Goal: Task Accomplishment & Management: Manage account settings

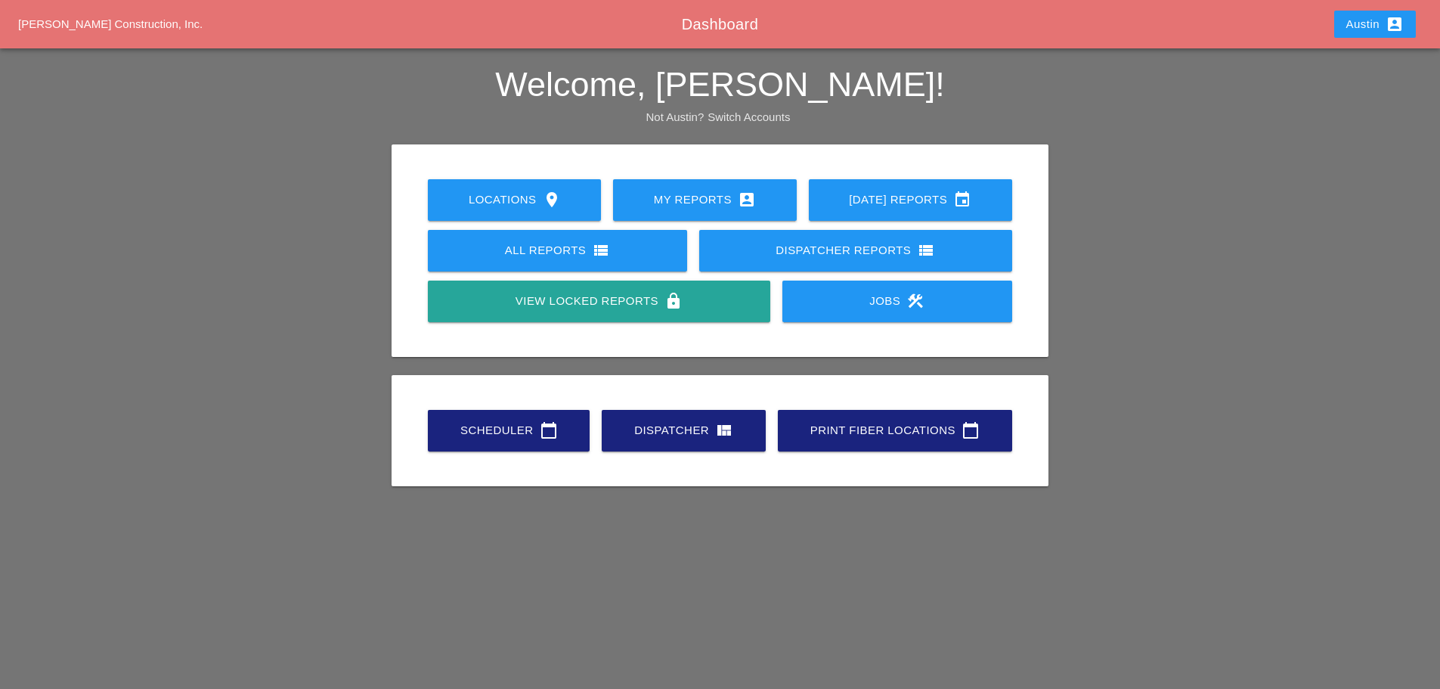
click at [508, 428] on div "Scheduler calendar_today" at bounding box center [508, 430] width 113 height 18
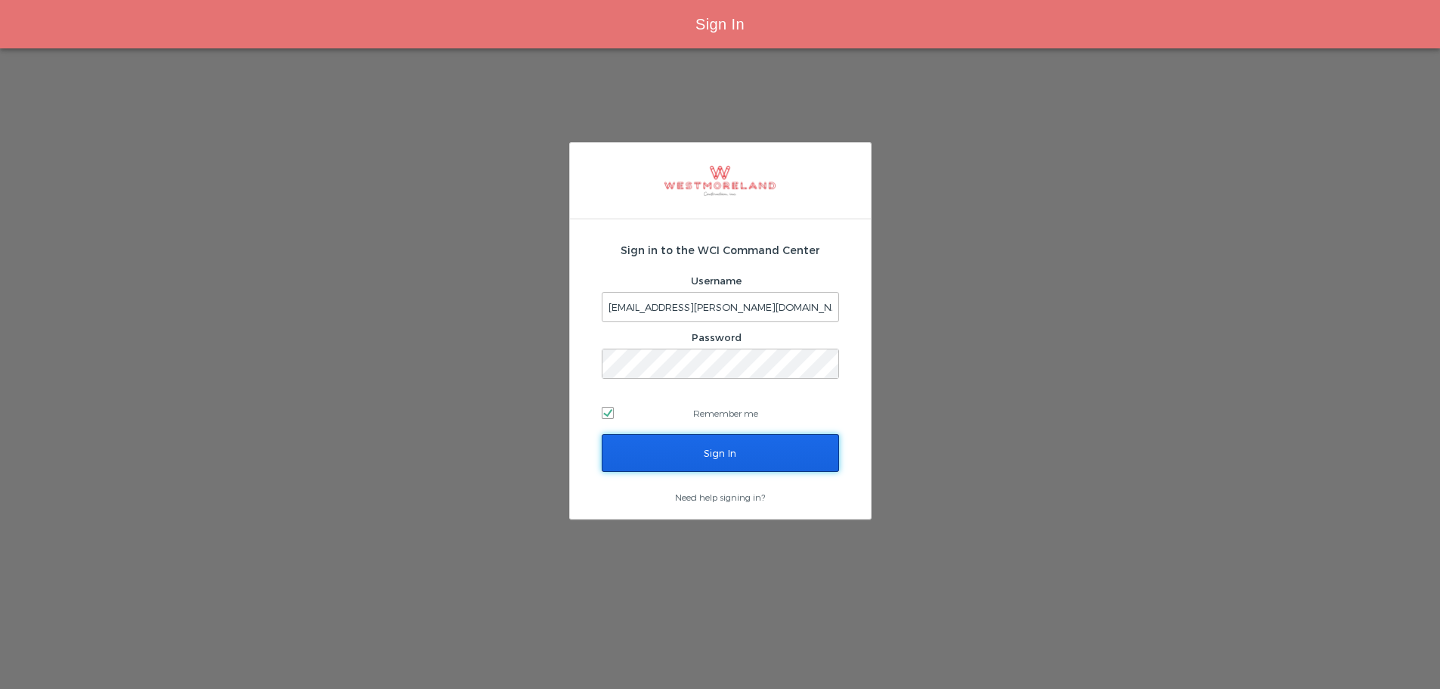
click at [749, 443] on input "Sign In" at bounding box center [720, 453] width 237 height 38
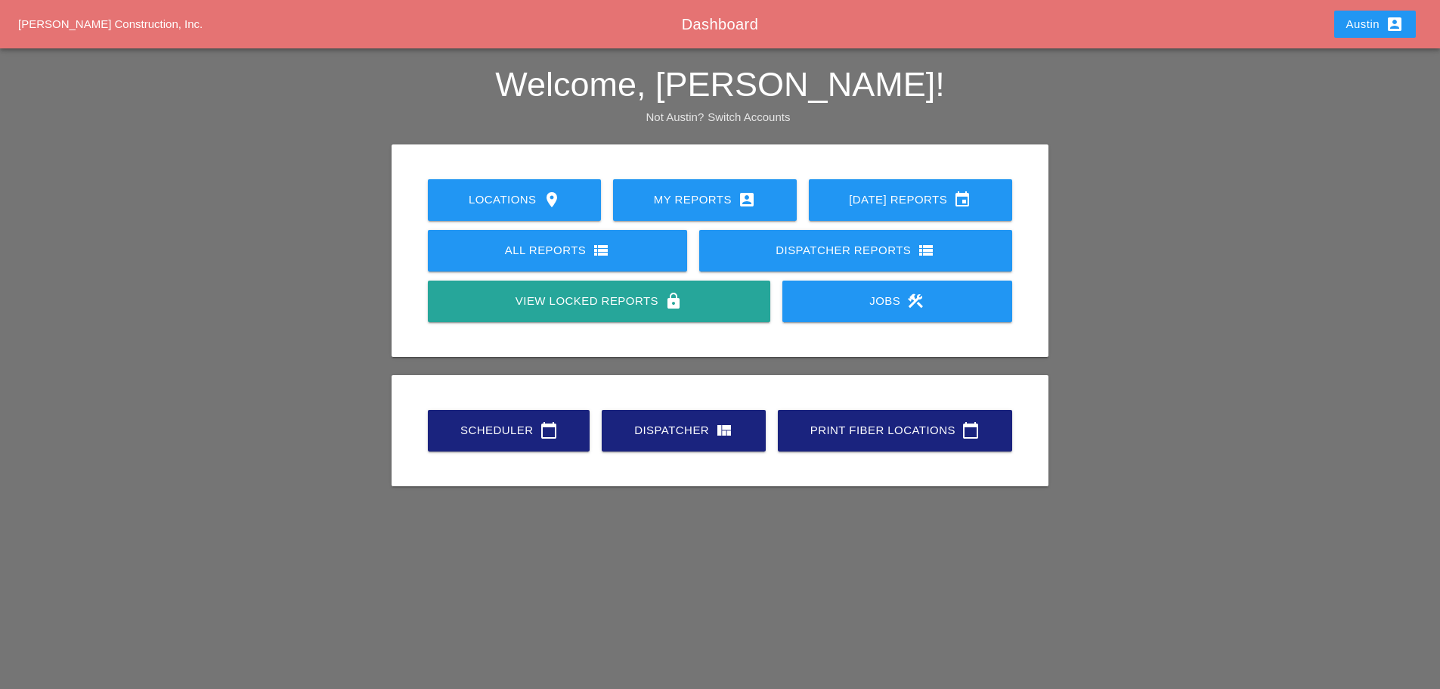
click at [535, 439] on div "Scheduler calendar_today" at bounding box center [508, 430] width 113 height 18
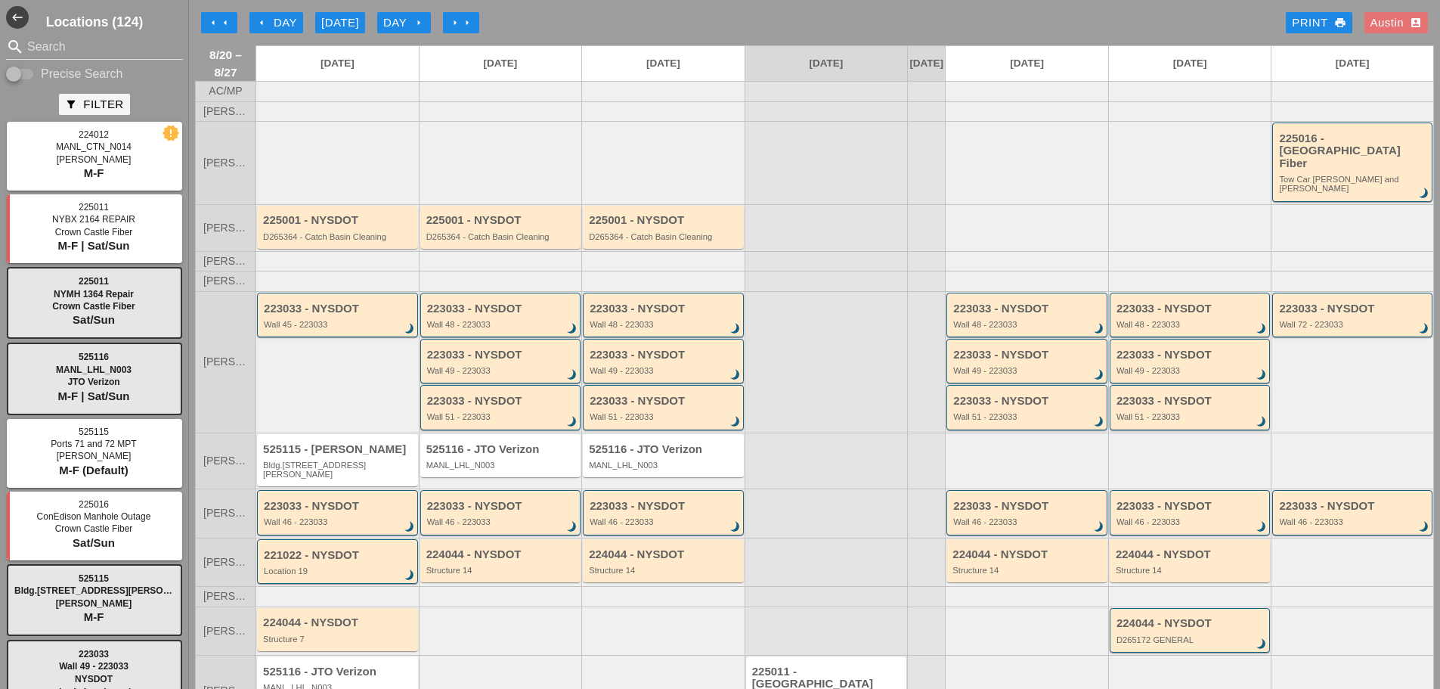
click at [281, 23] on div "arrow_left Day" at bounding box center [277, 22] width 42 height 17
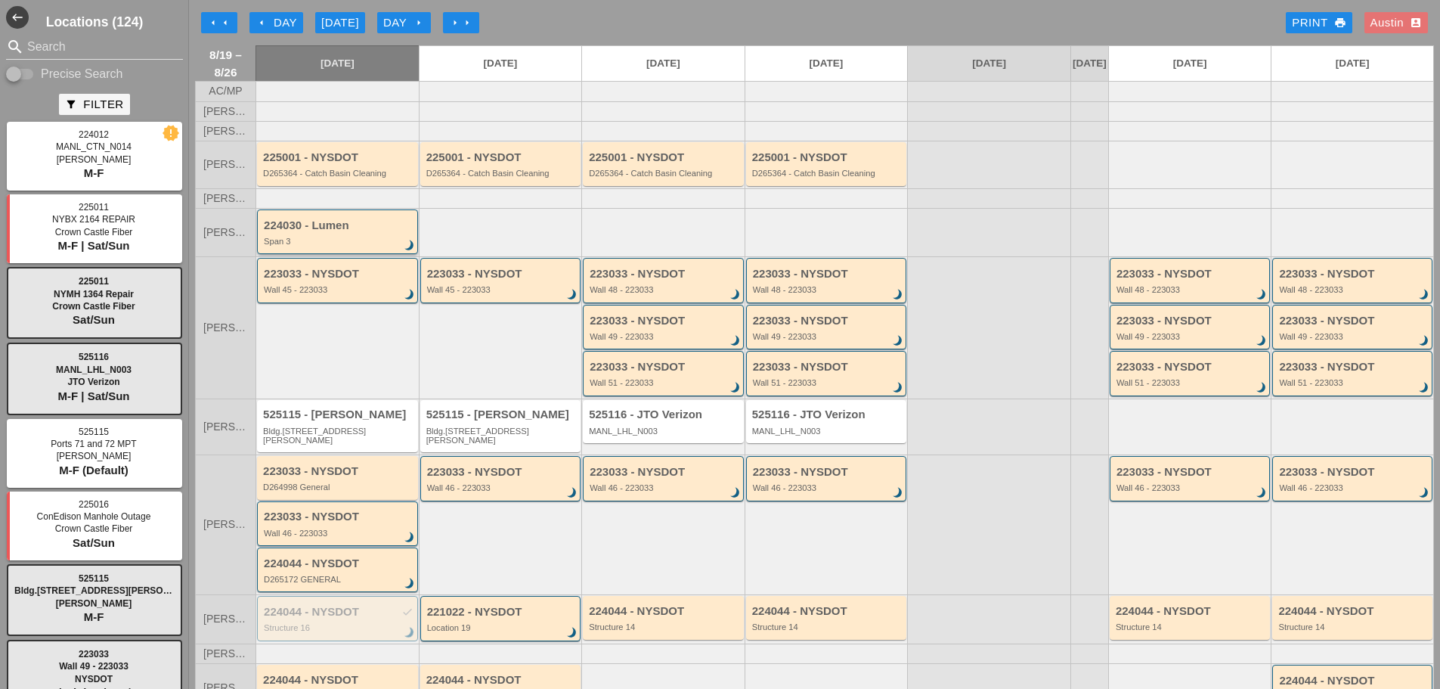
click at [324, 246] on div "224030 - Lumen Span 3 brightness_3" at bounding box center [339, 232] width 150 height 27
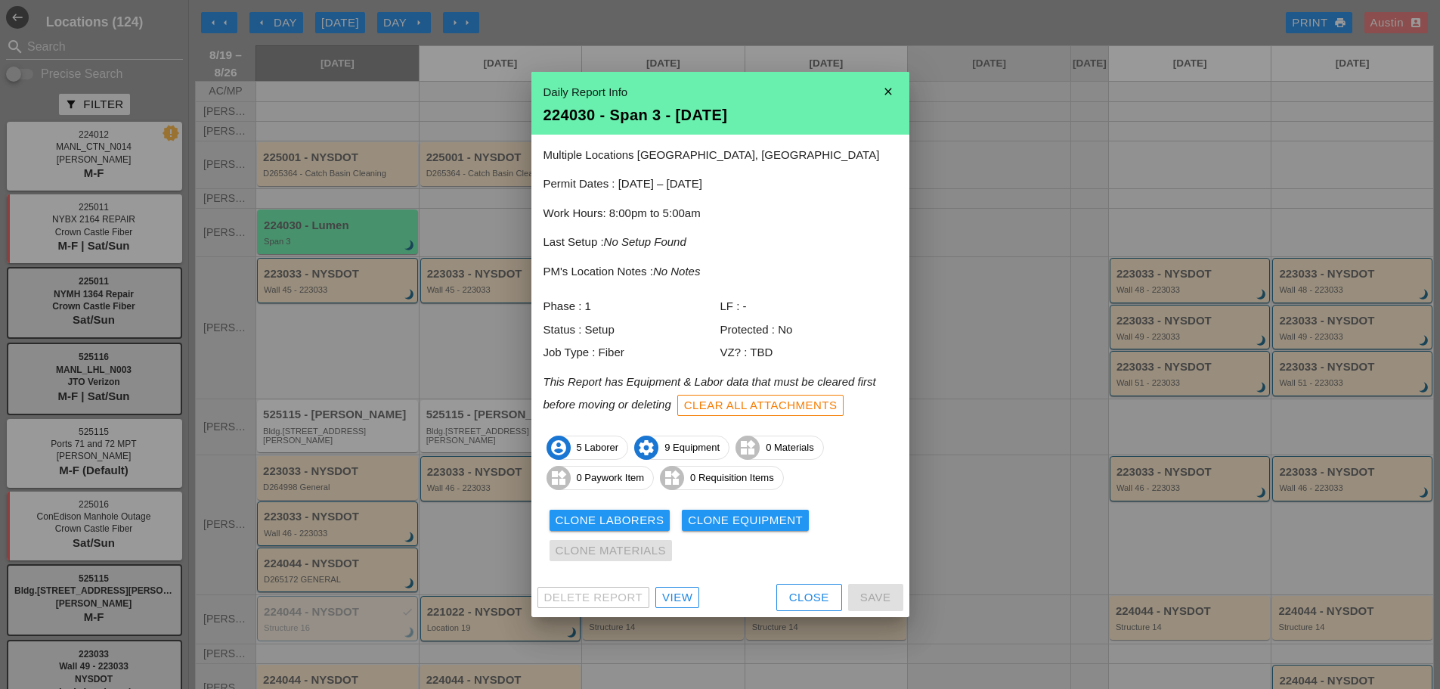
click at [528, 22] on div at bounding box center [720, 344] width 1440 height 689
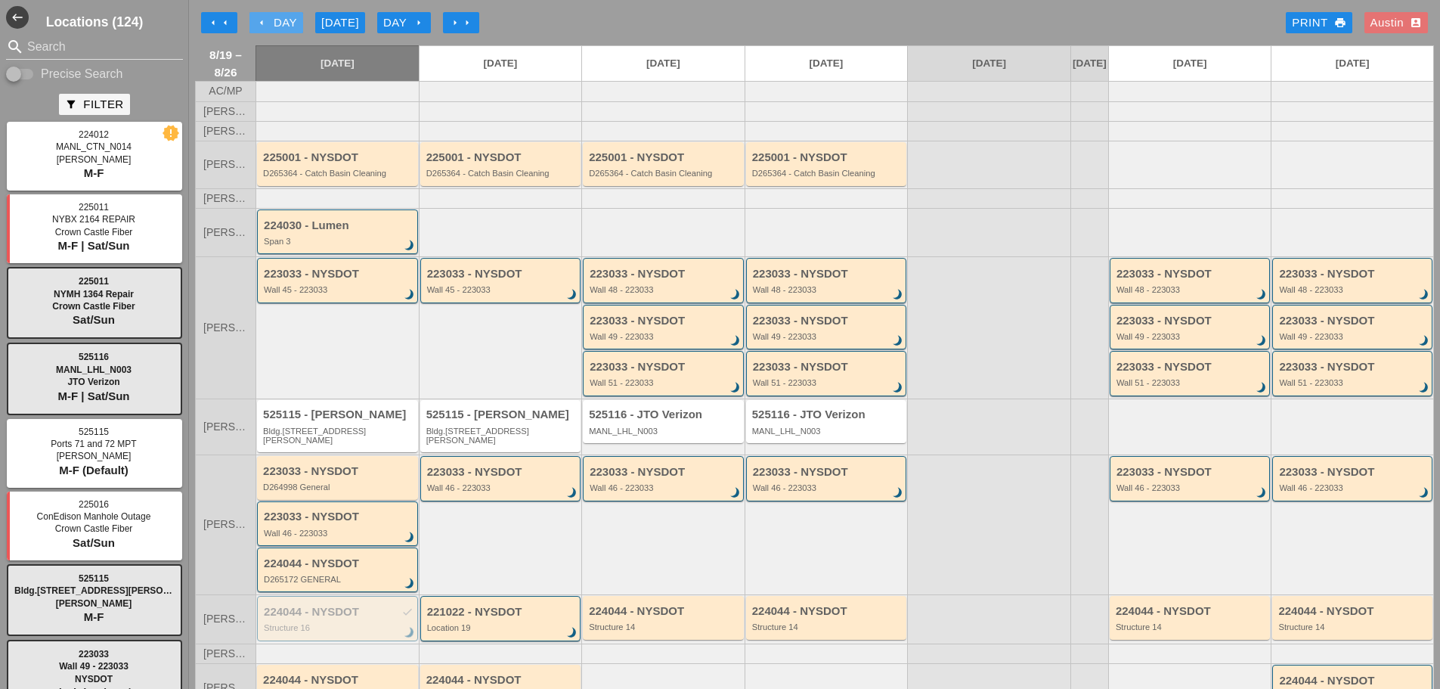
click at [287, 25] on div "arrow_left Day" at bounding box center [277, 22] width 42 height 17
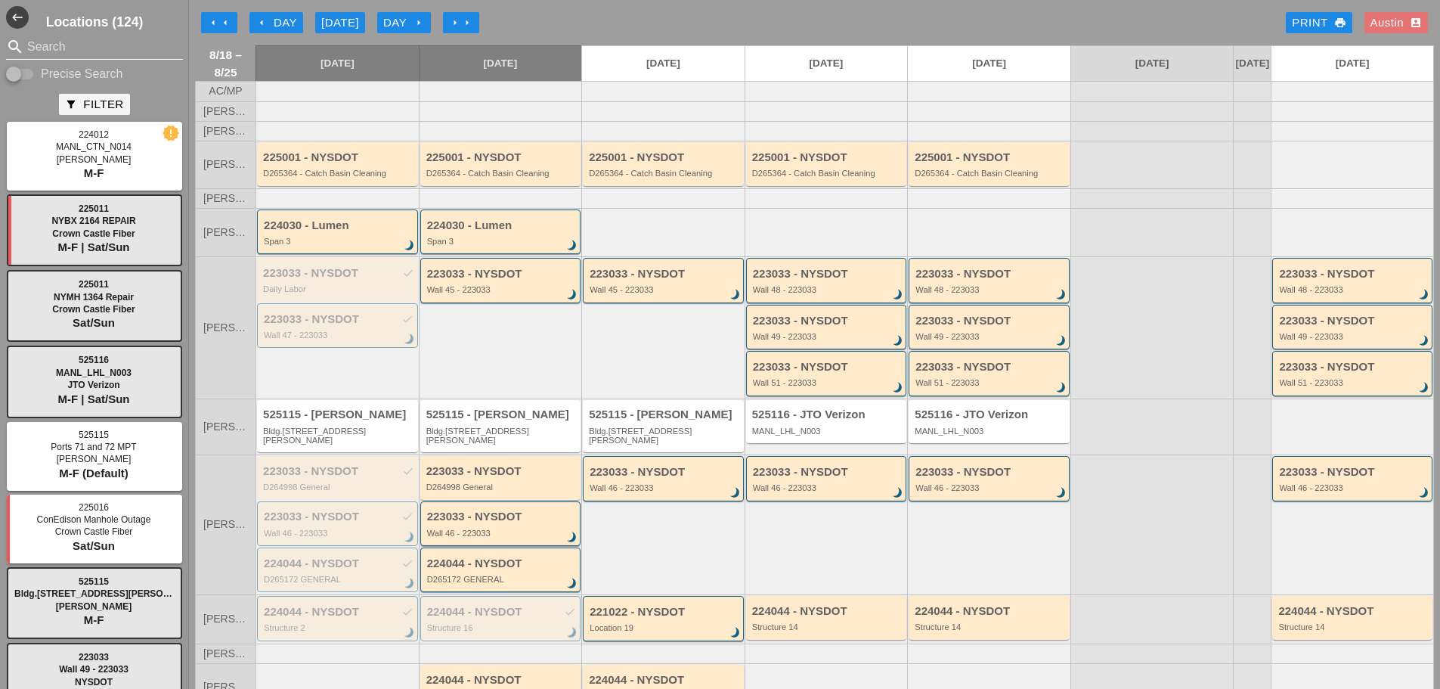
click at [111, 51] on input "Search" at bounding box center [94, 47] width 135 height 24
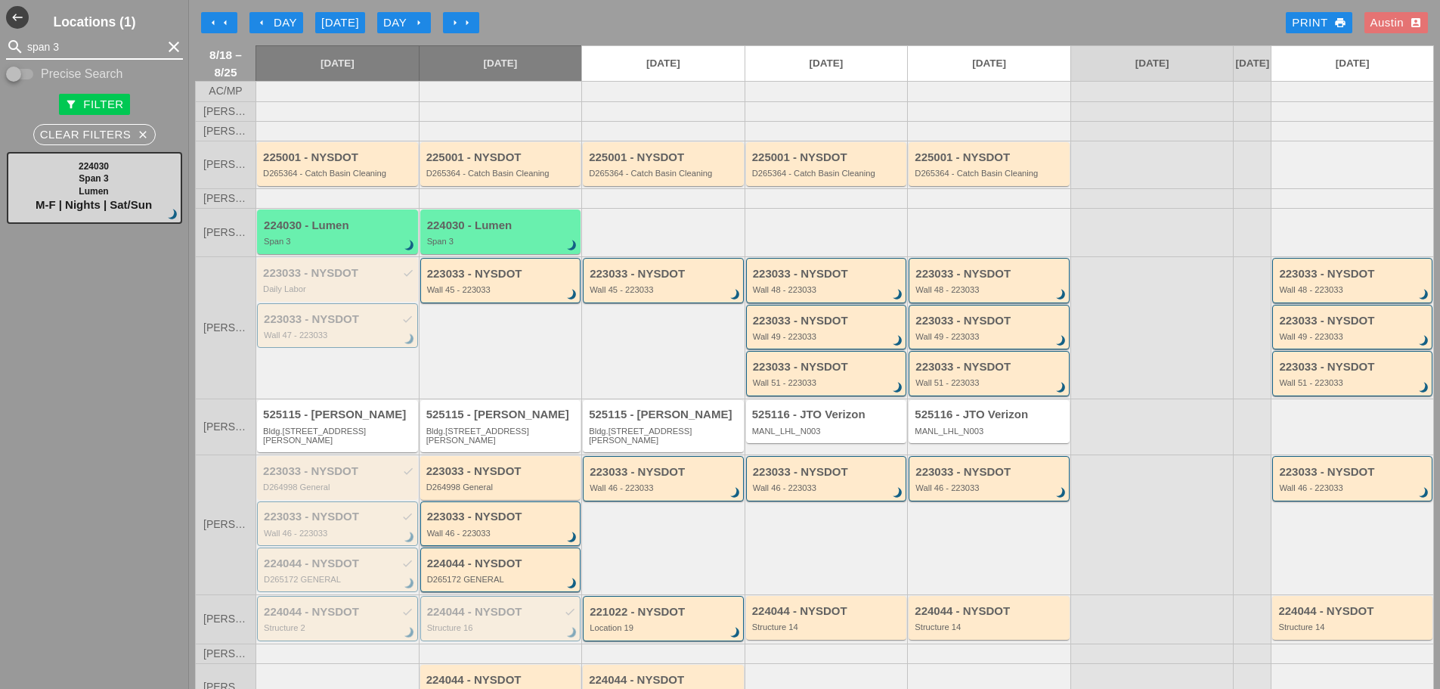
type input "span 3"
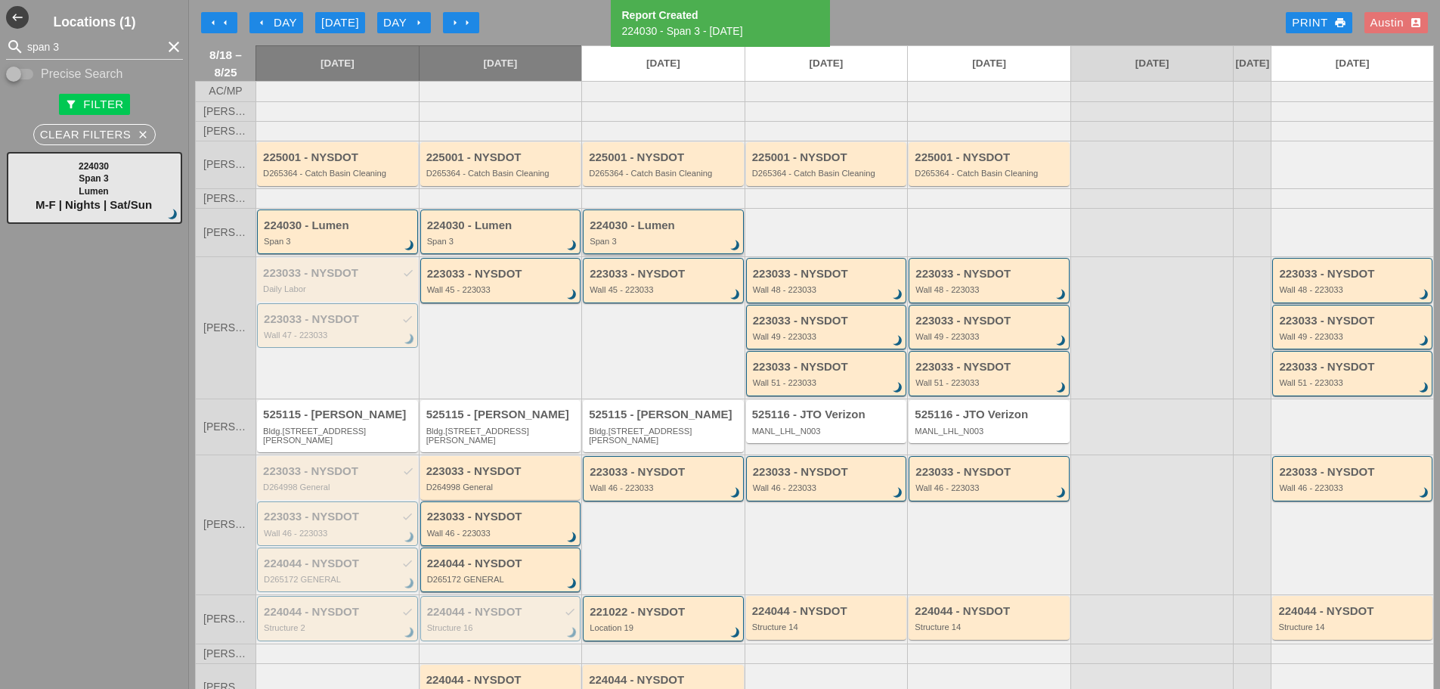
click at [642, 232] on div "224030 - Lumen" at bounding box center [665, 225] width 150 height 13
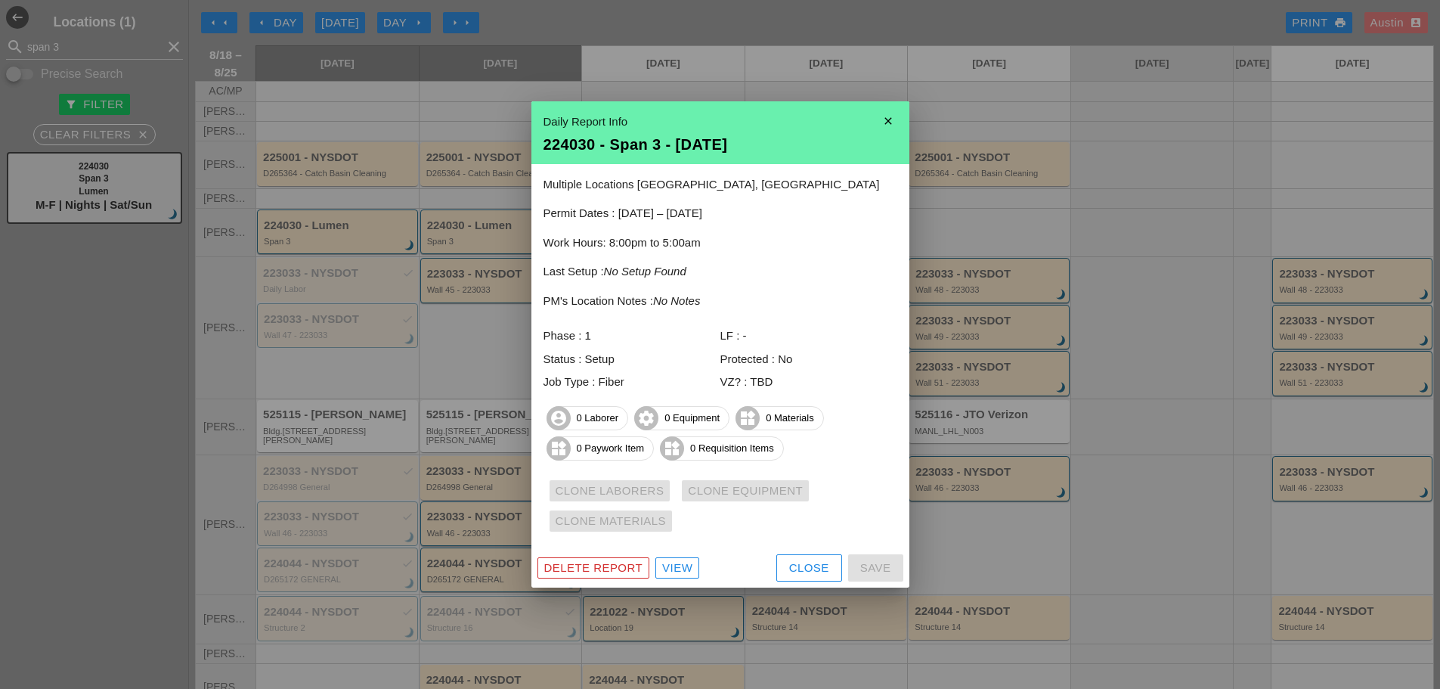
click at [477, 246] on div at bounding box center [720, 344] width 1440 height 689
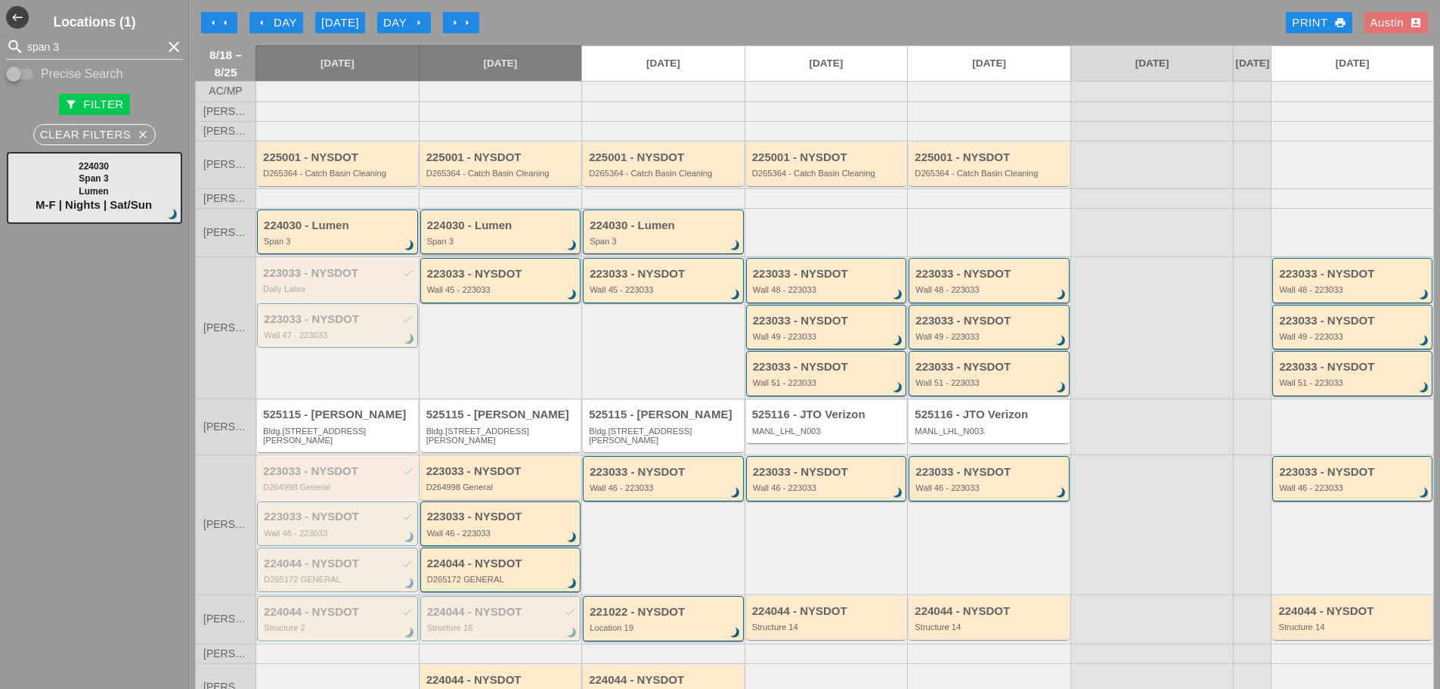
click at [513, 232] on div "224030 - Lumen" at bounding box center [502, 225] width 150 height 13
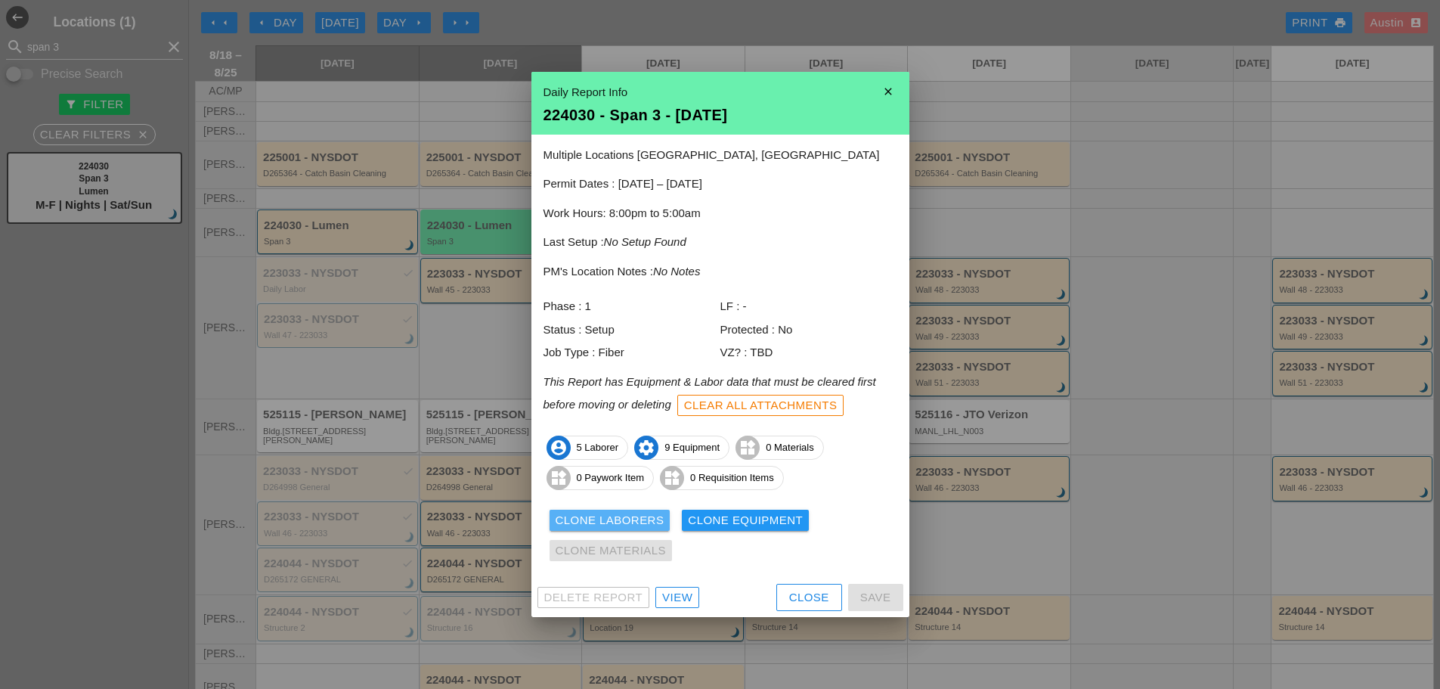
click at [611, 519] on div "Clone Laborers" at bounding box center [610, 520] width 109 height 17
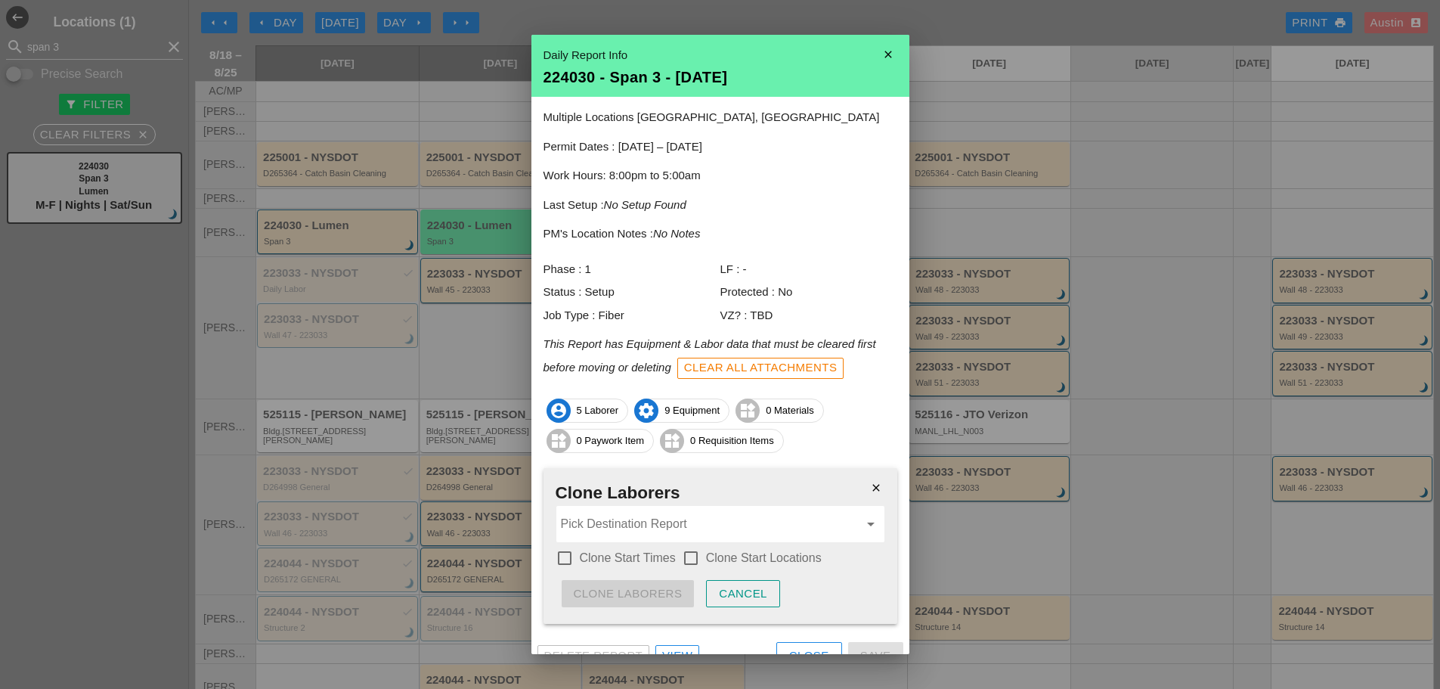
click at [617, 527] on input "Pick Destination Report" at bounding box center [710, 524] width 298 height 24
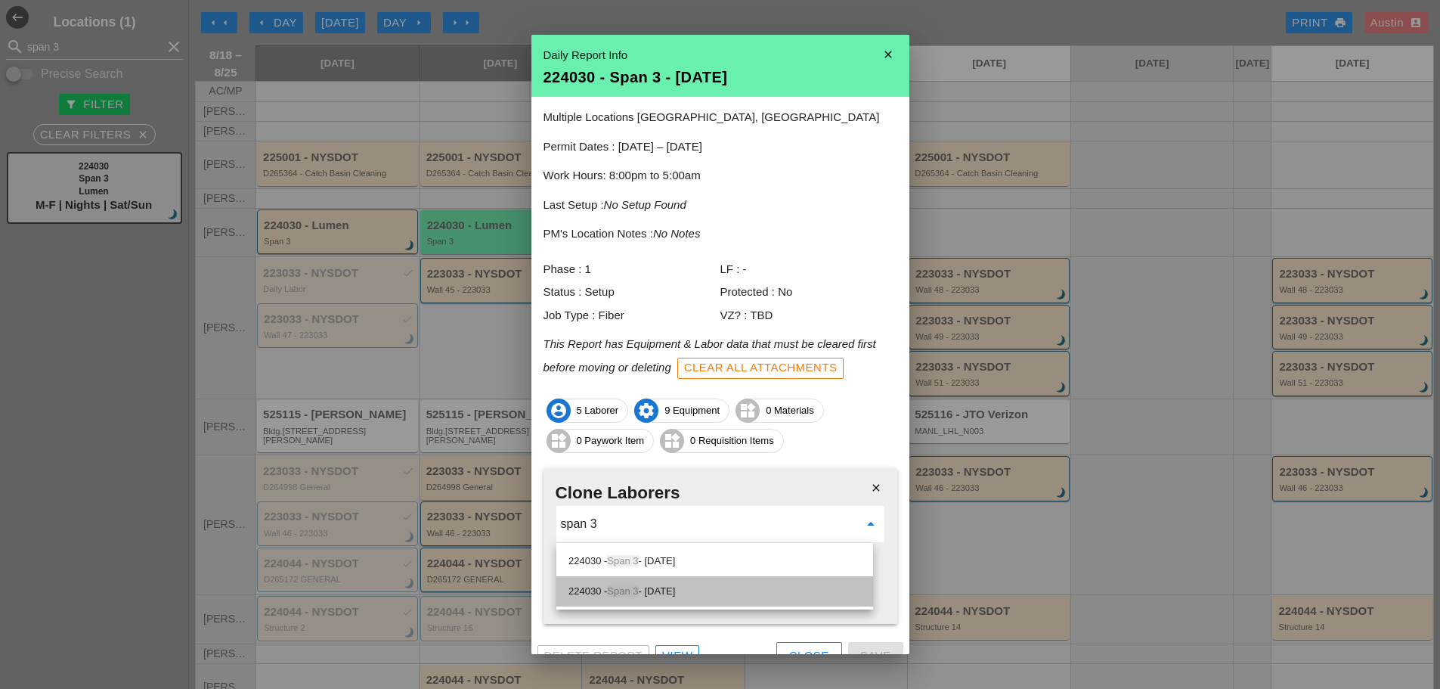
click at [663, 595] on div "224030 - Span 3 - 08/20/2025" at bounding box center [715, 591] width 293 height 18
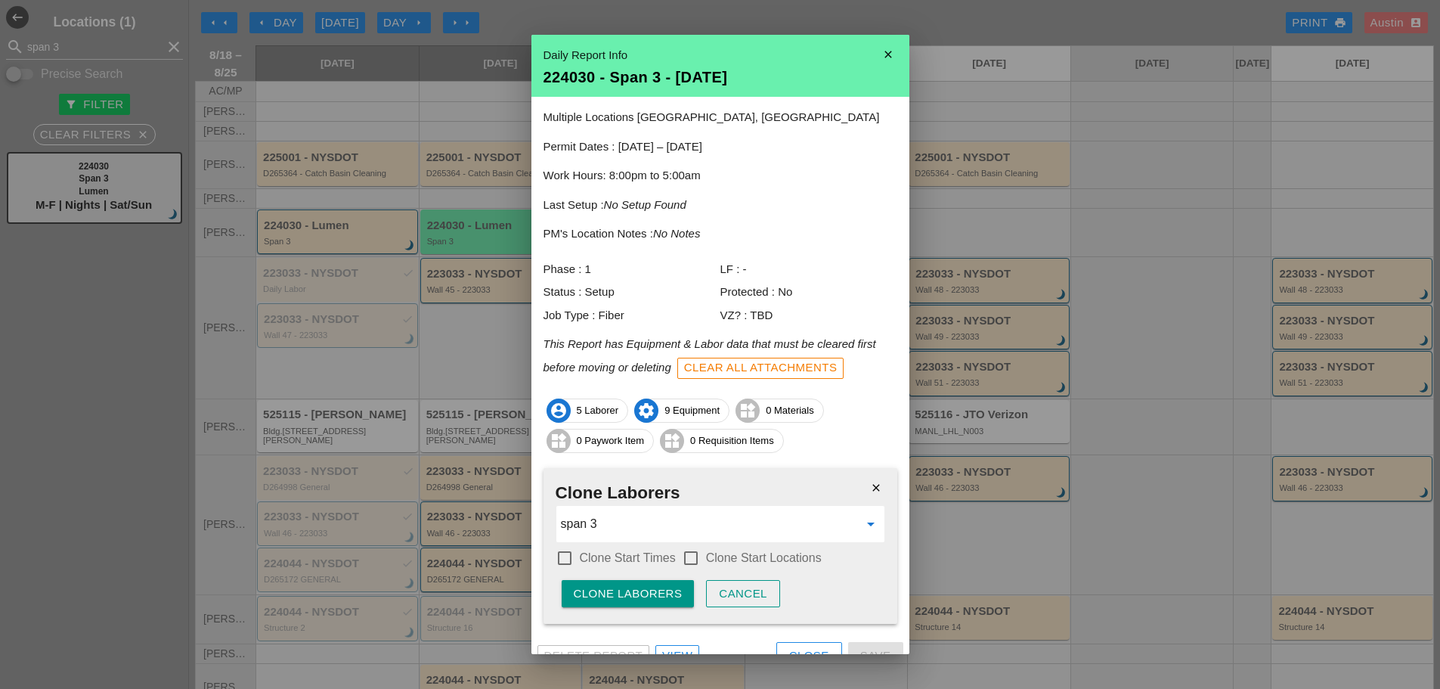
type input "224030 - Span 3 - 08/20/2025"
click at [568, 562] on div at bounding box center [565, 558] width 26 height 26
click at [695, 557] on div at bounding box center [691, 558] width 26 height 26
click at [643, 589] on div "Clone Laborers" at bounding box center [628, 593] width 109 height 17
click at [628, 597] on div "Are you sure?" at bounding box center [622, 593] width 96 height 17
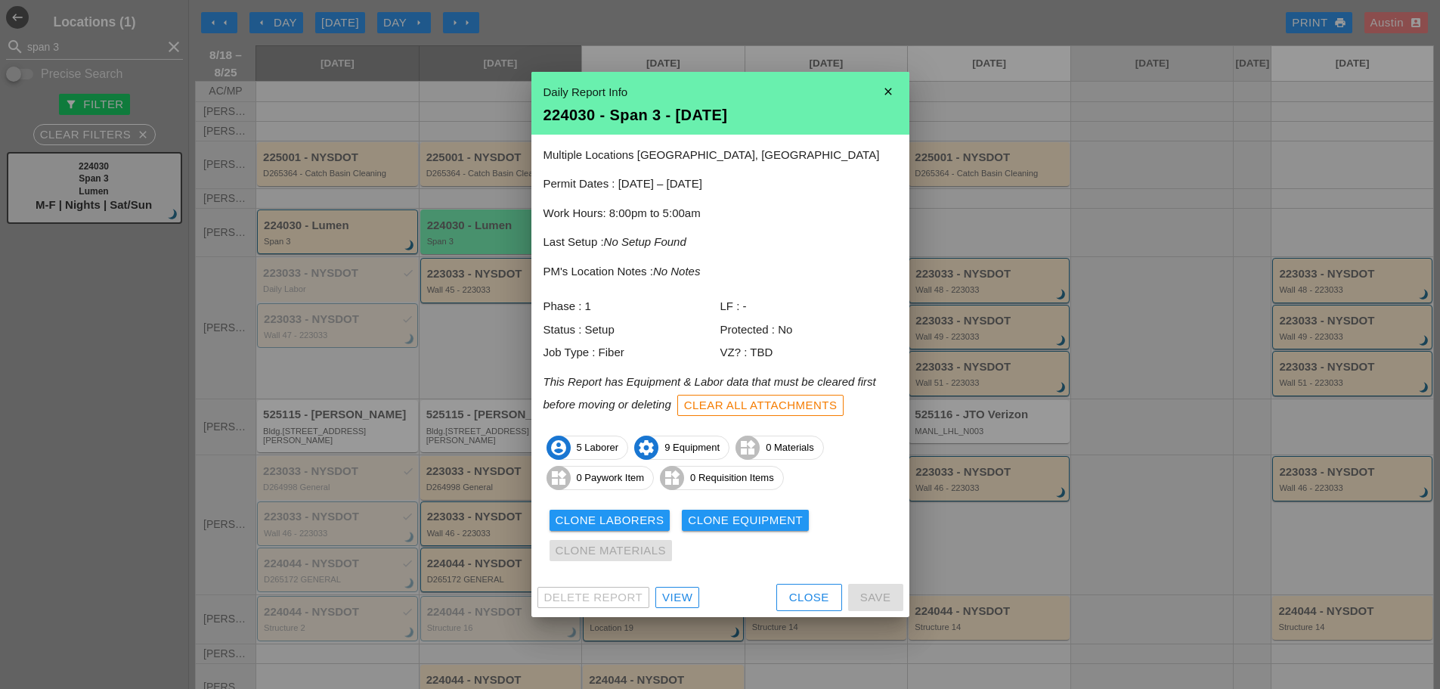
click at [603, 15] on div at bounding box center [720, 344] width 1440 height 689
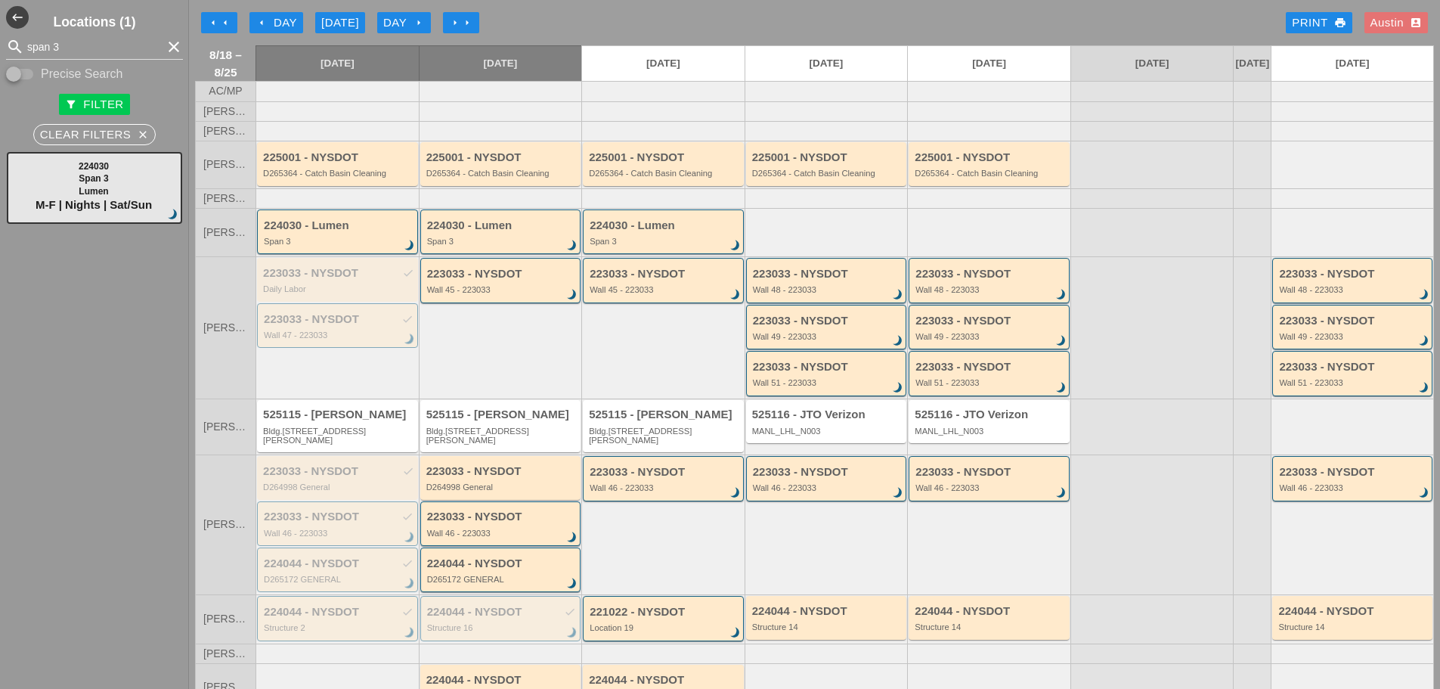
click at [925, 20] on div "arrow_left arrow_left arrow_left Day [DATE] Day arrow_right arrow_right arrow_r…" at bounding box center [814, 23] width 1239 height 30
click at [643, 232] on div "224030 - Lumen" at bounding box center [665, 225] width 150 height 13
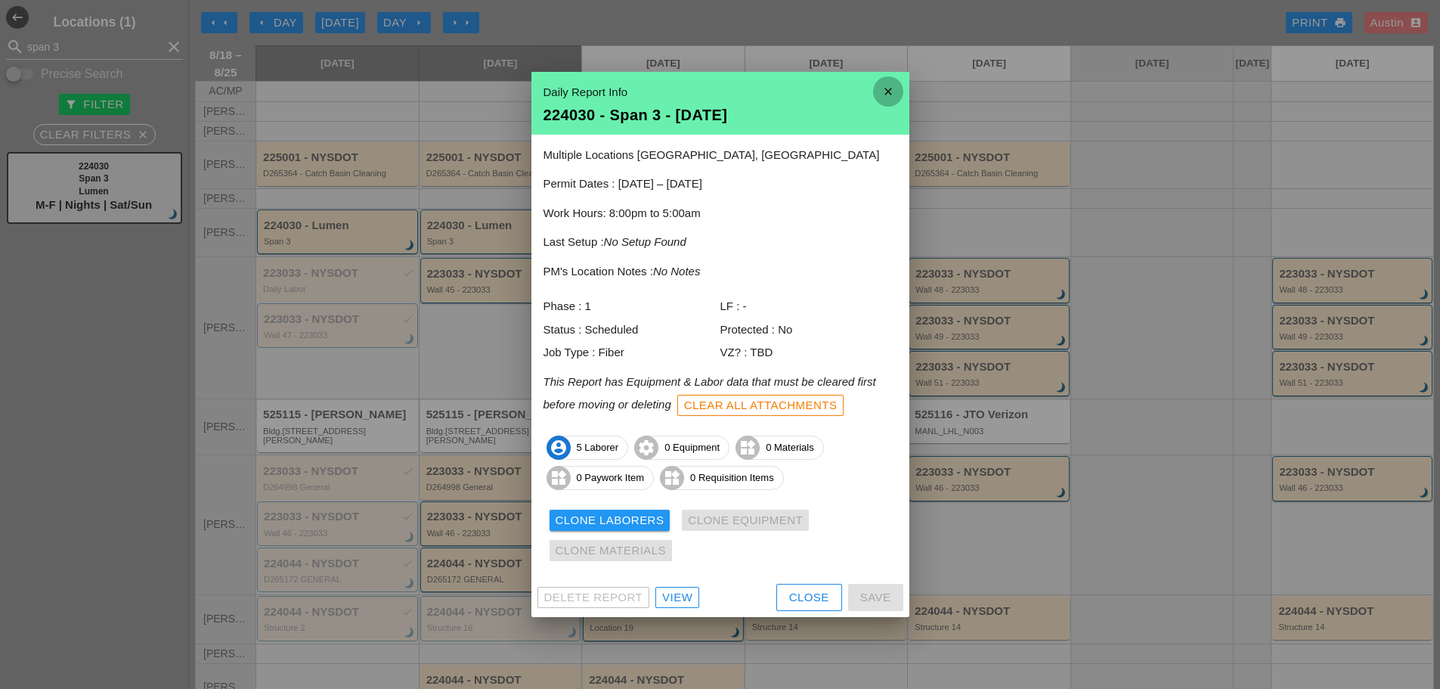
click at [881, 94] on icon "close" at bounding box center [888, 91] width 30 height 30
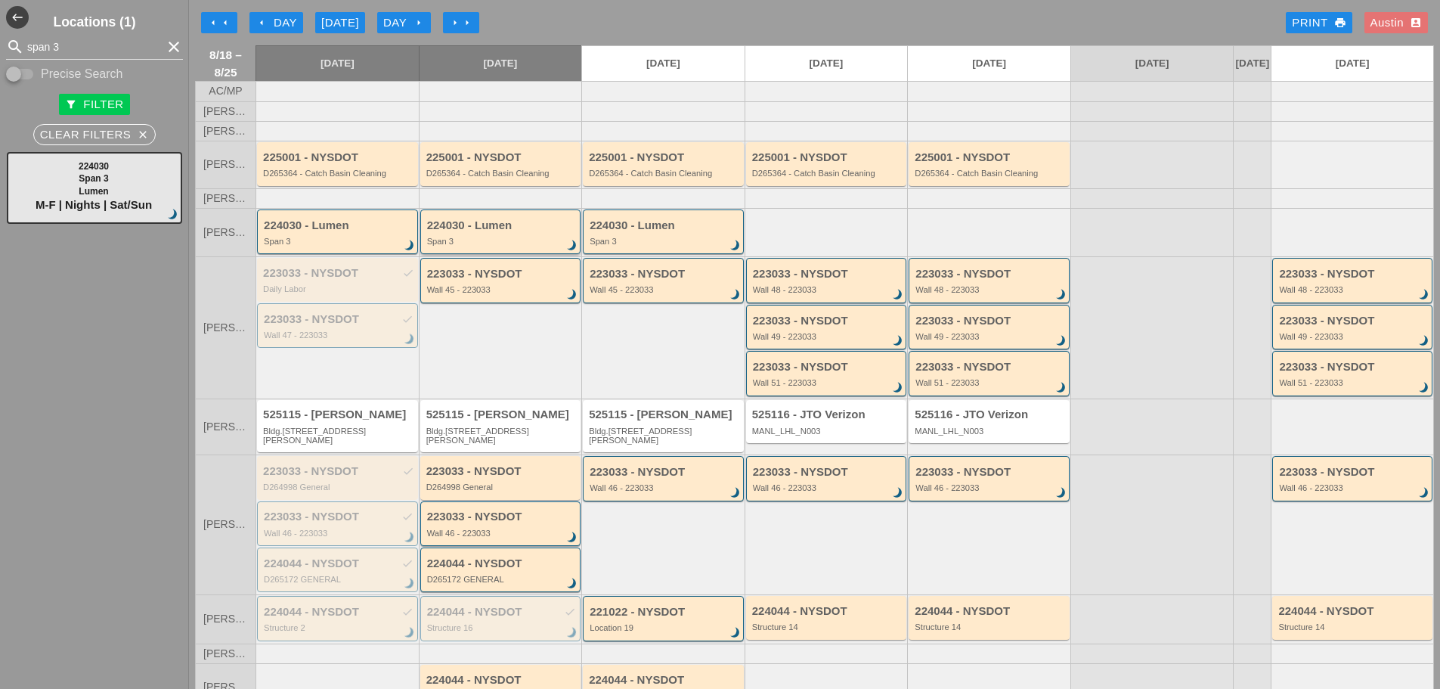
click at [510, 232] on div "224030 - Lumen" at bounding box center [502, 225] width 150 height 13
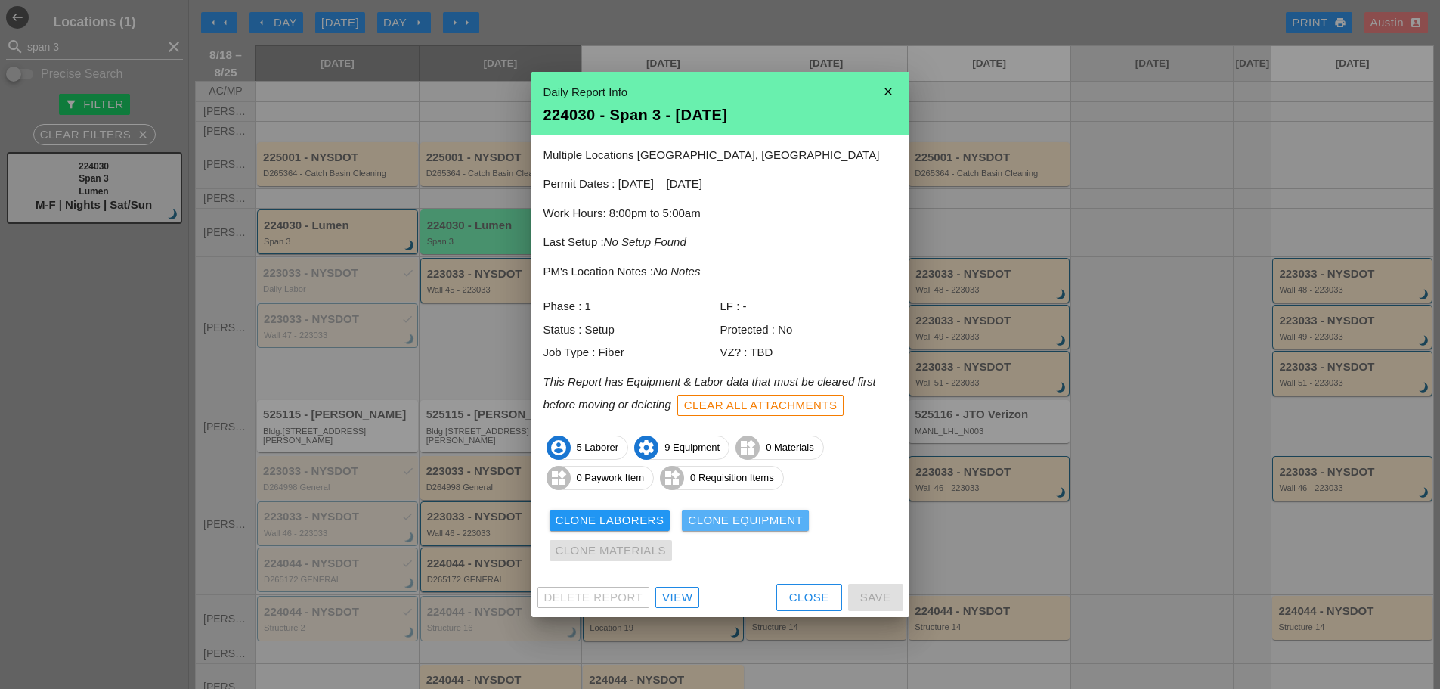
click at [730, 520] on div "Clone Equipment" at bounding box center [745, 520] width 115 height 17
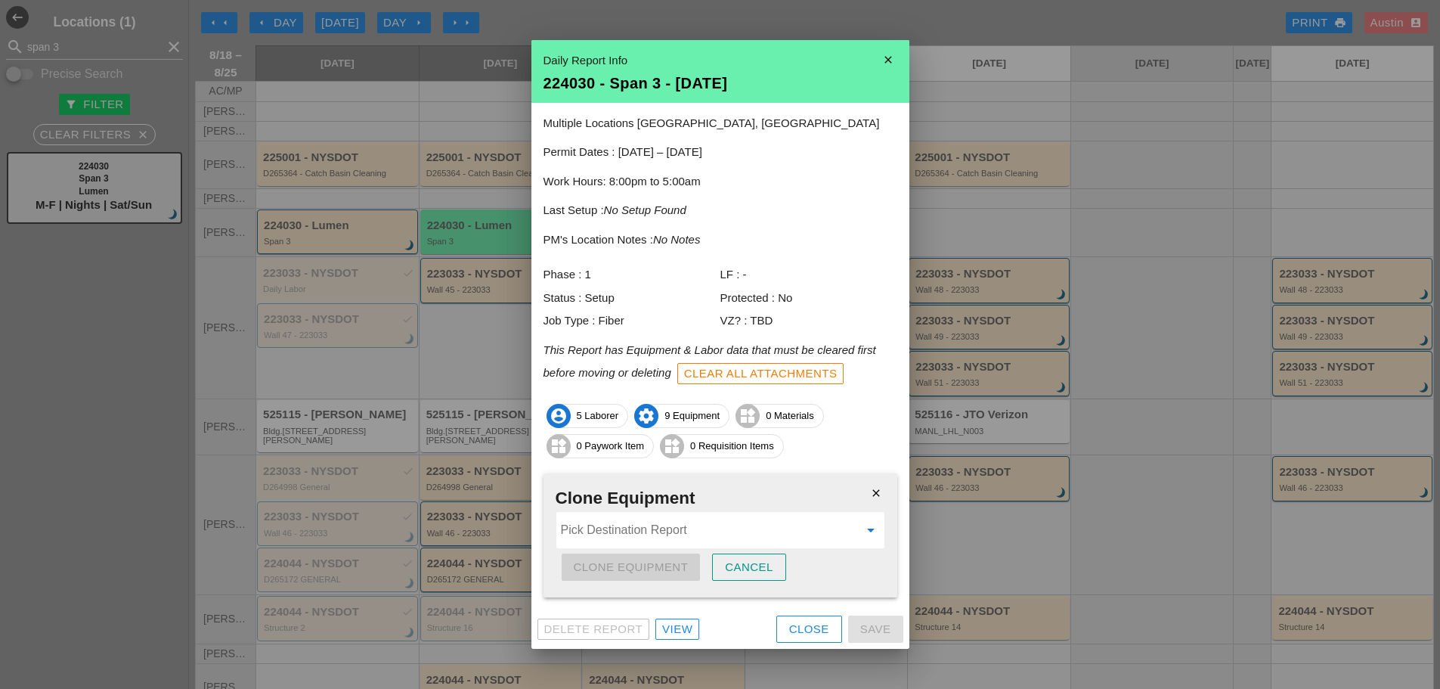
click at [650, 532] on input "Pick Destination Report" at bounding box center [710, 530] width 298 height 24
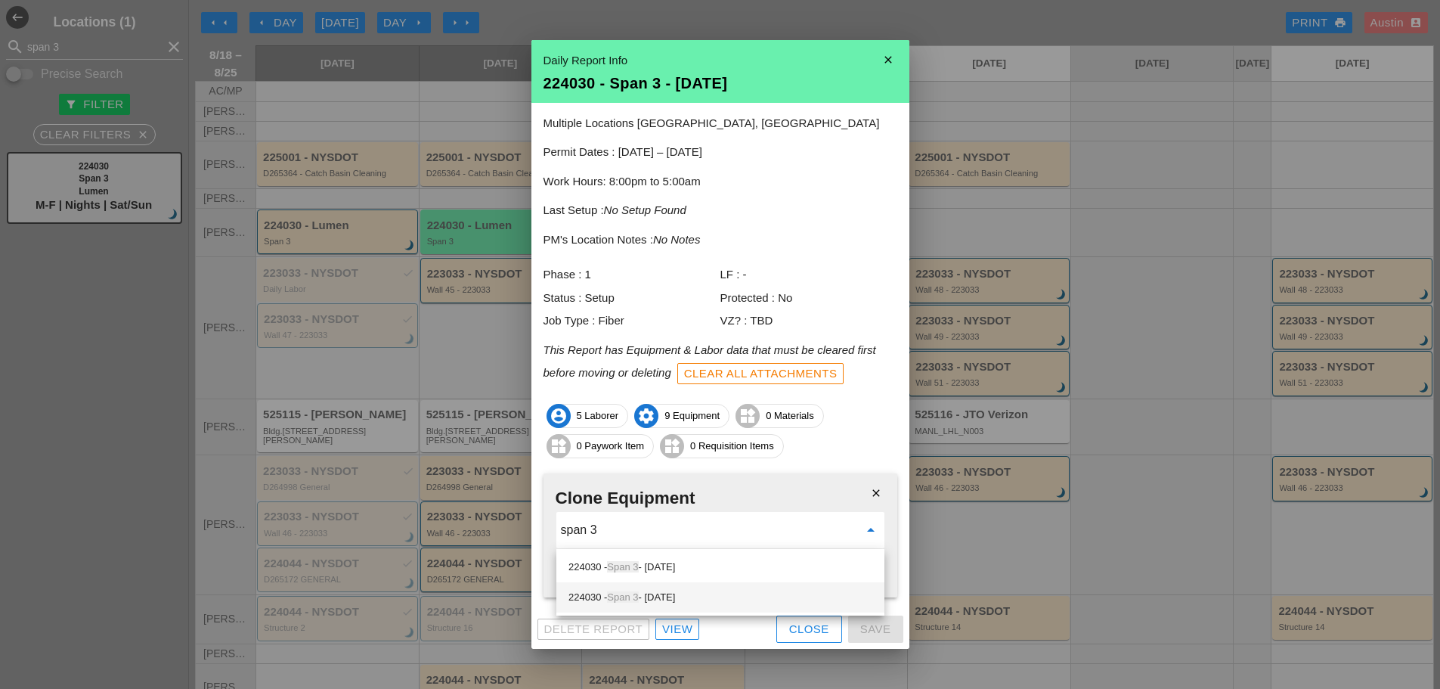
click at [675, 594] on div "224030 - Span 3 - 08/20/2025" at bounding box center [721, 597] width 304 height 18
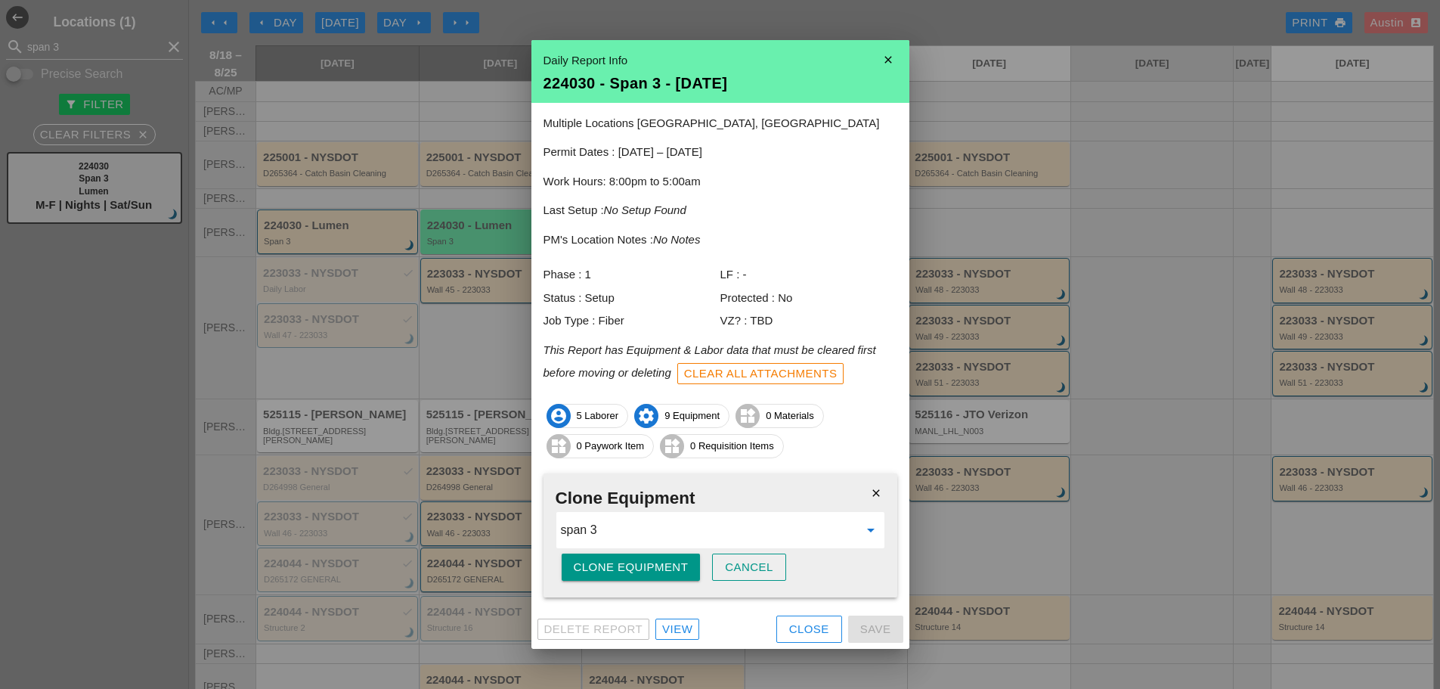
type input "224030 - Span 3 - 08/20/2025"
click at [662, 569] on div "Clone Equipment" at bounding box center [631, 567] width 115 height 17
click at [662, 569] on div "Are you sure?" at bounding box center [622, 567] width 96 height 17
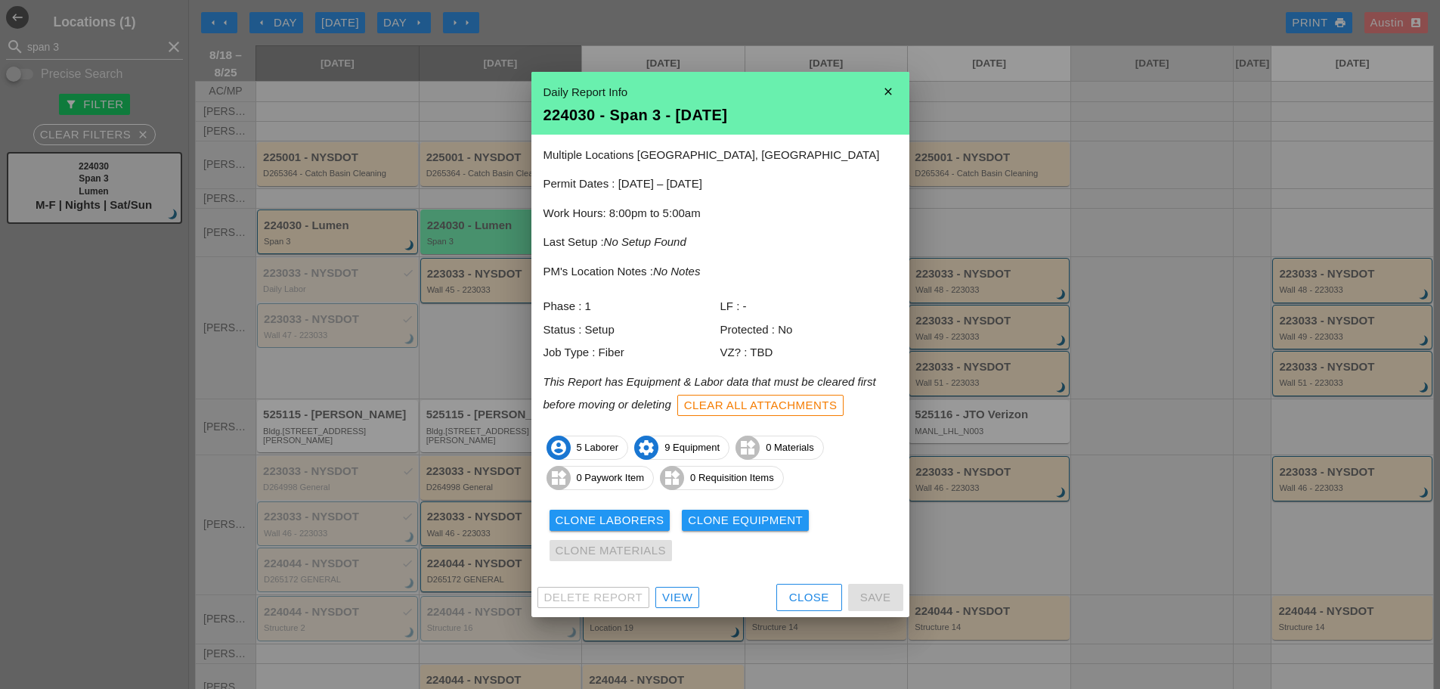
click at [544, 17] on div at bounding box center [720, 344] width 1440 height 689
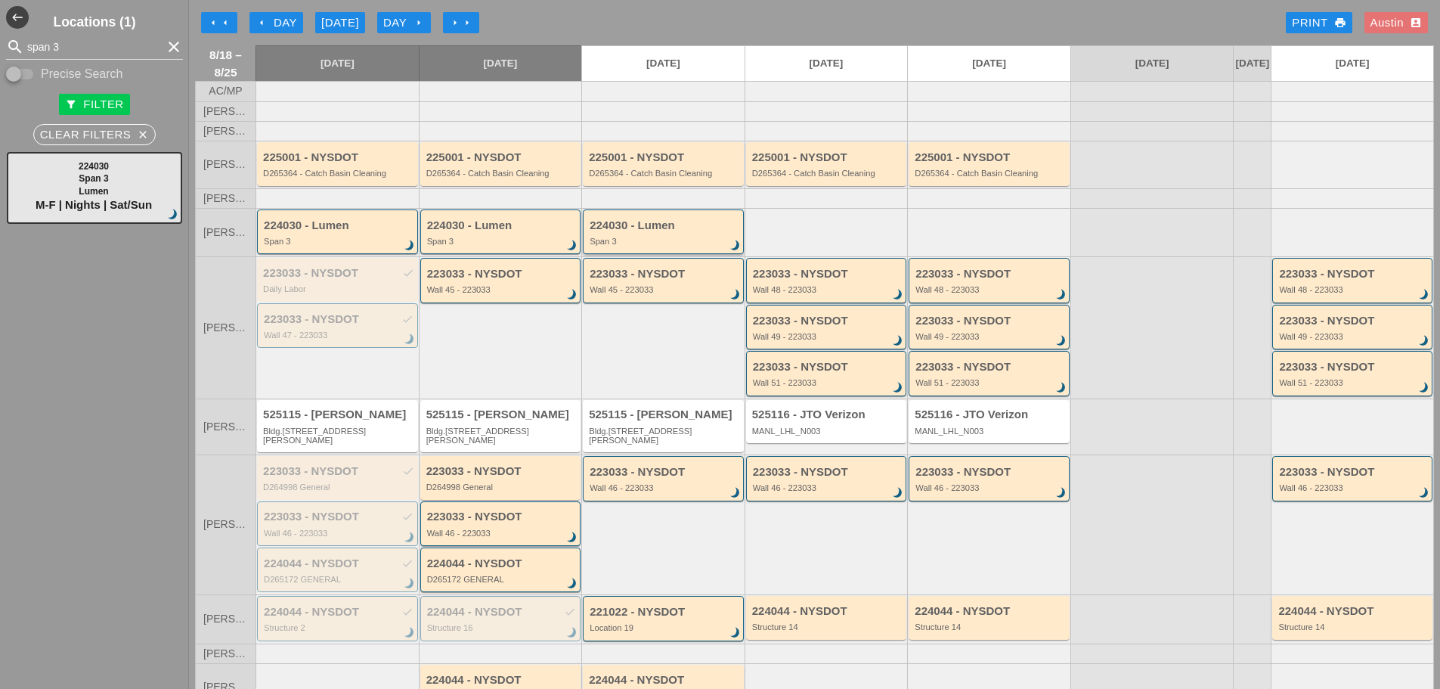
click at [637, 246] on div "224030 - Lumen Span 3 brightness_3" at bounding box center [665, 232] width 150 height 27
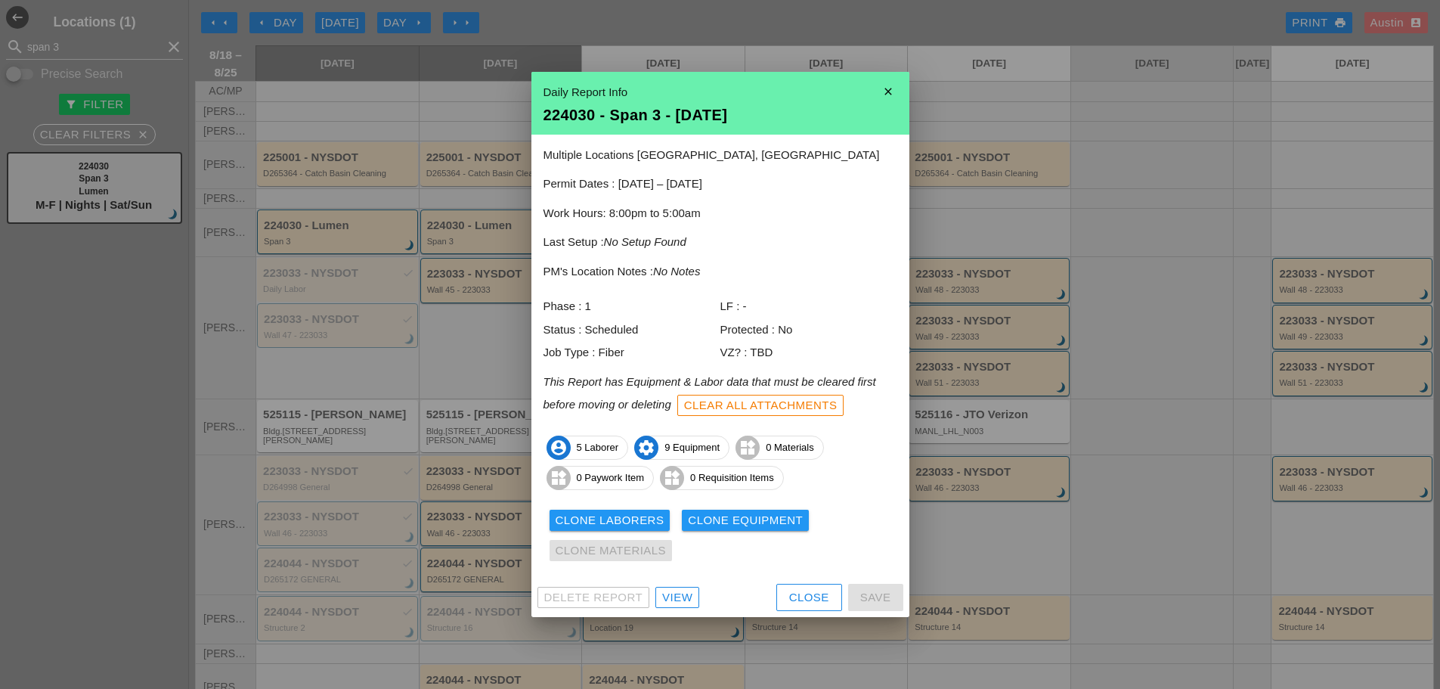
click at [687, 598] on div "View" at bounding box center [677, 597] width 30 height 17
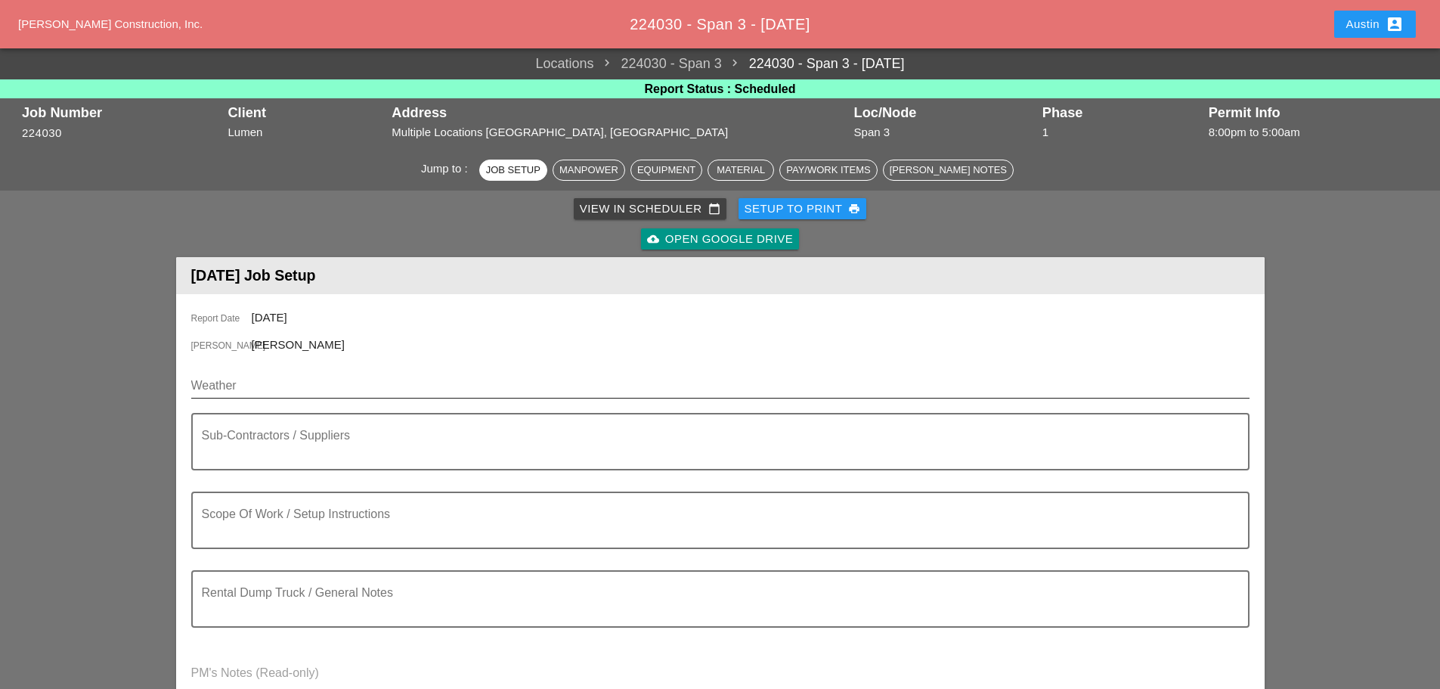
click at [252, 385] on input "Weather" at bounding box center [709, 386] width 1037 height 24
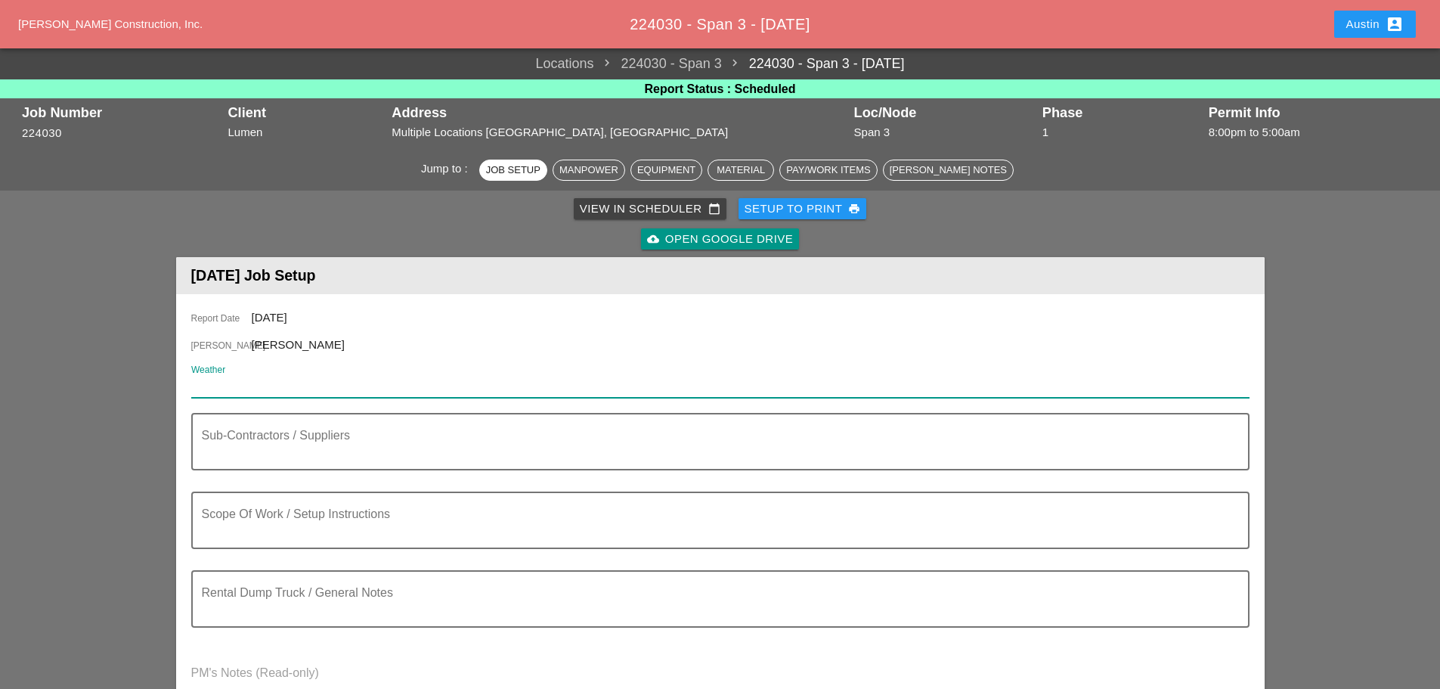
paste input "Night 63° 69% NE 16 mph Rain early...then remaining cloudy with showers overnig…"
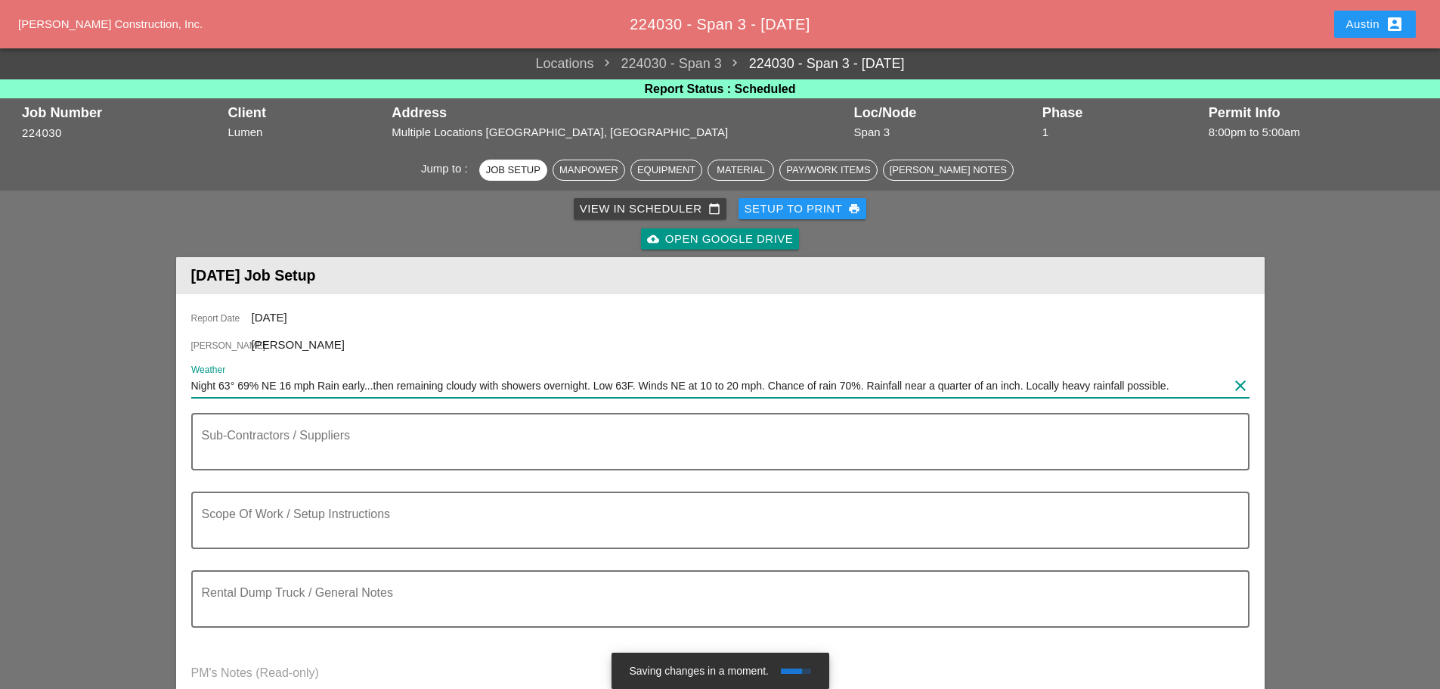
click at [192, 383] on input "Night 63° 69% NE 16 mph Rain early...then remaining cloudy with showers overnig…" at bounding box center [709, 386] width 1037 height 24
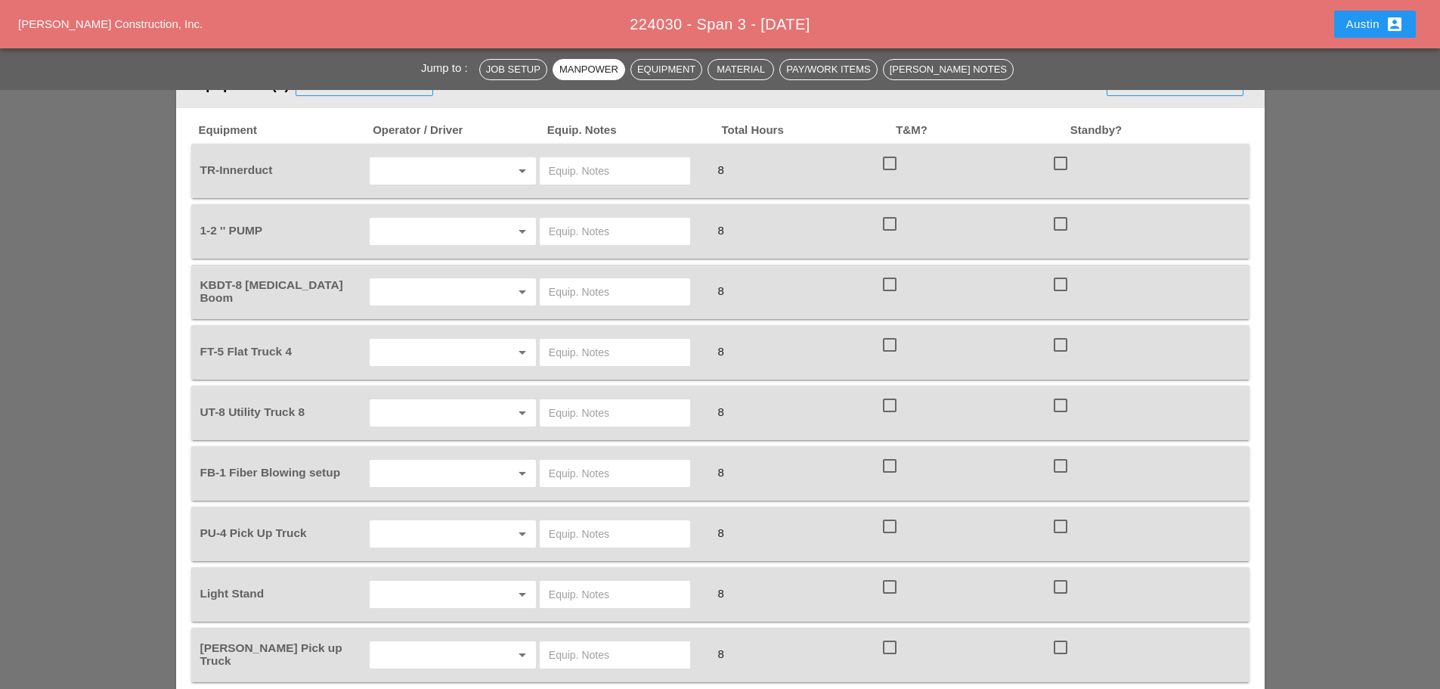
scroll to position [1059, 0]
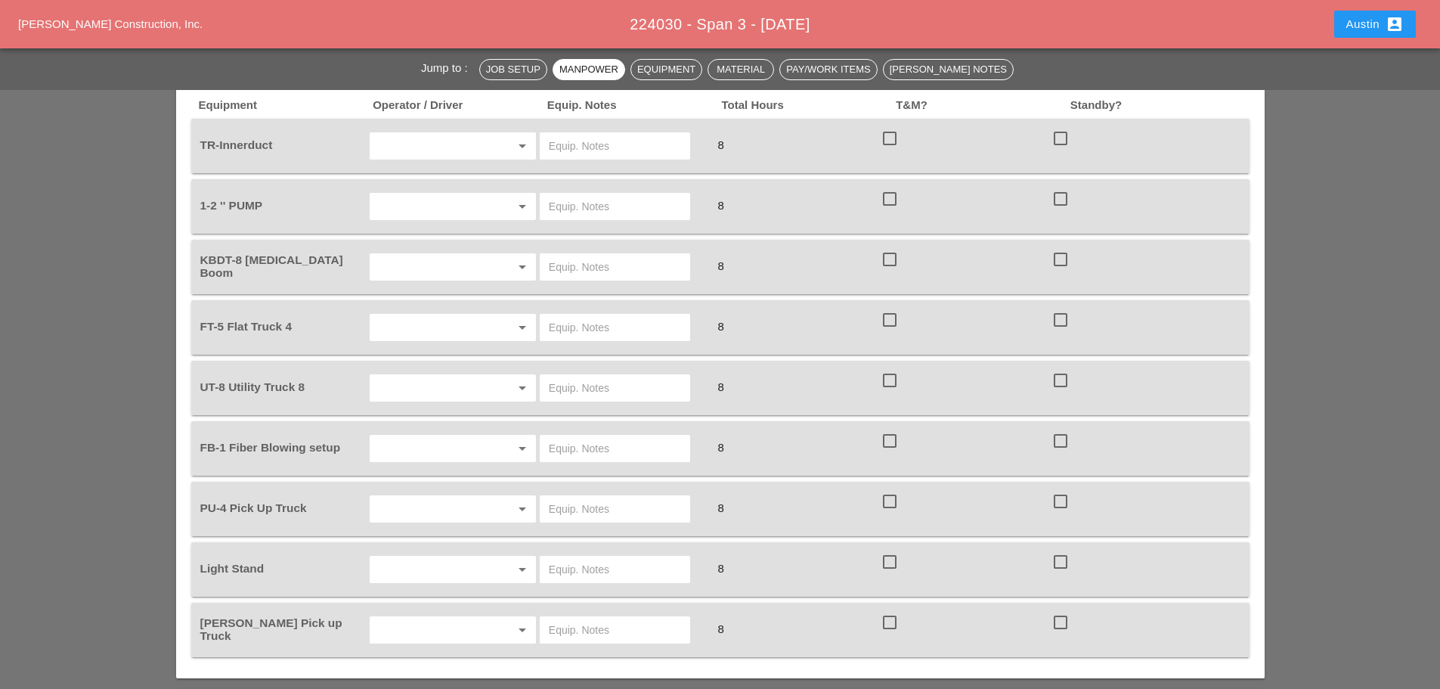
type input "WED 20 - Night 63° 69% NE 16 mph Rain early...then remaining cloudy with shower…"
click at [416, 628] on input "text" at bounding box center [431, 630] width 115 height 24
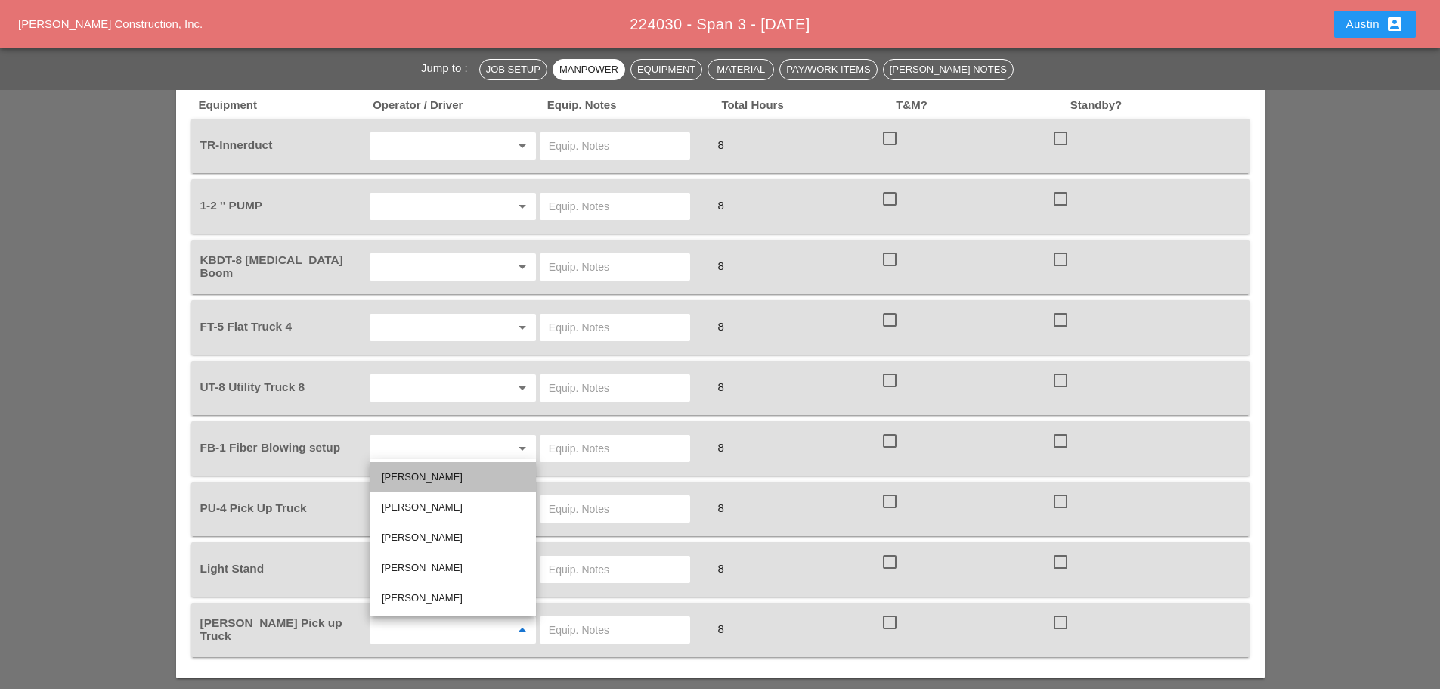
click at [430, 482] on div "Anthony DeGeorge" at bounding box center [453, 477] width 142 height 18
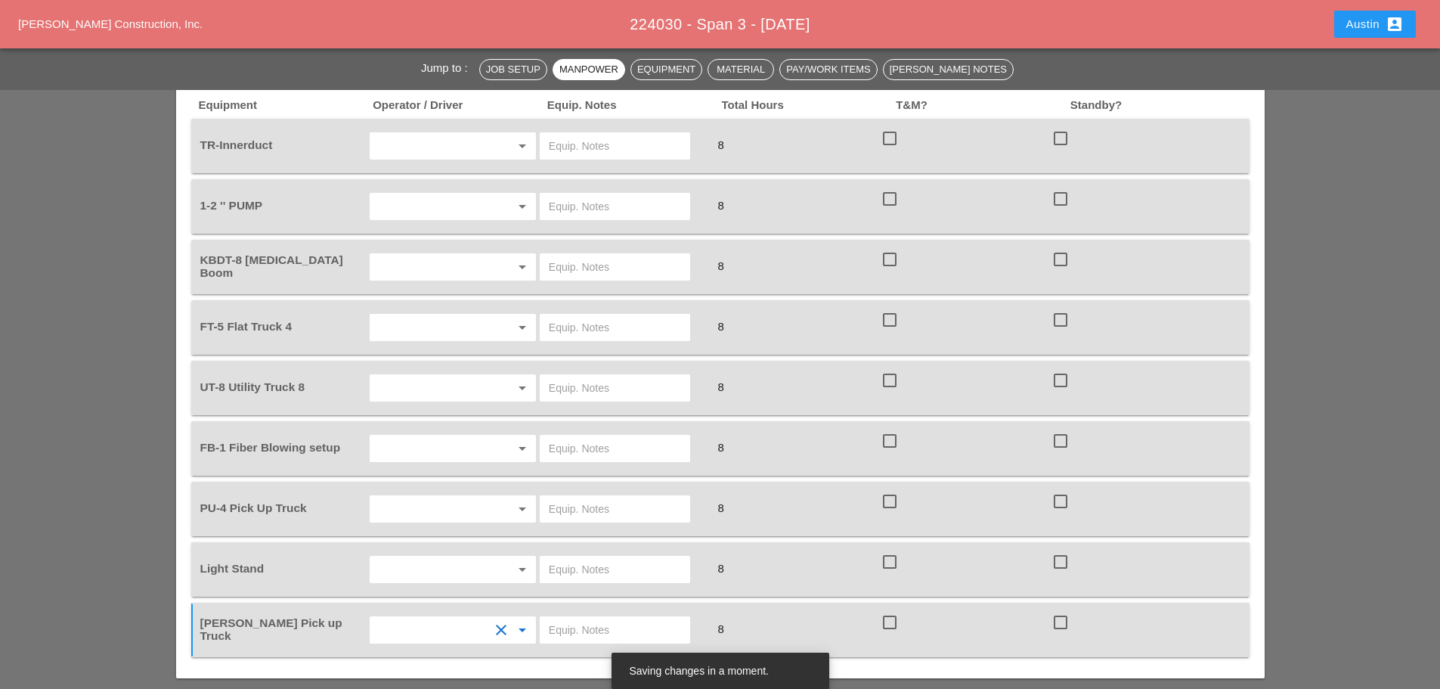
click at [408, 325] on input "text" at bounding box center [431, 327] width 115 height 24
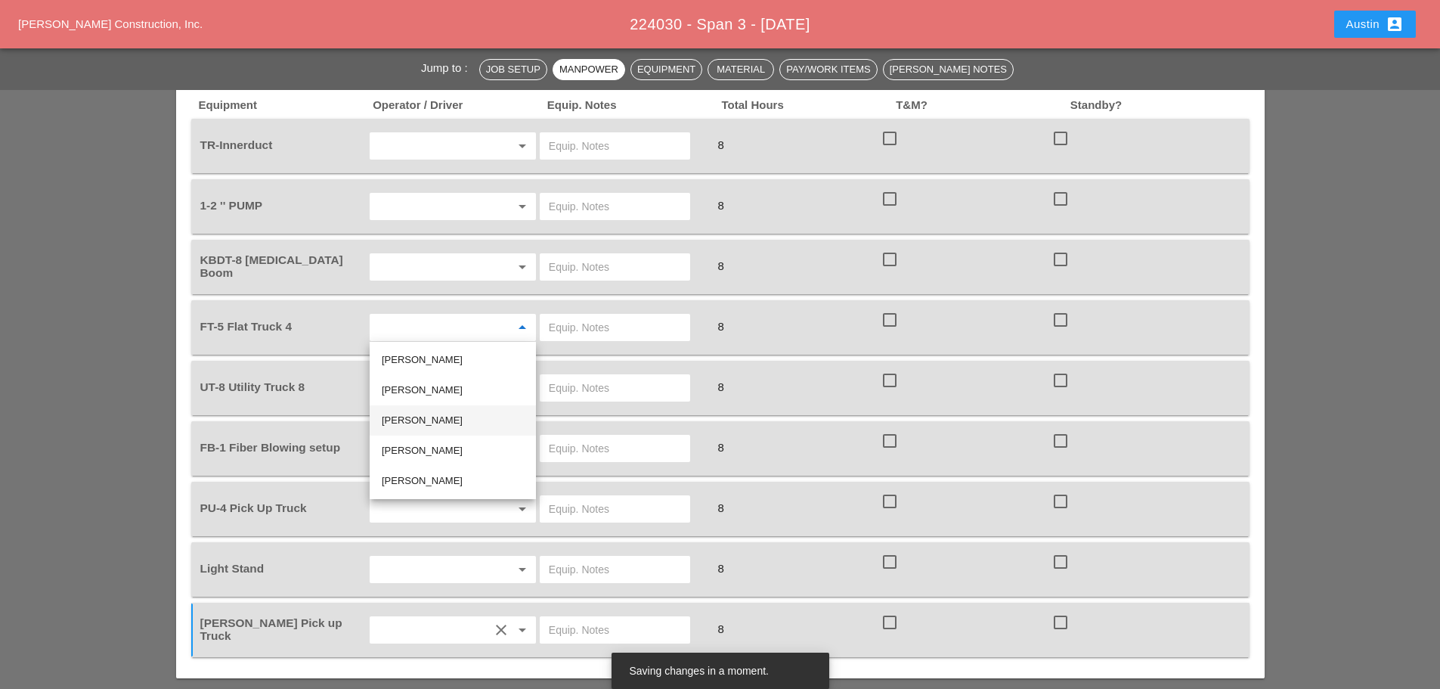
click at [425, 418] on div "Leroy March" at bounding box center [453, 420] width 142 height 18
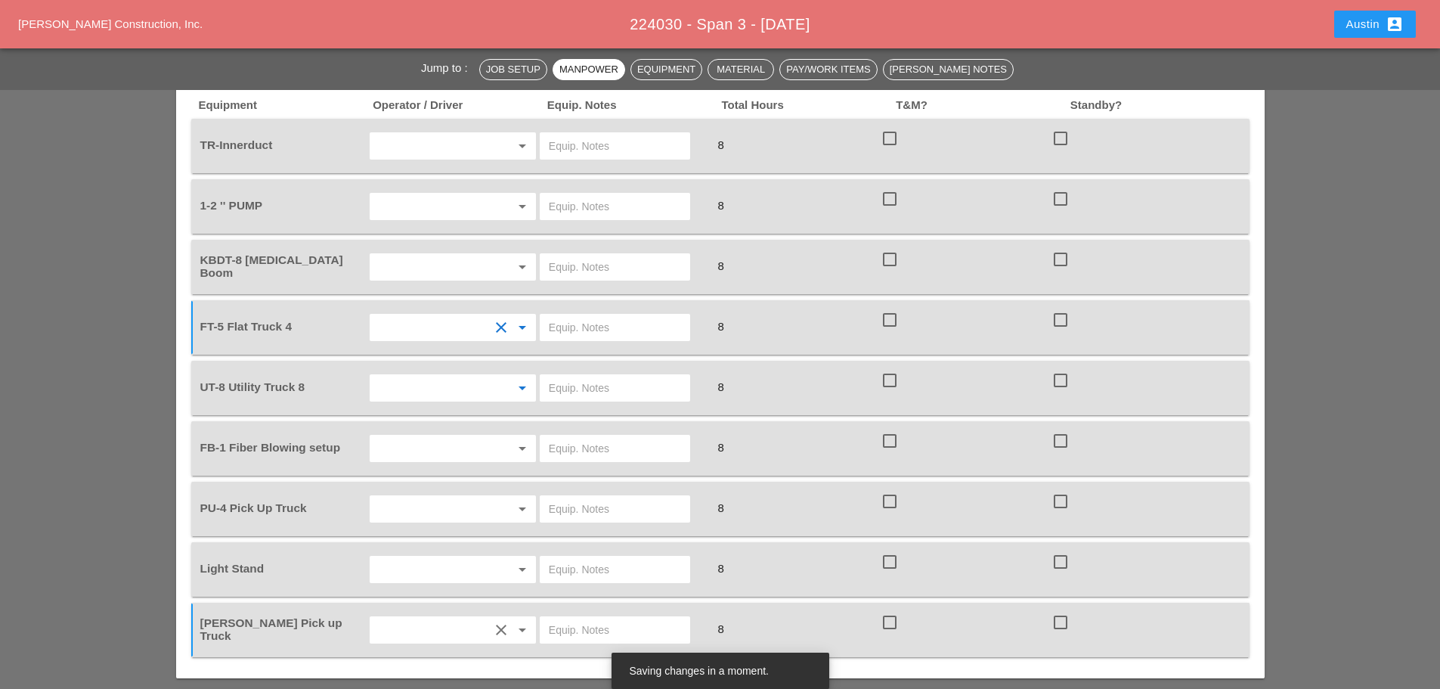
click at [403, 395] on input "text" at bounding box center [431, 388] width 115 height 24
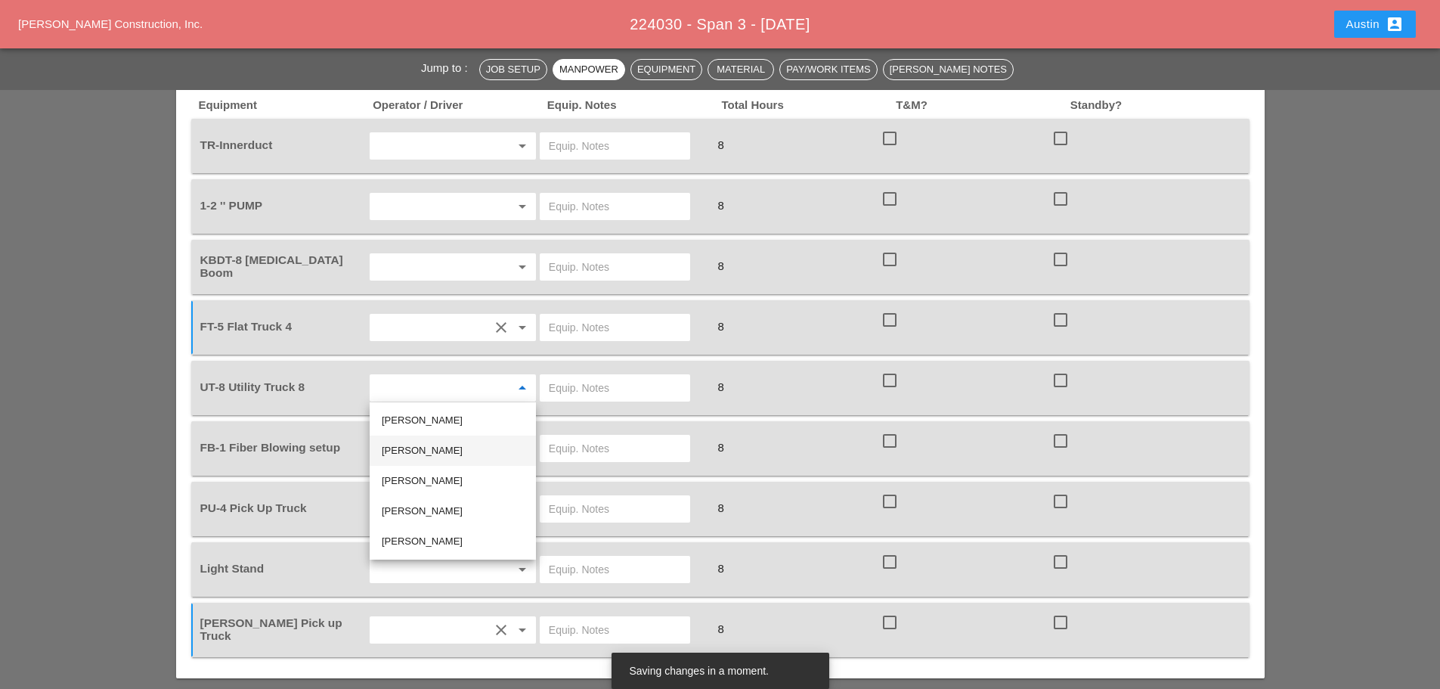
click at [426, 456] on div "Brandon Galvez" at bounding box center [453, 451] width 142 height 18
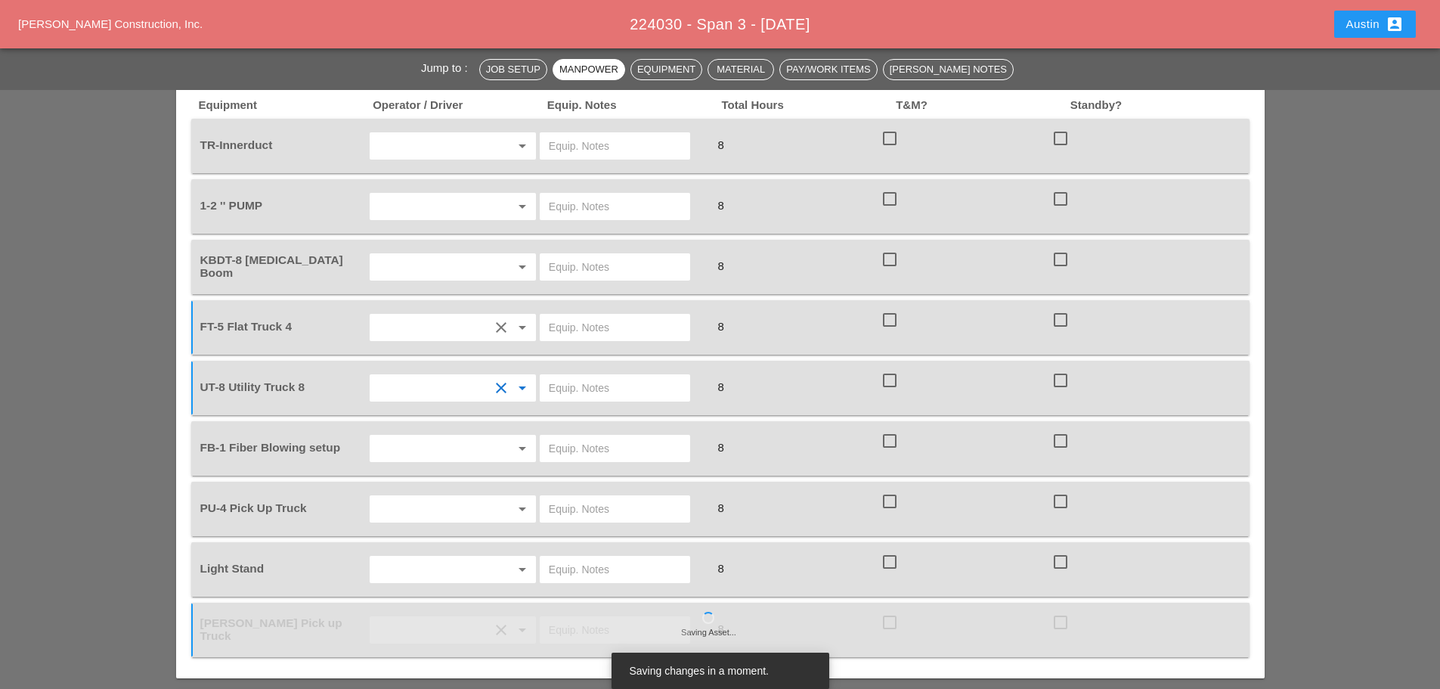
click at [453, 207] on input "text" at bounding box center [431, 206] width 115 height 24
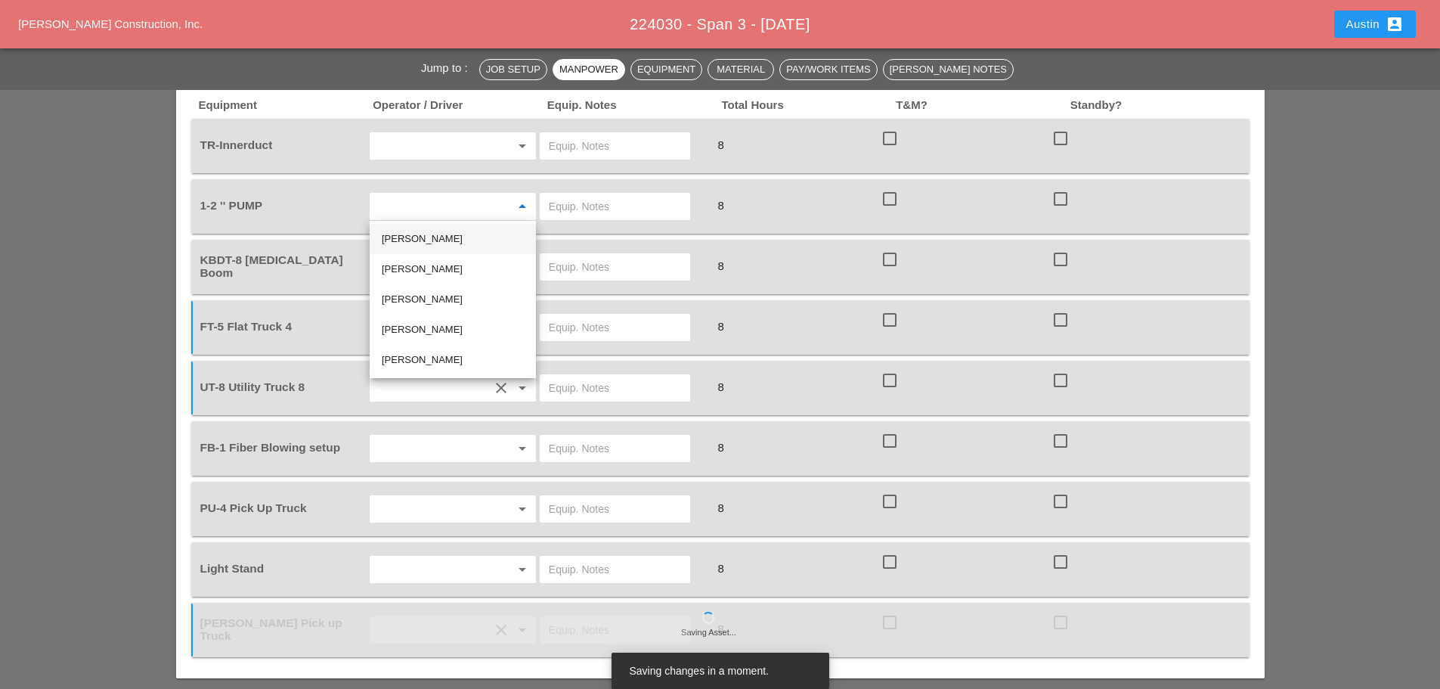
click at [428, 242] on div "Anthony DeGeorge" at bounding box center [453, 239] width 142 height 18
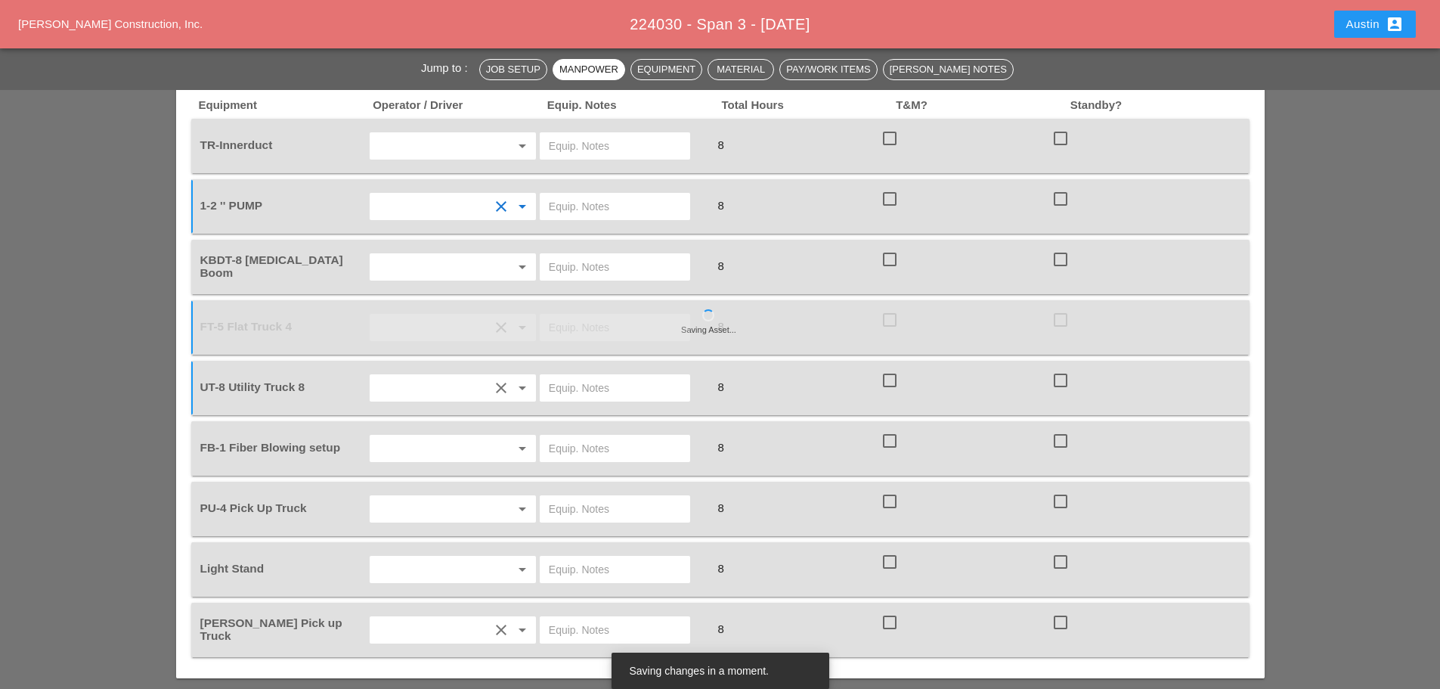
click at [384, 268] on input "text" at bounding box center [431, 267] width 115 height 24
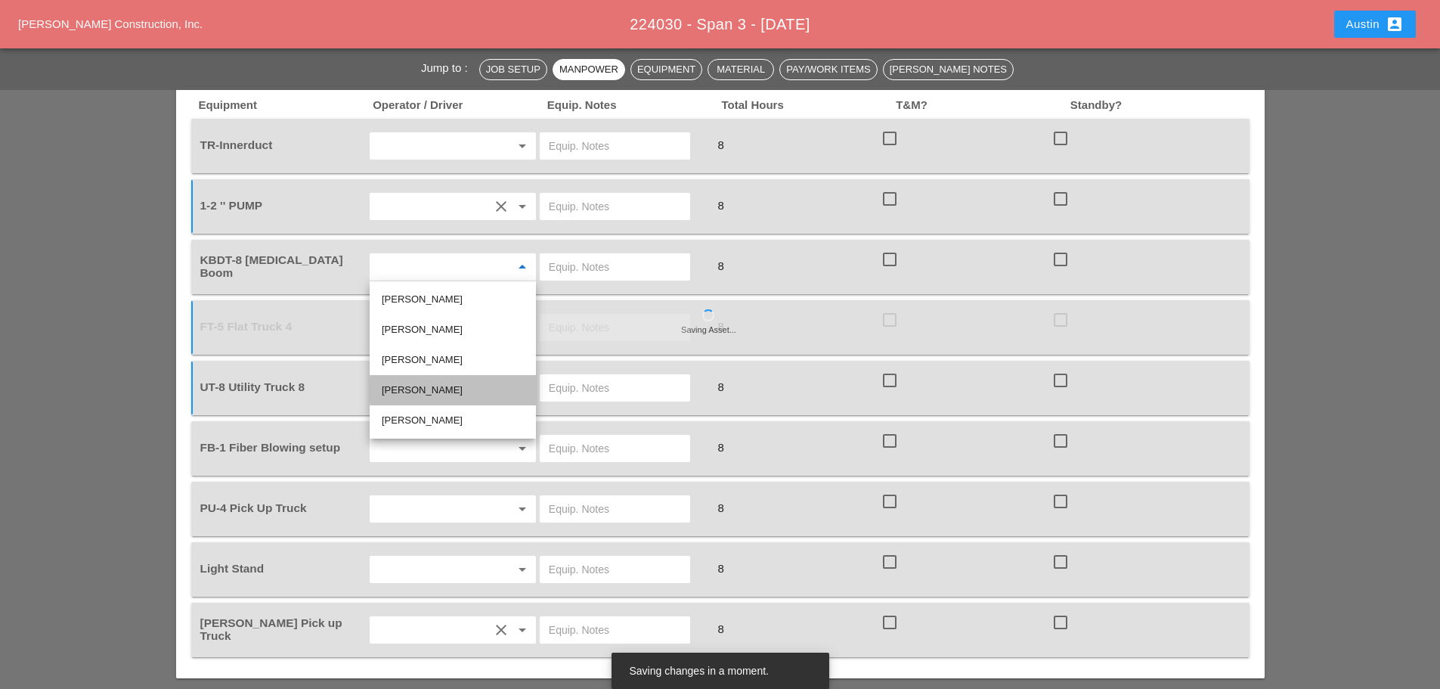
click at [436, 392] on div "Rafael Ceja Rodriguez" at bounding box center [453, 390] width 142 height 18
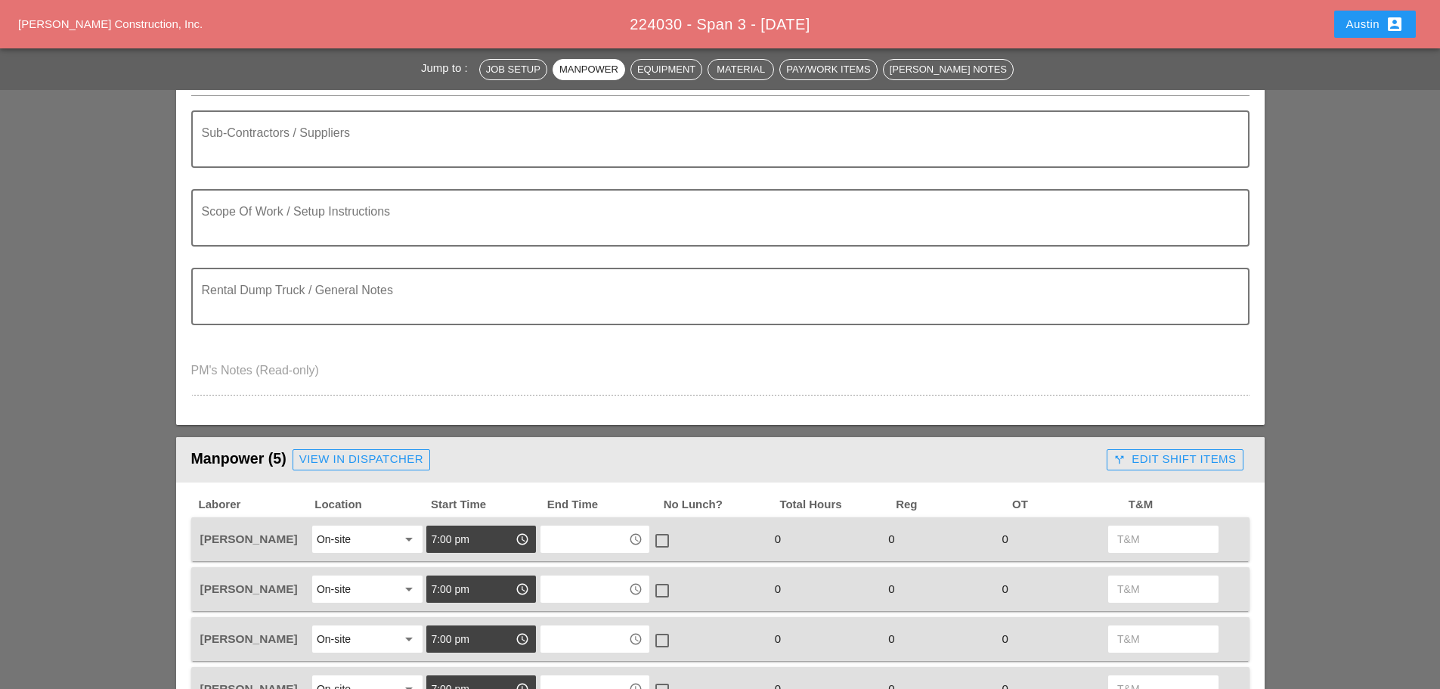
scroll to position [0, 0]
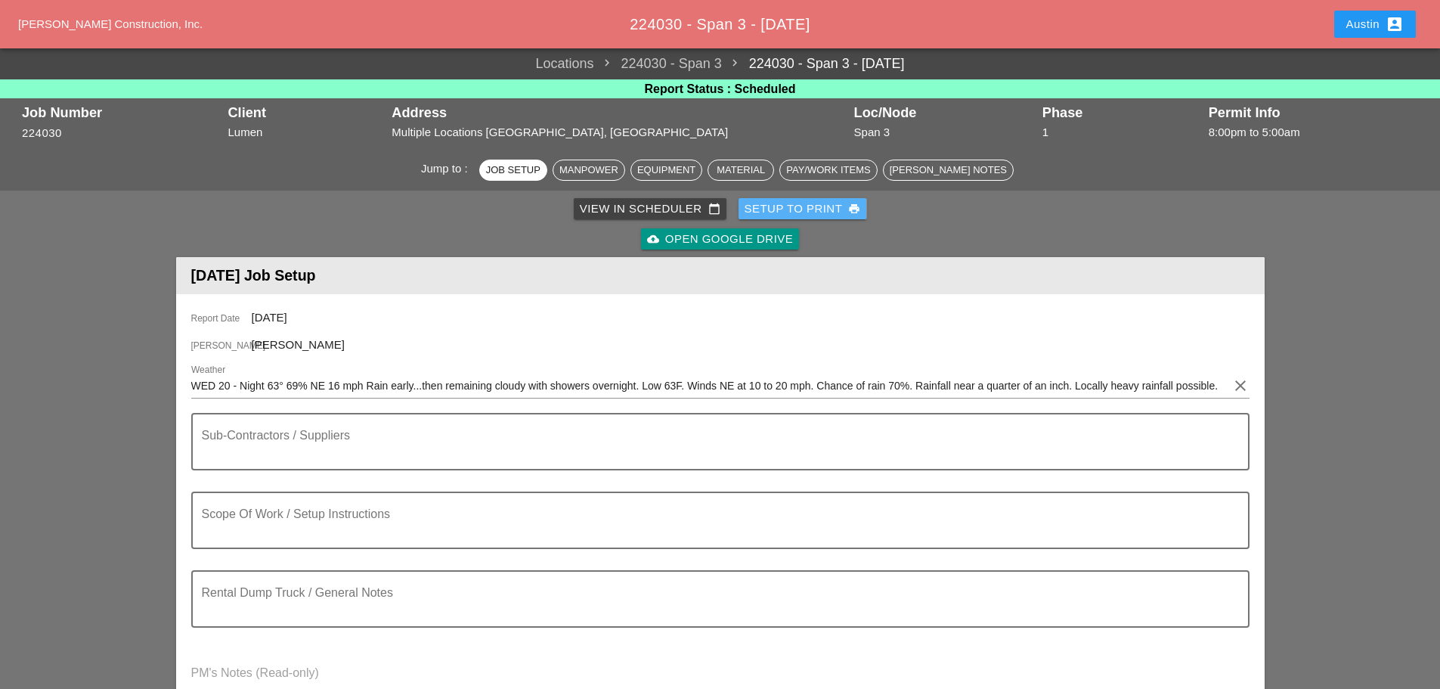
click at [778, 206] on div "Setup to Print print" at bounding box center [803, 208] width 116 height 17
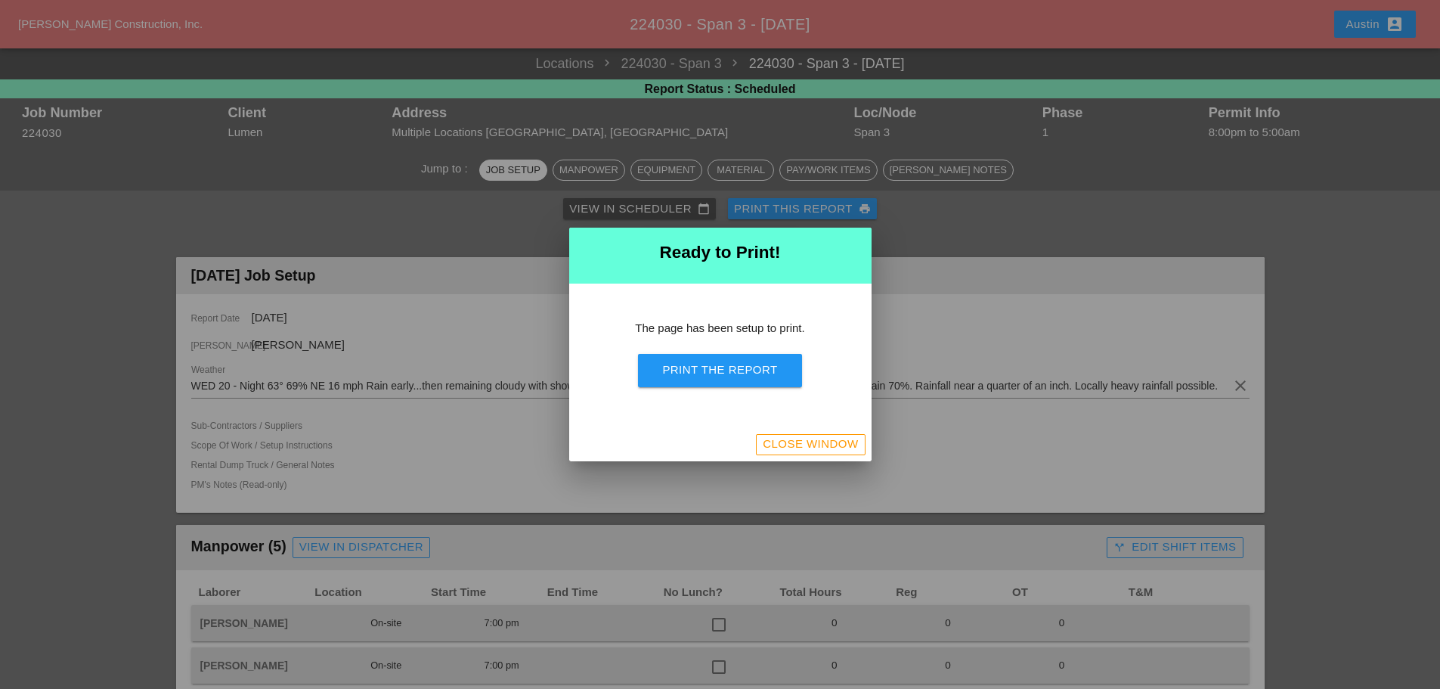
click at [758, 380] on button "Print the Report" at bounding box center [719, 370] width 163 height 33
click at [809, 447] on div "Close Window" at bounding box center [810, 444] width 95 height 17
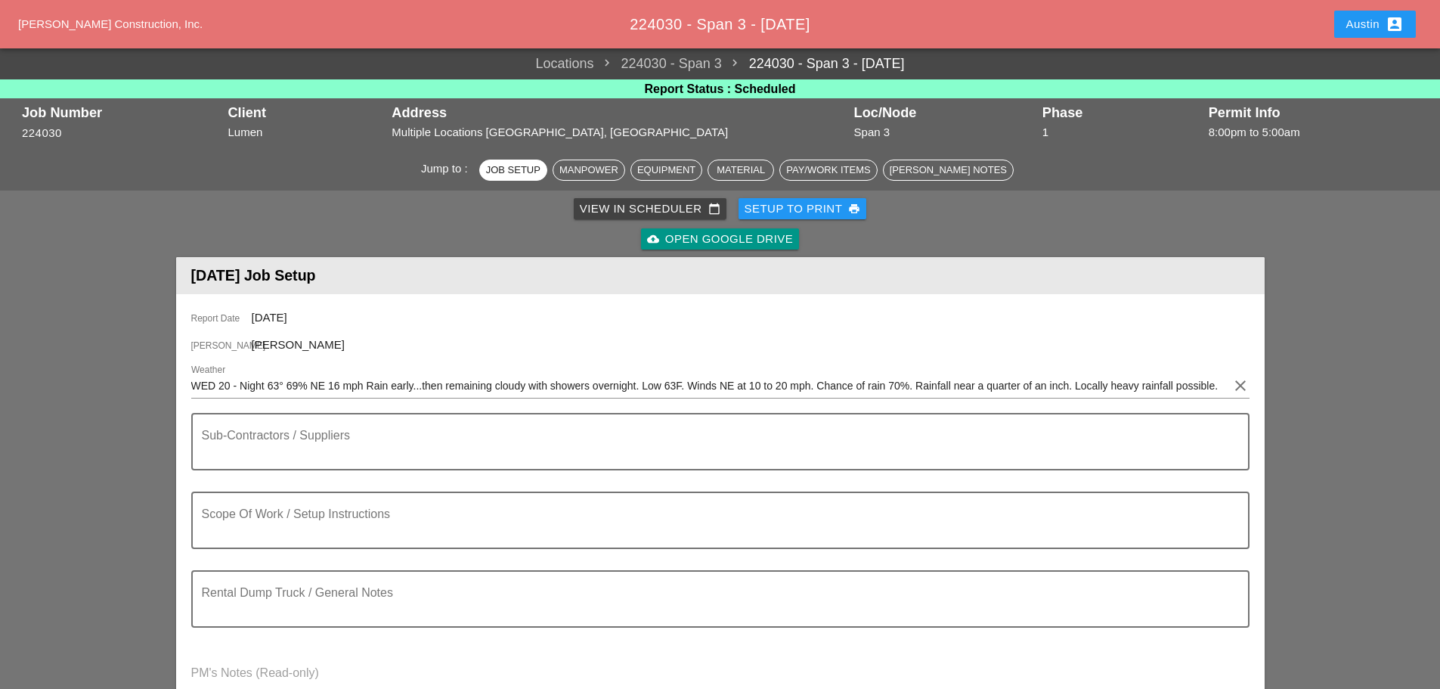
click at [637, 207] on div "View in Scheduler calendar_today" at bounding box center [650, 208] width 141 height 17
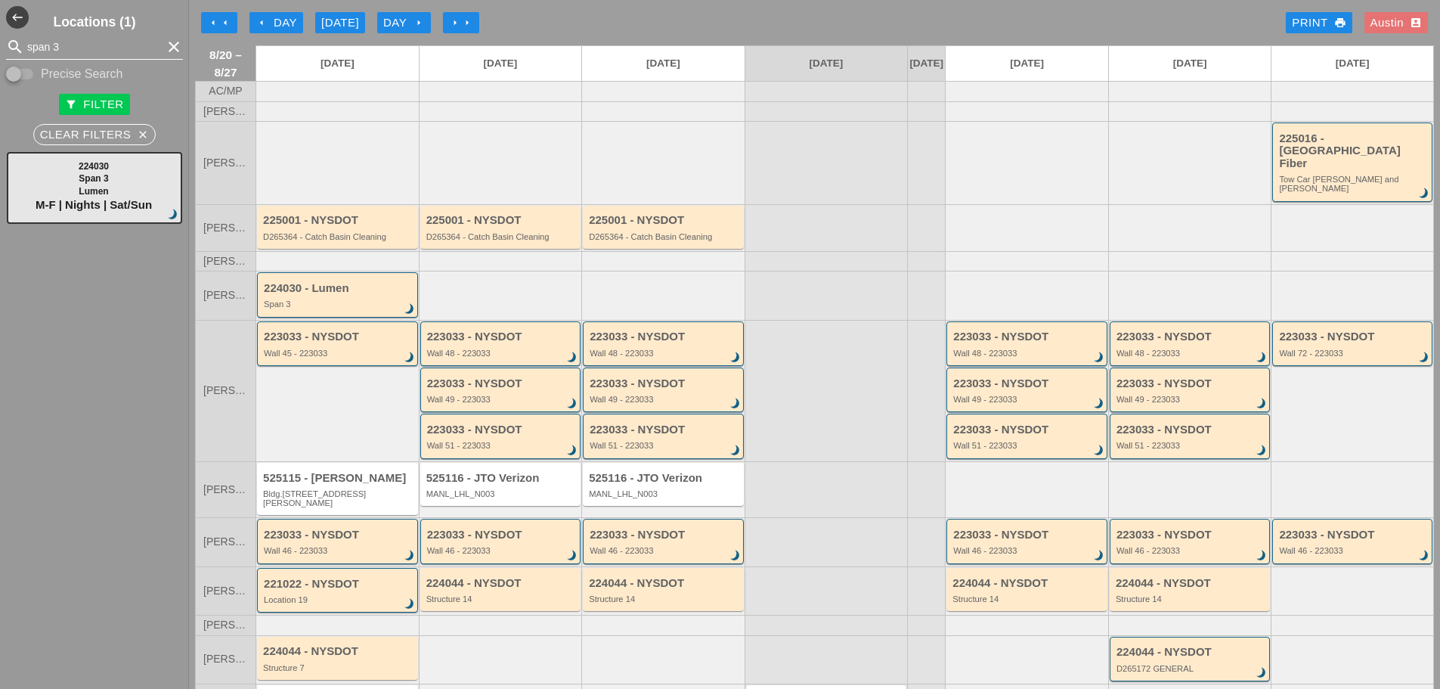
click at [165, 48] on icon "clear" at bounding box center [174, 47] width 18 height 18
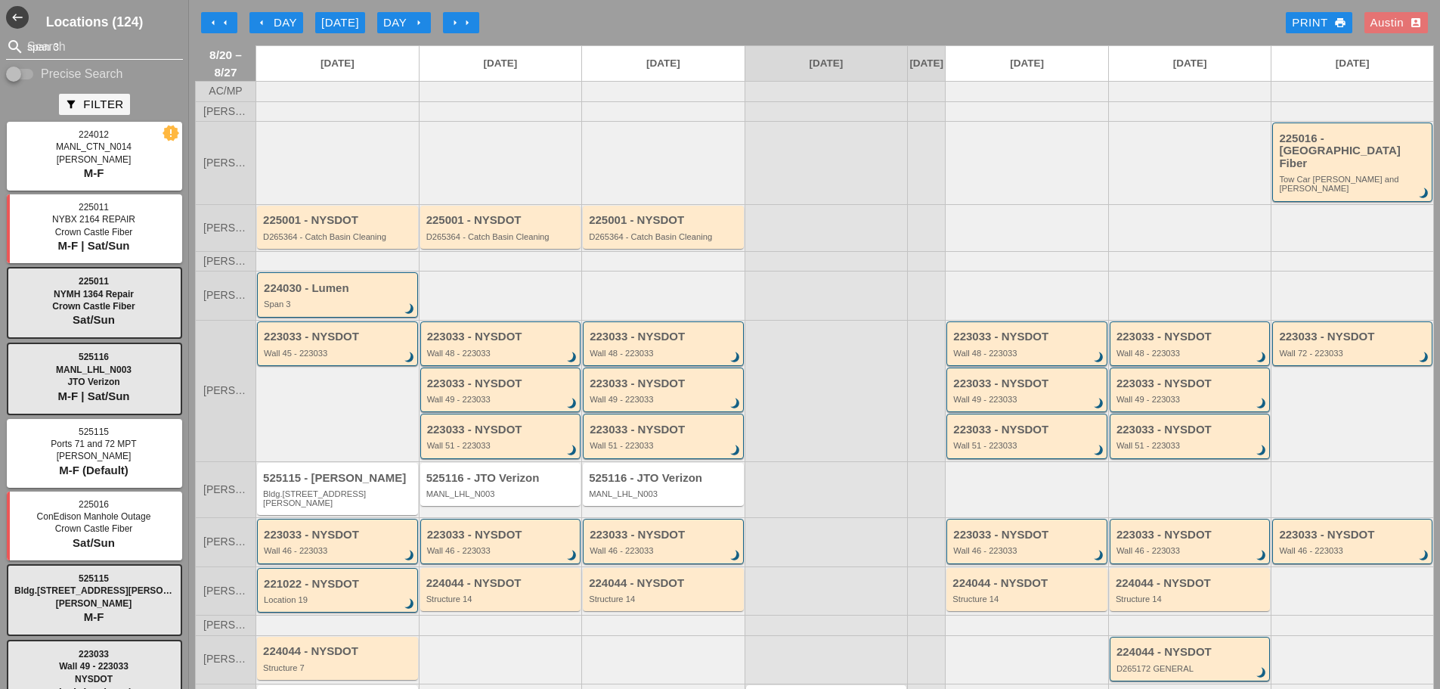
click at [528, 16] on div "arrow_left arrow_left arrow_left Day [DATE] Day arrow_right arrow_right arrow_r…" at bounding box center [814, 23] width 1239 height 30
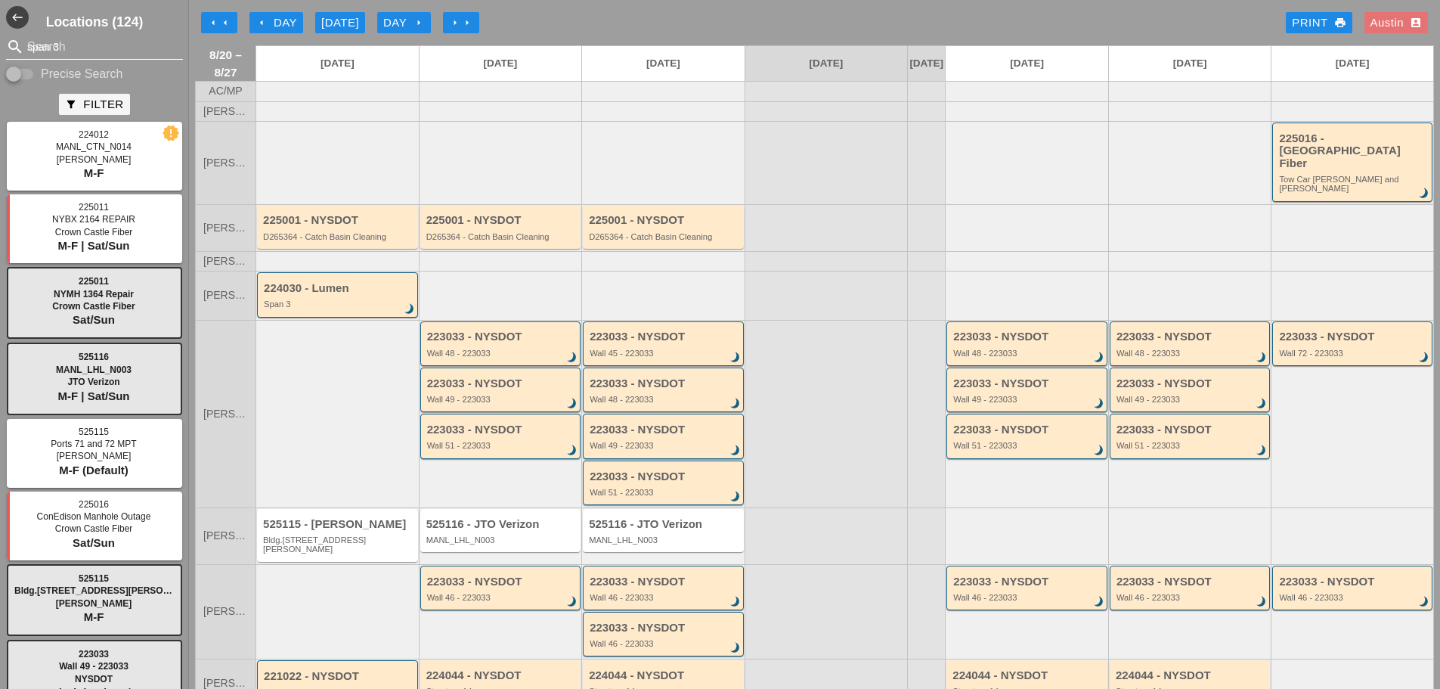
click at [639, 16] on div "arrow_left arrow_left arrow_left Day [DATE] Day arrow_right arrow_right arrow_r…" at bounding box center [814, 23] width 1239 height 30
click at [485, 232] on div "D265364 - Catch Basin Cleaning" at bounding box center [501, 236] width 151 height 9
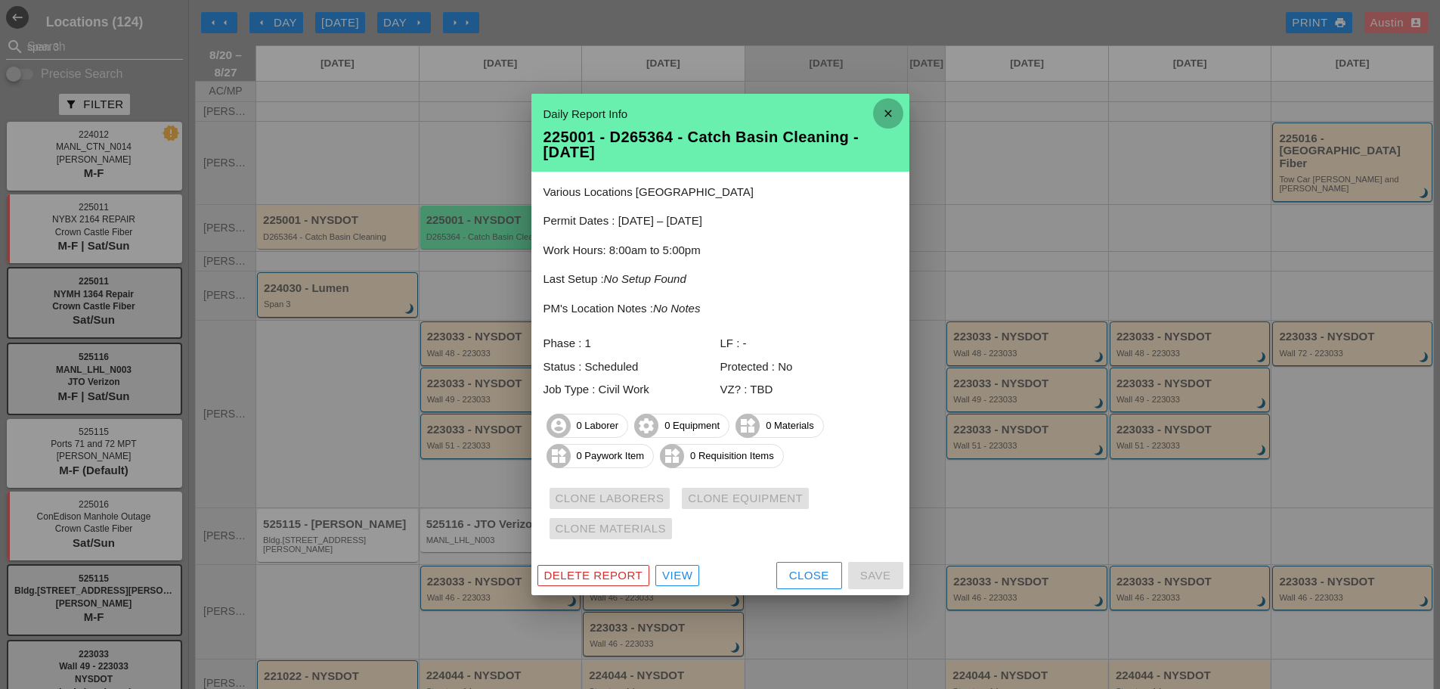
click at [894, 116] on icon "close" at bounding box center [888, 113] width 30 height 30
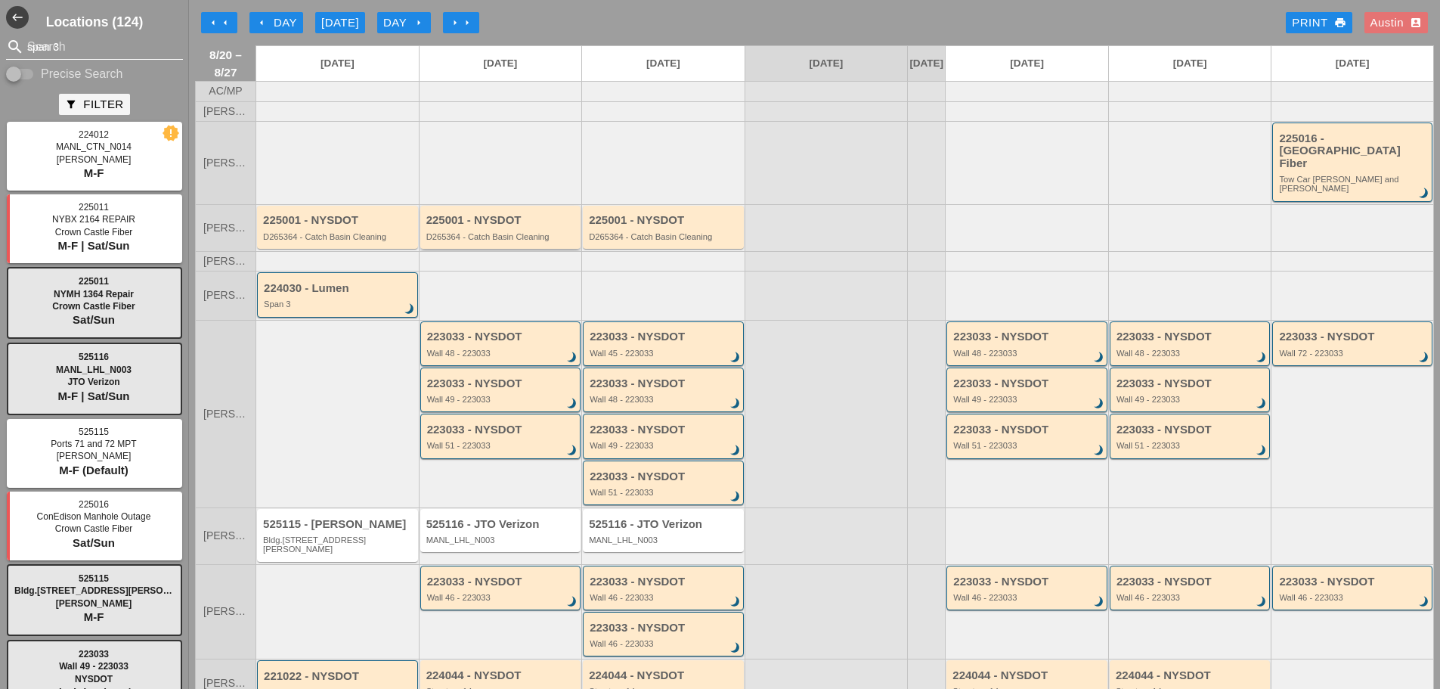
click at [510, 214] on div "225001 - NYSDOT" at bounding box center [501, 220] width 151 height 13
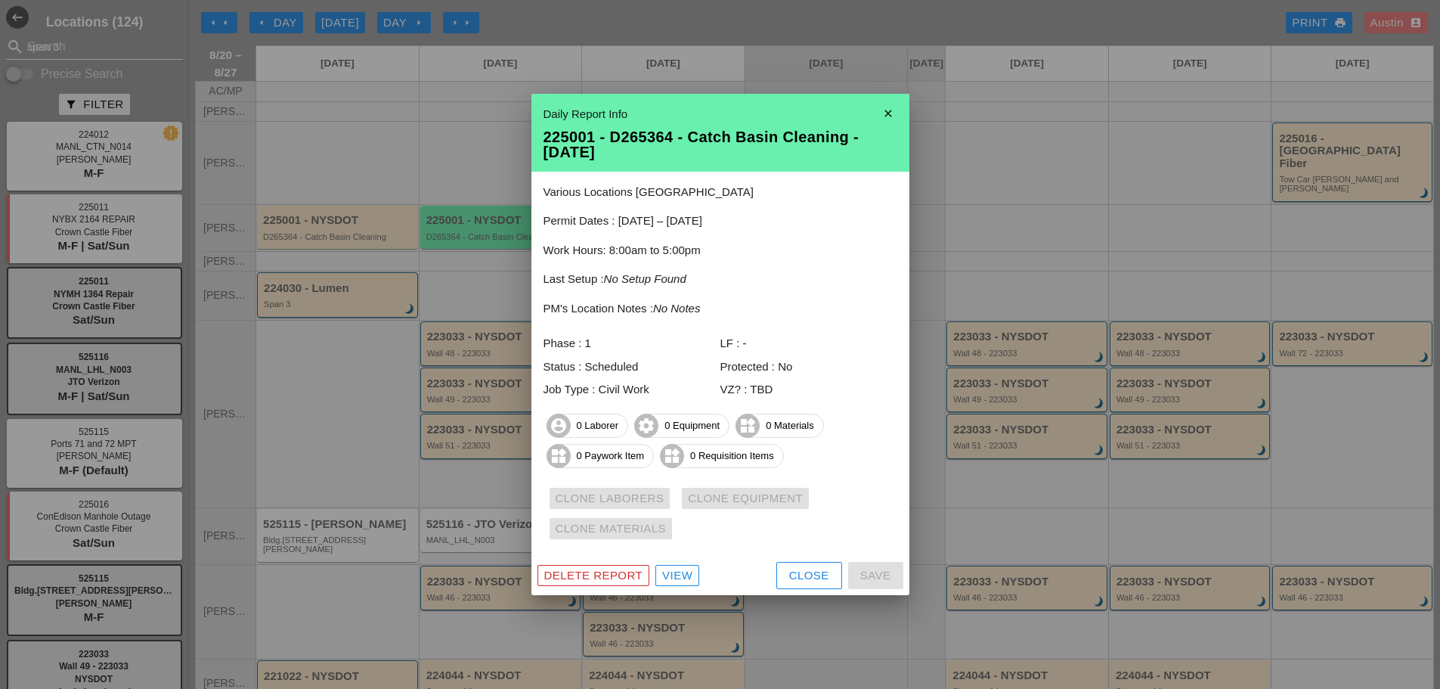
click at [892, 112] on icon "close" at bounding box center [888, 113] width 30 height 30
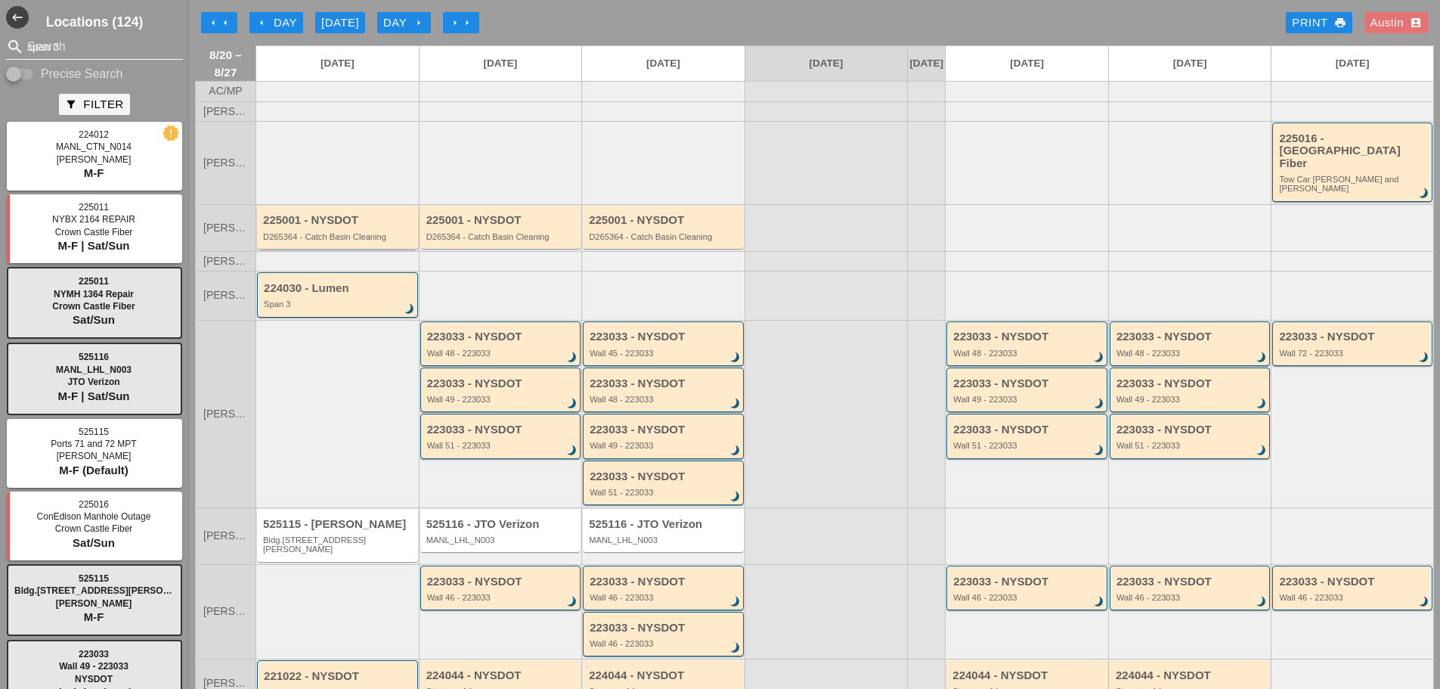
click at [327, 232] on div "D265364 - Catch Basin Cleaning" at bounding box center [338, 236] width 151 height 9
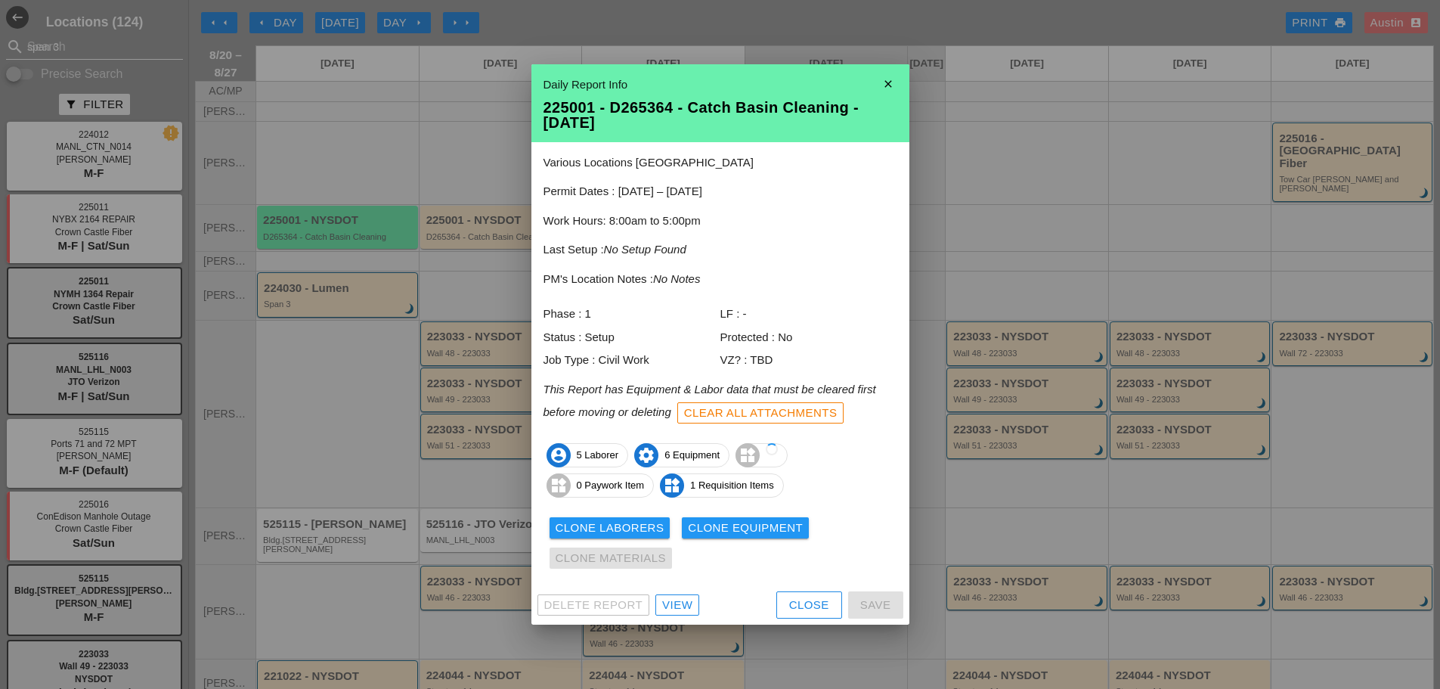
click at [622, 526] on div "Clone Laborers" at bounding box center [610, 527] width 109 height 17
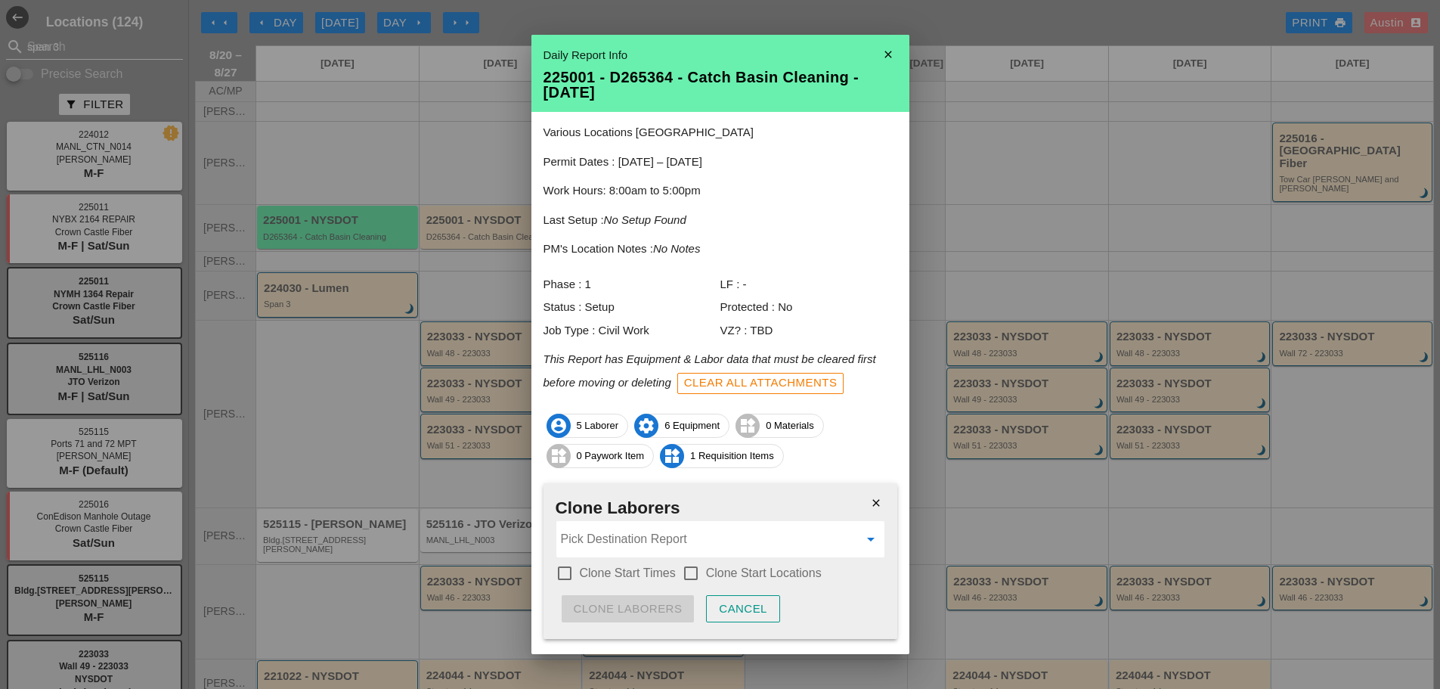
click at [650, 541] on input "Pick Destination Report" at bounding box center [710, 539] width 298 height 24
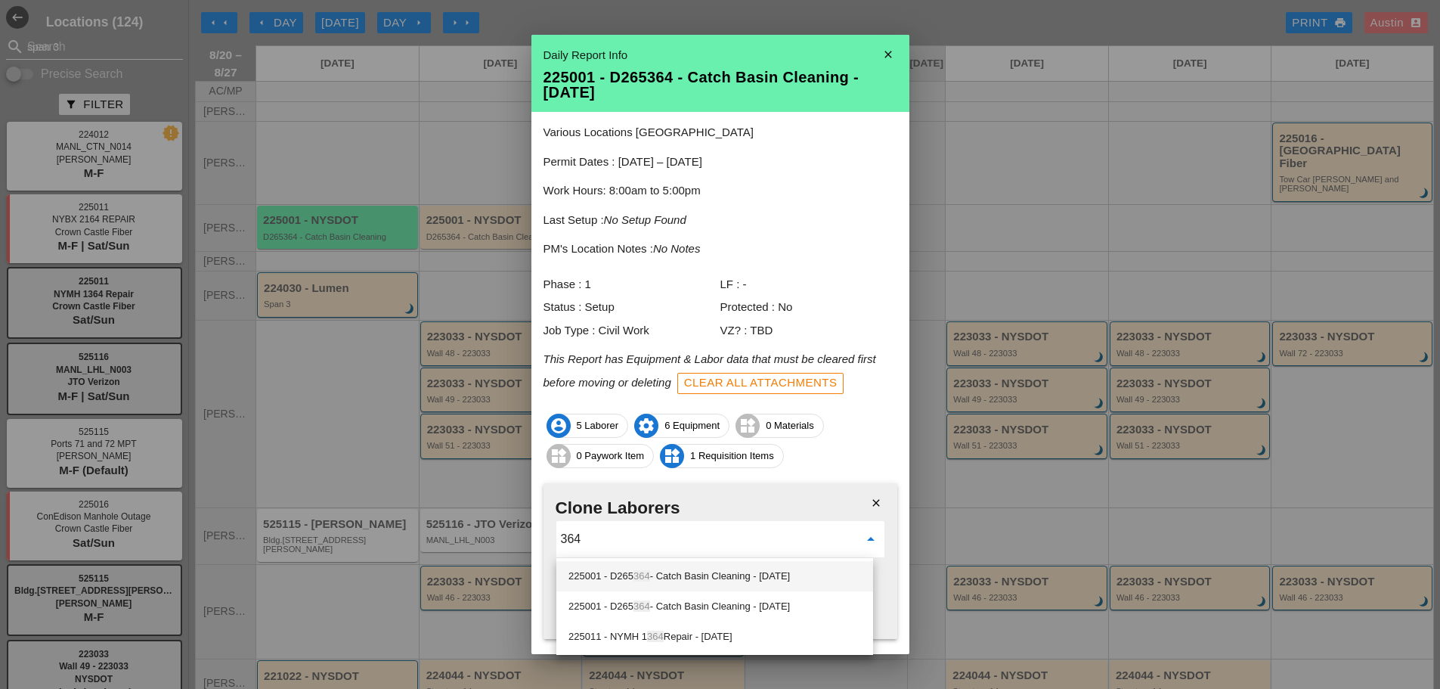
click at [771, 579] on div "225001 - D265 364 - Catch Basin Cleaning - 08/21/2025" at bounding box center [715, 576] width 293 height 18
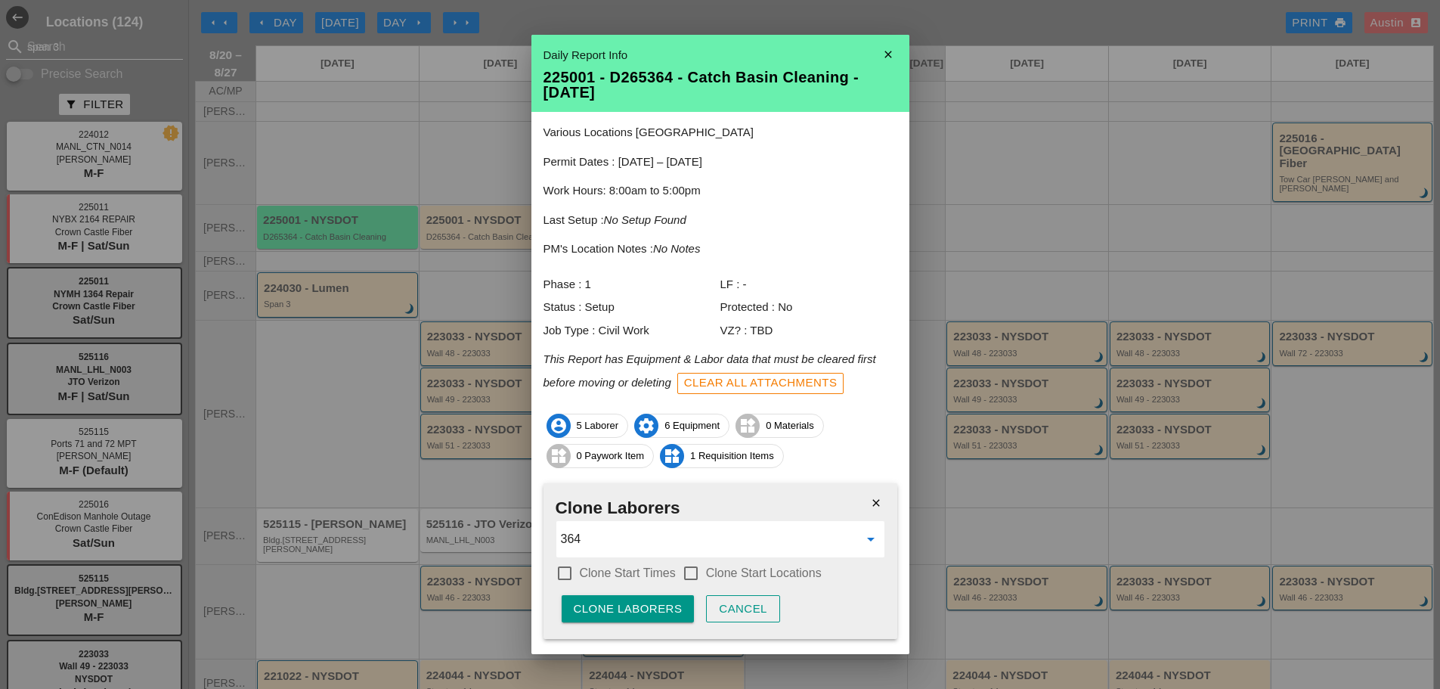
type input "225001 - D265364 - Catch Basin Cleaning - 08/21/2025"
click at [560, 572] on div at bounding box center [565, 573] width 26 height 26
click at [688, 572] on div at bounding box center [691, 573] width 26 height 26
click at [651, 606] on div "Clone Laborers" at bounding box center [628, 608] width 109 height 17
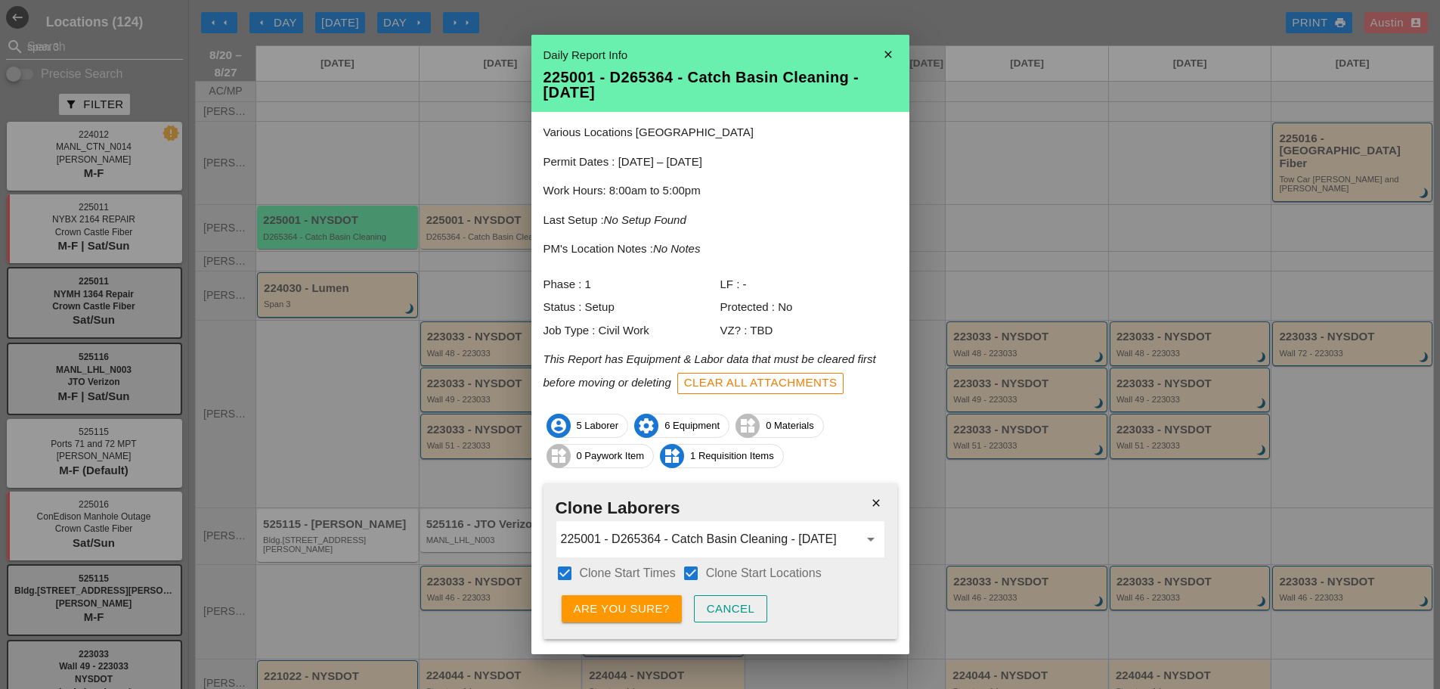
click at [651, 606] on div "Are you sure?" at bounding box center [622, 608] width 96 height 17
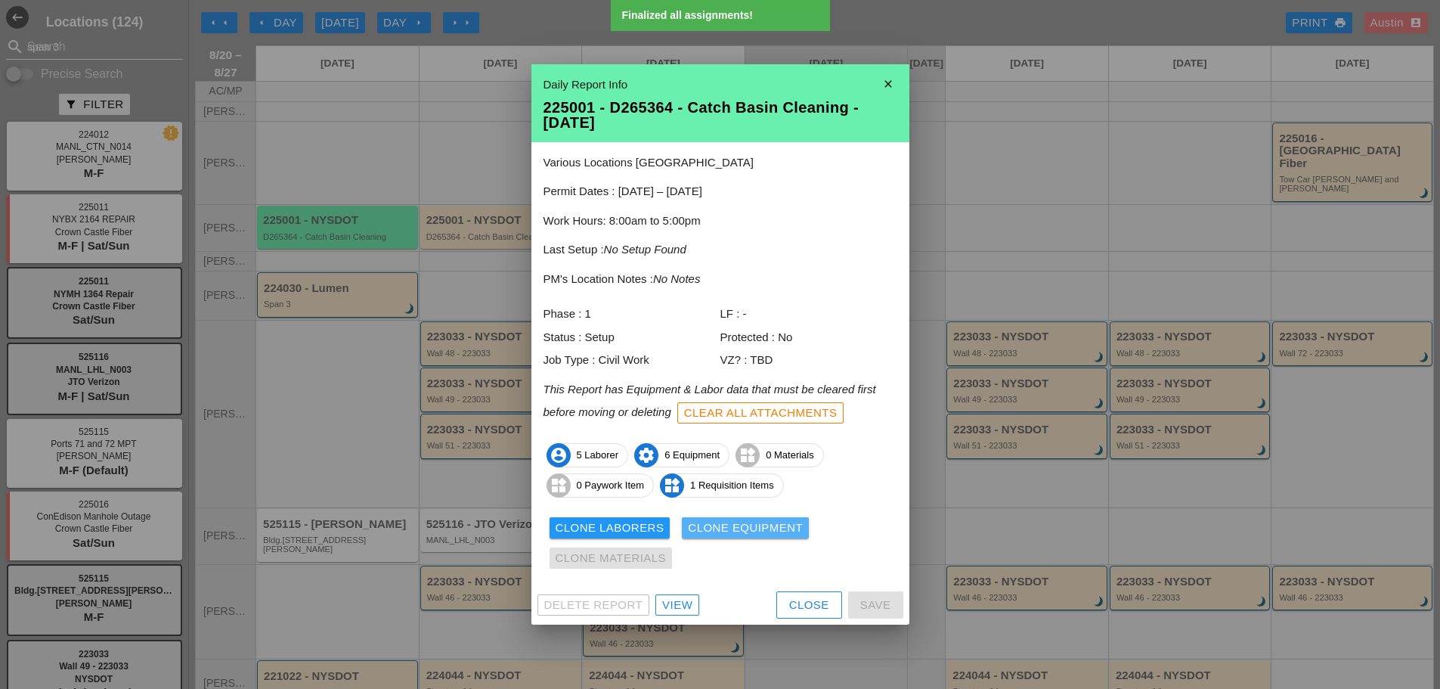
click at [742, 526] on div "Clone Equipment" at bounding box center [745, 527] width 115 height 17
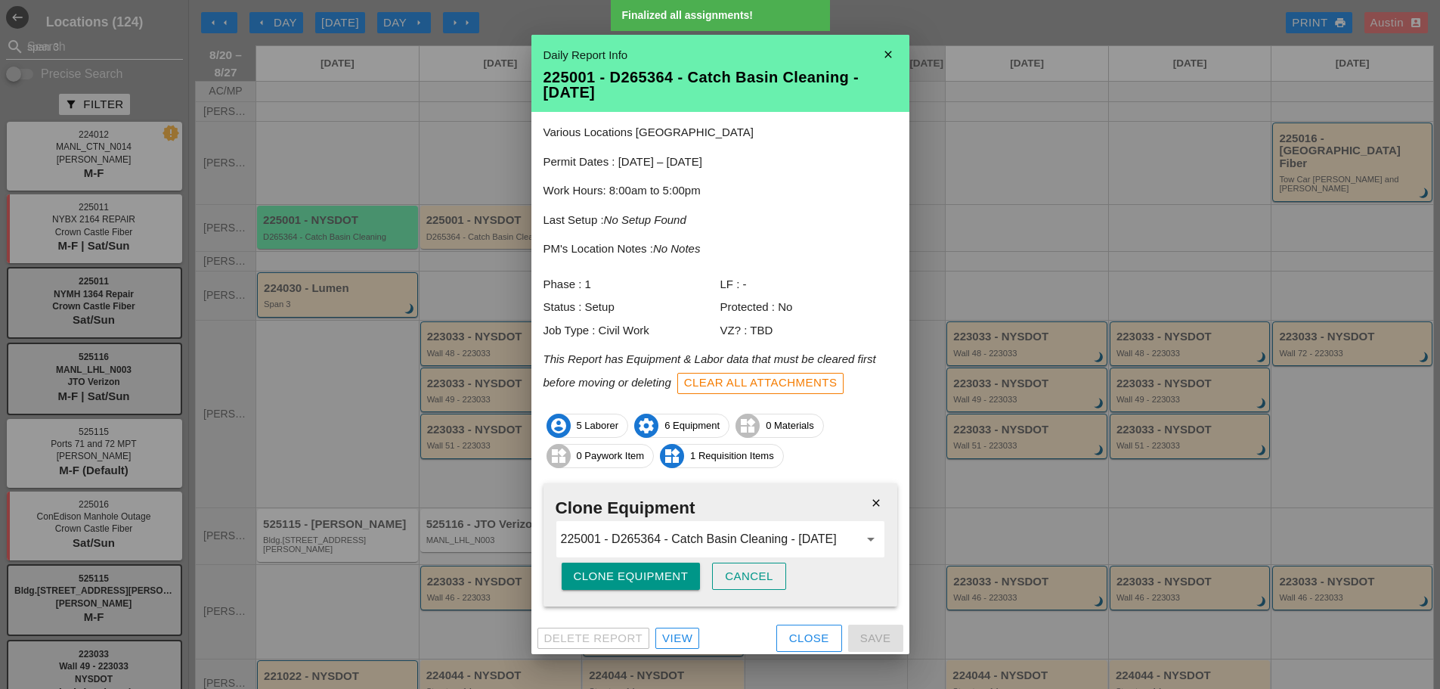
click at [632, 577] on div "Clone Equipment" at bounding box center [631, 576] width 115 height 17
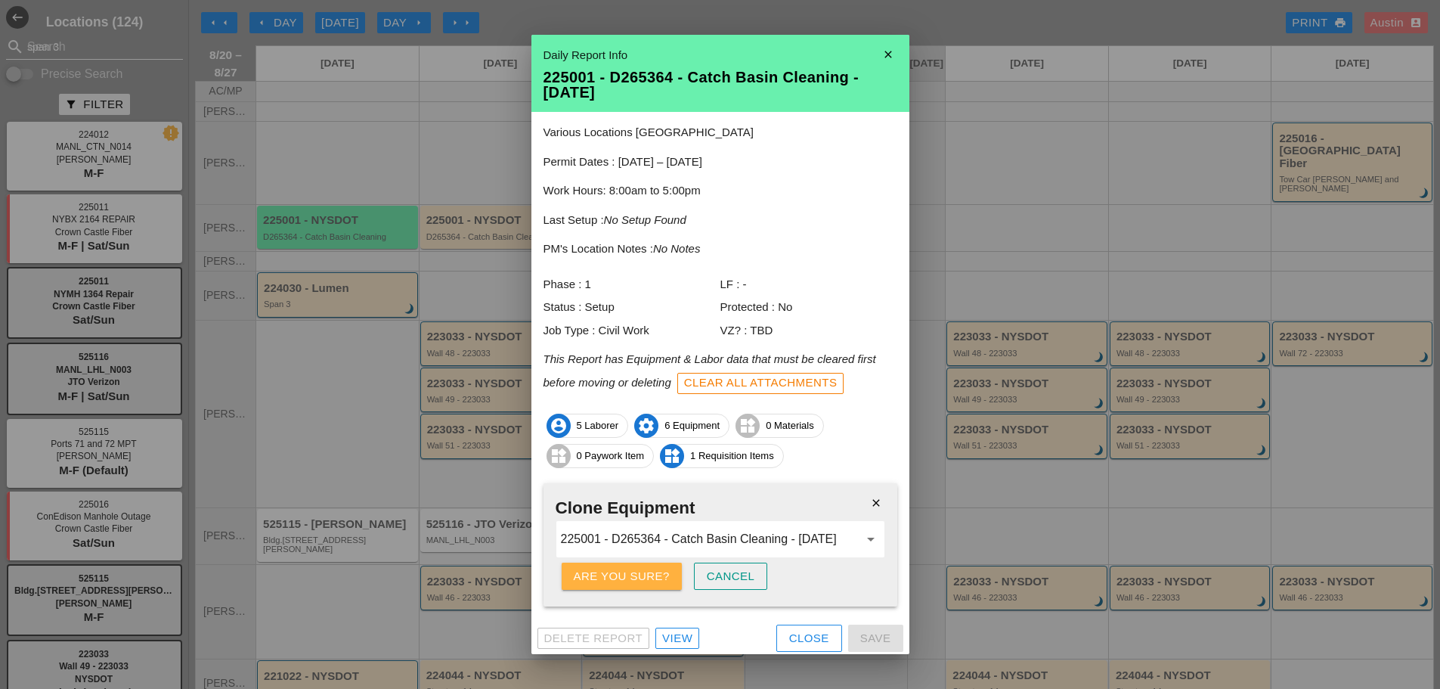
click at [632, 577] on div "Are you sure?" at bounding box center [622, 576] width 96 height 17
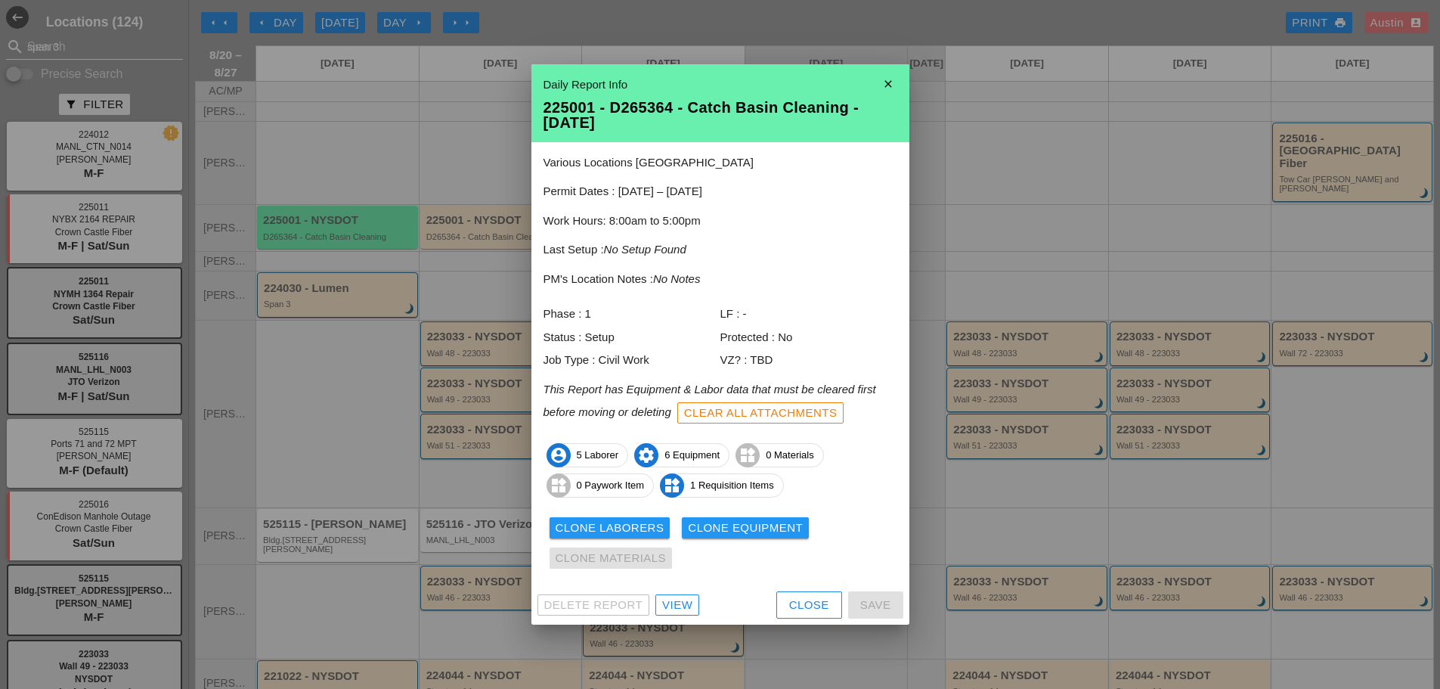
click at [530, 17] on div at bounding box center [720, 344] width 1440 height 689
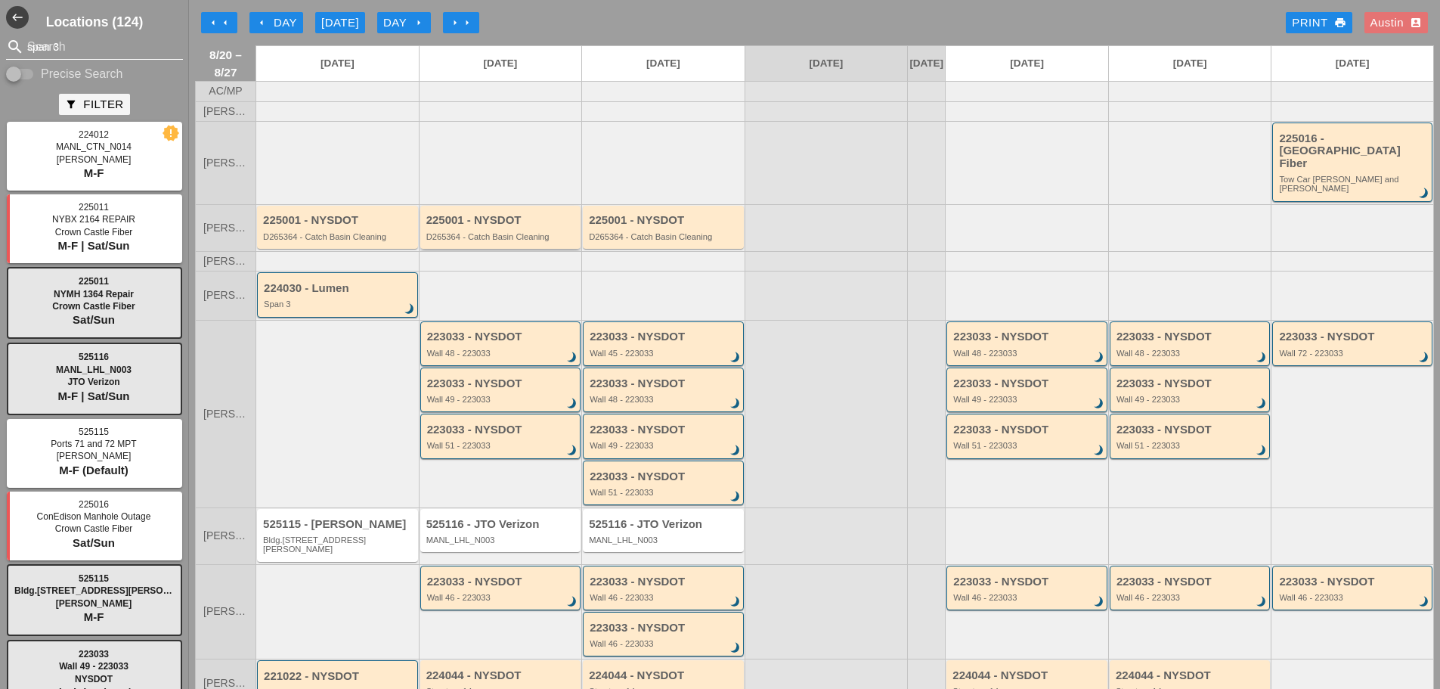
click at [513, 214] on div "225001 - NYSDOT" at bounding box center [501, 220] width 151 height 13
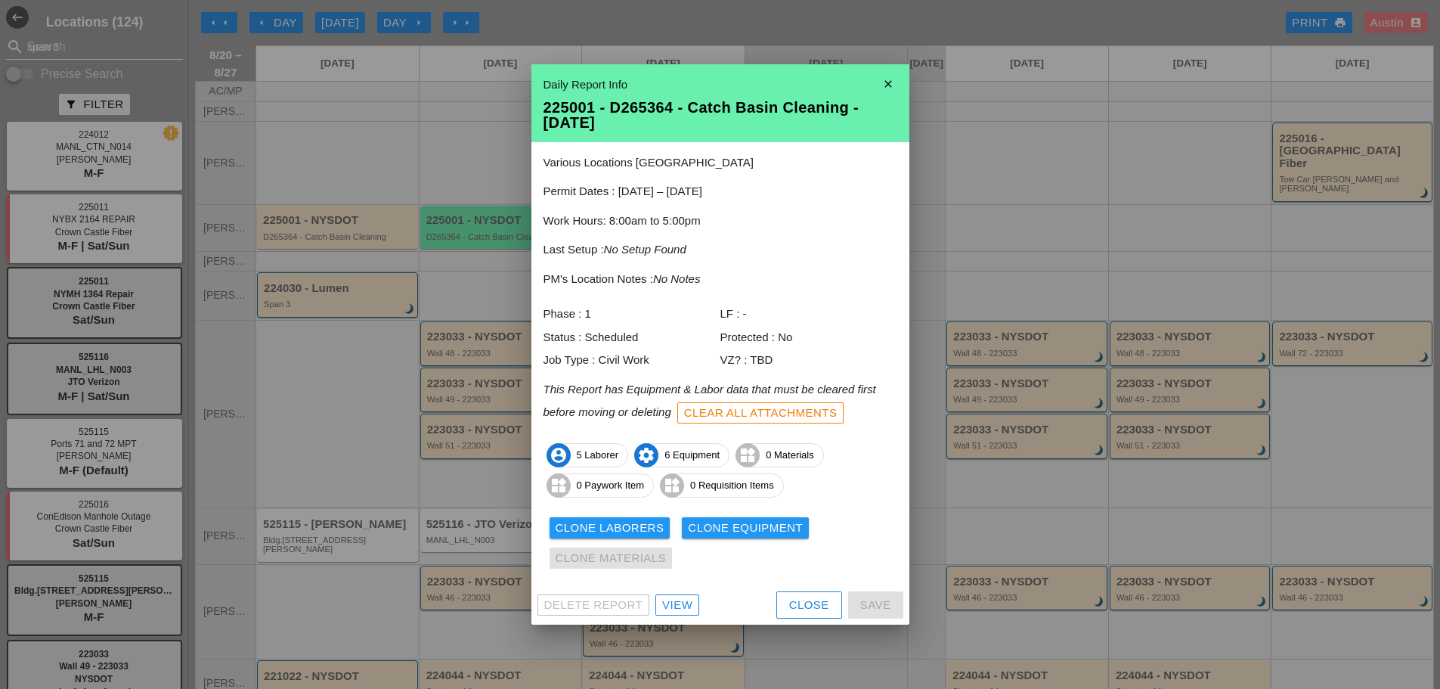
click at [692, 605] on div "View" at bounding box center [677, 605] width 30 height 17
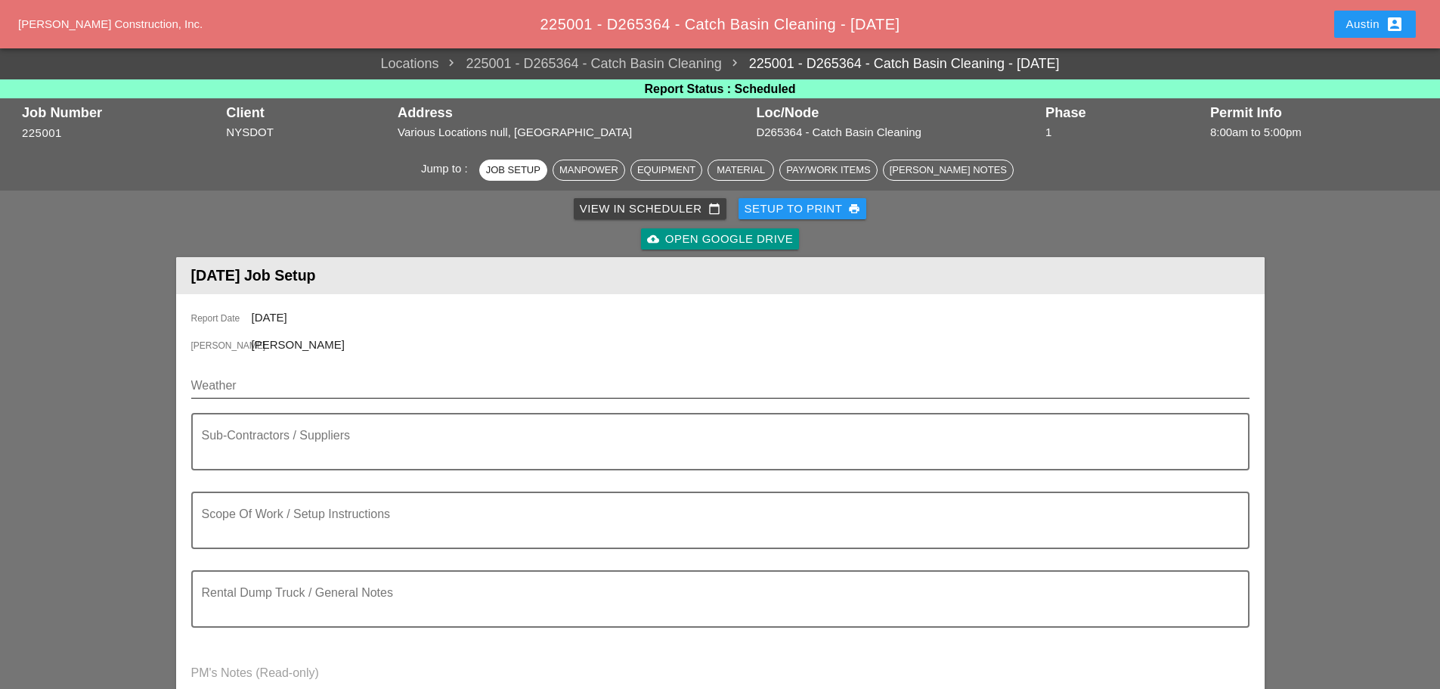
click at [251, 388] on input "Weather" at bounding box center [709, 386] width 1037 height 24
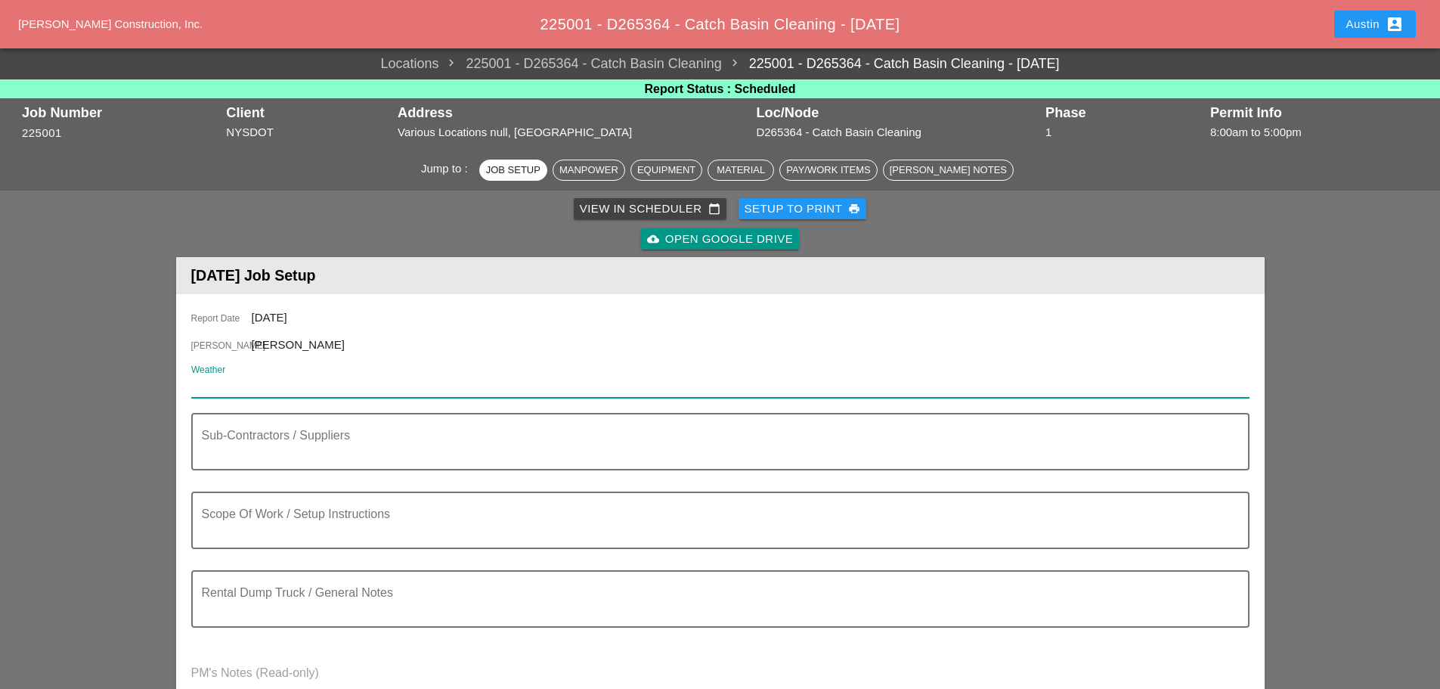
paste input "Thu 21 Day 74° 39% NNE 17 mph Rain showers early with overcast skies later in t…"
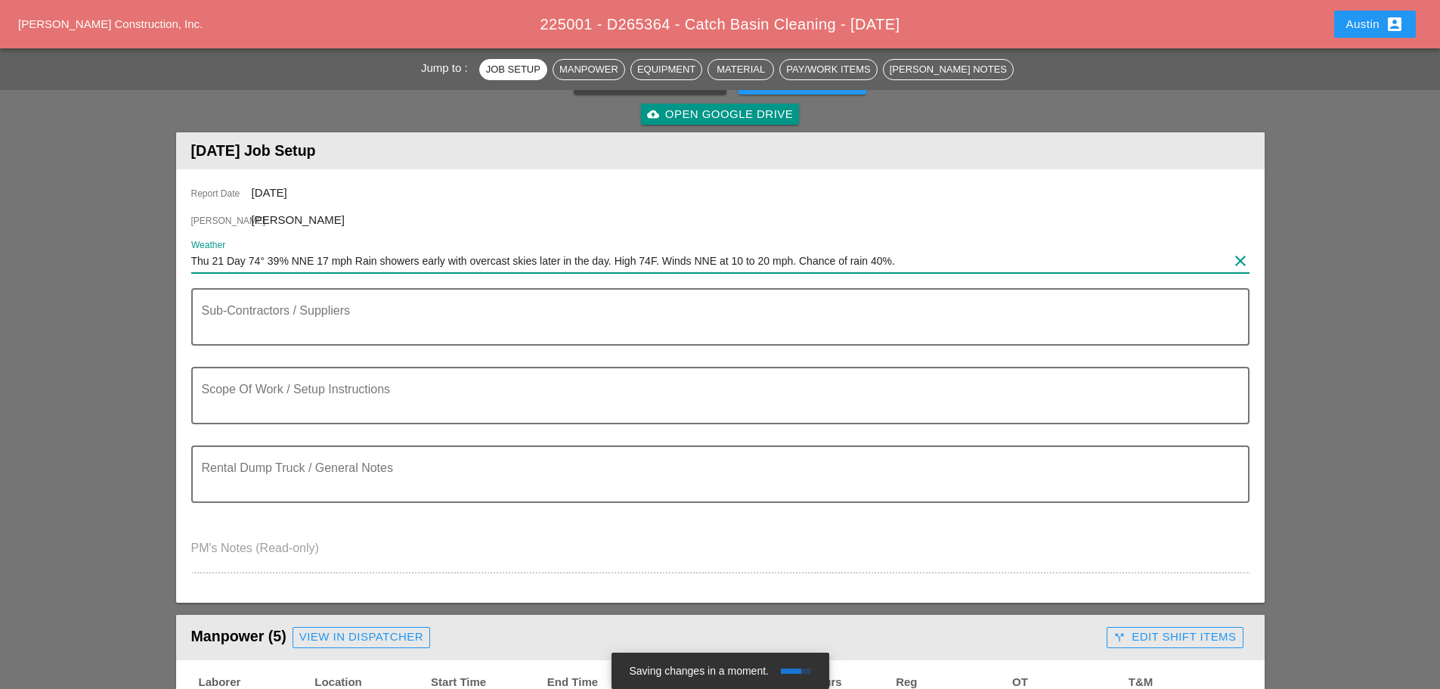
scroll to position [151, 0]
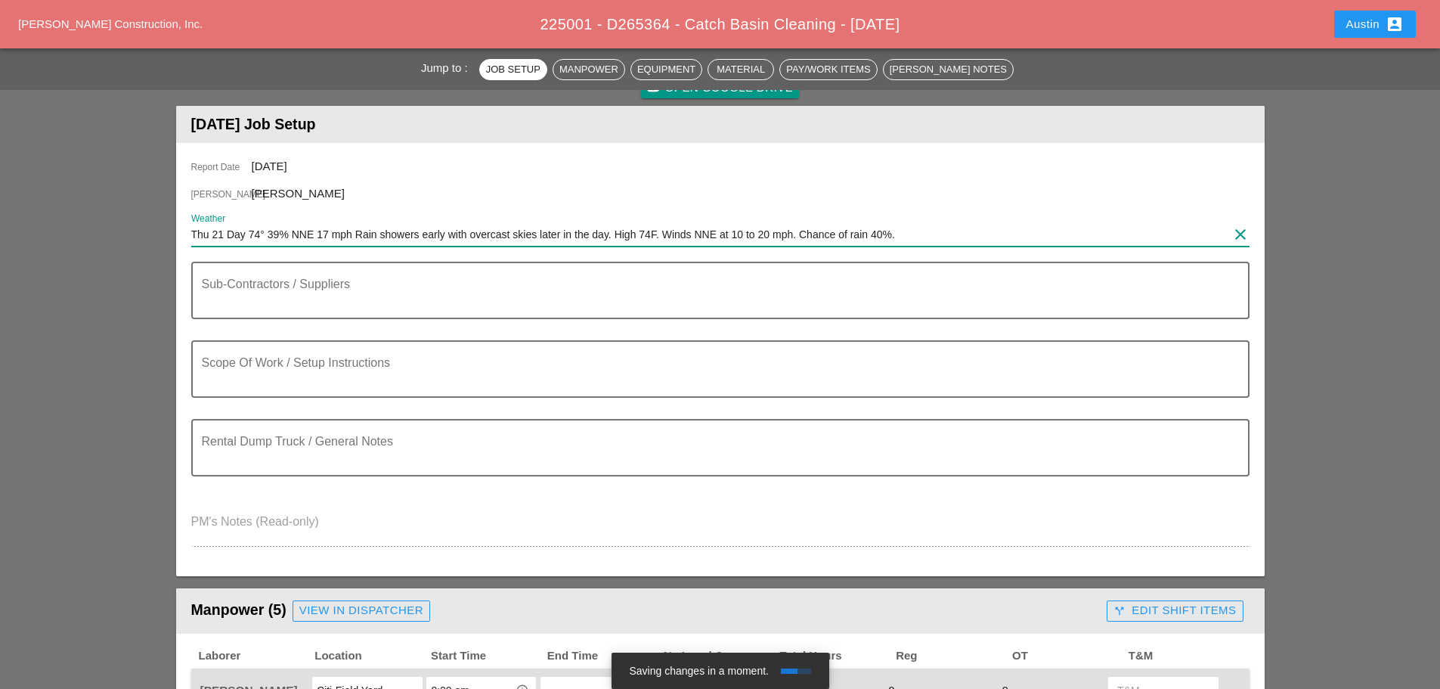
type input "Thu 21 Day 74° 39% NNE 17 mph Rain showers early with overcast skies later in t…"
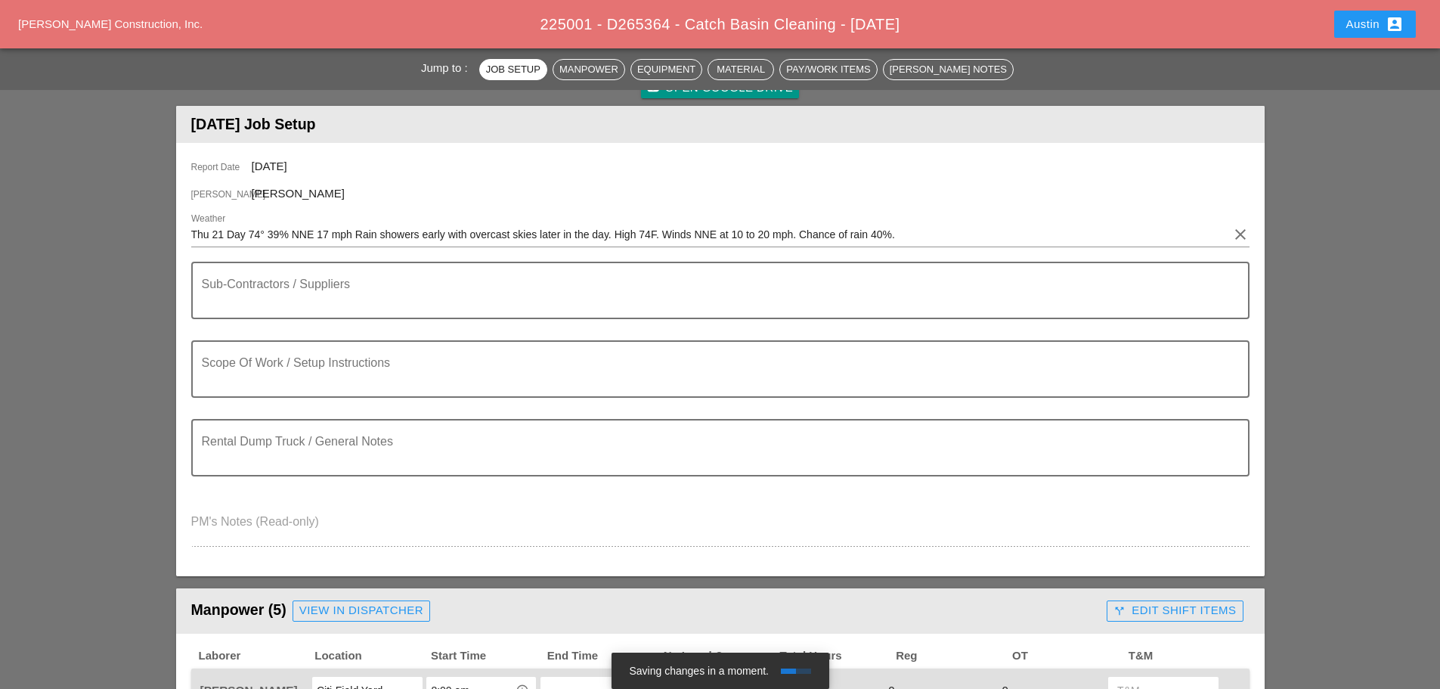
click at [272, 387] on textarea "Scope Of Work / Setup Instructions" at bounding box center [714, 378] width 1025 height 36
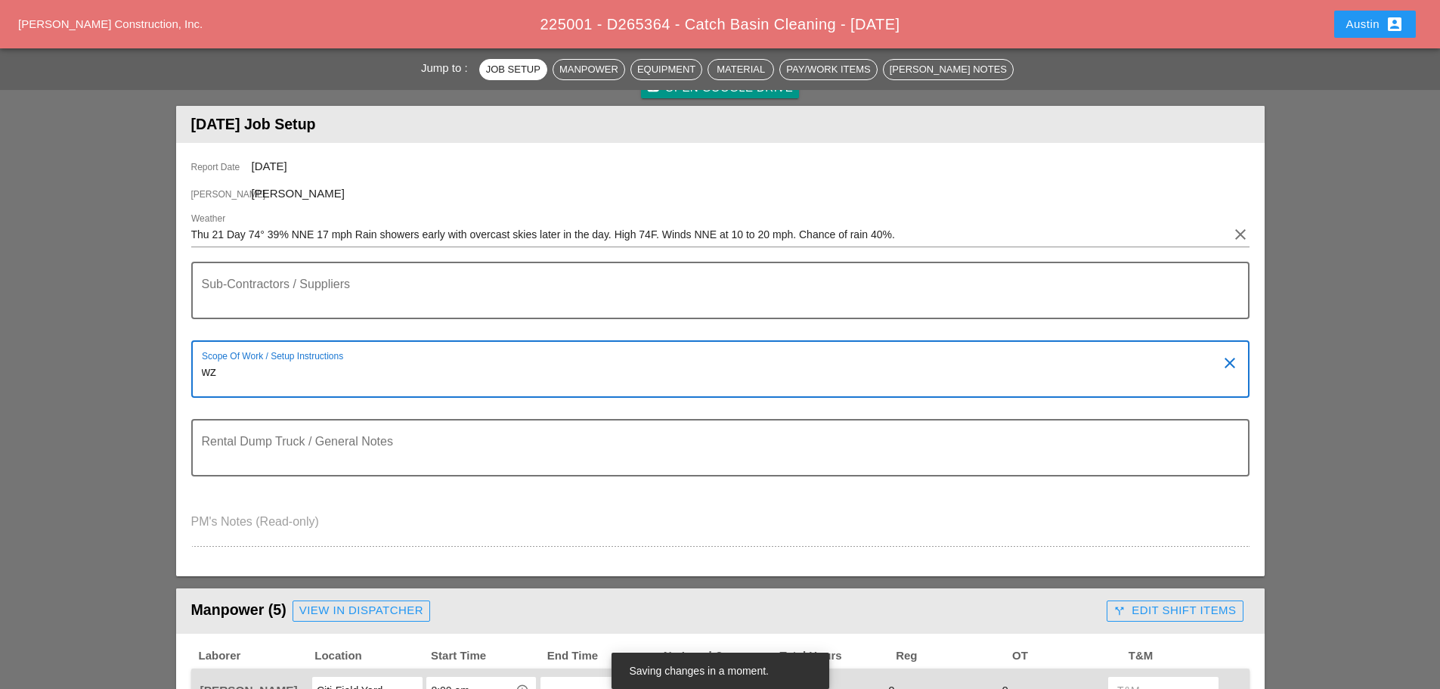
type textarea "w"
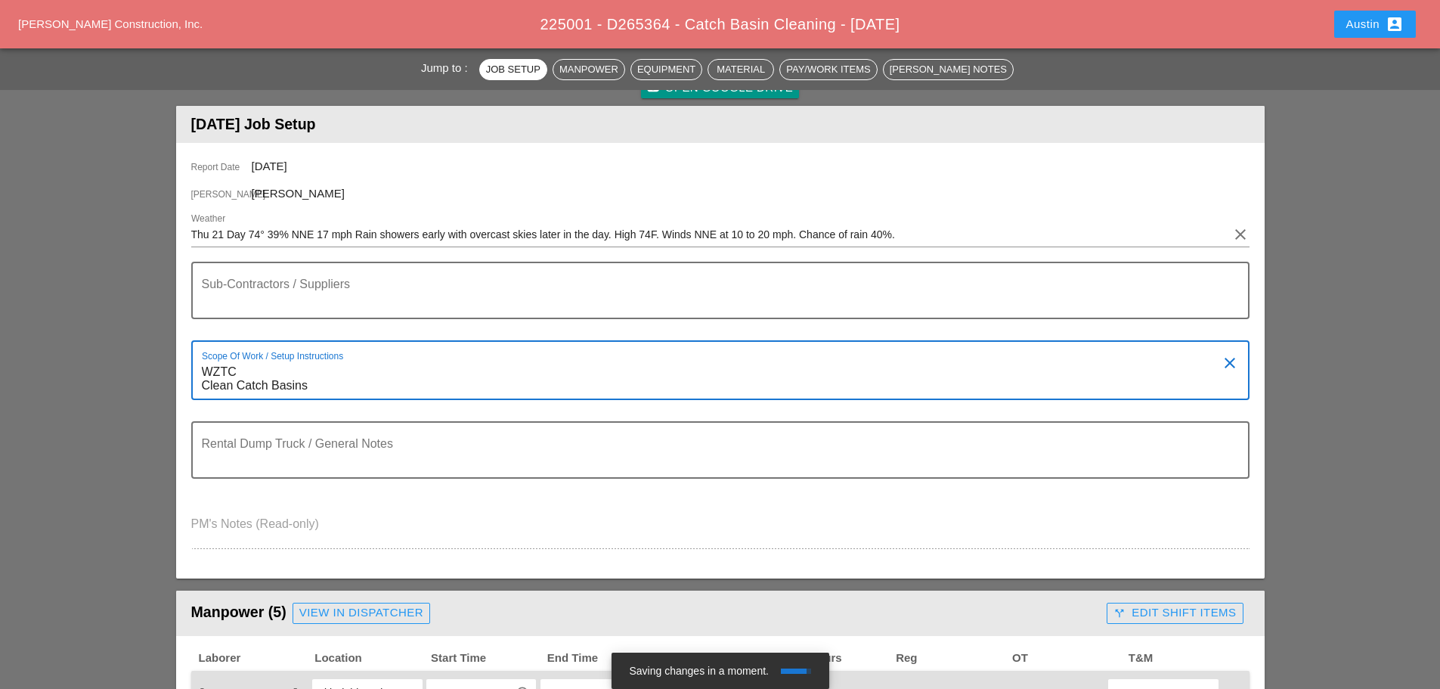
type textarea "WZTC Clean Catch Basins"
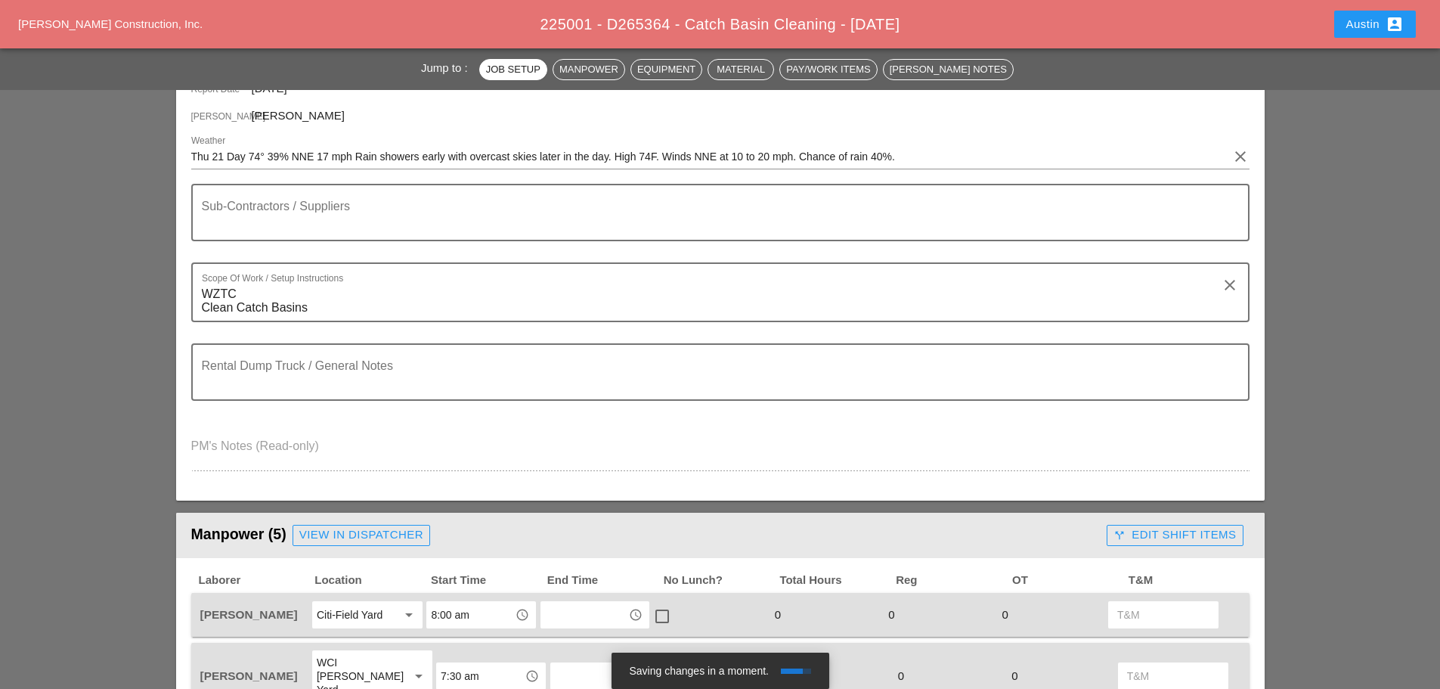
scroll to position [227, 0]
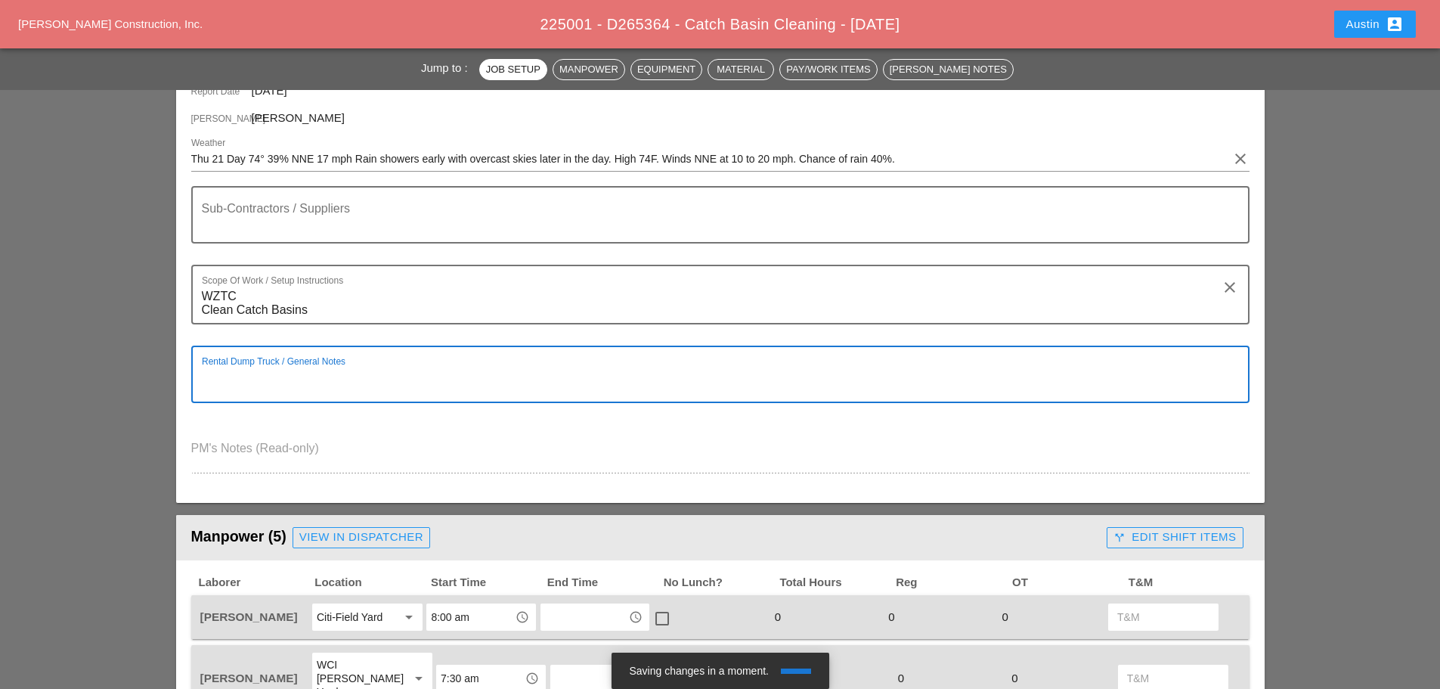
click at [284, 369] on textarea "Rental Dump Truck / General Notes" at bounding box center [714, 383] width 1025 height 36
type textarea "Vactor Trucks"
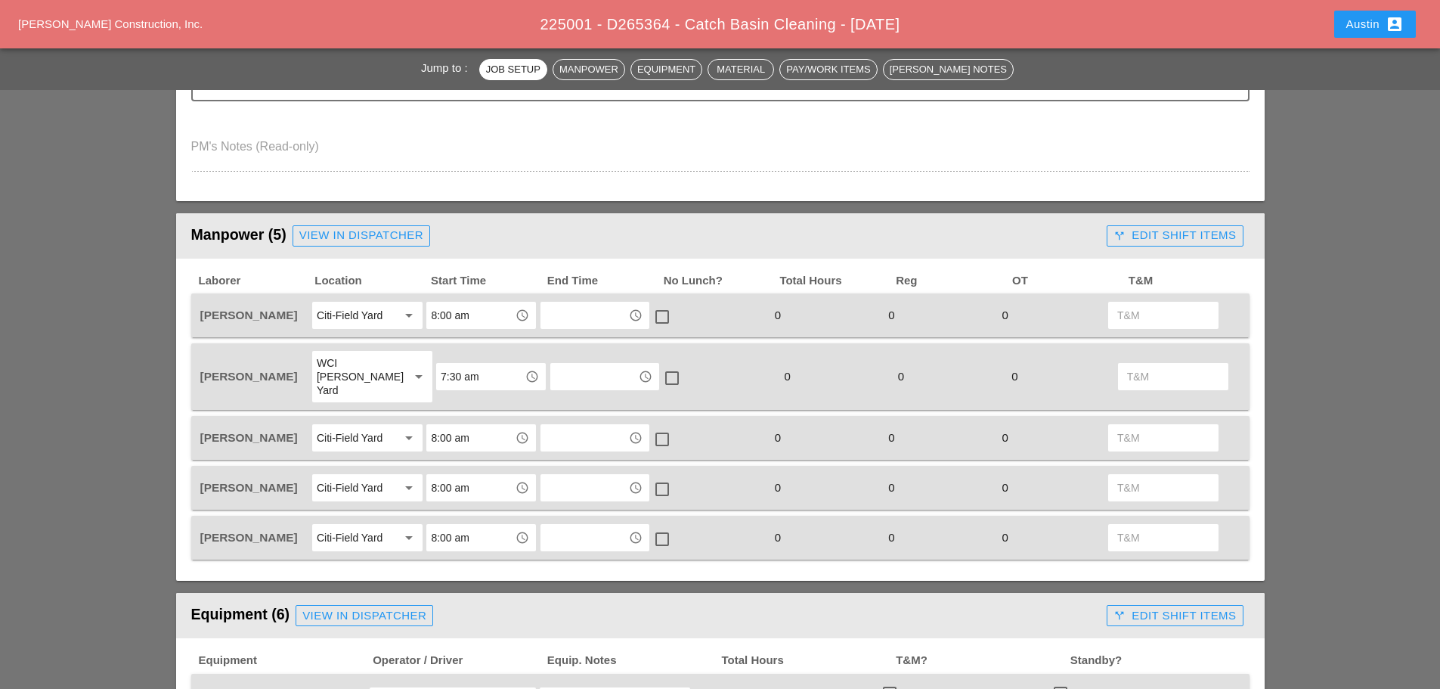
scroll to position [529, 0]
click at [468, 316] on input "8:00 am" at bounding box center [470, 314] width 79 height 24
click at [467, 340] on div "7:30 am" at bounding box center [481, 347] width 85 height 18
type input "7:30 am"
click at [478, 425] on input "8:00 am" at bounding box center [470, 437] width 79 height 24
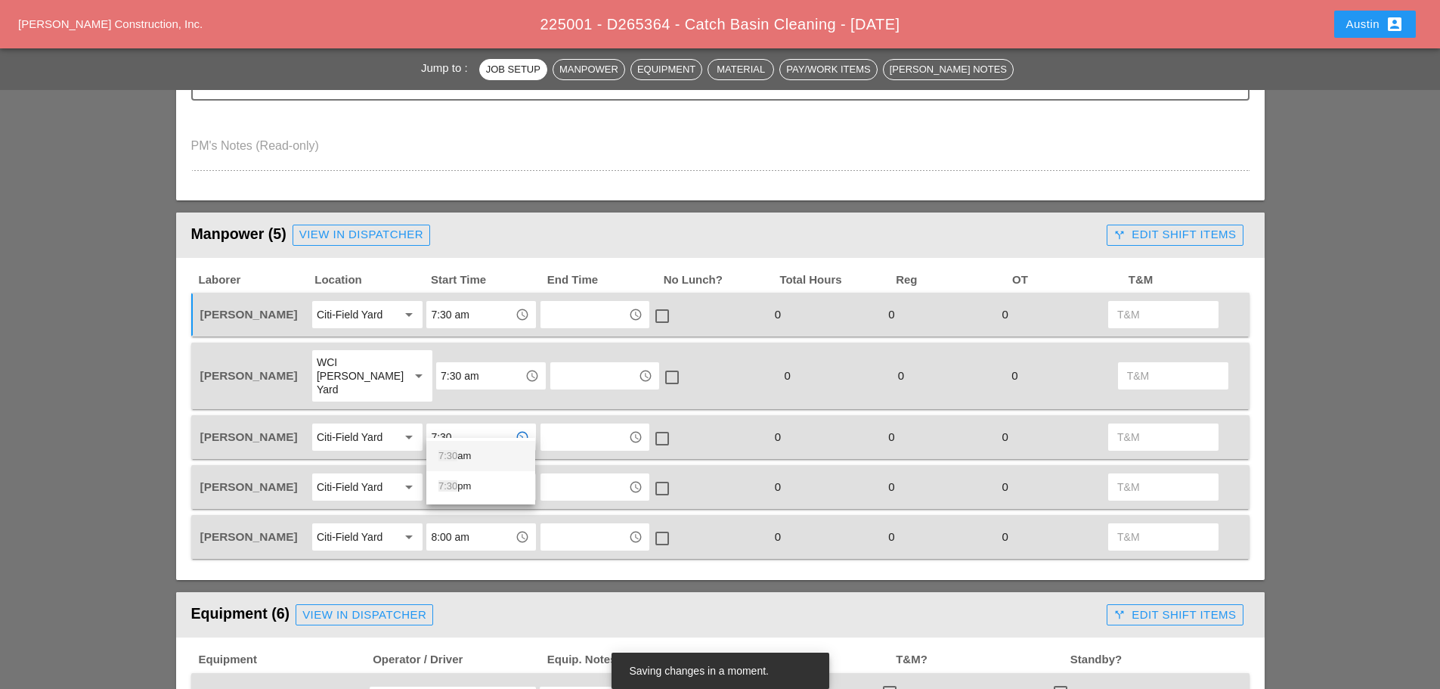
click at [476, 464] on div "7:30 am" at bounding box center [481, 456] width 85 height 18
type input "7:30 am"
click at [467, 479] on input "8:00 am" at bounding box center [470, 487] width 79 height 24
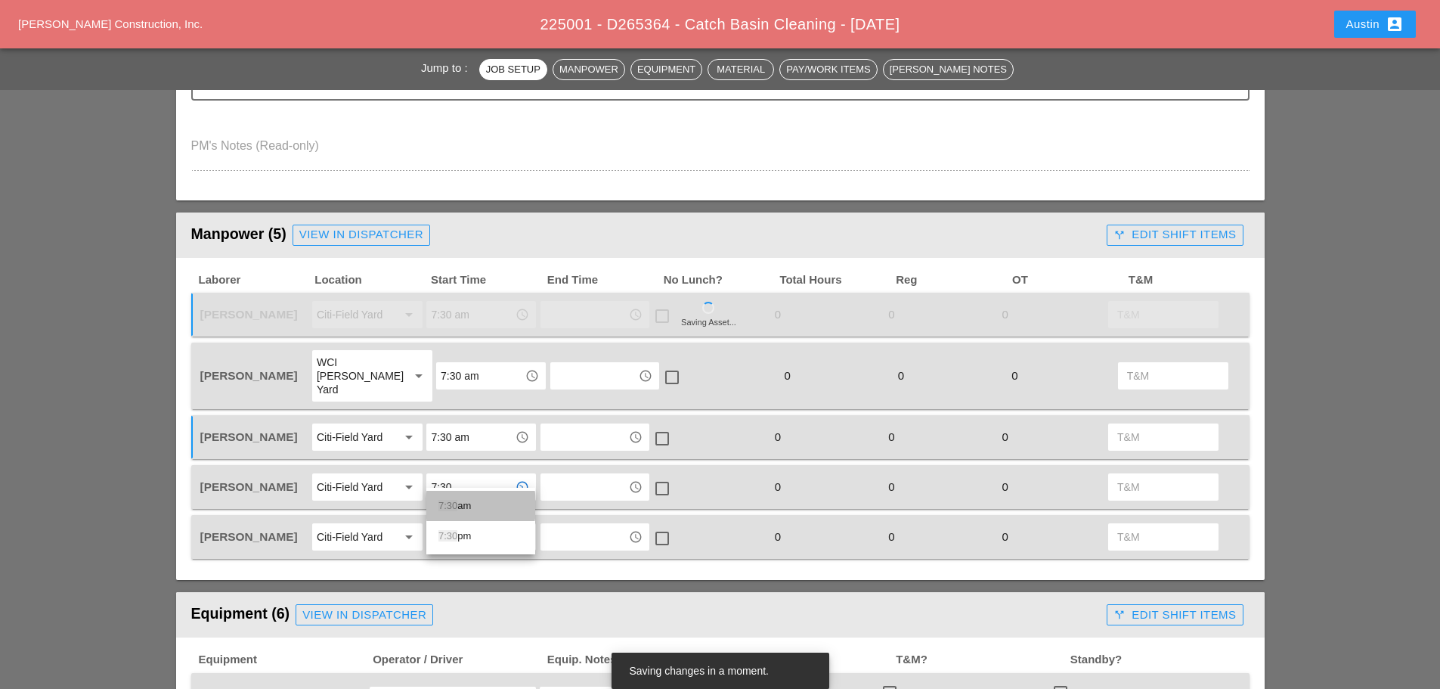
click at [467, 501] on div "7:30 am" at bounding box center [481, 506] width 85 height 18
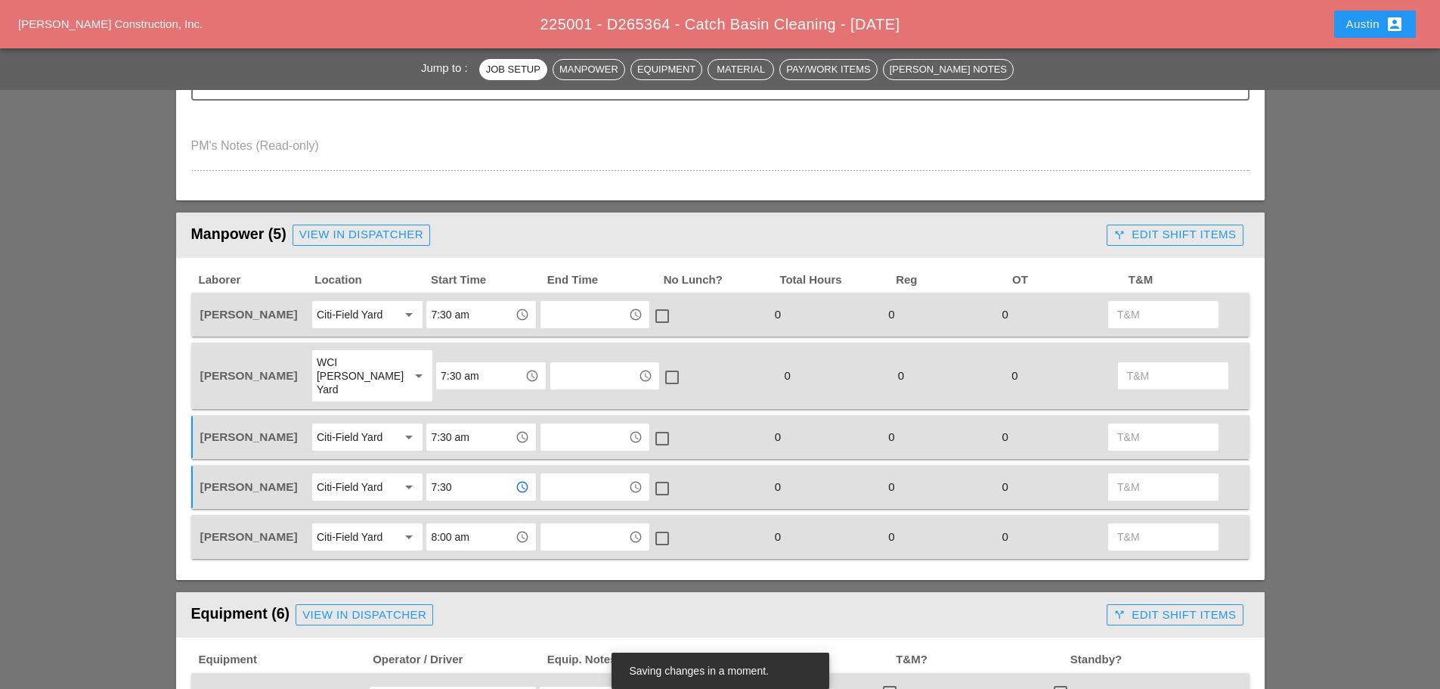
type input "7:30 am"
click at [463, 525] on input "8:00 am" at bounding box center [470, 537] width 79 height 24
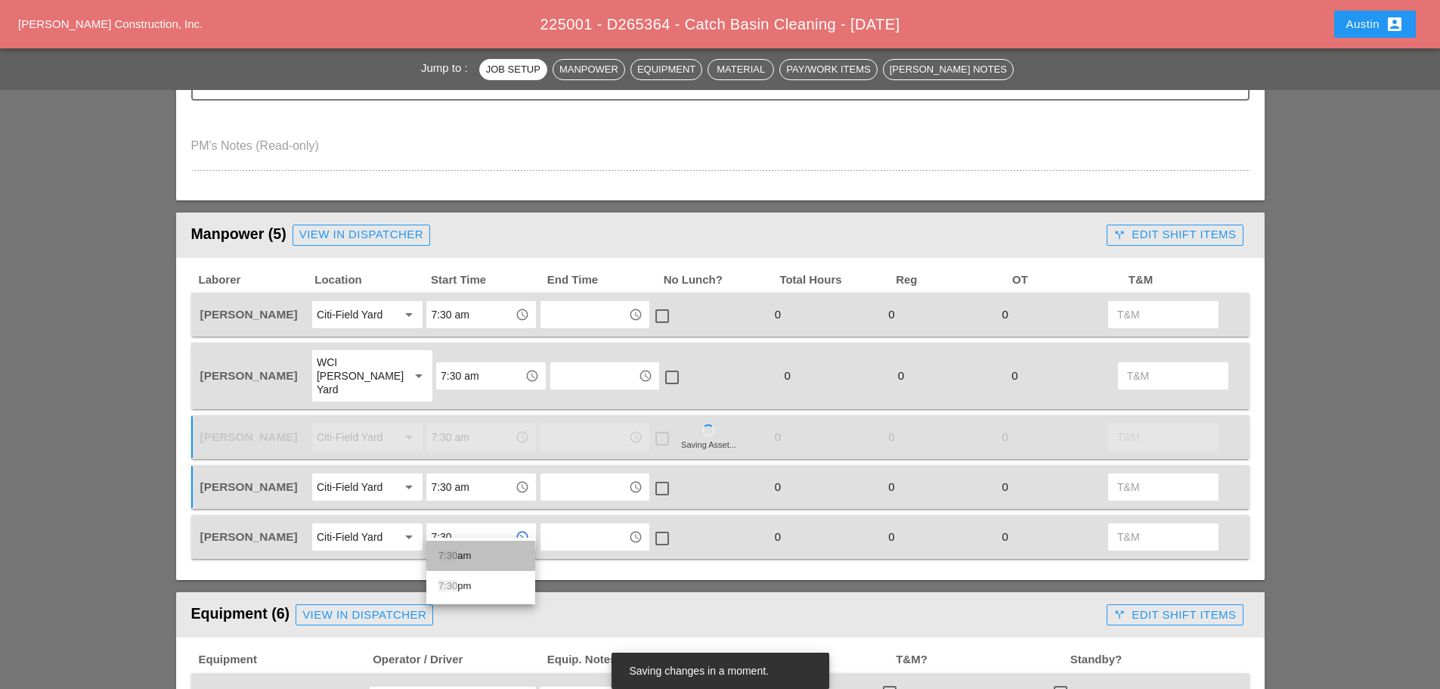
click at [477, 556] on div "7:30 am" at bounding box center [481, 556] width 85 height 18
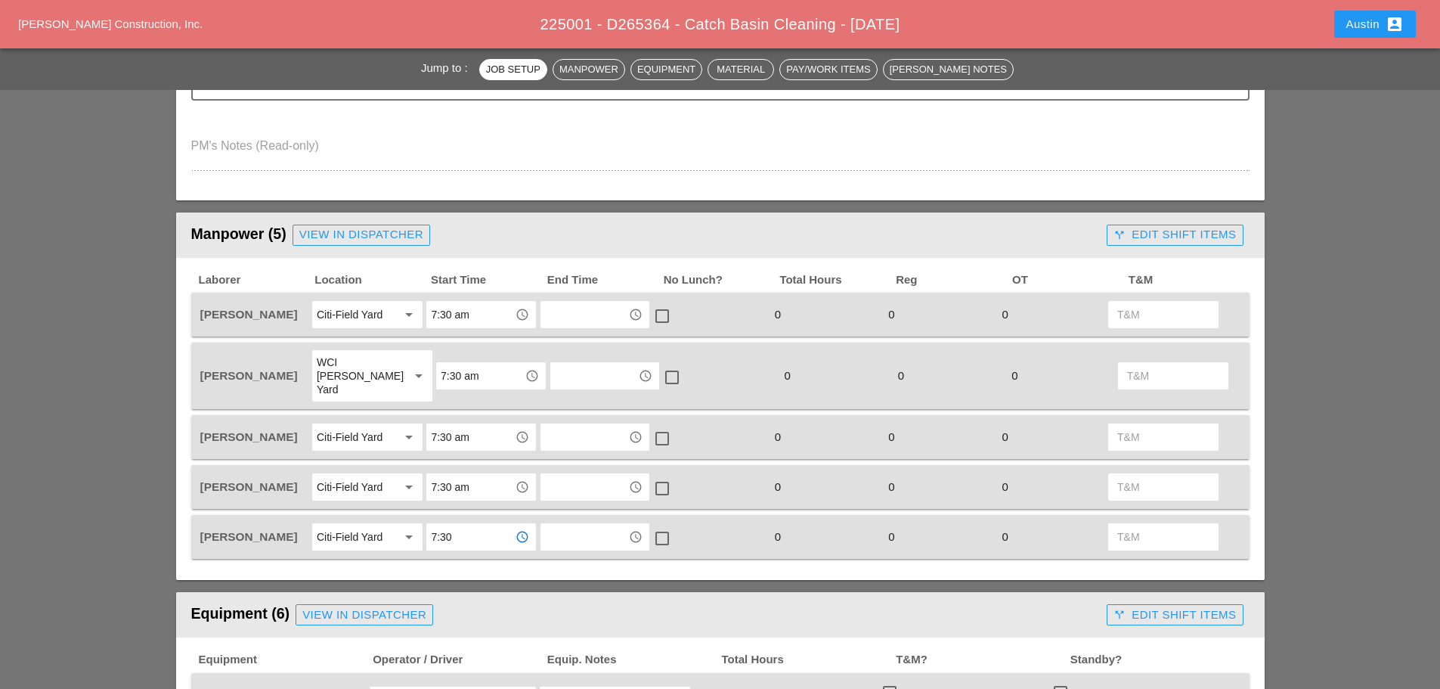
type input "7:30 am"
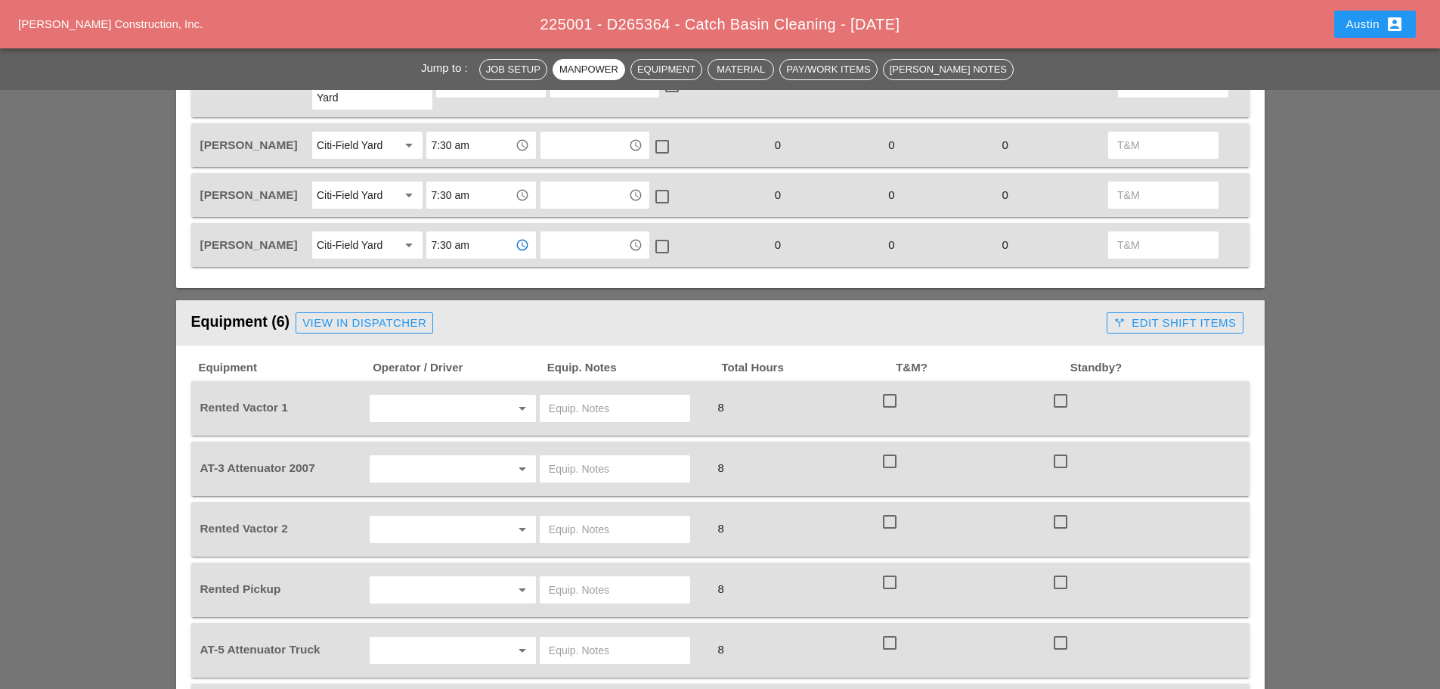
scroll to position [983, 0]
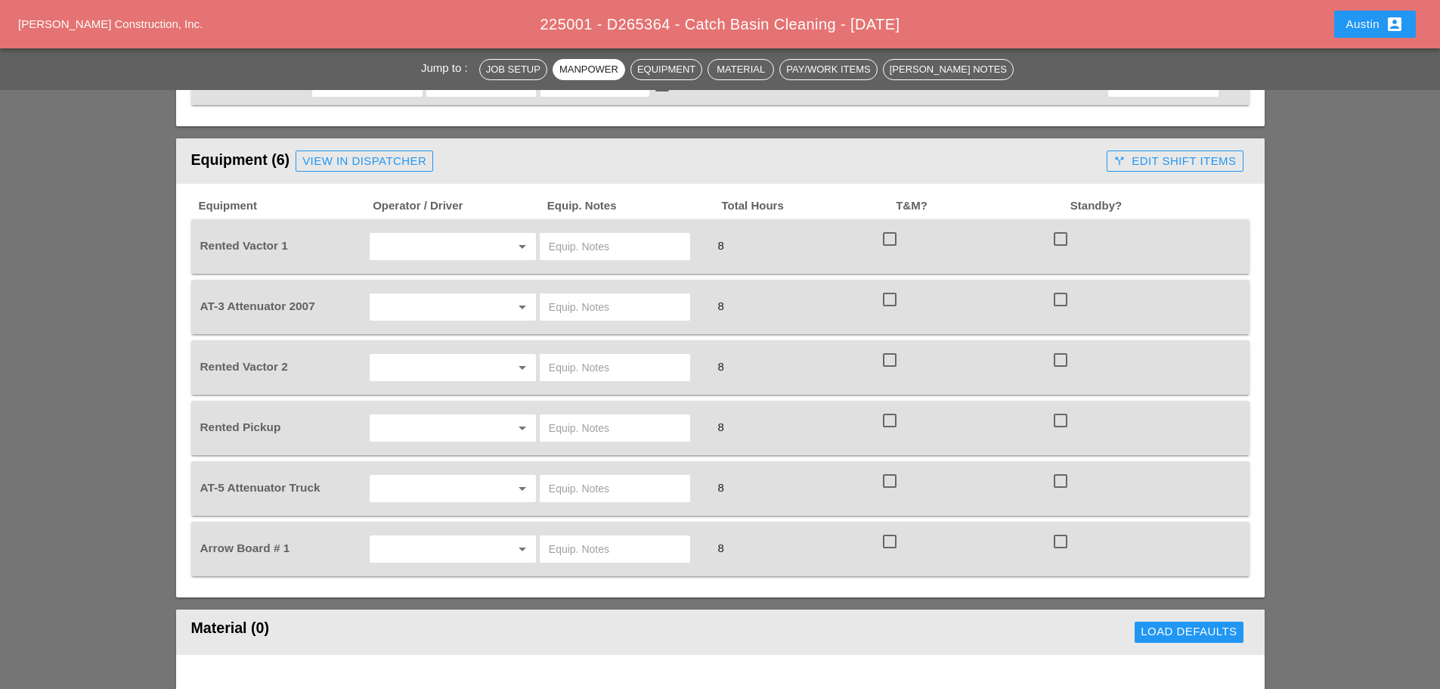
click at [417, 234] on input "text" at bounding box center [431, 246] width 115 height 24
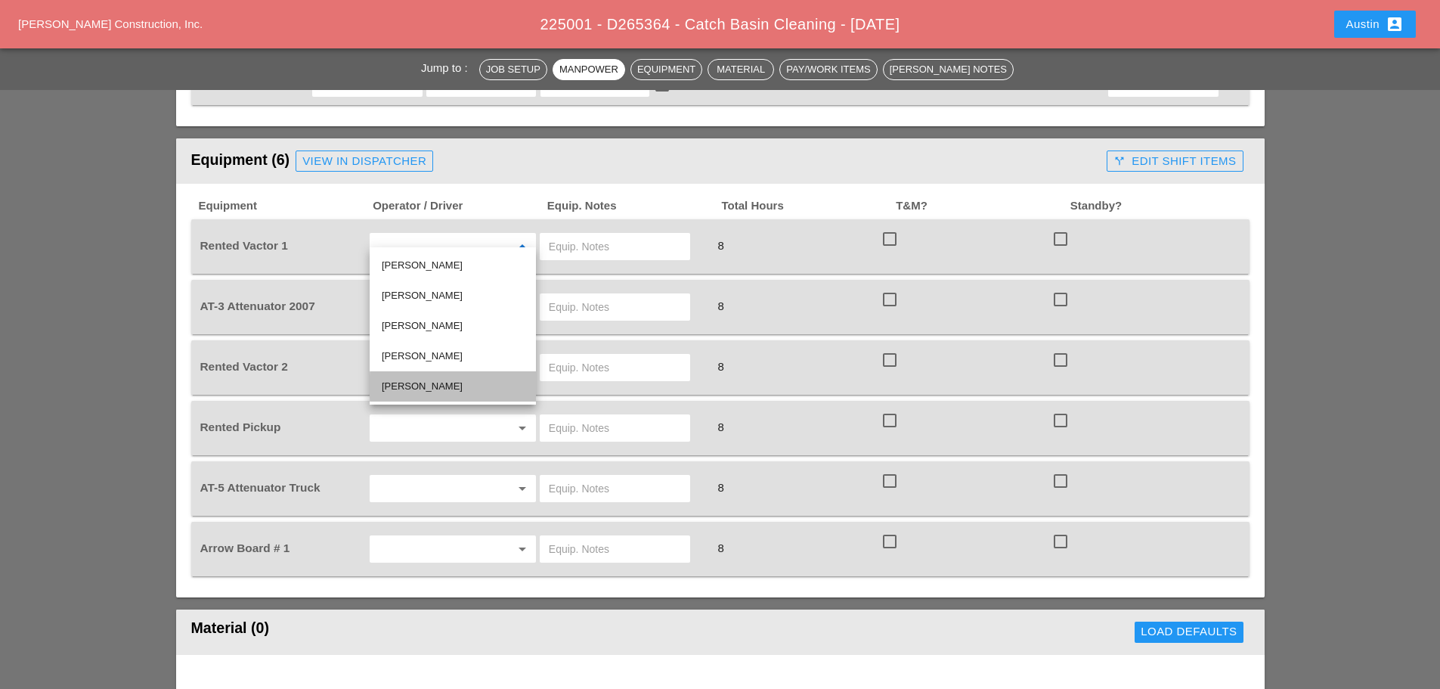
click at [433, 380] on div "Jose Ventura" at bounding box center [453, 386] width 142 height 18
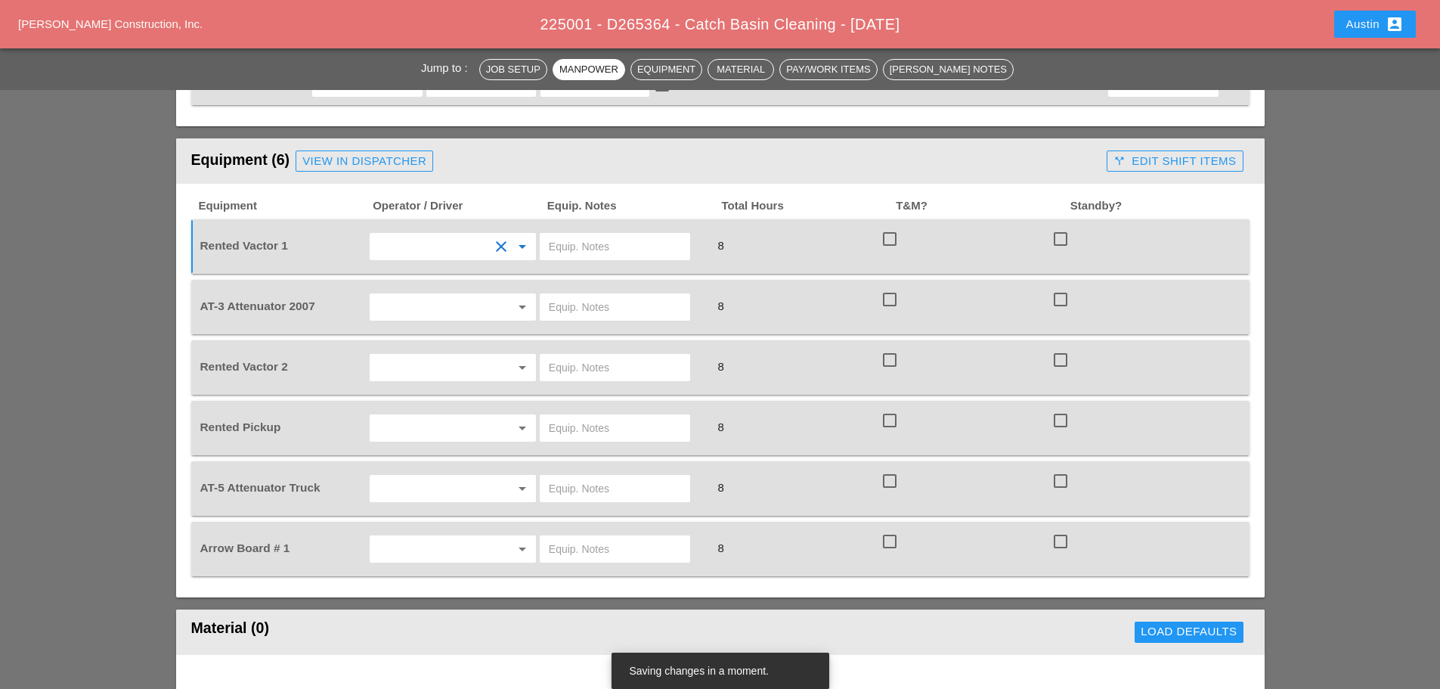
click at [409, 295] on input "text" at bounding box center [431, 307] width 115 height 24
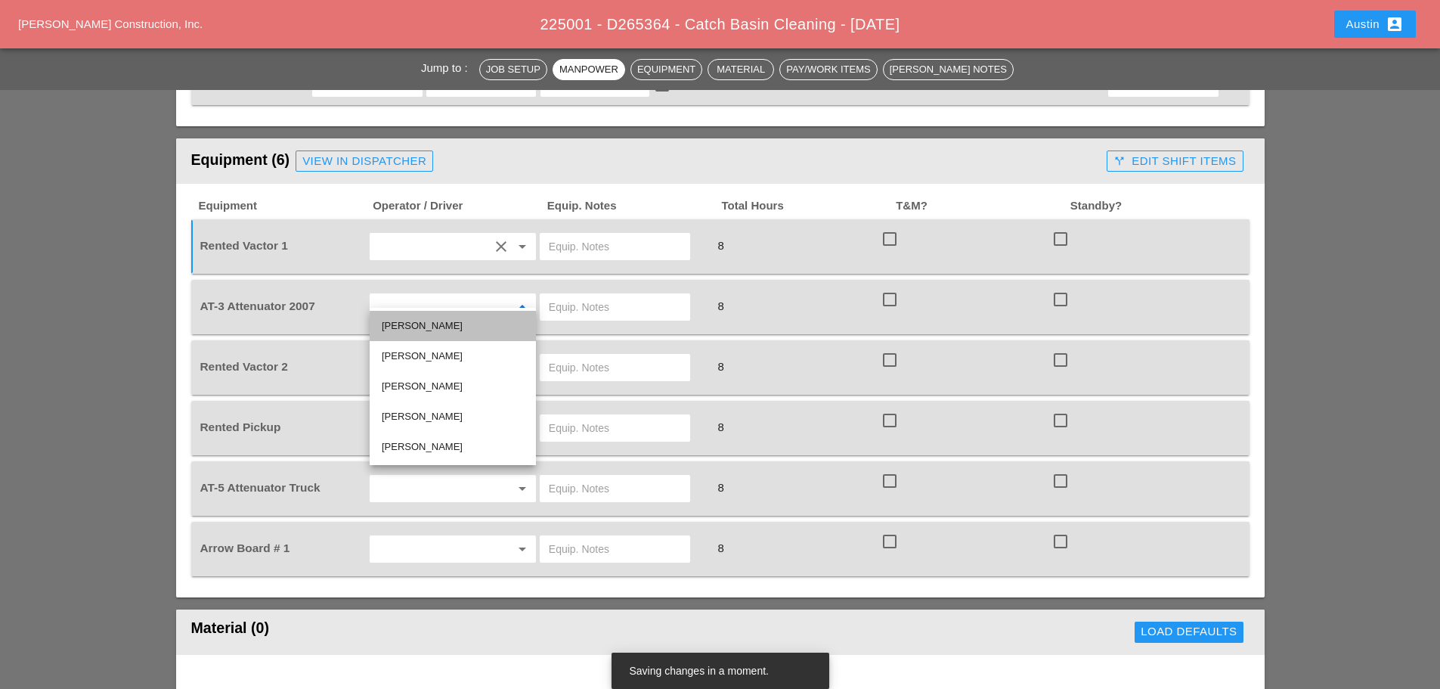
click at [426, 331] on div "Brian Ferguson" at bounding box center [453, 326] width 142 height 18
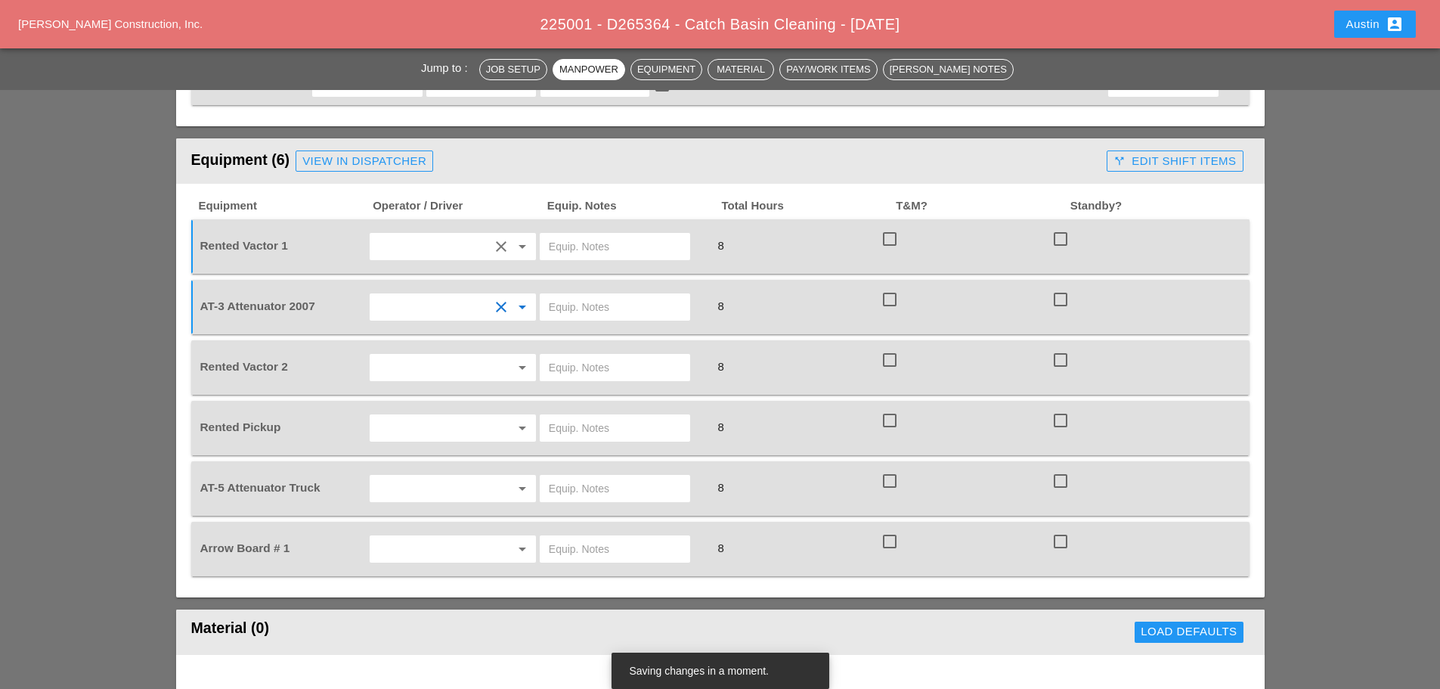
click at [405, 359] on input "text" at bounding box center [431, 367] width 115 height 24
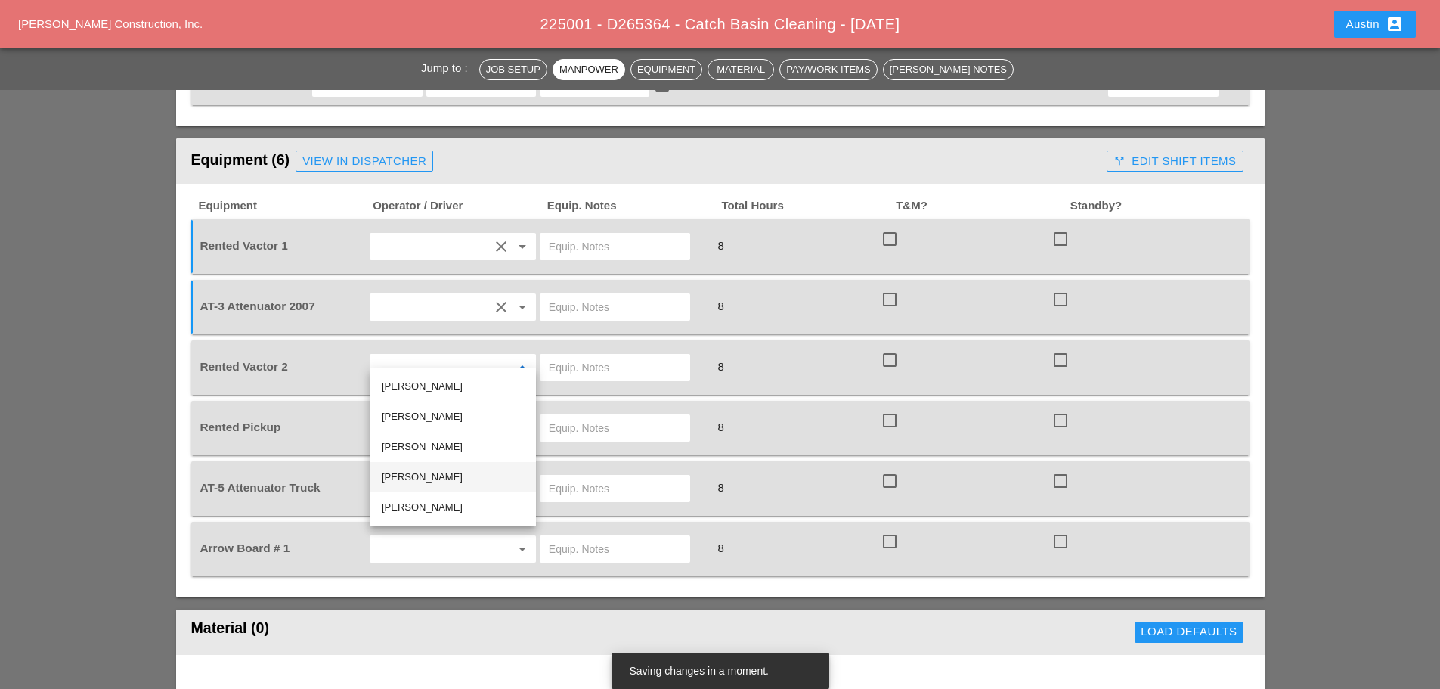
click at [432, 476] on div "Nick Mattheos" at bounding box center [453, 477] width 142 height 18
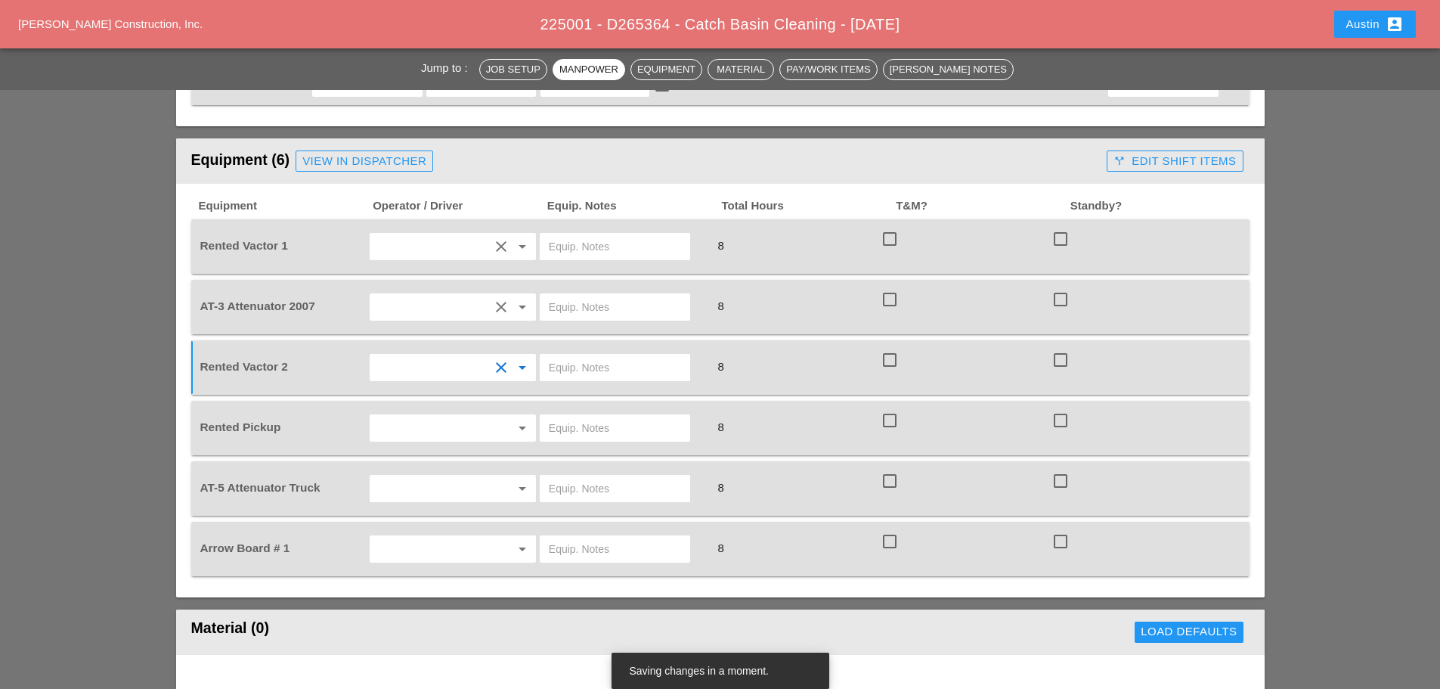
click at [414, 416] on input "text" at bounding box center [431, 428] width 115 height 24
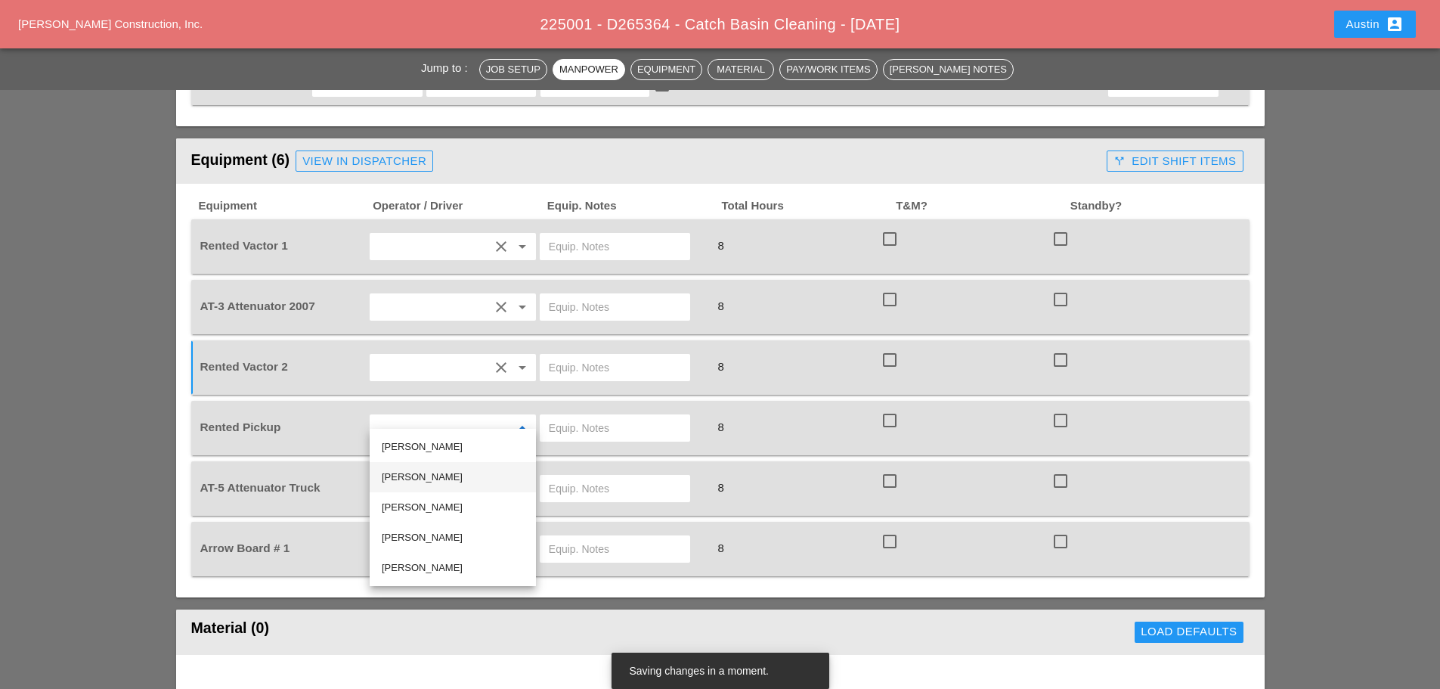
click at [420, 476] on div "Miguel Fernandes" at bounding box center [453, 477] width 142 height 18
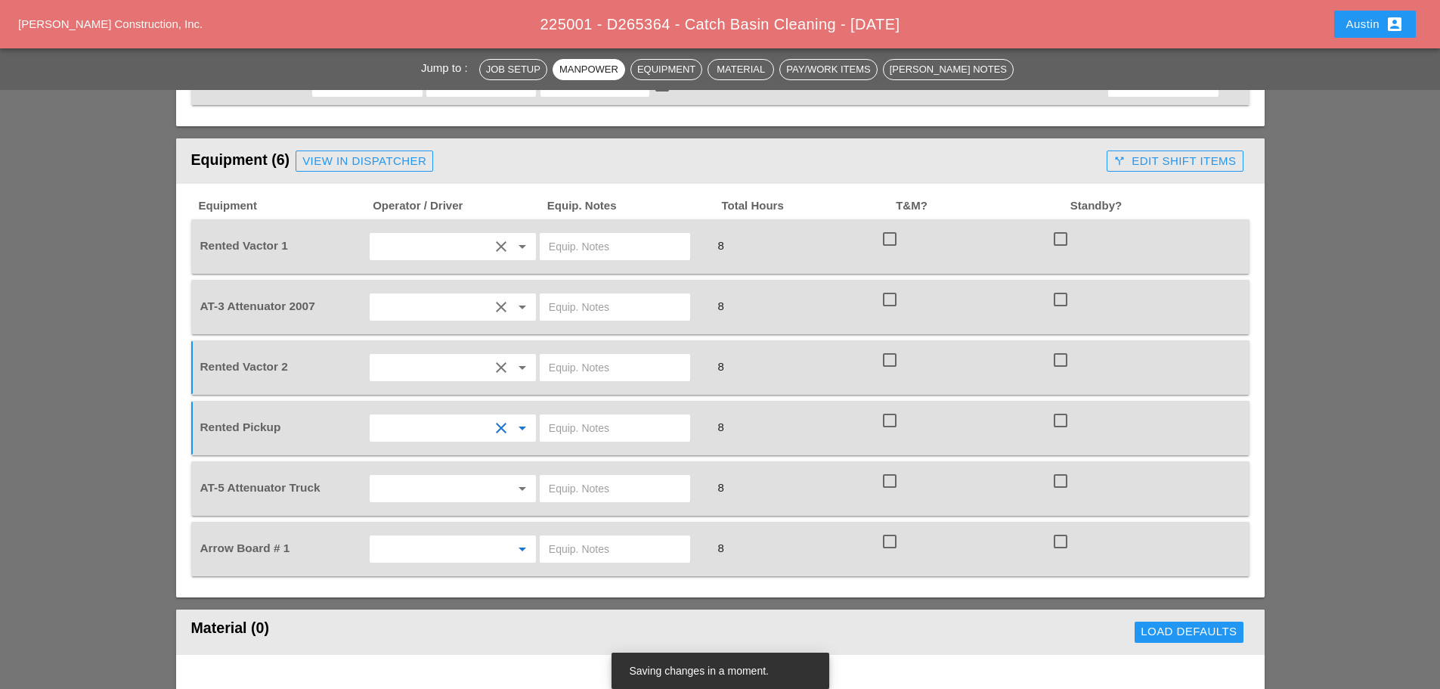
click at [412, 537] on input "text" at bounding box center [431, 549] width 115 height 24
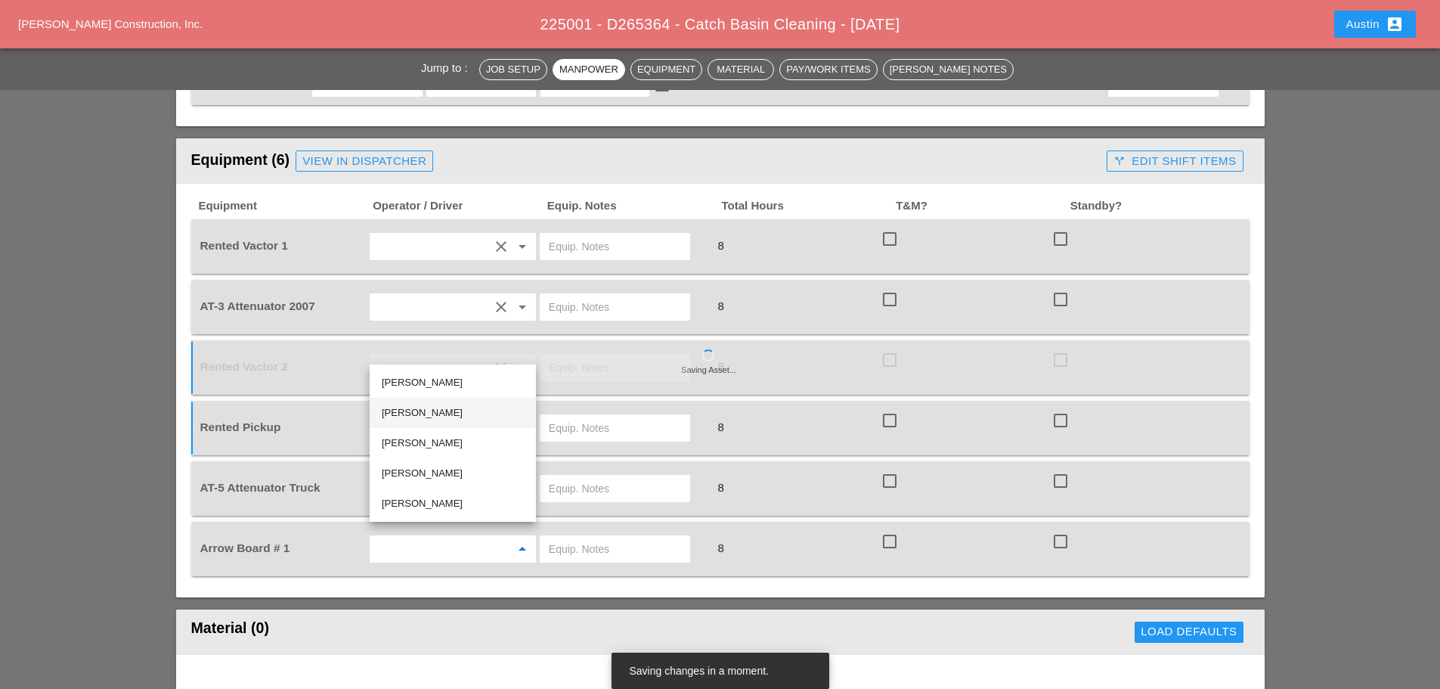
click at [440, 413] on div "Miguel Fernandes" at bounding box center [453, 413] width 142 height 18
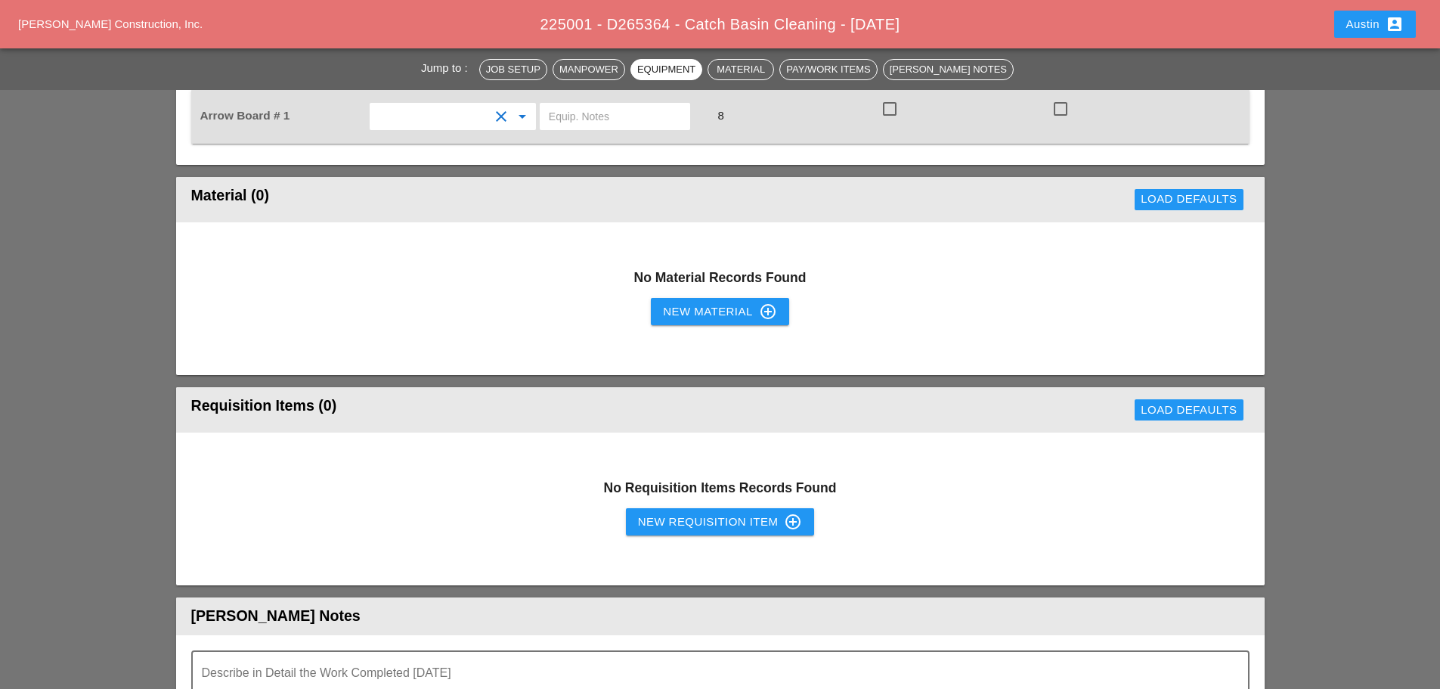
scroll to position [1437, 0]
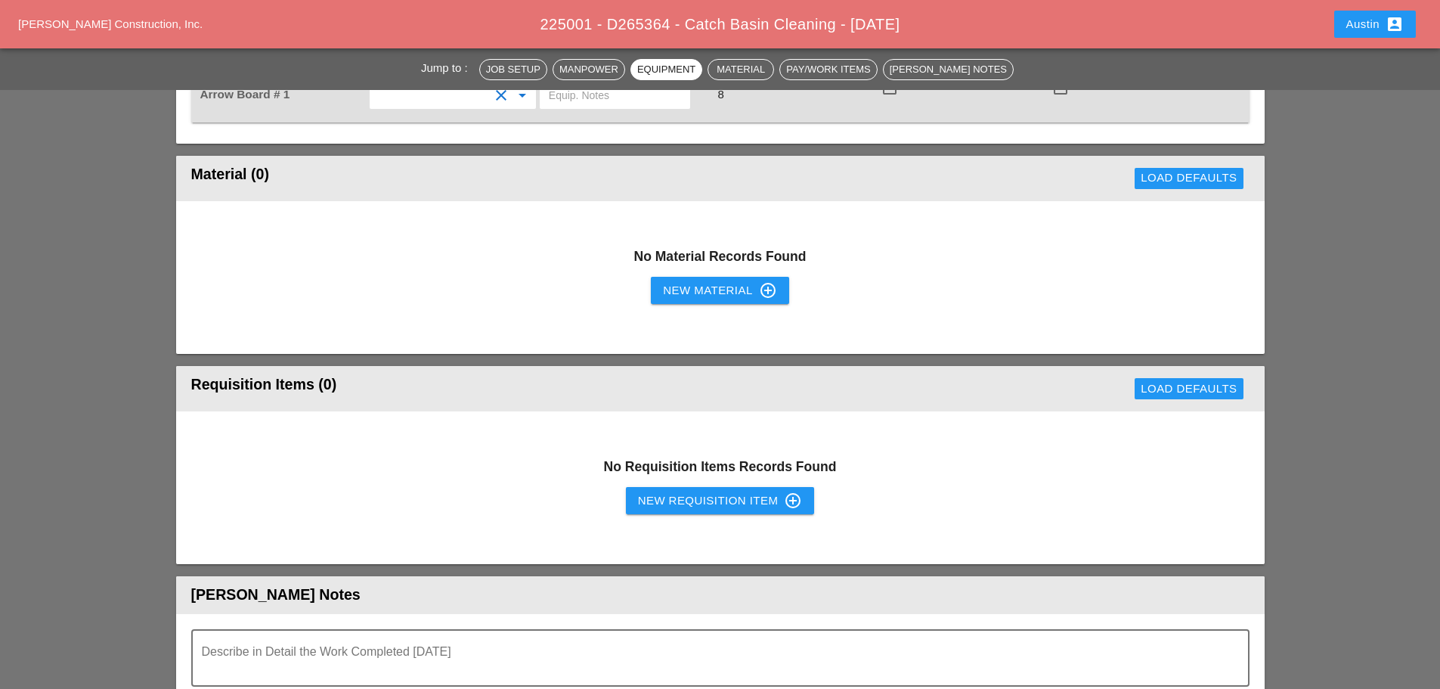
click at [716, 491] on div "New Requisition Item control_point" at bounding box center [720, 500] width 165 height 18
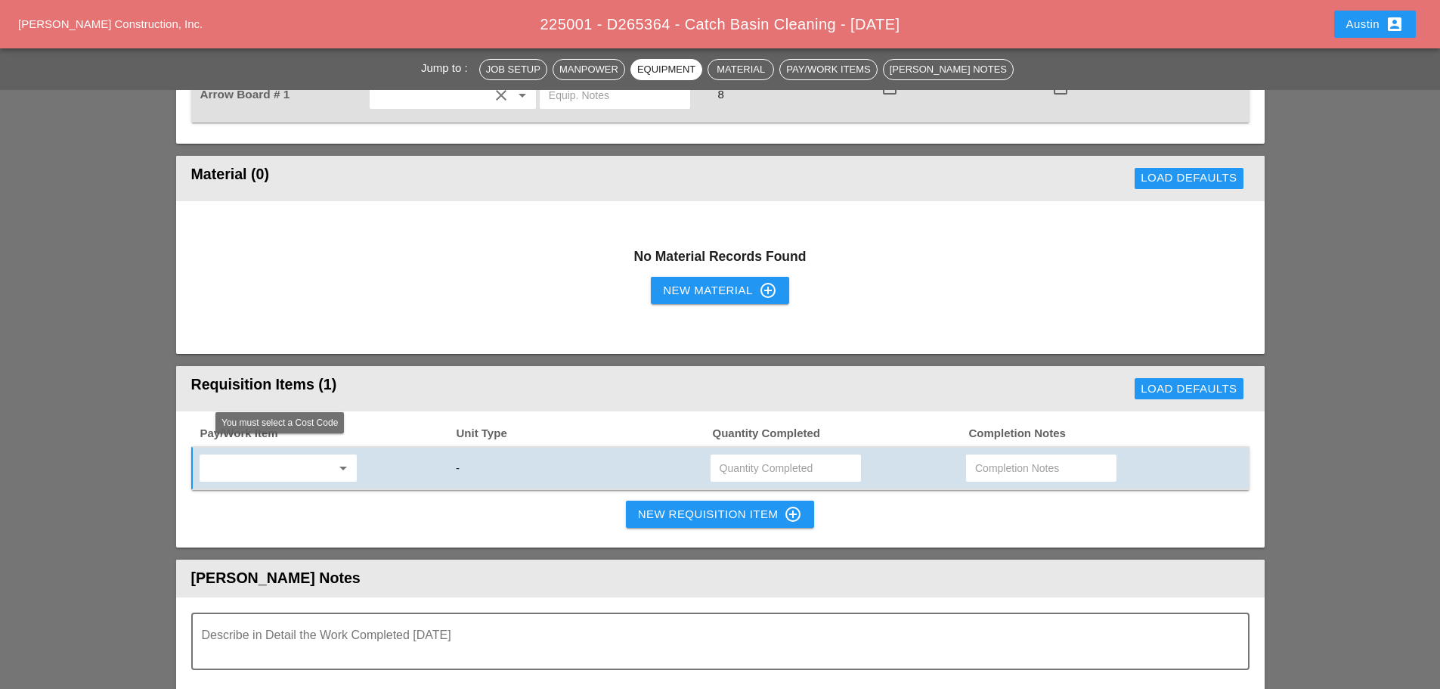
click at [274, 454] on div "arrow_drop_down" at bounding box center [278, 467] width 157 height 27
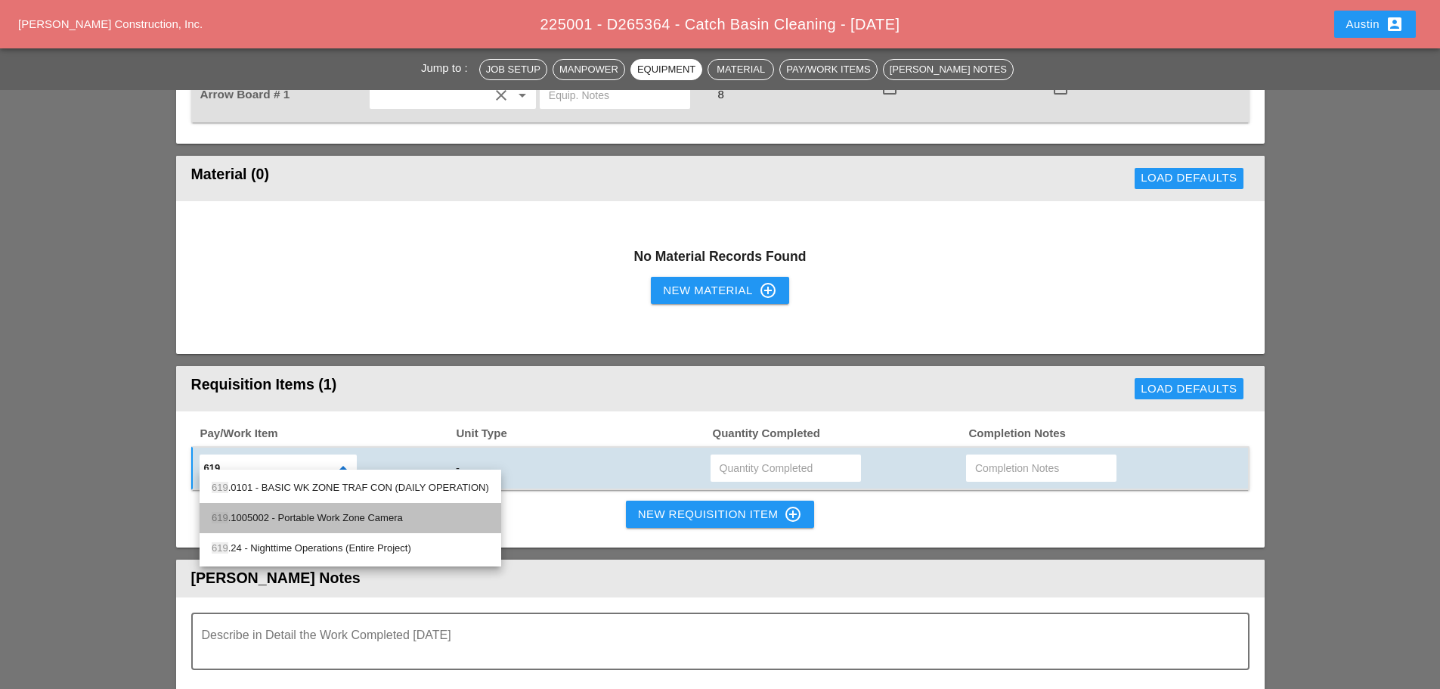
click at [321, 522] on div "619 .1005002 - Portable Work Zone Camera" at bounding box center [351, 518] width 278 height 18
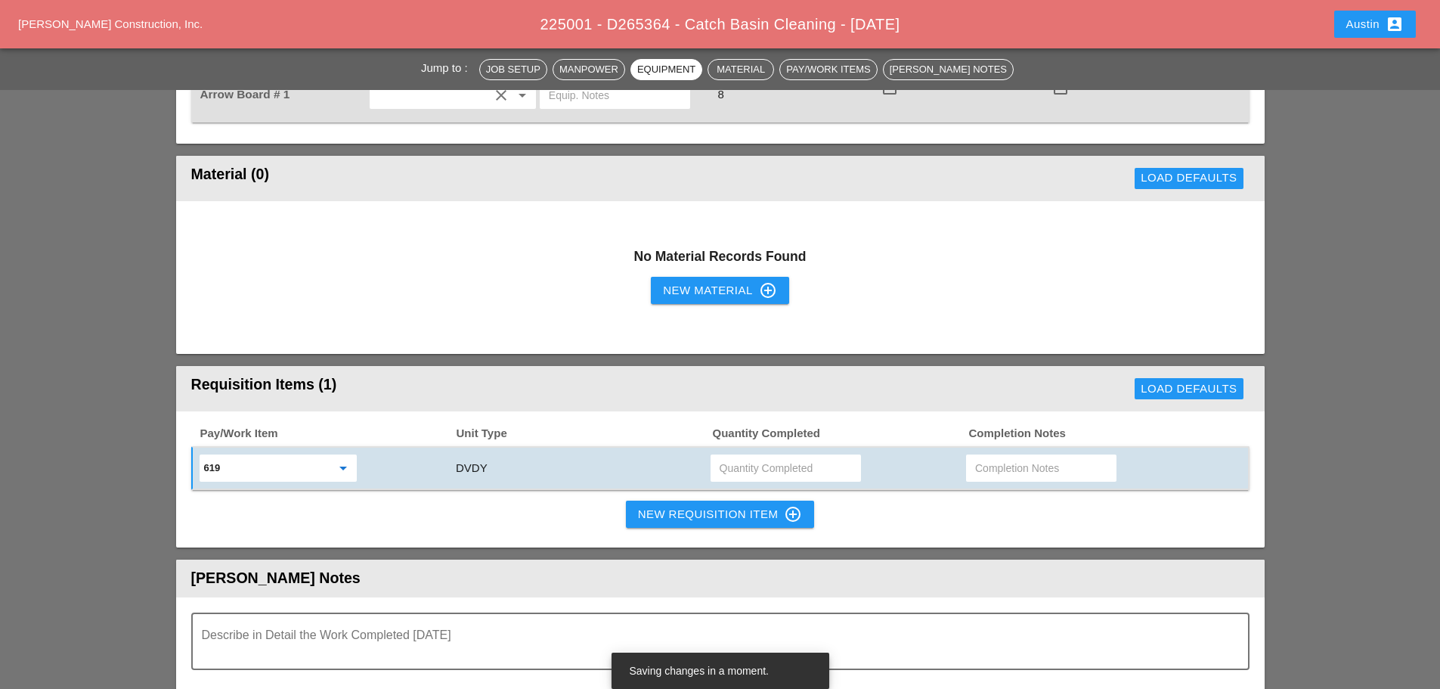
type input "619.1005002 - Portable Work Zone Camera"
click at [742, 458] on input "text" at bounding box center [786, 468] width 132 height 24
type input "4"
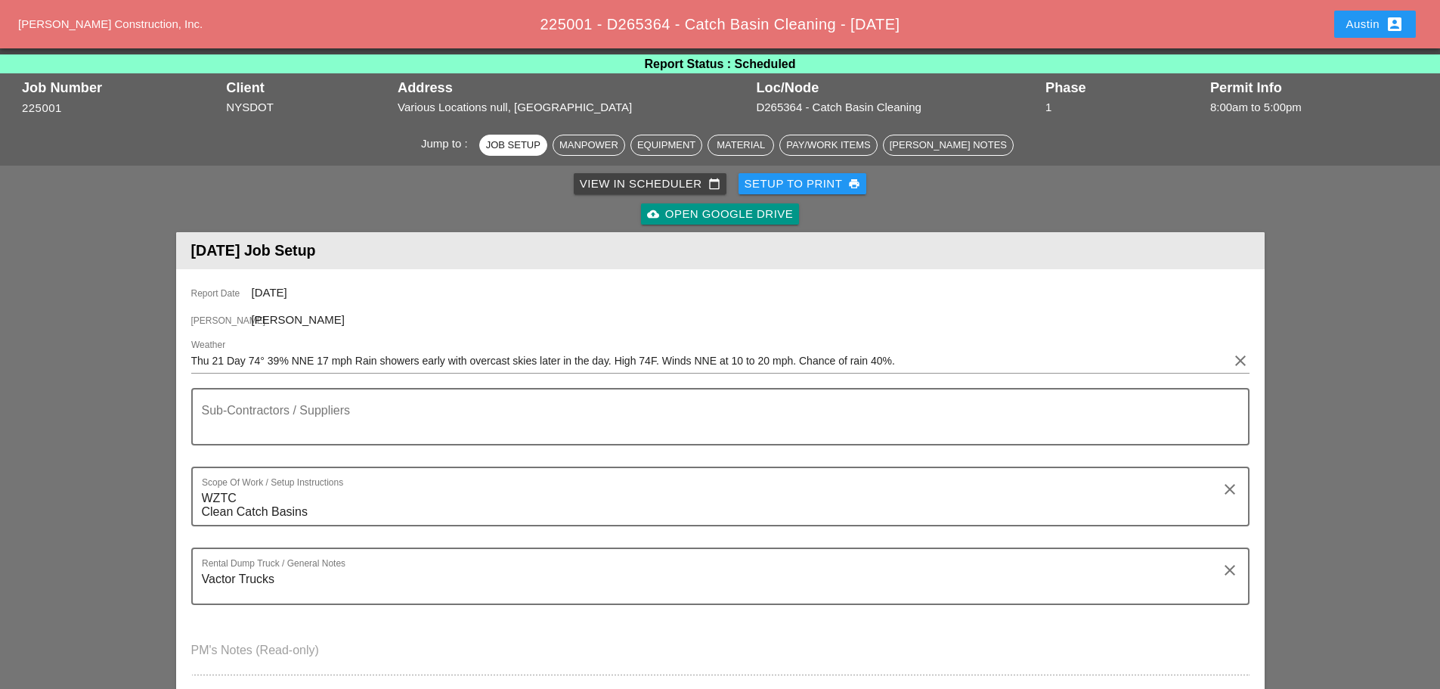
scroll to position [0, 0]
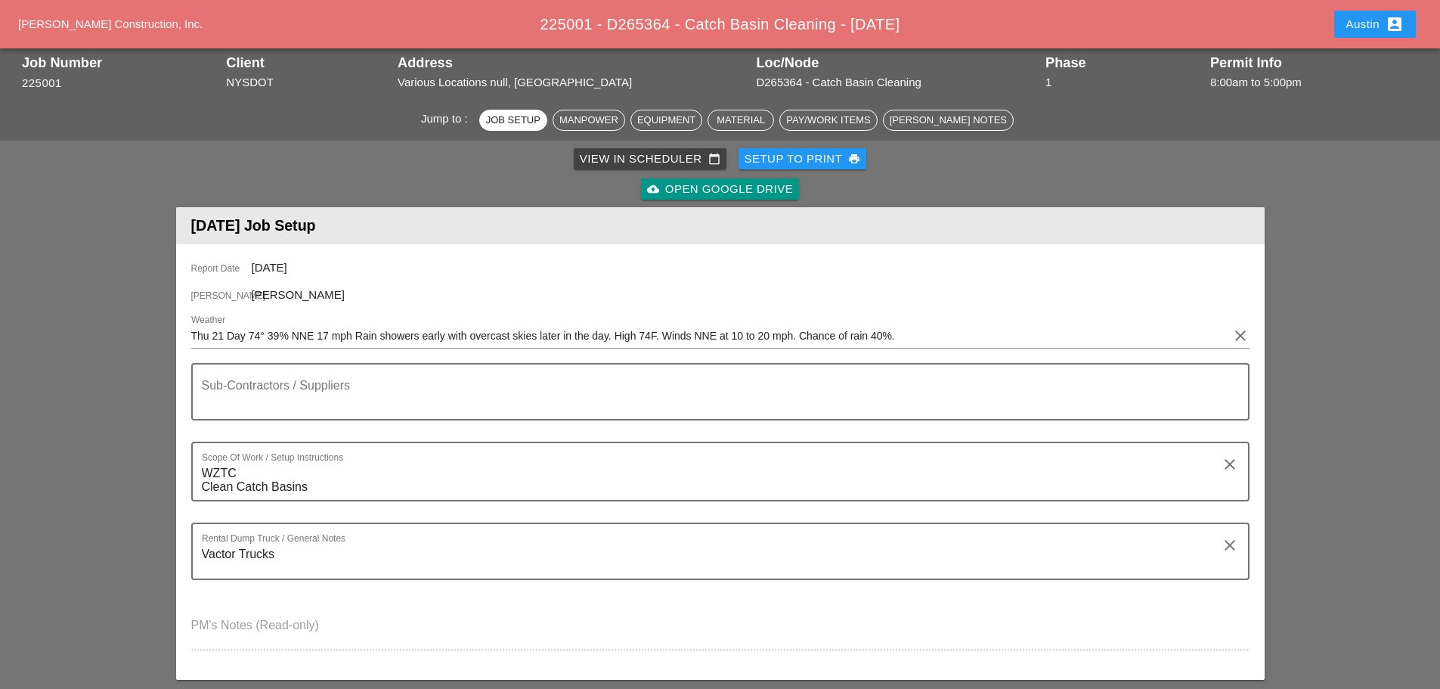
scroll to position [76, 0]
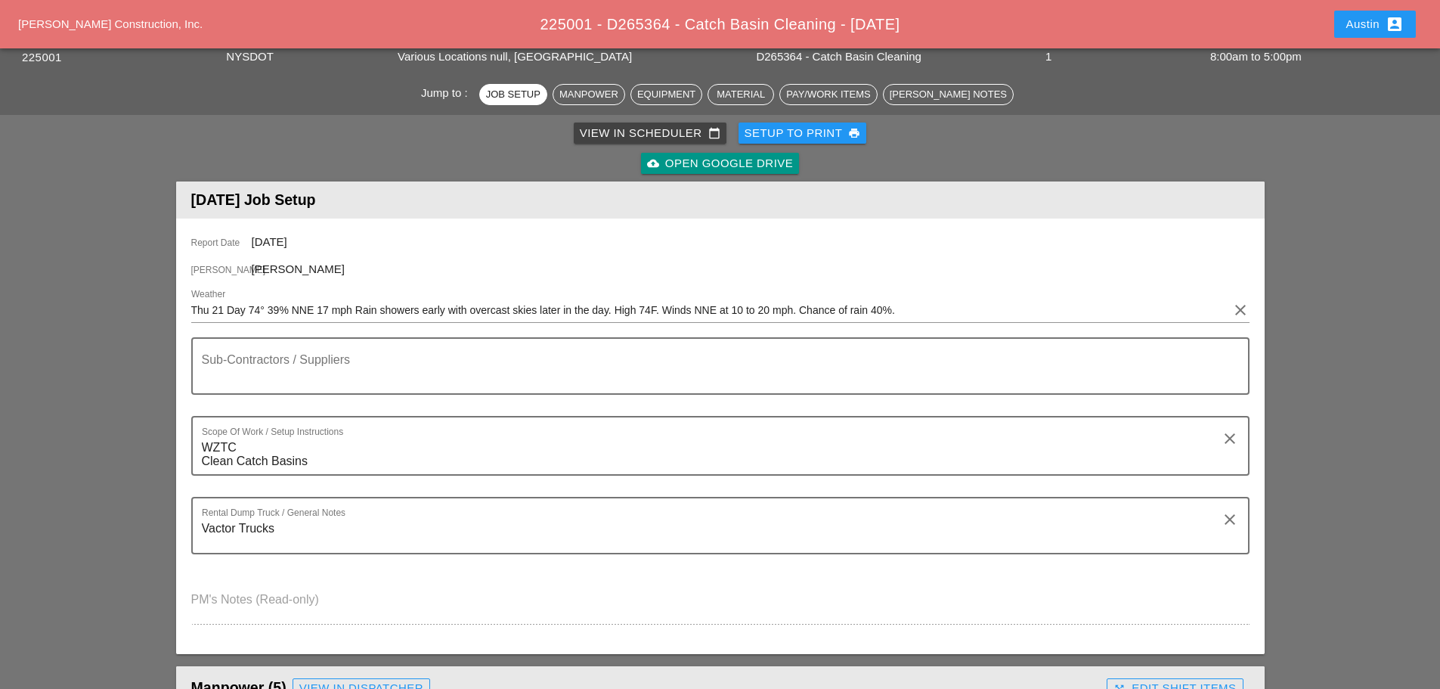
click at [813, 130] on div "Setup to Print print" at bounding box center [803, 133] width 116 height 17
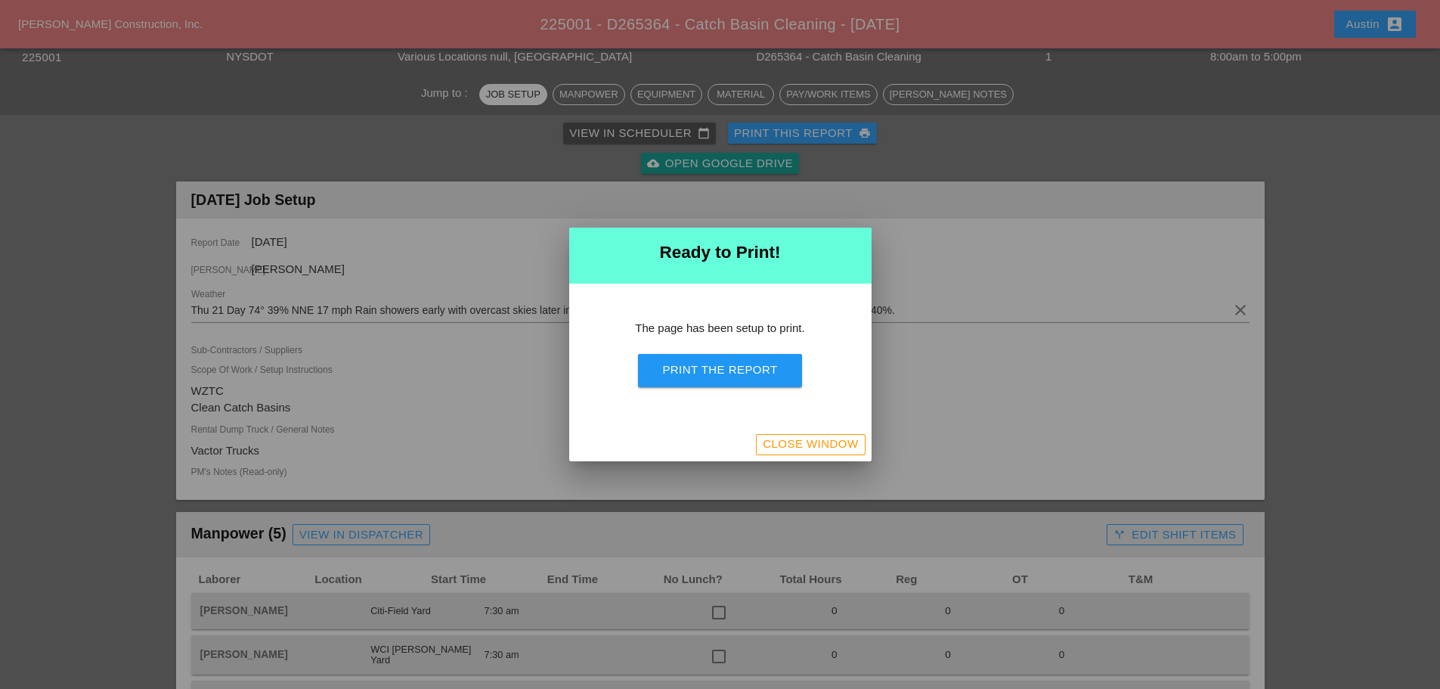
click at [717, 377] on div "Print the Report" at bounding box center [719, 369] width 115 height 17
click at [843, 442] on div "Close Window" at bounding box center [810, 444] width 95 height 17
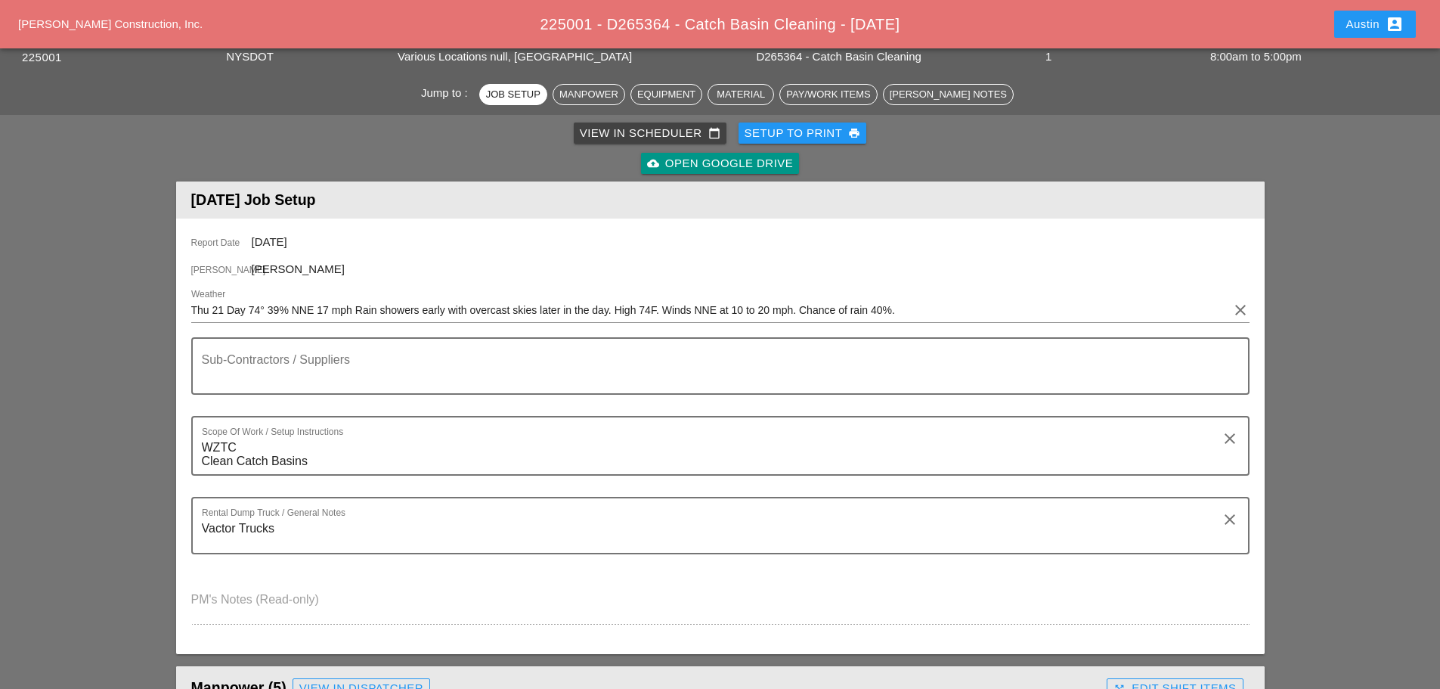
click at [608, 135] on div "View in Scheduler calendar_today" at bounding box center [650, 133] width 141 height 17
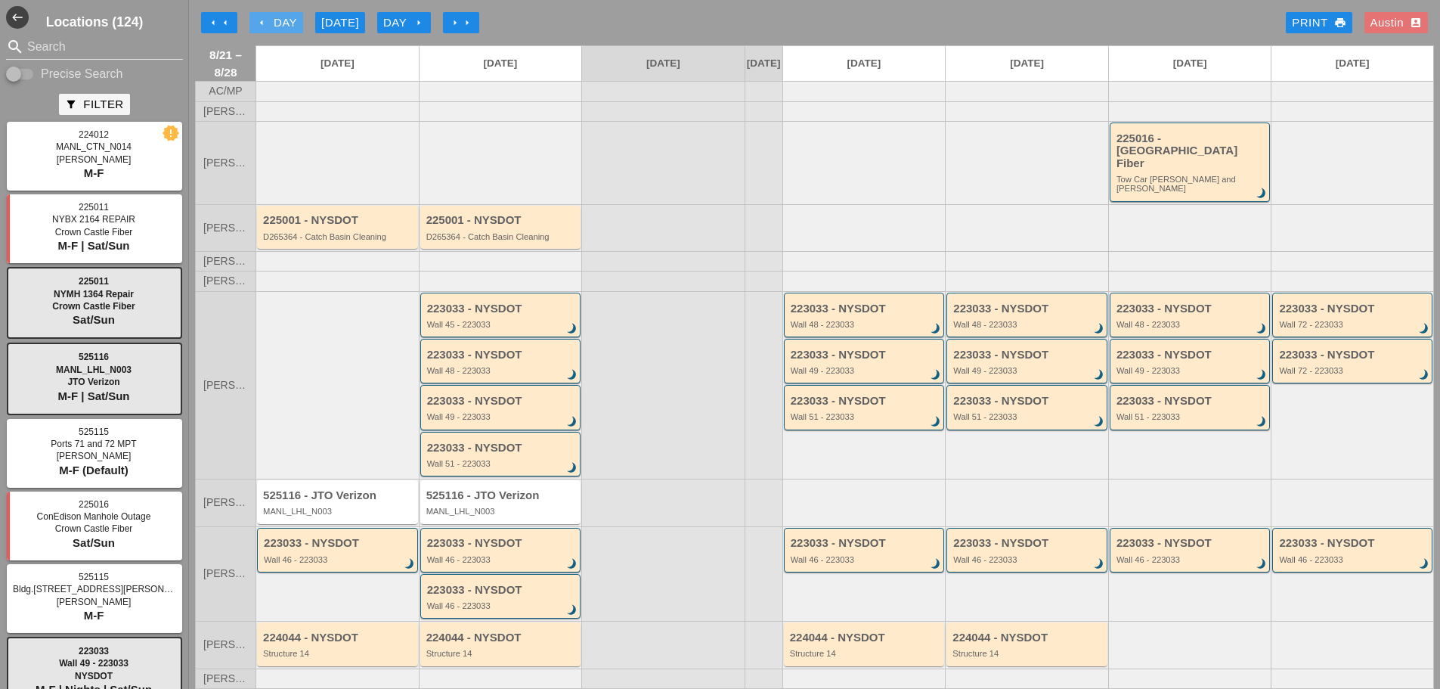
click at [274, 17] on div "arrow_left Day" at bounding box center [277, 22] width 42 height 17
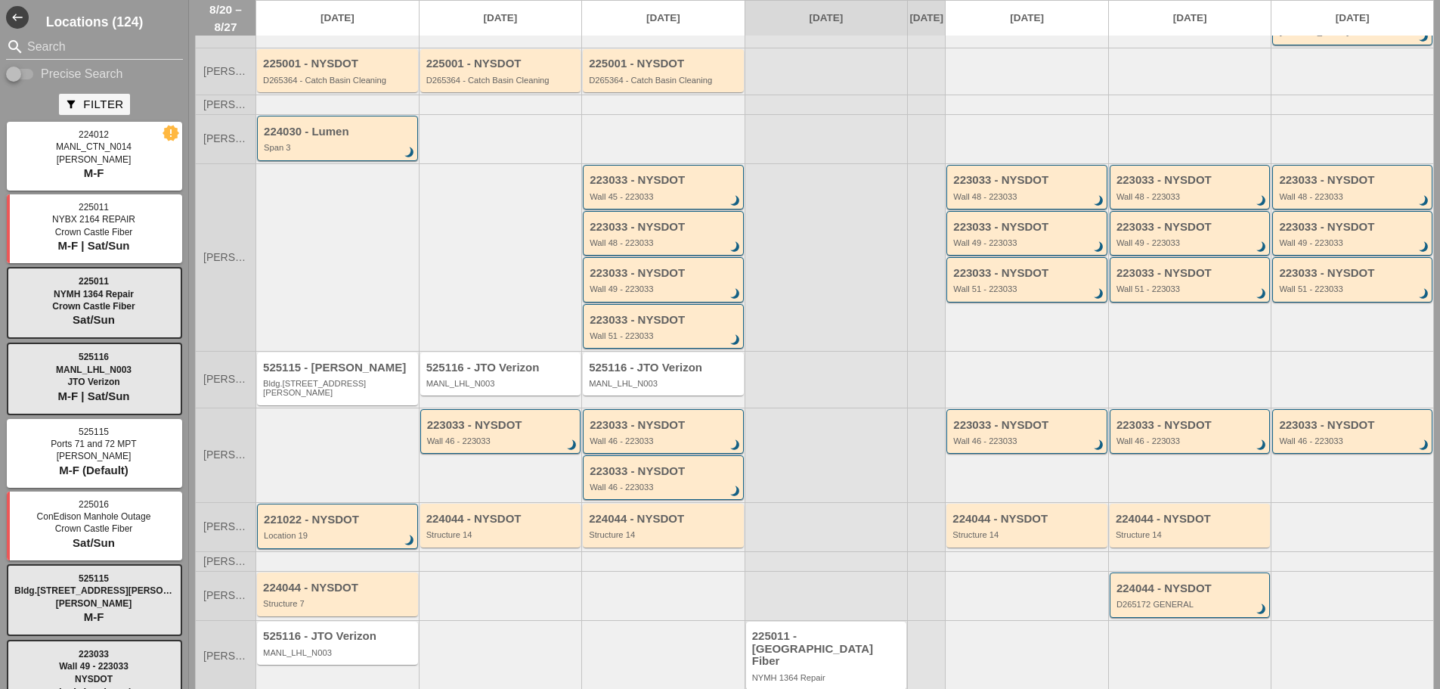
scroll to position [166, 0]
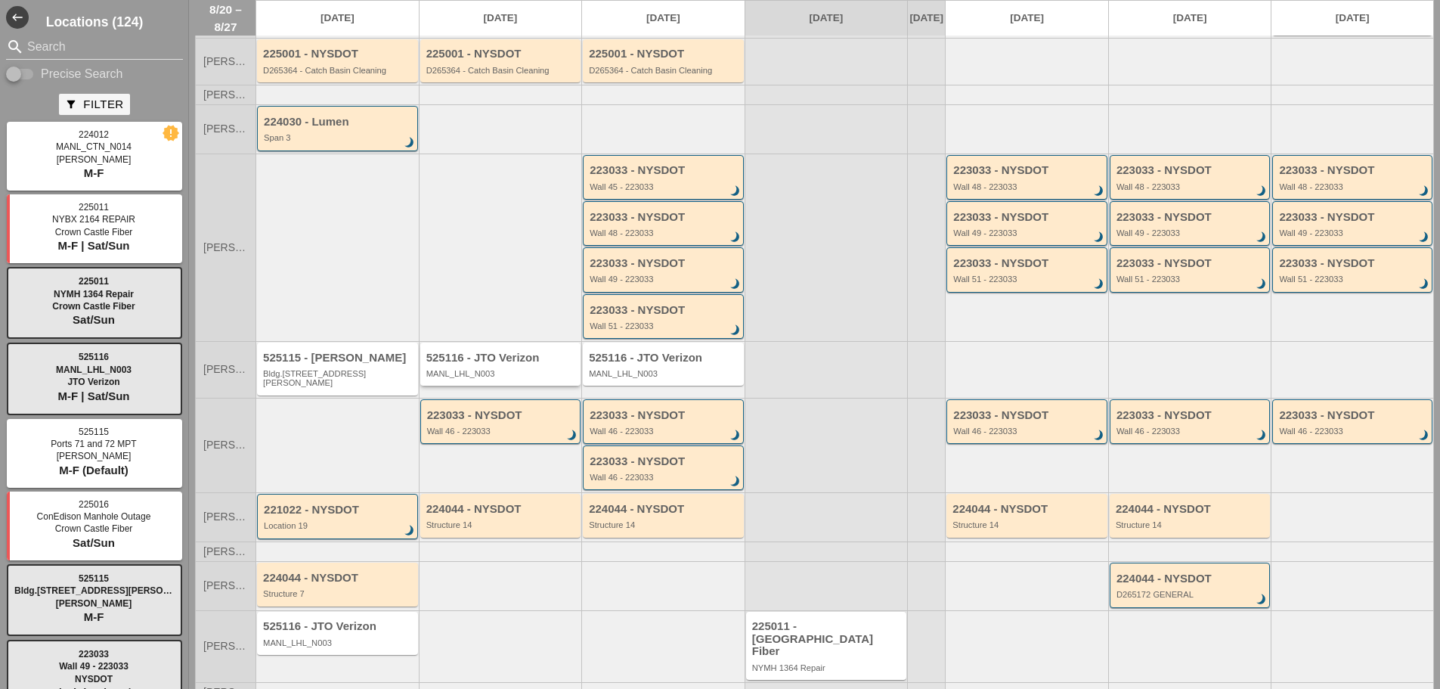
click at [515, 352] on div "525116 - JTO Verizon" at bounding box center [501, 358] width 151 height 13
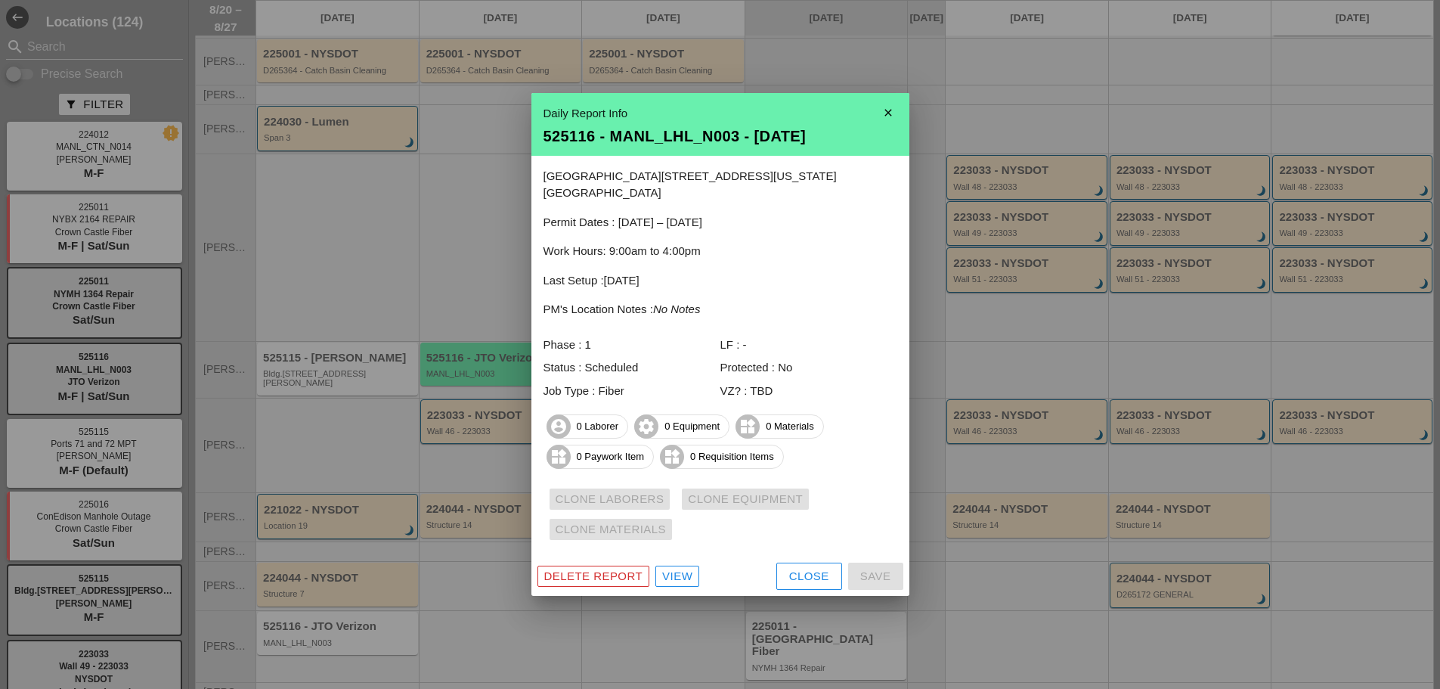
click at [351, 352] on div at bounding box center [720, 344] width 1440 height 689
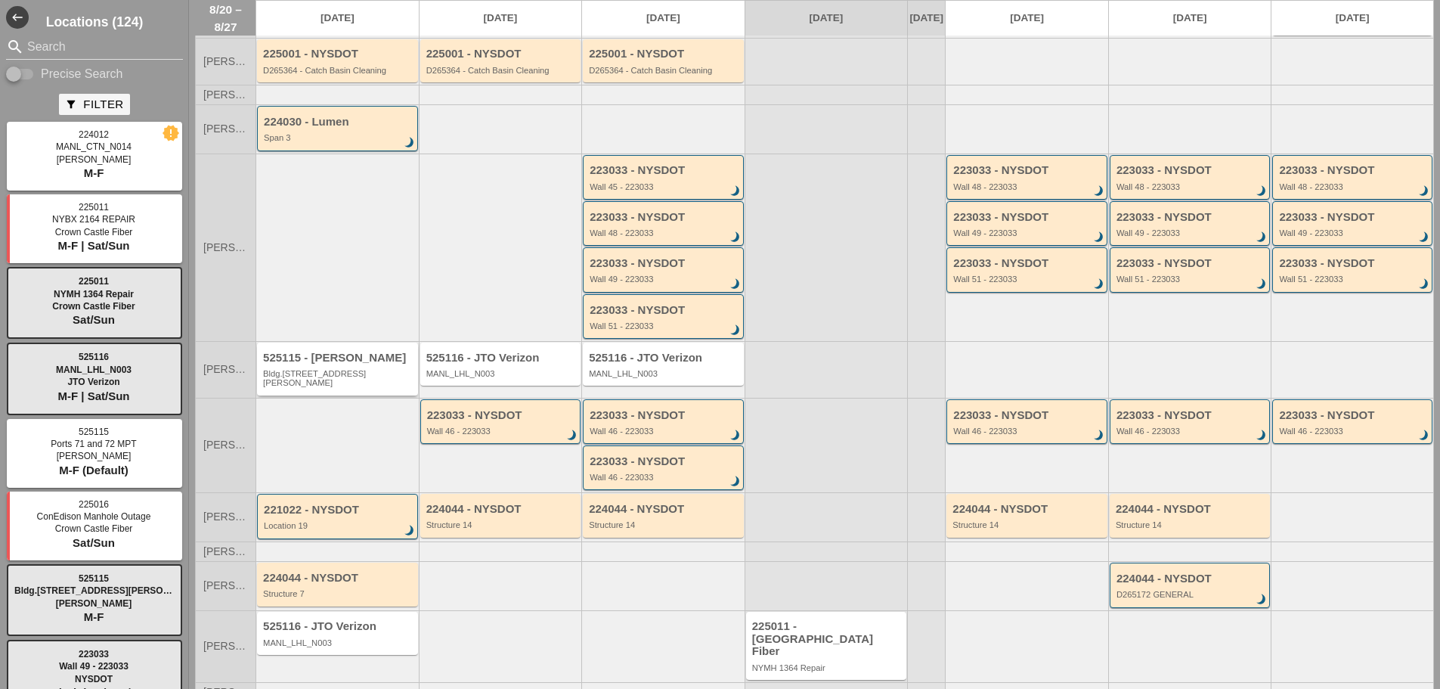
click at [346, 353] on div "525115 - Hugh O'Kane Bldg.1062 St Johns Place" at bounding box center [338, 370] width 151 height 36
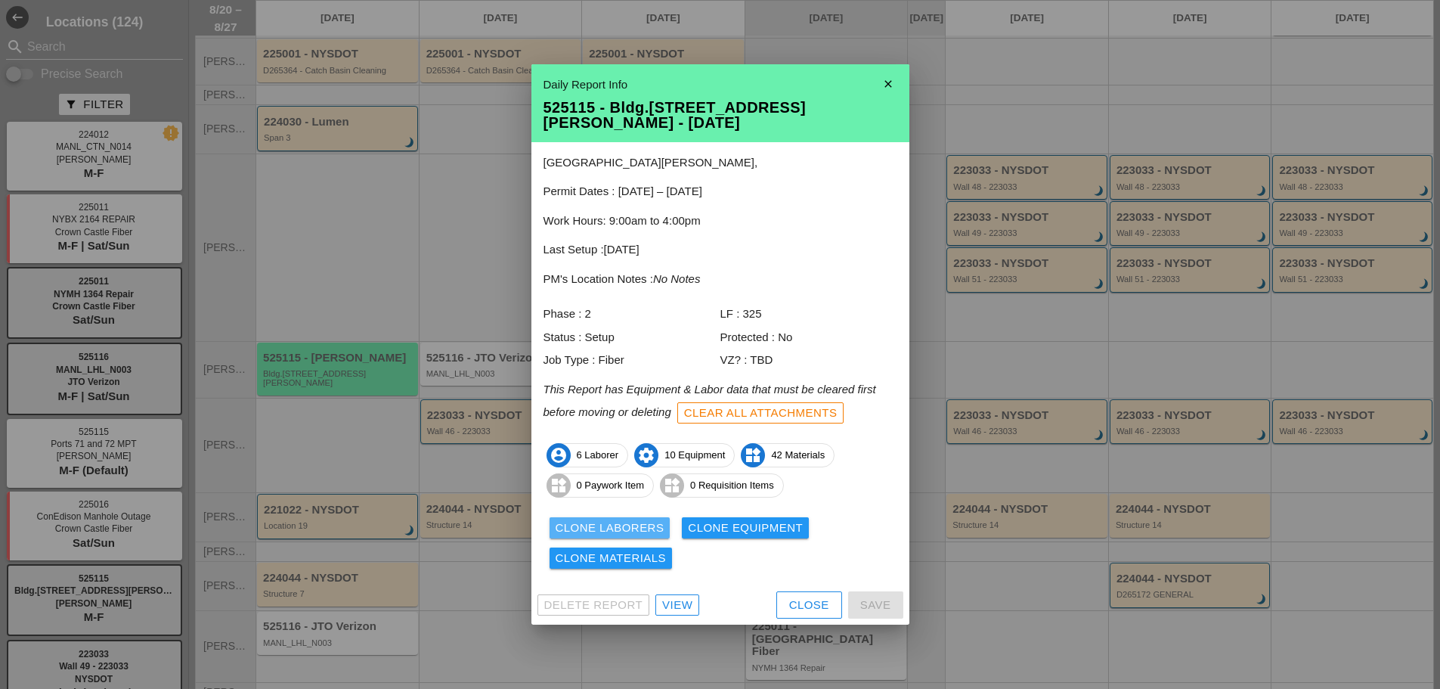
click at [606, 519] on div "Clone Laborers" at bounding box center [610, 527] width 109 height 17
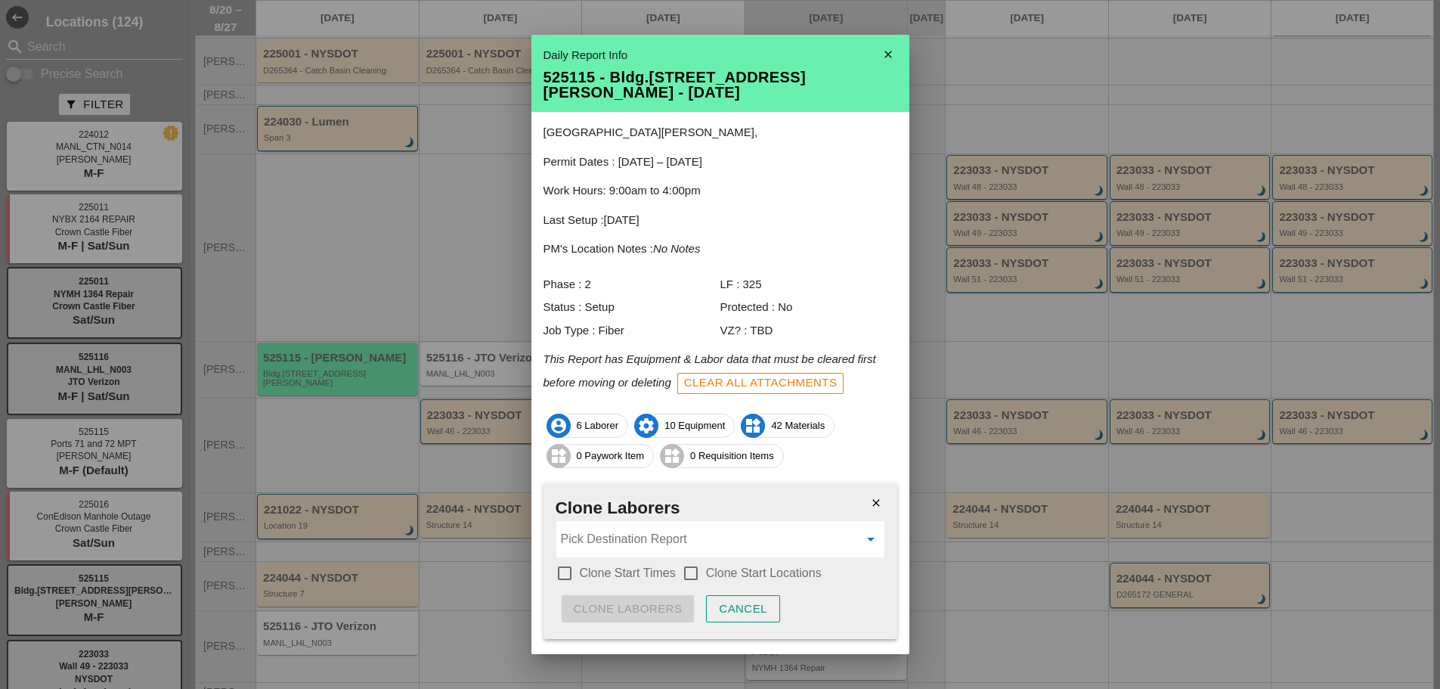
click at [589, 547] on input "Pick Destination Report" at bounding box center [710, 539] width 298 height 24
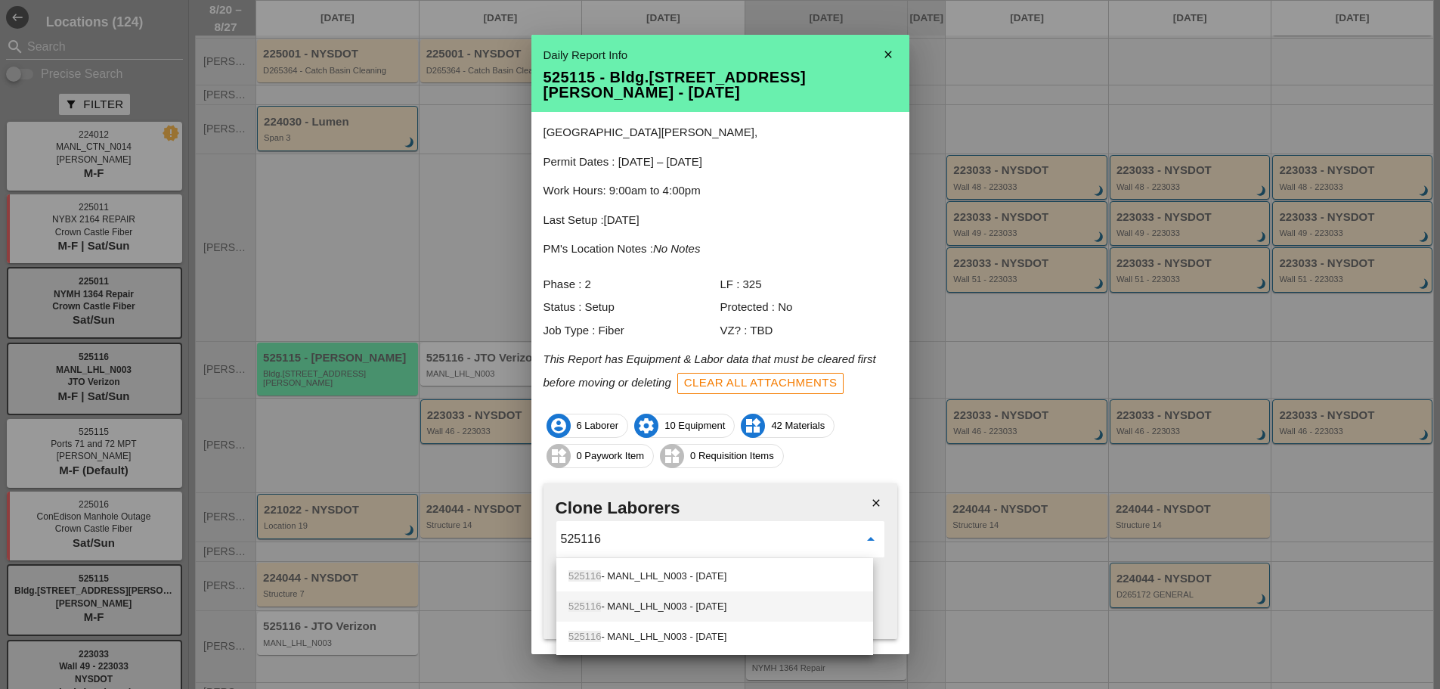
click at [724, 603] on div "525116 - MANL_LHL_N003 - 08/21/2025" at bounding box center [715, 606] width 293 height 18
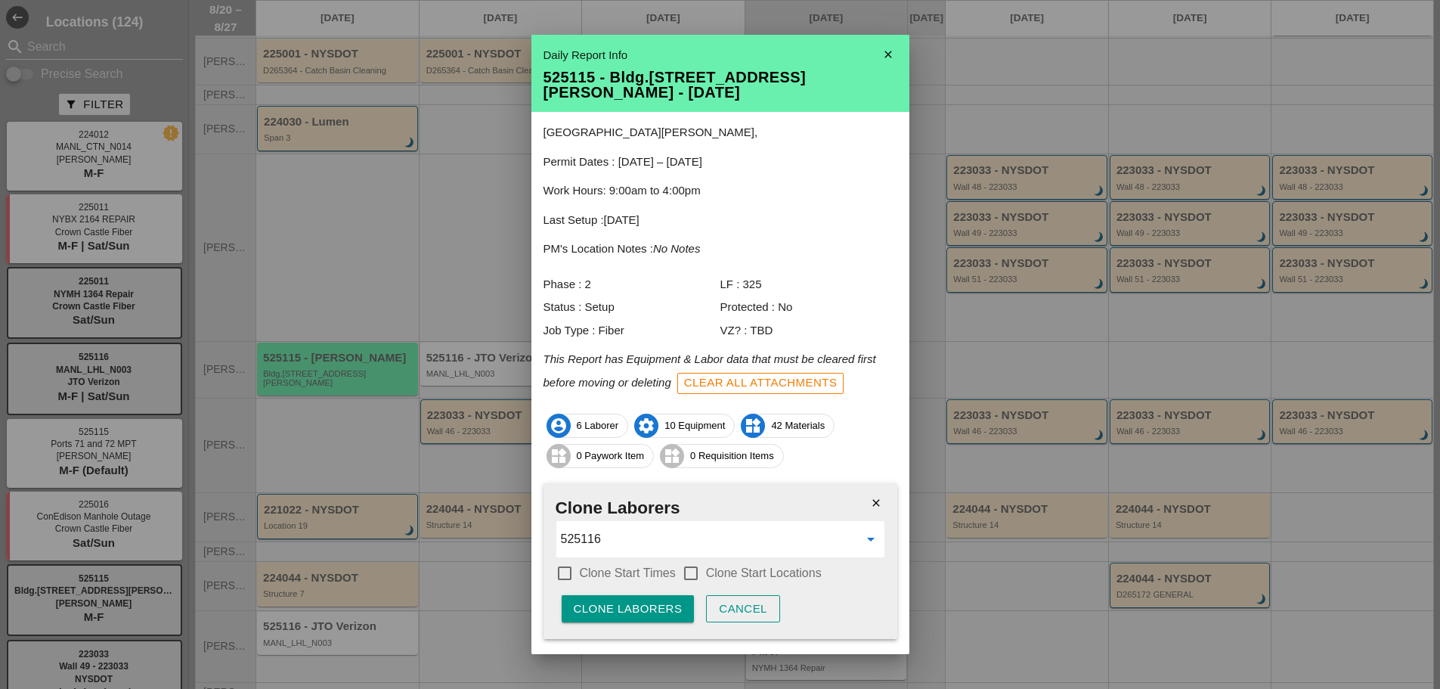
type input "525116 - MANL_LHL_N003 - [DATE]"
drag, startPoint x: 557, startPoint y: 577, endPoint x: 578, endPoint y: 580, distance: 22.1
click at [563, 580] on div at bounding box center [565, 573] width 26 height 26
click at [696, 579] on div at bounding box center [691, 573] width 26 height 26
click at [656, 598] on button "Clone Laborers" at bounding box center [628, 608] width 133 height 27
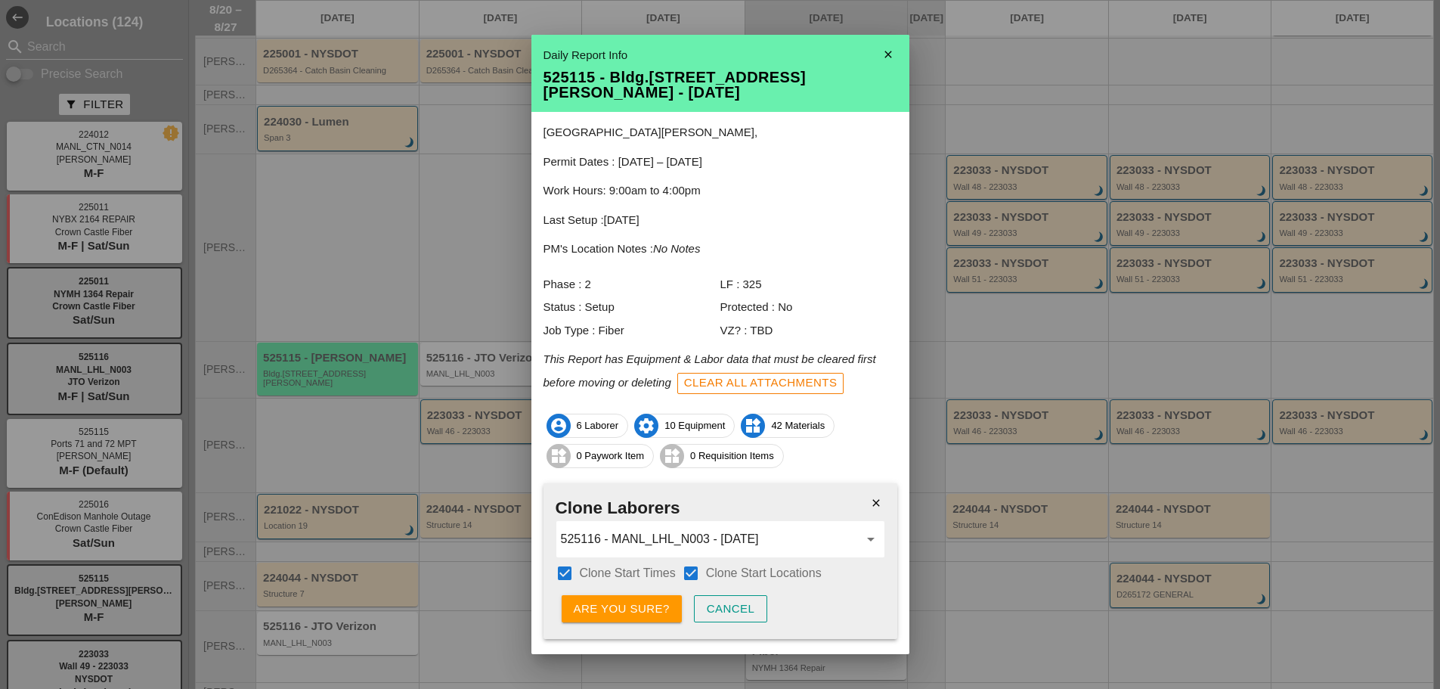
click at [656, 599] on button "Are you sure?" at bounding box center [622, 608] width 120 height 27
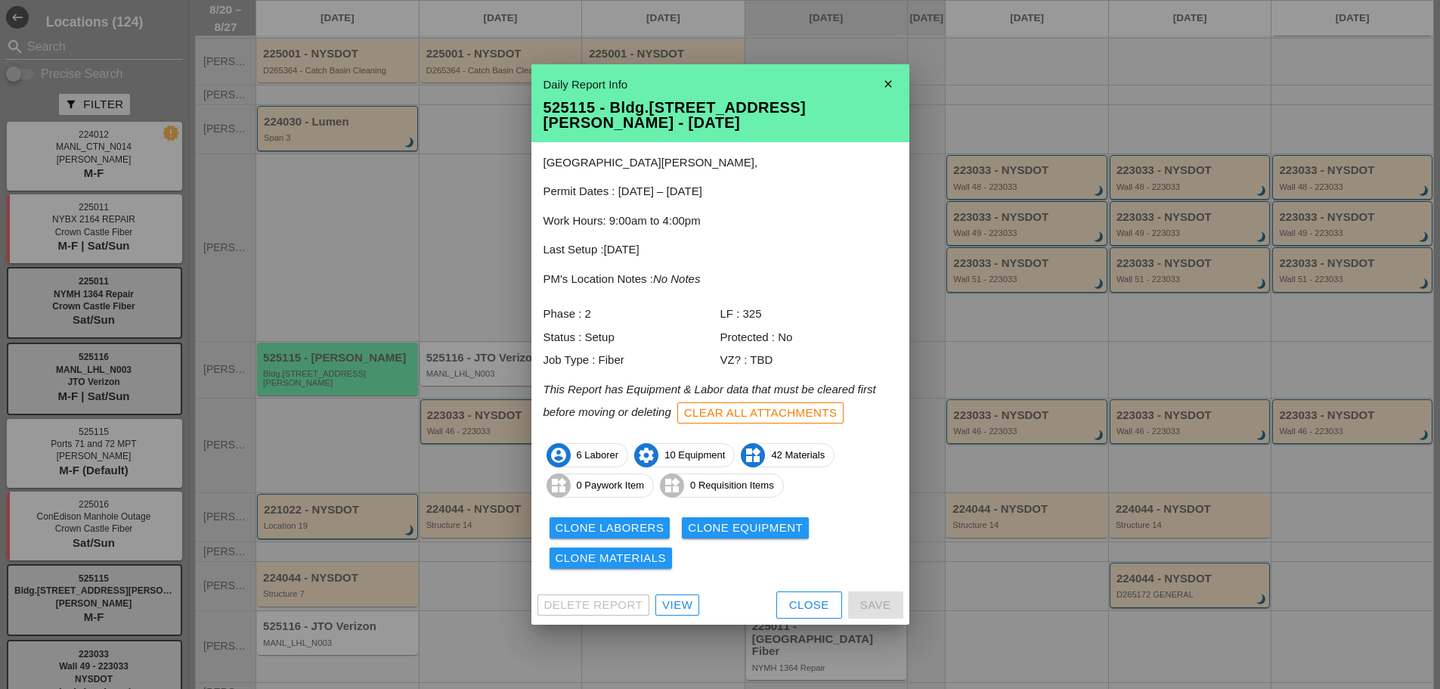
click at [729, 519] on div "Clone Equipment" at bounding box center [745, 527] width 115 height 17
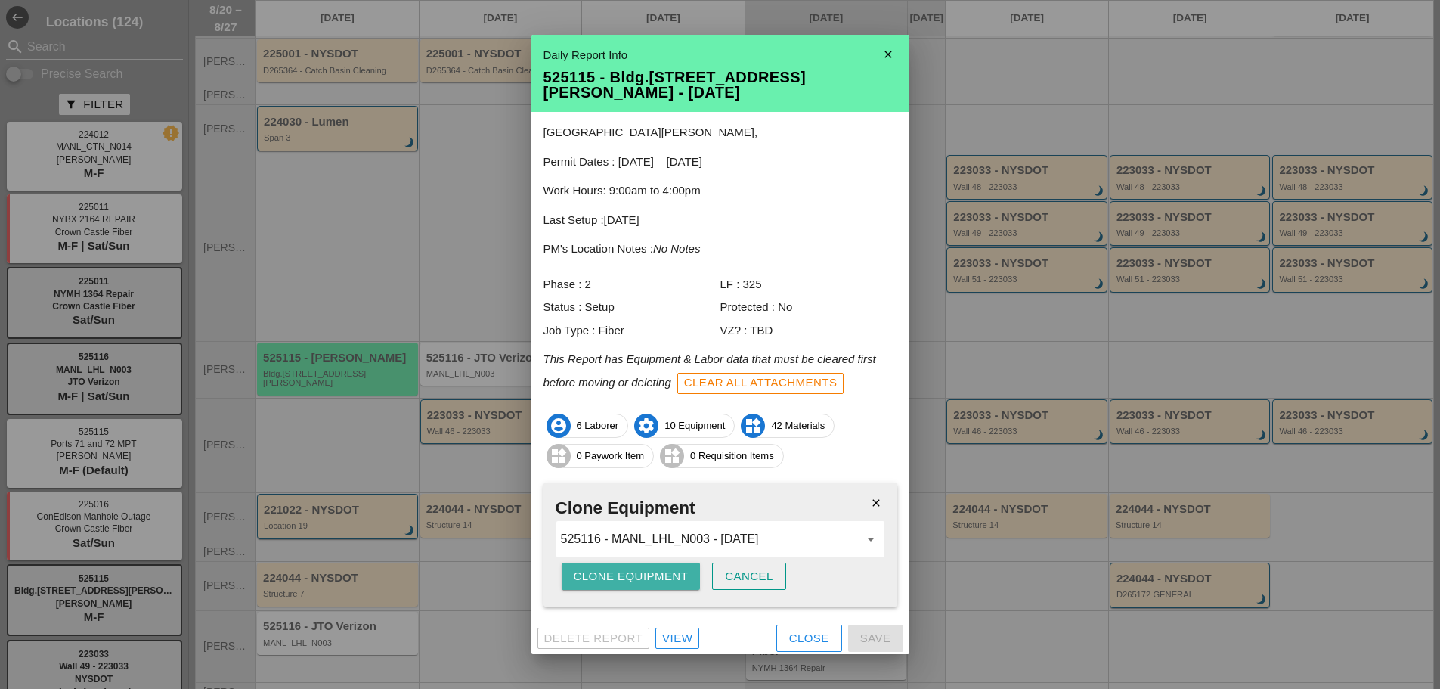
click at [654, 568] on div "Clone Equipment" at bounding box center [631, 576] width 115 height 17
click at [643, 569] on div "Are you sure?" at bounding box center [622, 576] width 96 height 17
click at [644, 575] on div "Clone Equipment" at bounding box center [631, 576] width 115 height 17
click at [644, 575] on div "Are you sure?" at bounding box center [622, 576] width 96 height 17
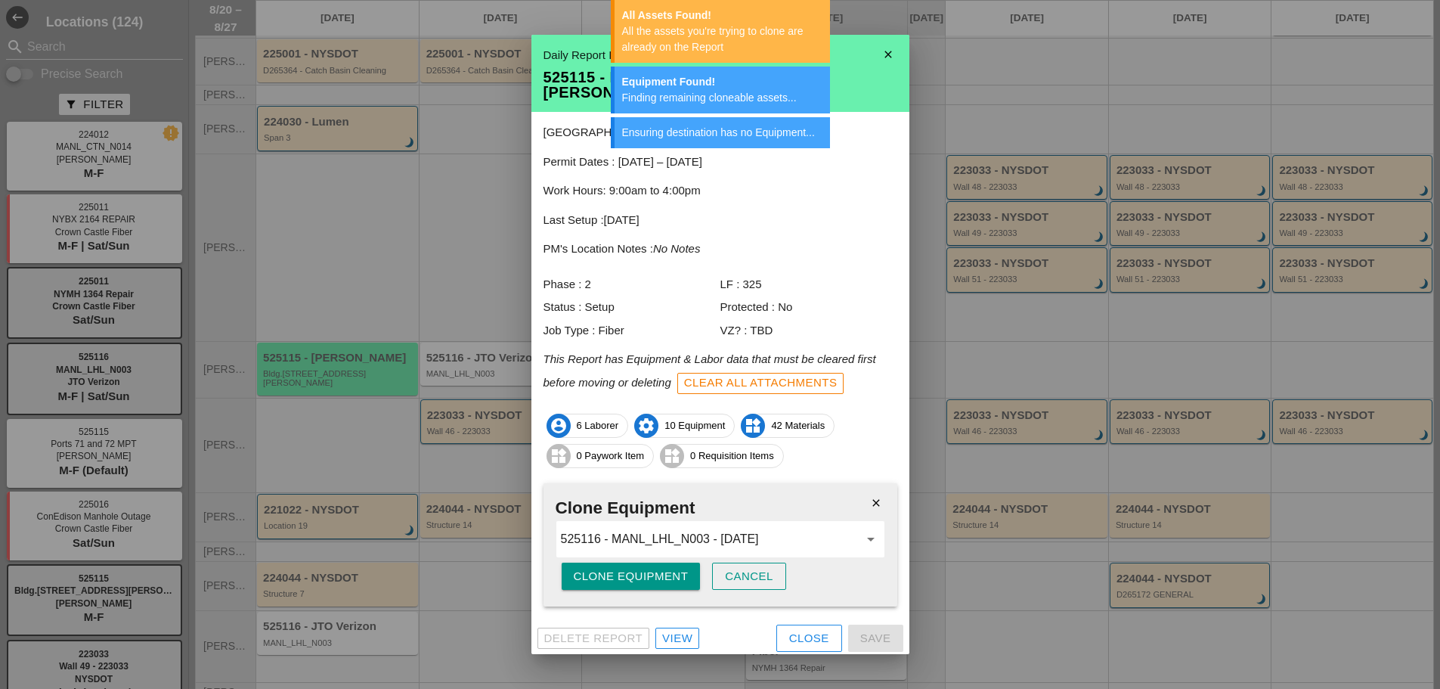
click at [761, 568] on div "Cancel" at bounding box center [749, 576] width 48 height 17
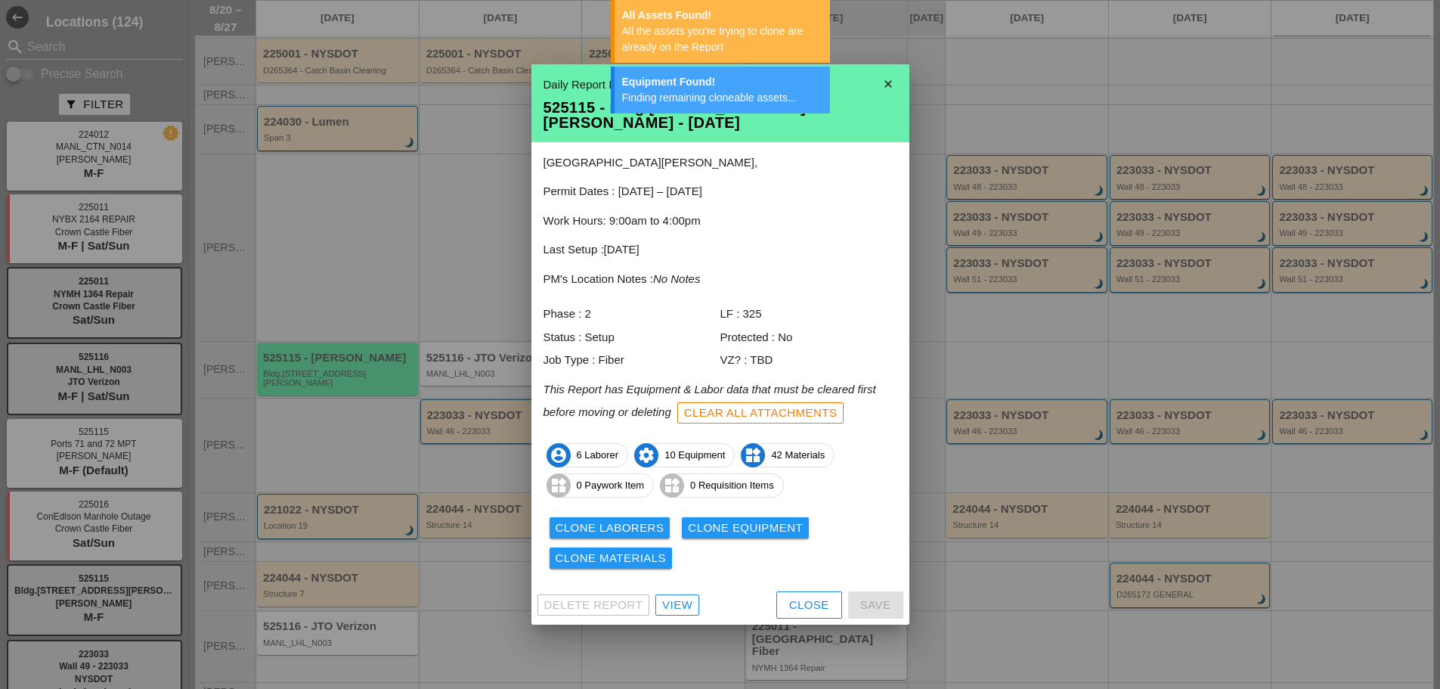
click at [592, 555] on div "Clone Materials" at bounding box center [611, 558] width 111 height 17
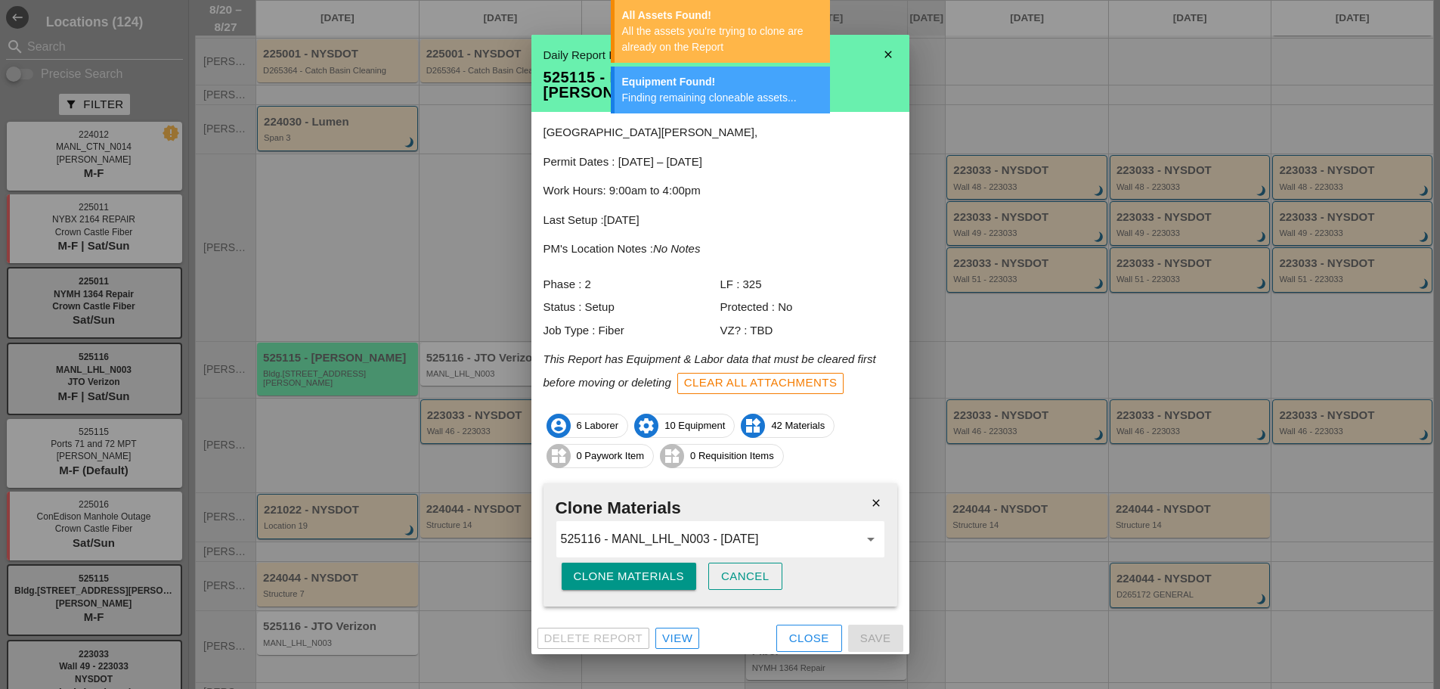
click at [630, 568] on div "Clone Materials" at bounding box center [629, 576] width 111 height 17
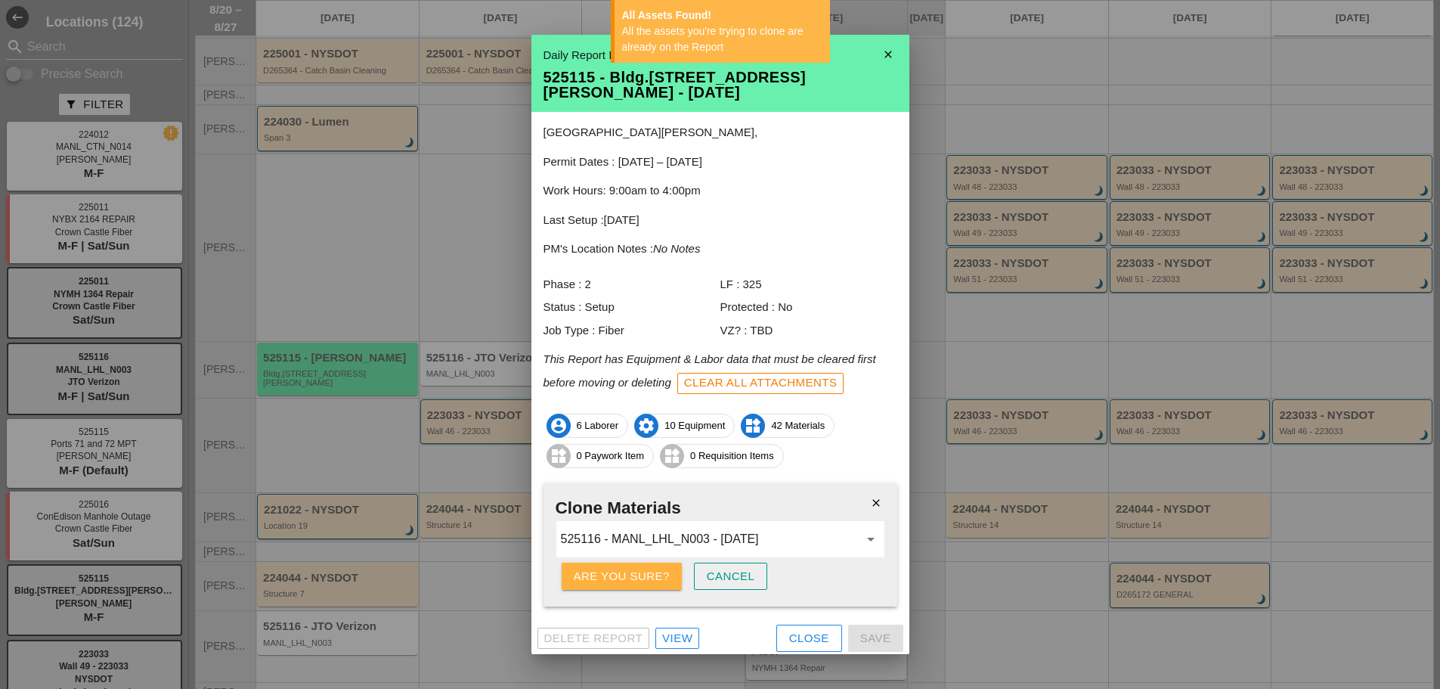
click at [630, 568] on div "Are you sure?" at bounding box center [622, 576] width 96 height 17
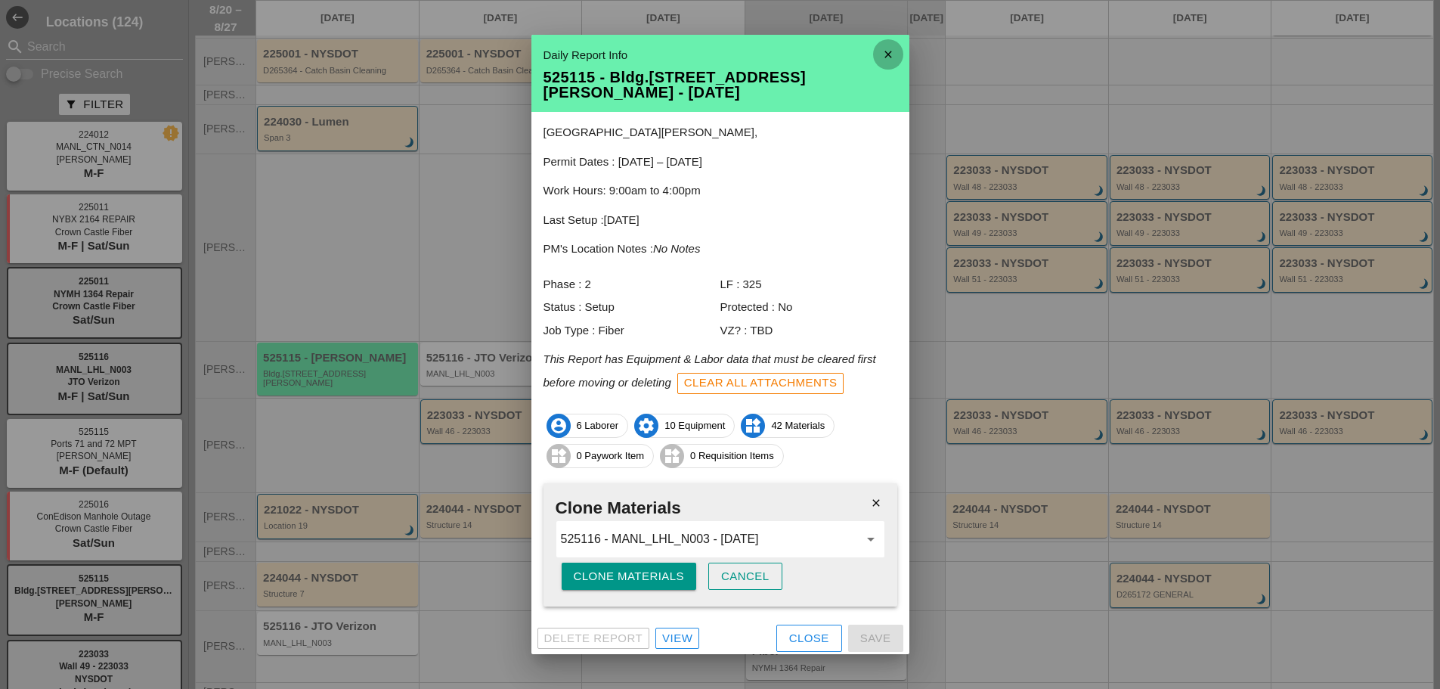
click at [886, 51] on icon "close" at bounding box center [888, 54] width 30 height 30
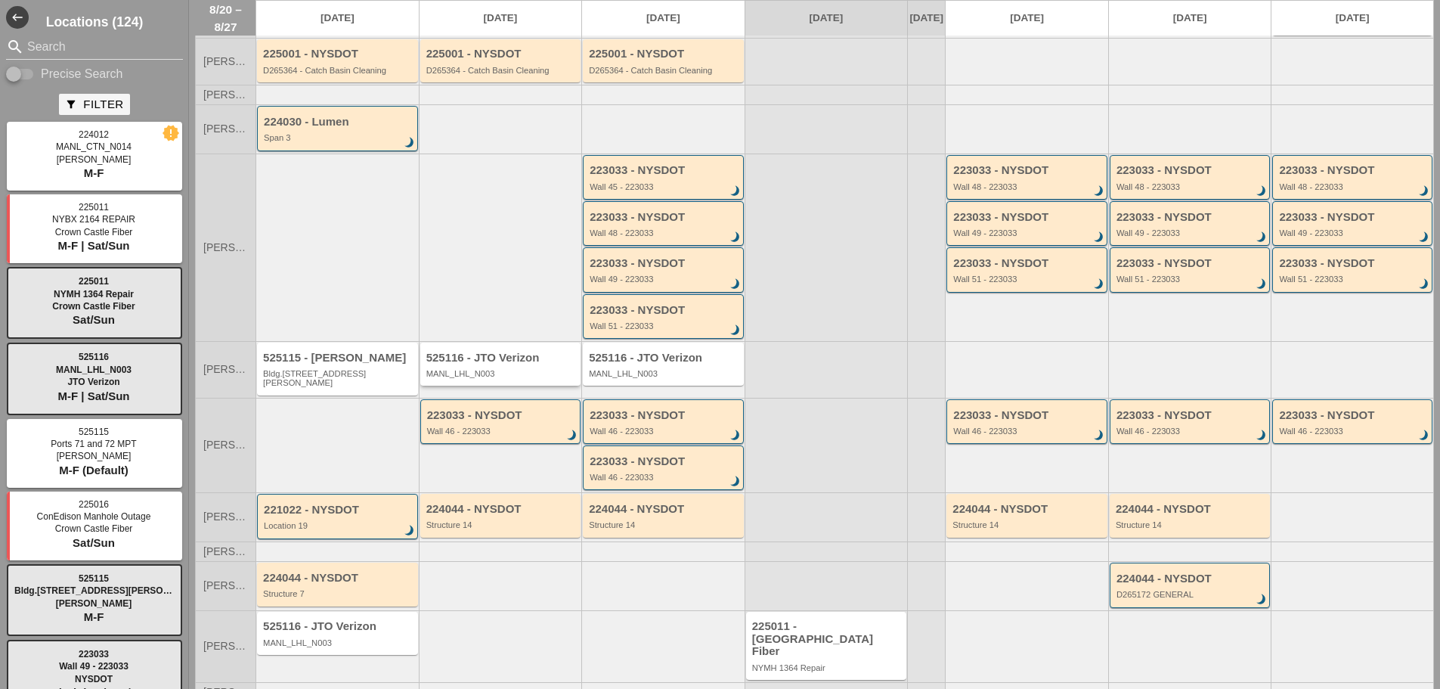
click at [478, 354] on div "525116 - JTO Verizon MANL_LHL_N003" at bounding box center [501, 365] width 151 height 27
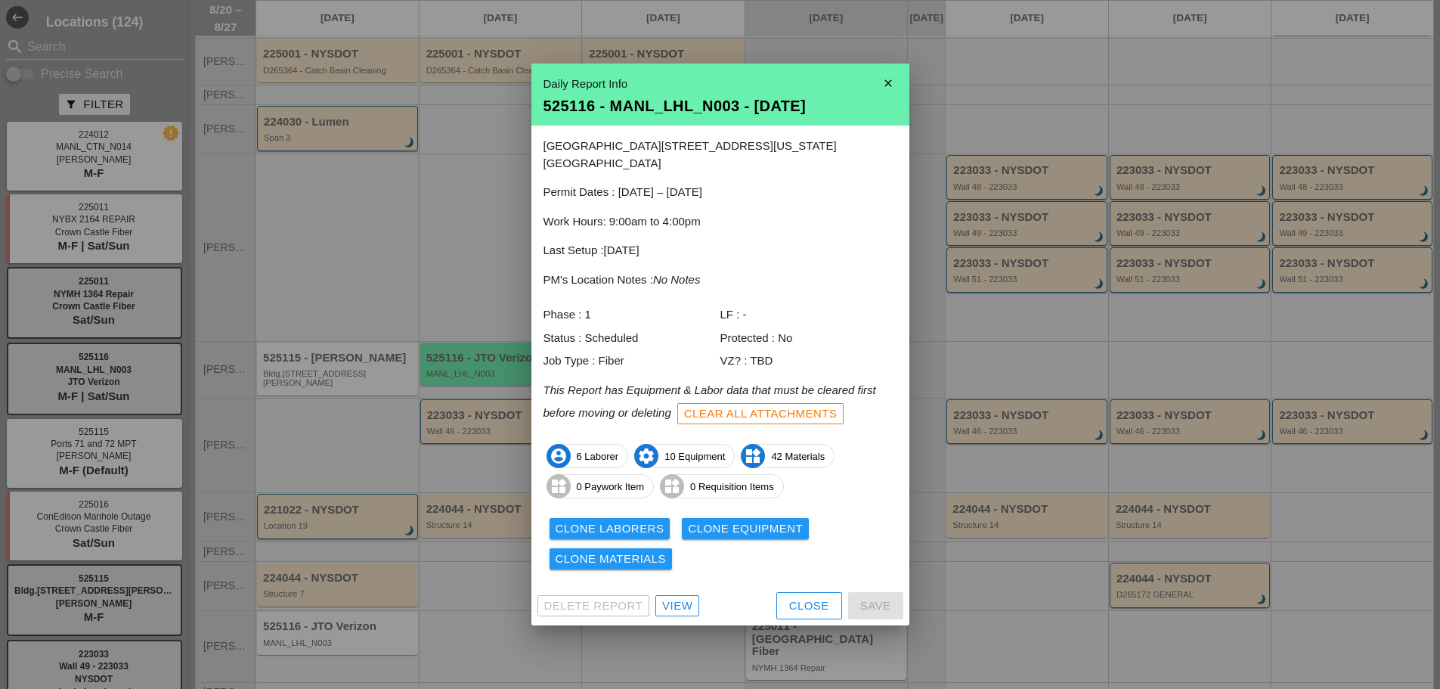
click at [687, 597] on div "View" at bounding box center [677, 605] width 30 height 17
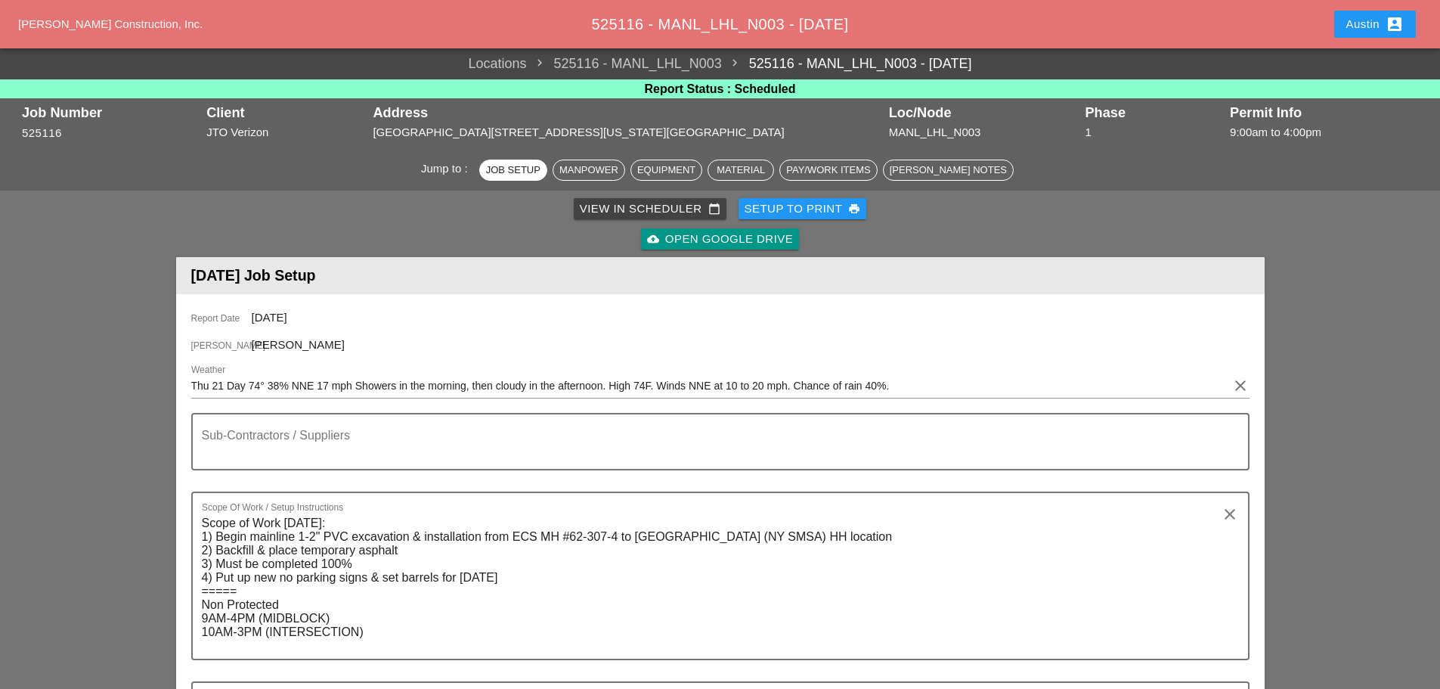
scroll to position [76, 0]
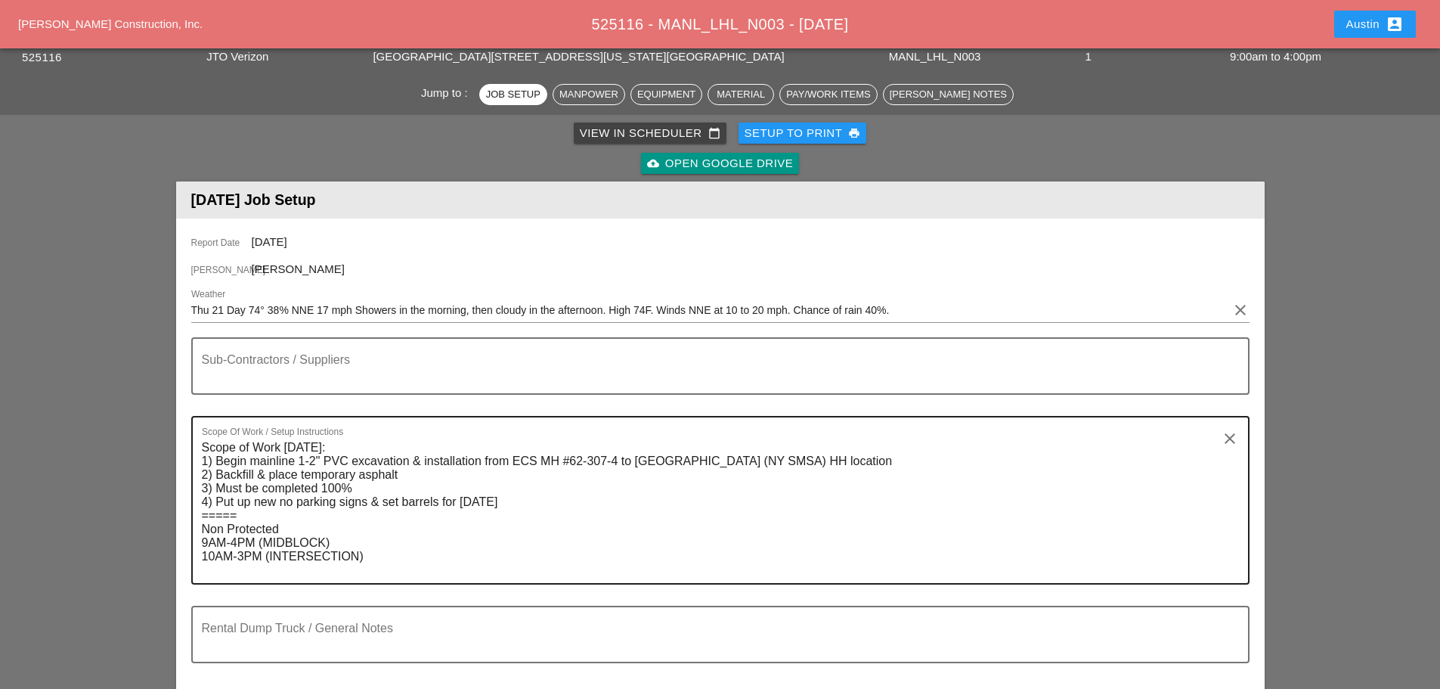
click at [380, 557] on textarea "Scope of Work Thursday 8/21: 1) Begin mainline 1-2" PVC excavation & installati…" at bounding box center [714, 509] width 1025 height 147
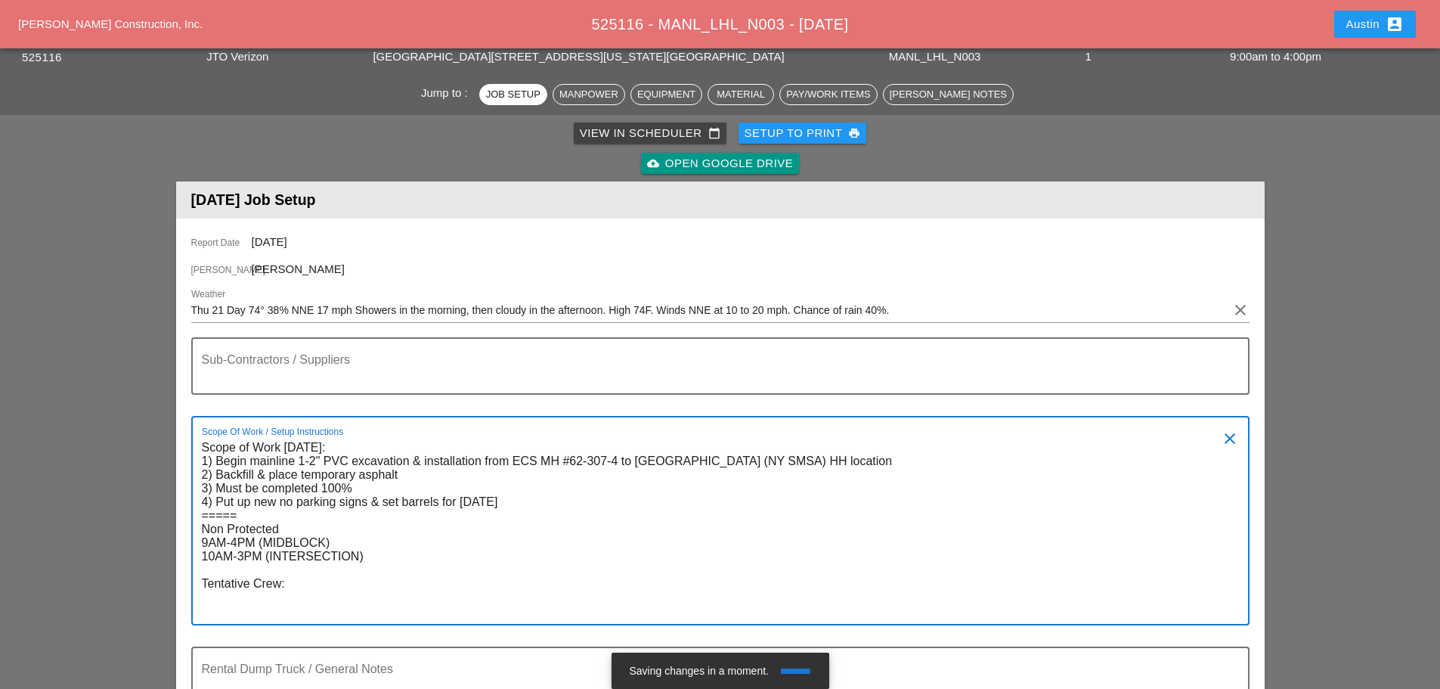
click at [240, 603] on textarea "Scope of Work Thursday 8/21: 1) Begin mainline 1-2" PVC excavation & installati…" at bounding box center [714, 530] width 1025 height 188
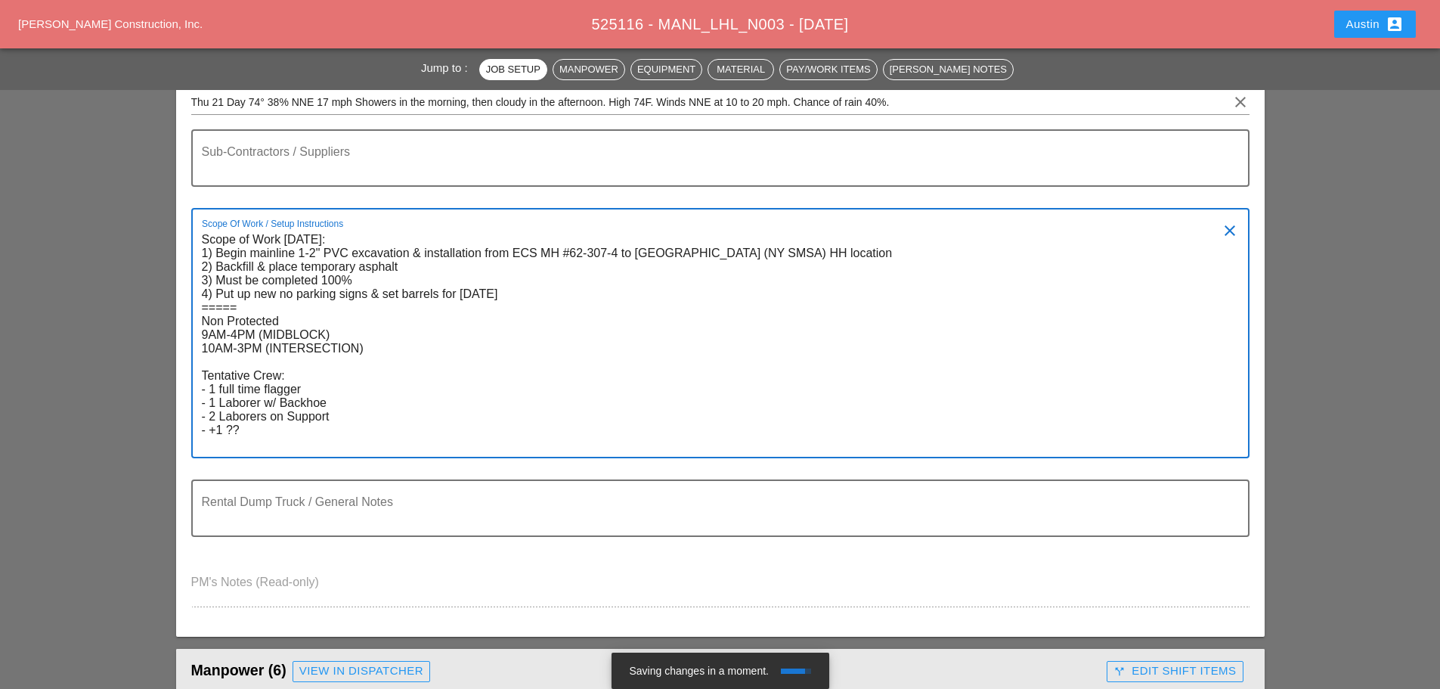
scroll to position [302, 0]
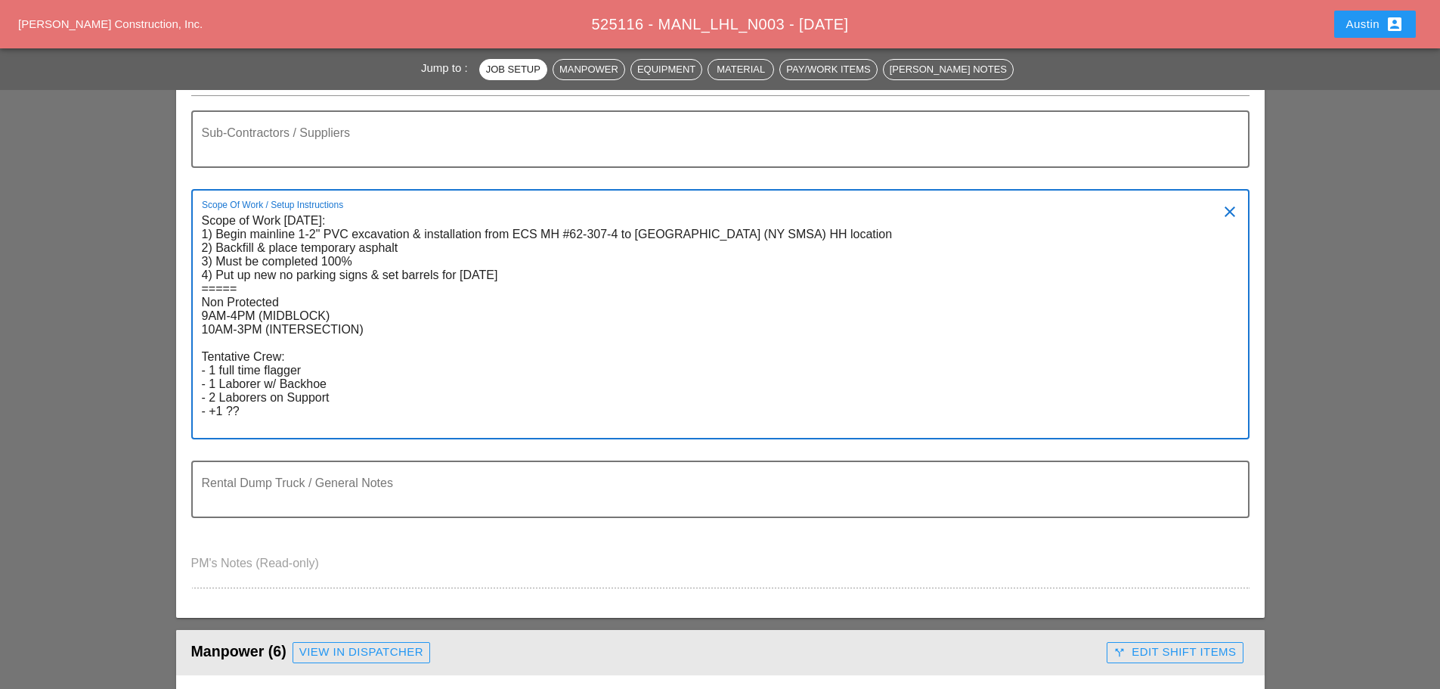
type textarea "Scope of Work [DATE]: 1) Begin mainline 1-2" PVC excavation & installation from…"
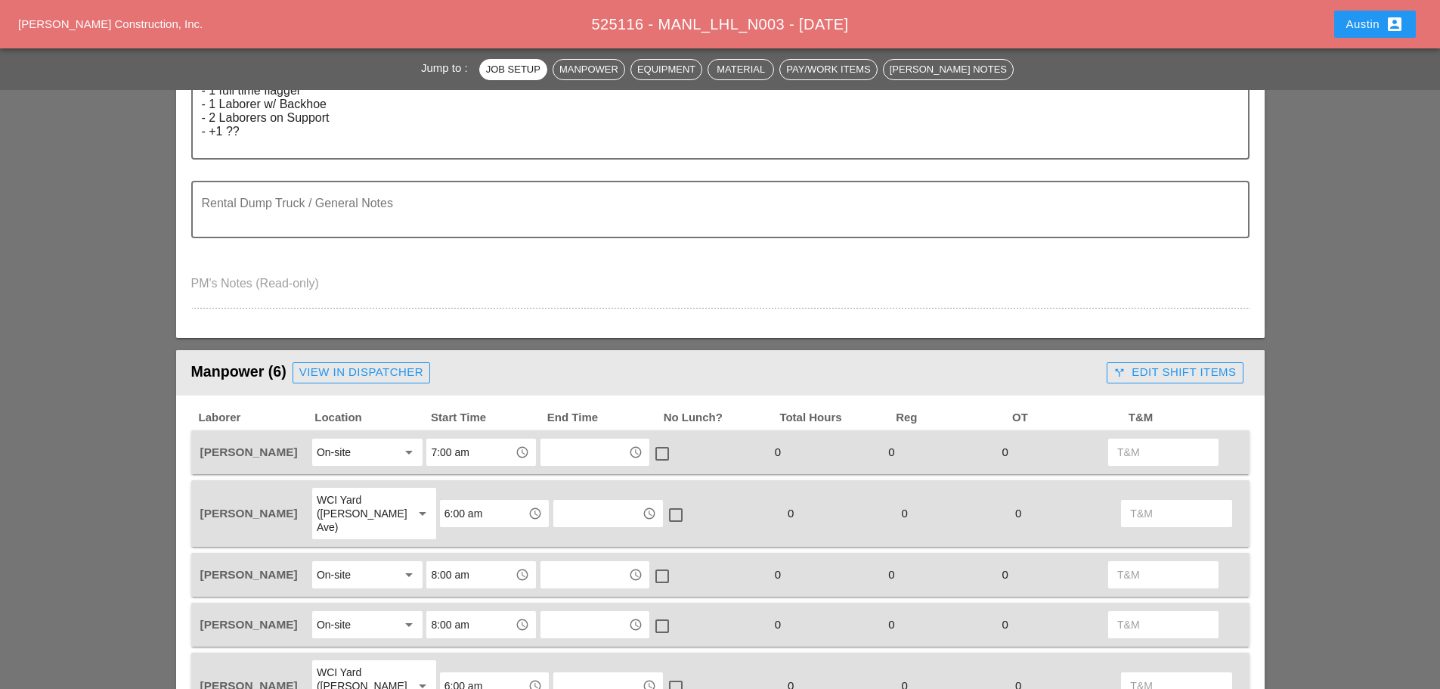
scroll to position [605, 0]
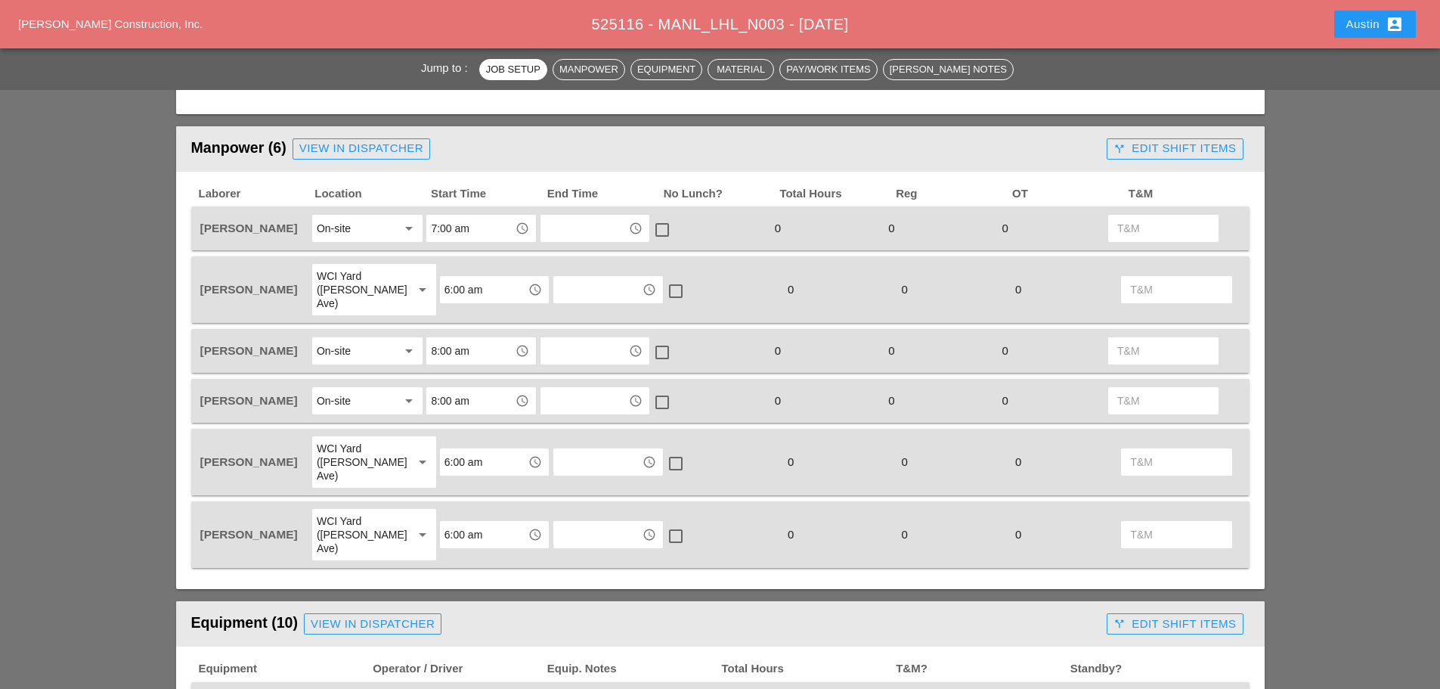
scroll to position [832, 0]
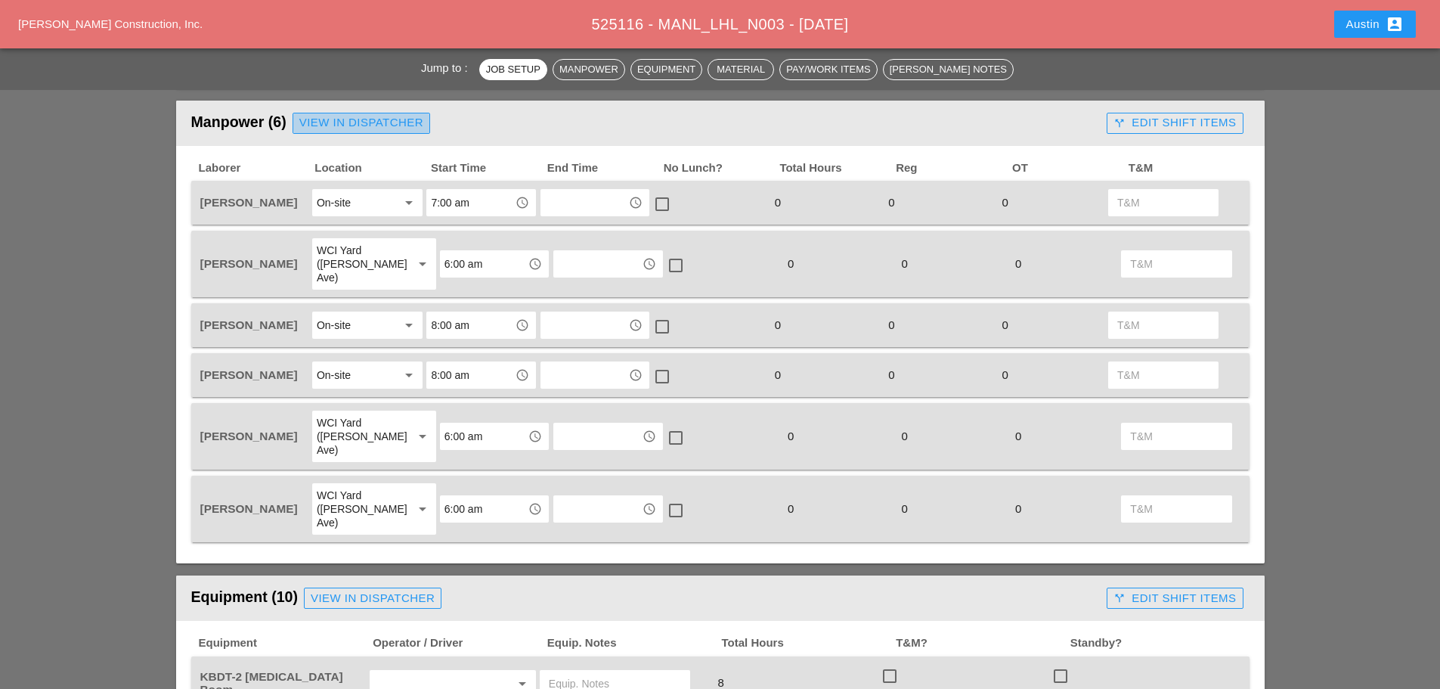
click at [363, 122] on div "View in Dispatcher" at bounding box center [361, 122] width 124 height 17
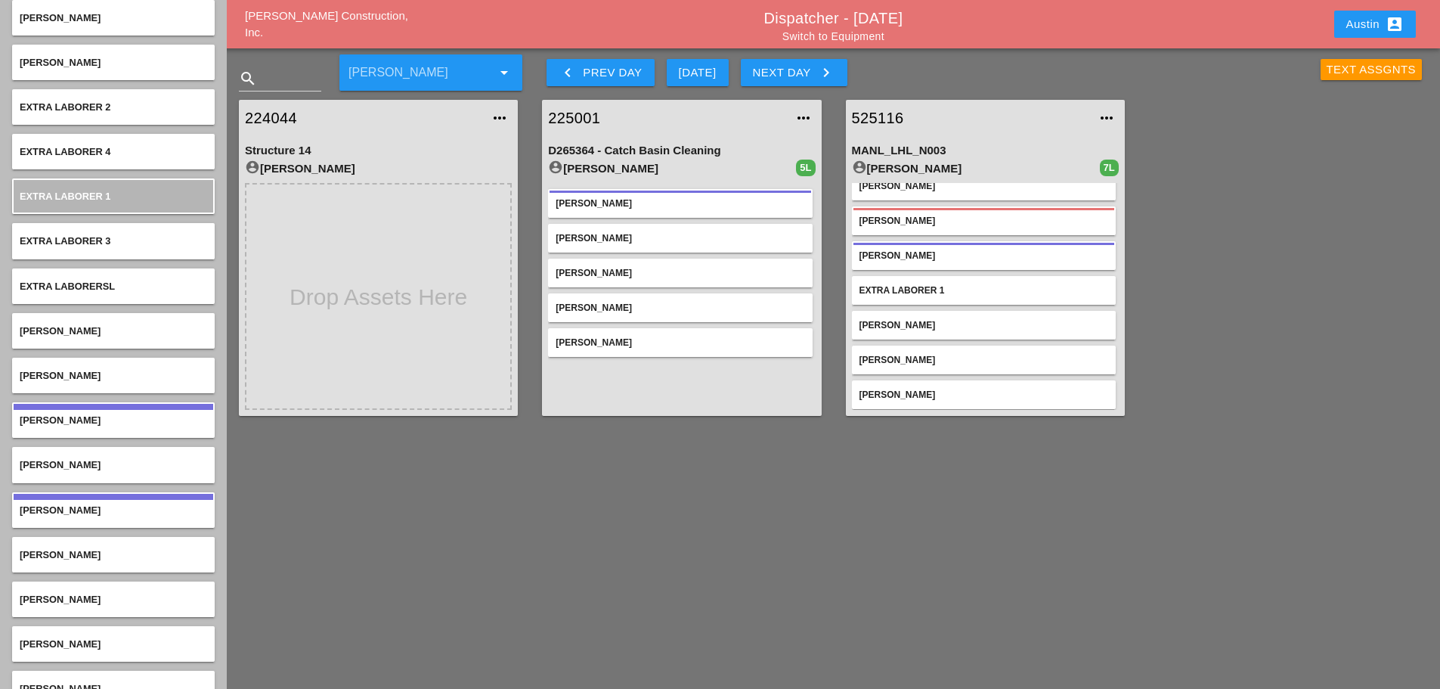
scroll to position [23, 0]
click at [863, 33] on link "Switch to Equipment" at bounding box center [834, 36] width 102 height 12
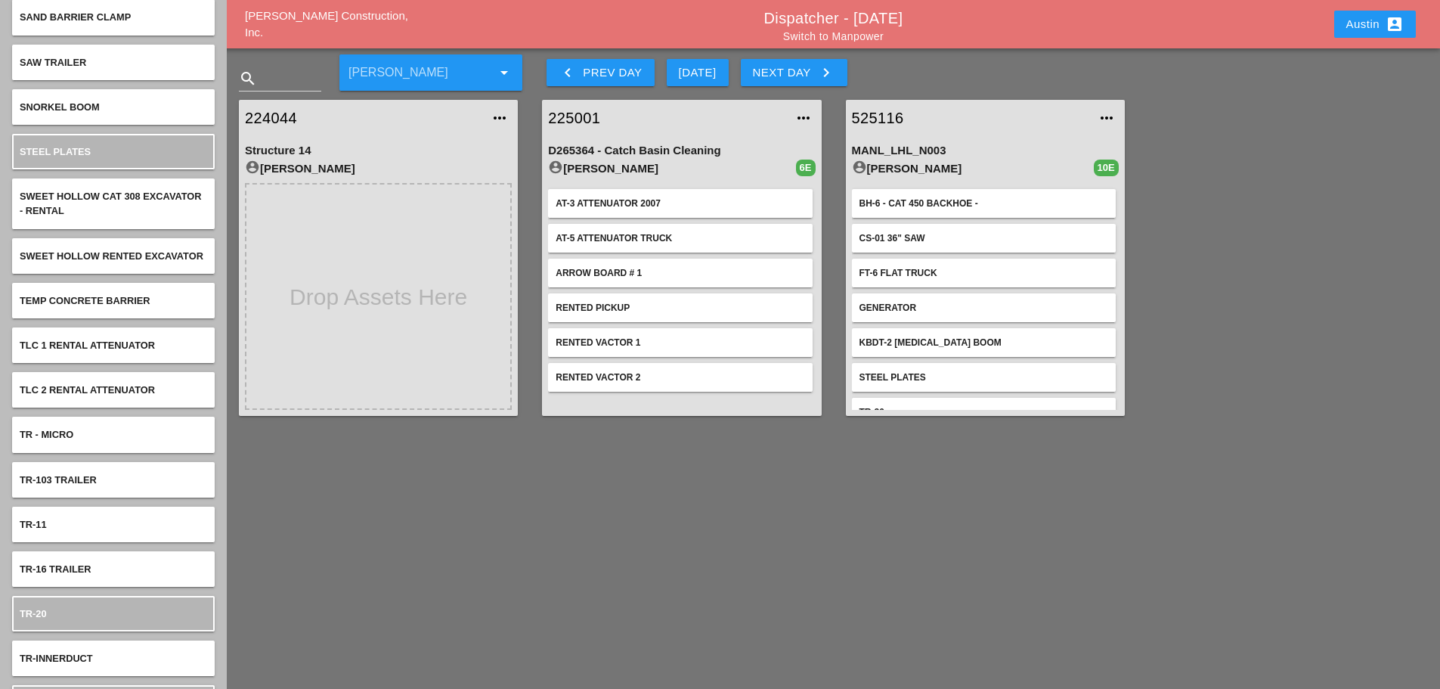
click at [1375, 21] on div "Austin account_box" at bounding box center [1375, 24] width 57 height 18
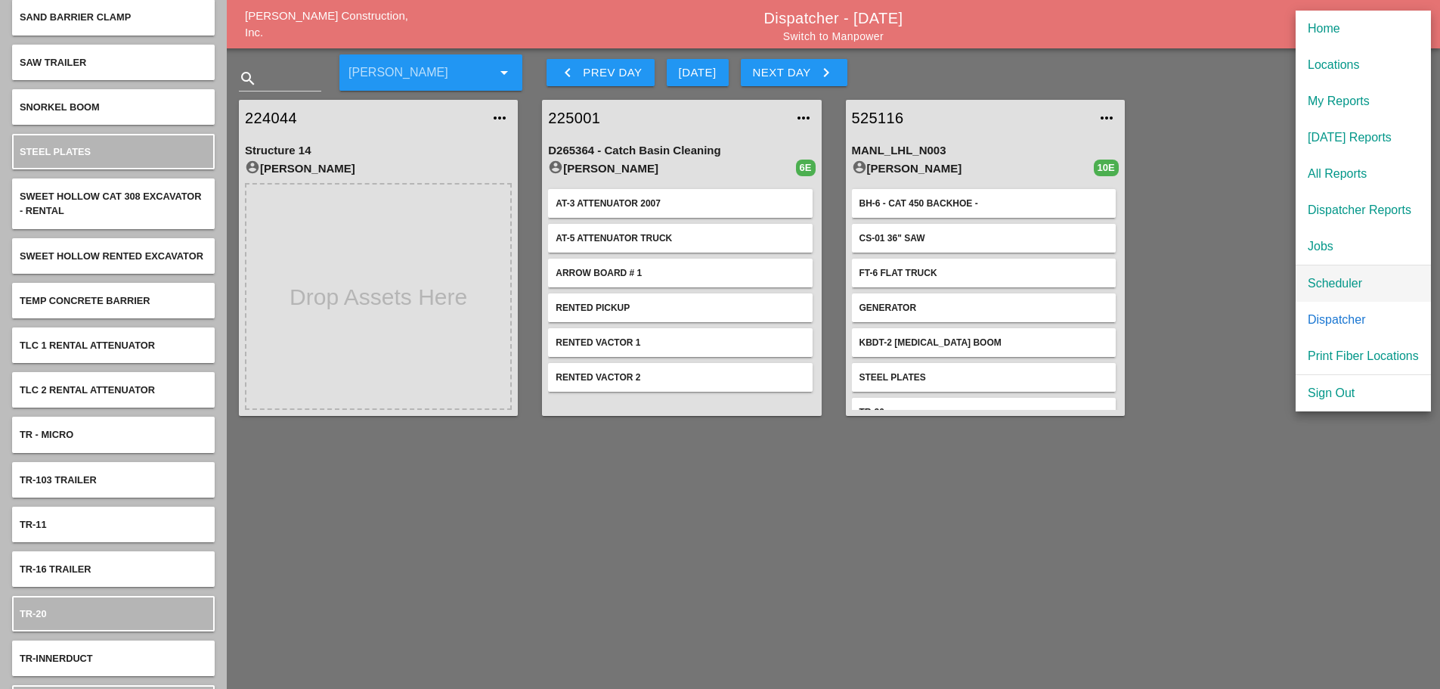
click at [1353, 281] on div "Scheduler" at bounding box center [1363, 283] width 111 height 18
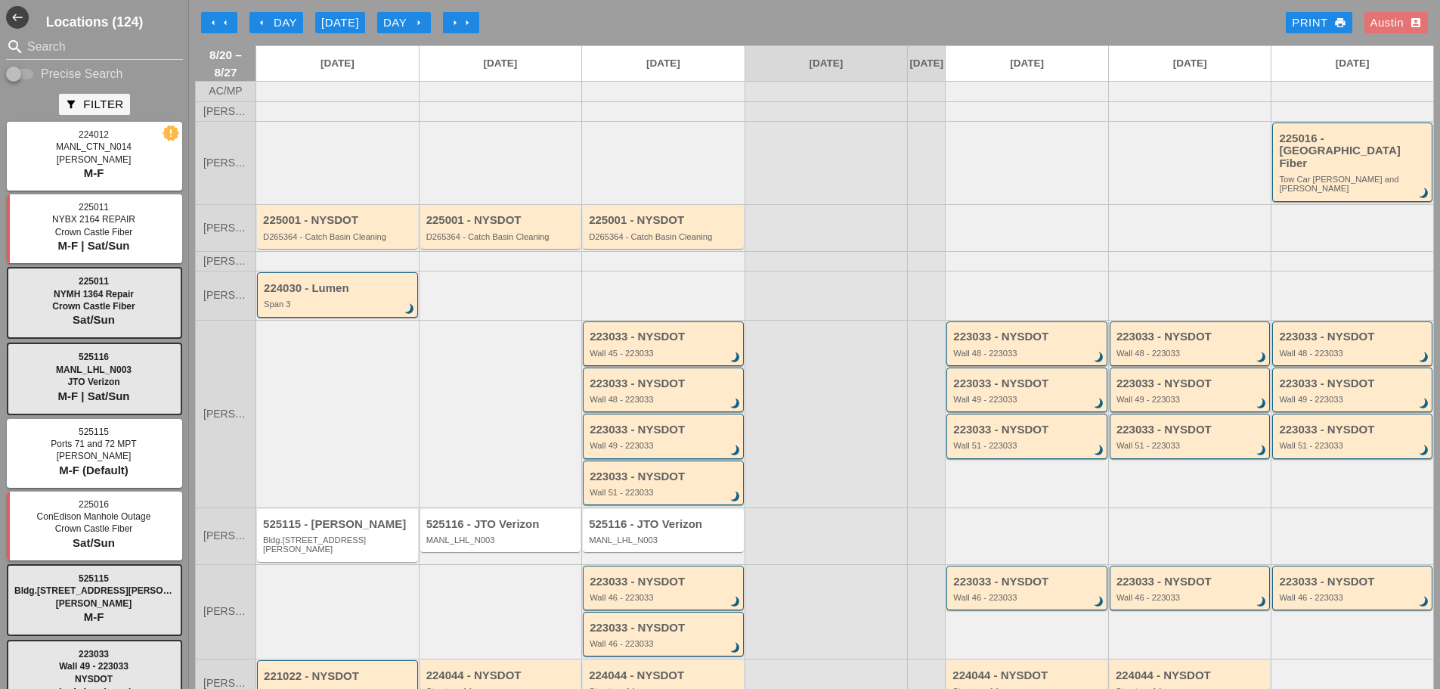
click at [522, 18] on div "arrow_left arrow_left arrow_left Day [DATE] Day arrow_right arrow_right arrow_r…" at bounding box center [814, 23] width 1239 height 30
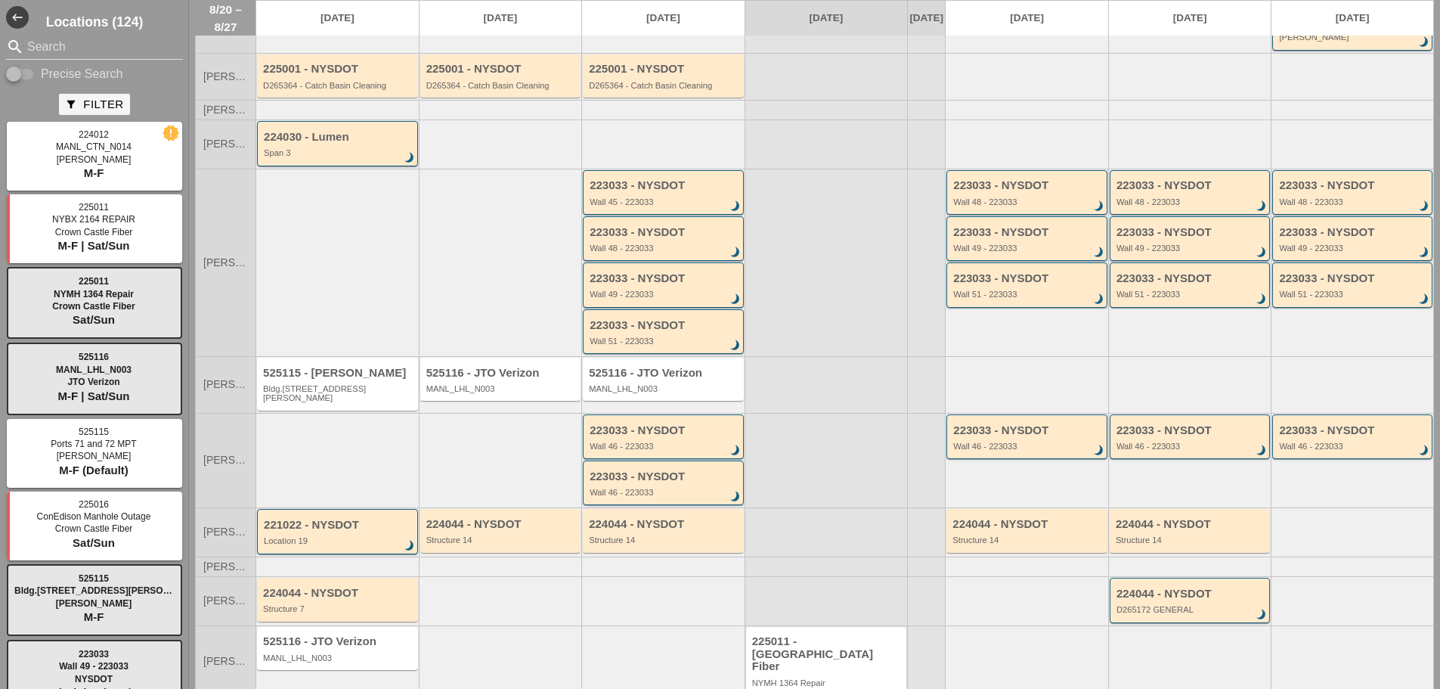
scroll to position [166, 0]
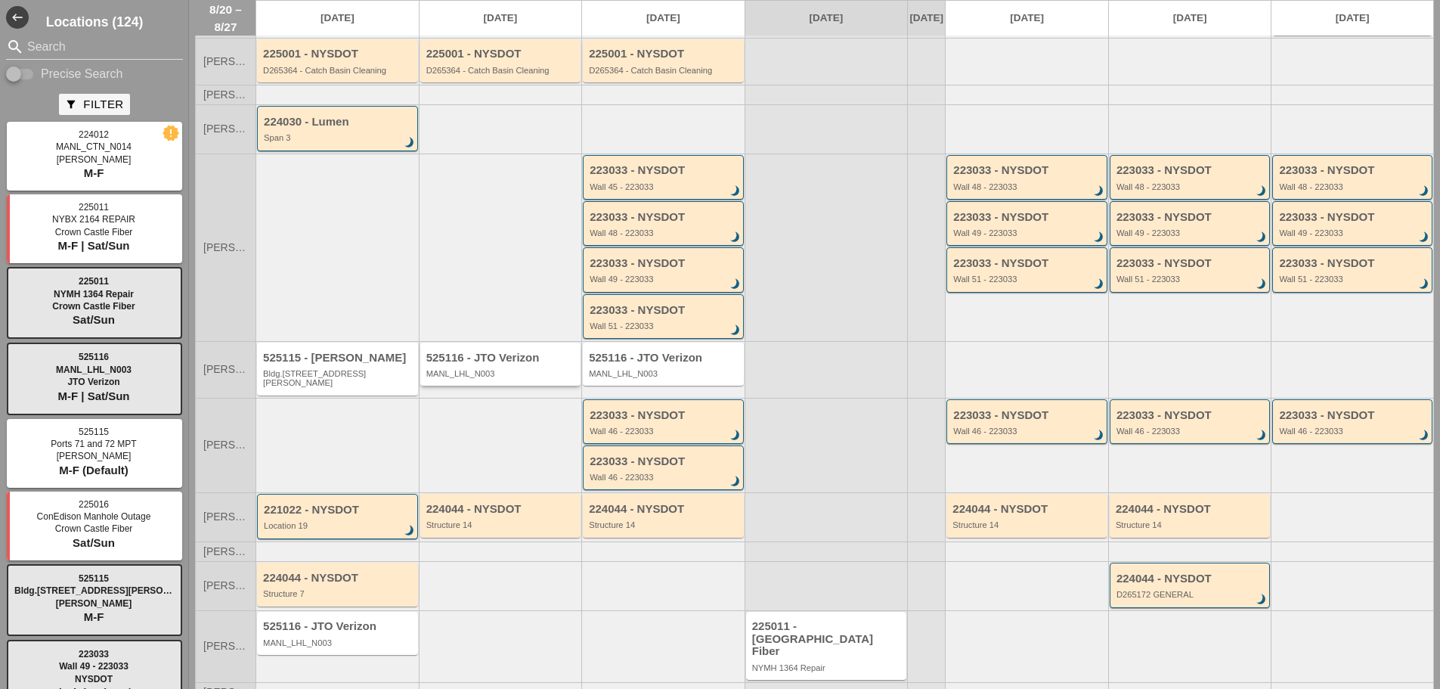
click at [495, 352] on div "525116 - JTO Verizon" at bounding box center [501, 358] width 151 height 13
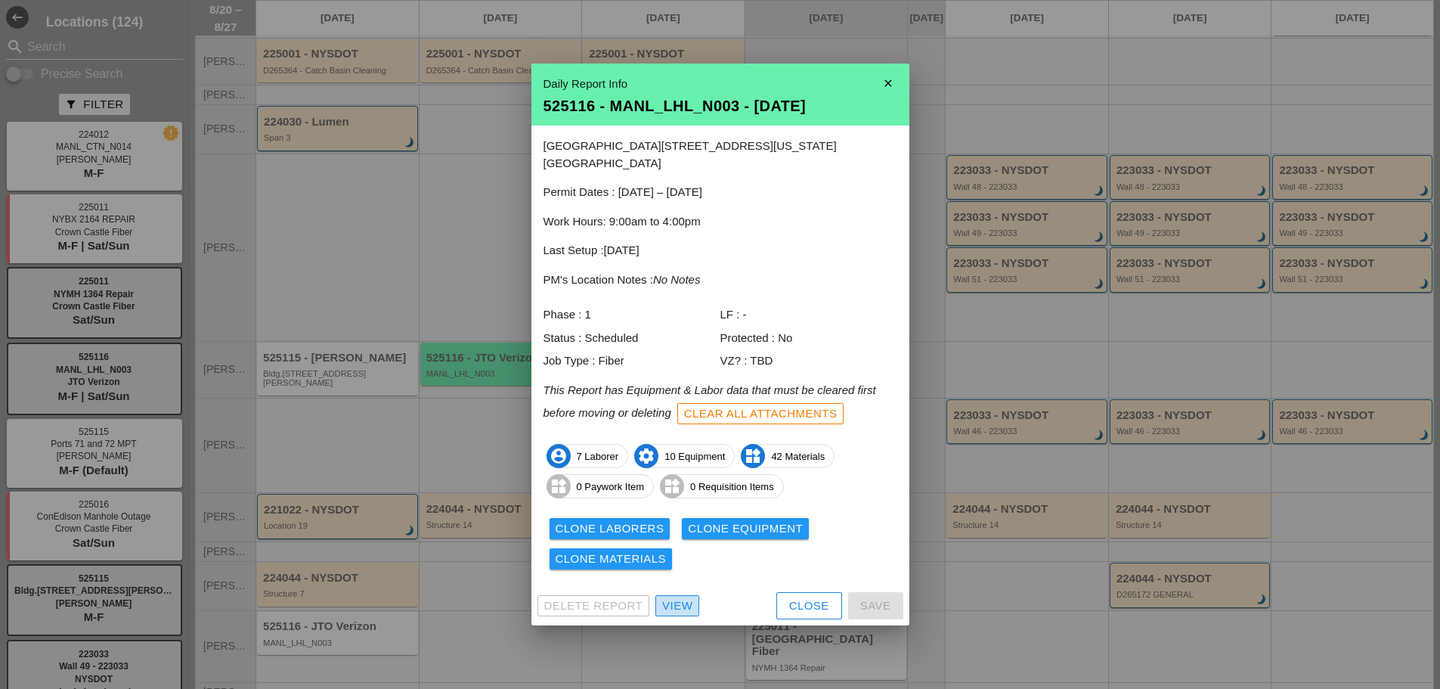
click at [681, 597] on div "View" at bounding box center [677, 605] width 30 height 17
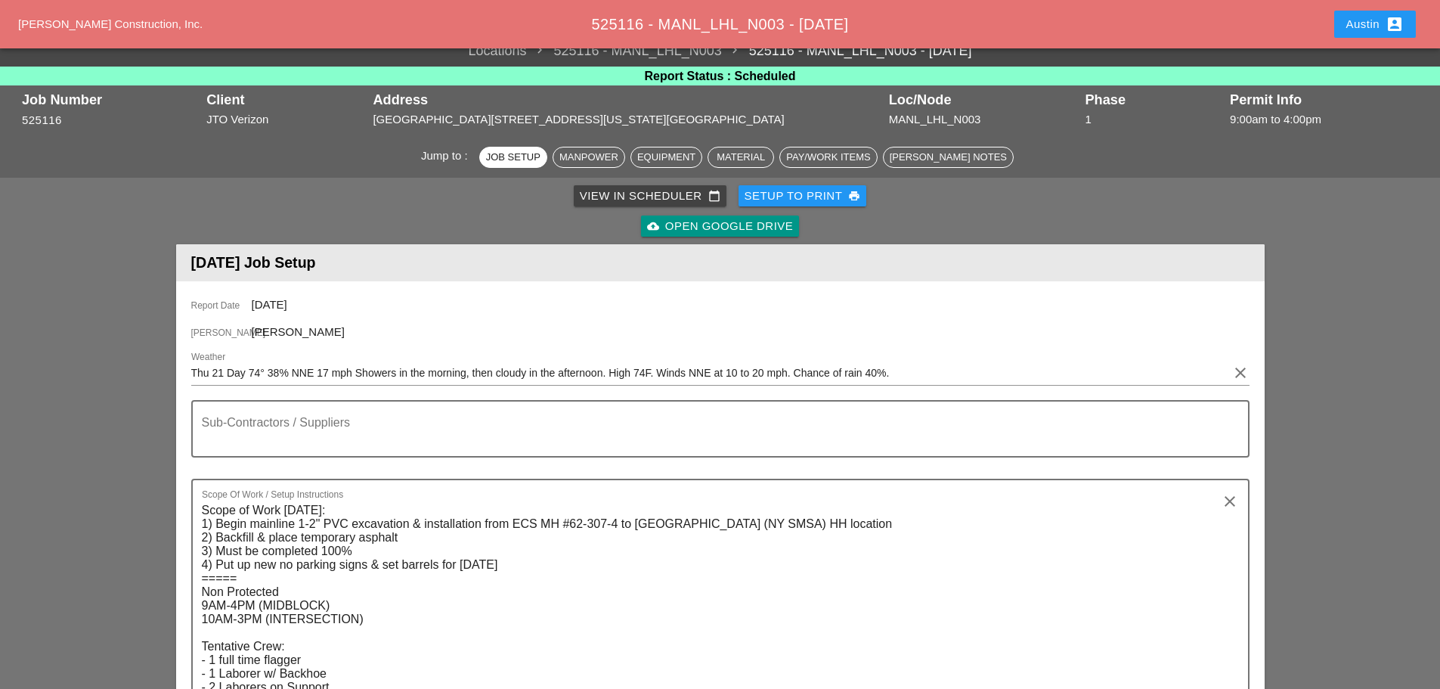
scroll to position [227, 0]
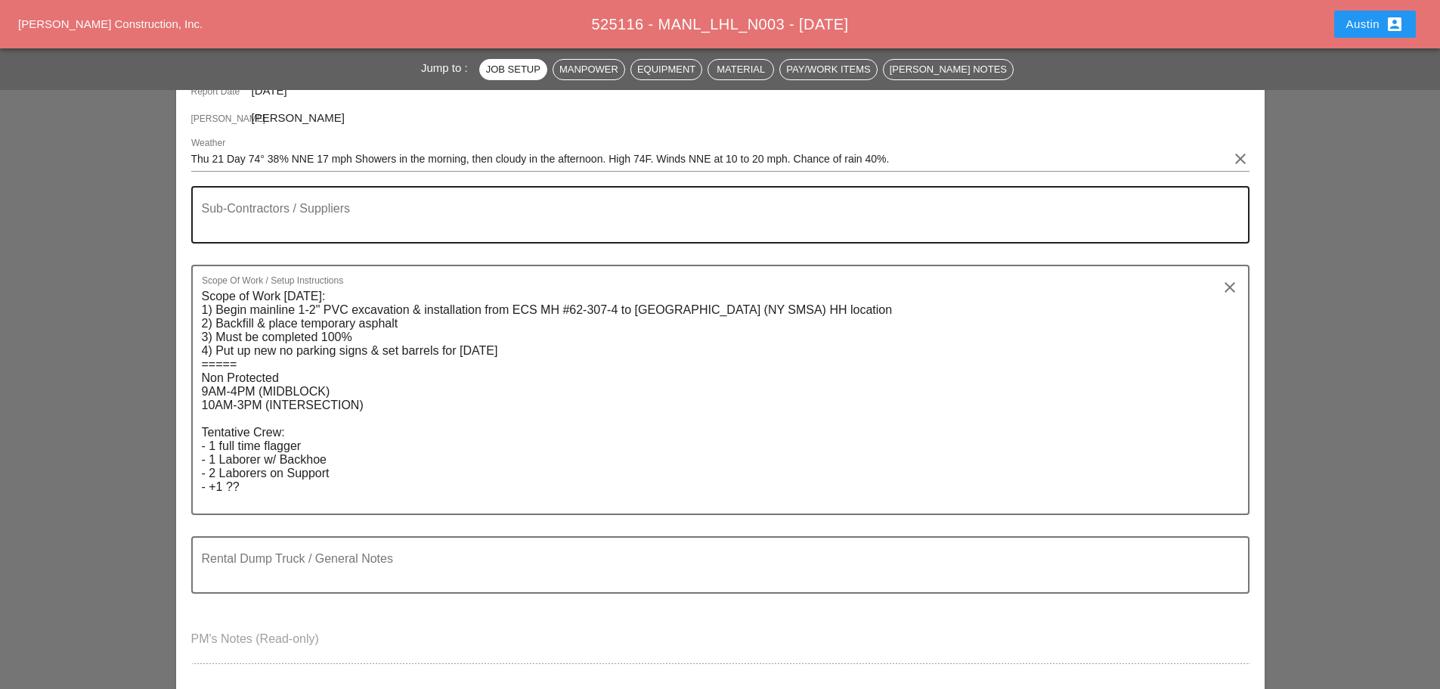
click at [395, 209] on textarea "Sub-Contractors / Suppliers" at bounding box center [714, 224] width 1025 height 36
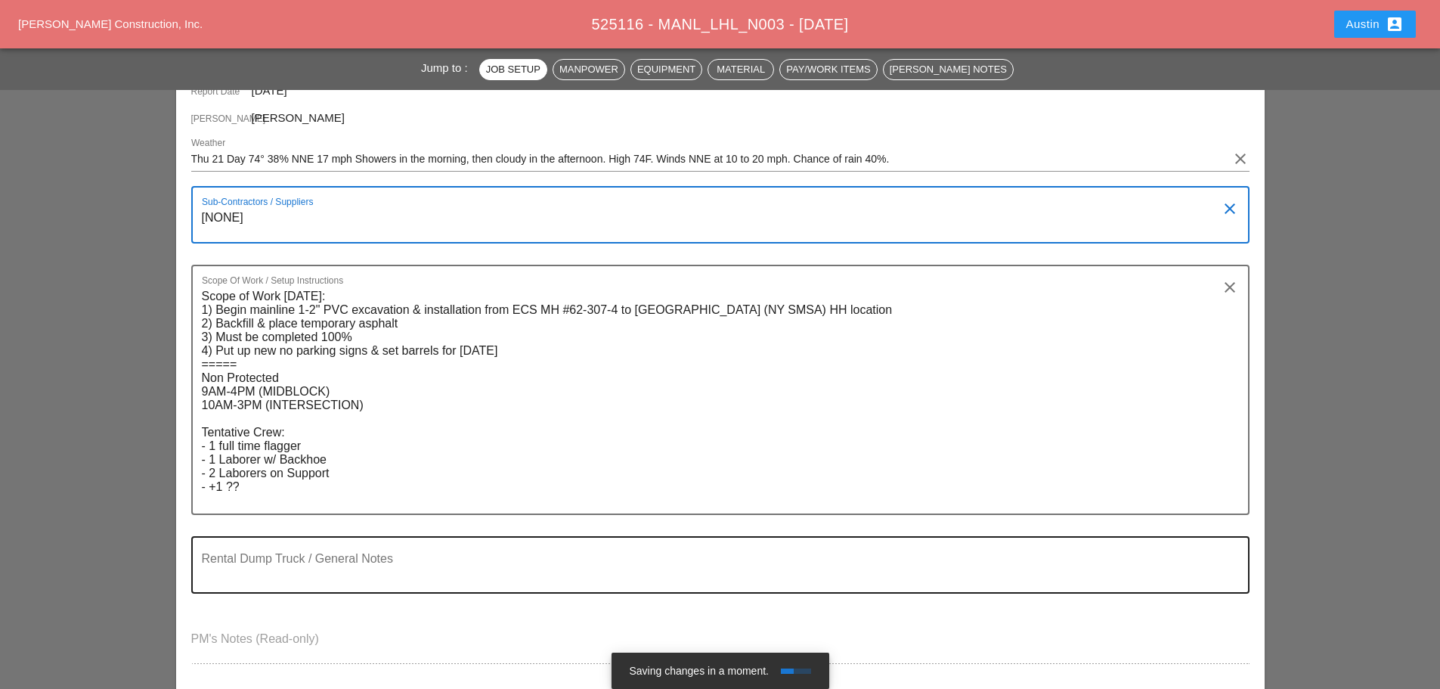
type textarea "[NONE]"
click at [366, 566] on textarea "Rental Dump Truck / General Notes" at bounding box center [714, 574] width 1025 height 36
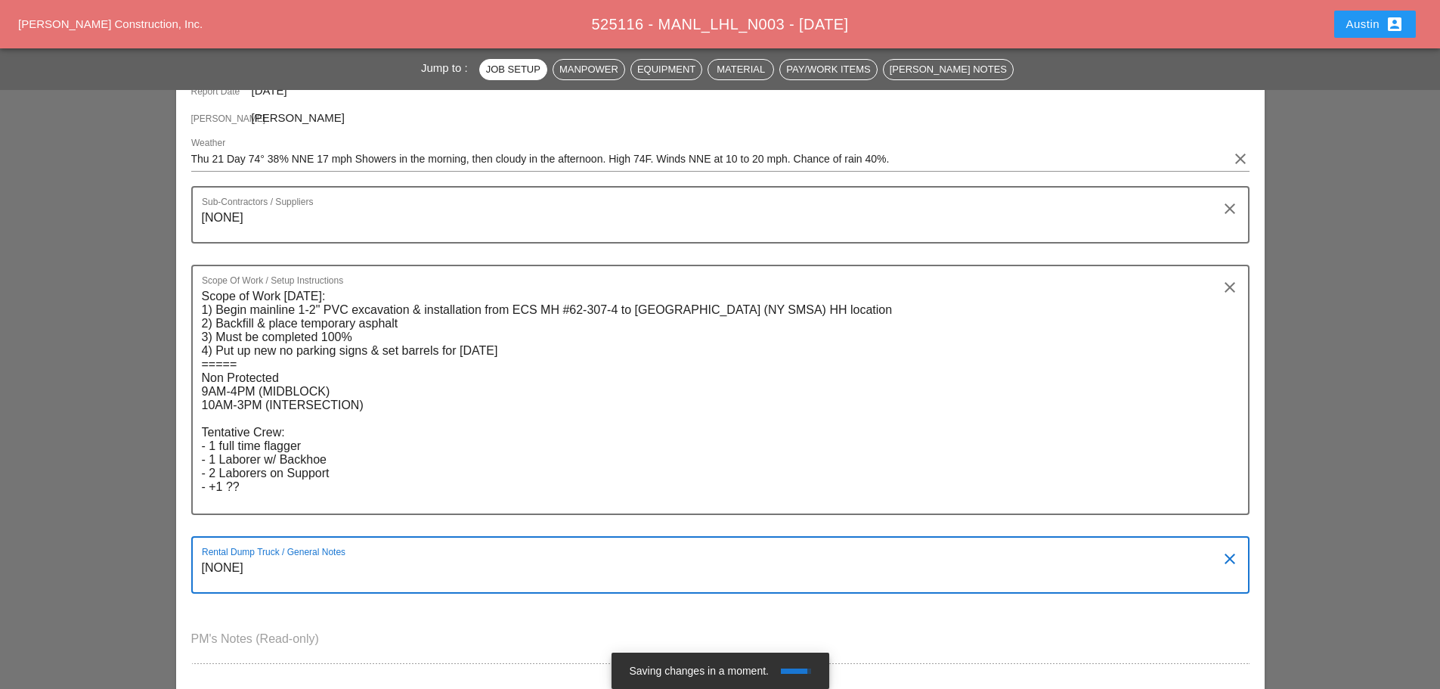
type textarea "[NONE]"
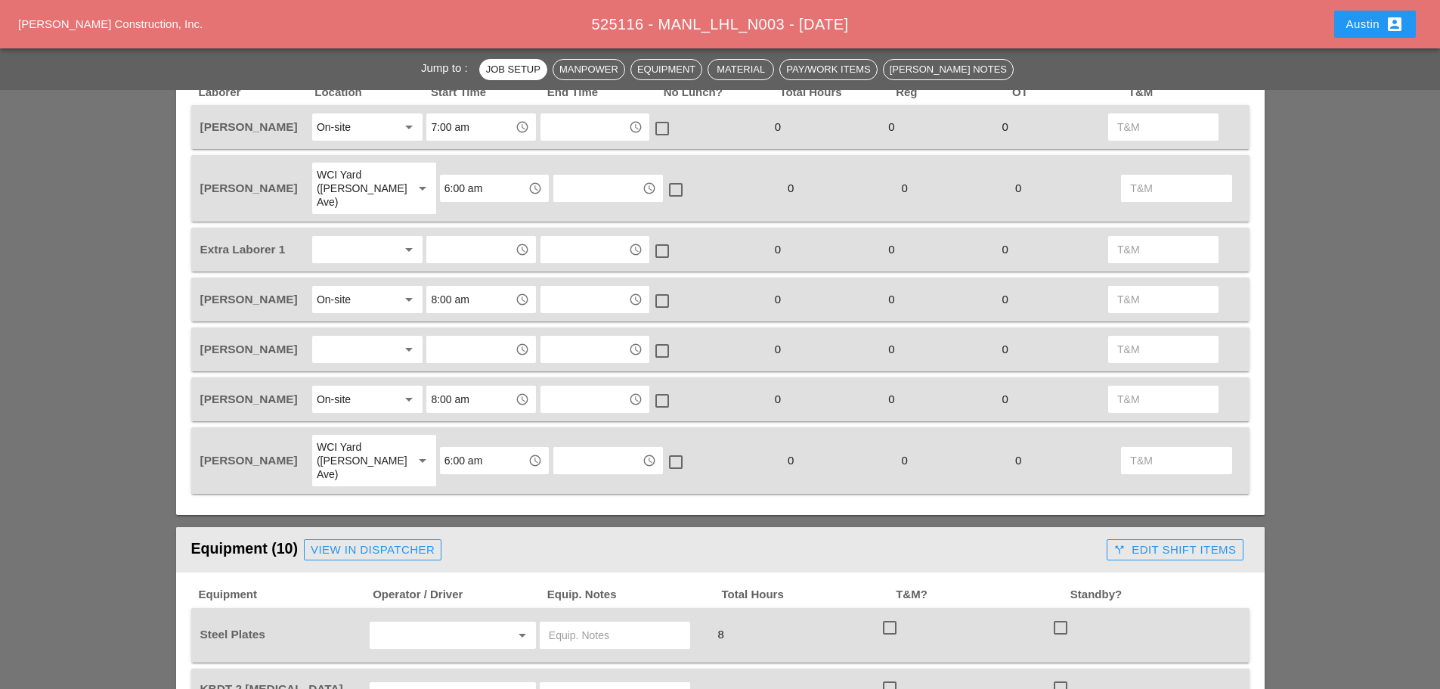
scroll to position [832, 0]
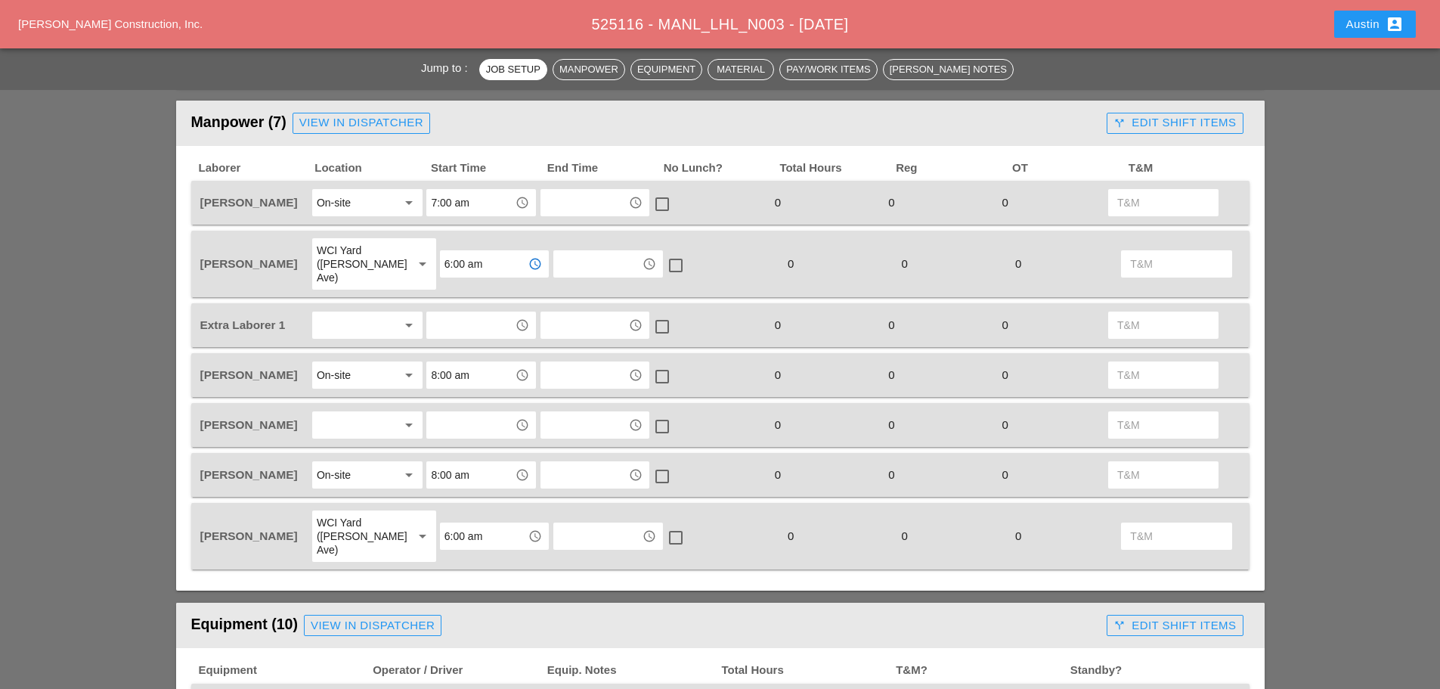
click at [481, 257] on input "6:00 am" at bounding box center [484, 264] width 79 height 24
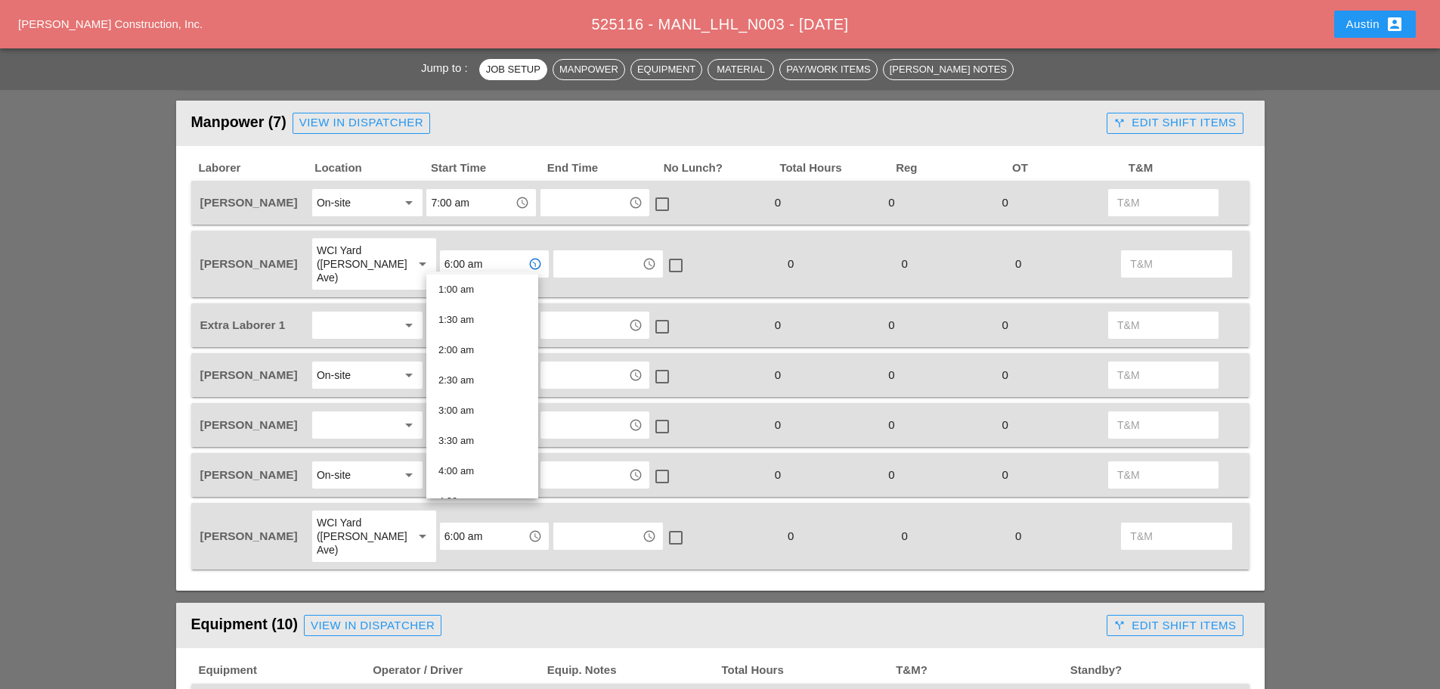
scroll to position [227, 0]
click at [484, 458] on div "6:30 am" at bounding box center [483, 456] width 88 height 18
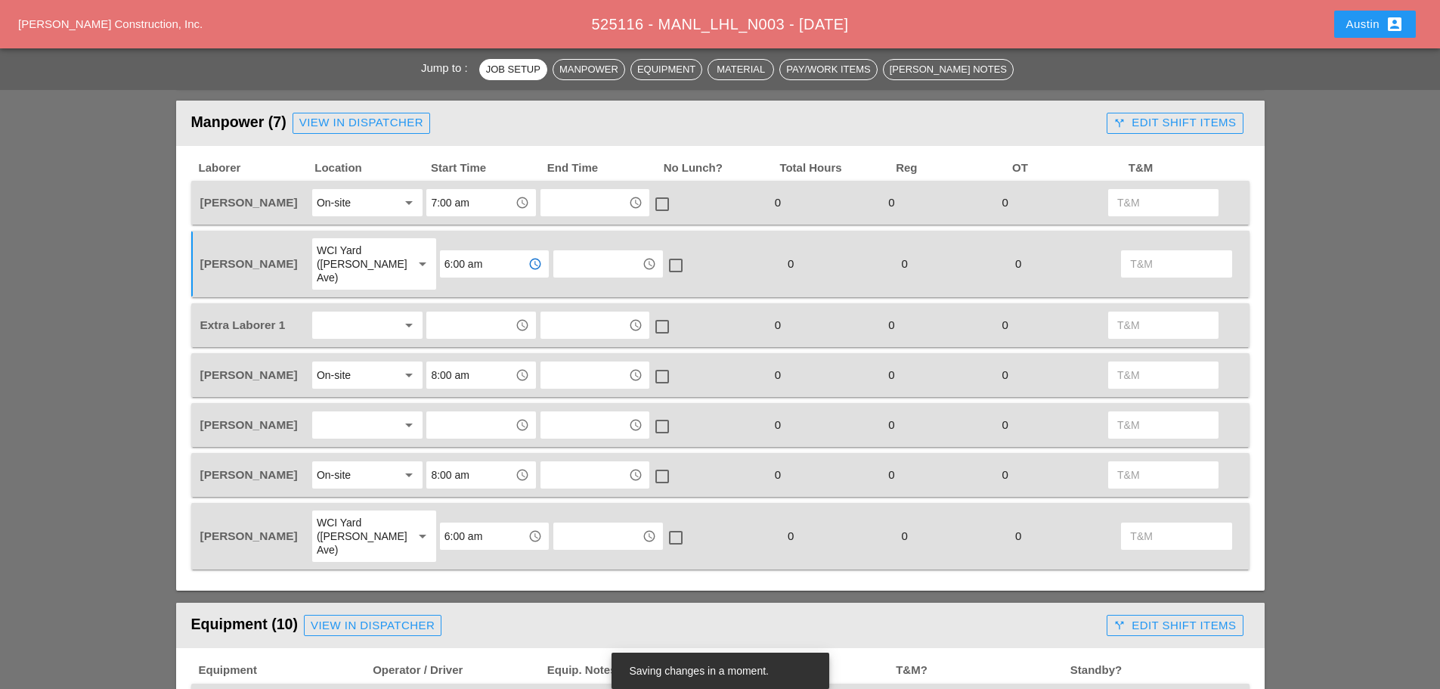
click at [482, 524] on input "6:00 am" at bounding box center [484, 536] width 79 height 24
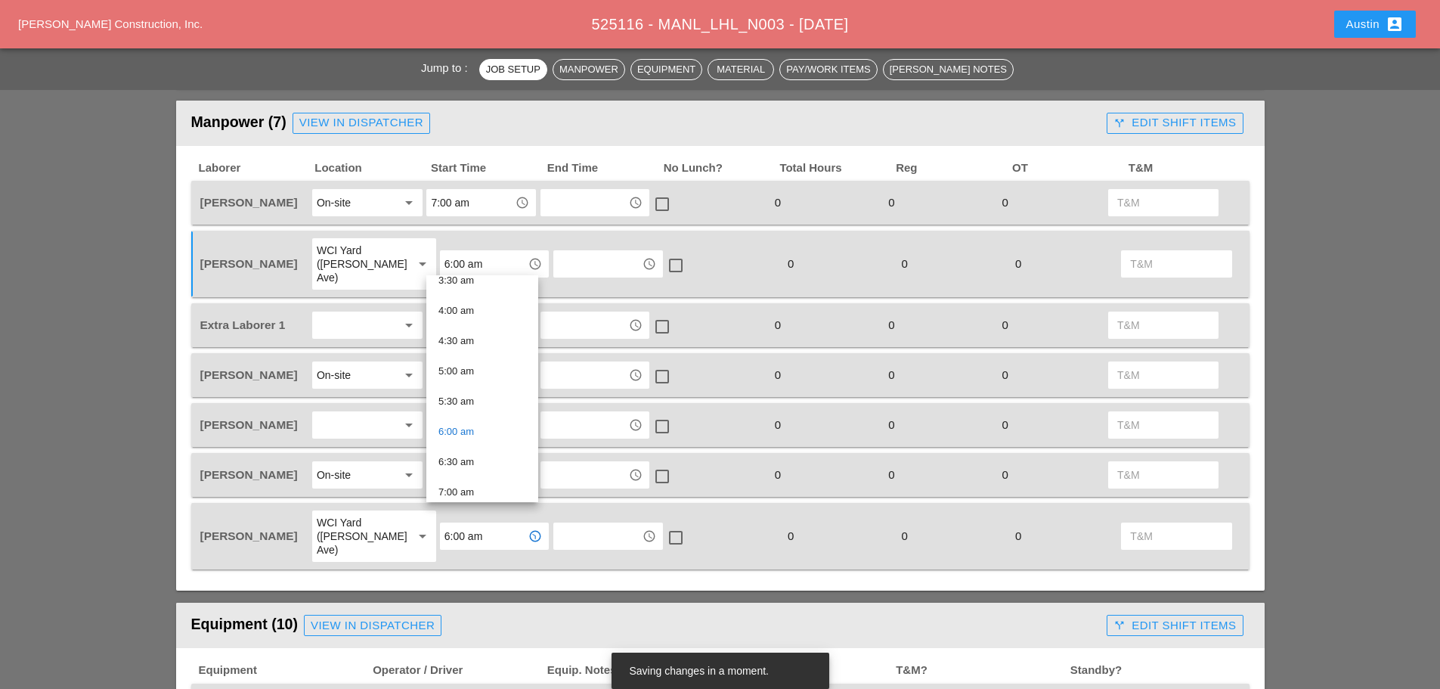
scroll to position [302, 0]
click at [476, 389] on div "6:30 am" at bounding box center [483, 384] width 88 height 18
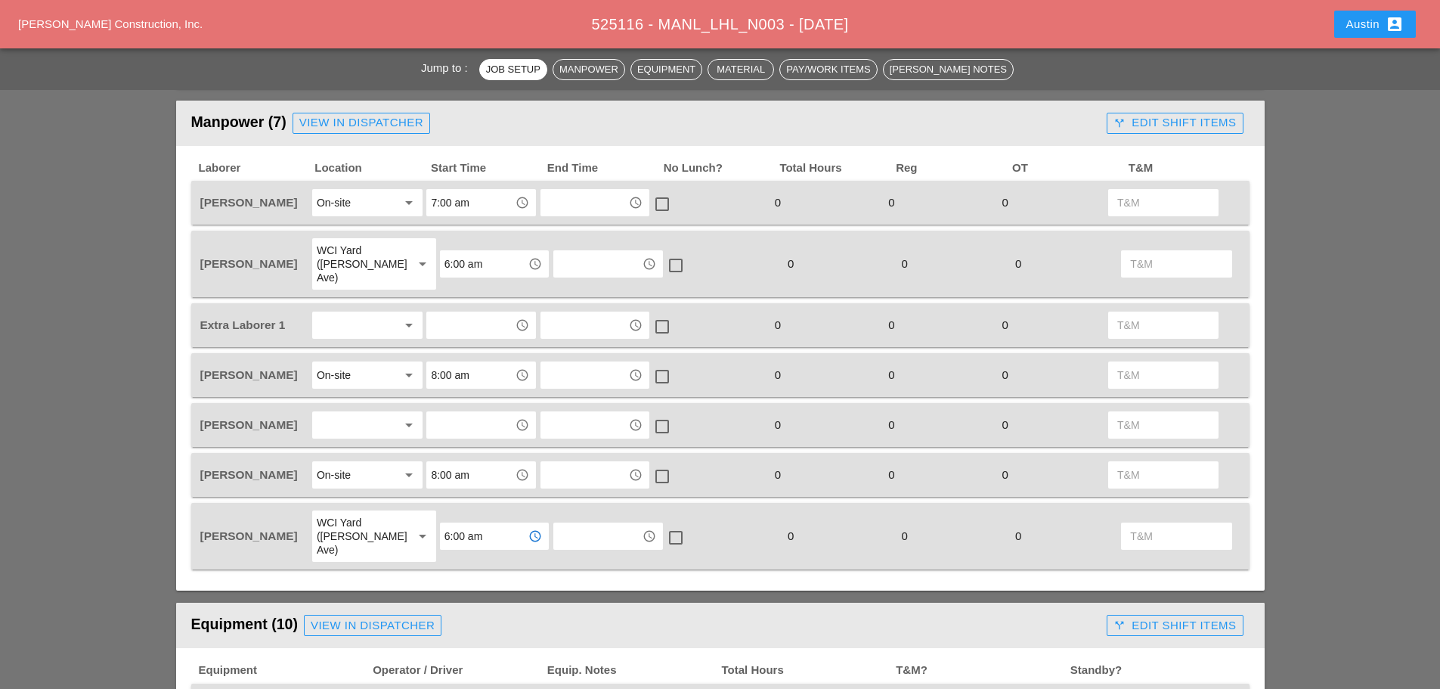
click at [464, 365] on input "8:00 am" at bounding box center [470, 375] width 79 height 24
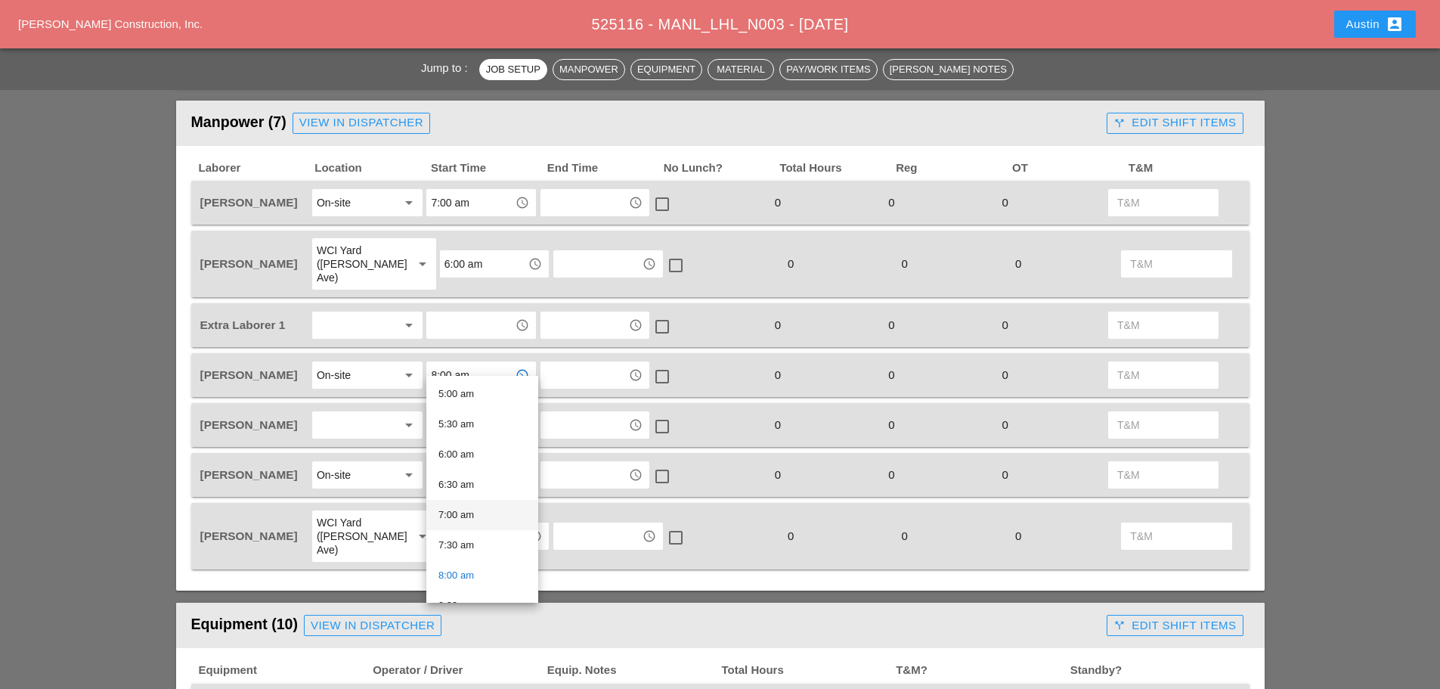
click at [476, 516] on div "7:00 am" at bounding box center [483, 515] width 88 height 18
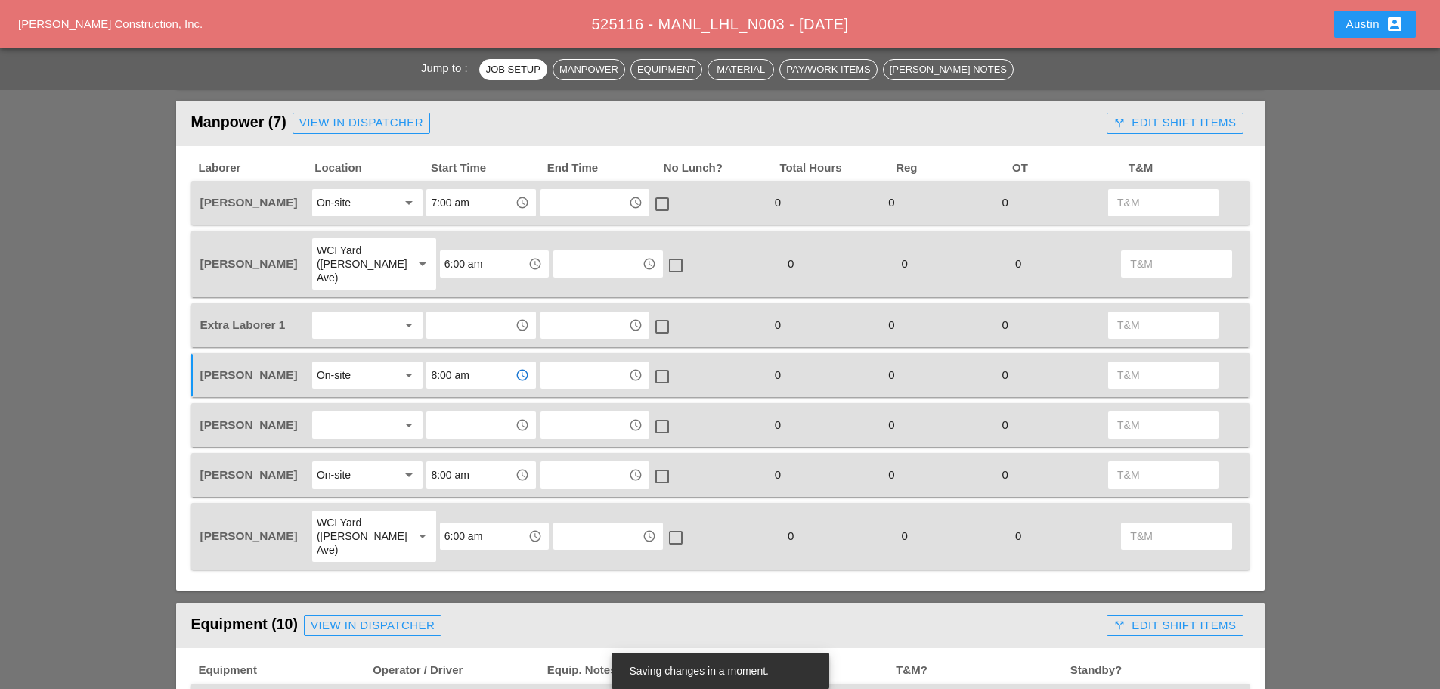
click at [336, 413] on div at bounding box center [357, 425] width 80 height 24
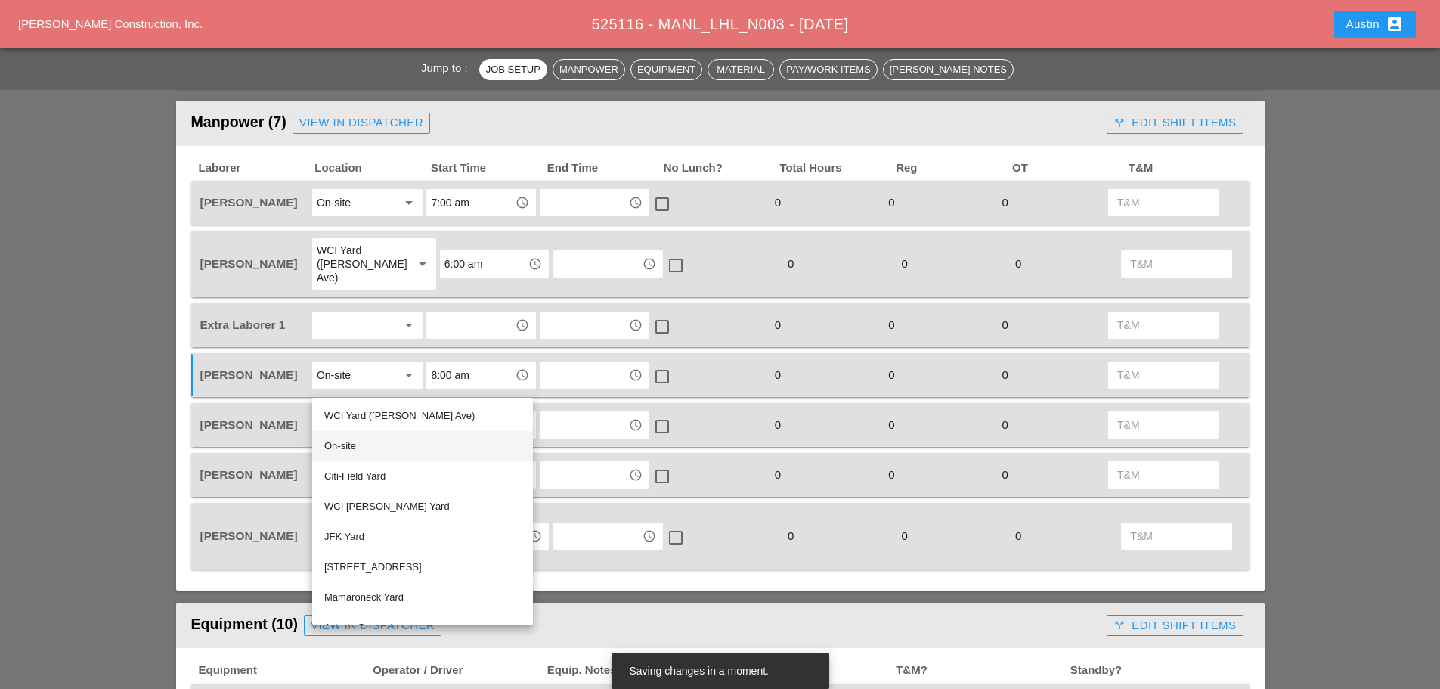
click at [353, 440] on div "On-site" at bounding box center [422, 446] width 197 height 18
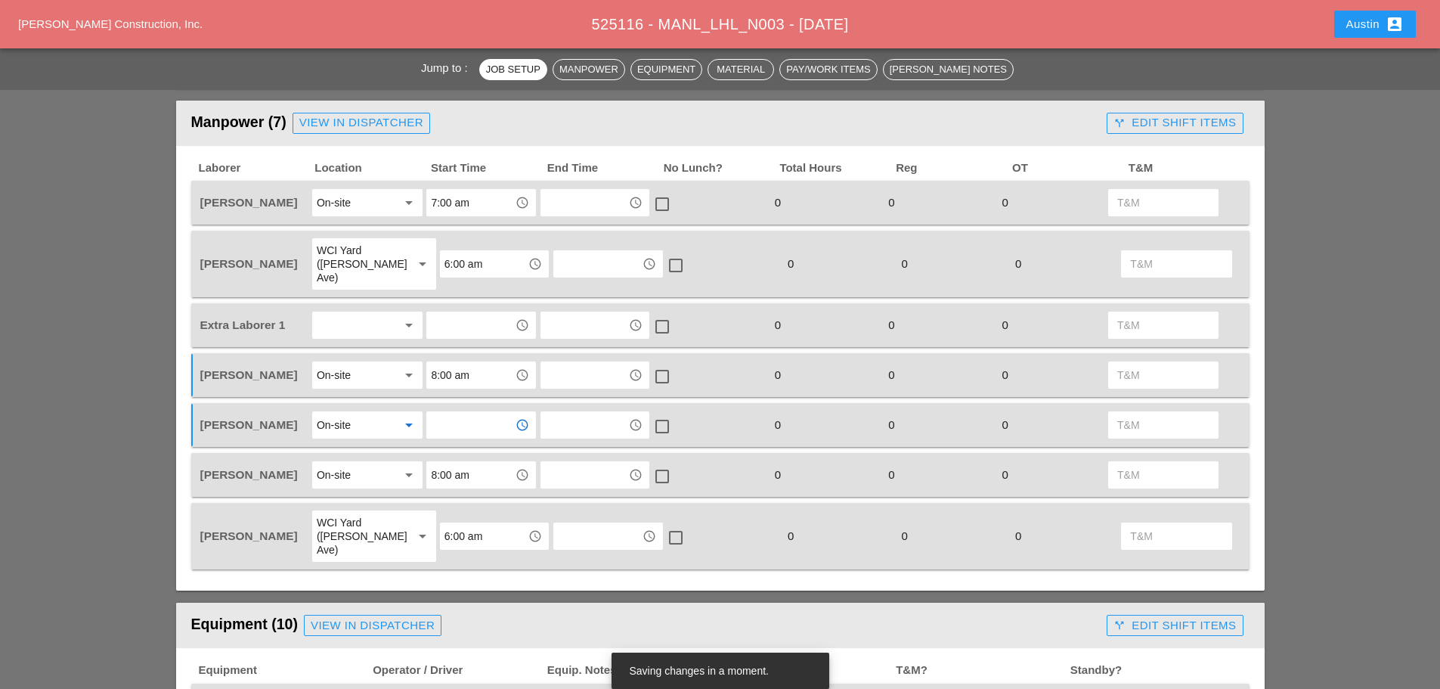
click at [464, 419] on input "text" at bounding box center [470, 425] width 79 height 24
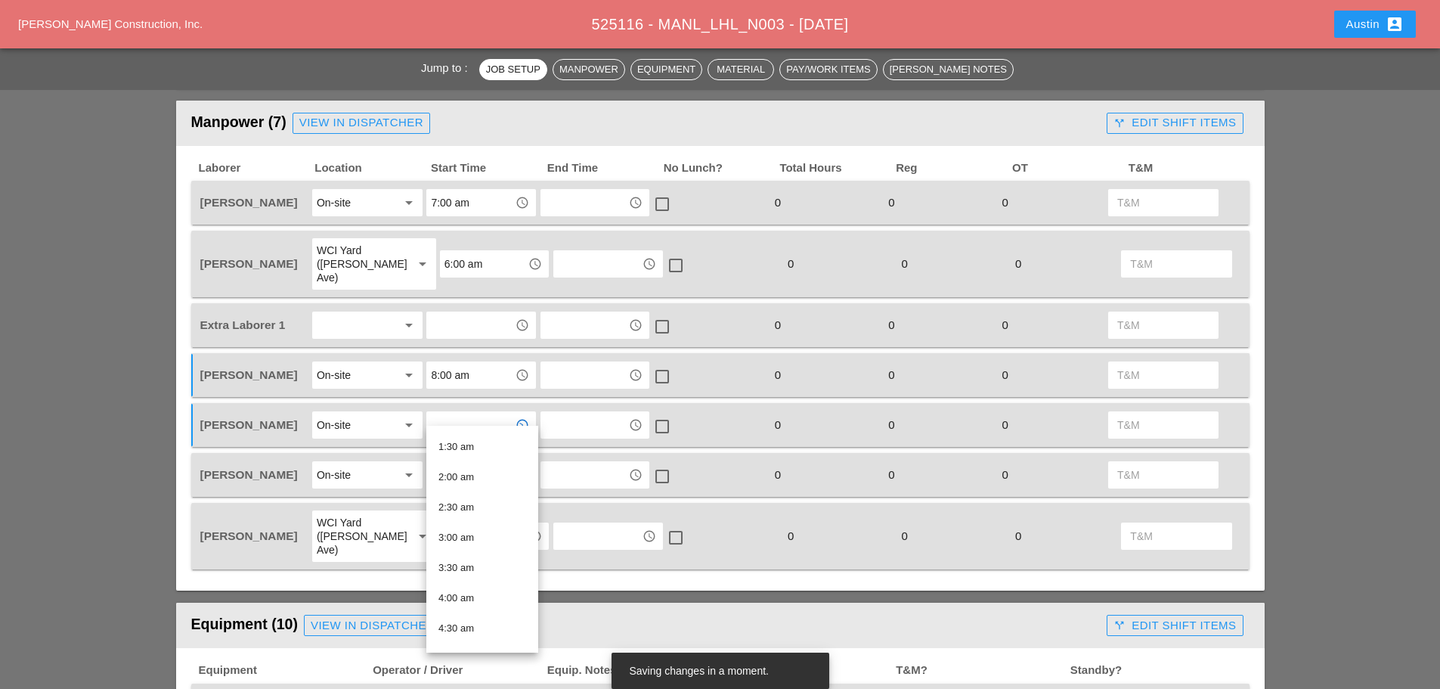
scroll to position [378, 0]
click at [475, 549] on div "8:00 am" at bounding box center [483, 550] width 88 height 18
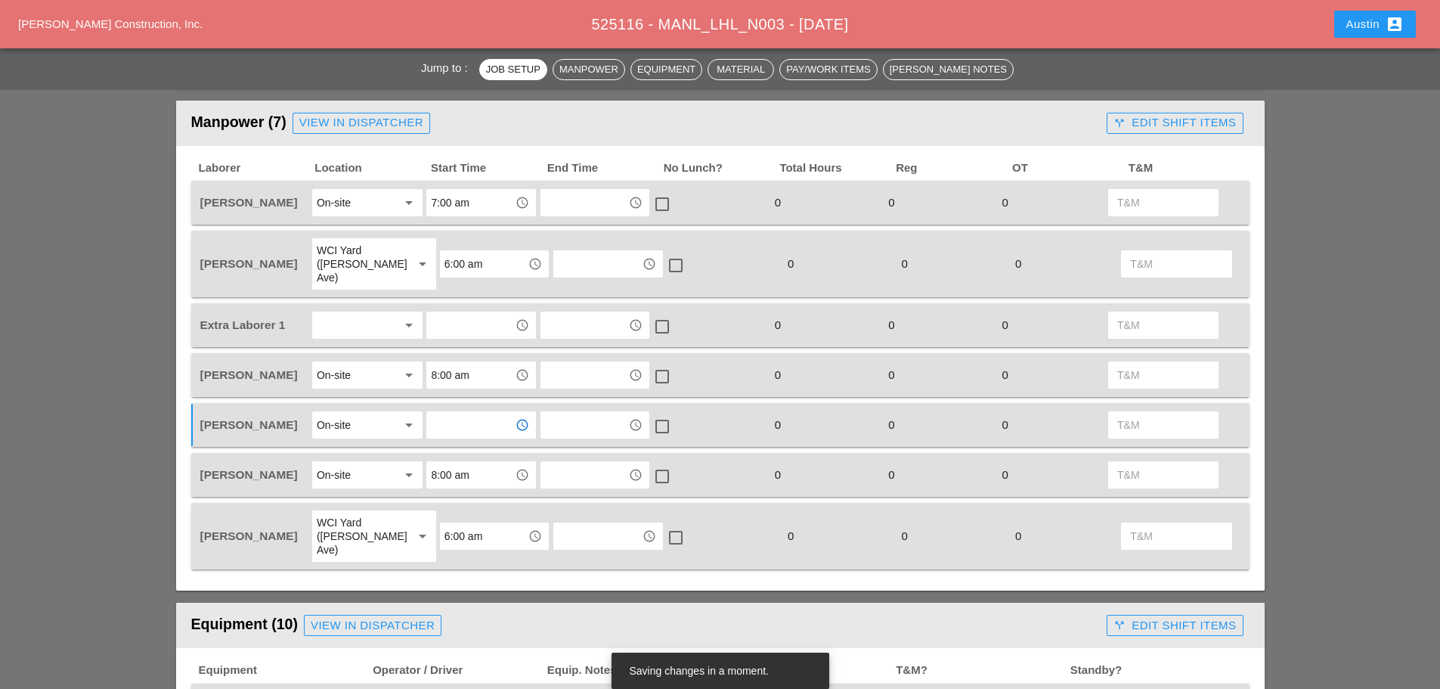
click at [347, 318] on div at bounding box center [357, 325] width 80 height 24
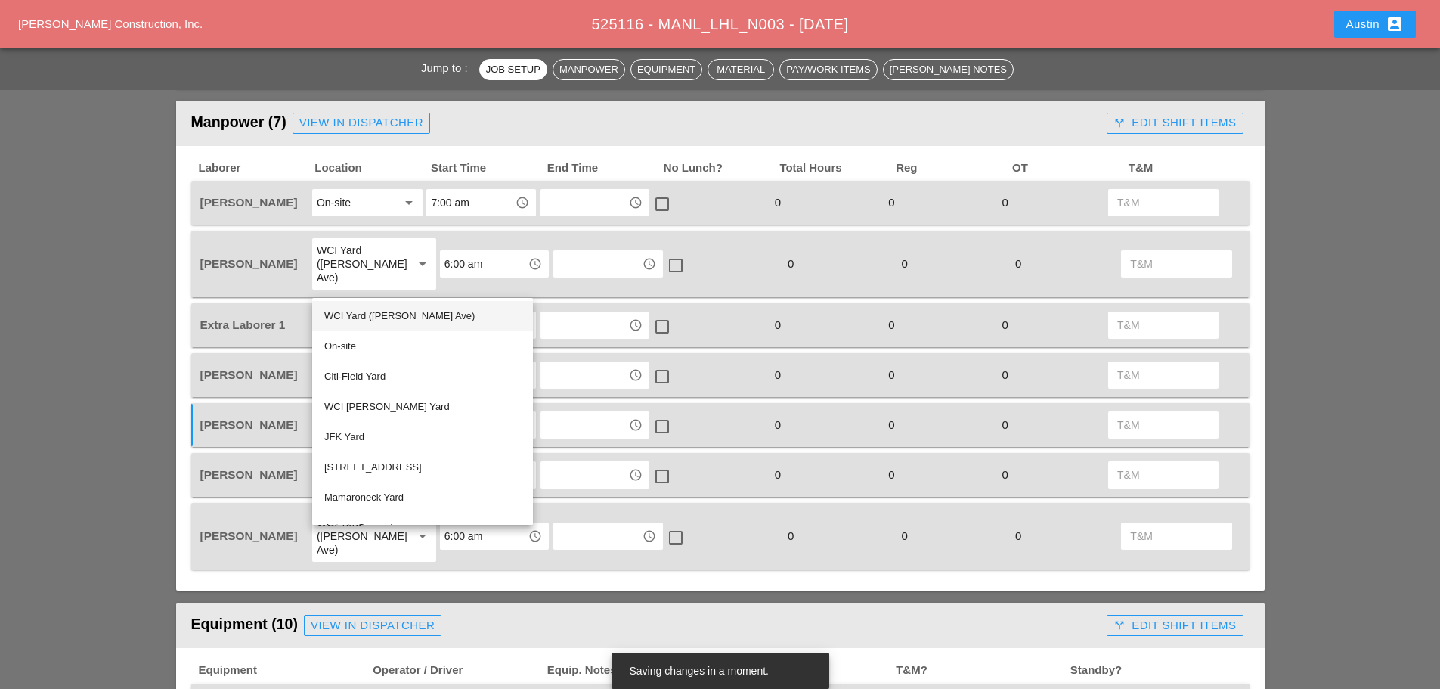
click at [364, 318] on div "WCI Yard ([PERSON_NAME] Ave)" at bounding box center [422, 316] width 197 height 18
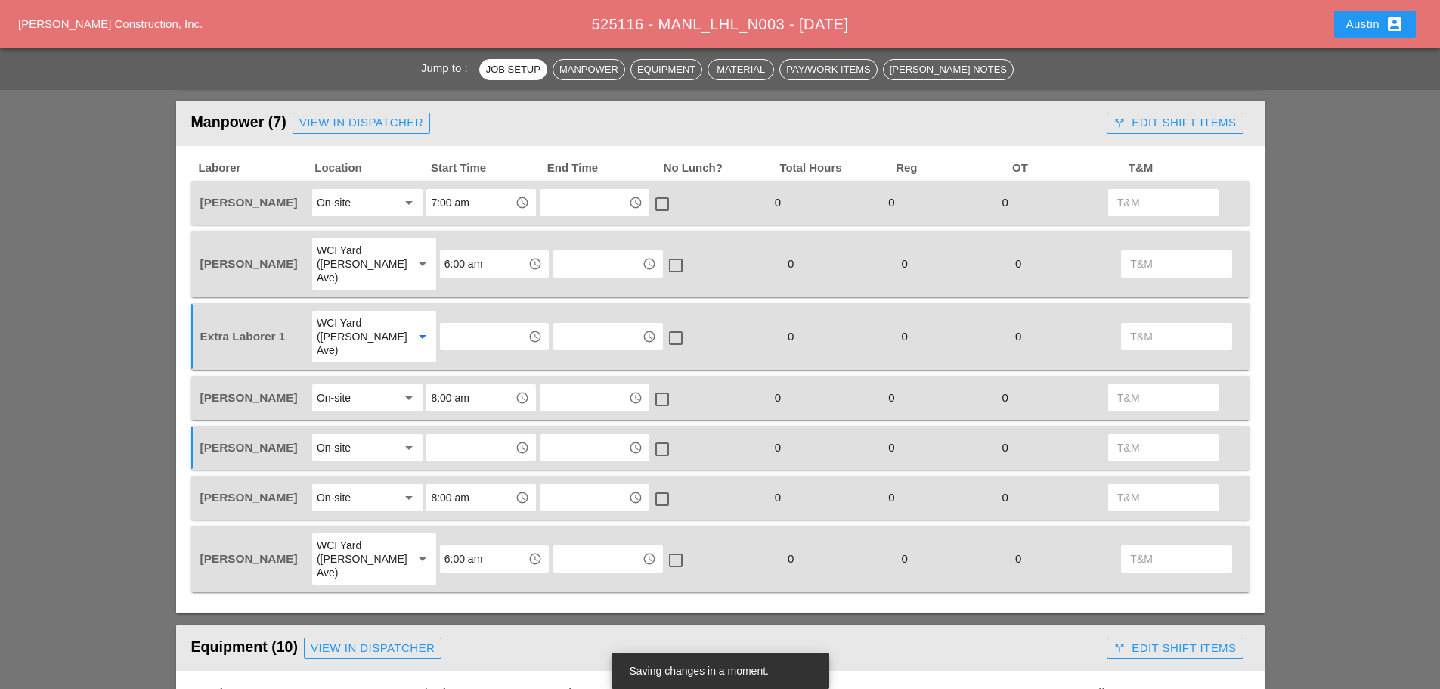
click at [462, 324] on input "text" at bounding box center [484, 336] width 79 height 24
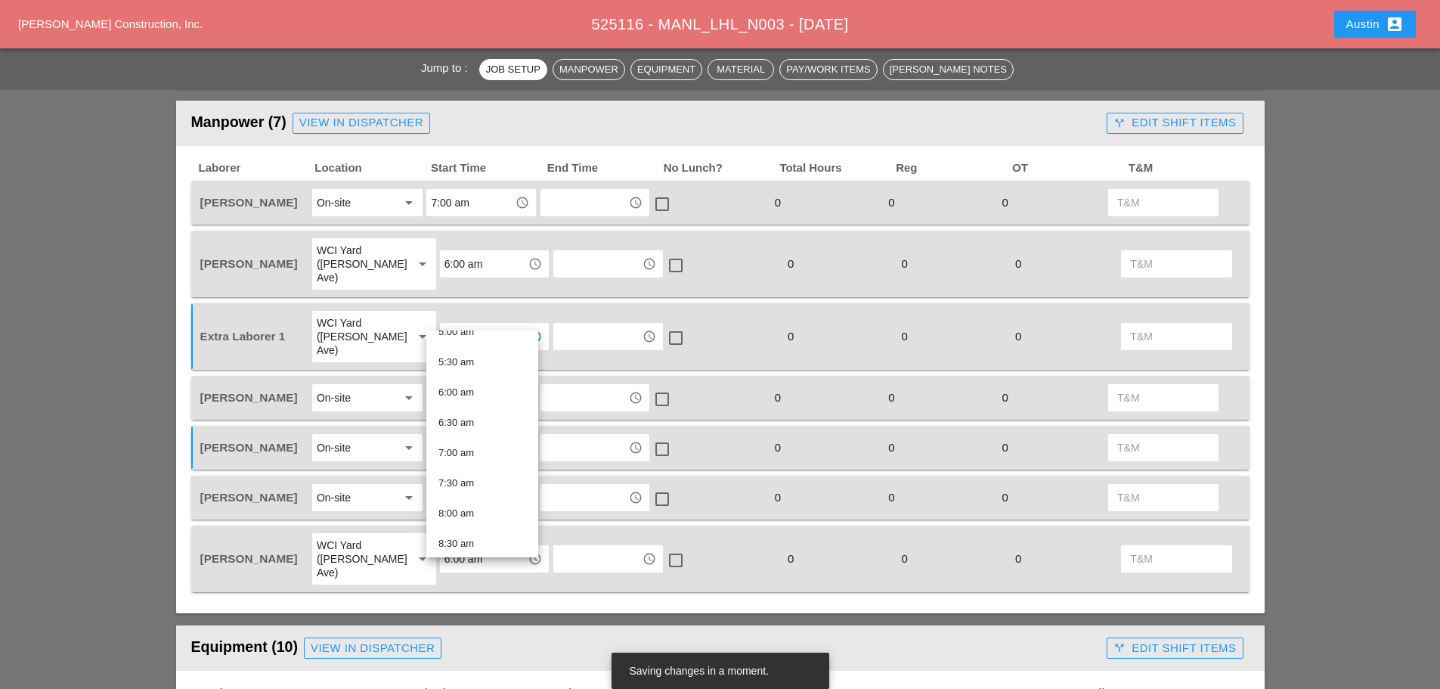
scroll to position [302, 0]
click at [474, 435] on div "6:30 am" at bounding box center [483, 439] width 88 height 18
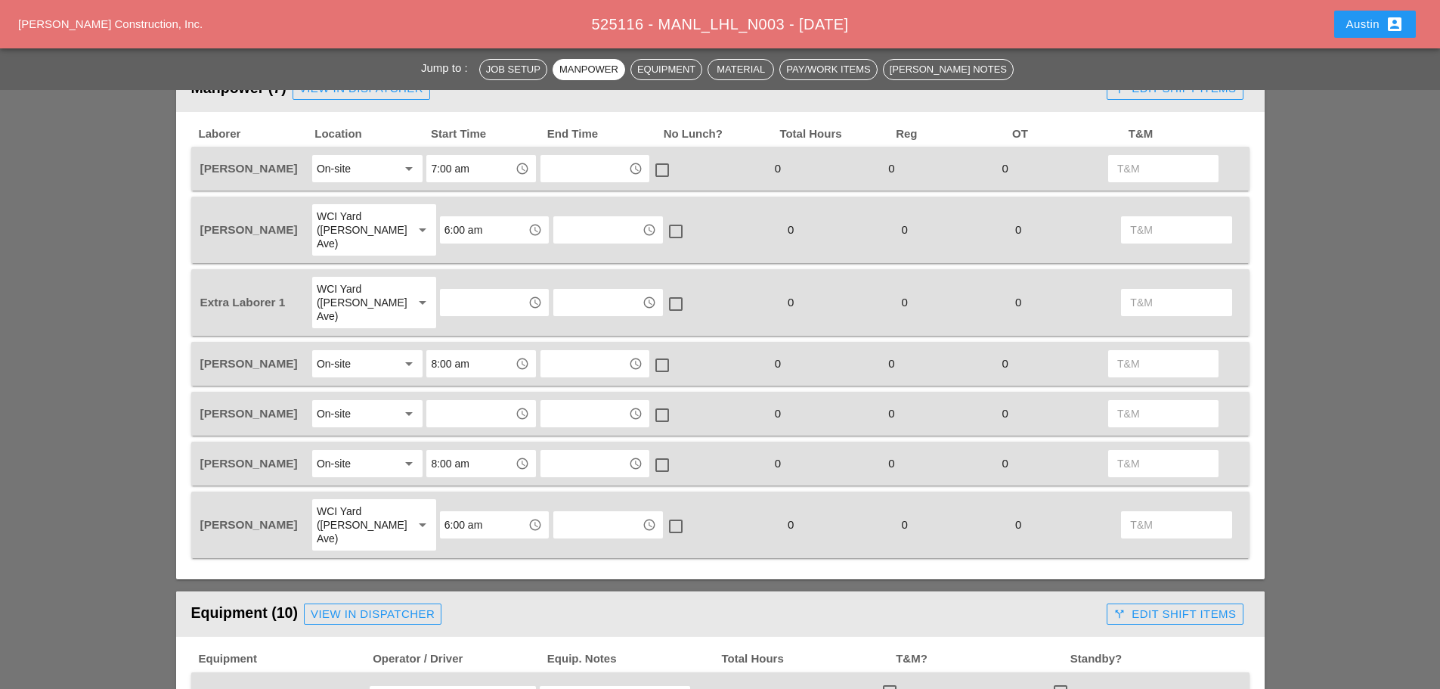
scroll to position [832, 0]
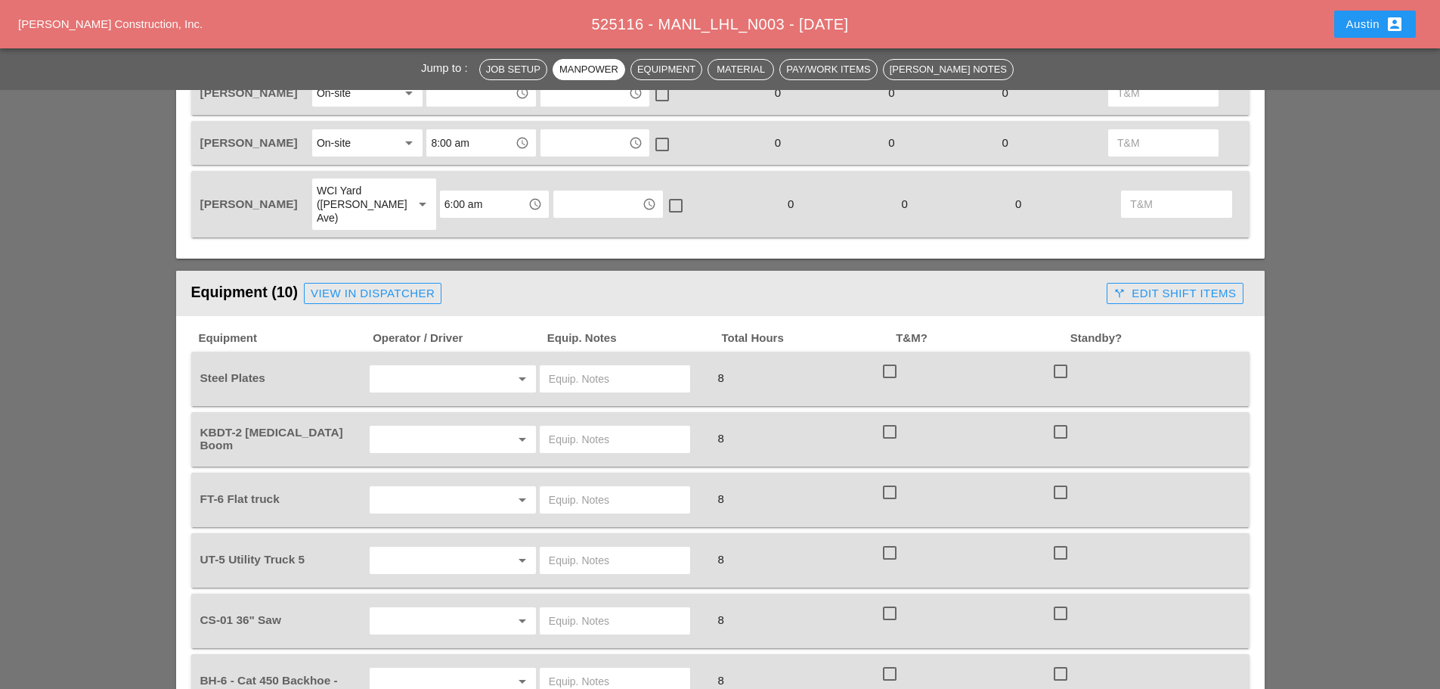
scroll to position [1210, 0]
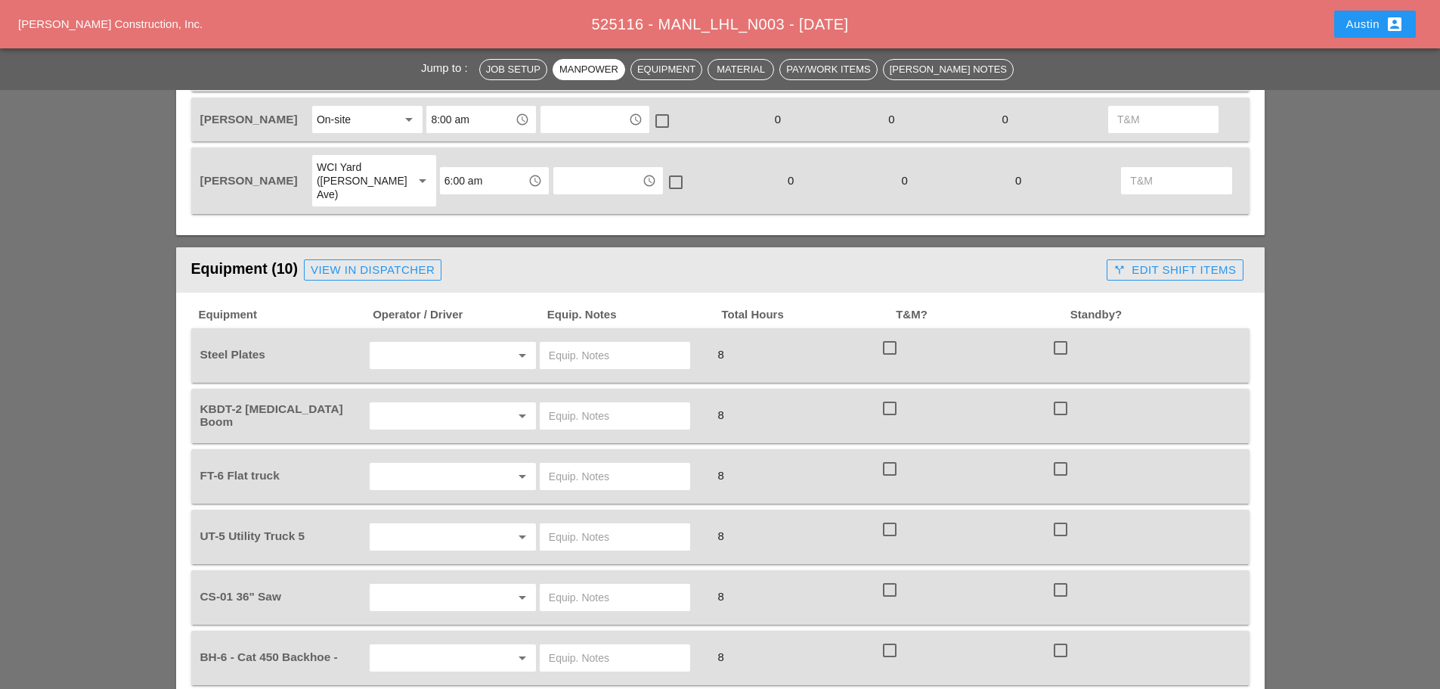
click at [586, 343] on input "text" at bounding box center [615, 355] width 132 height 24
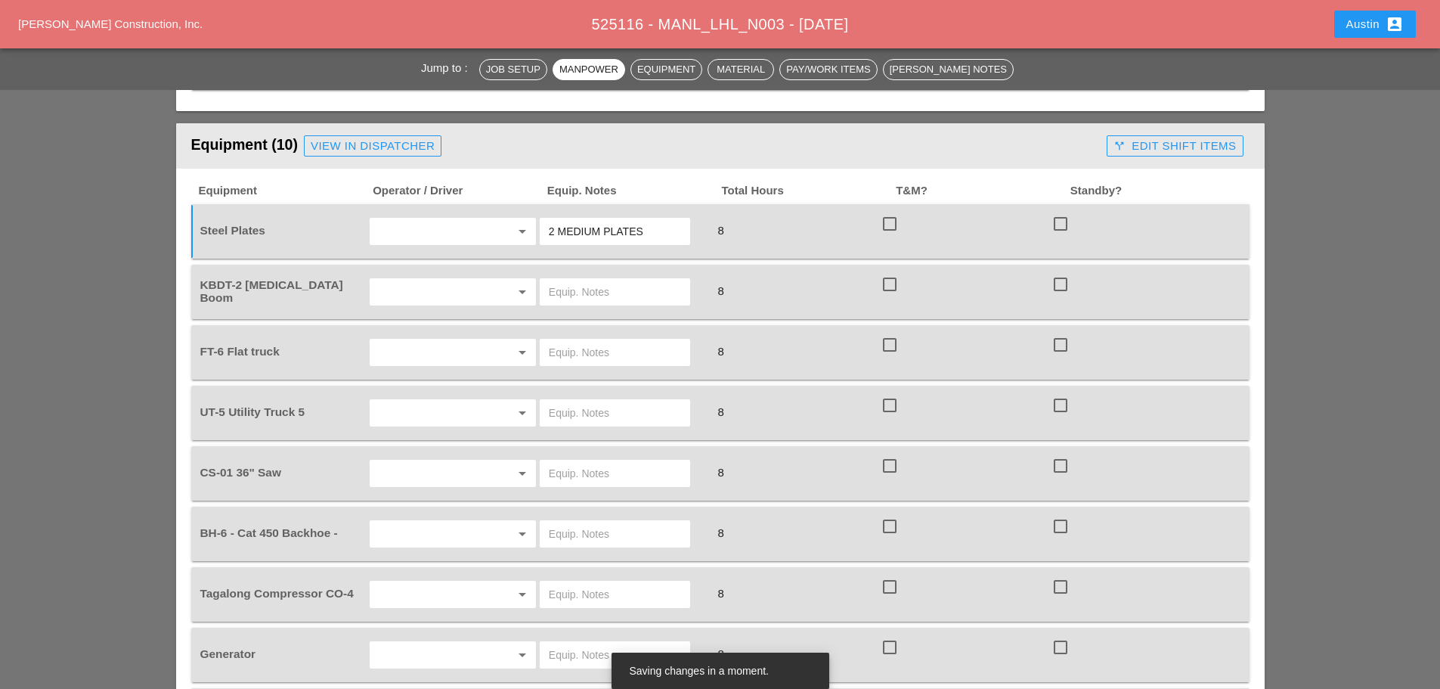
scroll to position [1361, 0]
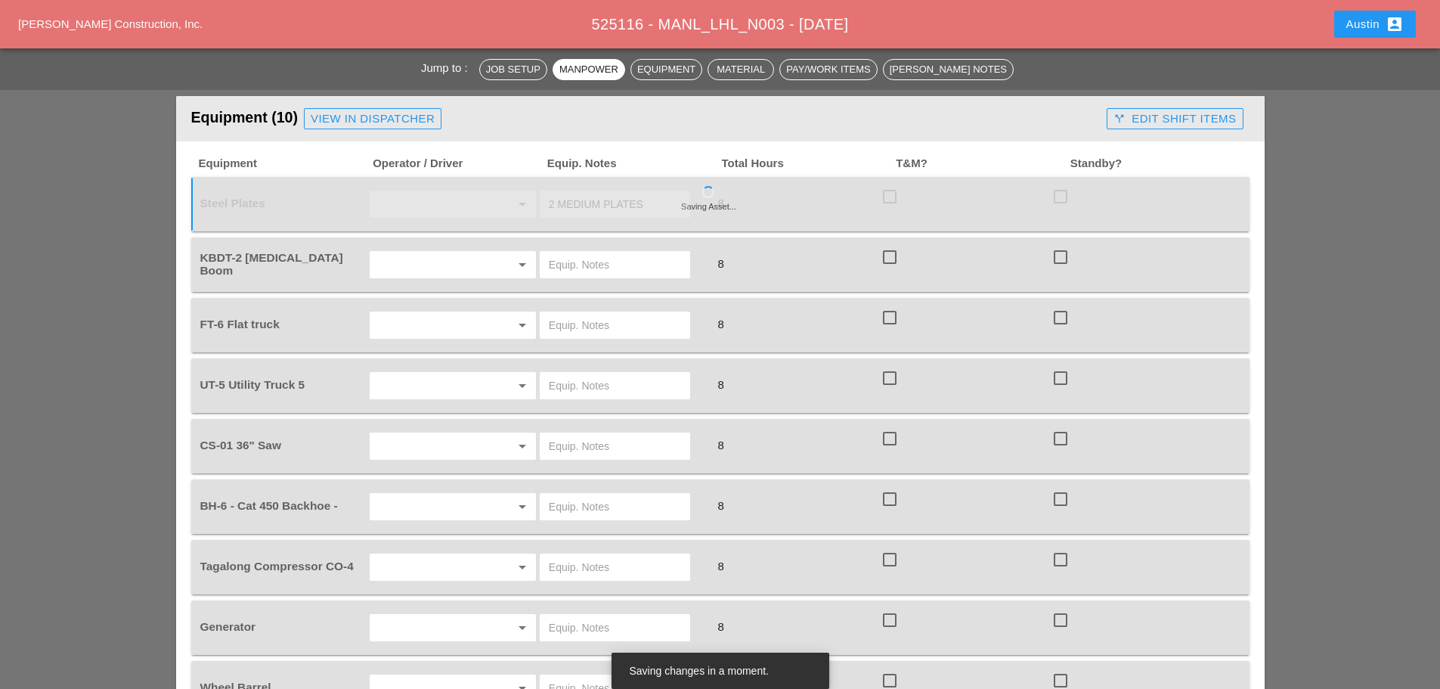
type input "2 MEDIUM PLATES"
click at [415, 495] on input "text" at bounding box center [431, 507] width 115 height 24
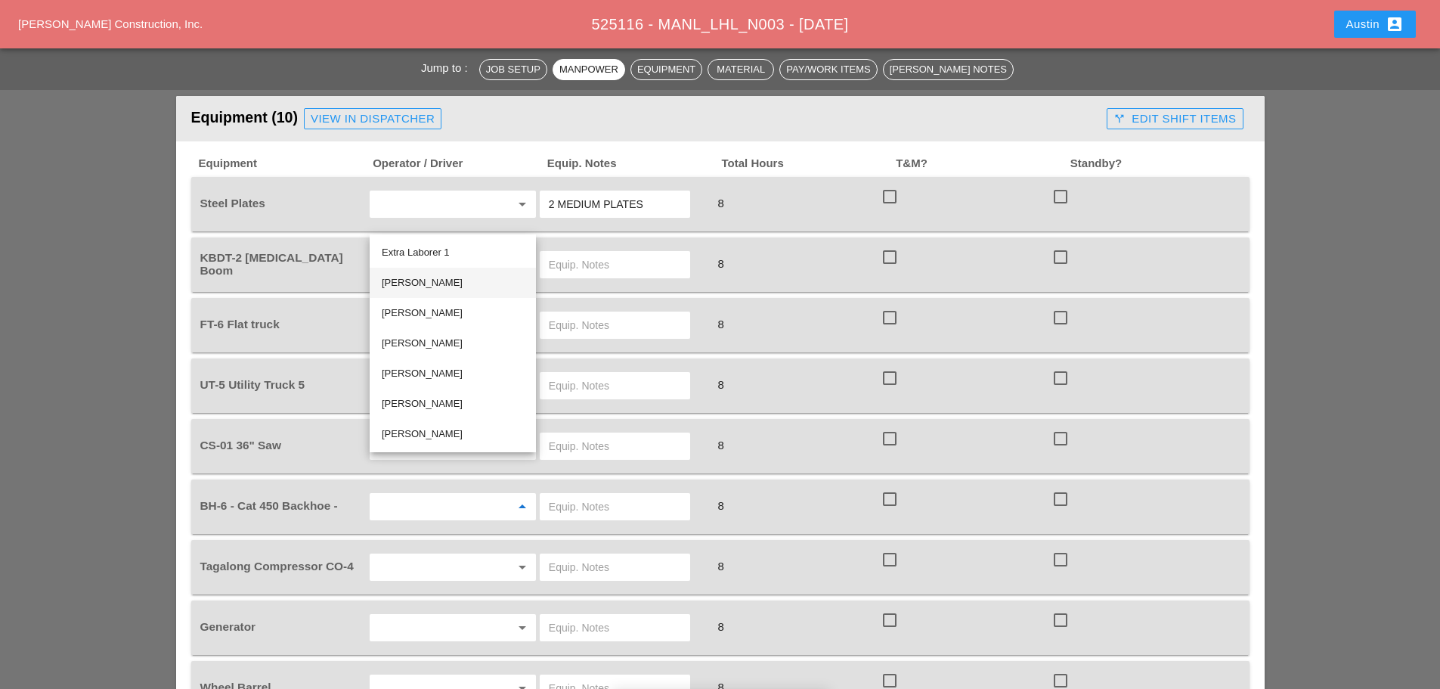
click at [412, 284] on div "[PERSON_NAME]" at bounding box center [453, 283] width 142 height 18
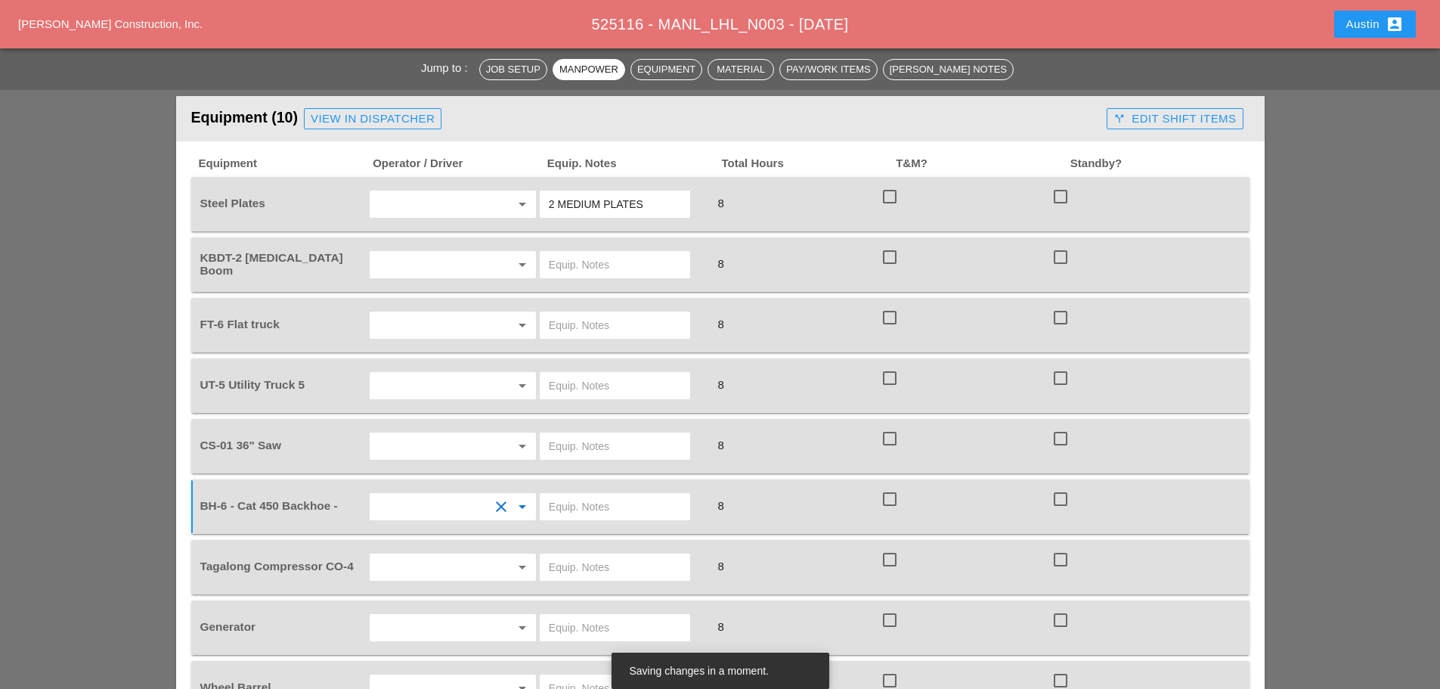
click at [555, 495] on input "text" at bounding box center [615, 507] width 132 height 24
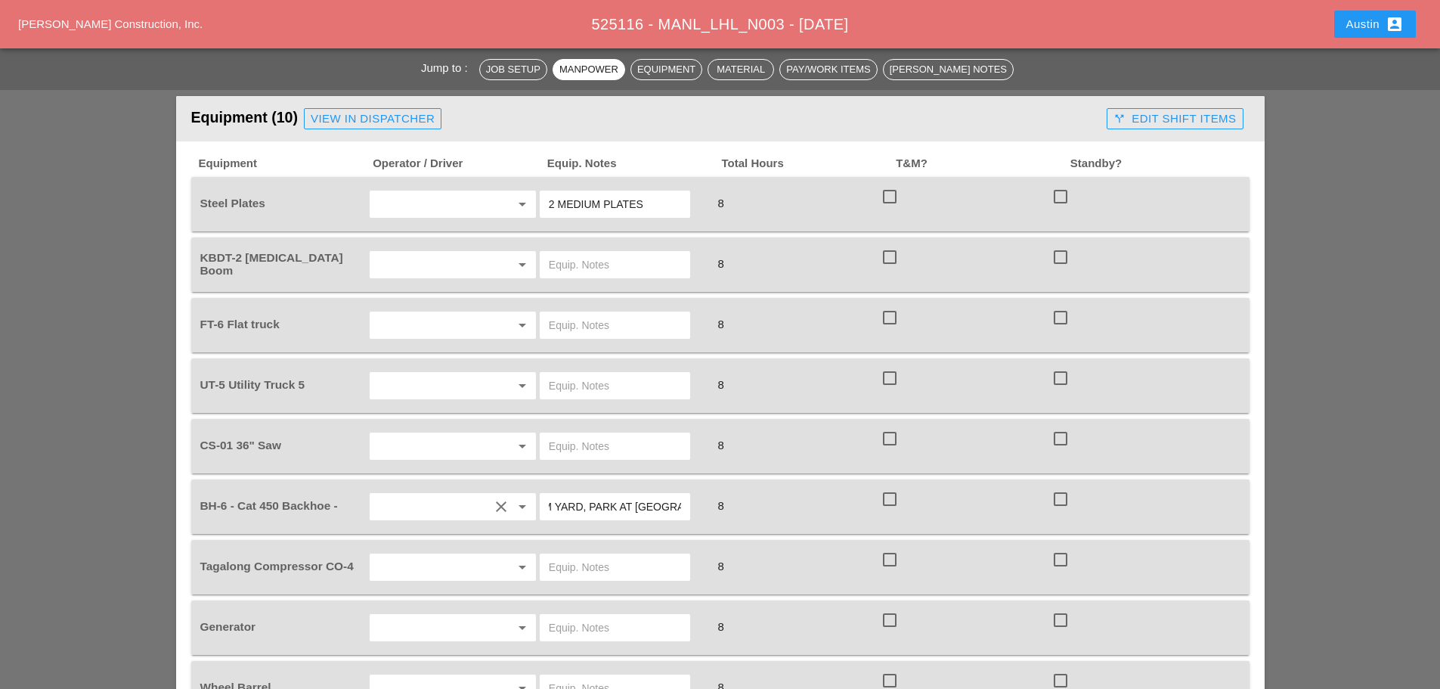
type input "FROM YARD, PARK AT [GEOGRAPHIC_DATA]"
click at [398, 374] on input "text" at bounding box center [431, 386] width 115 height 24
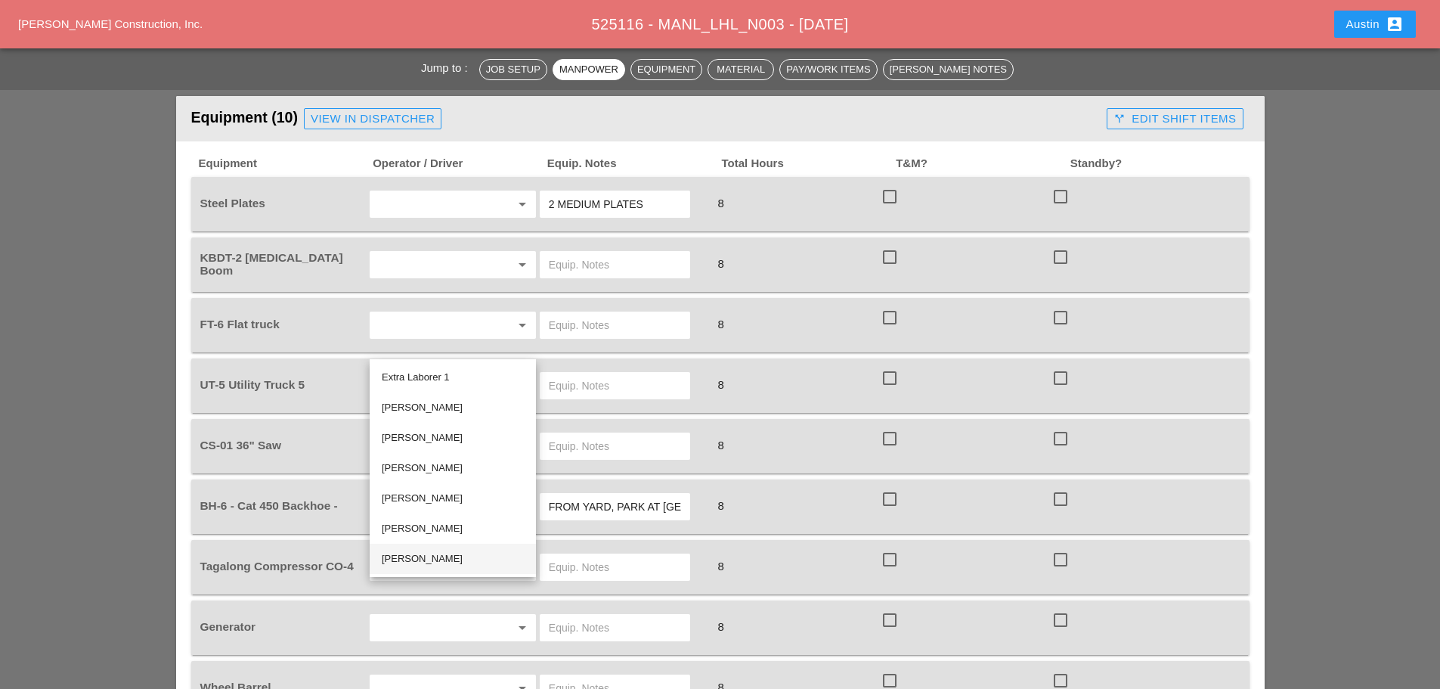
click at [434, 560] on div "[PERSON_NAME]" at bounding box center [453, 559] width 142 height 18
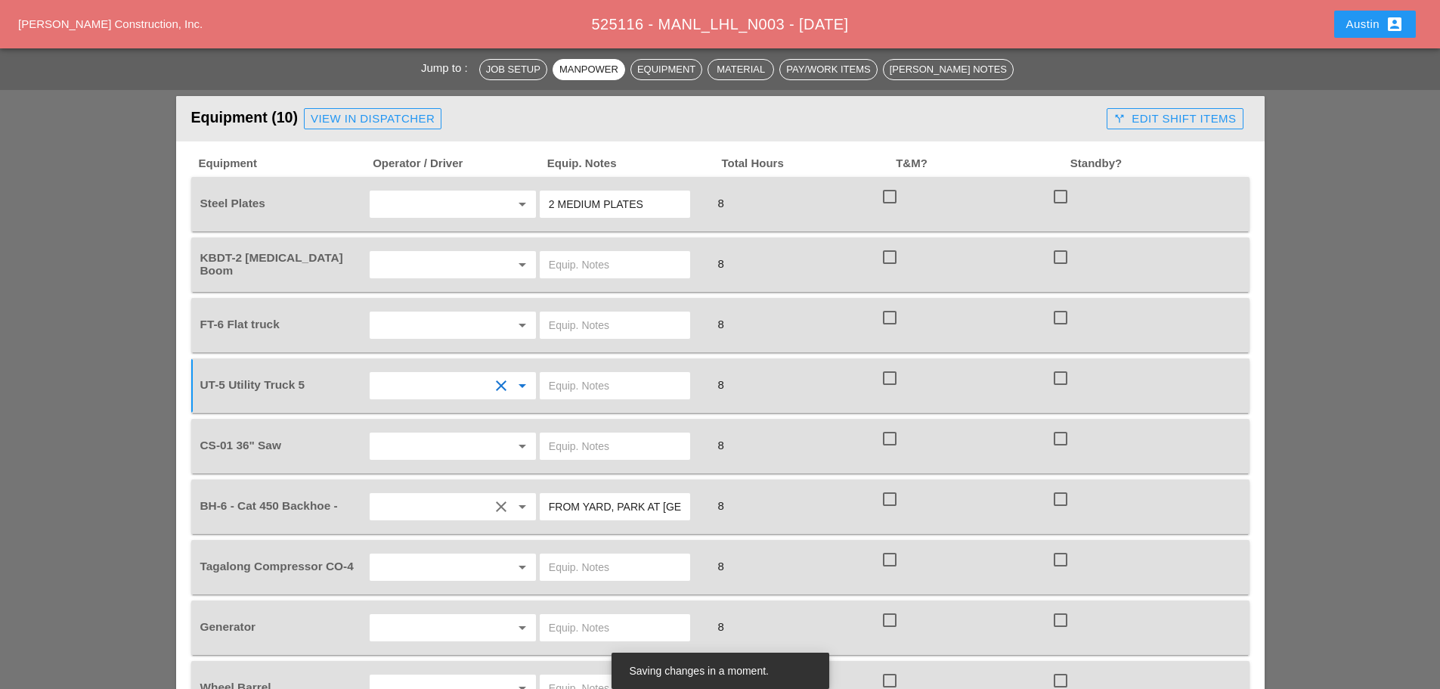
click at [597, 374] on input "text" at bounding box center [615, 386] width 132 height 24
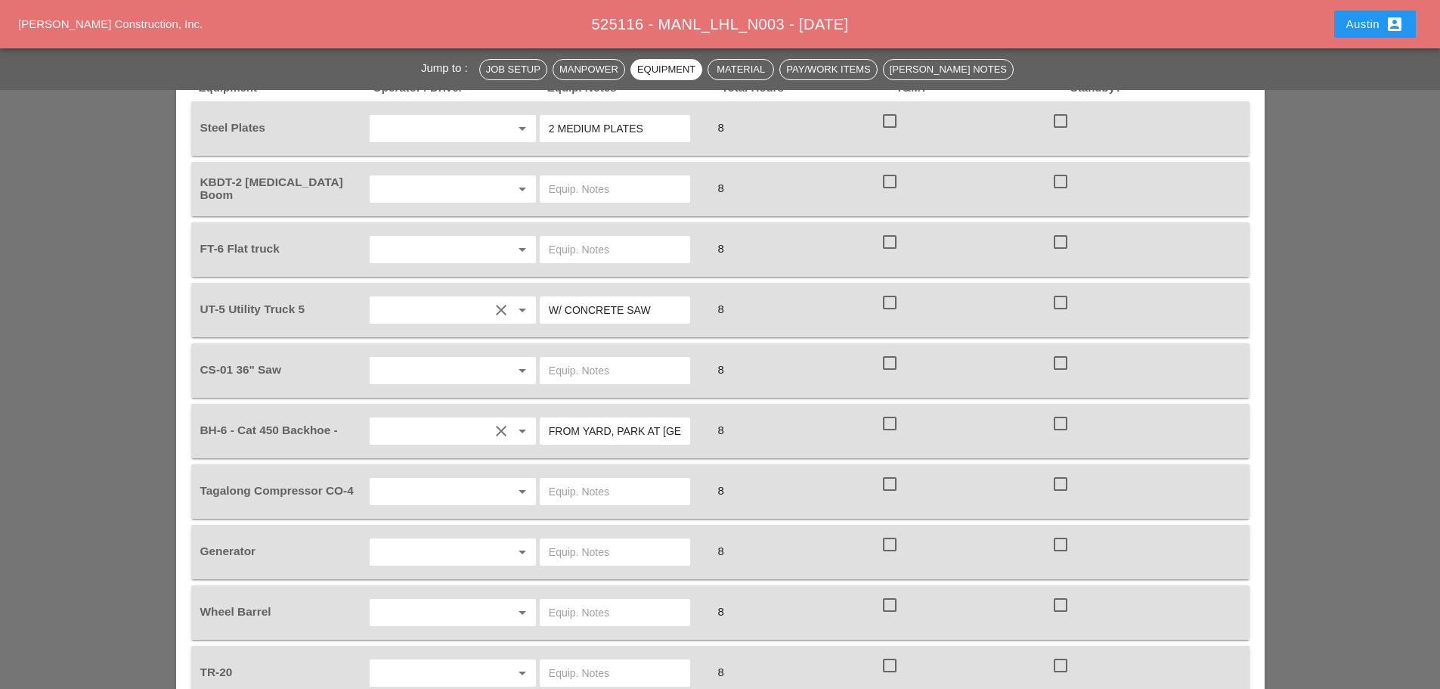
type input "W/ CONCRETE SAW"
click at [426, 540] on input "text" at bounding box center [431, 552] width 115 height 24
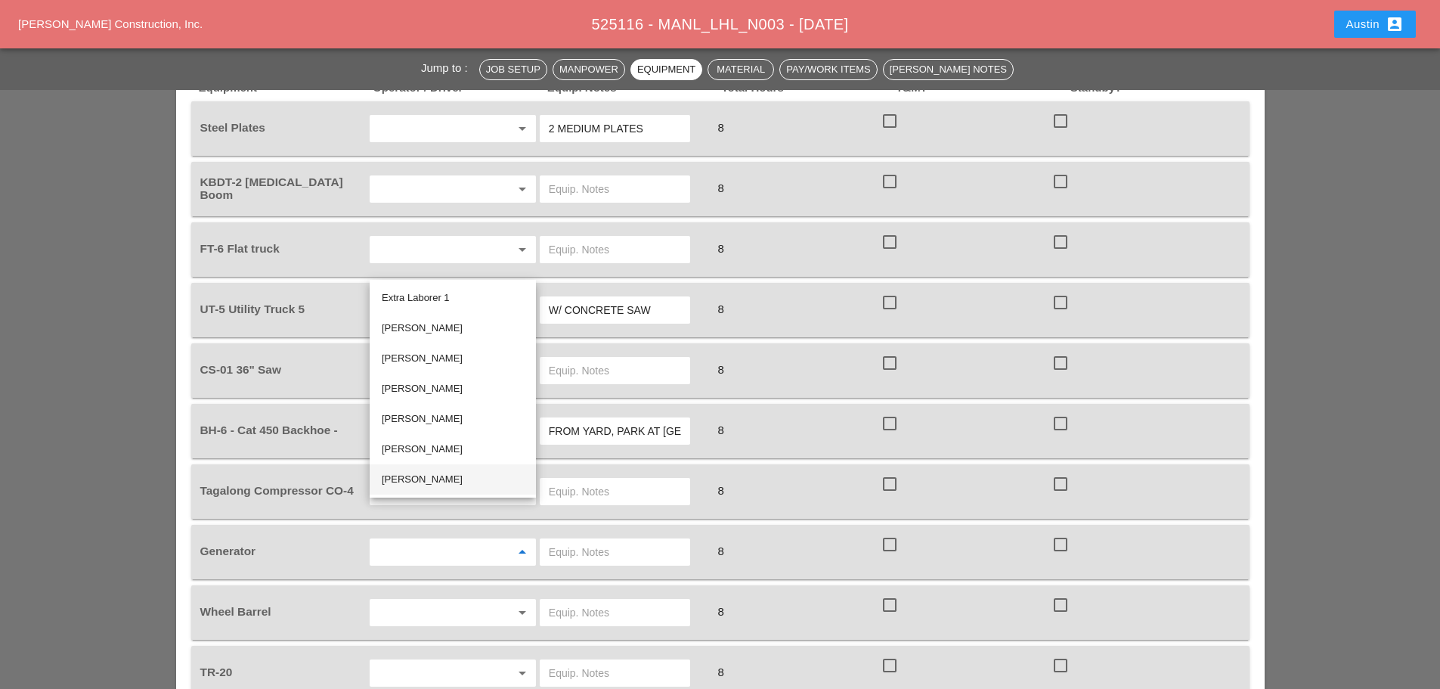
click at [434, 476] on div "[PERSON_NAME]" at bounding box center [453, 479] width 142 height 18
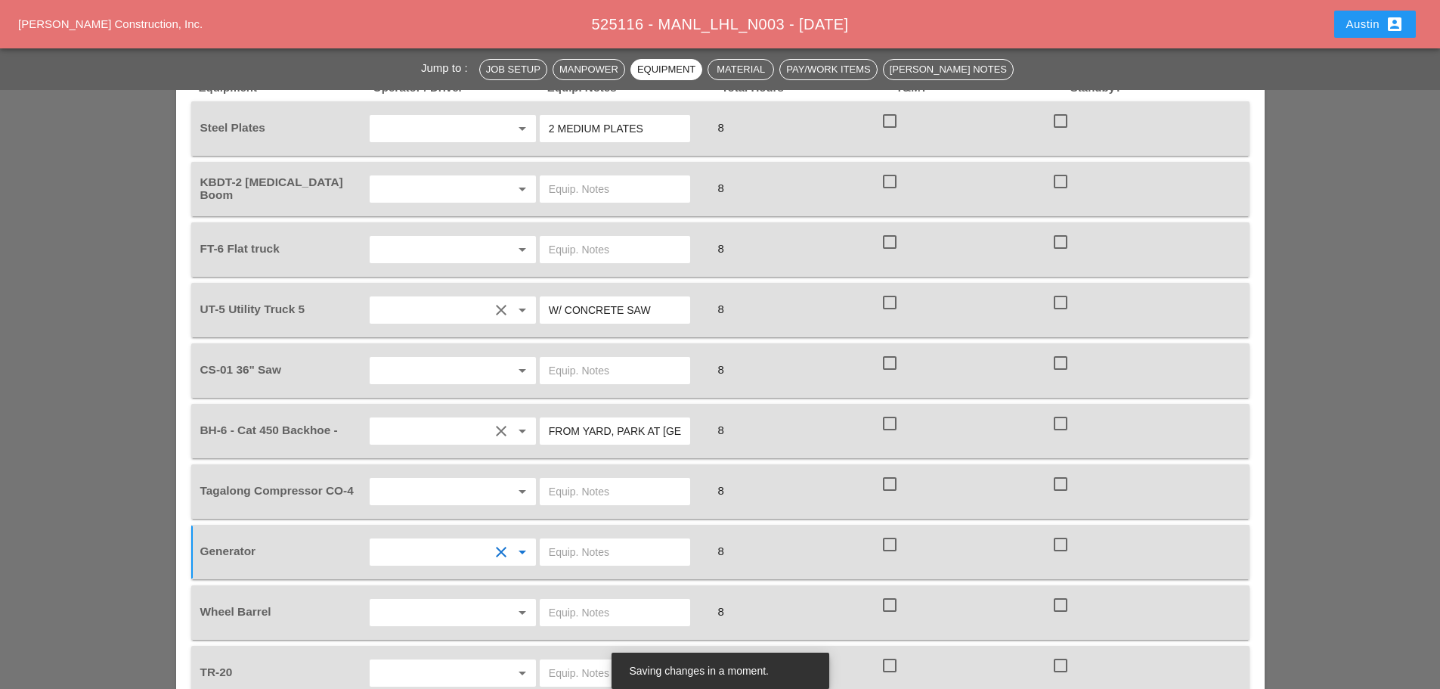
click at [639, 540] on input "text" at bounding box center [615, 552] width 132 height 24
type input "ON TRUCK"
click at [426, 237] on input "text" at bounding box center [431, 249] width 115 height 24
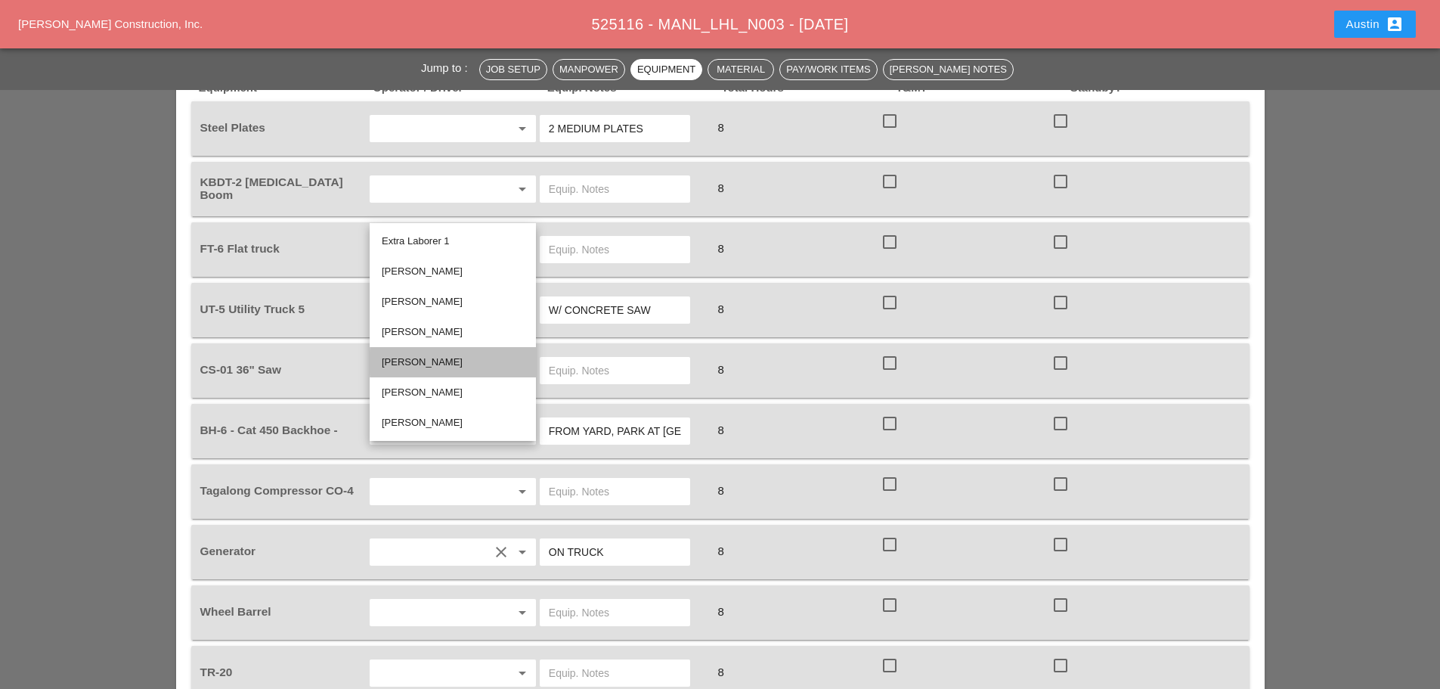
click at [420, 360] on div "[PERSON_NAME]" at bounding box center [453, 362] width 142 height 18
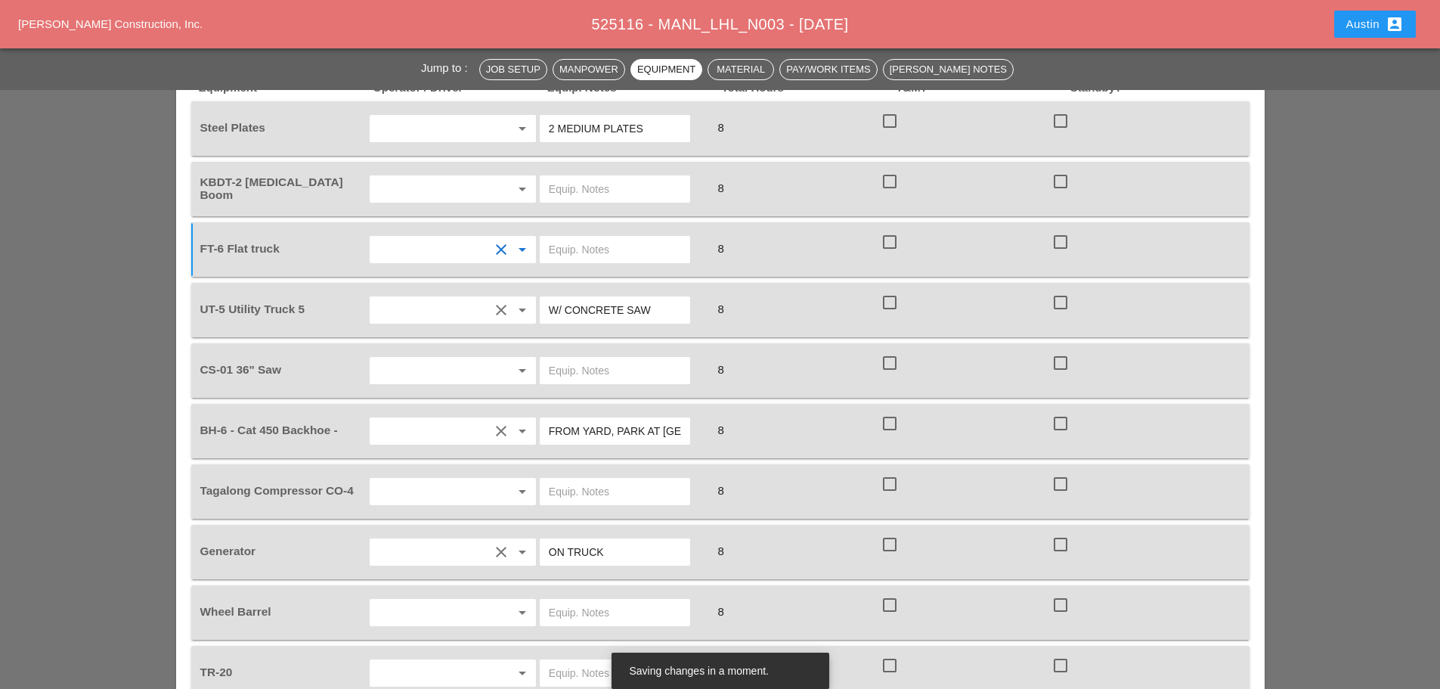
click at [598, 237] on input "text" at bounding box center [615, 249] width 132 height 24
type input "W/ MATERIALS"
click at [436, 358] on input "text" at bounding box center [431, 370] width 115 height 24
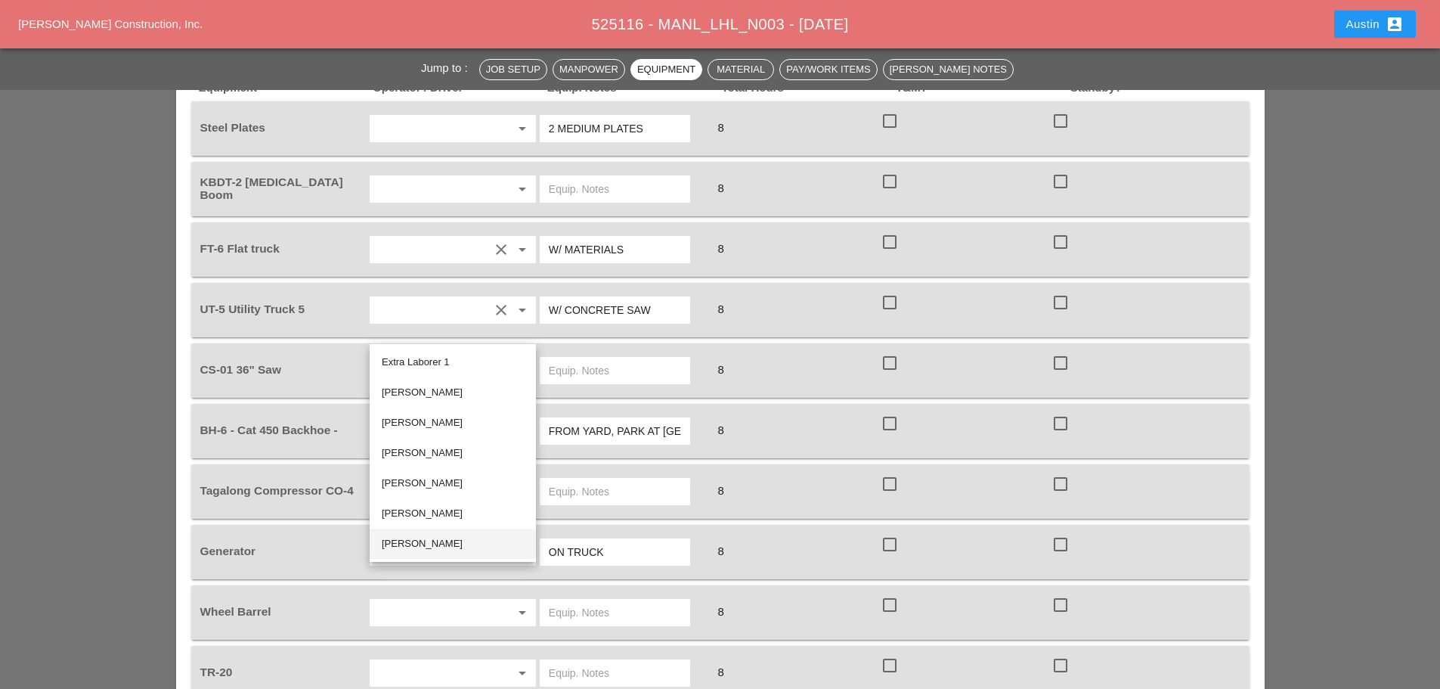
click at [415, 539] on div "[PERSON_NAME]" at bounding box center [453, 544] width 142 height 18
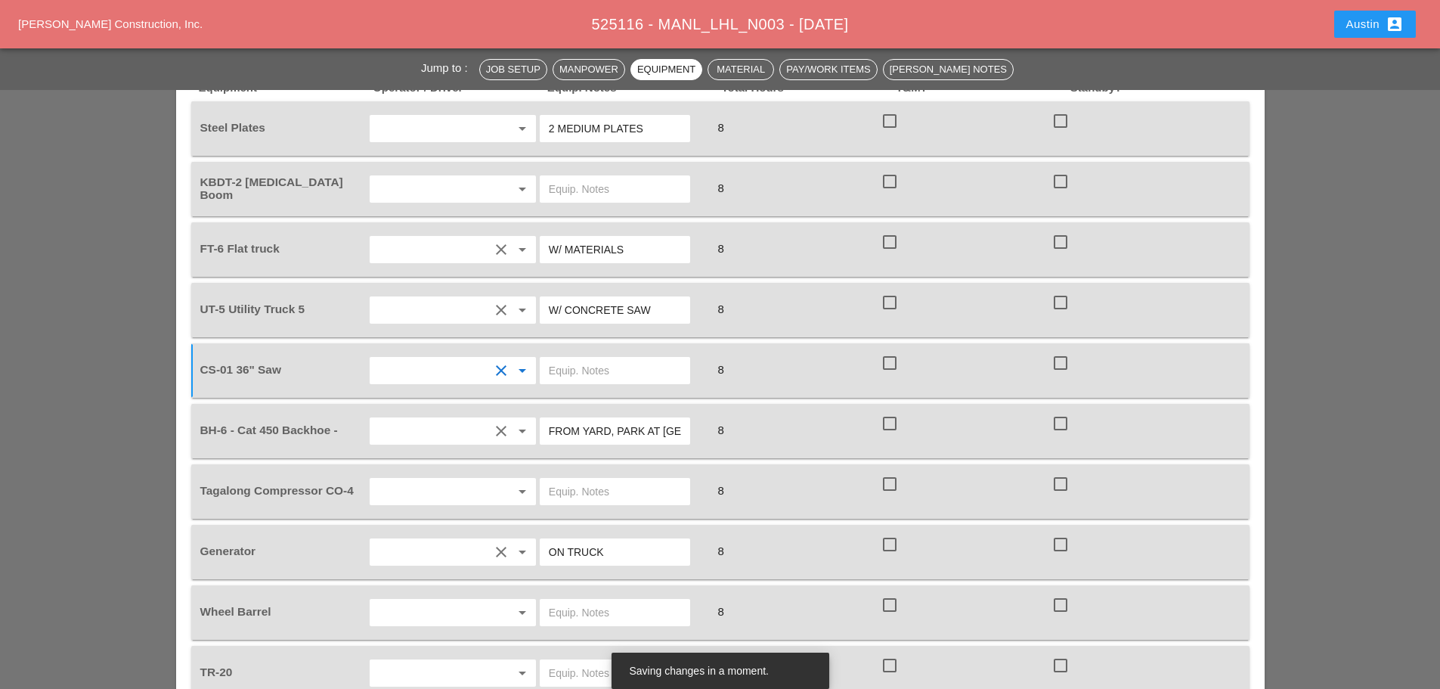
click at [594, 358] on input "text" at bounding box center [615, 370] width 132 height 24
type input "FULL SETUP - (1 SAW ONLY)"
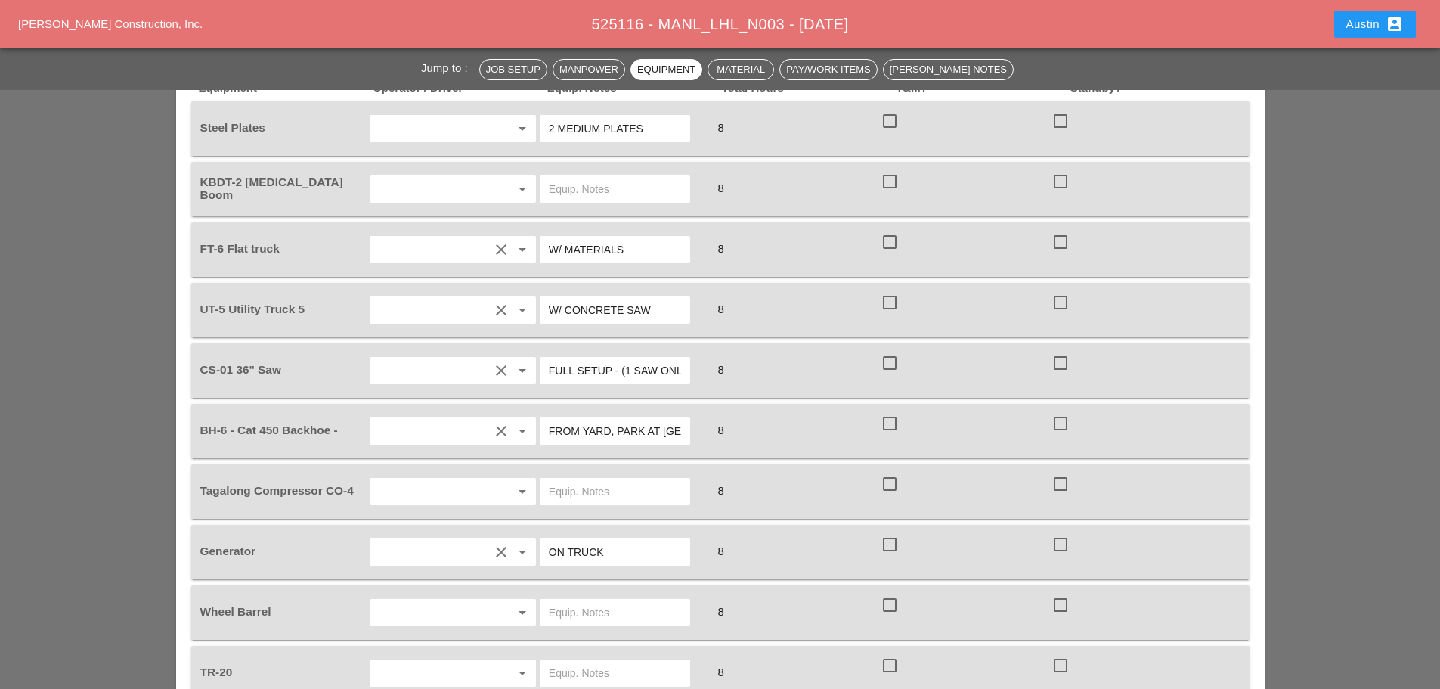
scroll to position [1361, 0]
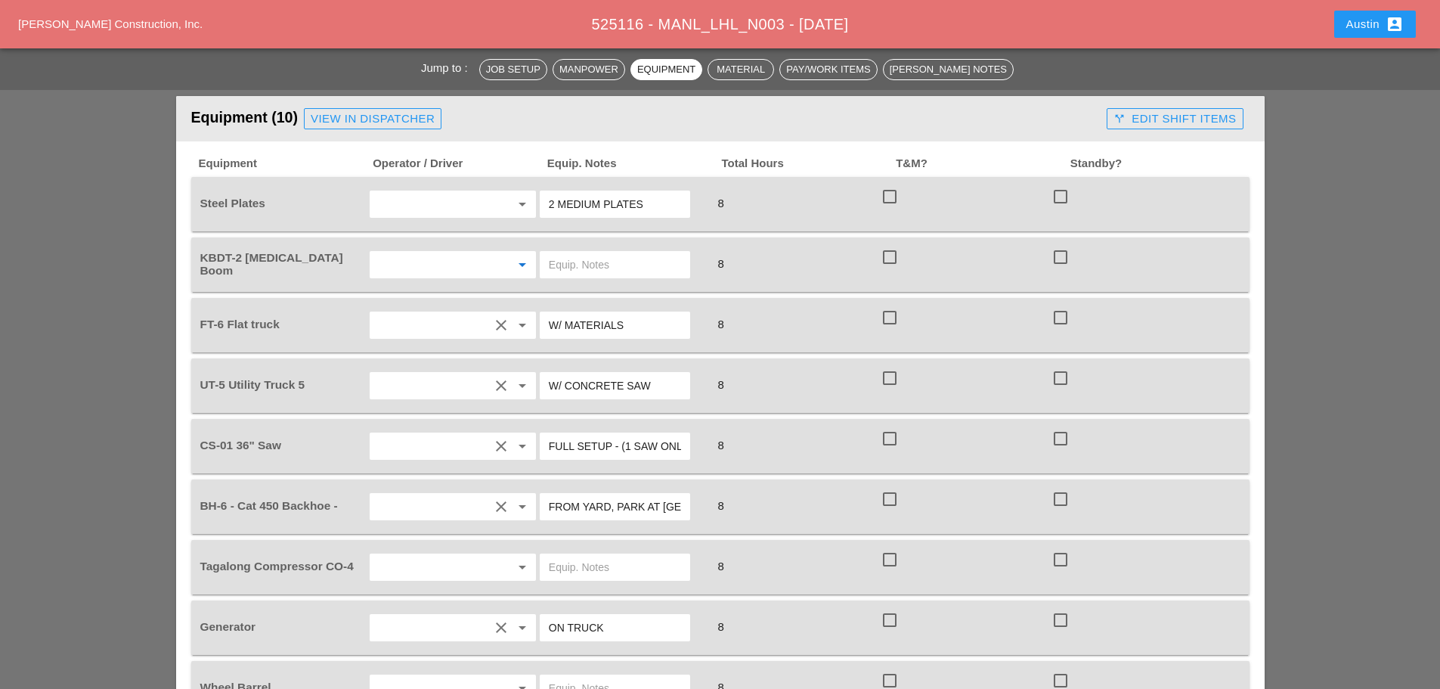
click at [448, 253] on input "text" at bounding box center [431, 265] width 115 height 24
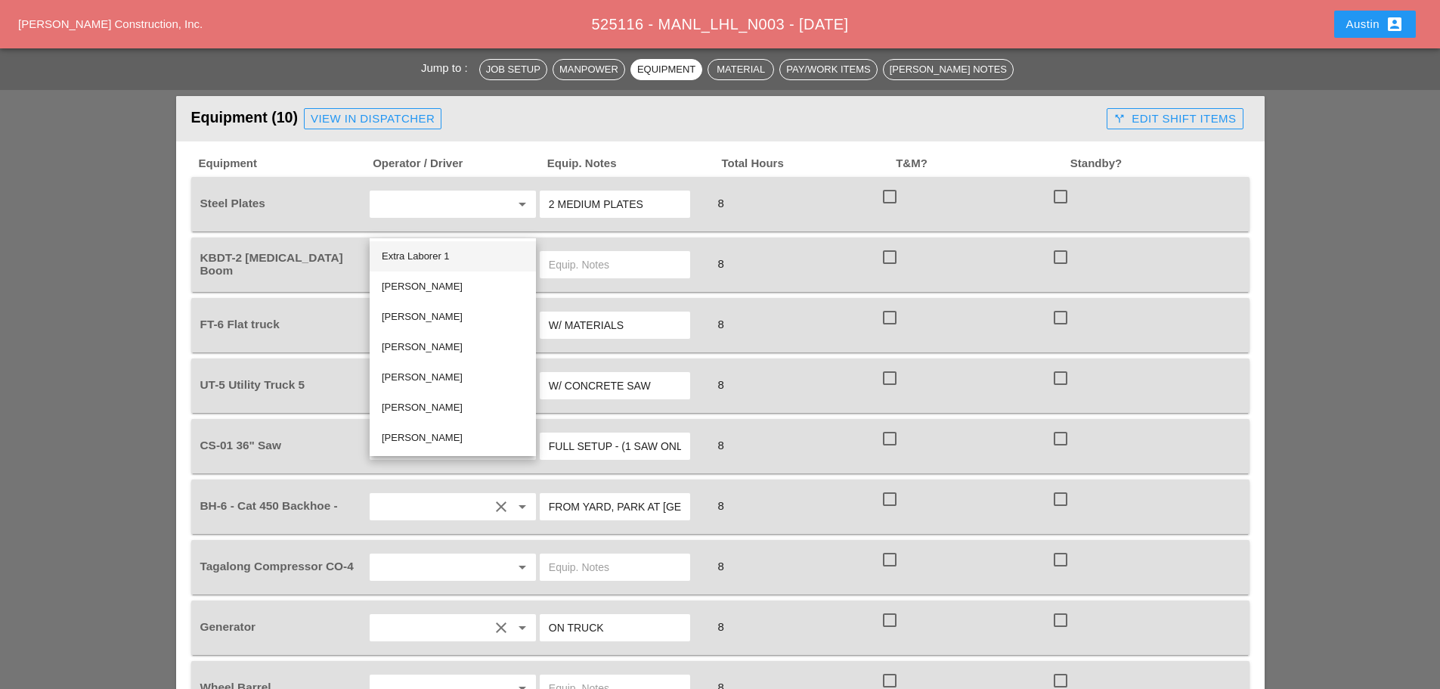
click at [433, 255] on div "Extra Laborer 1" at bounding box center [453, 256] width 142 height 18
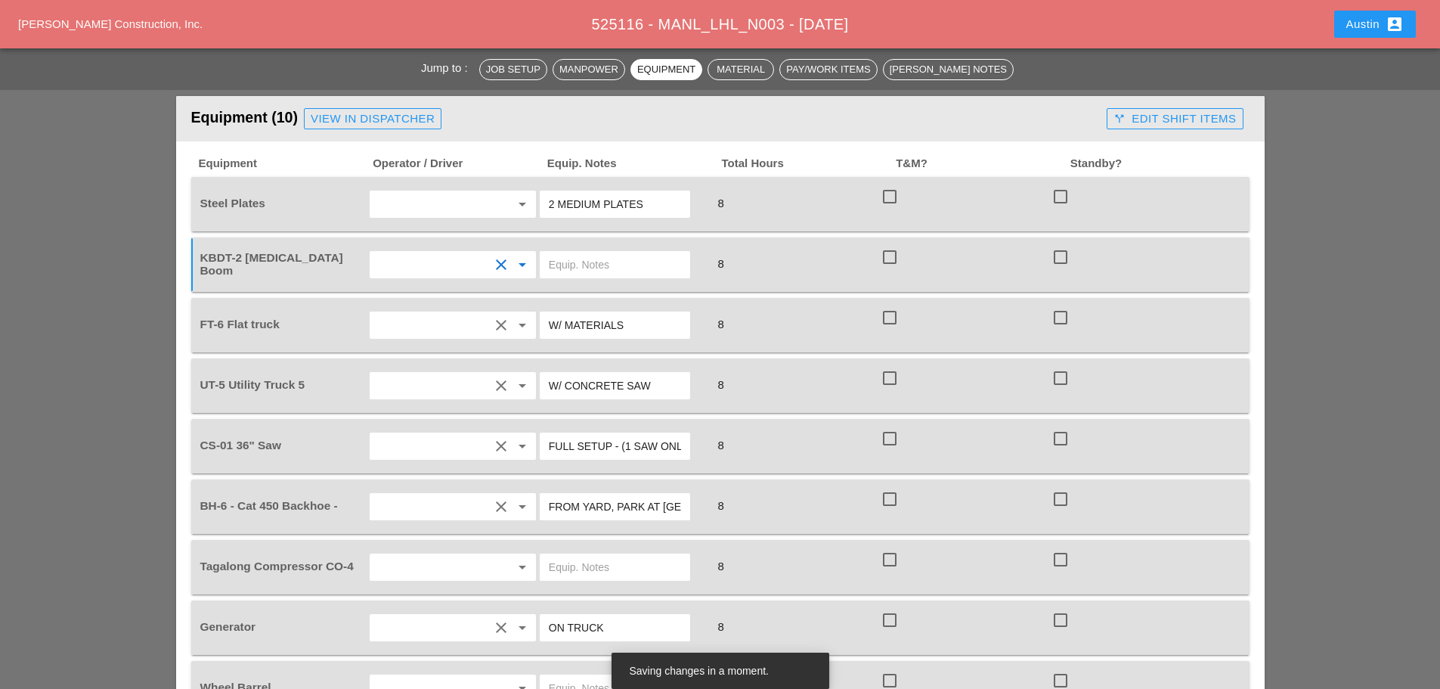
click at [593, 253] on input "text" at bounding box center [615, 265] width 132 height 24
type input "W"
type input "W/ TRAILER"
click at [425, 192] on input "text" at bounding box center [431, 204] width 115 height 24
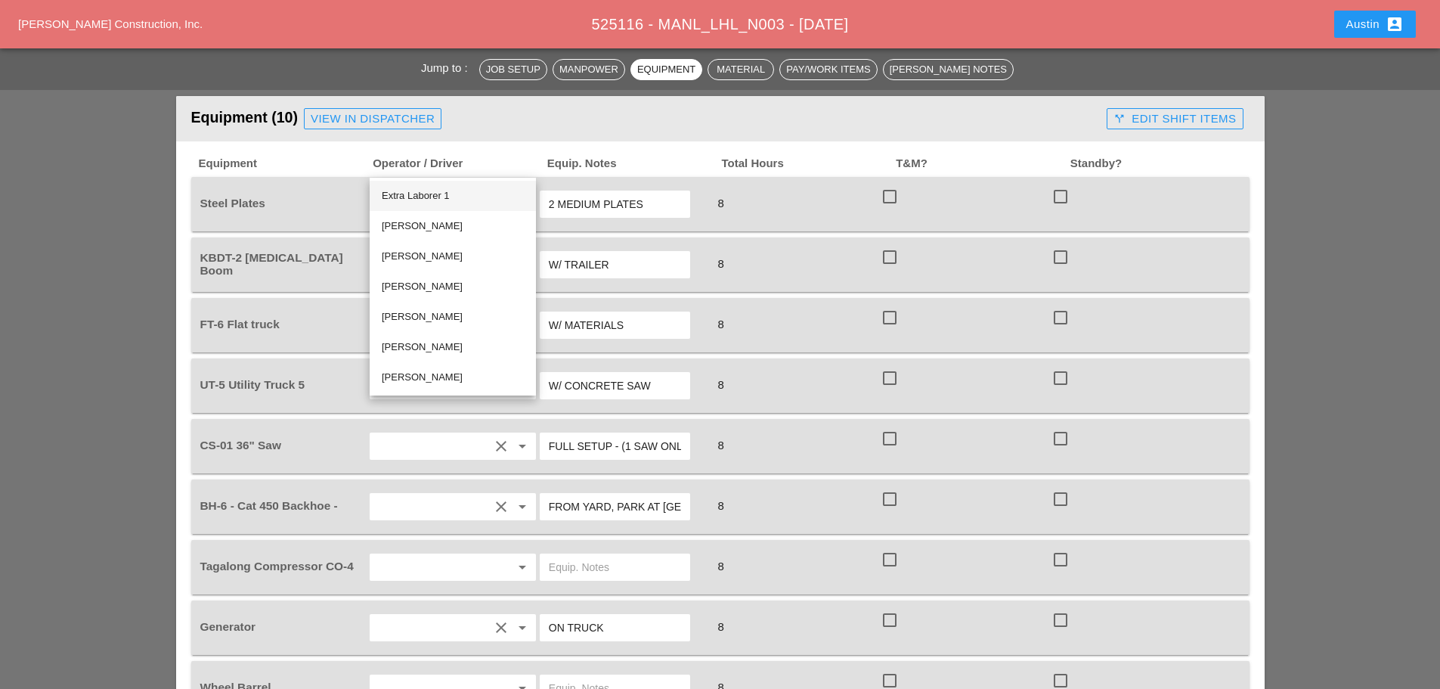
click at [442, 192] on div "Extra Laborer 1" at bounding box center [453, 196] width 142 height 18
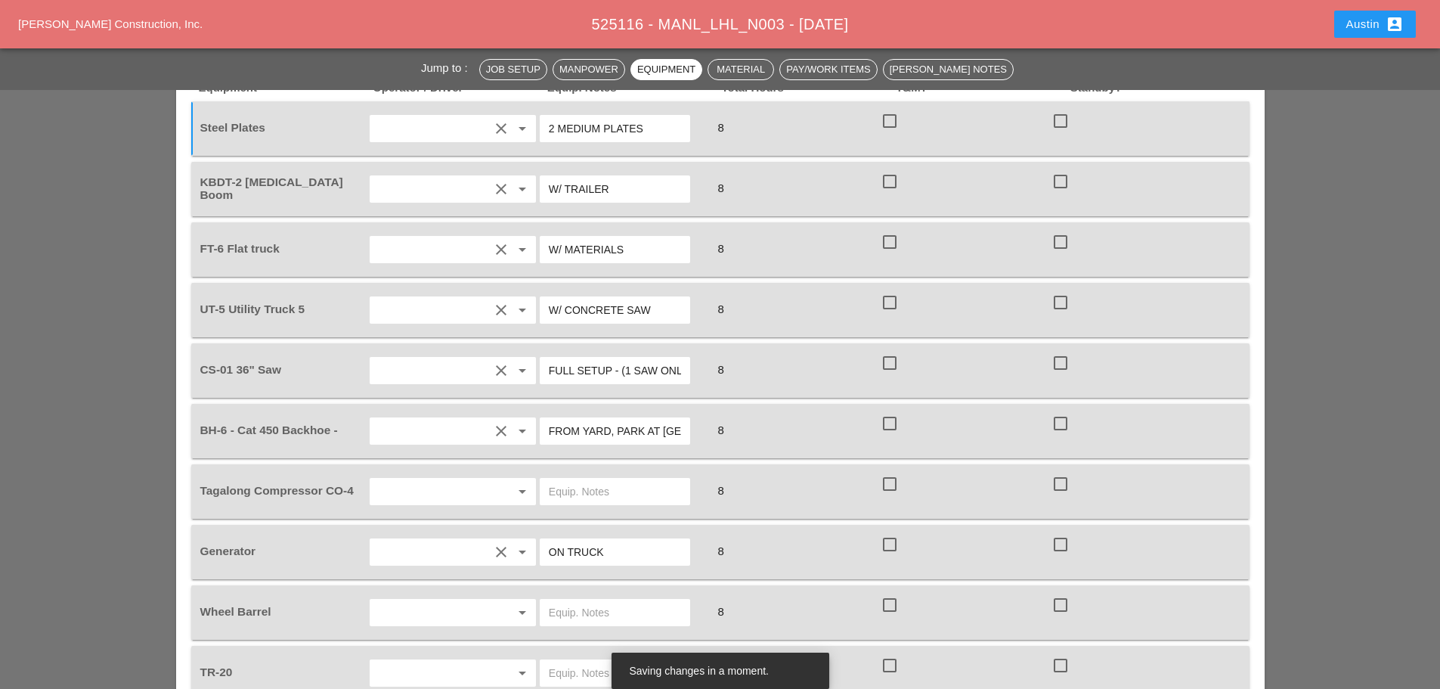
click at [423, 479] on input "text" at bounding box center [431, 491] width 115 height 24
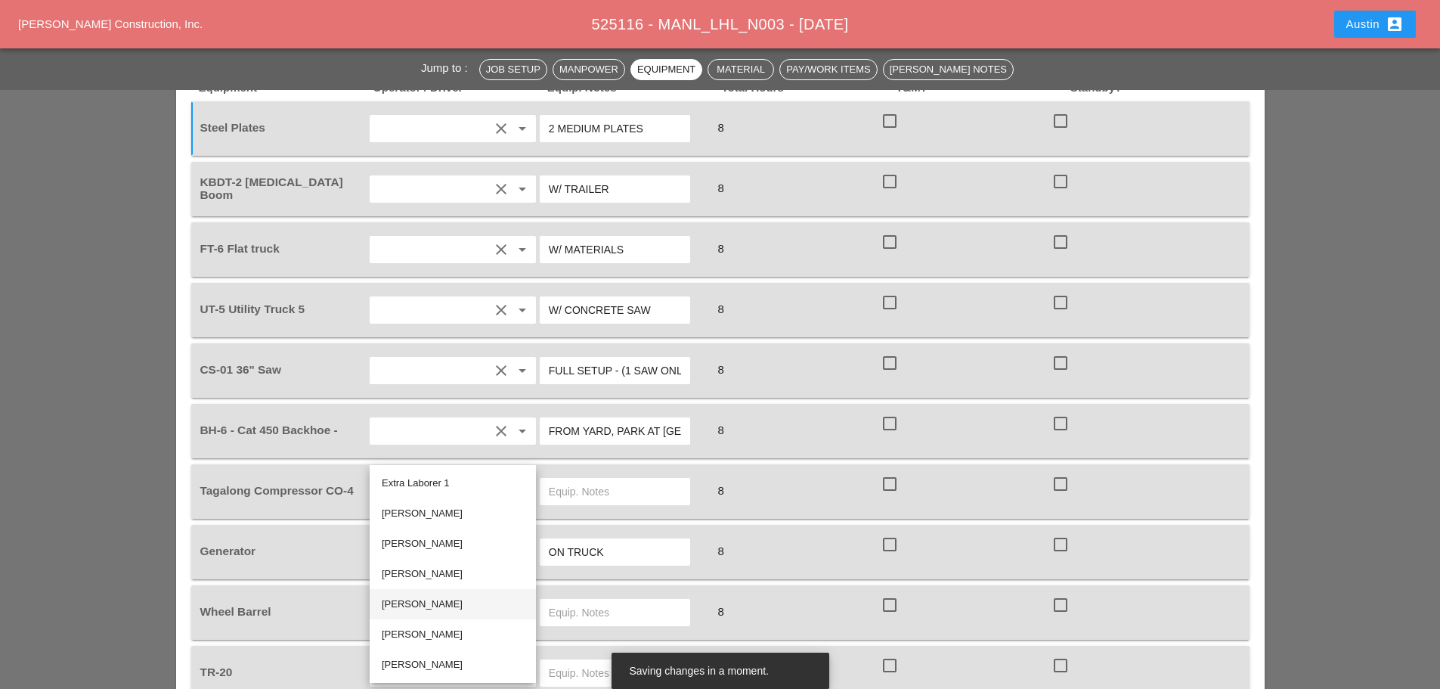
click at [429, 598] on div "[PERSON_NAME]" at bounding box center [453, 604] width 142 height 18
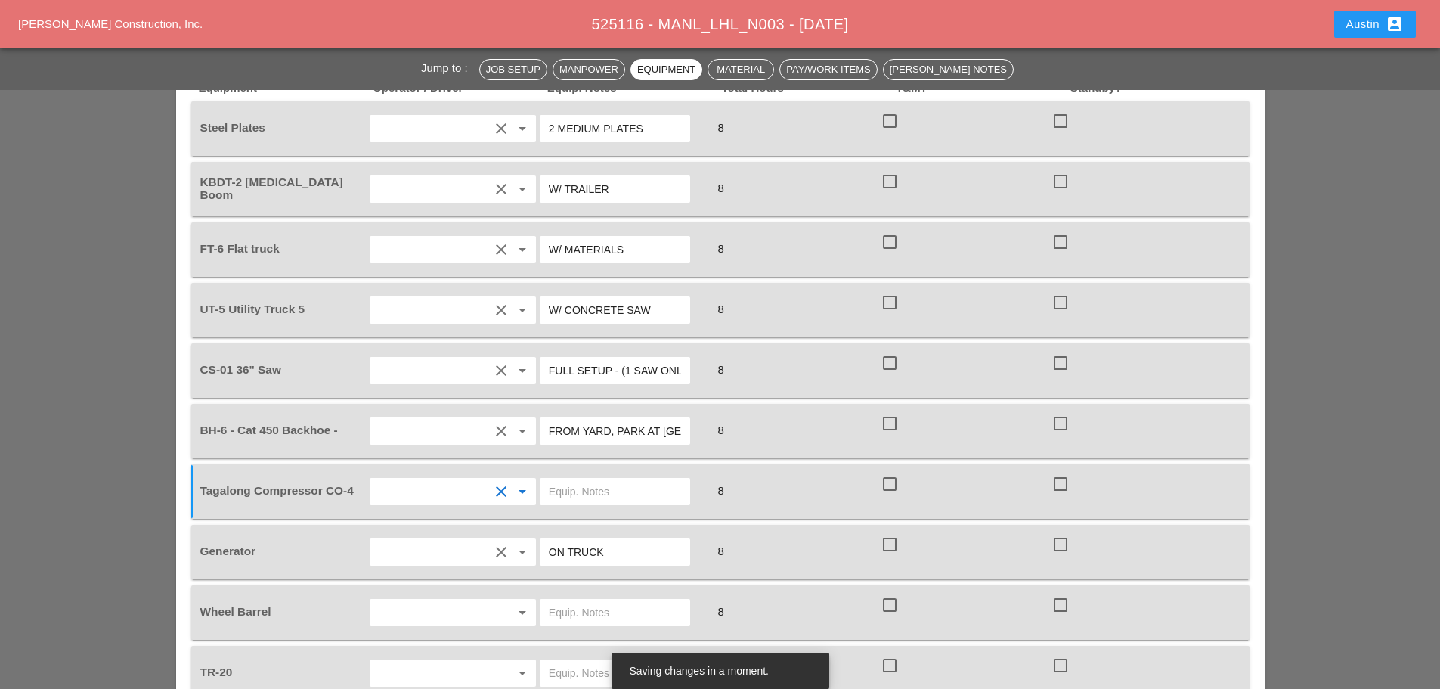
click at [609, 479] on input "text" at bounding box center [615, 491] width 132 height 24
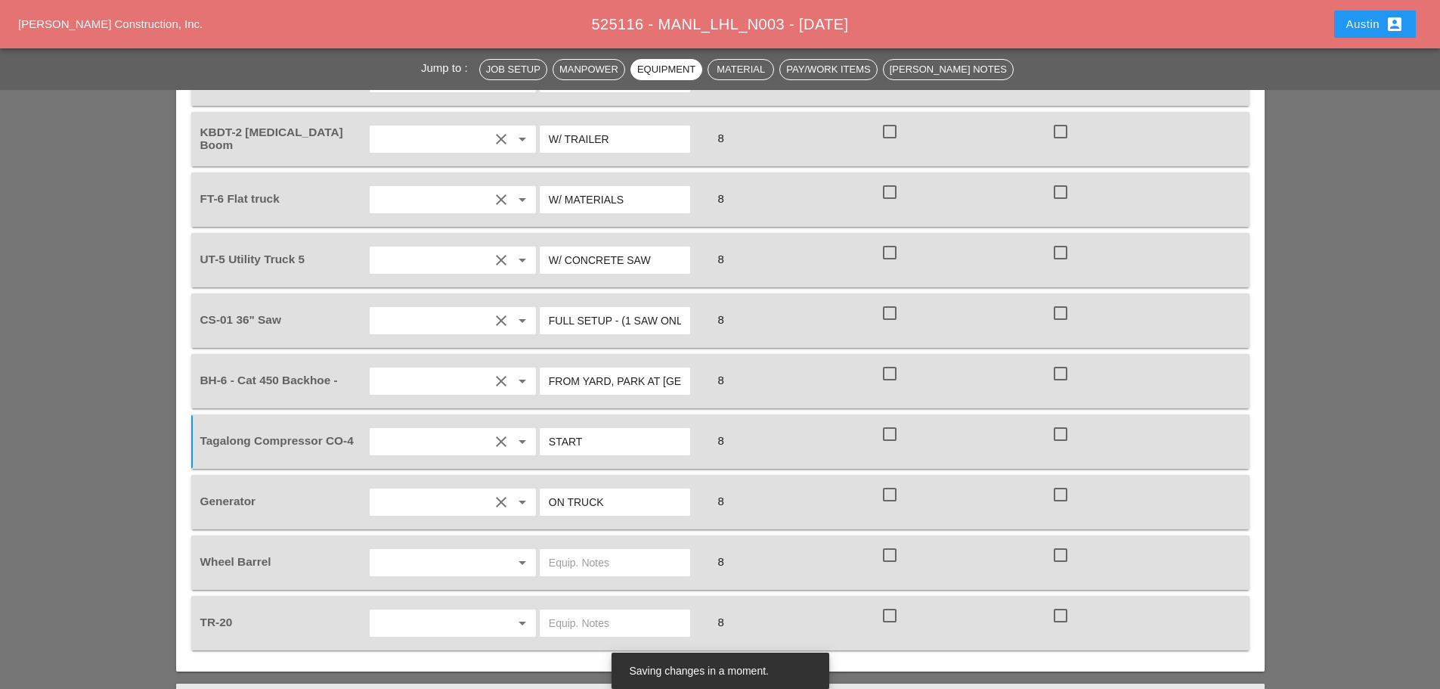
scroll to position [1512, 0]
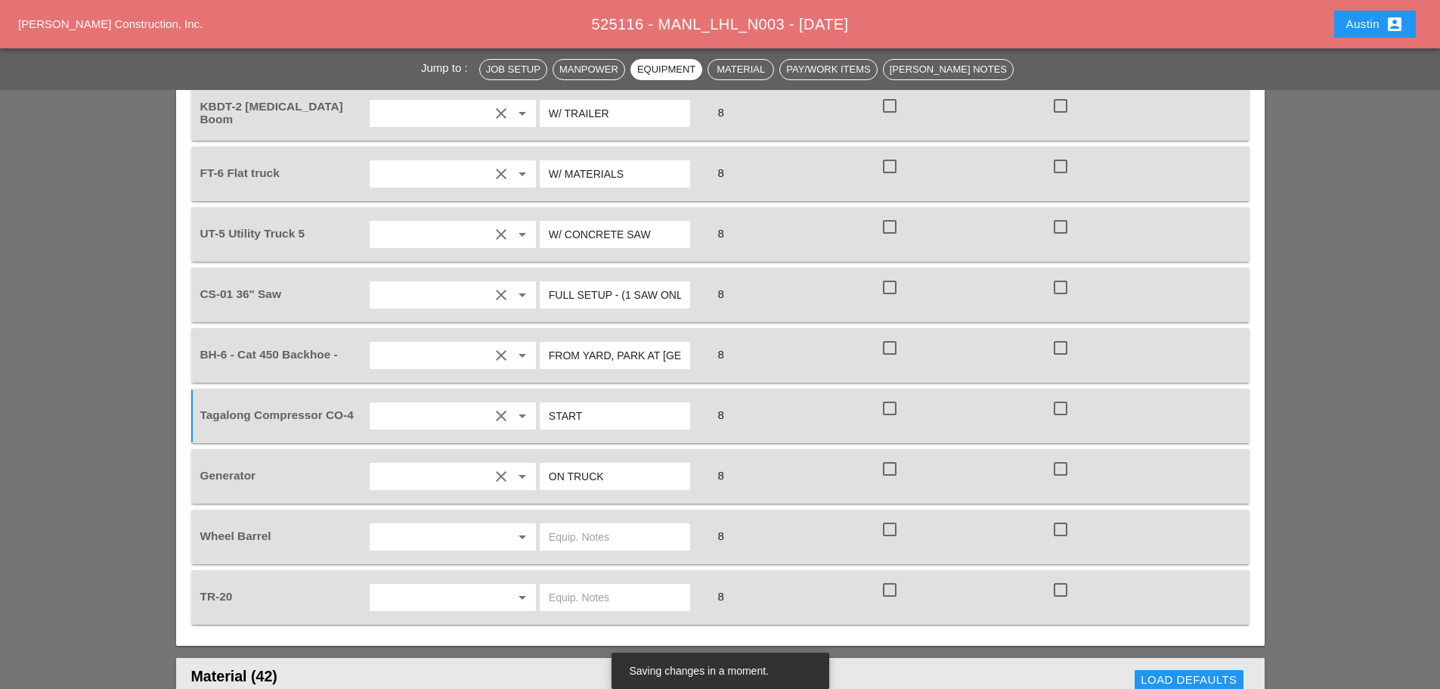
type input "START"
click at [392, 525] on input "text" at bounding box center [431, 537] width 115 height 24
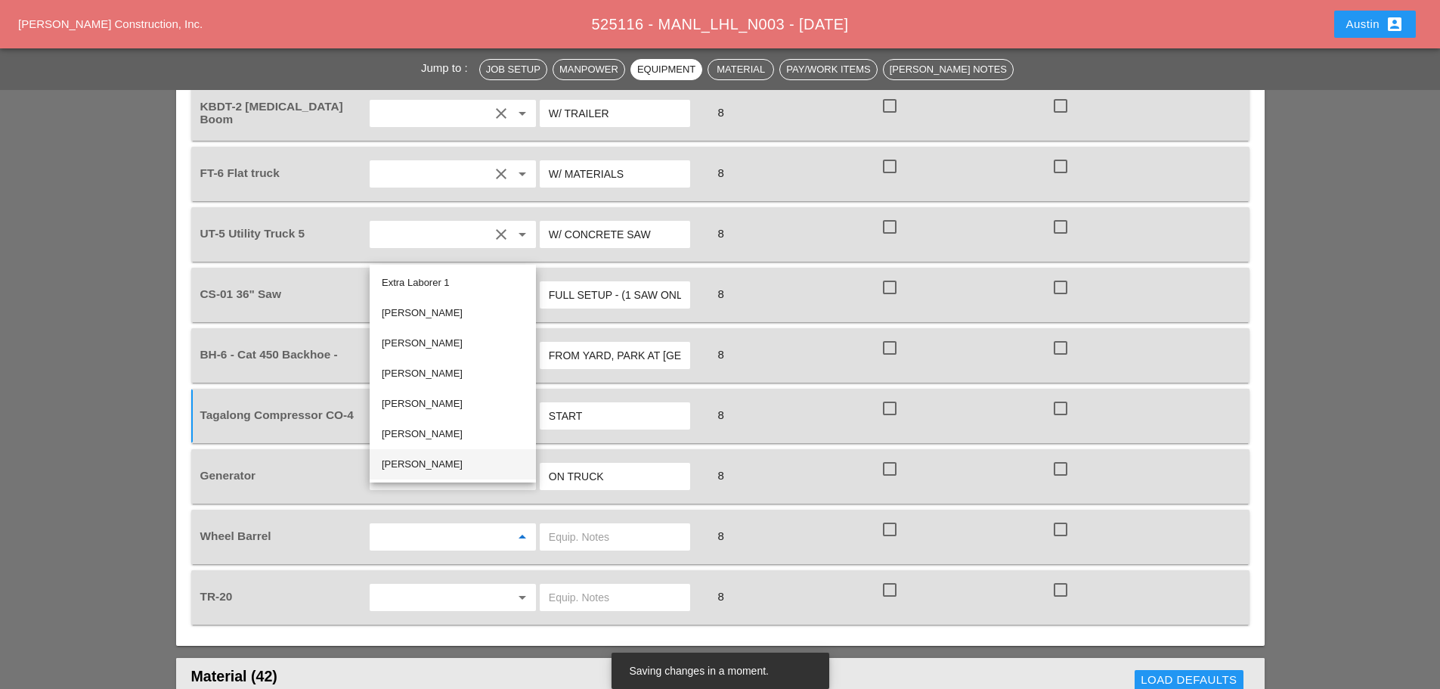
click at [403, 467] on div "[PERSON_NAME]" at bounding box center [453, 464] width 142 height 18
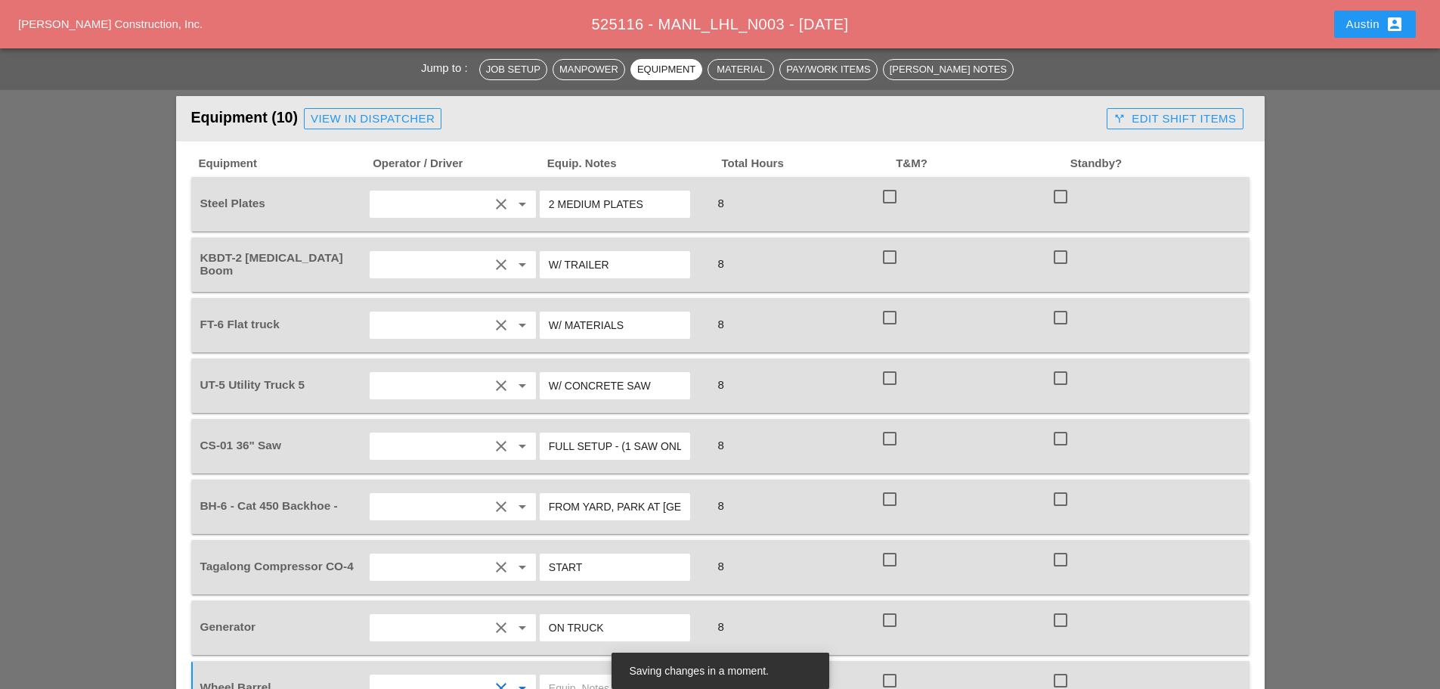
scroll to position [1437, 0]
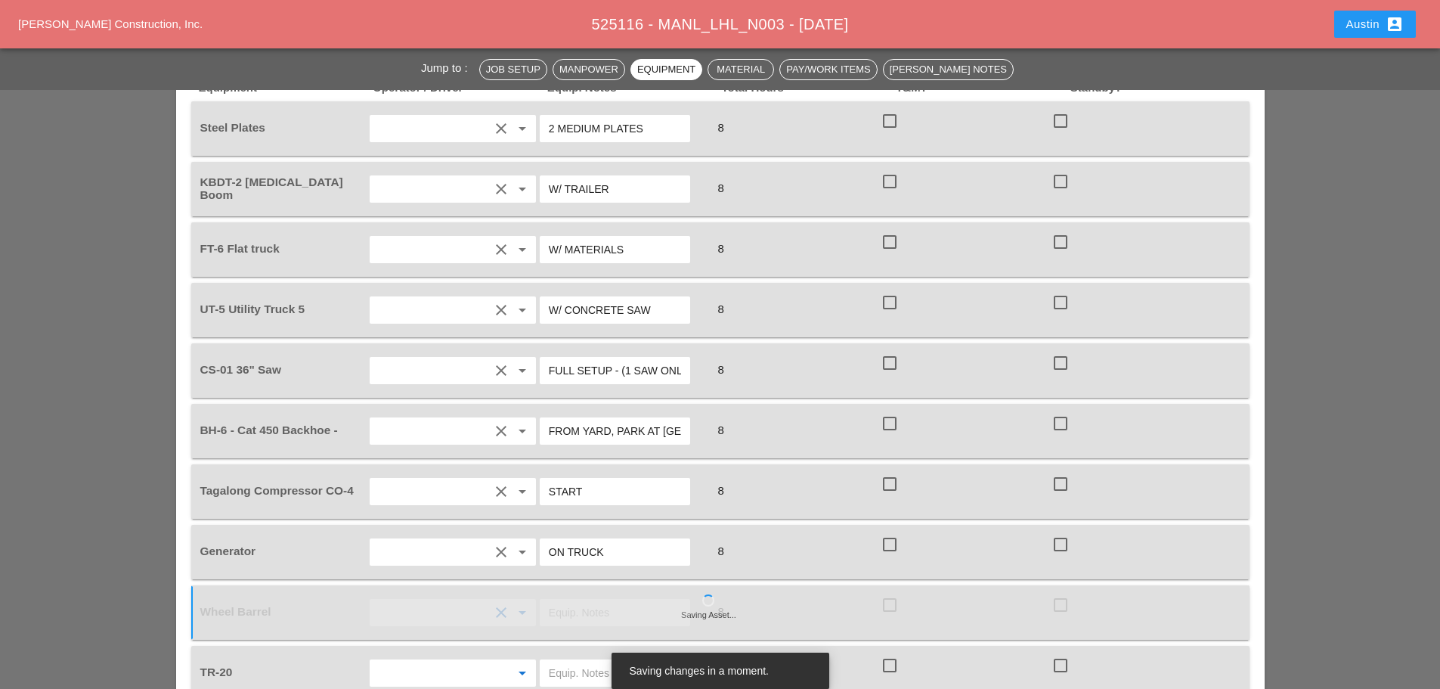
click at [428, 661] on input "text" at bounding box center [431, 673] width 115 height 24
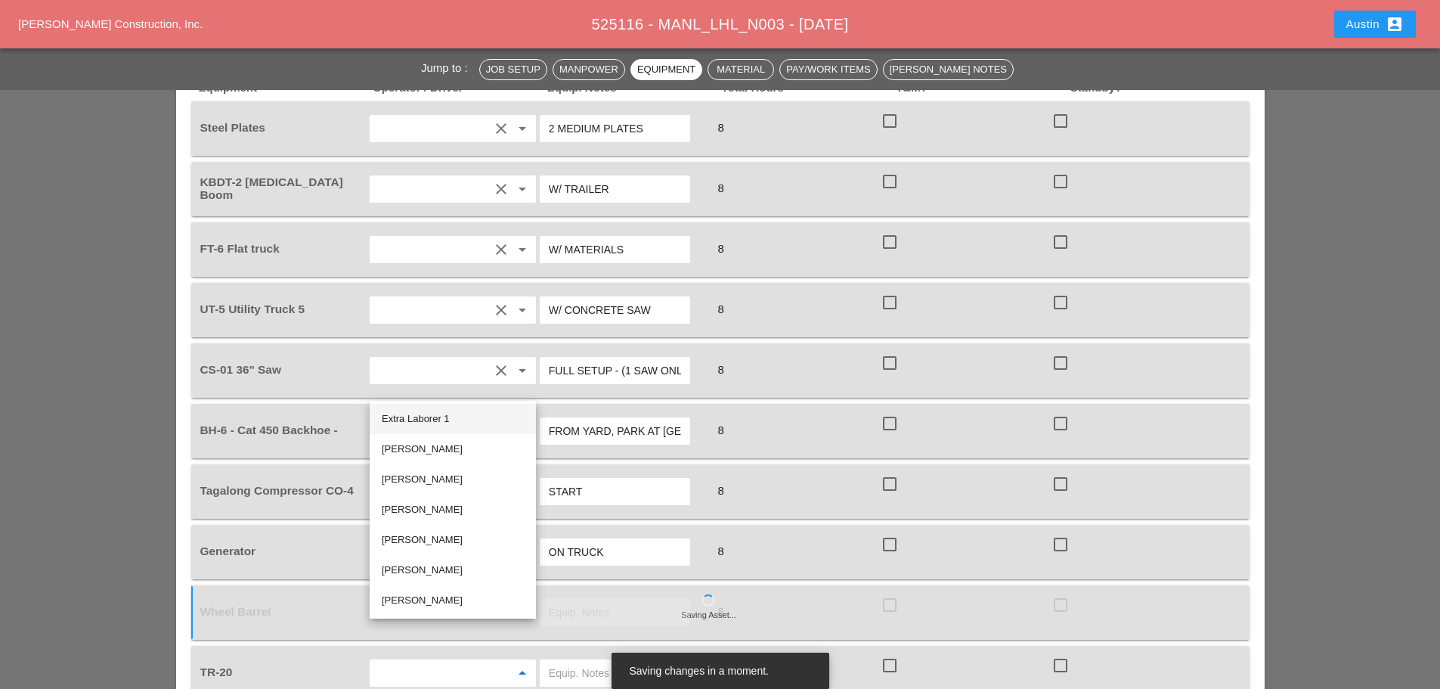
click at [450, 414] on div "Extra Laborer 1" at bounding box center [453, 419] width 142 height 18
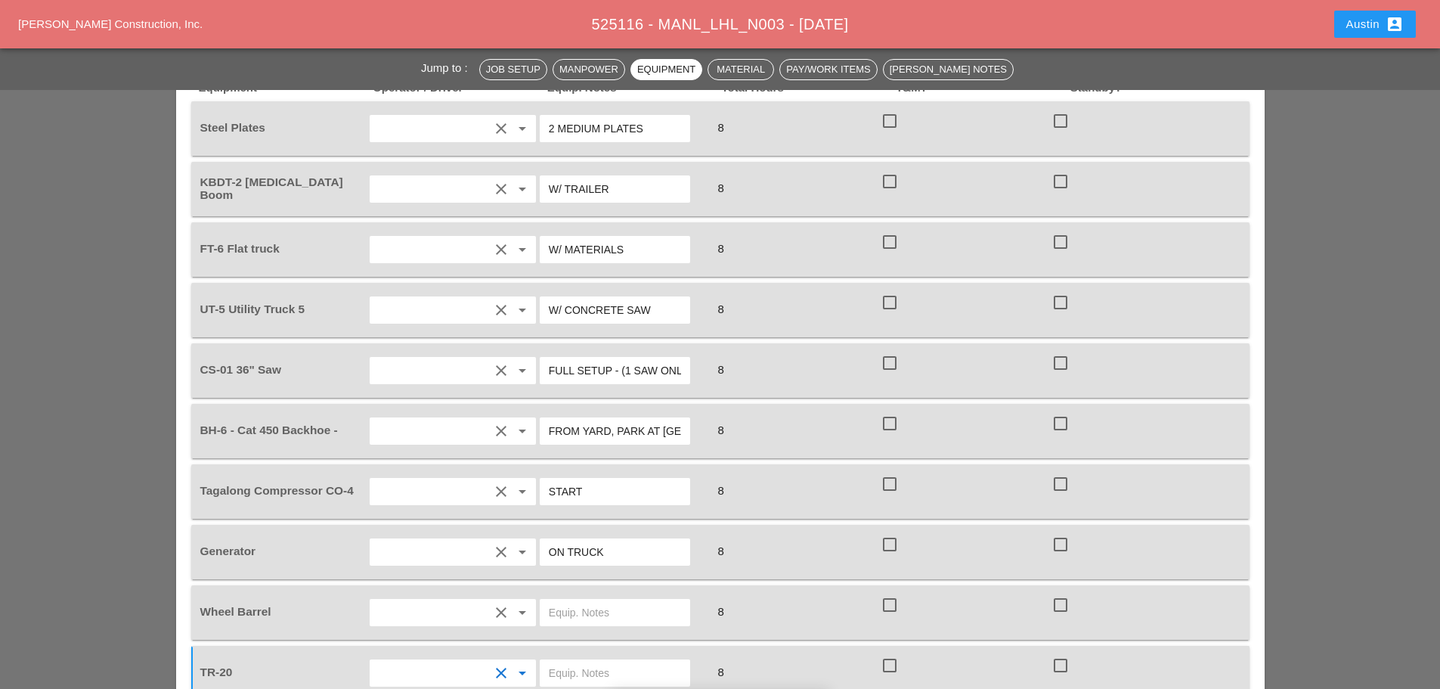
click at [584, 661] on input "text" at bounding box center [615, 673] width 132 height 24
type input "ON KBDT 2"
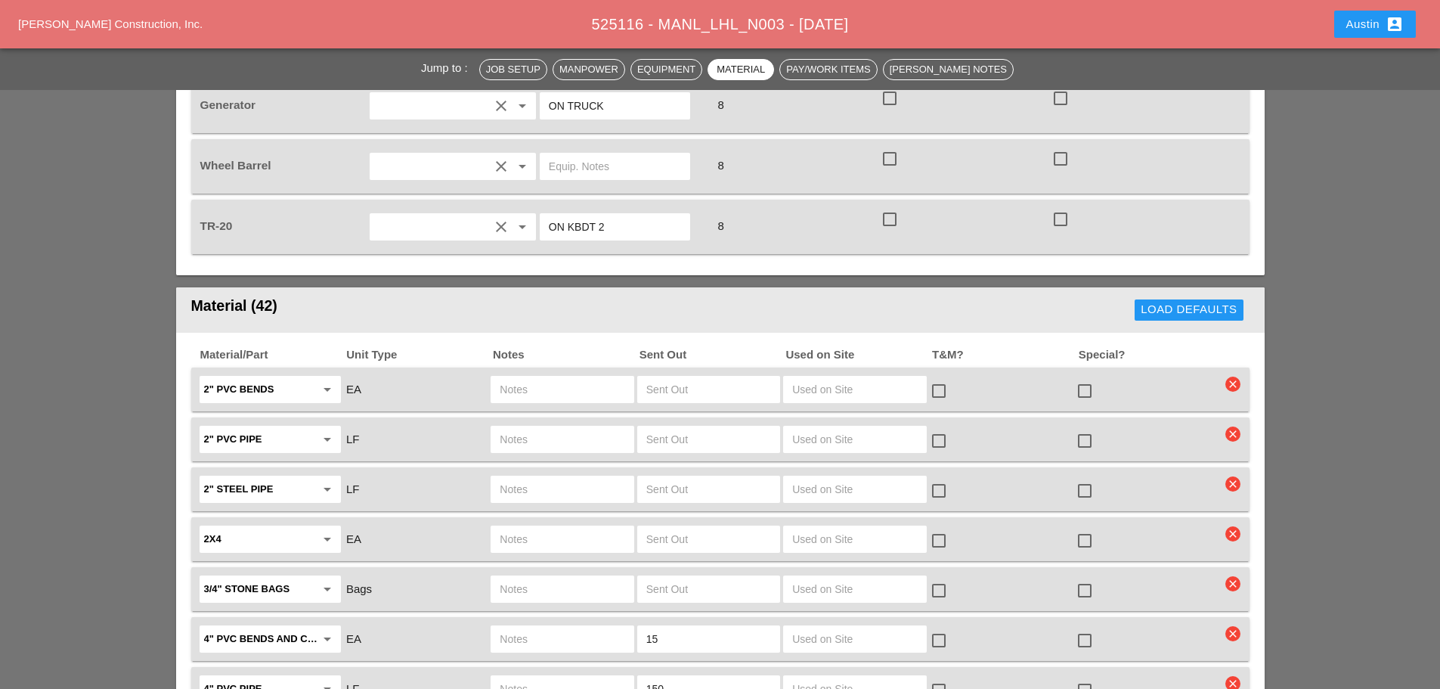
scroll to position [2042, 0]
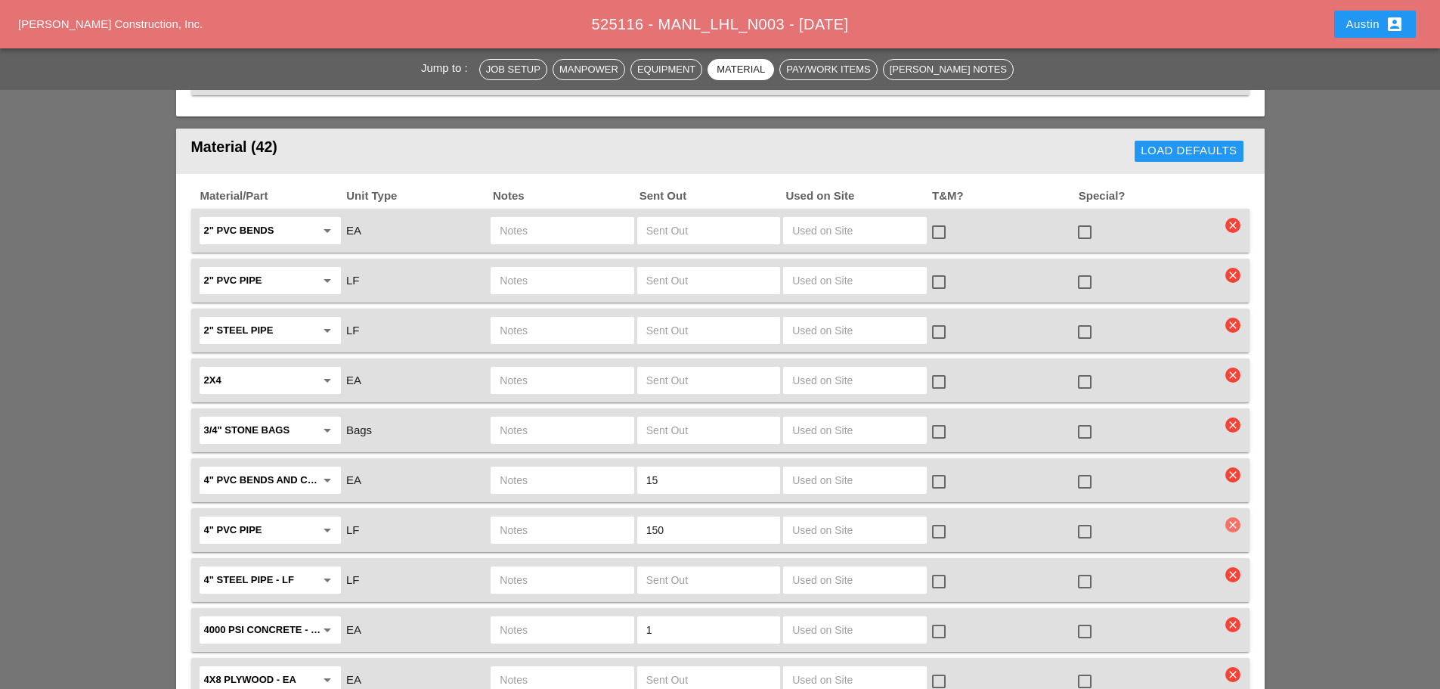
click at [1236, 517] on icon "clear" at bounding box center [1233, 524] width 15 height 15
click at [1227, 447] on div "Are you Sure?" at bounding box center [1234, 450] width 96 height 17
click at [1230, 467] on icon "clear" at bounding box center [1233, 474] width 15 height 15
click at [1229, 402] on div "Are you Sure?" at bounding box center [1234, 400] width 96 height 17
click at [694, 219] on input "text" at bounding box center [708, 231] width 125 height 24
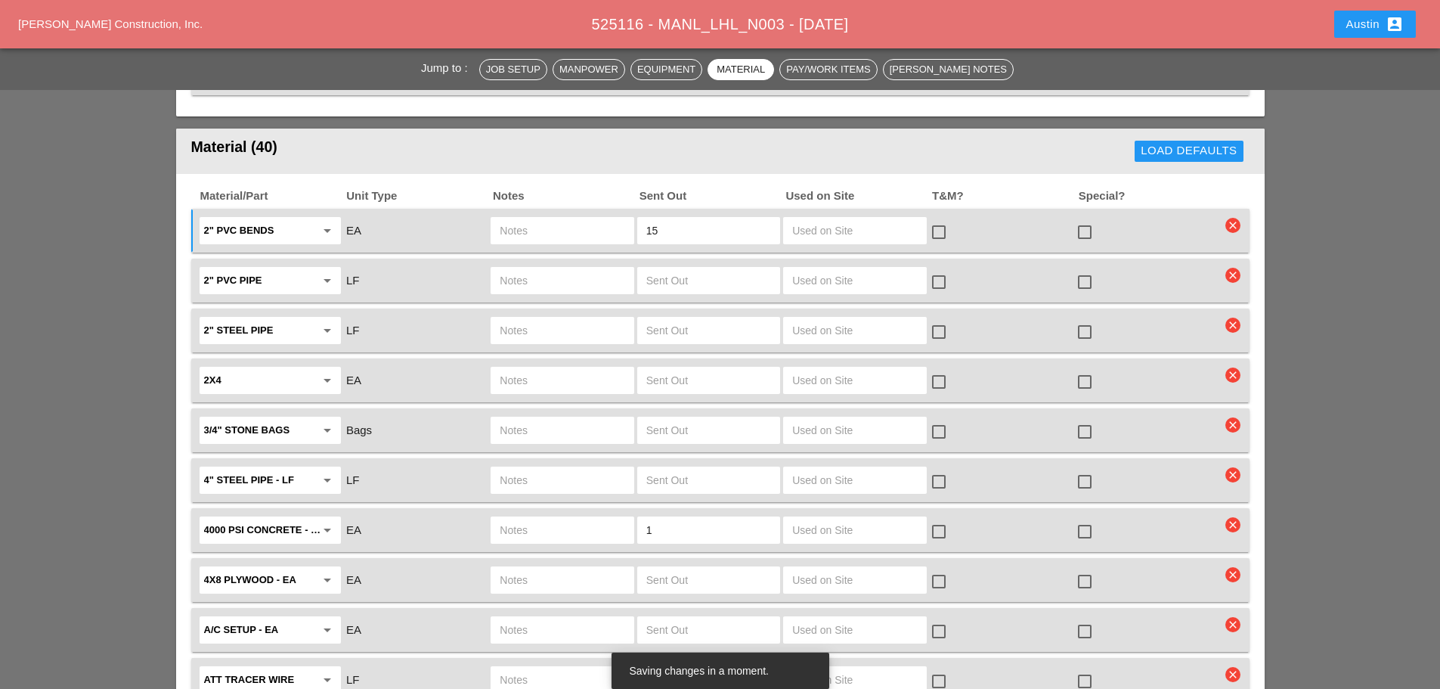
type input "15"
click at [671, 268] on input "text" at bounding box center [708, 280] width 125 height 24
type input "300"
click at [1093, 269] on div at bounding box center [1085, 282] width 26 height 26
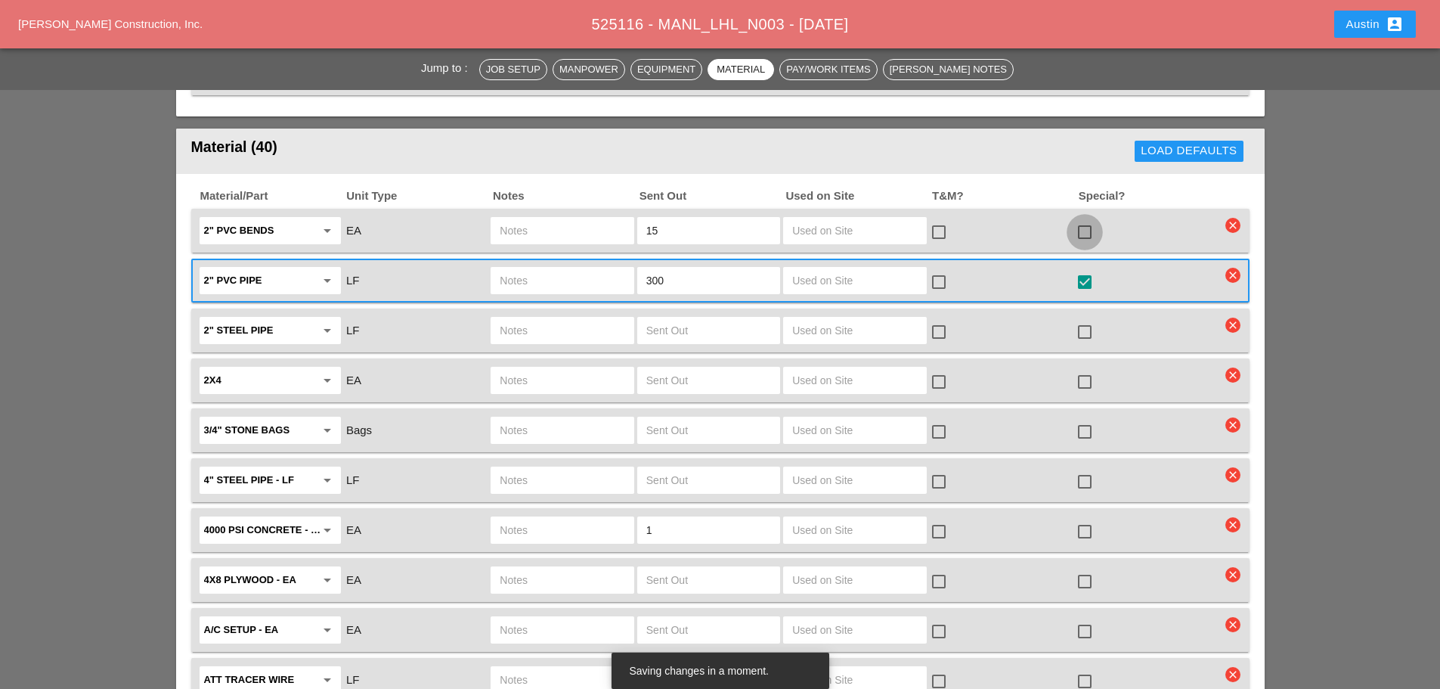
click at [1083, 219] on div at bounding box center [1085, 232] width 26 height 26
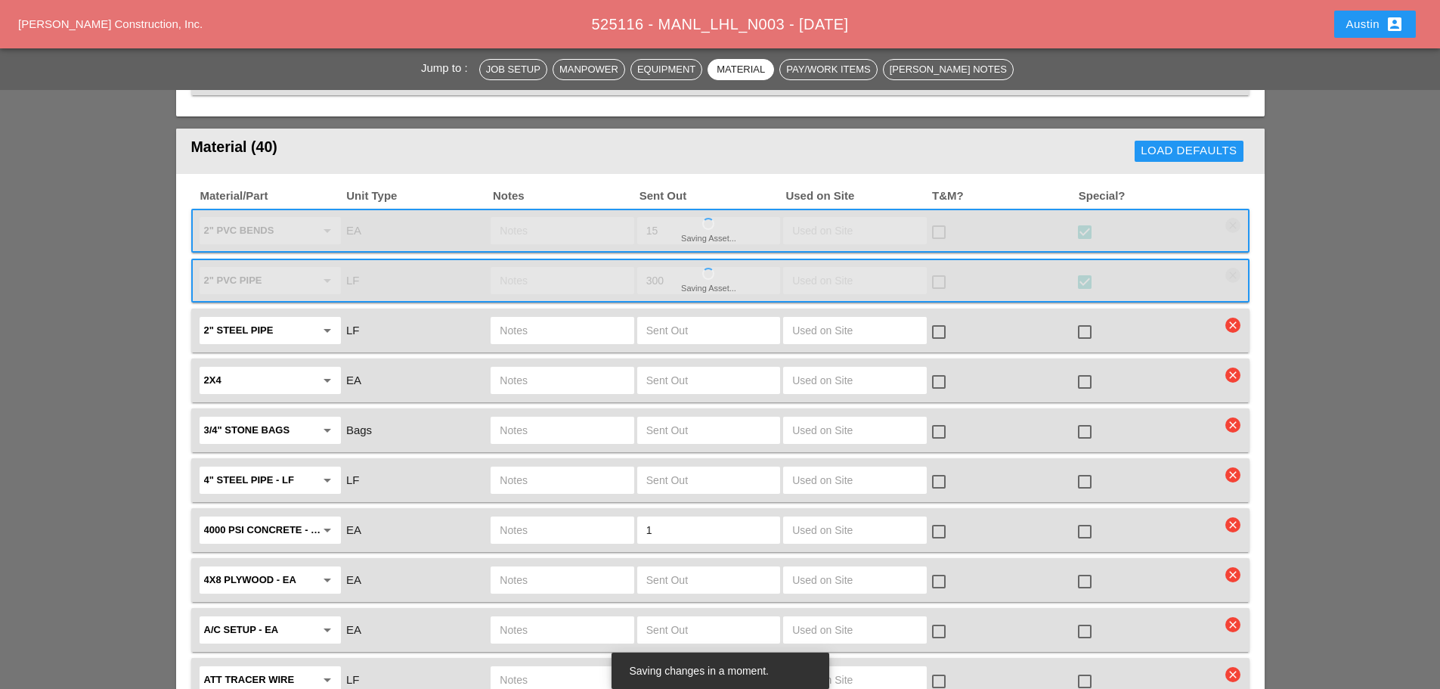
click at [1085, 319] on div at bounding box center [1085, 332] width 26 height 26
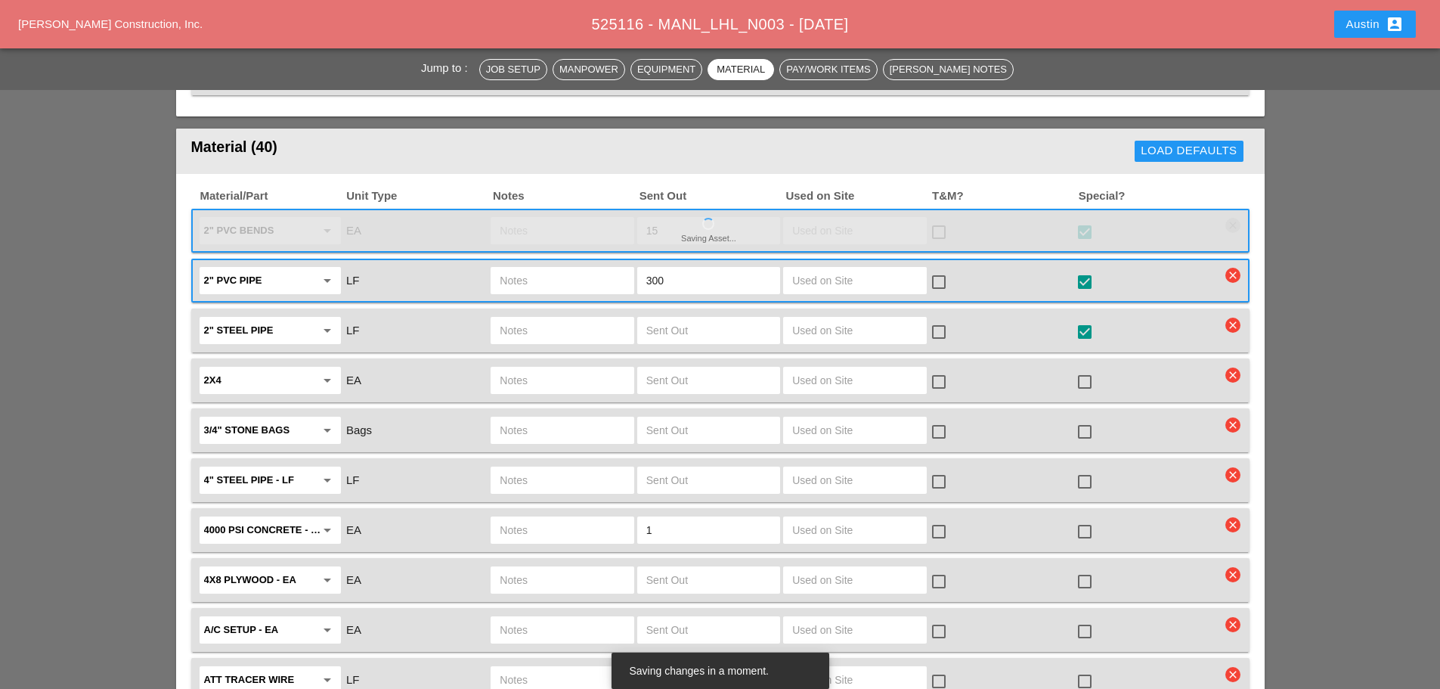
click at [1084, 369] on div at bounding box center [1085, 382] width 26 height 26
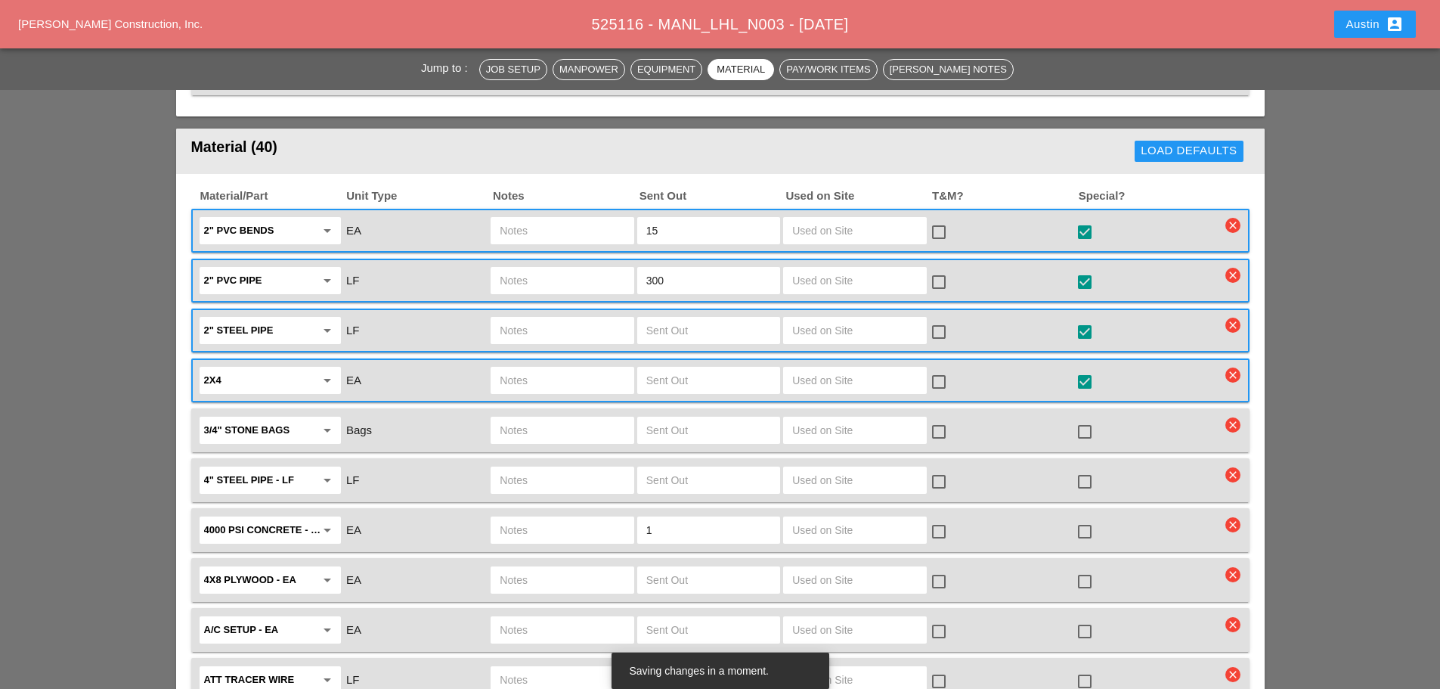
click at [1079, 419] on div at bounding box center [1085, 432] width 26 height 26
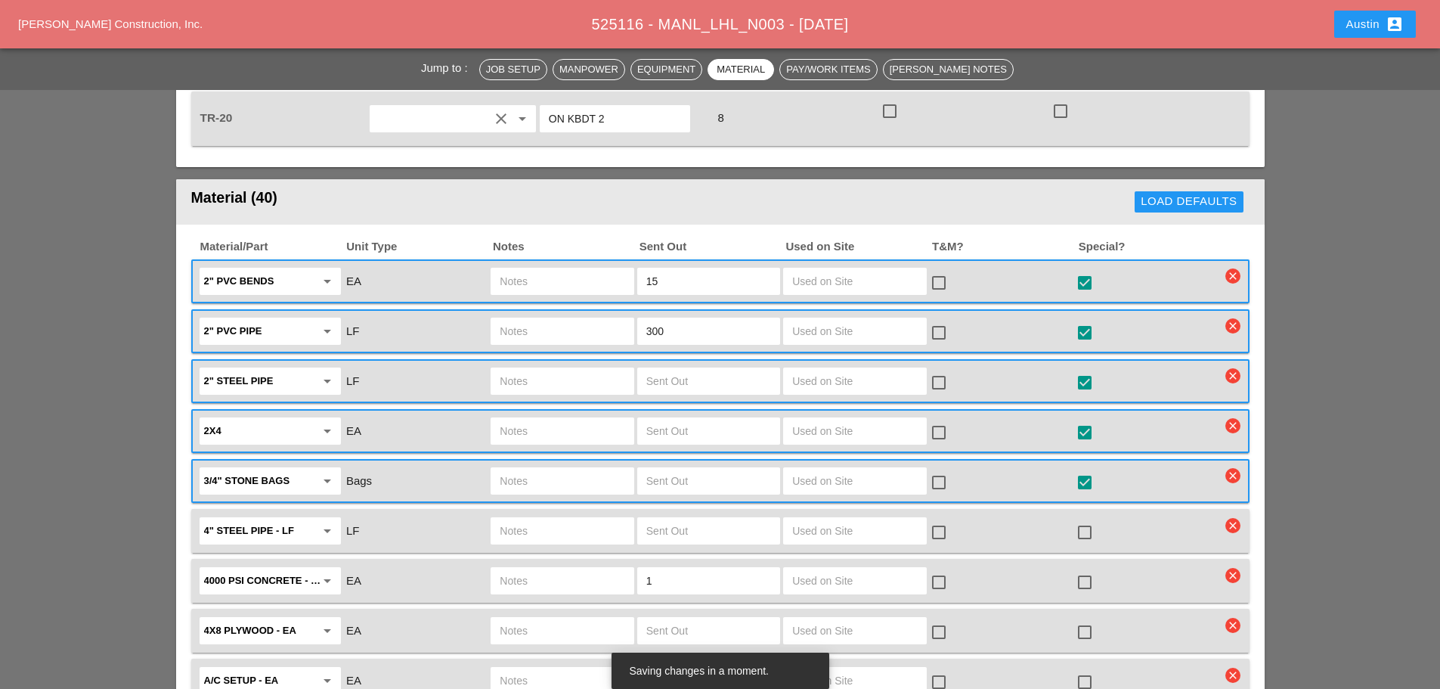
scroll to position [1966, 0]
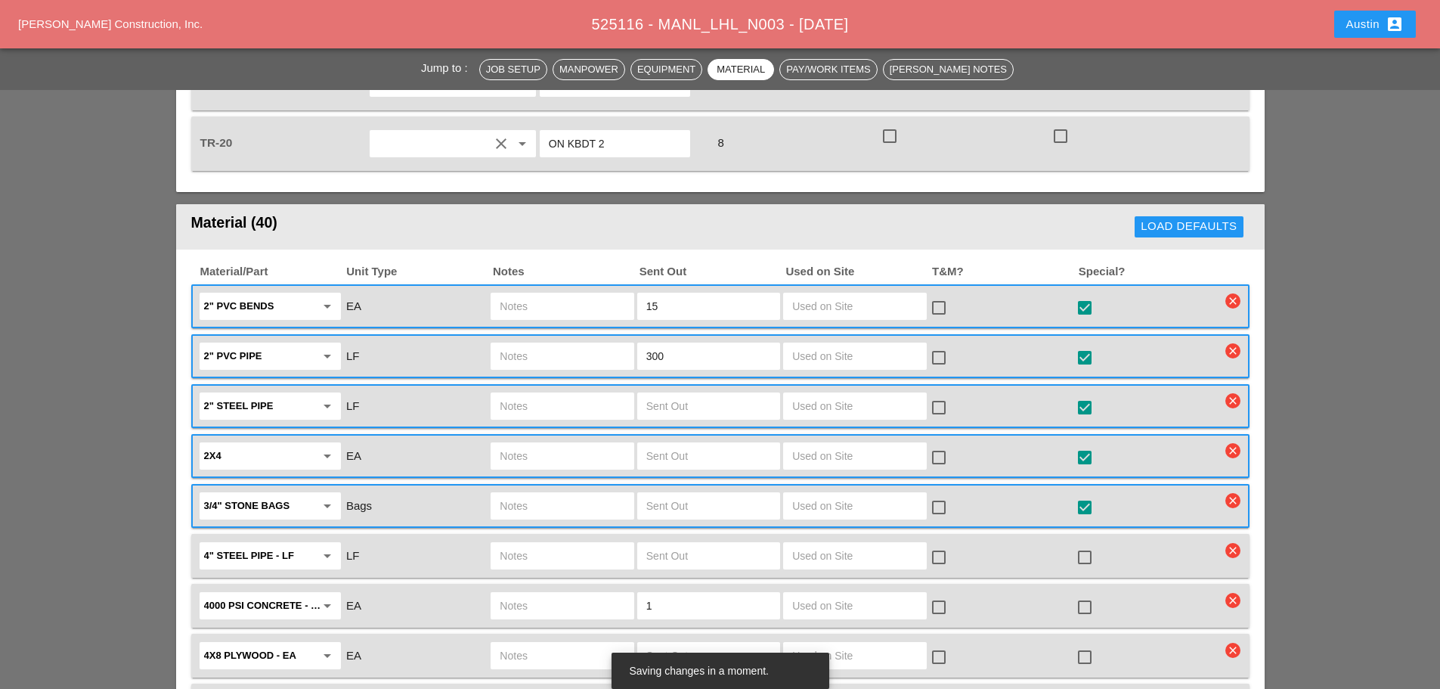
click at [1088, 495] on div at bounding box center [1085, 508] width 26 height 26
click at [1077, 445] on div at bounding box center [1085, 458] width 26 height 26
click at [1090, 395] on div at bounding box center [1085, 408] width 26 height 26
click at [1085, 345] on div at bounding box center [1085, 358] width 26 height 26
click at [1083, 295] on div at bounding box center [1085, 308] width 26 height 26
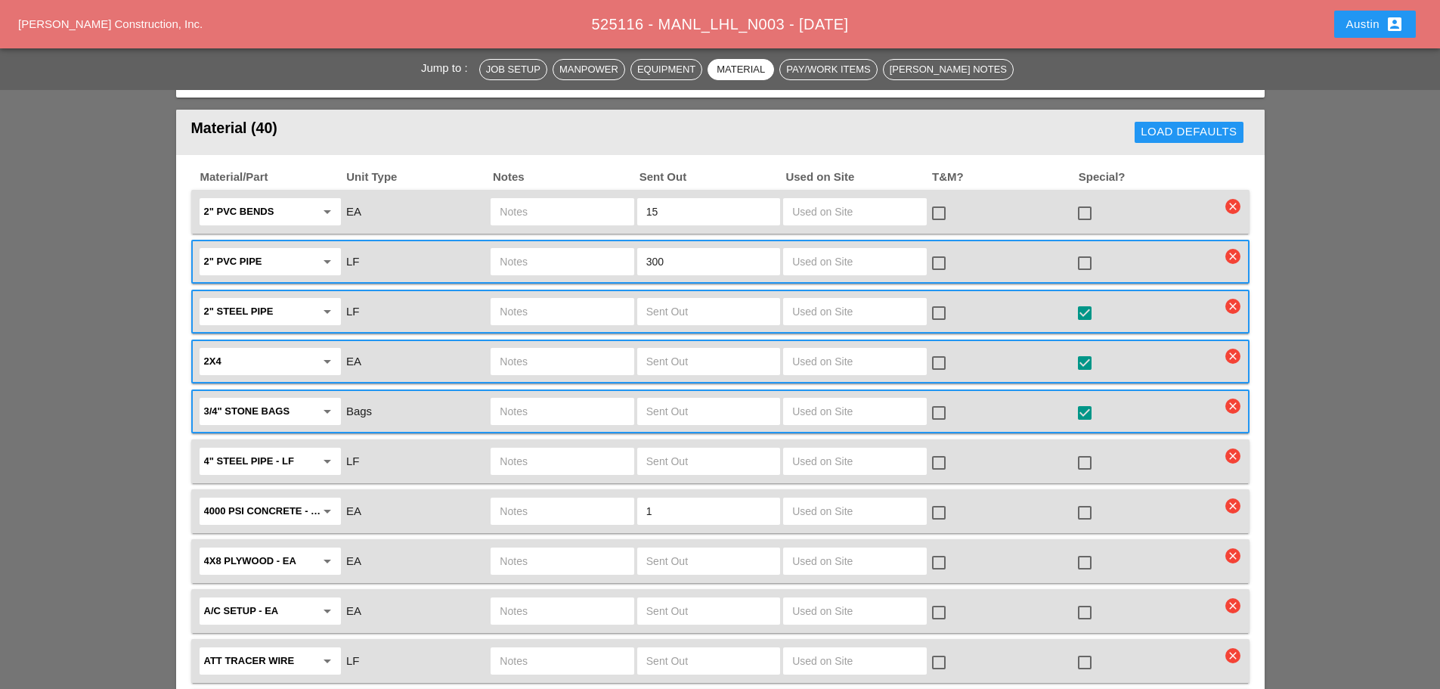
scroll to position [2042, 0]
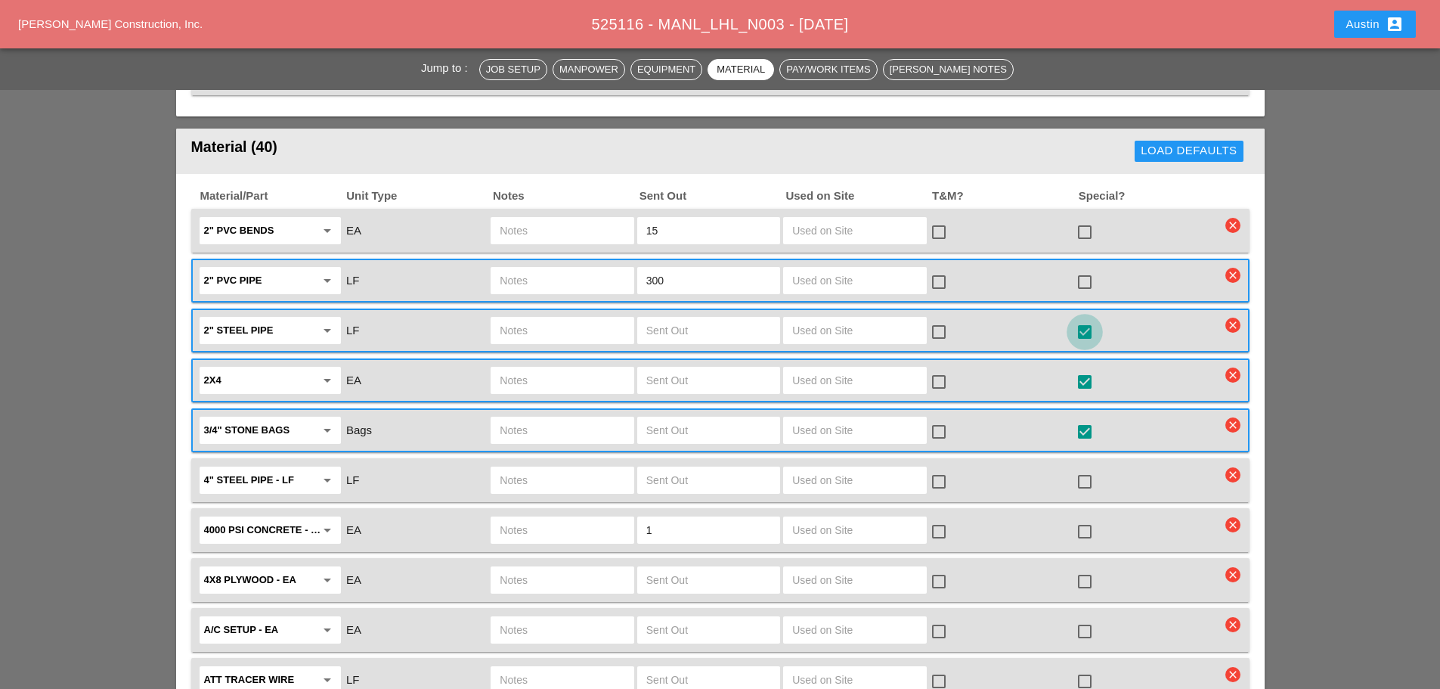
click at [1092, 319] on div at bounding box center [1085, 332] width 26 height 26
click at [1088, 369] on div at bounding box center [1085, 382] width 26 height 26
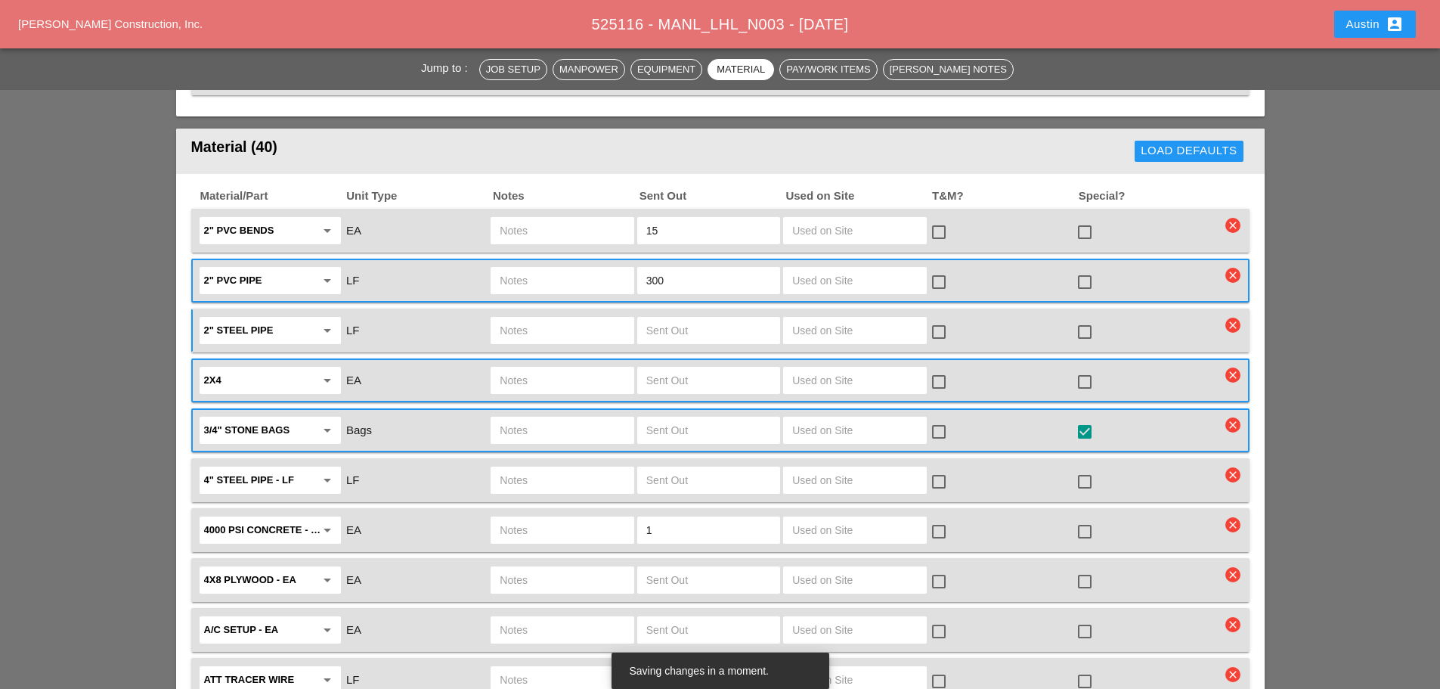
click at [1081, 419] on div at bounding box center [1085, 432] width 26 height 26
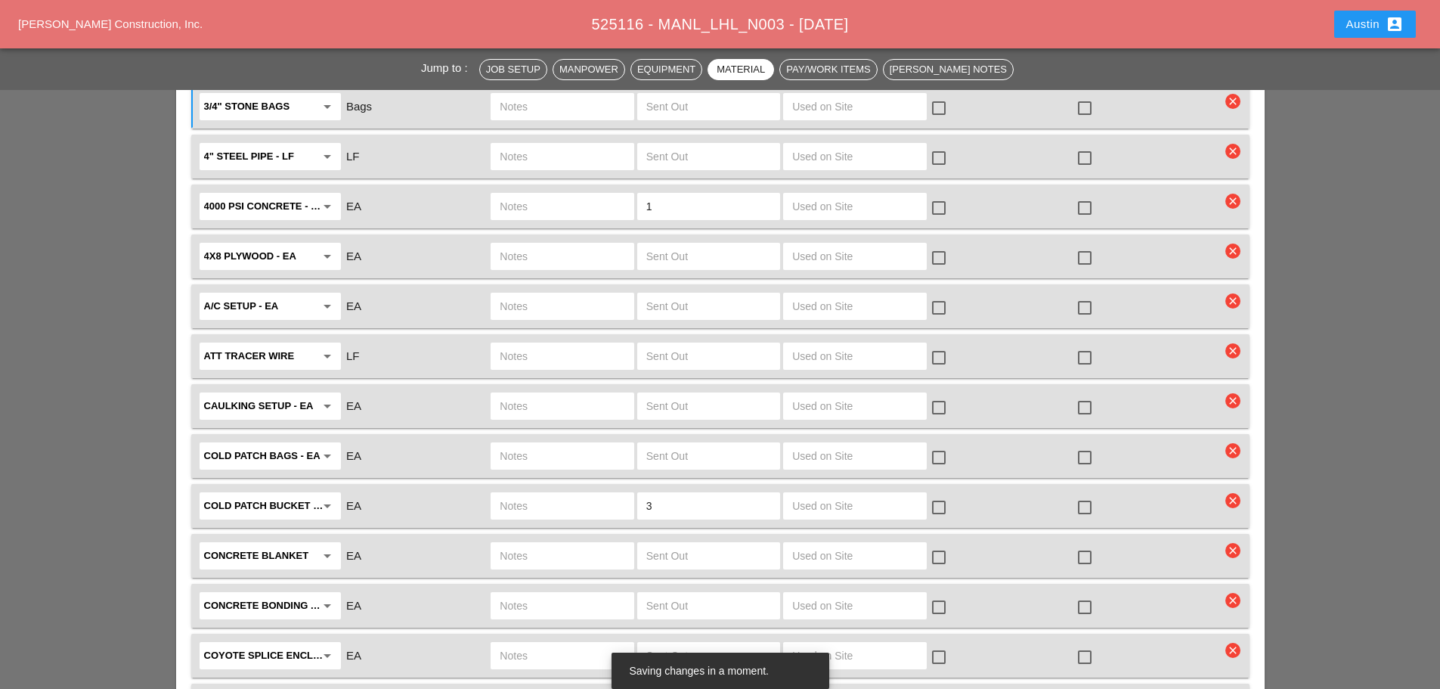
scroll to position [2420, 0]
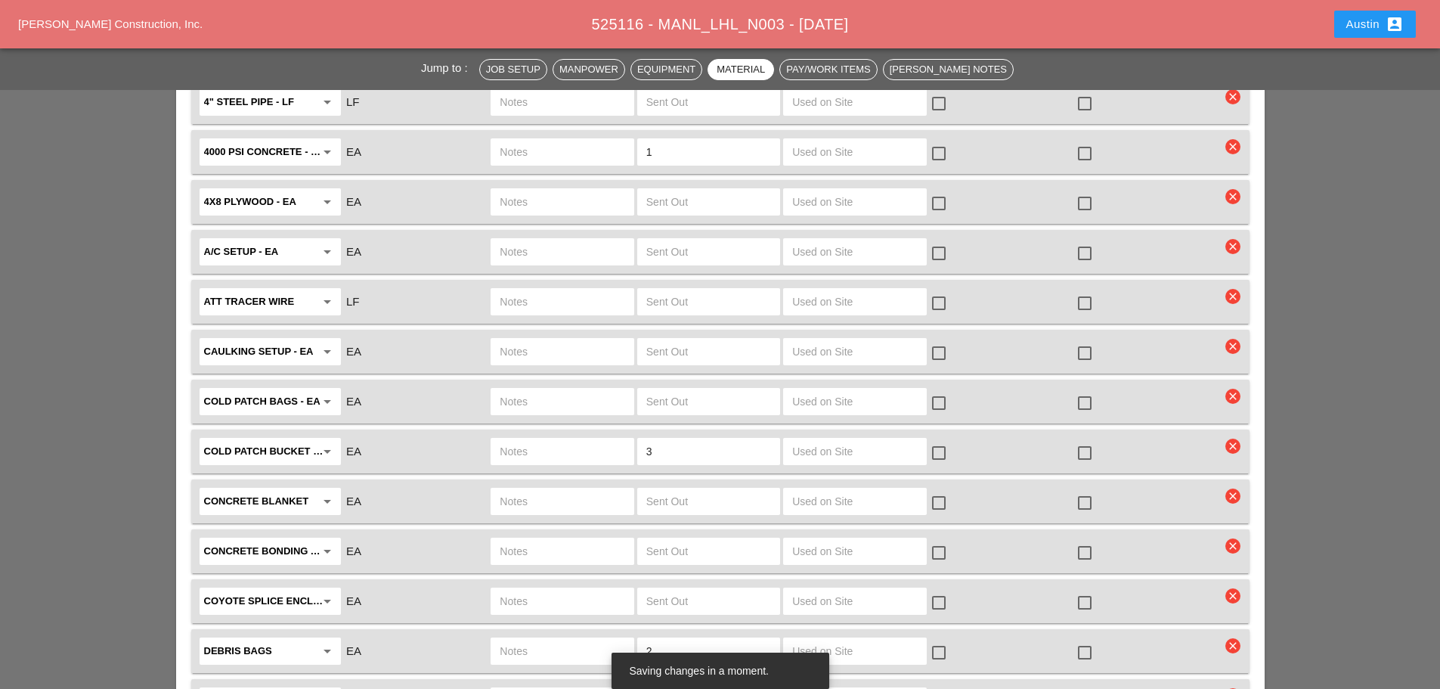
click at [1228, 488] on icon "clear" at bounding box center [1233, 495] width 15 height 15
click at [1220, 423] on div "Are you Sure?" at bounding box center [1234, 421] width 96 height 17
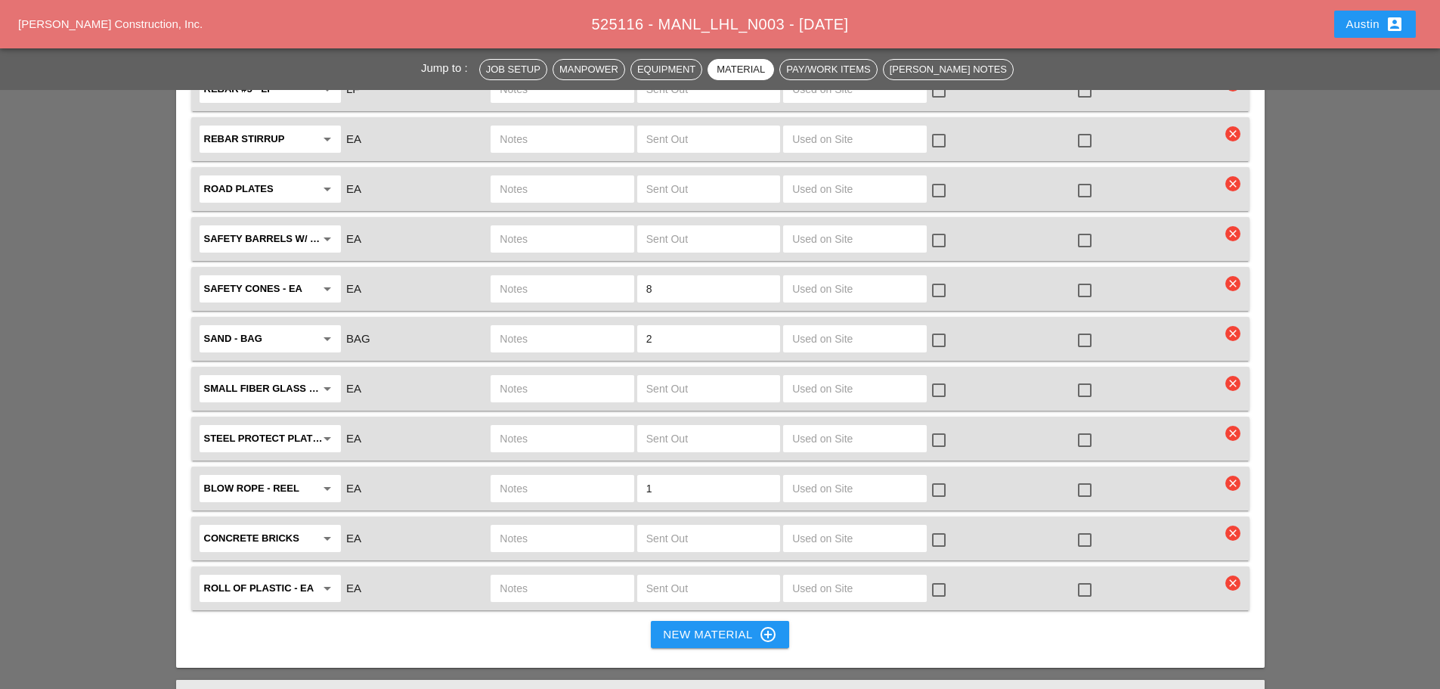
scroll to position [3554, 0]
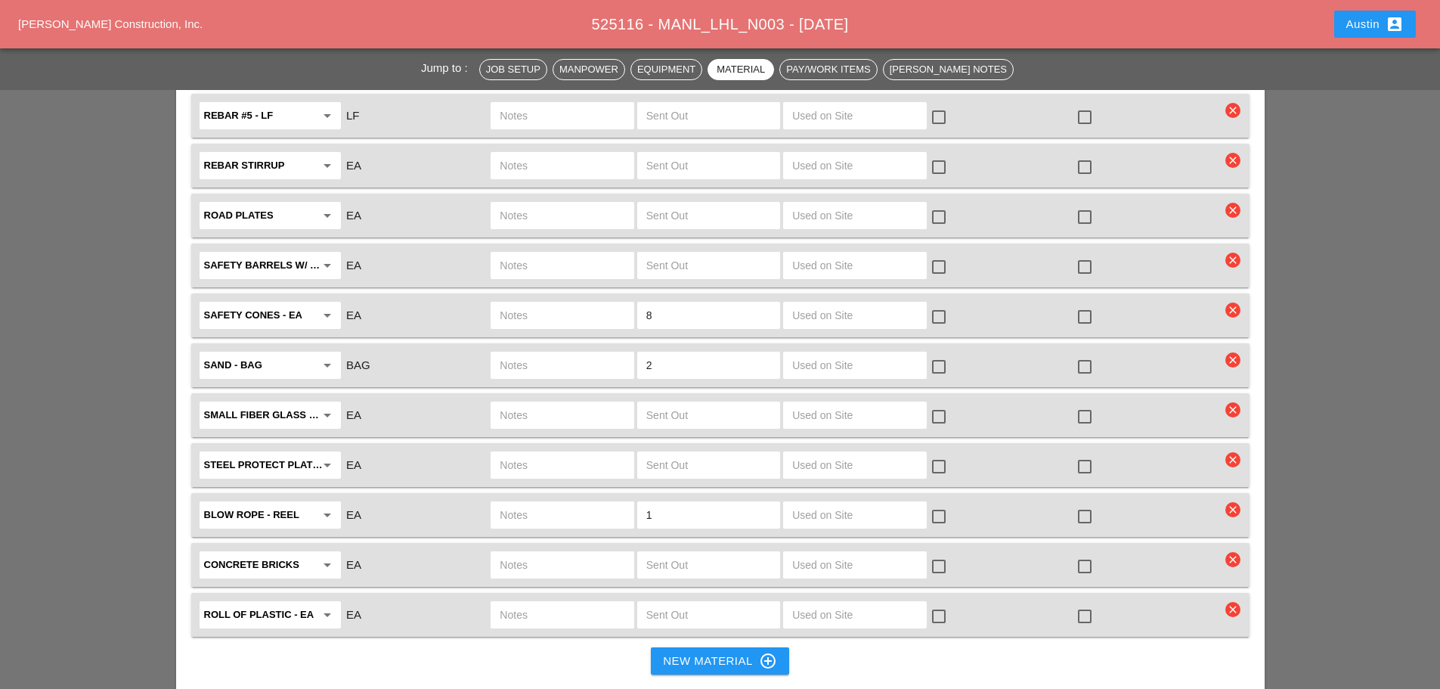
click at [594, 453] on input "text" at bounding box center [562, 465] width 125 height 24
type input "2 MEDIUM PLATES"
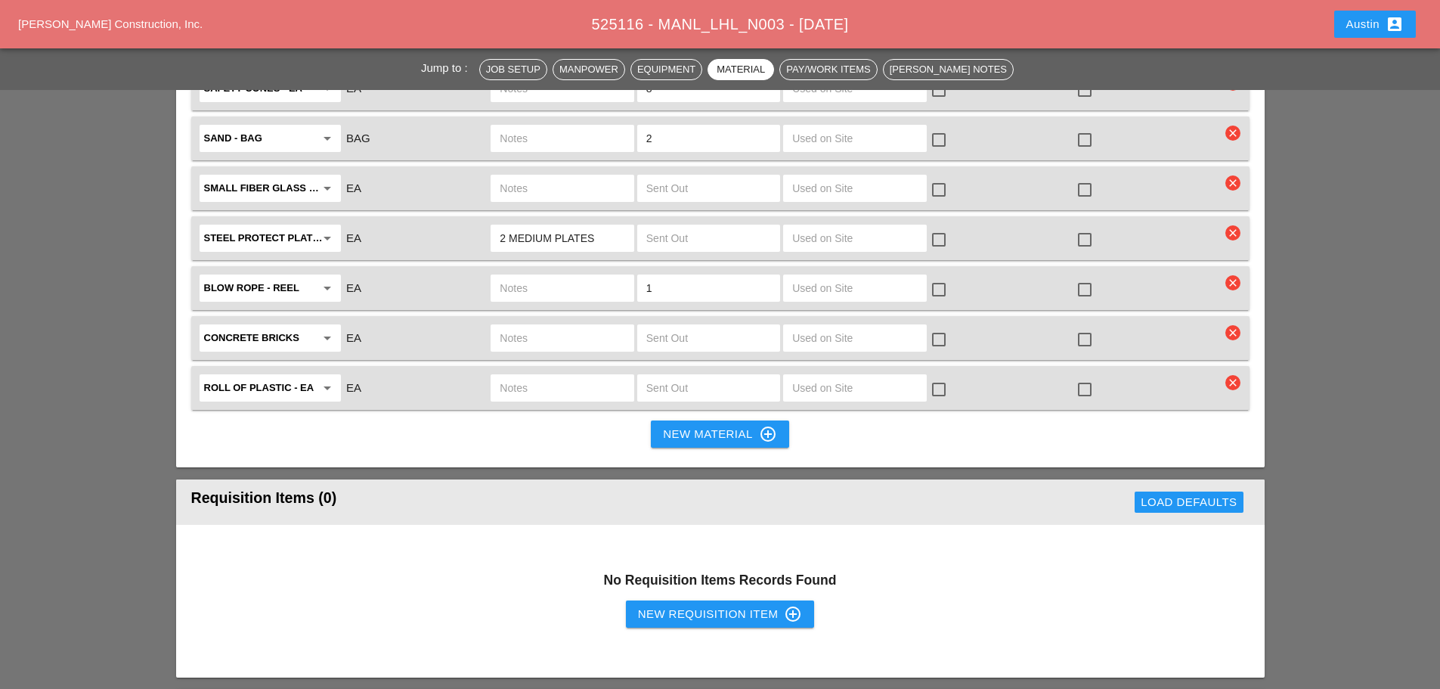
scroll to position [3705, 0]
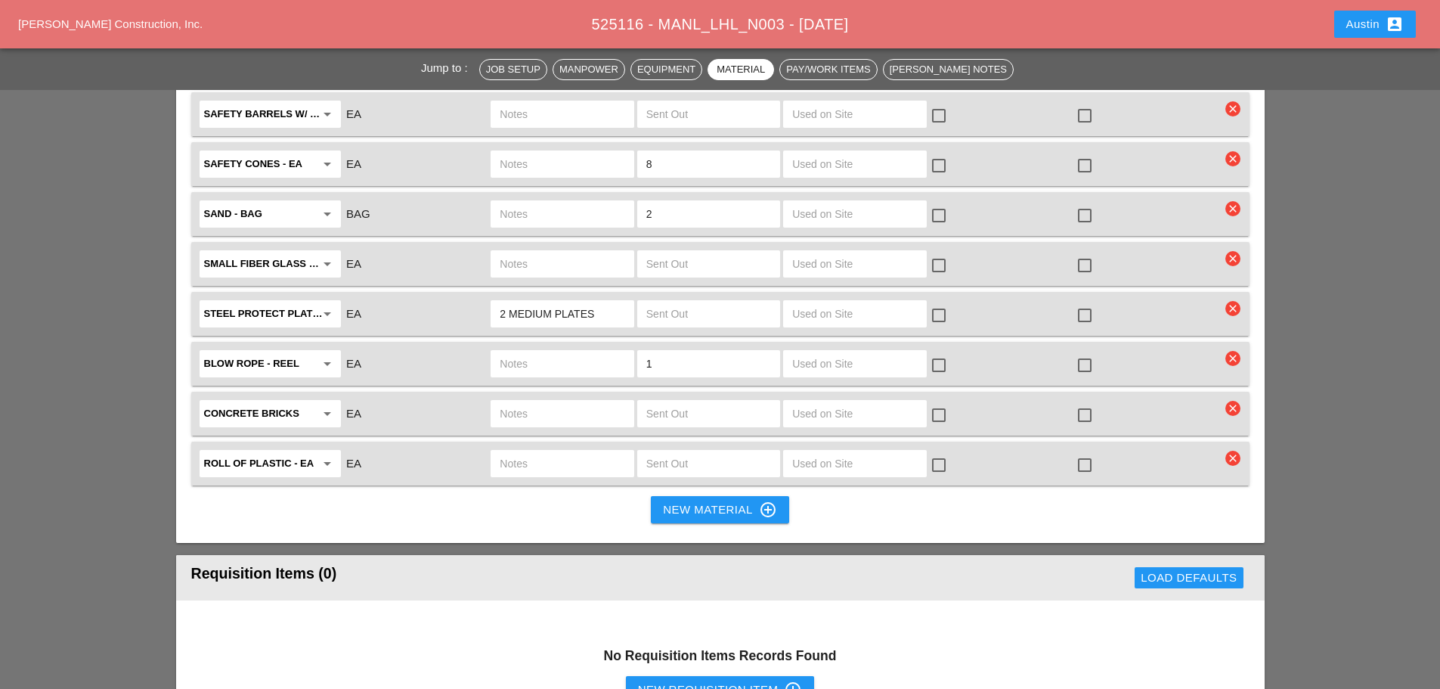
drag, startPoint x: 598, startPoint y: 275, endPoint x: 494, endPoint y: 279, distance: 104.4
click at [494, 300] on div "2 MEDIUM PLATES" at bounding box center [562, 313] width 143 height 27
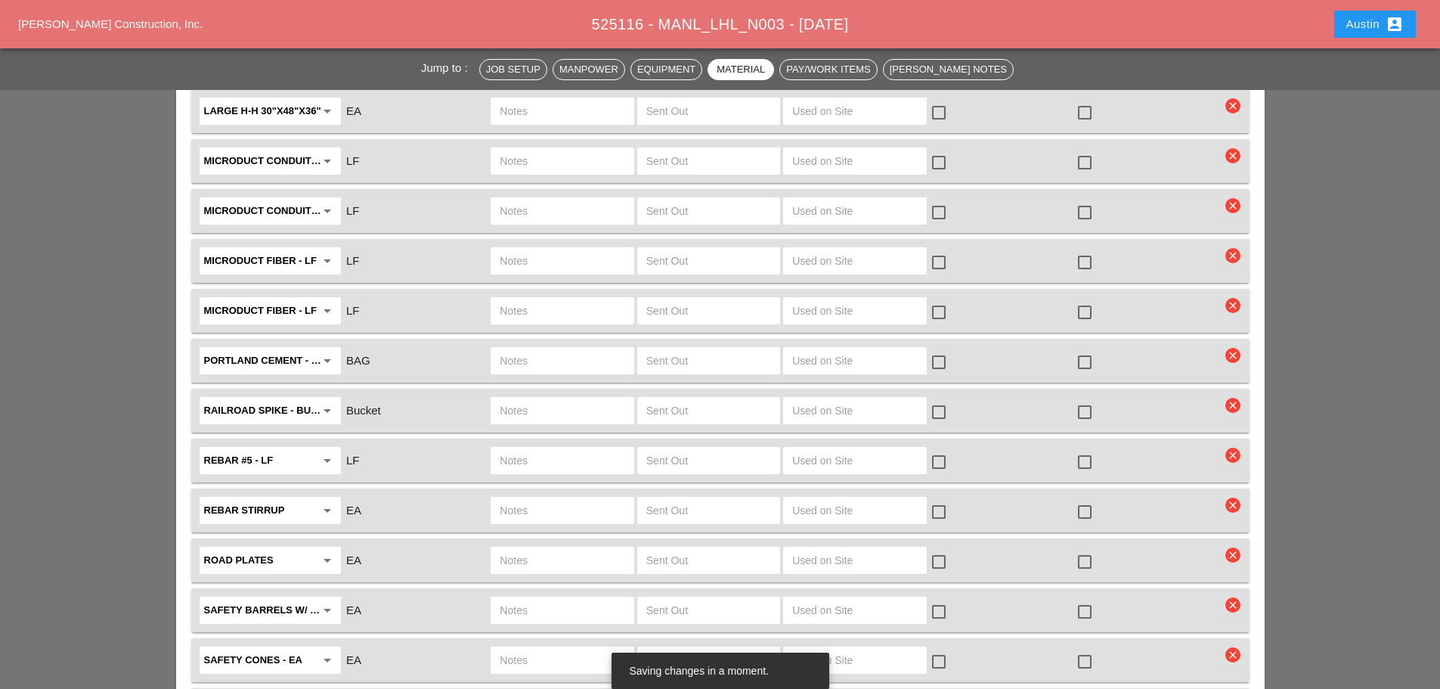
scroll to position [3251, 0]
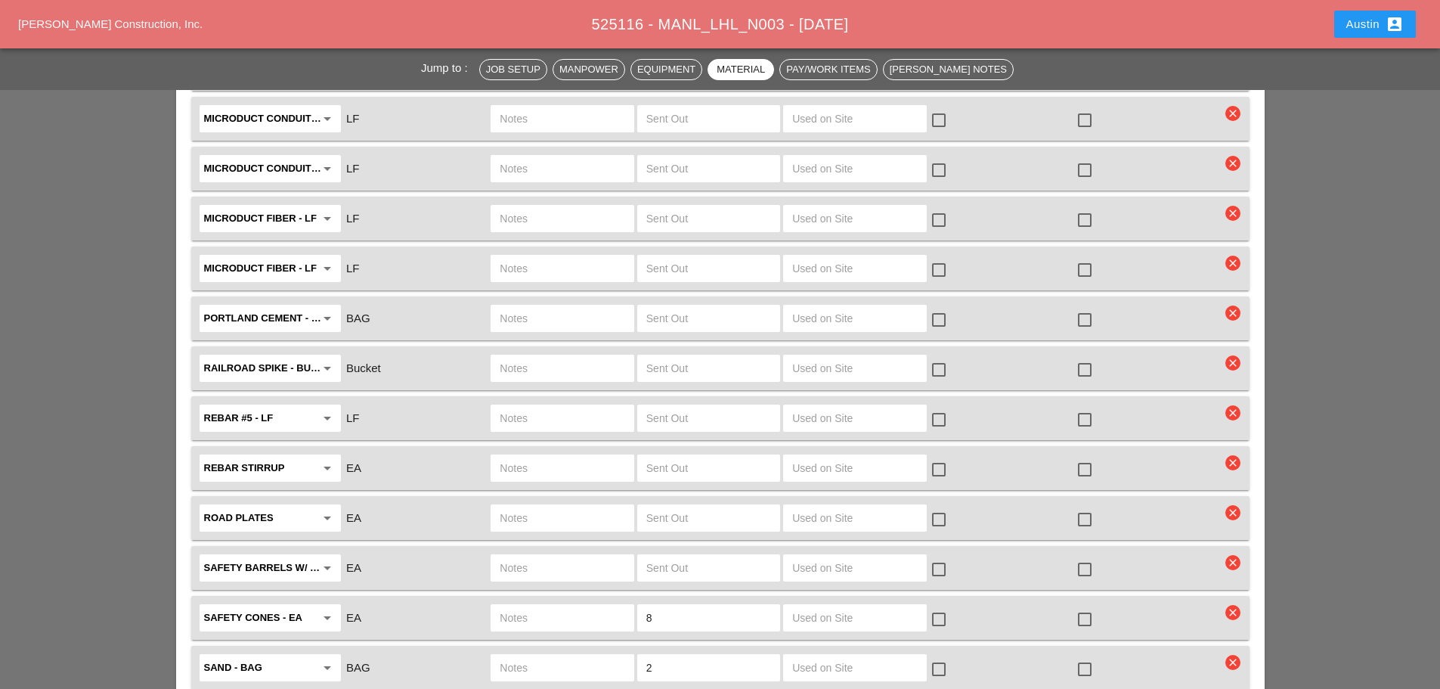
click at [536, 506] on input "text" at bounding box center [562, 518] width 125 height 24
paste input "2 MEDIUM PLATES"
type input "2 MEDIUM PLATES"
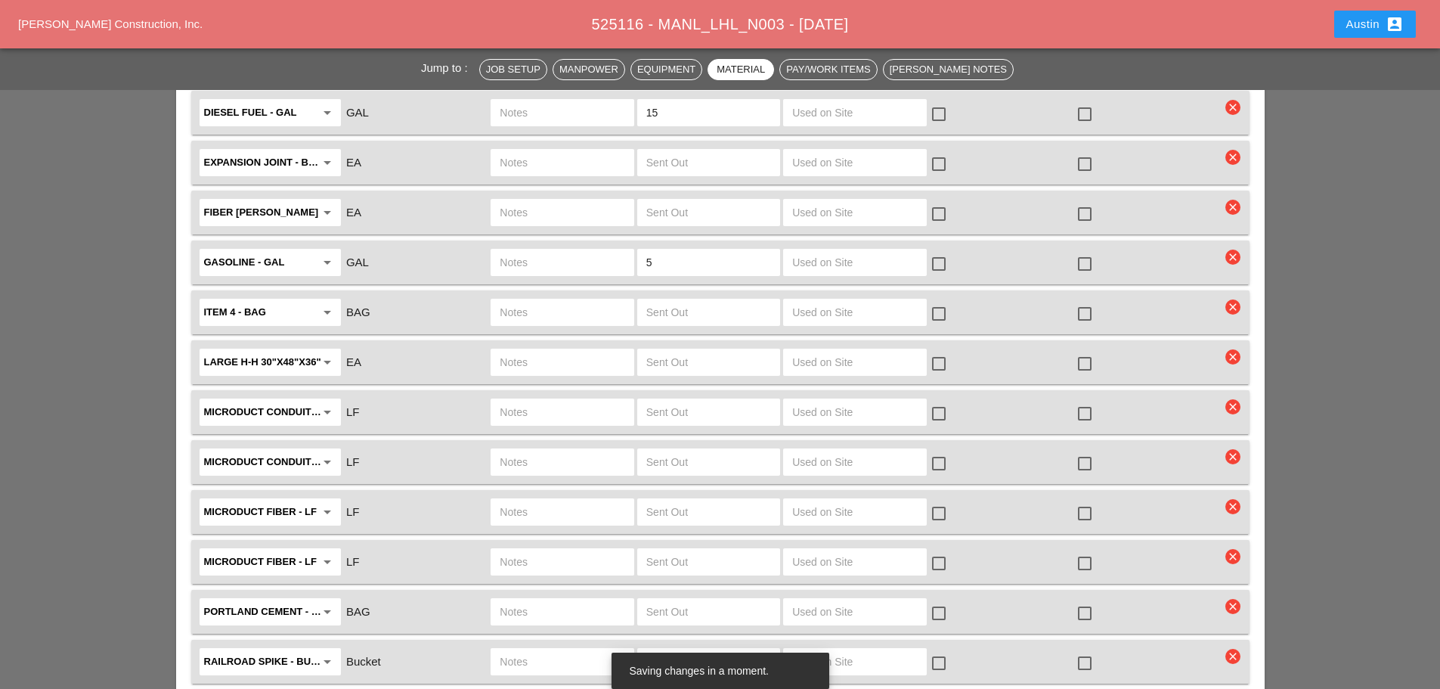
scroll to position [2949, 0]
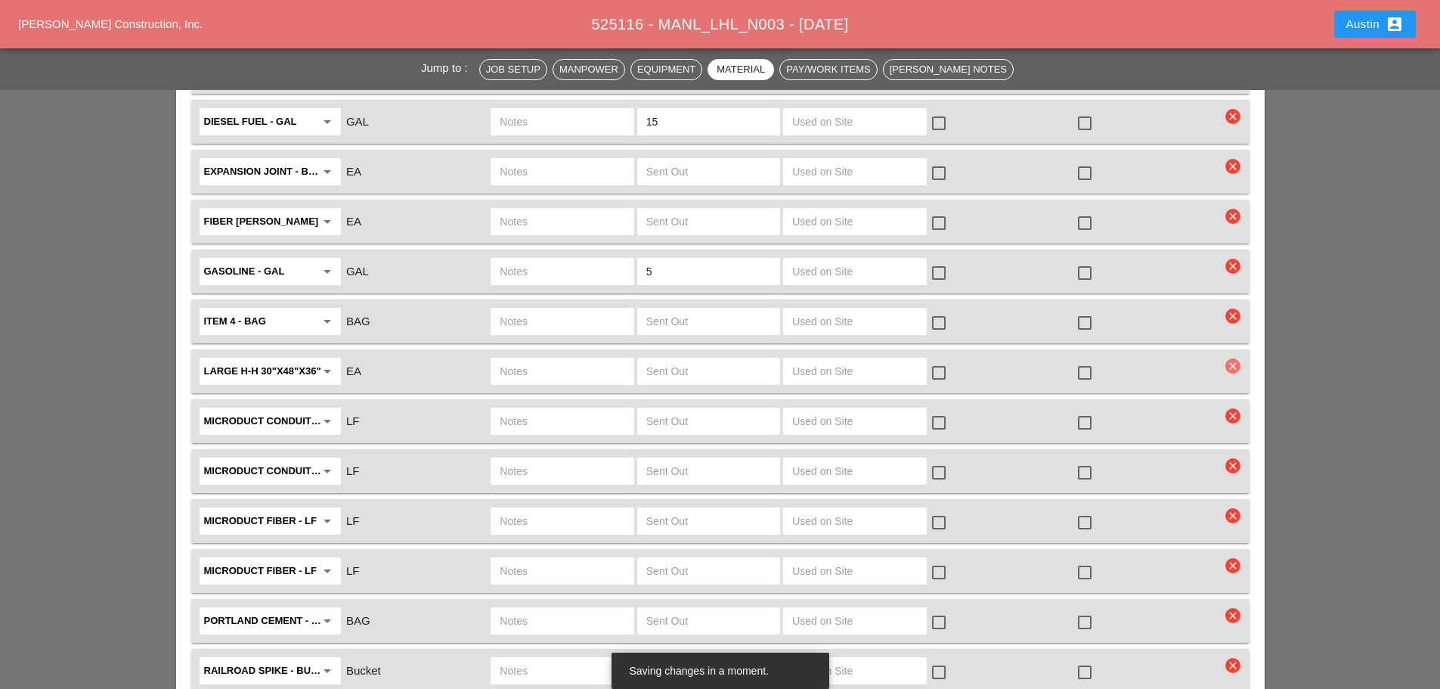
click at [1236, 358] on icon "clear" at bounding box center [1233, 365] width 15 height 15
click at [1239, 285] on div "Are you Sure?" at bounding box center [1234, 291] width 96 height 17
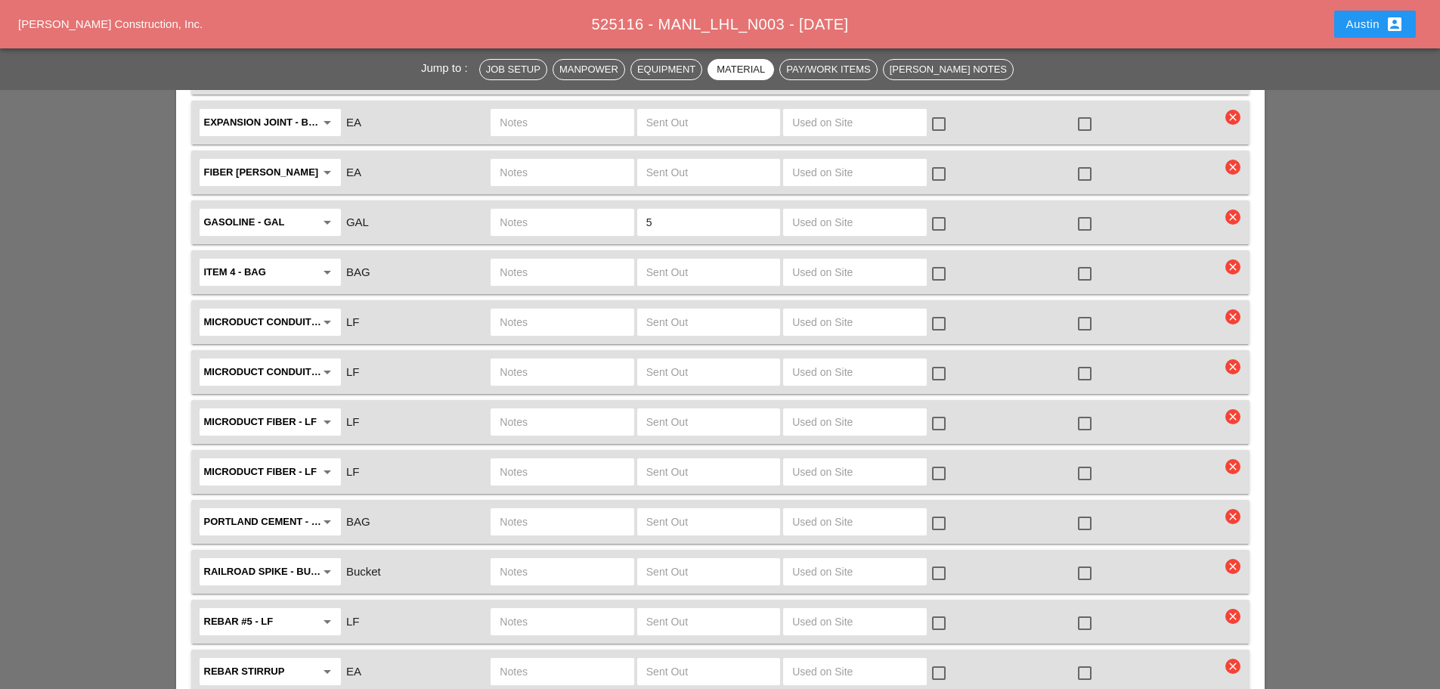
scroll to position [3025, 0]
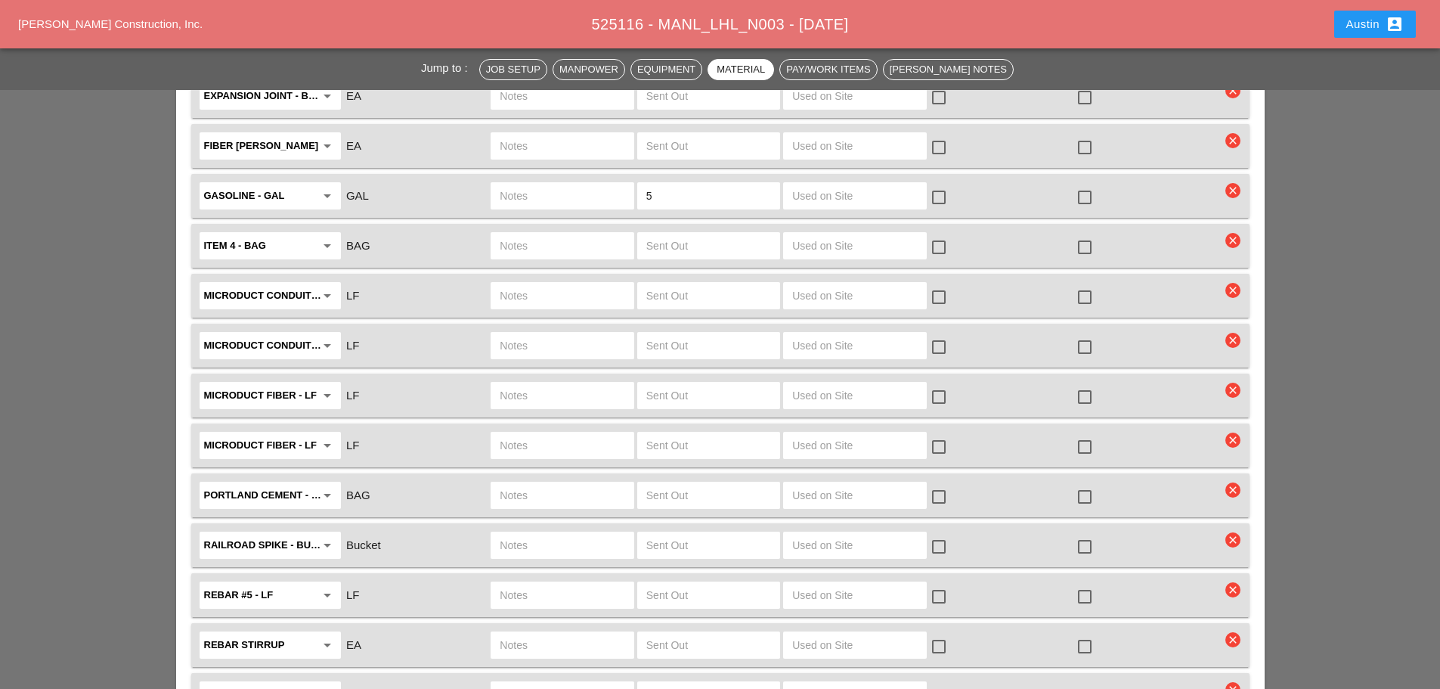
click at [1236, 433] on icon "clear" at bounding box center [1233, 440] width 15 height 15
click at [1200, 363] on div "Are you Sure?" at bounding box center [1234, 365] width 96 height 17
click at [1232, 383] on icon "clear" at bounding box center [1233, 390] width 15 height 15
click at [1204, 317] on div "Are you Sure?" at bounding box center [1234, 315] width 96 height 17
click at [1239, 333] on icon "clear" at bounding box center [1233, 340] width 15 height 15
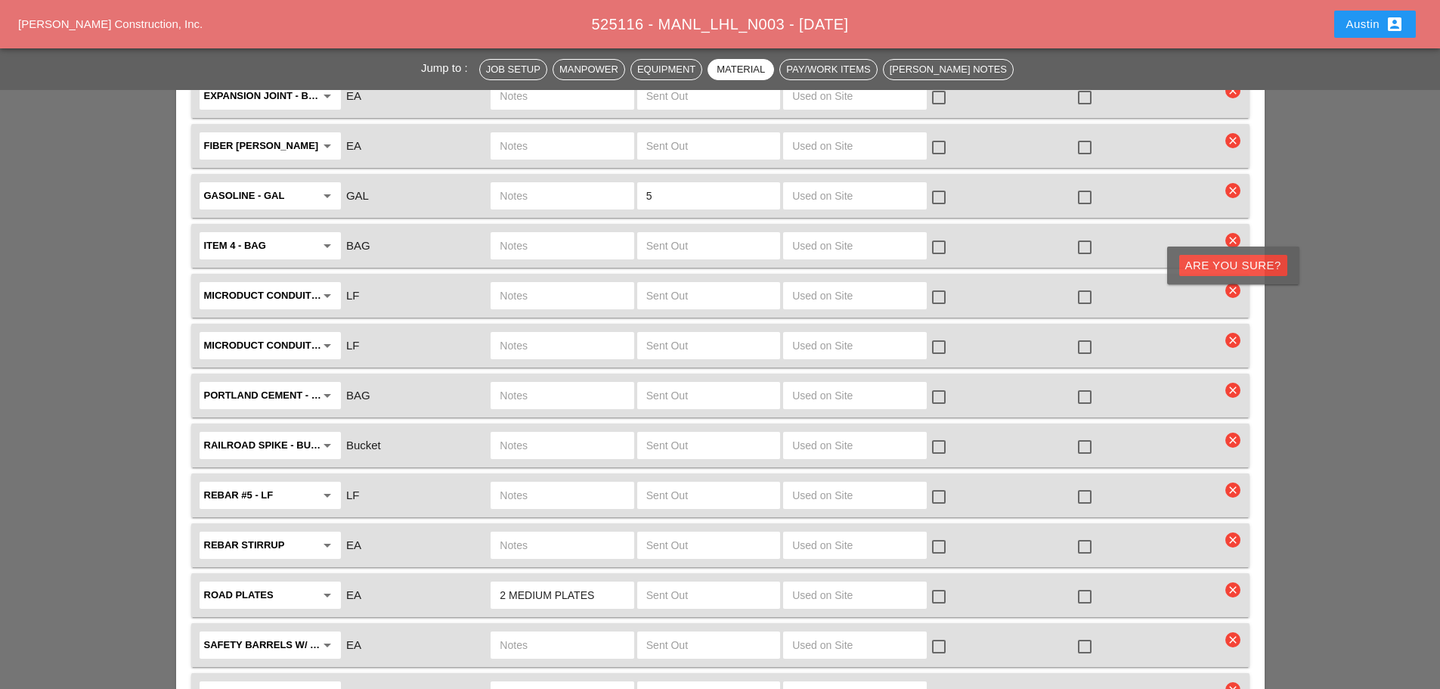
click at [1240, 262] on div "Are you Sure?" at bounding box center [1234, 265] width 96 height 17
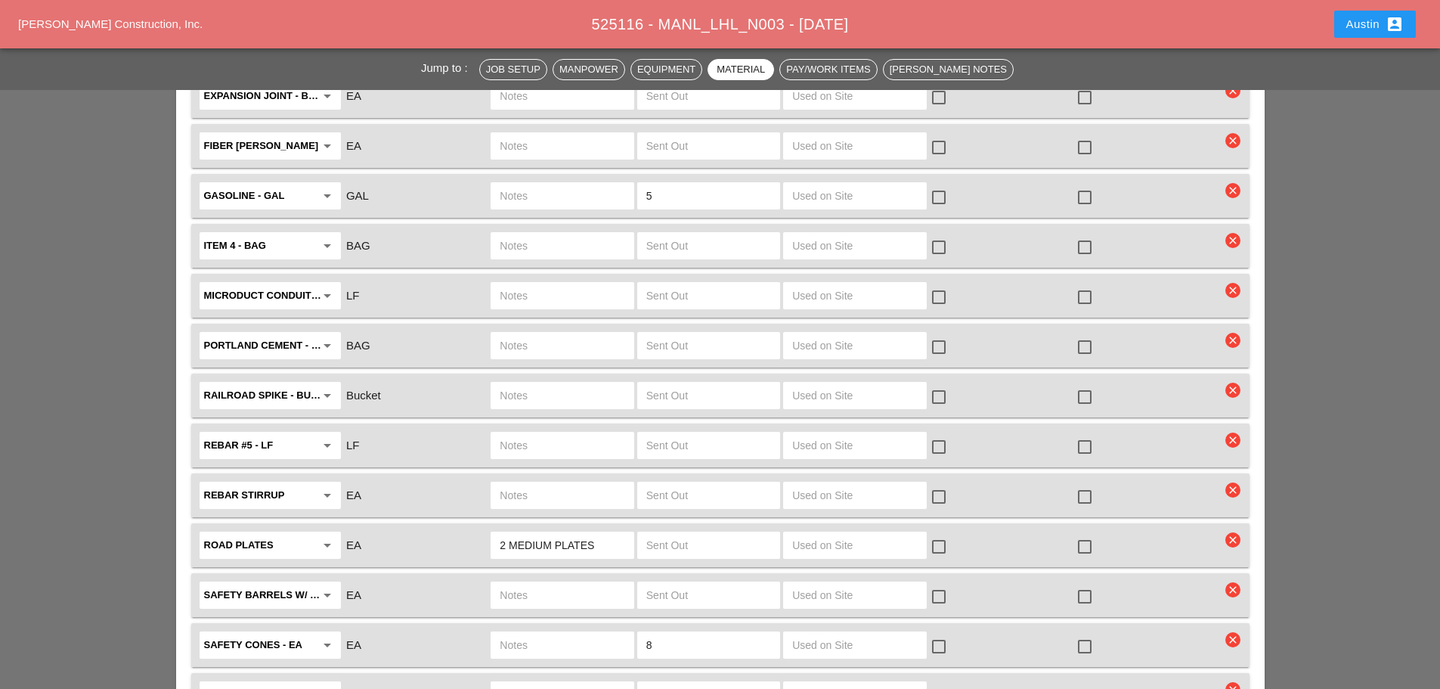
click at [1236, 283] on icon "clear" at bounding box center [1233, 290] width 15 height 15
click at [1217, 212] on div "Are you Sure?" at bounding box center [1234, 215] width 96 height 17
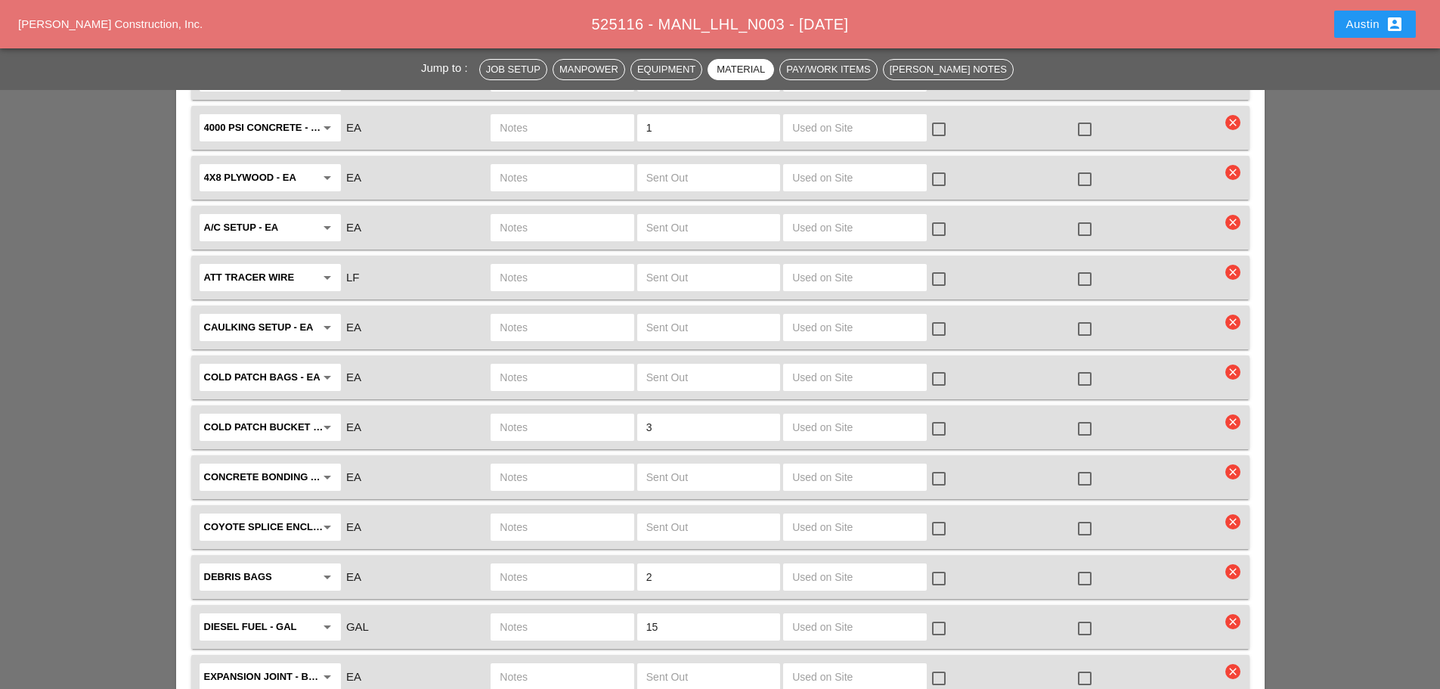
scroll to position [2420, 0]
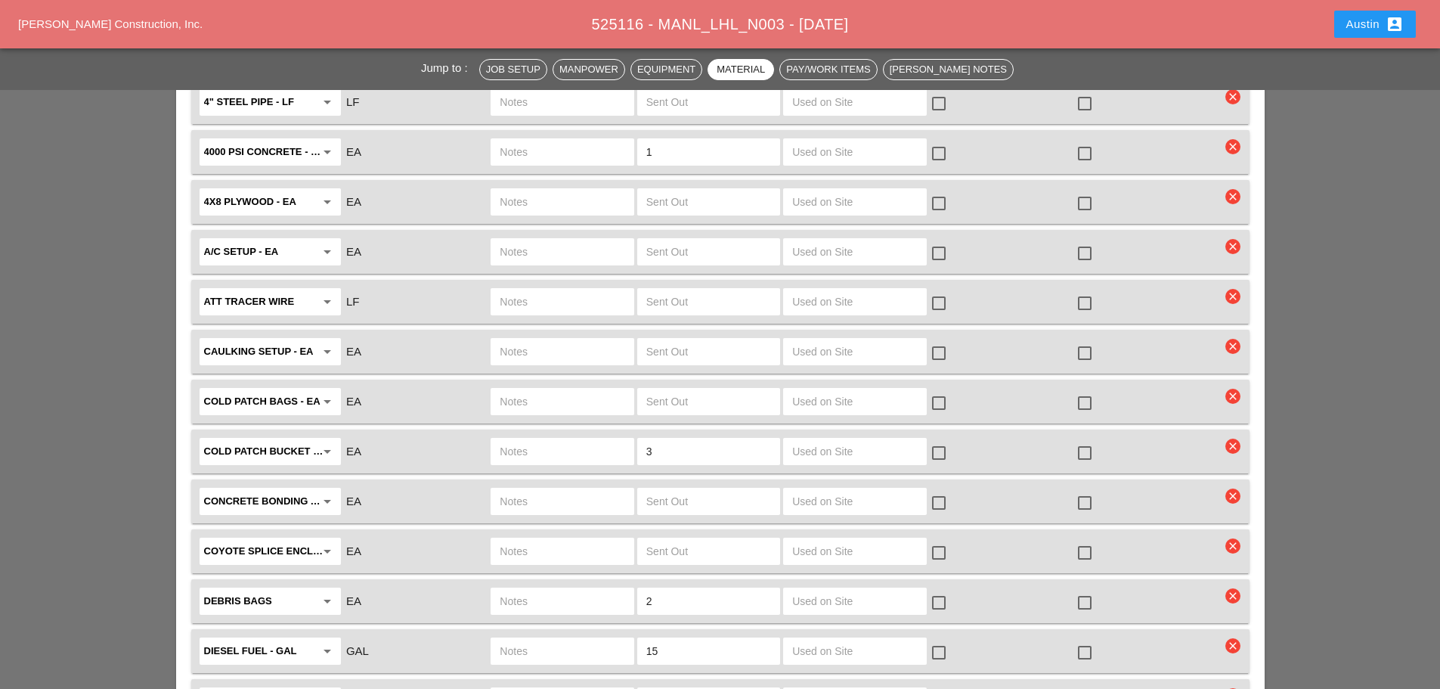
click at [1229, 488] on icon "clear" at bounding box center [1233, 495] width 15 height 15
click at [1211, 420] on div "Are you Sure?" at bounding box center [1234, 421] width 96 height 17
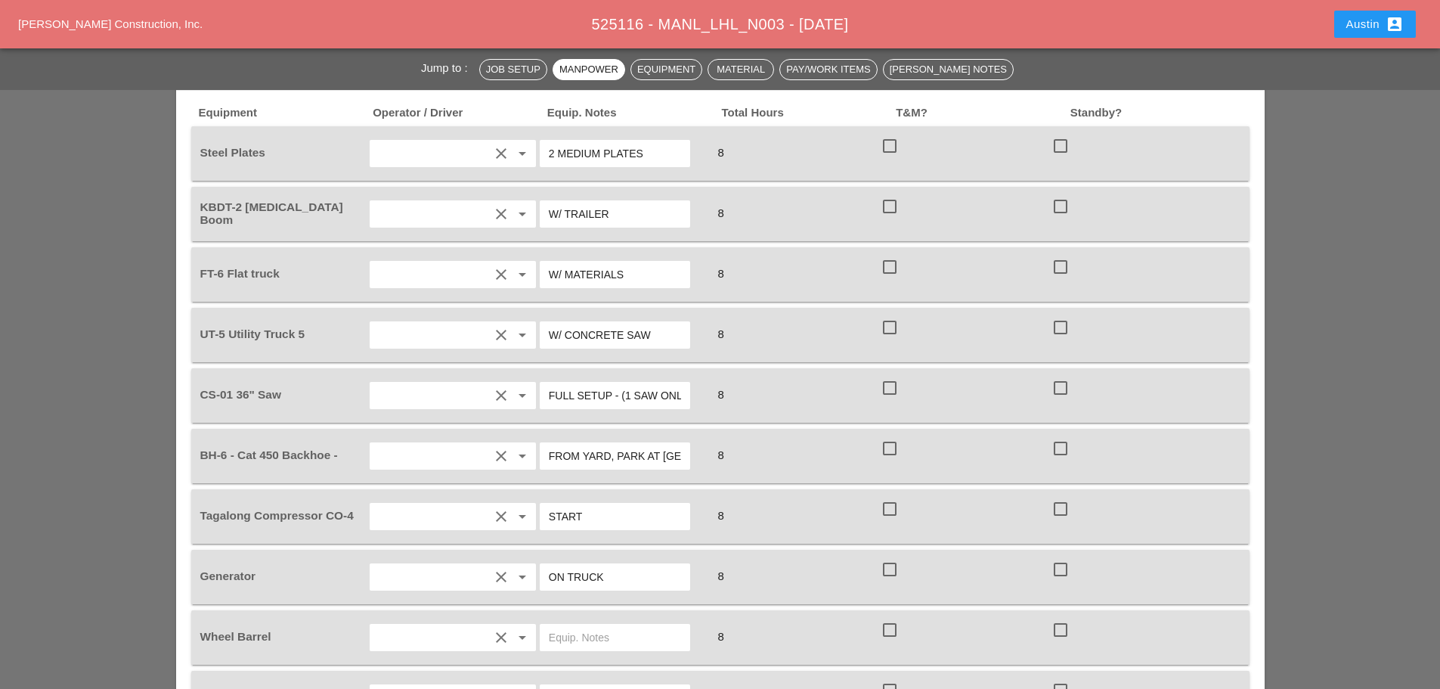
scroll to position [1437, 0]
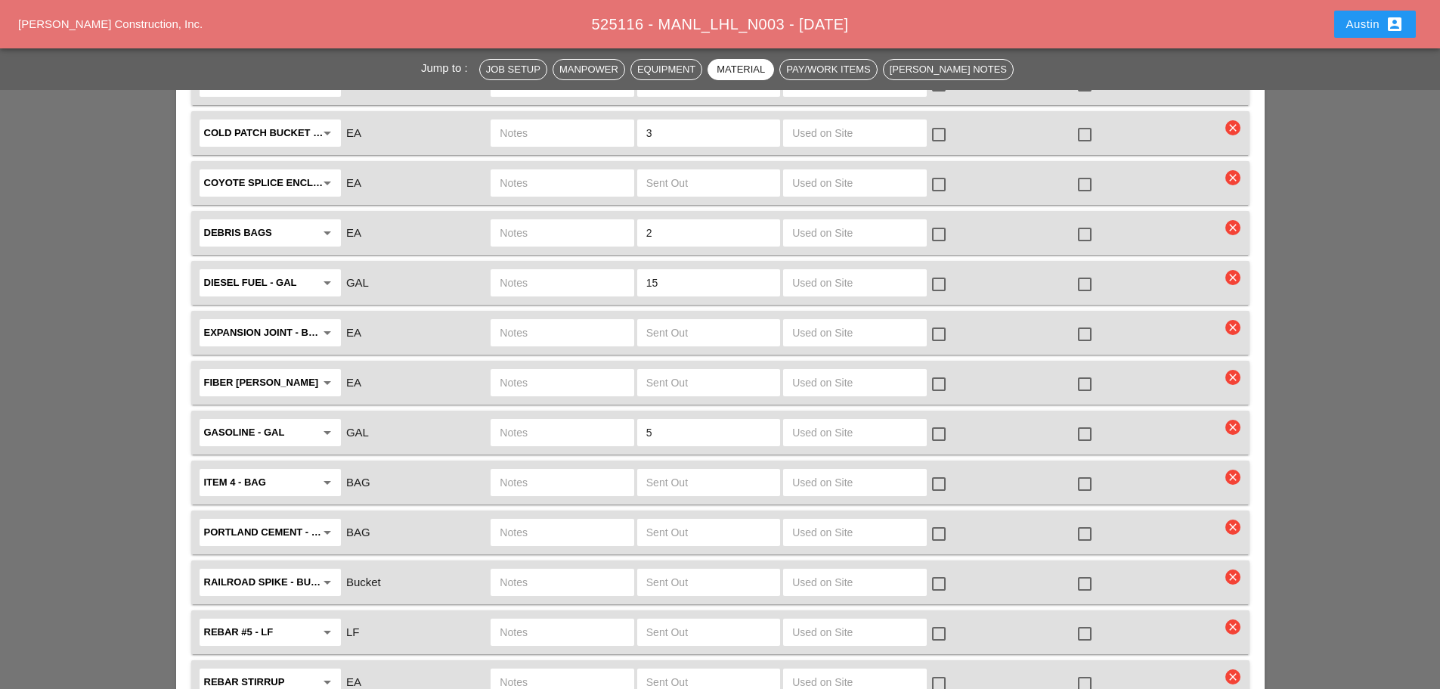
scroll to position [2798, 0]
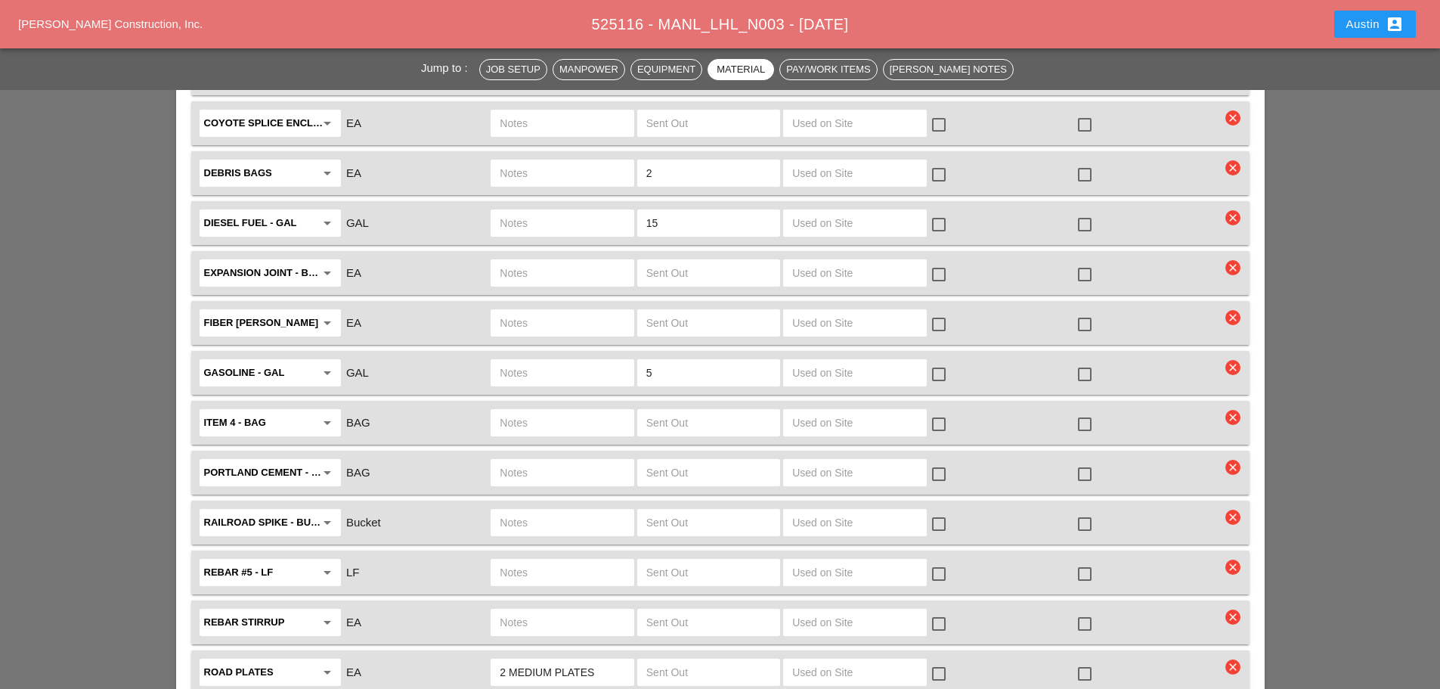
click at [677, 411] on input "text" at bounding box center [708, 423] width 125 height 24
type input "3"
click at [541, 411] on input "text" at bounding box center [562, 423] width 125 height 24
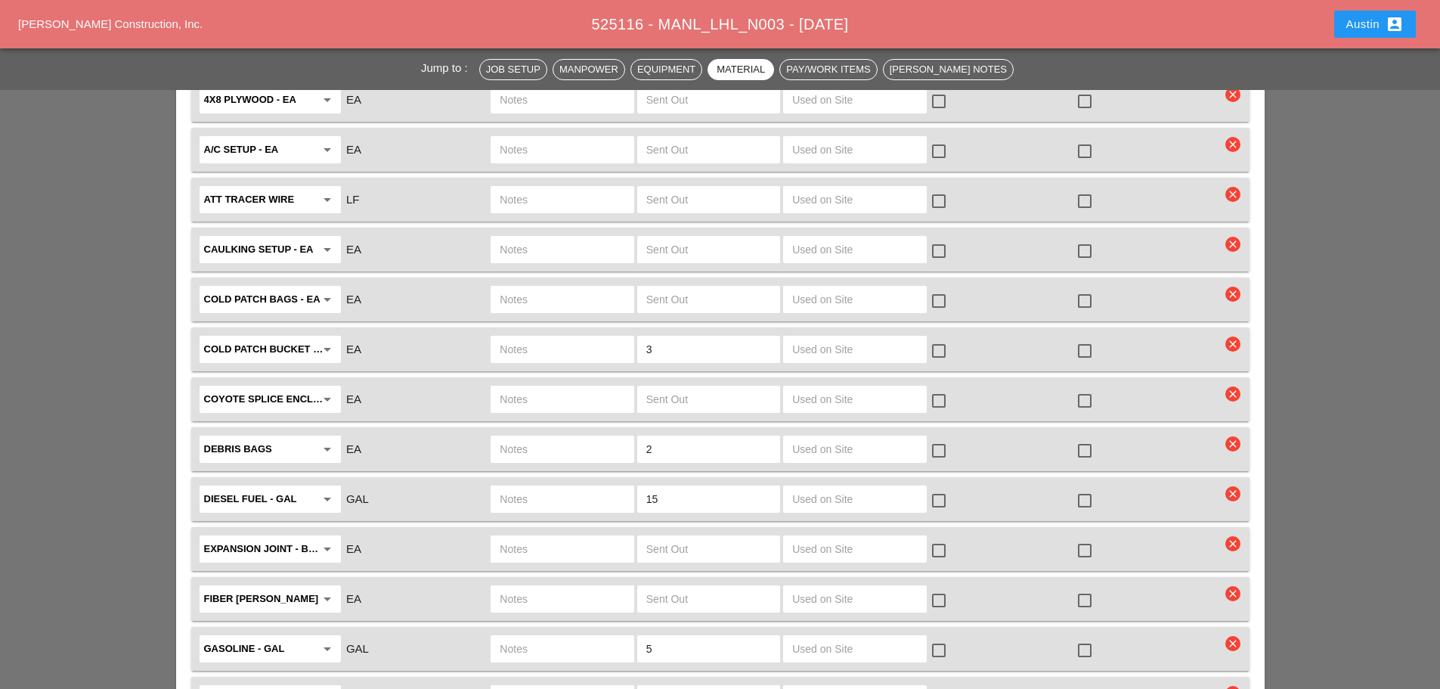
scroll to position [2495, 0]
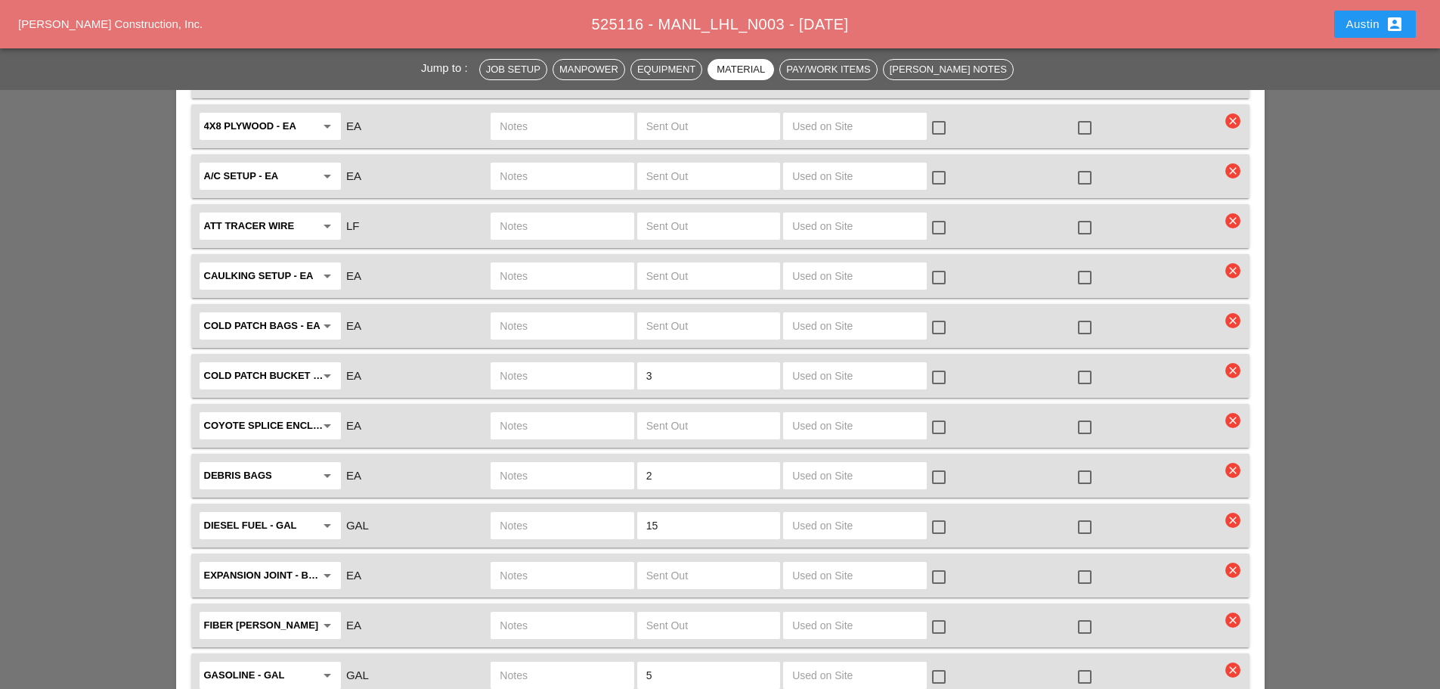
type input "3 DEBRIS BAGS"
click at [692, 314] on input "text" at bounding box center [708, 326] width 125 height 24
type input "2"
click at [590, 314] on input "text" at bounding box center [562, 326] width 125 height 24
type input "2 DEBRIS BAGS"
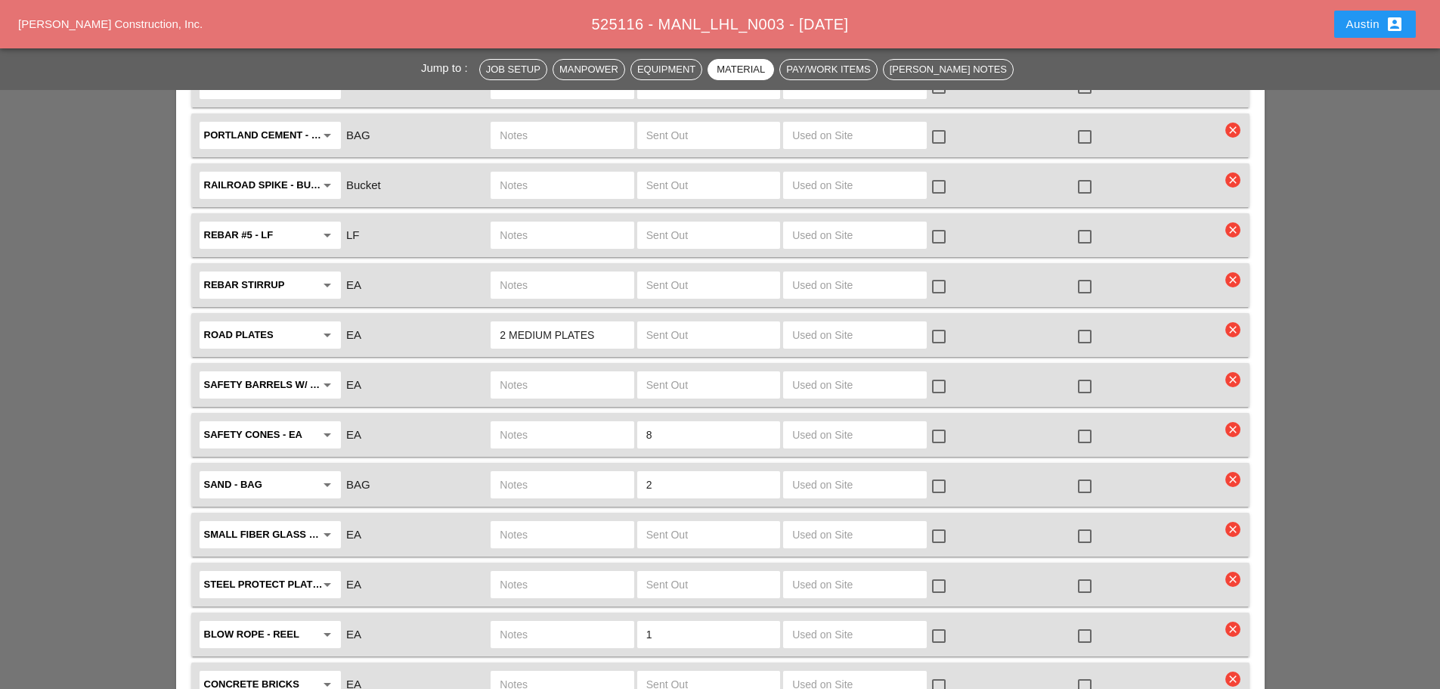
scroll to position [3403, 0]
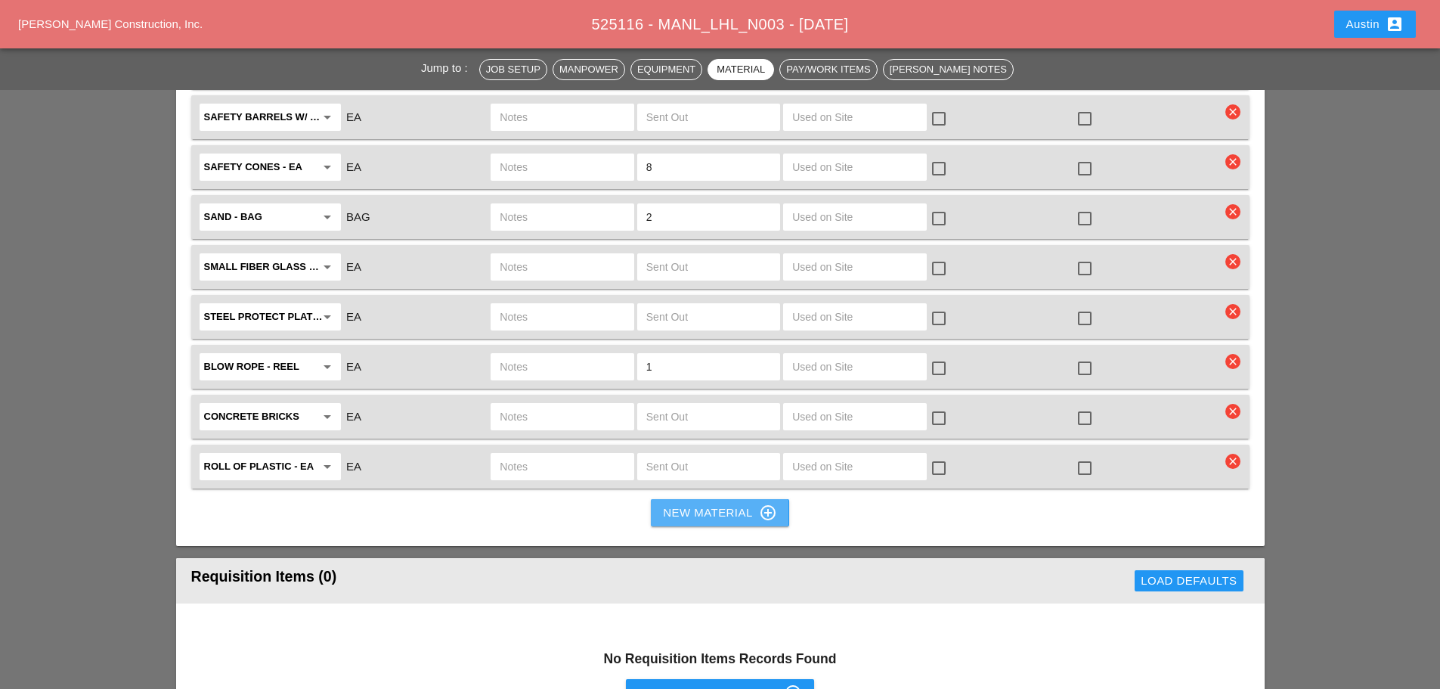
click at [712, 504] on div "New Material control_point" at bounding box center [719, 513] width 113 height 18
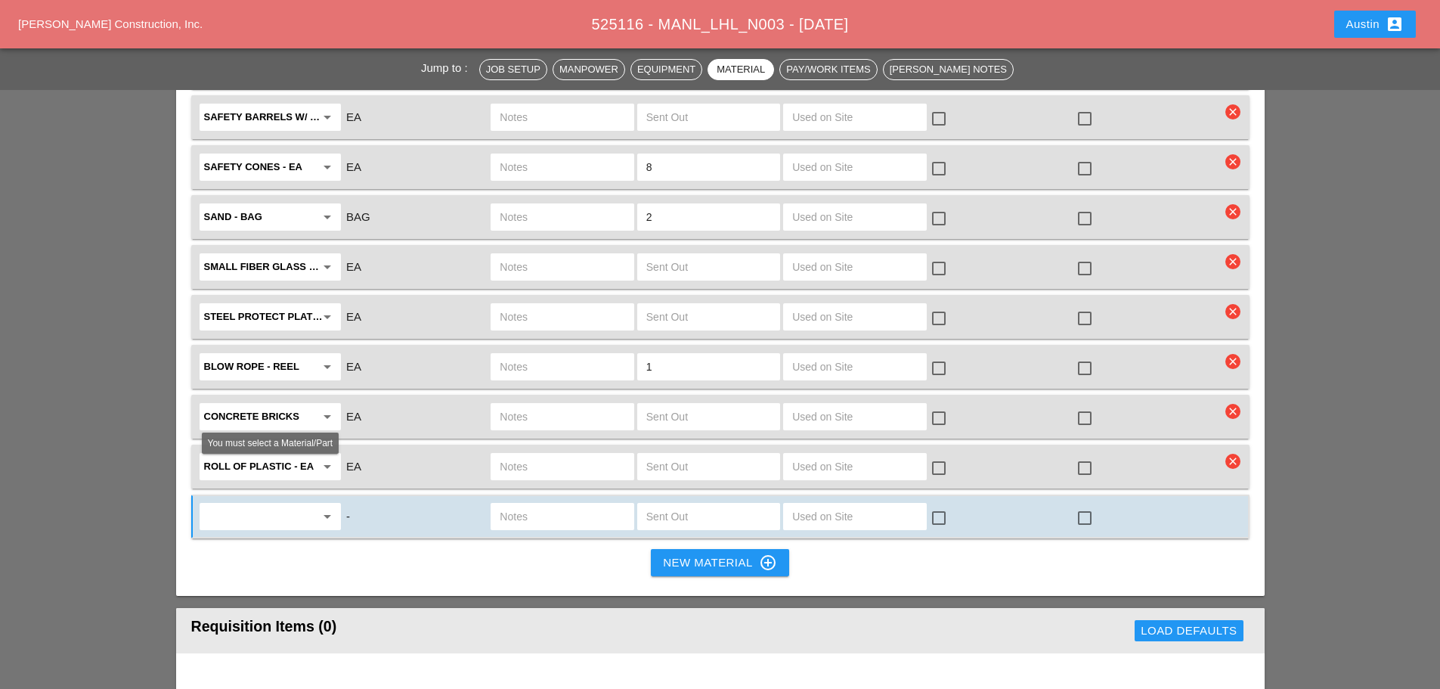
click at [250, 504] on input "text" at bounding box center [259, 516] width 111 height 24
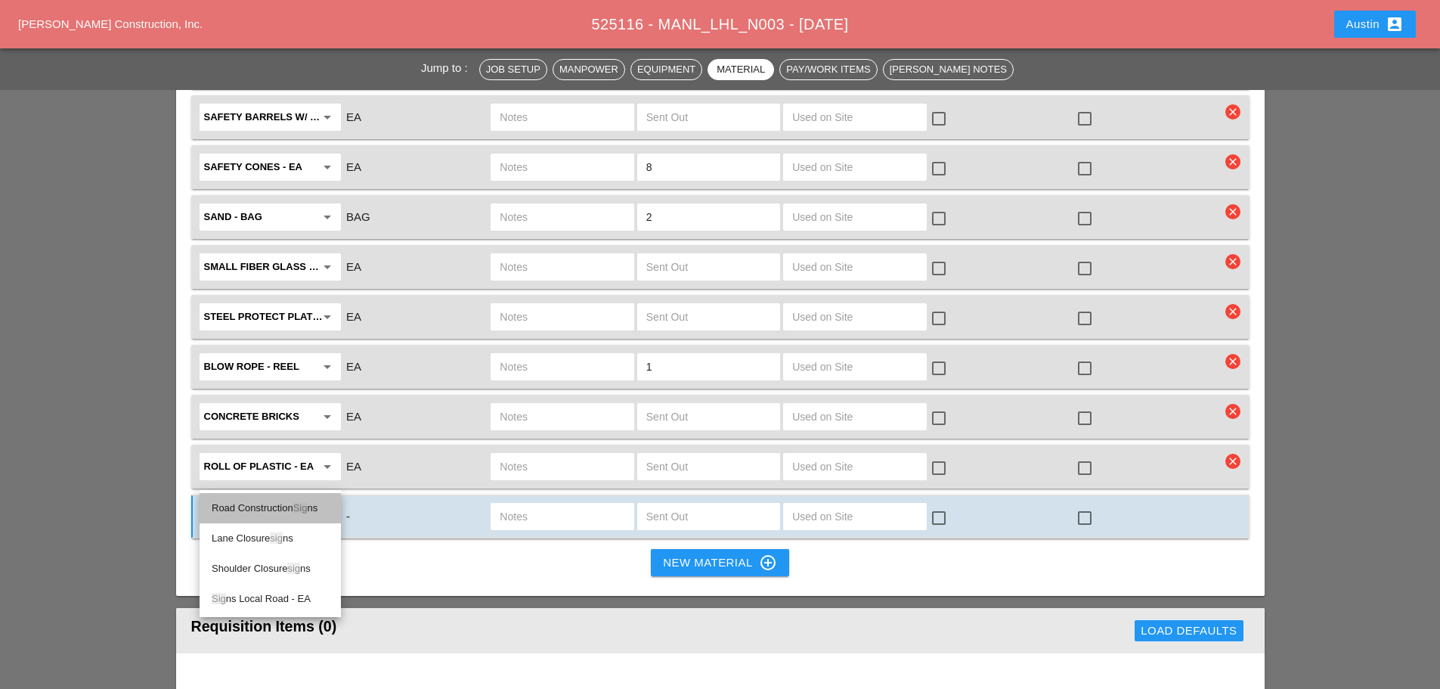
click at [252, 506] on div "Road Construction Sig ns" at bounding box center [270, 508] width 117 height 18
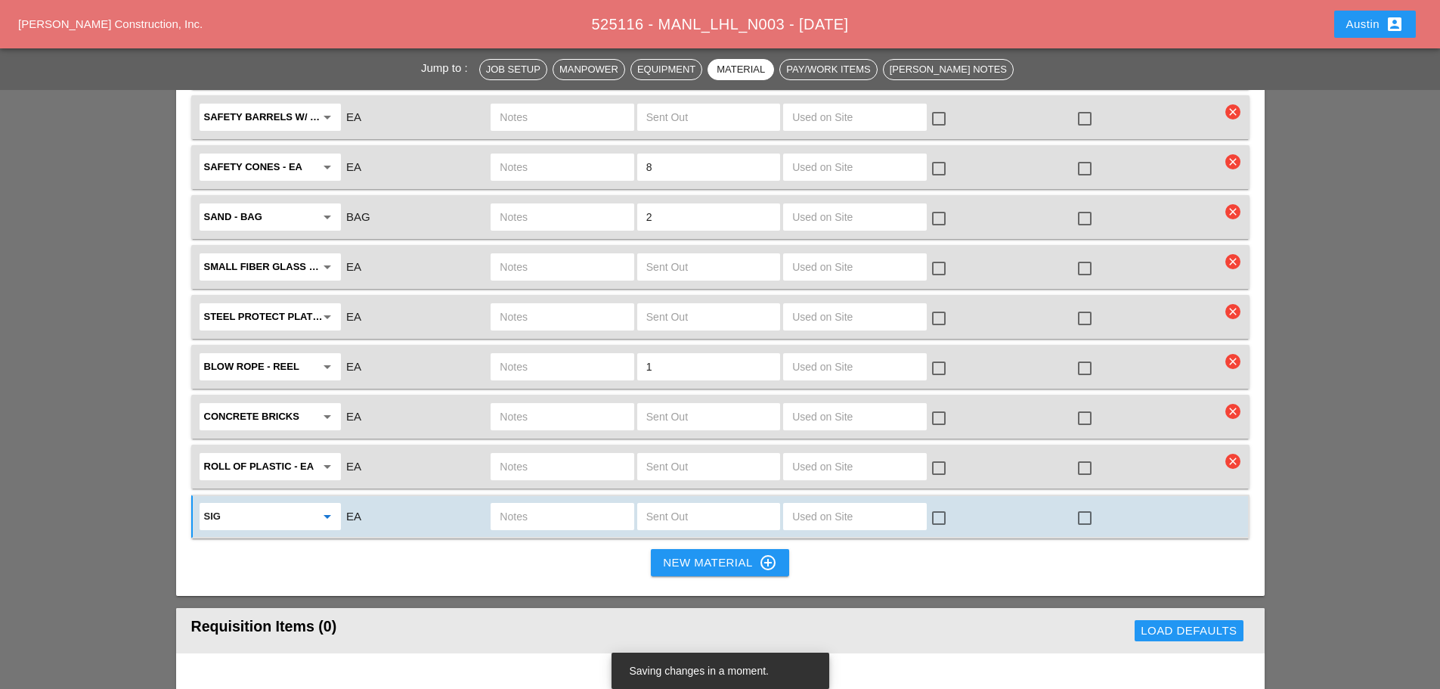
type input "Road Construction Signs"
click at [538, 504] on input "text" at bounding box center [562, 516] width 125 height 24
type input "BIKE SIGNS"
click at [1080, 505] on div at bounding box center [1085, 518] width 26 height 26
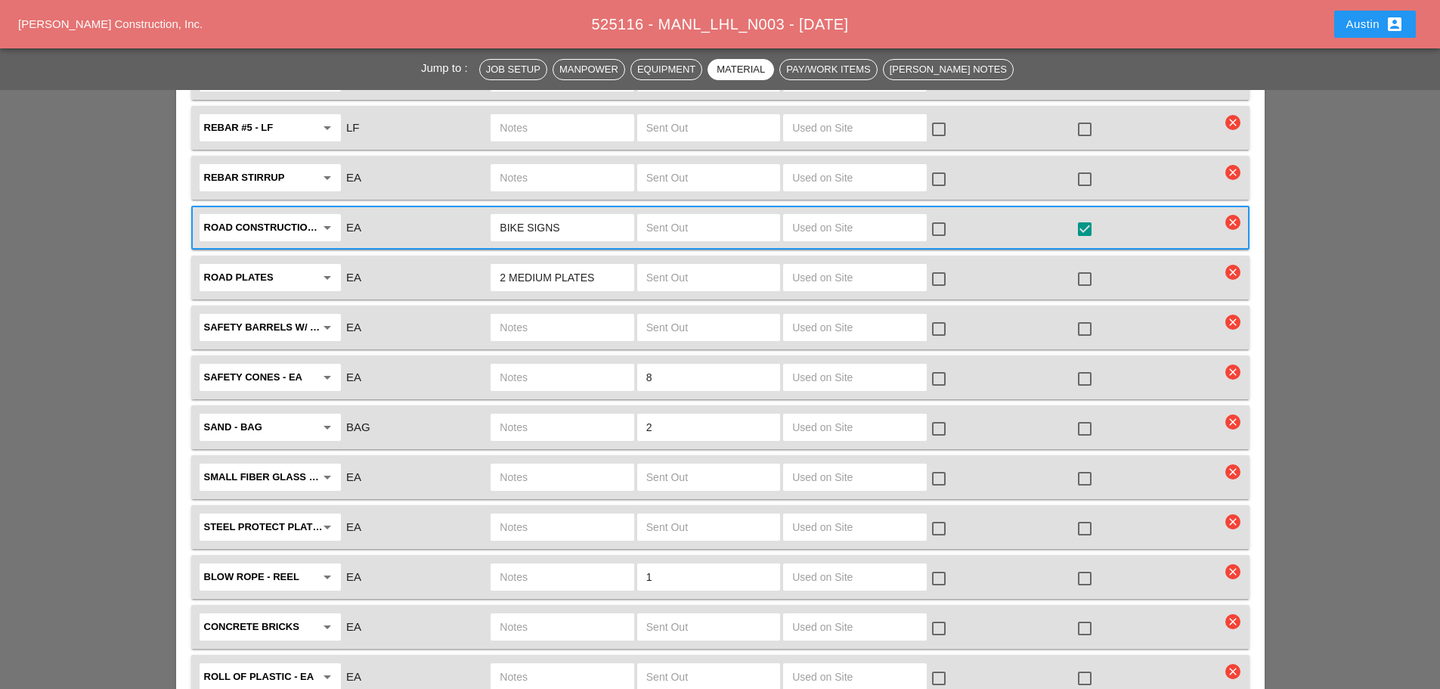
scroll to position [3226, 0]
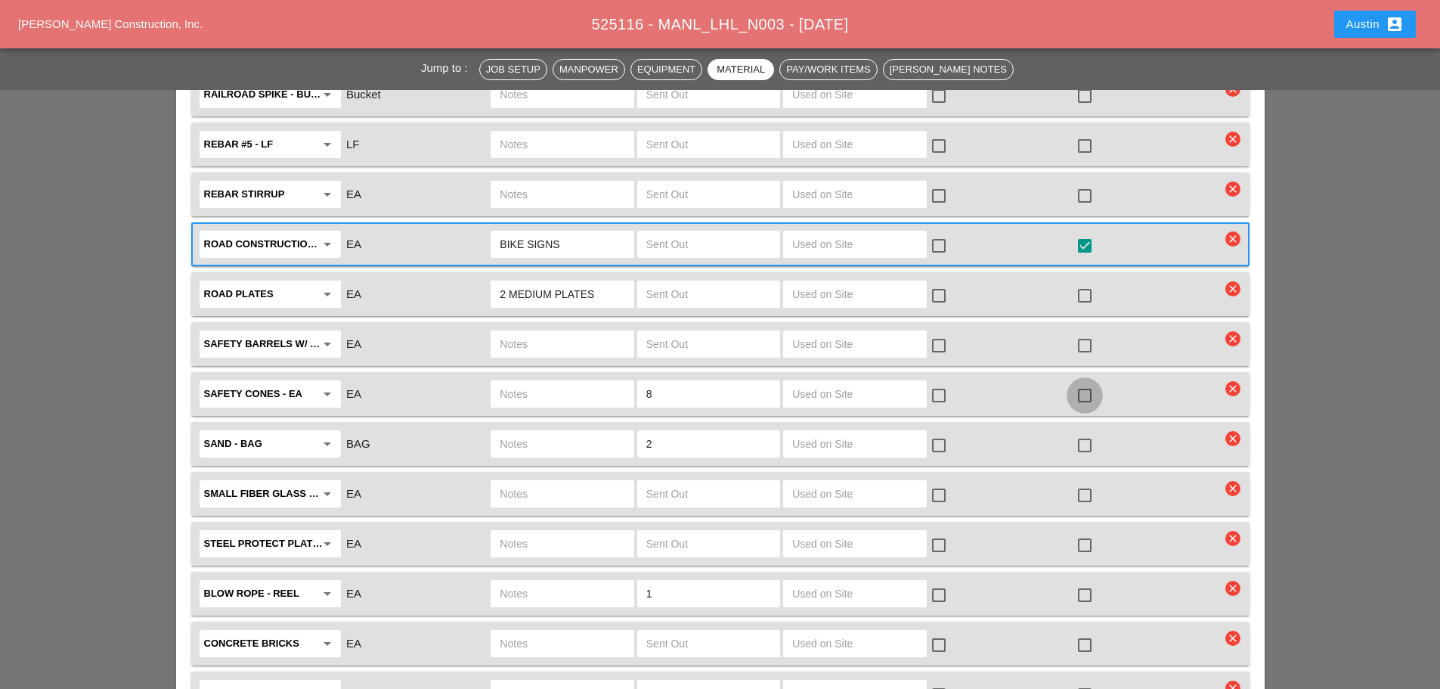
click at [1085, 383] on div at bounding box center [1085, 396] width 26 height 26
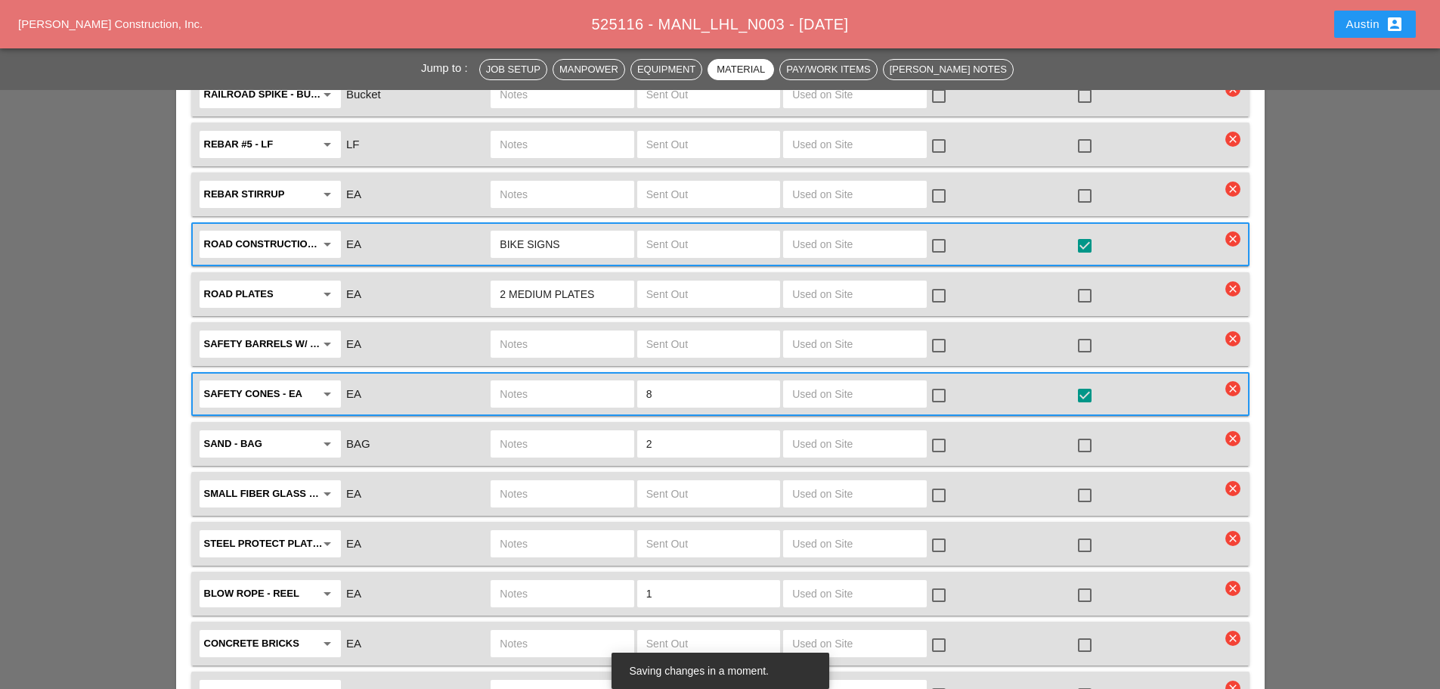
click at [1082, 433] on div at bounding box center [1085, 446] width 26 height 26
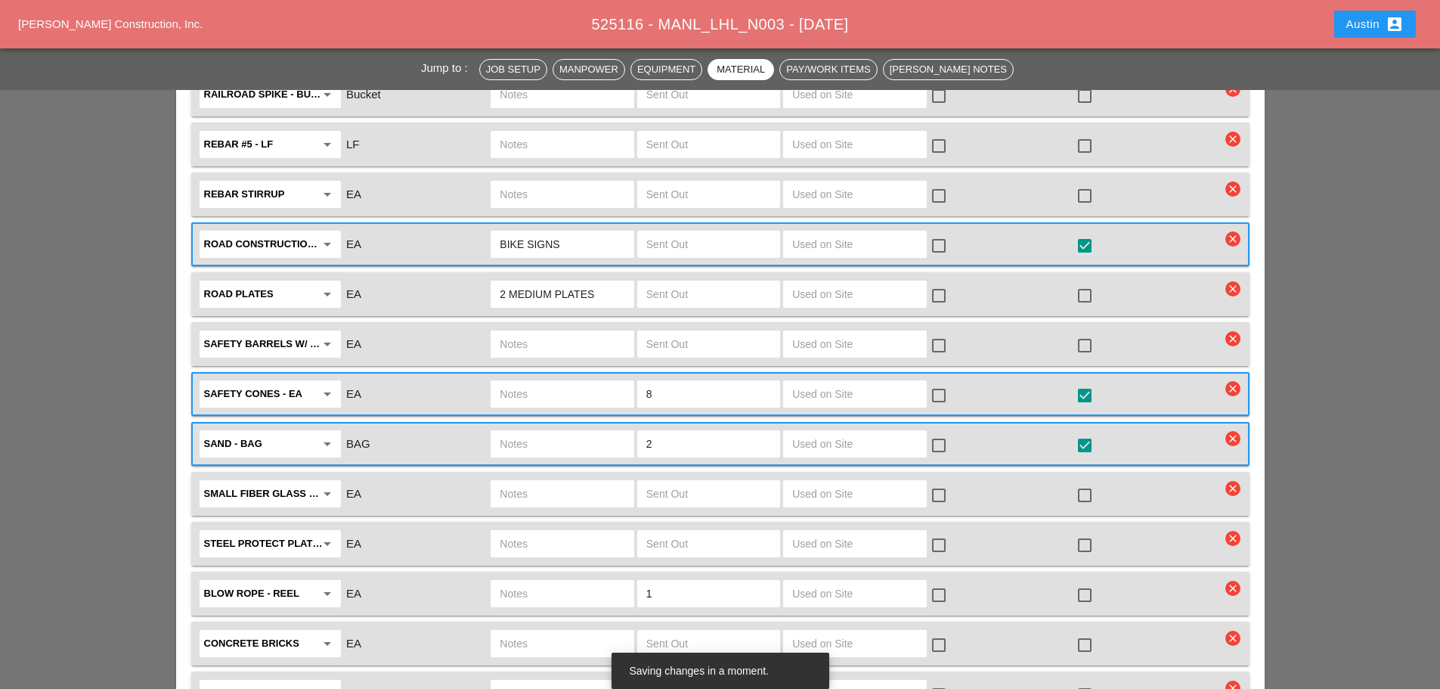
click at [1088, 582] on div at bounding box center [1085, 595] width 26 height 26
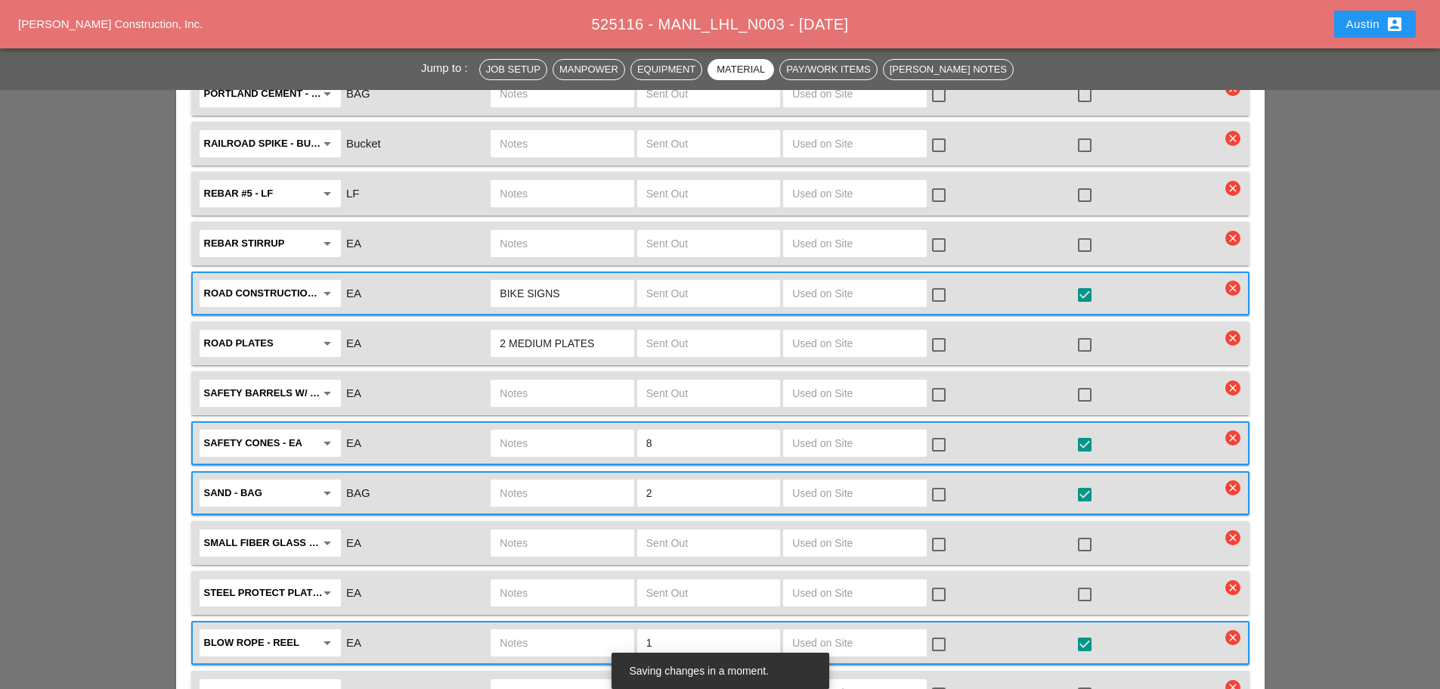
scroll to position [3150, 0]
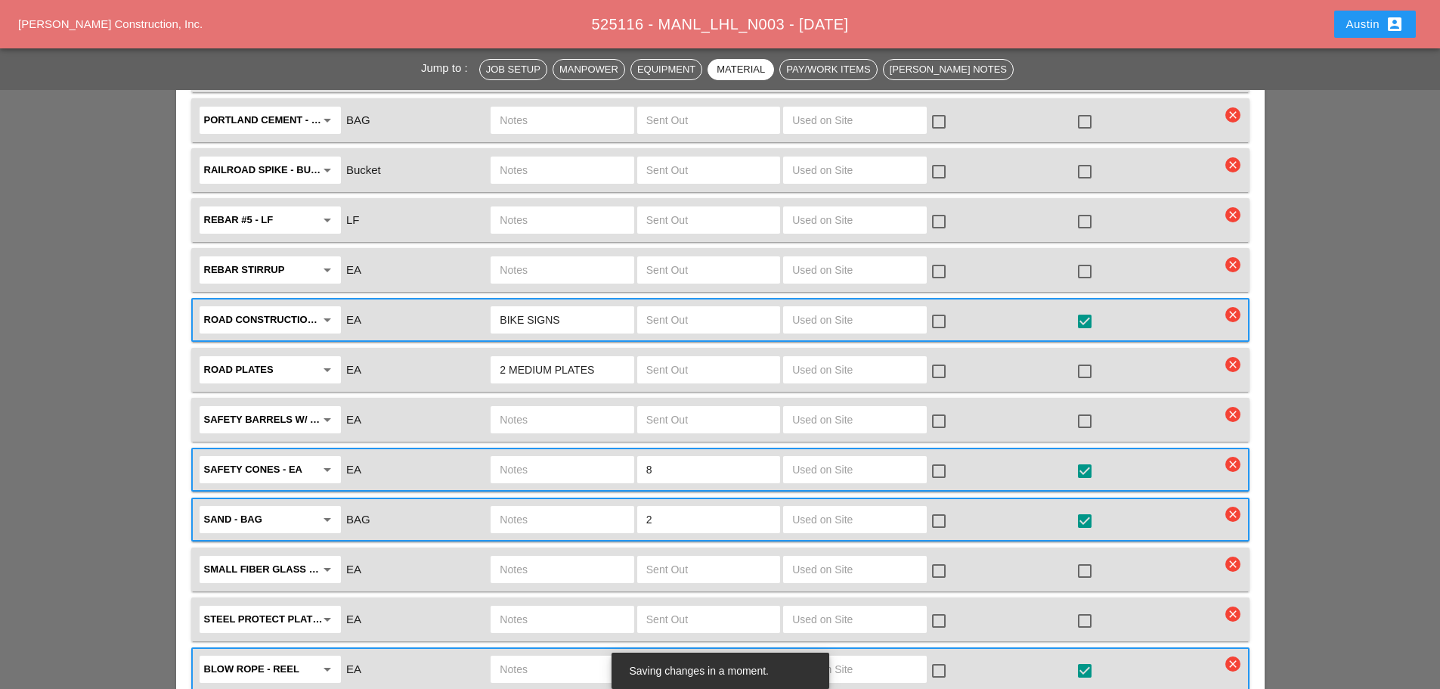
click at [1088, 358] on div at bounding box center [1085, 371] width 26 height 26
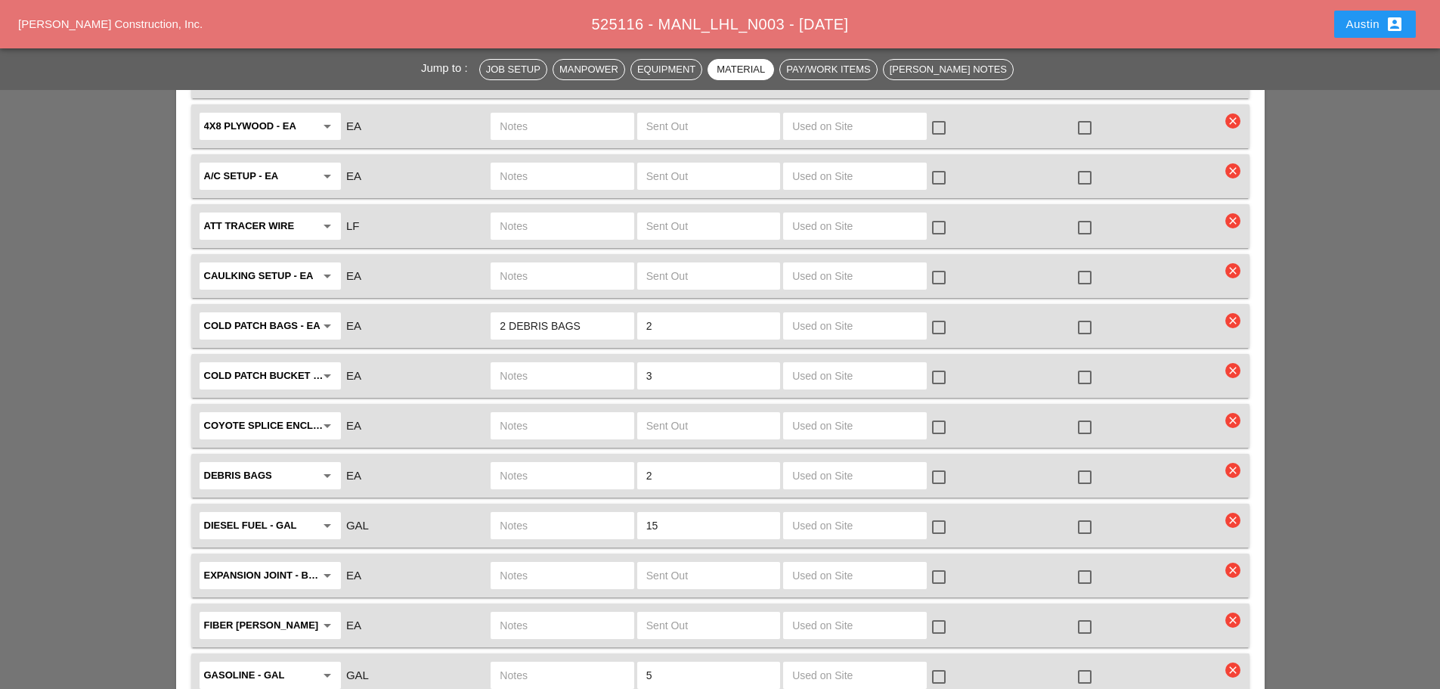
scroll to position [2470, 0]
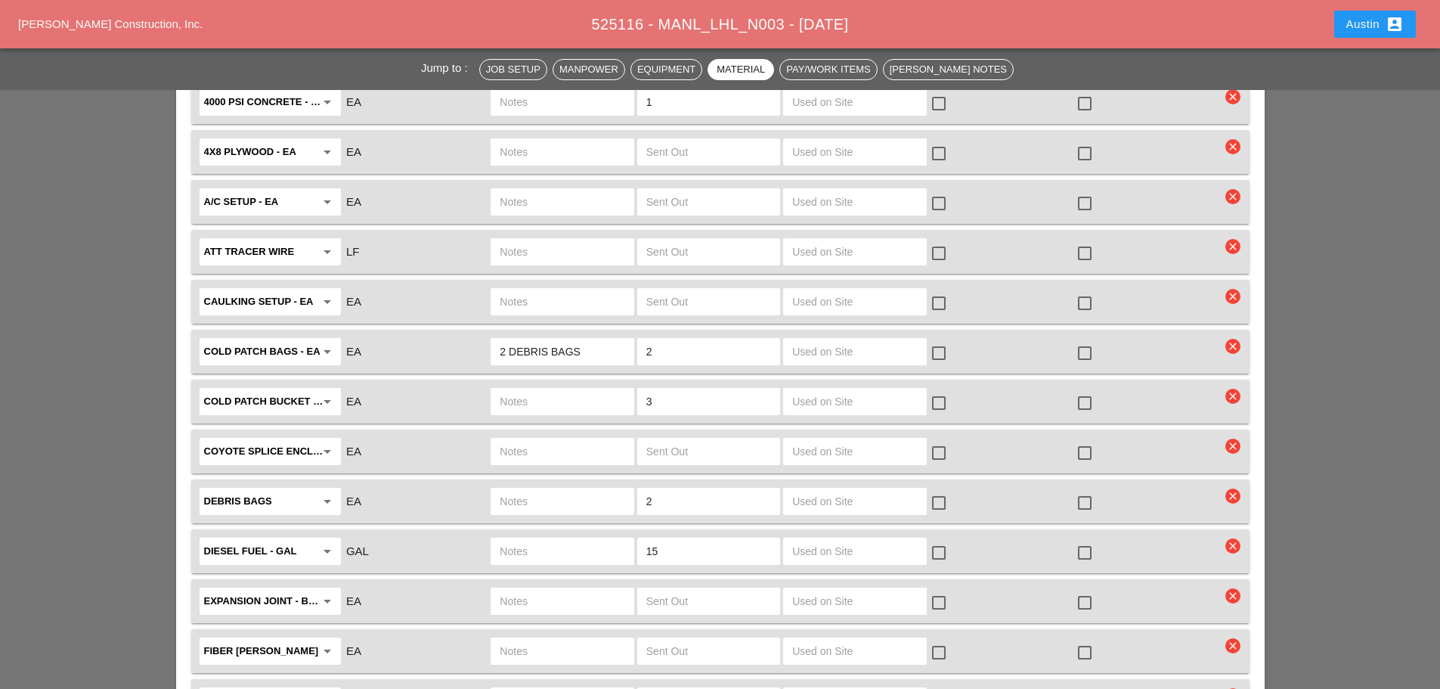
click at [1086, 340] on div at bounding box center [1085, 353] width 26 height 26
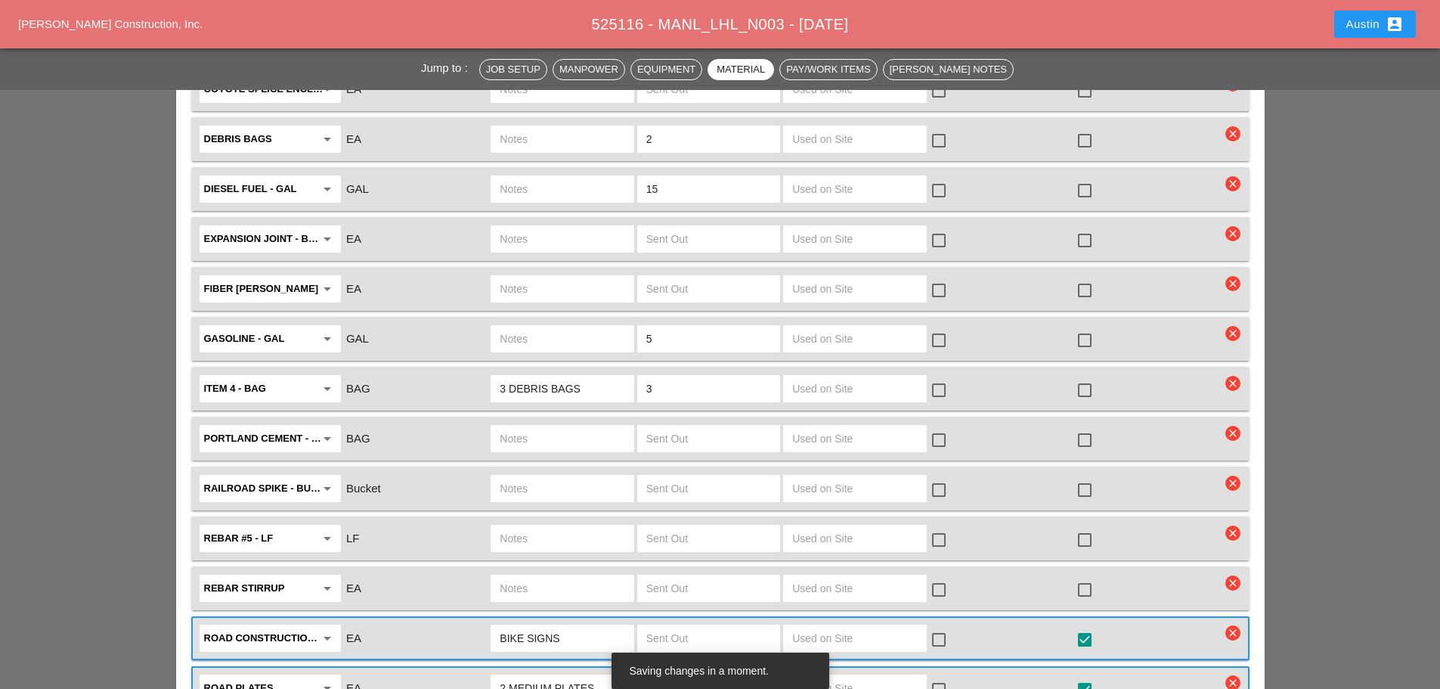
scroll to position [2848, 0]
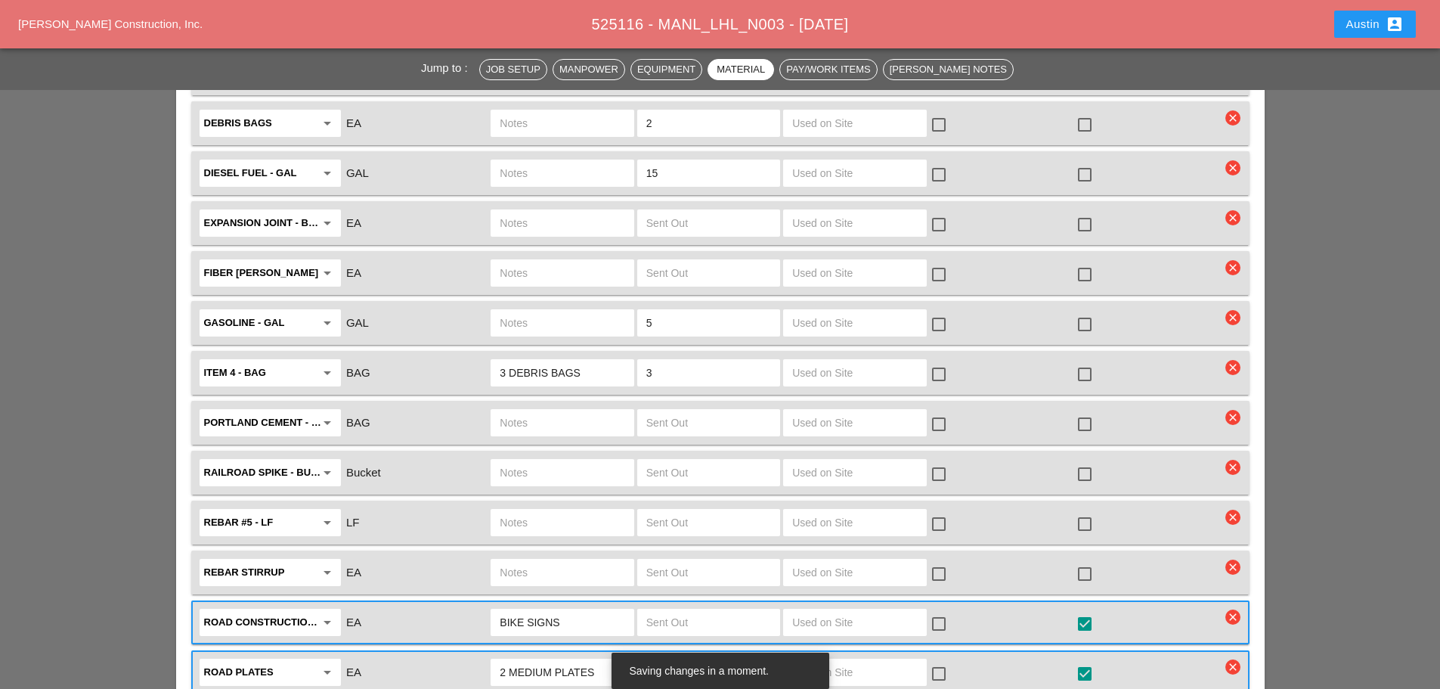
click at [1090, 361] on div at bounding box center [1085, 374] width 26 height 26
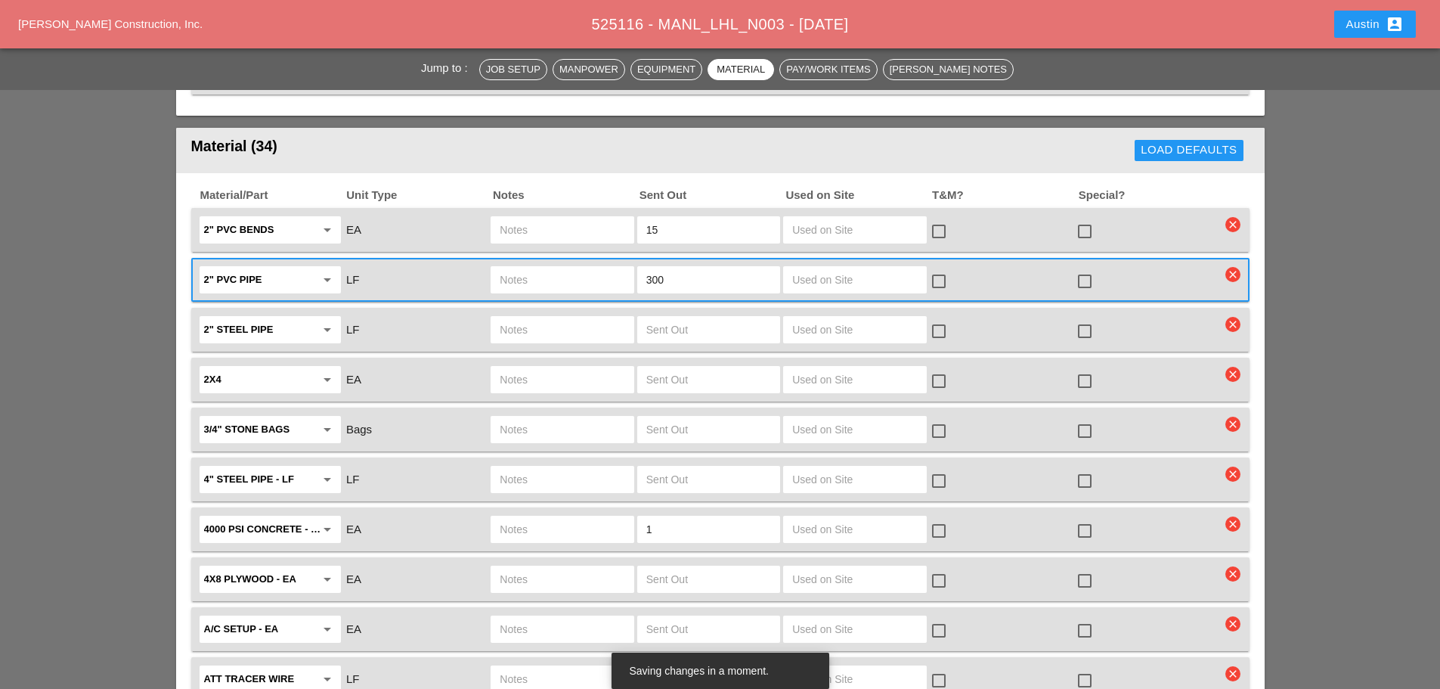
scroll to position [2016, 0]
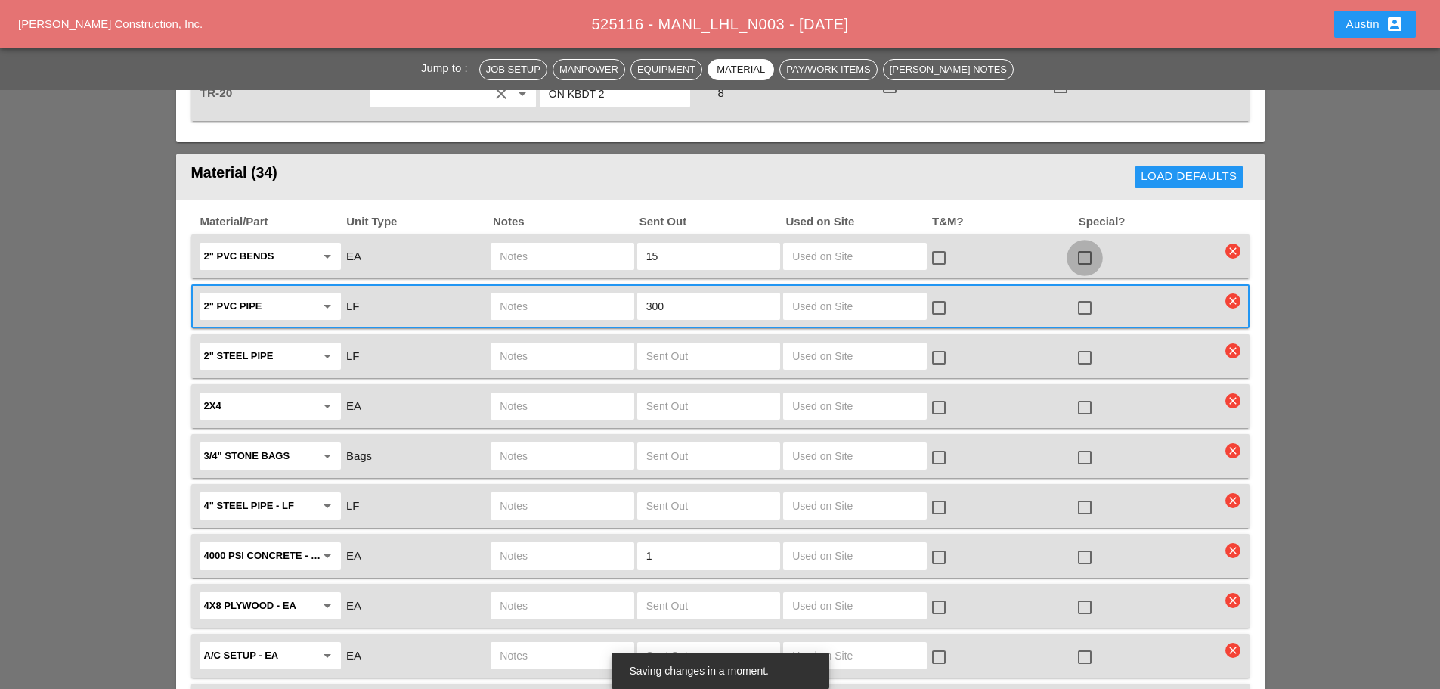
click at [1091, 245] on div at bounding box center [1085, 258] width 26 height 26
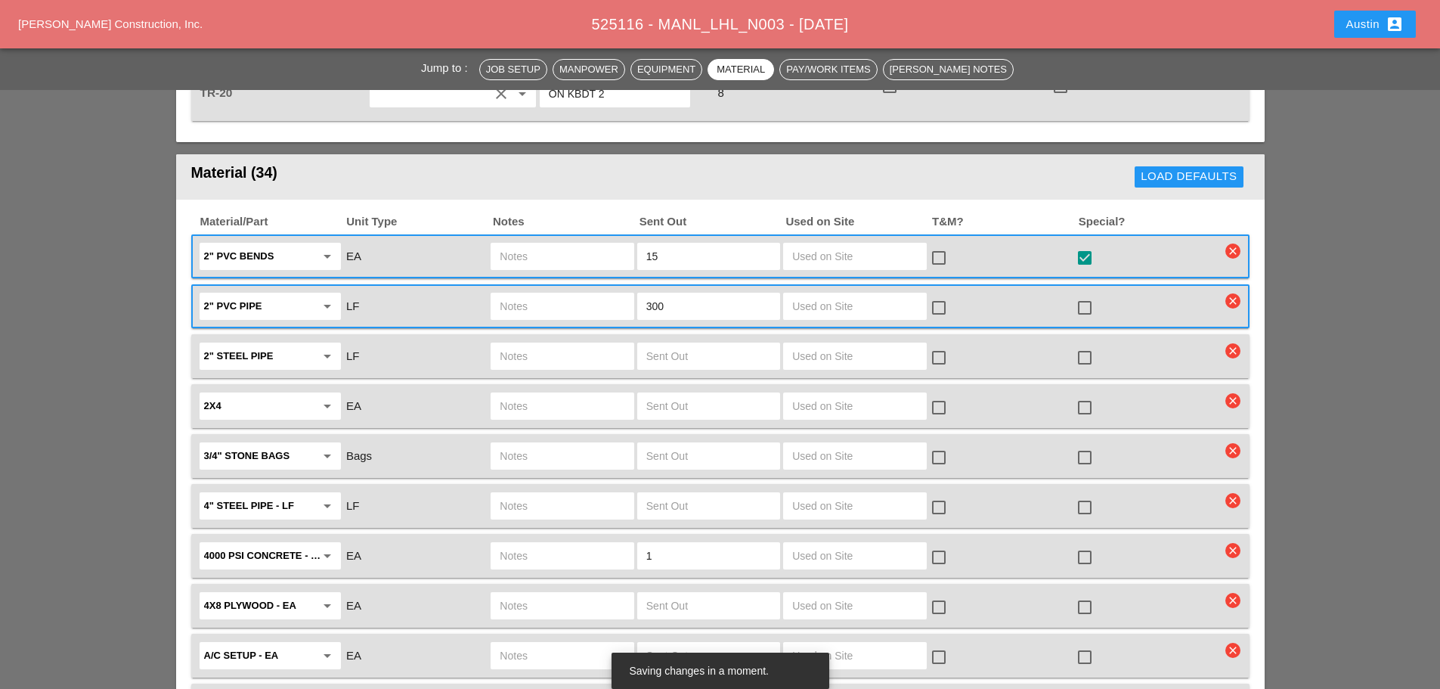
click at [1086, 295] on div at bounding box center [1085, 308] width 26 height 26
click at [77, 242] on div "Jump to : Job Setup Manpower Equipment Material Pay/Work Items [PERSON_NAME] No…" at bounding box center [720, 680] width 1440 height 5094
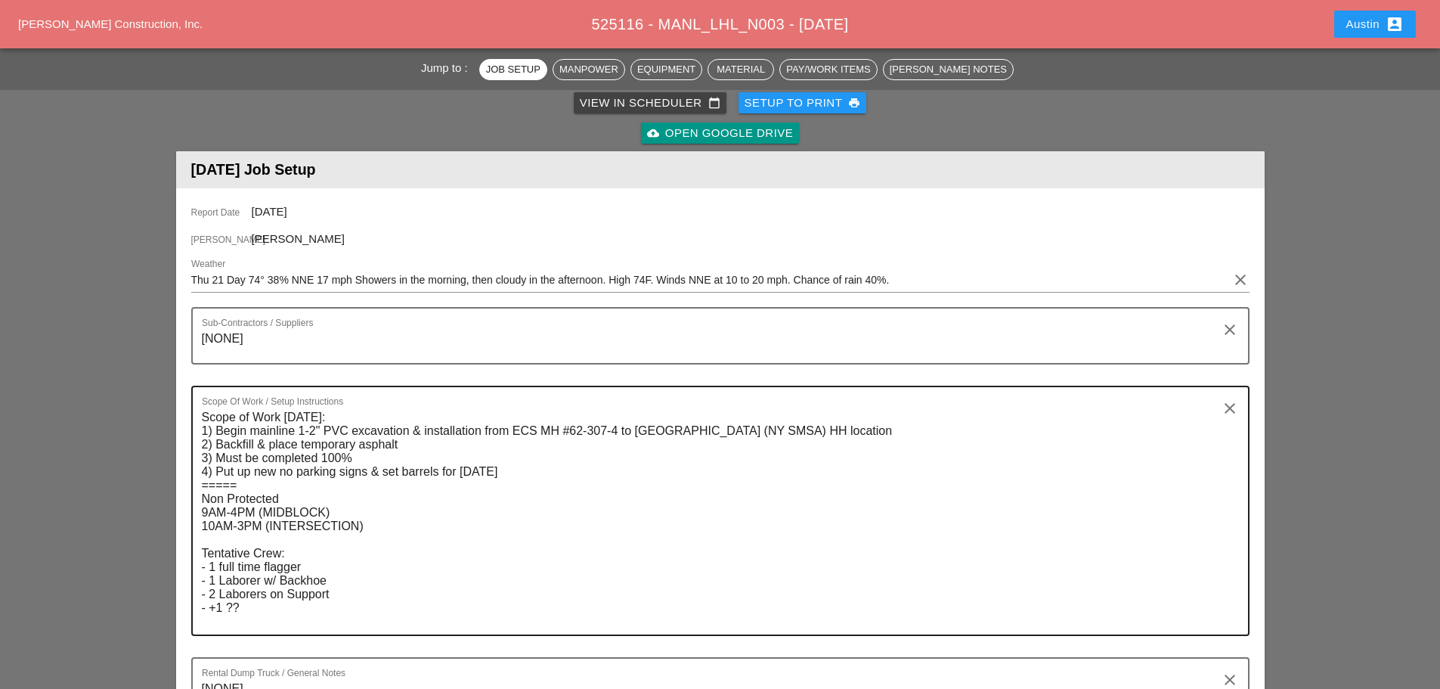
scroll to position [0, 0]
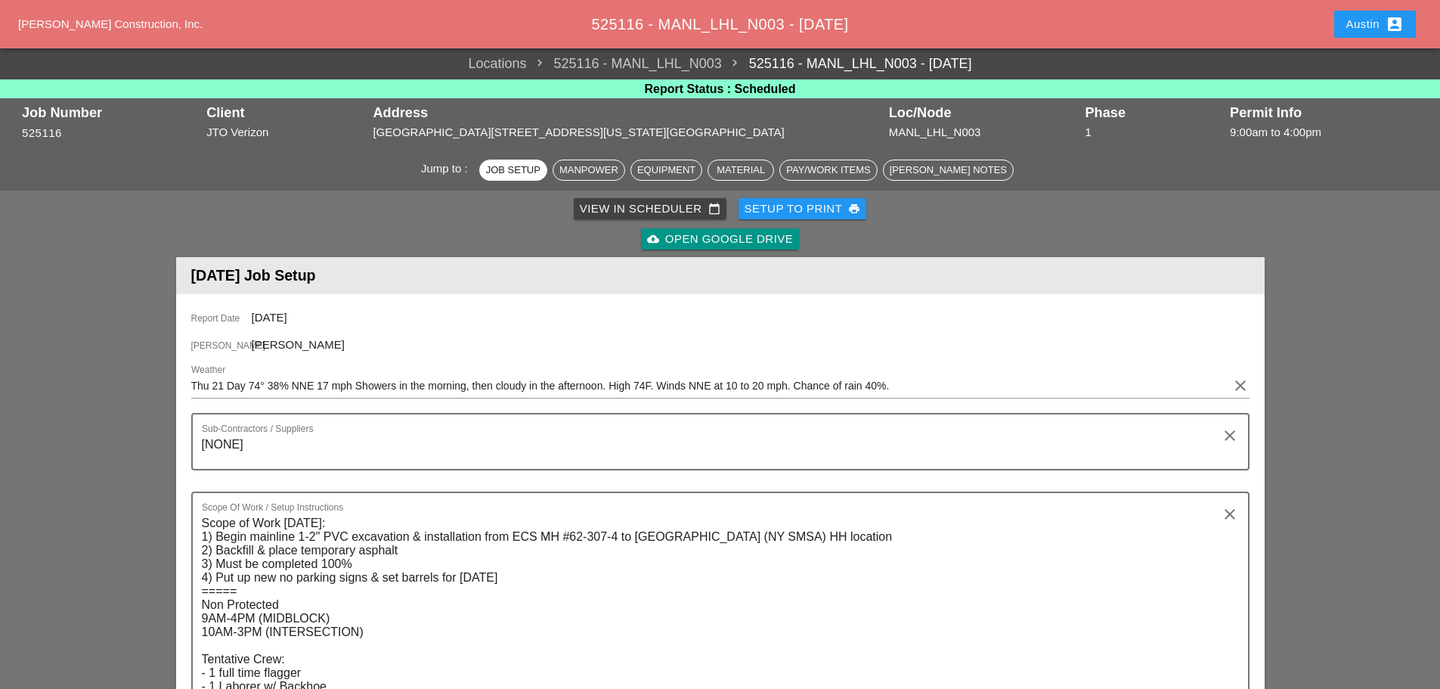
click at [831, 205] on div "Setup to Print print" at bounding box center [803, 208] width 116 height 17
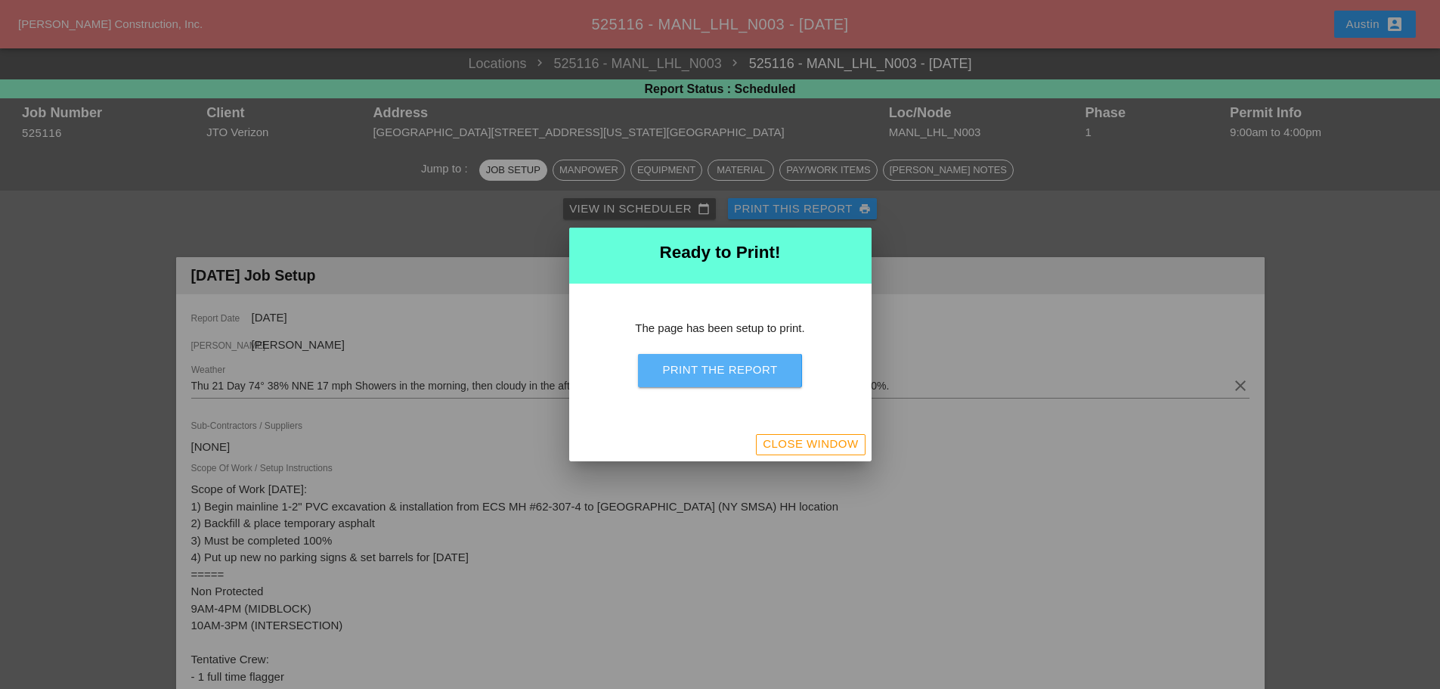
click at [722, 365] on div "Print the Report" at bounding box center [719, 369] width 115 height 17
click at [119, 230] on div at bounding box center [720, 344] width 1440 height 689
click at [817, 438] on div "Close Window" at bounding box center [810, 444] width 95 height 17
click at [826, 447] on div "Close Window" at bounding box center [810, 444] width 95 height 17
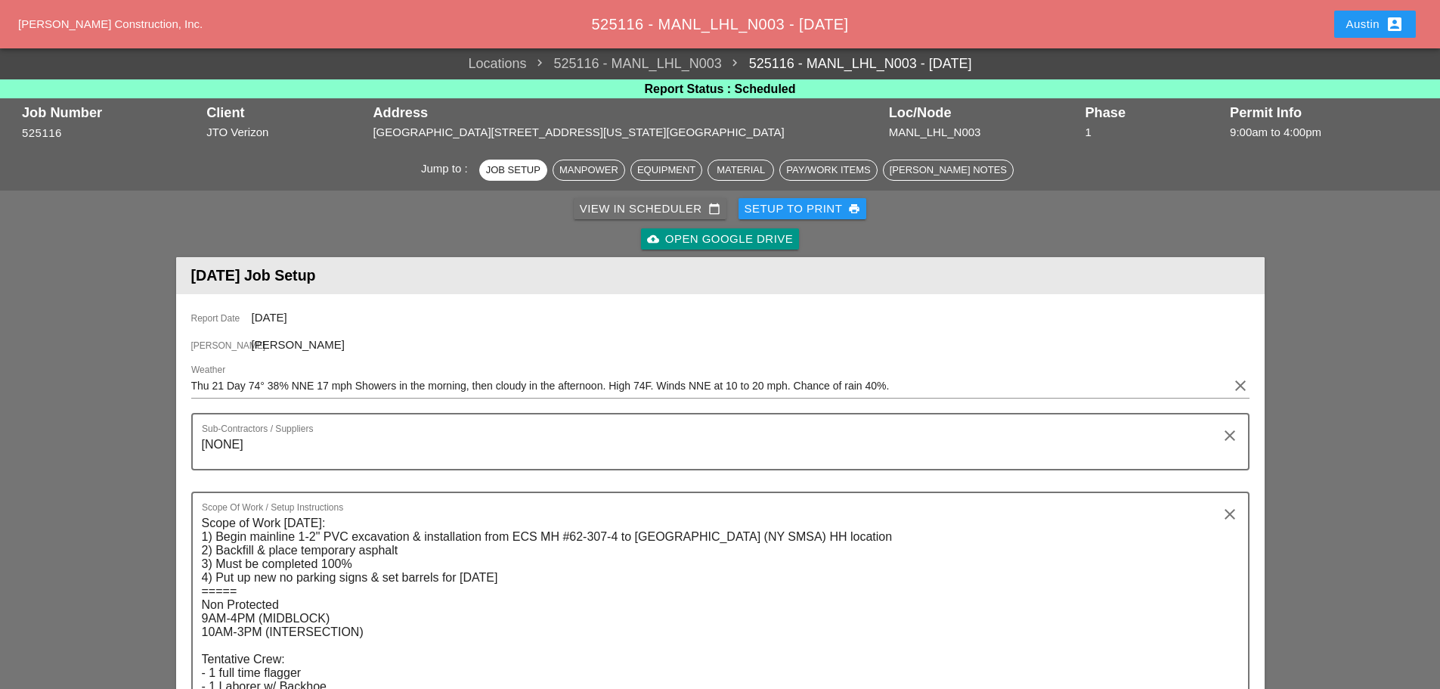
click at [640, 211] on div "View in Scheduler calendar_today" at bounding box center [650, 208] width 141 height 17
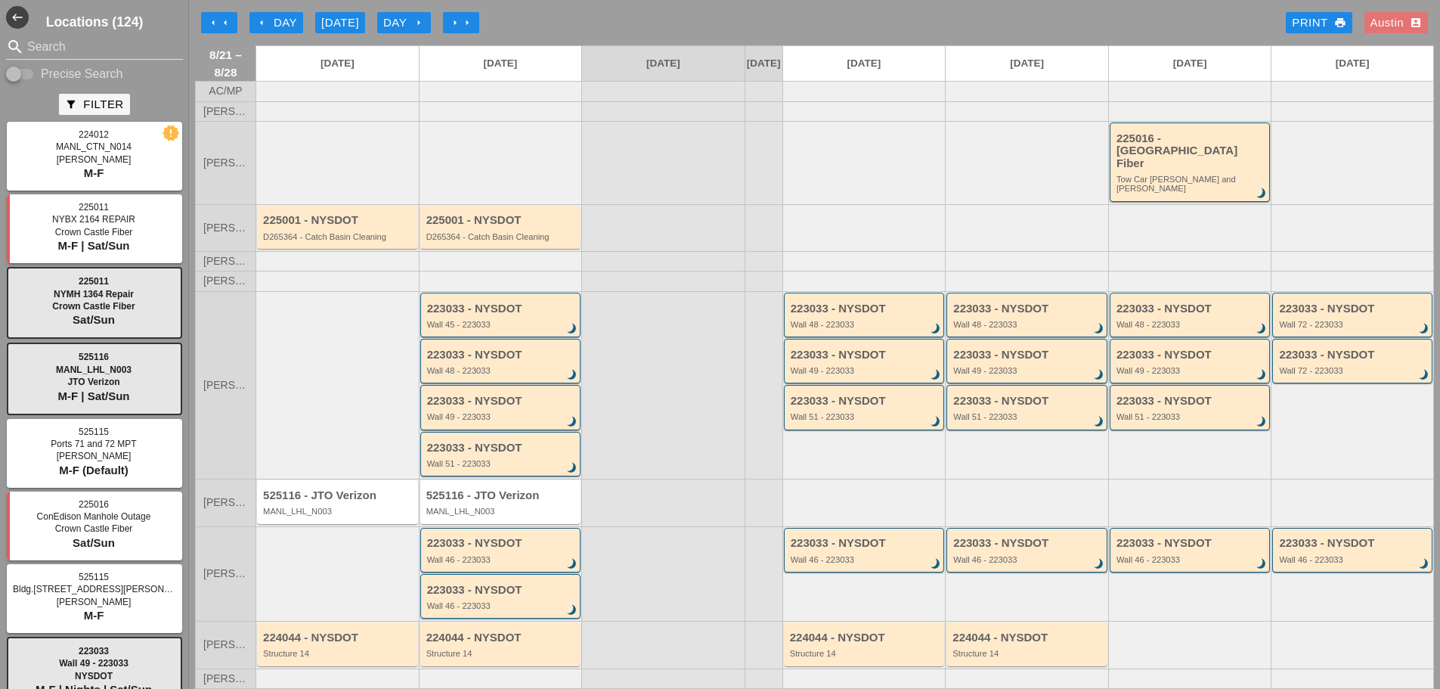
click at [627, 26] on div "arrow_left arrow_left arrow_left Day [DATE] Day arrow_right arrow_right arrow_r…" at bounding box center [814, 23] width 1239 height 30
click at [699, 22] on div "arrow_left arrow_left arrow_left Day [DATE] Day arrow_right arrow_right arrow_r…" at bounding box center [814, 23] width 1239 height 30
click at [275, 18] on div "arrow_left Day" at bounding box center [277, 22] width 42 height 17
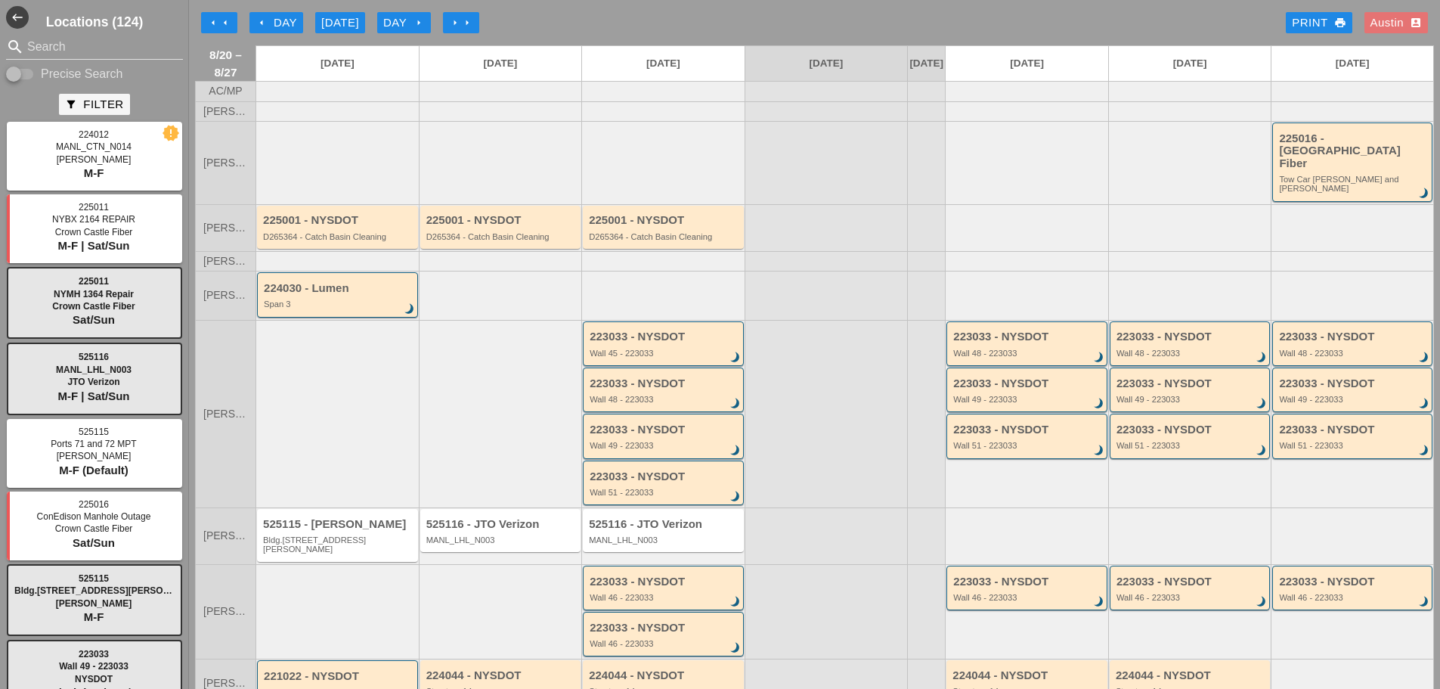
click at [514, 18] on div "arrow_left arrow_left arrow_left Day [DATE] Day arrow_right arrow_right arrow_r…" at bounding box center [814, 23] width 1239 height 30
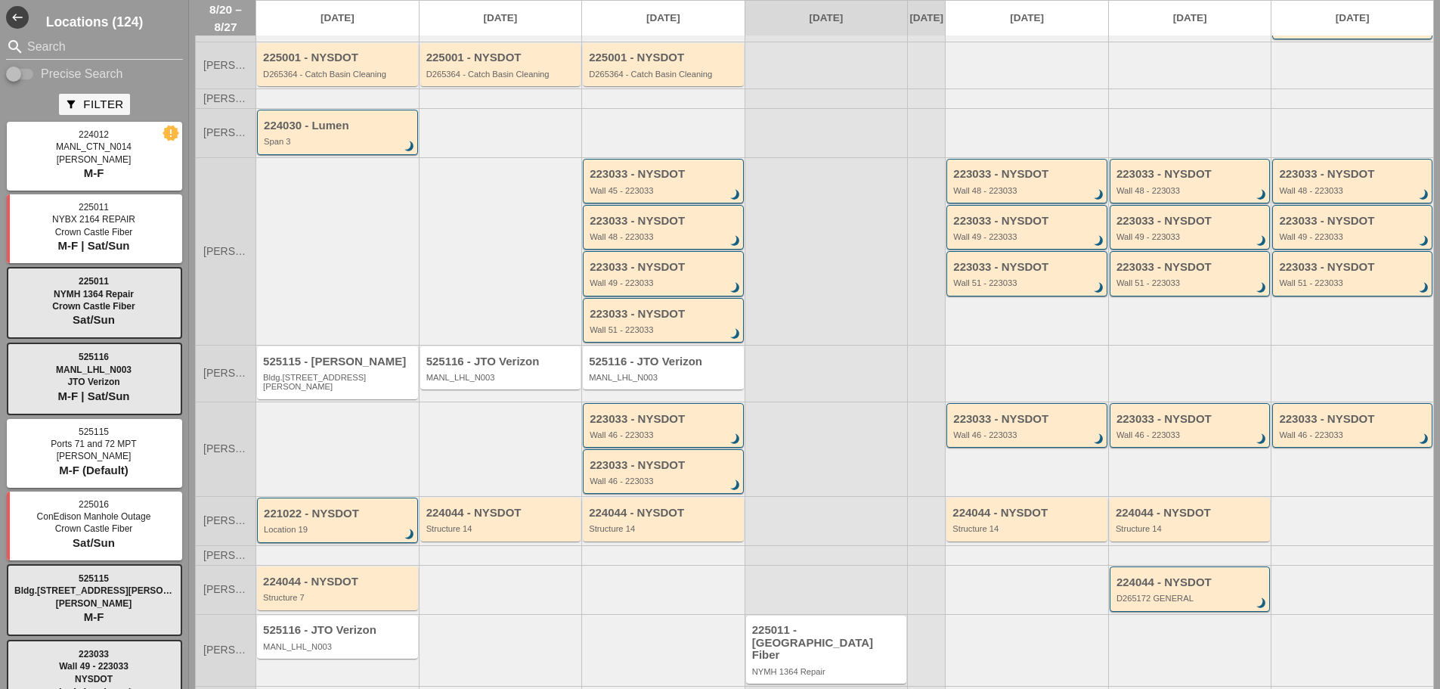
scroll to position [166, 0]
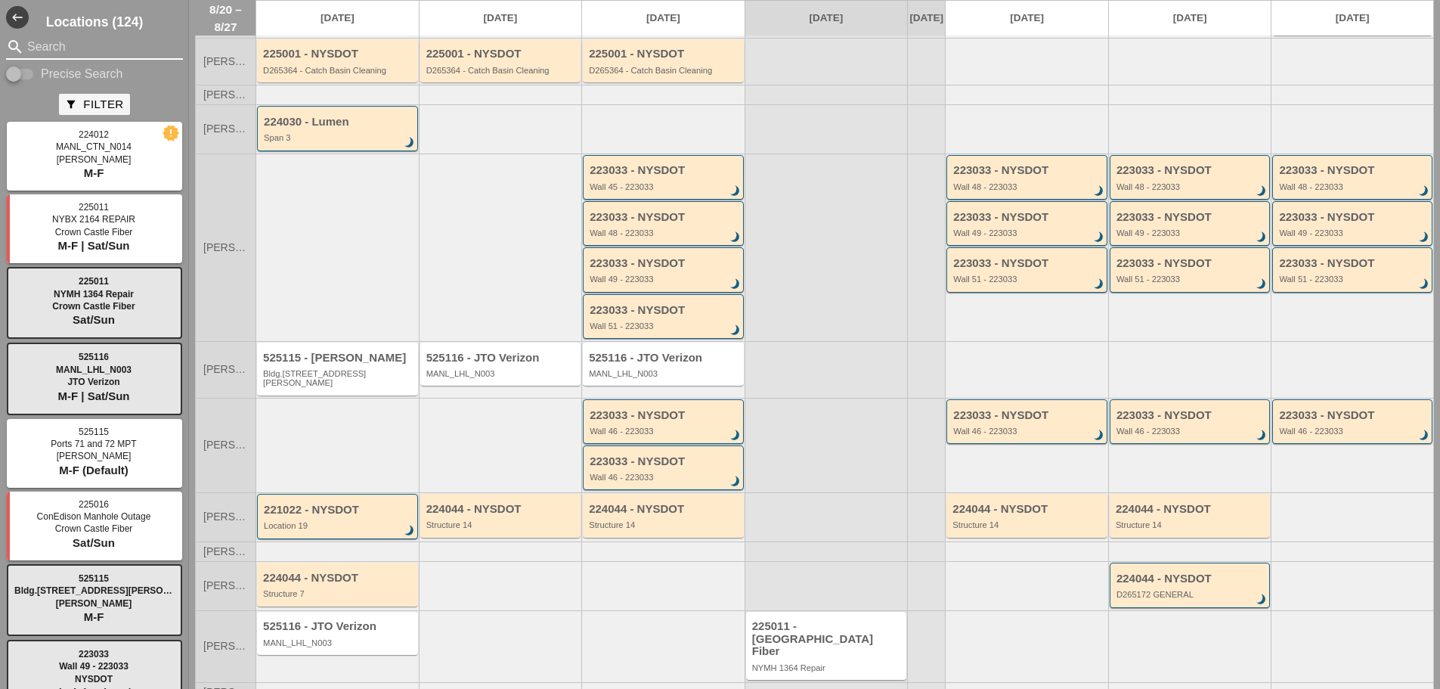
click at [95, 45] on input "Search" at bounding box center [94, 47] width 135 height 24
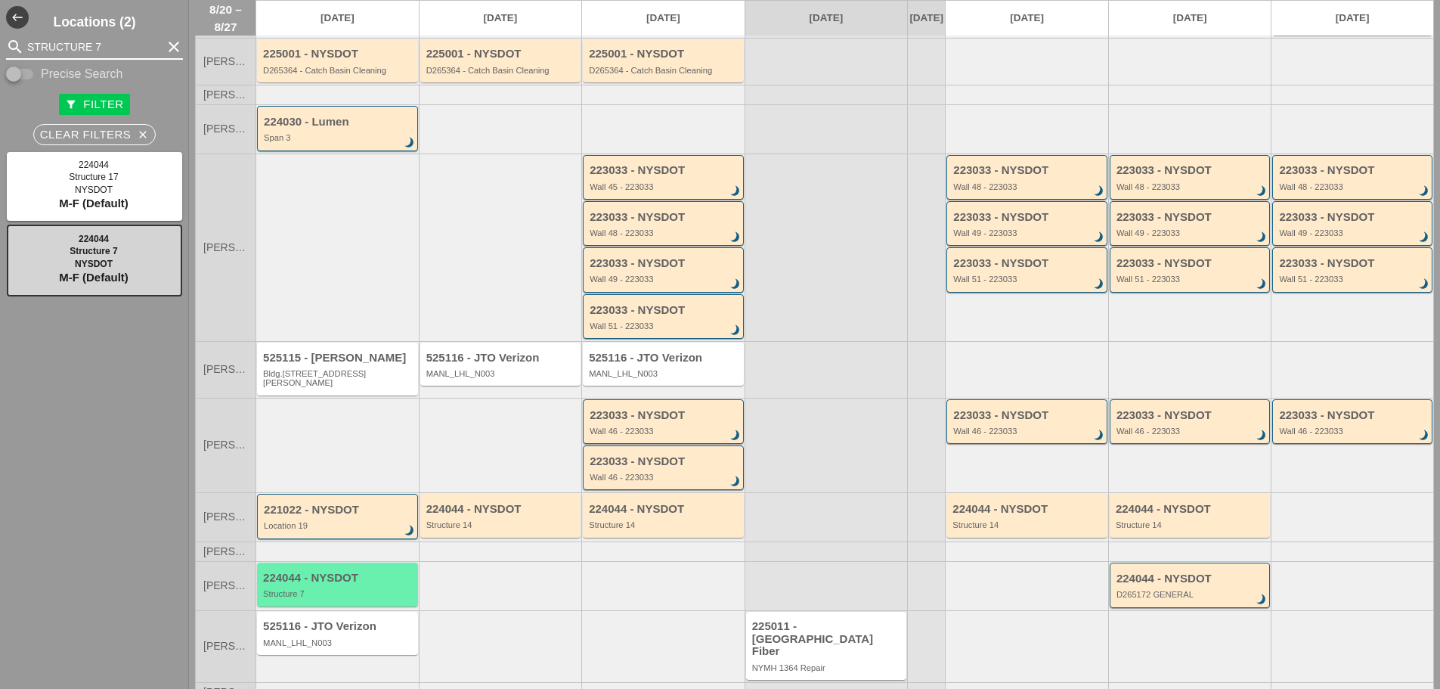
type input "STRUCTURE 7"
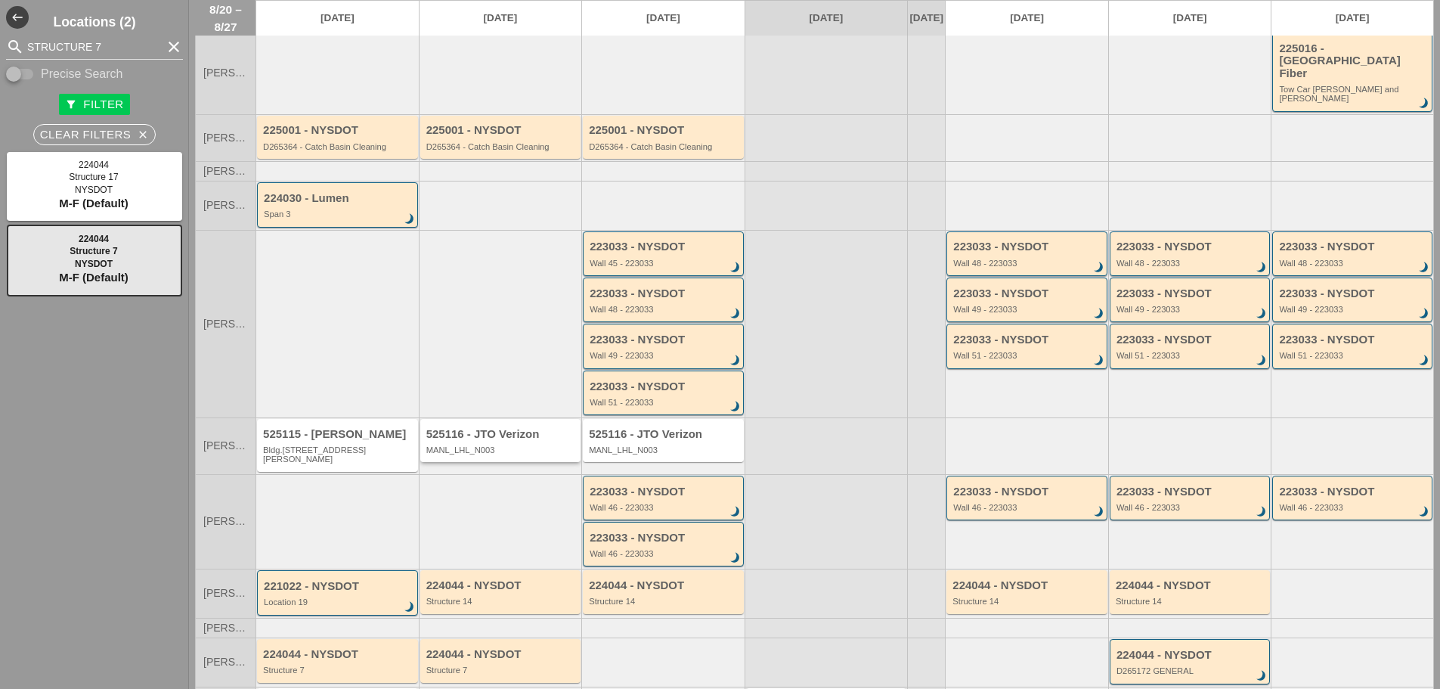
scroll to position [91, 0]
drag, startPoint x: 110, startPoint y: 43, endPoint x: 23, endPoint y: 50, distance: 87.2
click at [23, 50] on div "search STRUCTURE 7 clear" at bounding box center [94, 47] width 177 height 24
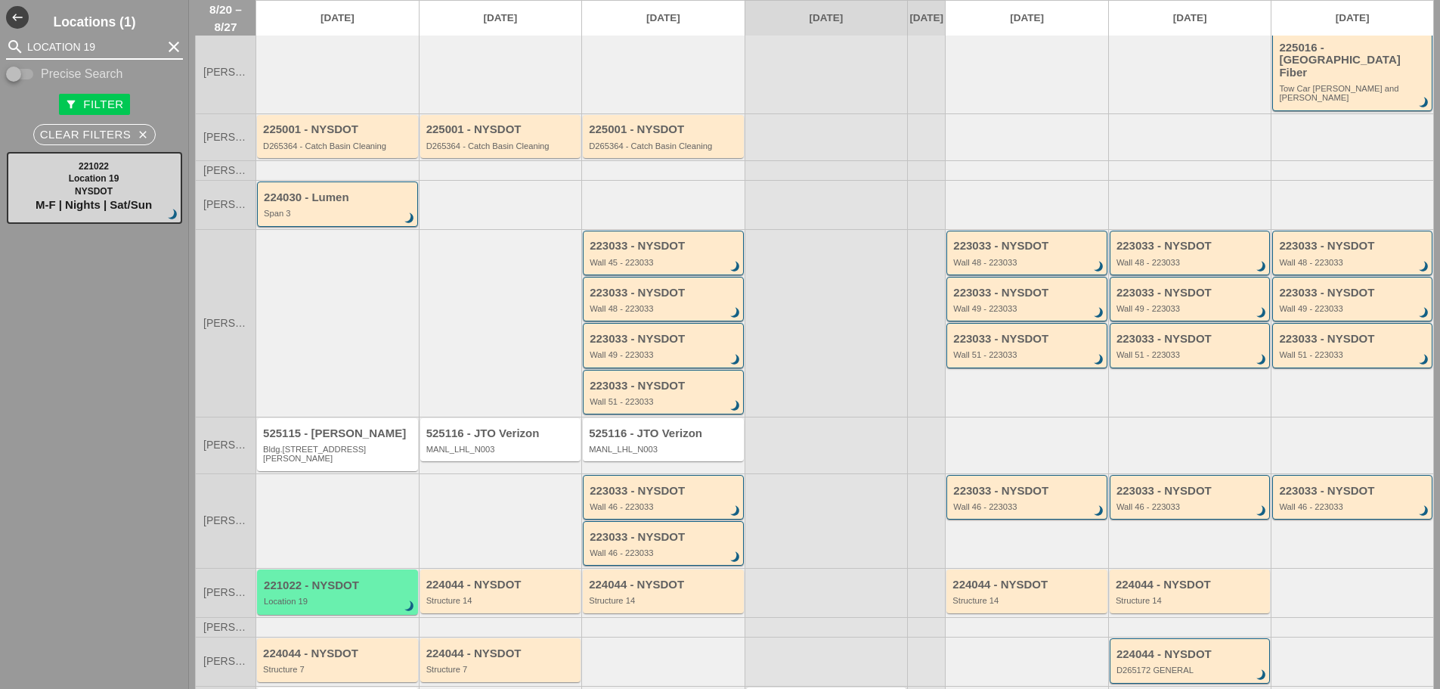
type input "LOCATION 19"
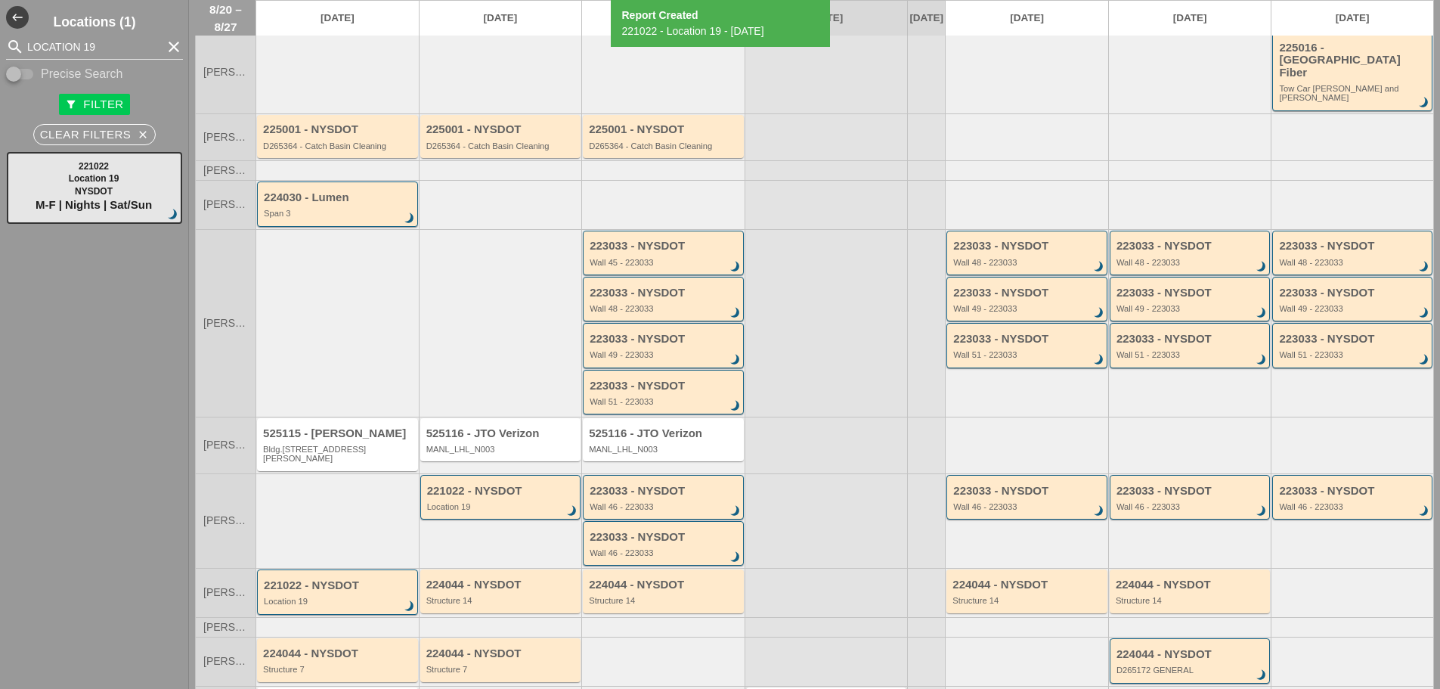
click at [511, 525] on div "221022 - NYSDOT Location 19 brightness_3" at bounding box center [500, 520] width 163 height 95
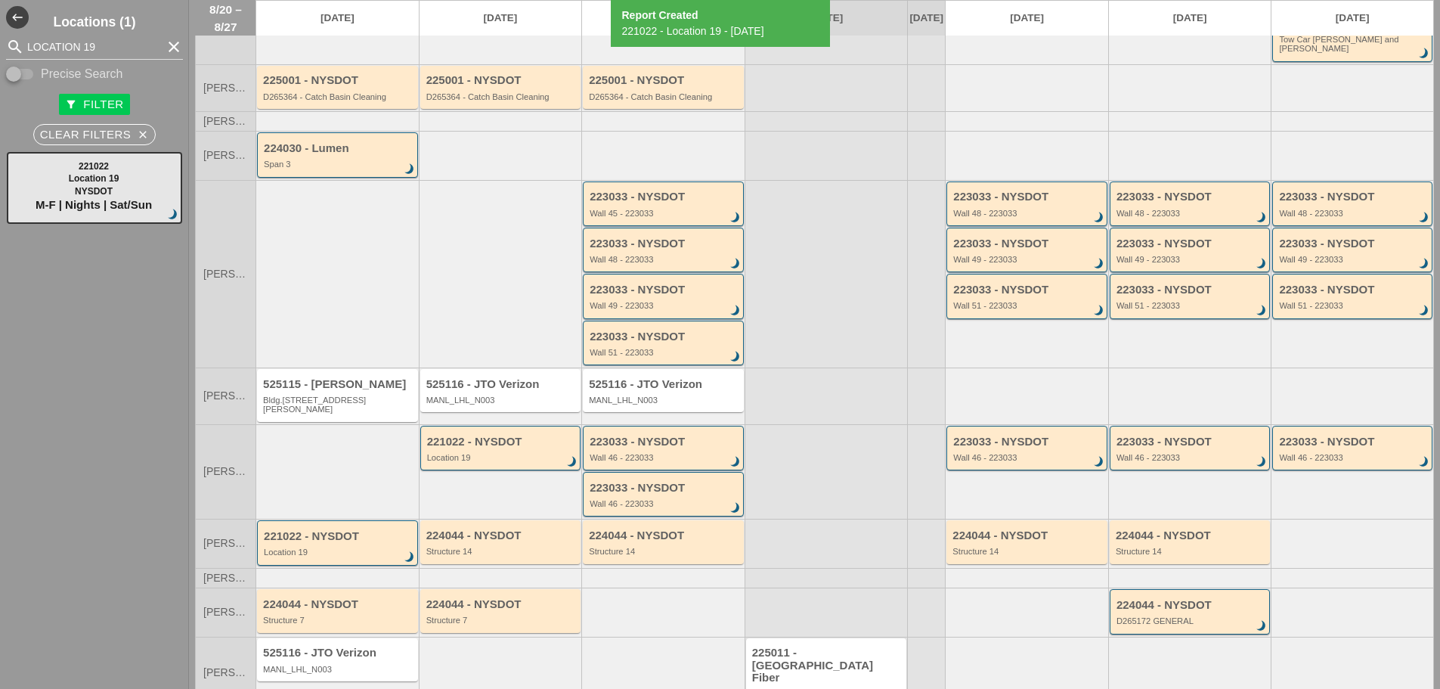
scroll to position [166, 0]
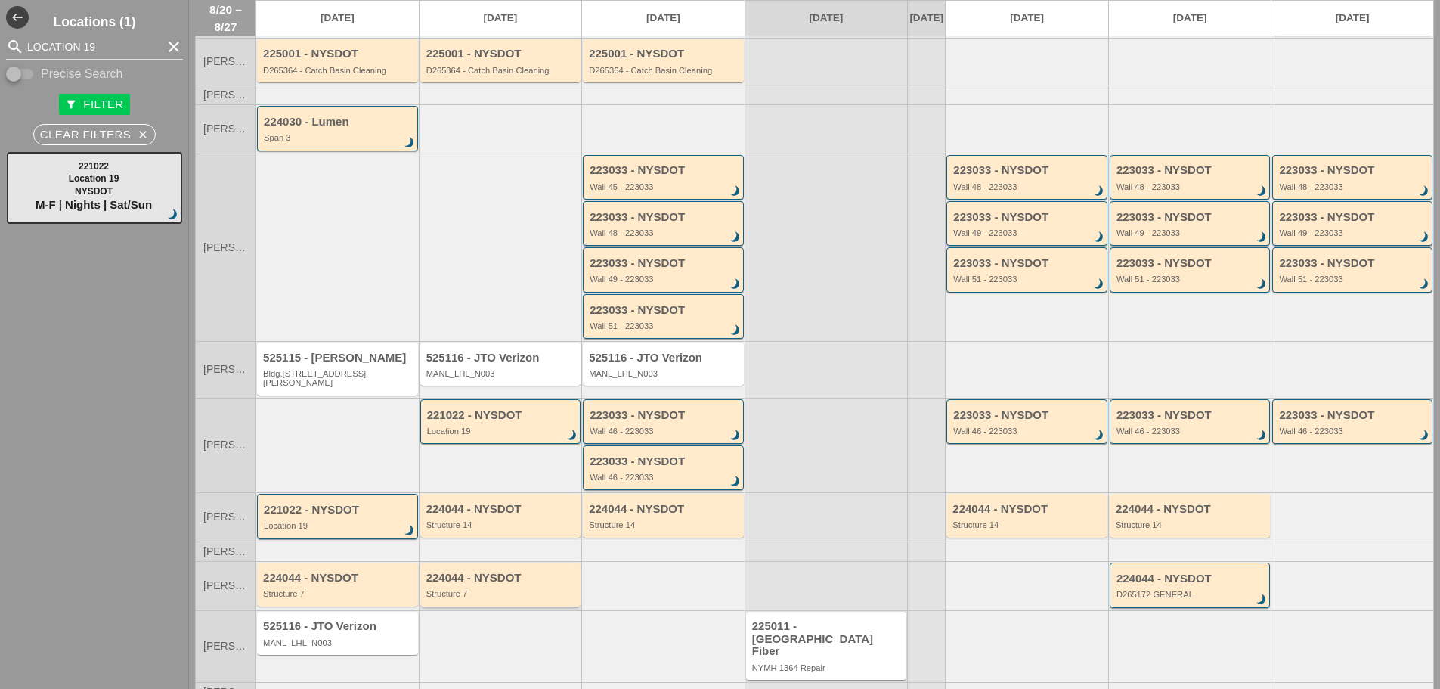
click at [512, 589] on div "Structure 7" at bounding box center [501, 593] width 151 height 9
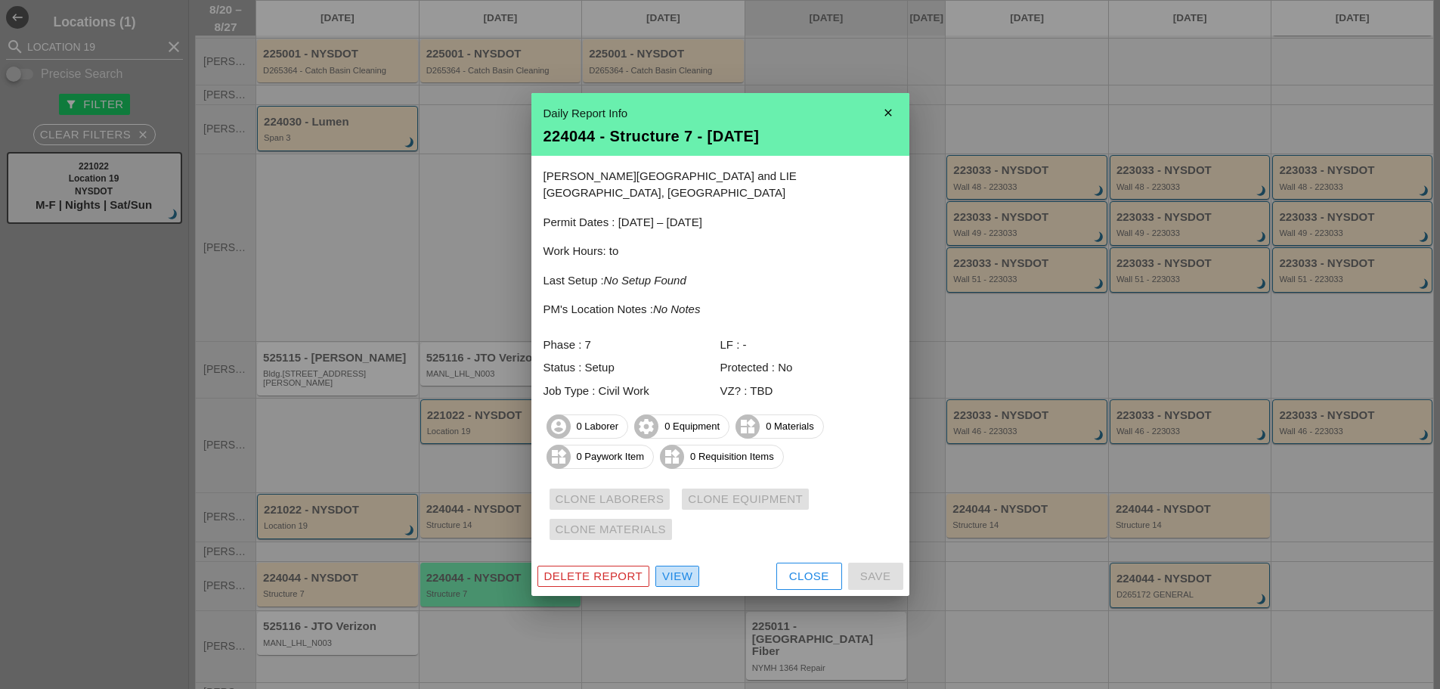
click at [686, 574] on div "View" at bounding box center [677, 576] width 30 height 17
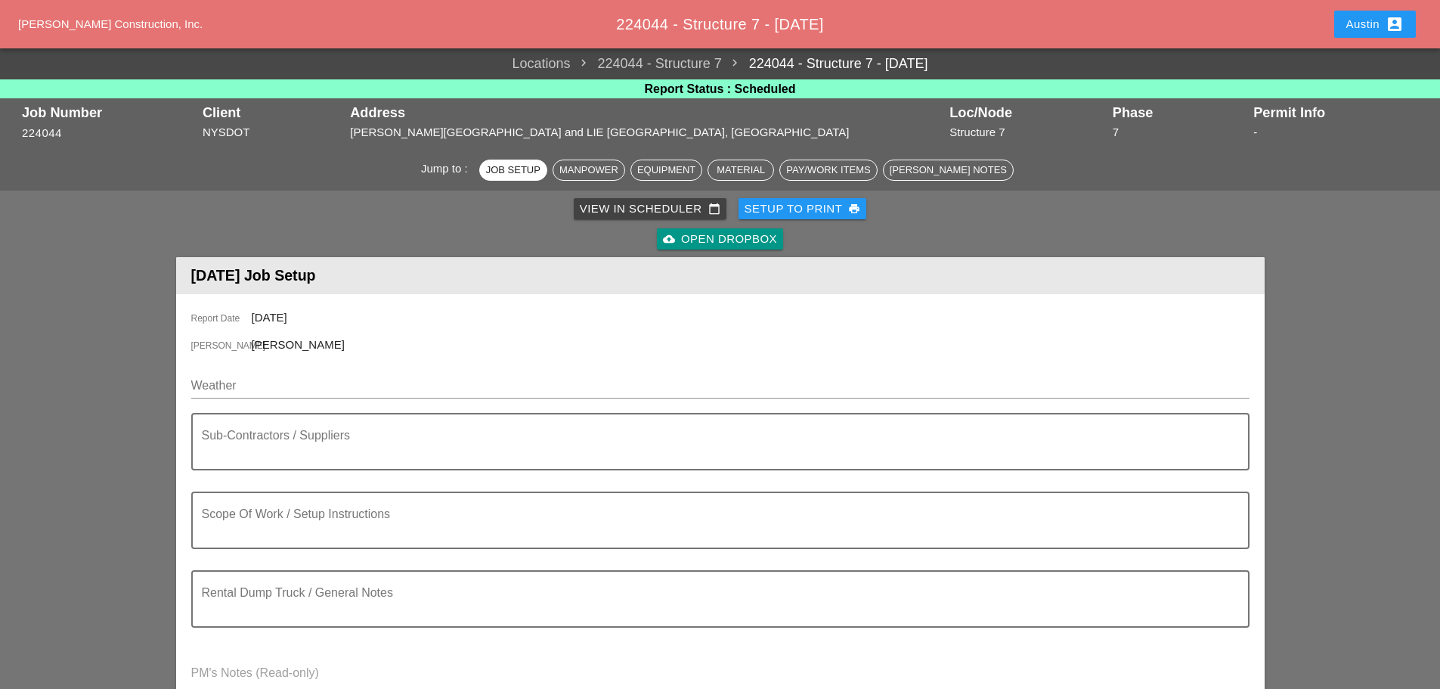
click at [1387, 23] on icon "account_box" at bounding box center [1395, 24] width 18 height 18
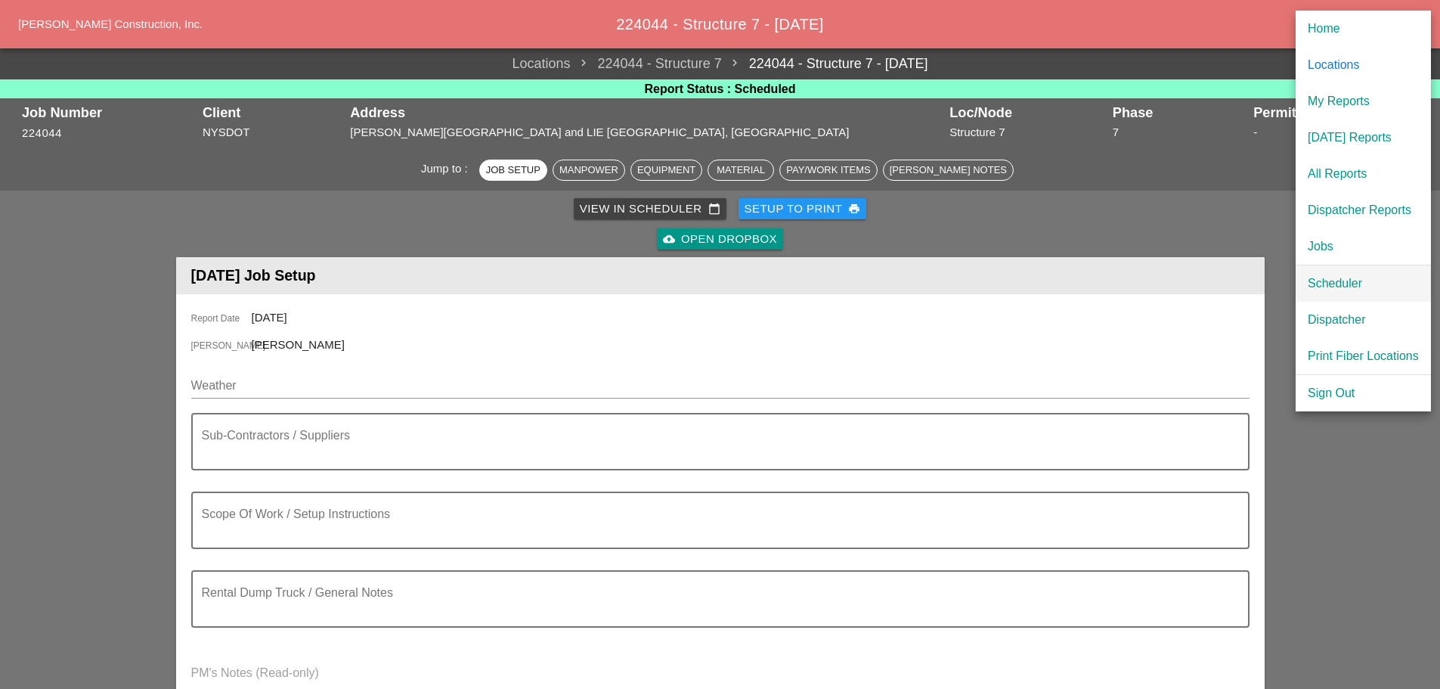
click at [1337, 283] on div "Scheduler" at bounding box center [1363, 283] width 111 height 18
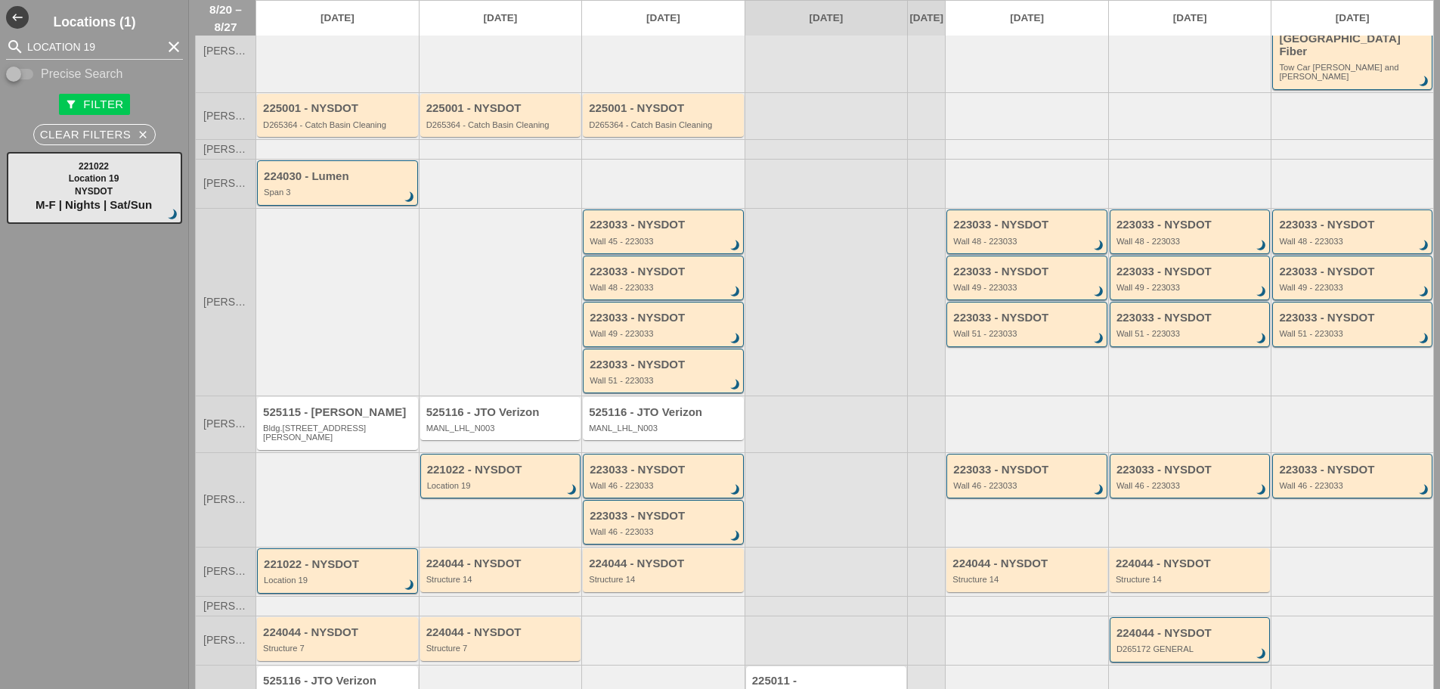
scroll to position [166, 0]
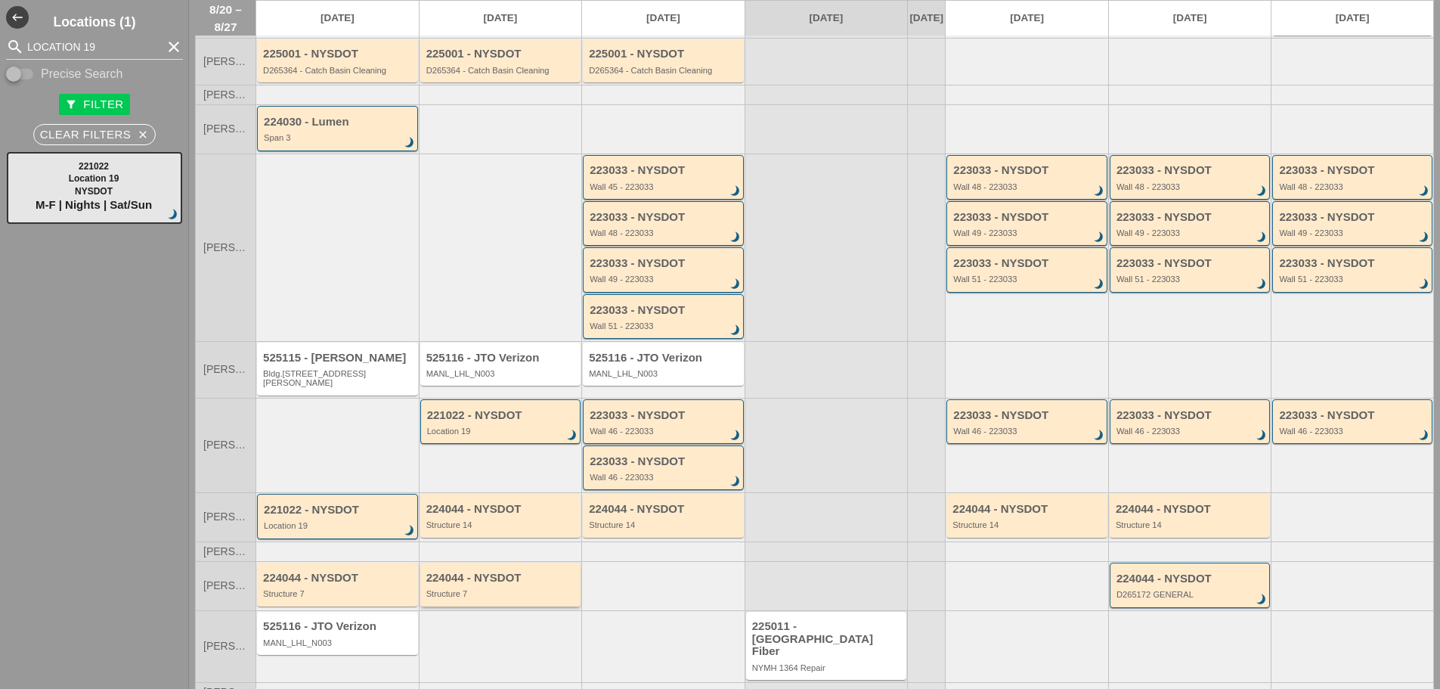
click at [484, 589] on div "Structure 7" at bounding box center [501, 593] width 151 height 9
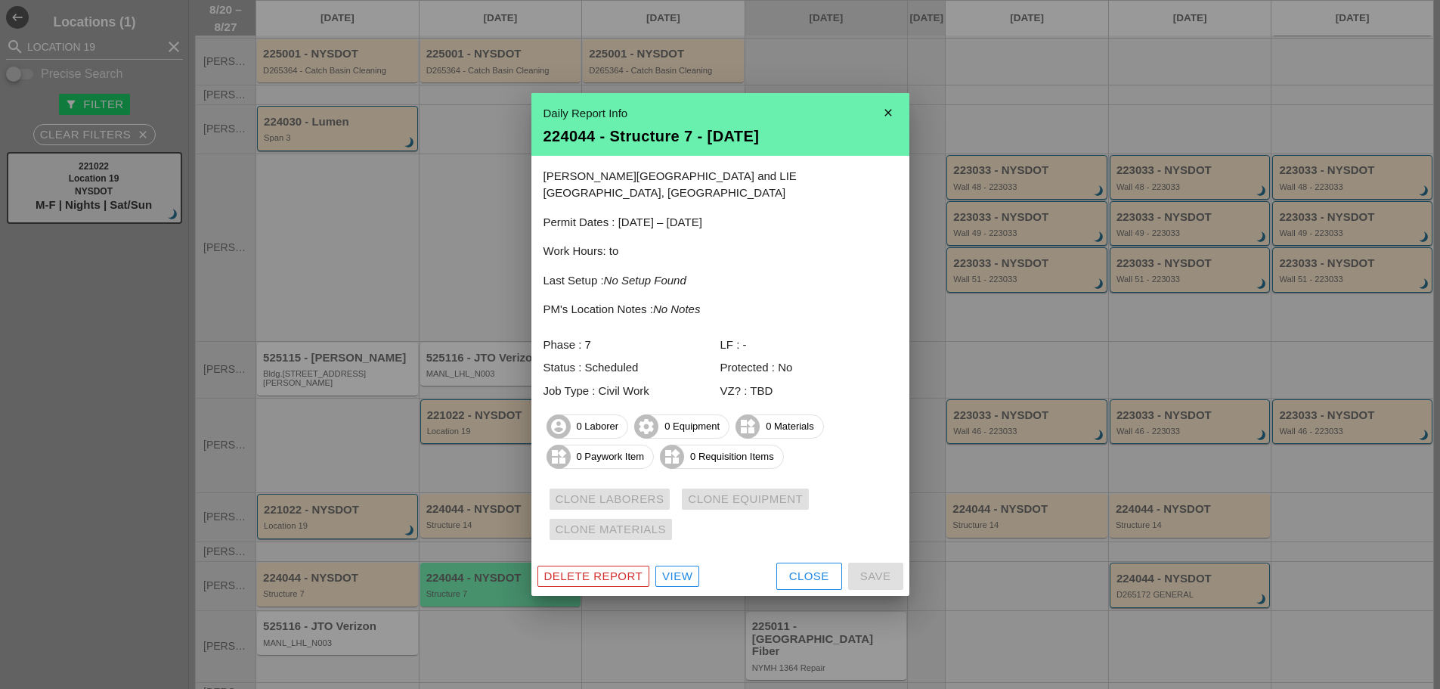
click at [895, 122] on icon "close" at bounding box center [888, 113] width 30 height 30
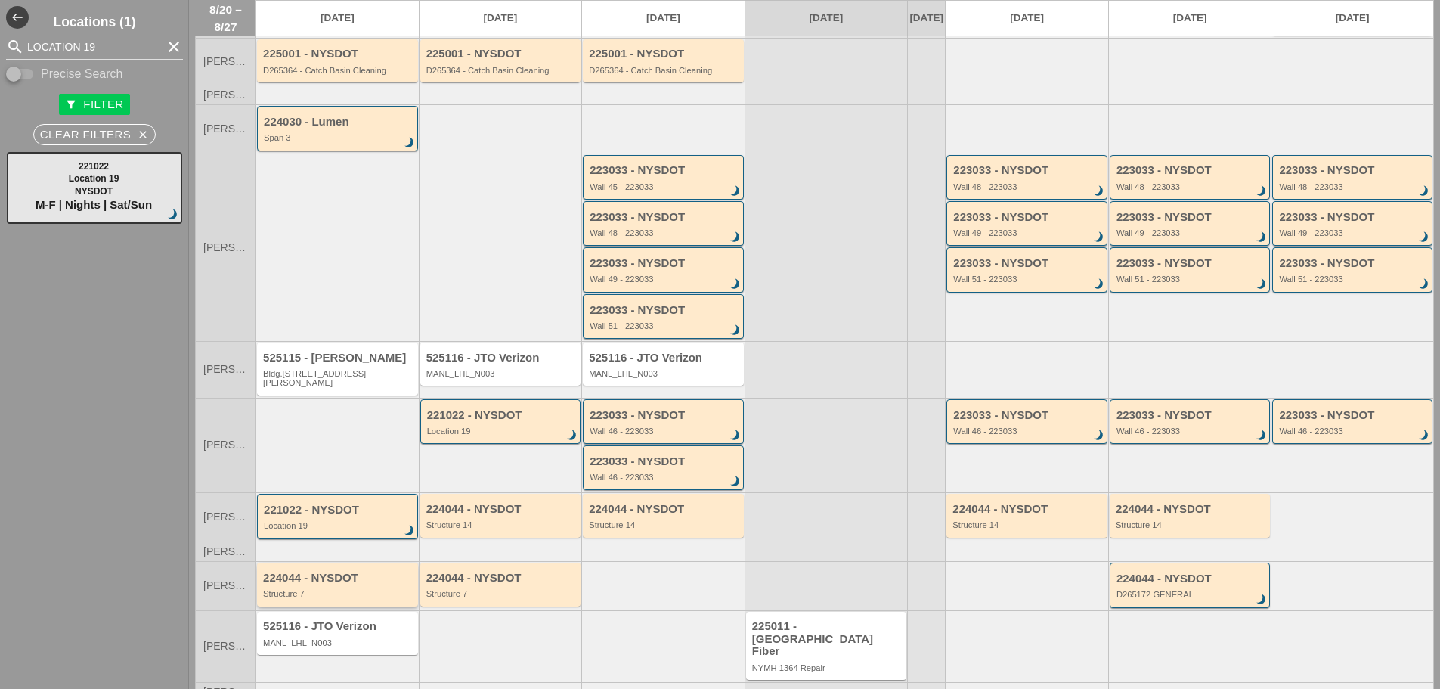
click at [360, 589] on div "Structure 7" at bounding box center [338, 593] width 151 height 9
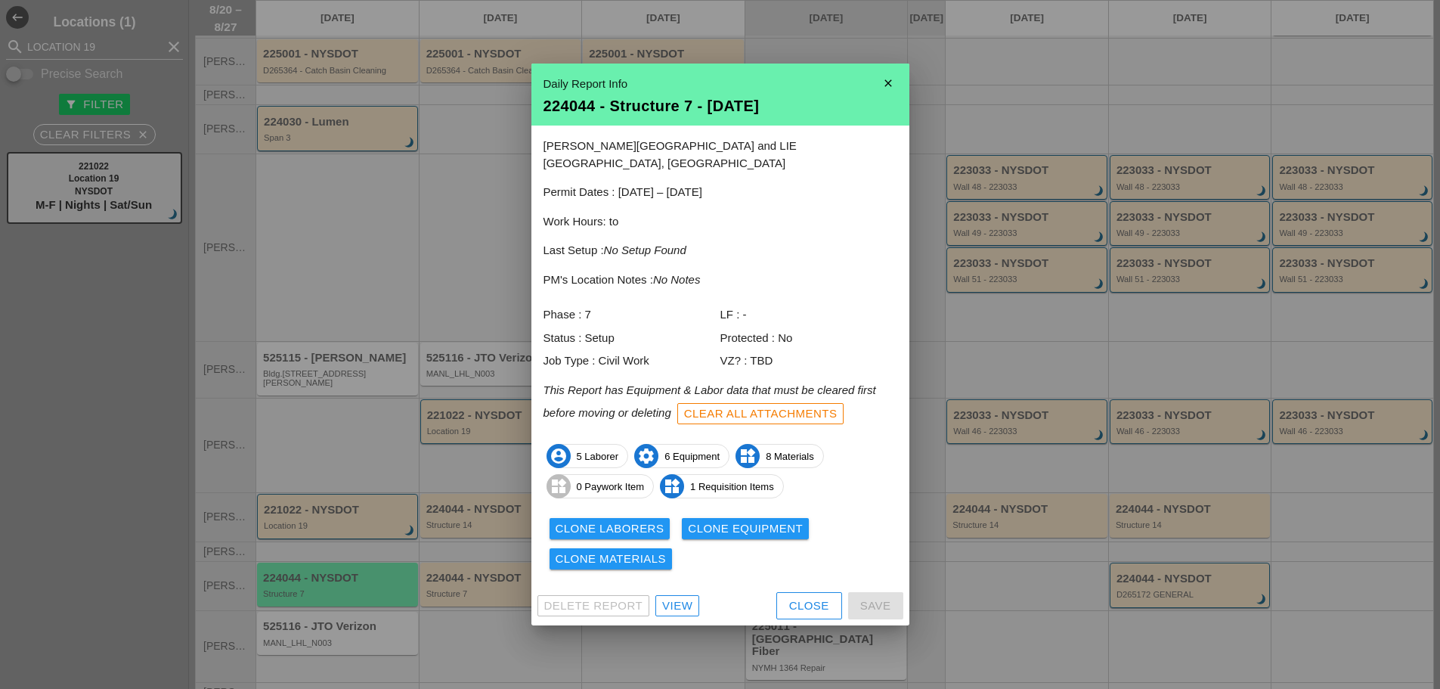
click at [628, 522] on div "Clone Laborers" at bounding box center [610, 528] width 109 height 17
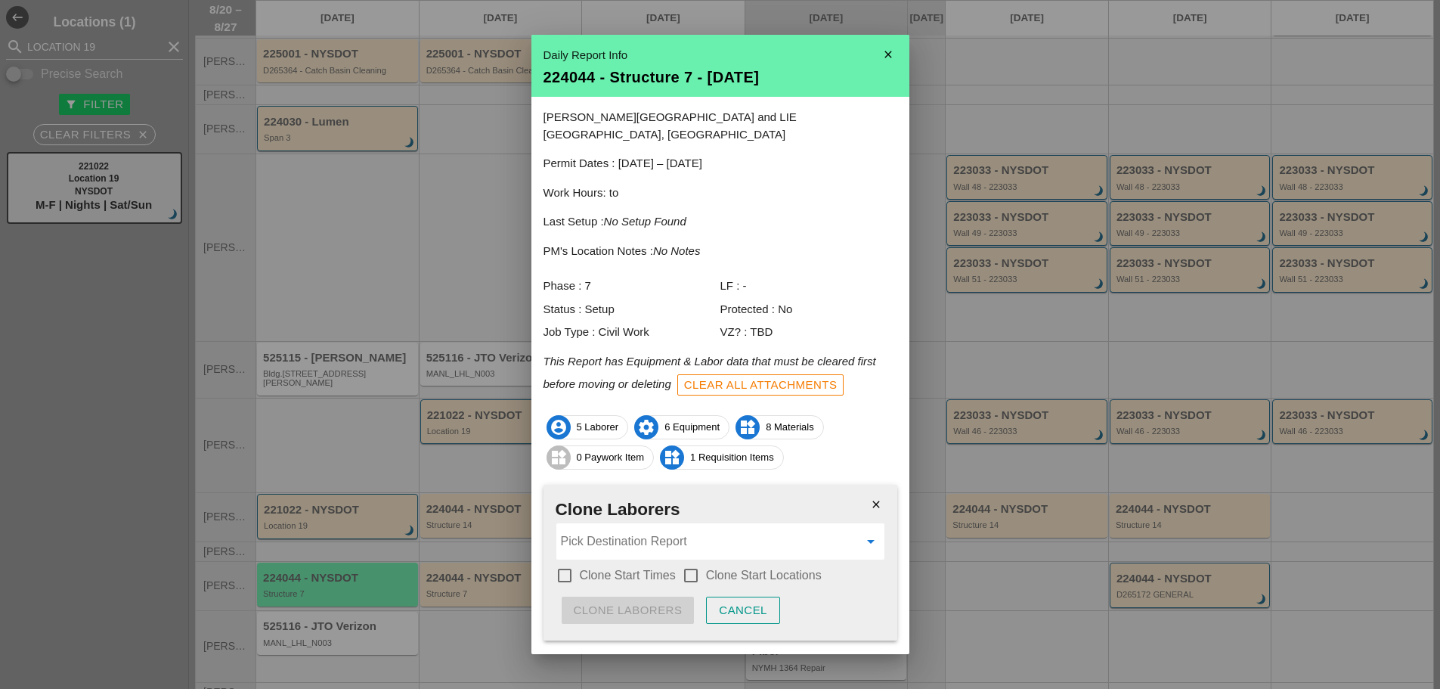
click at [628, 529] on input "Pick Destination Report" at bounding box center [710, 541] width 298 height 24
click at [715, 565] on div "224044 - Structure 7 - 08/21/2025" at bounding box center [715, 561] width 293 height 18
type input "224044 - Structure 7 - 08/21/2025"
click at [572, 563] on div at bounding box center [565, 576] width 26 height 26
click at [688, 563] on div at bounding box center [691, 576] width 26 height 26
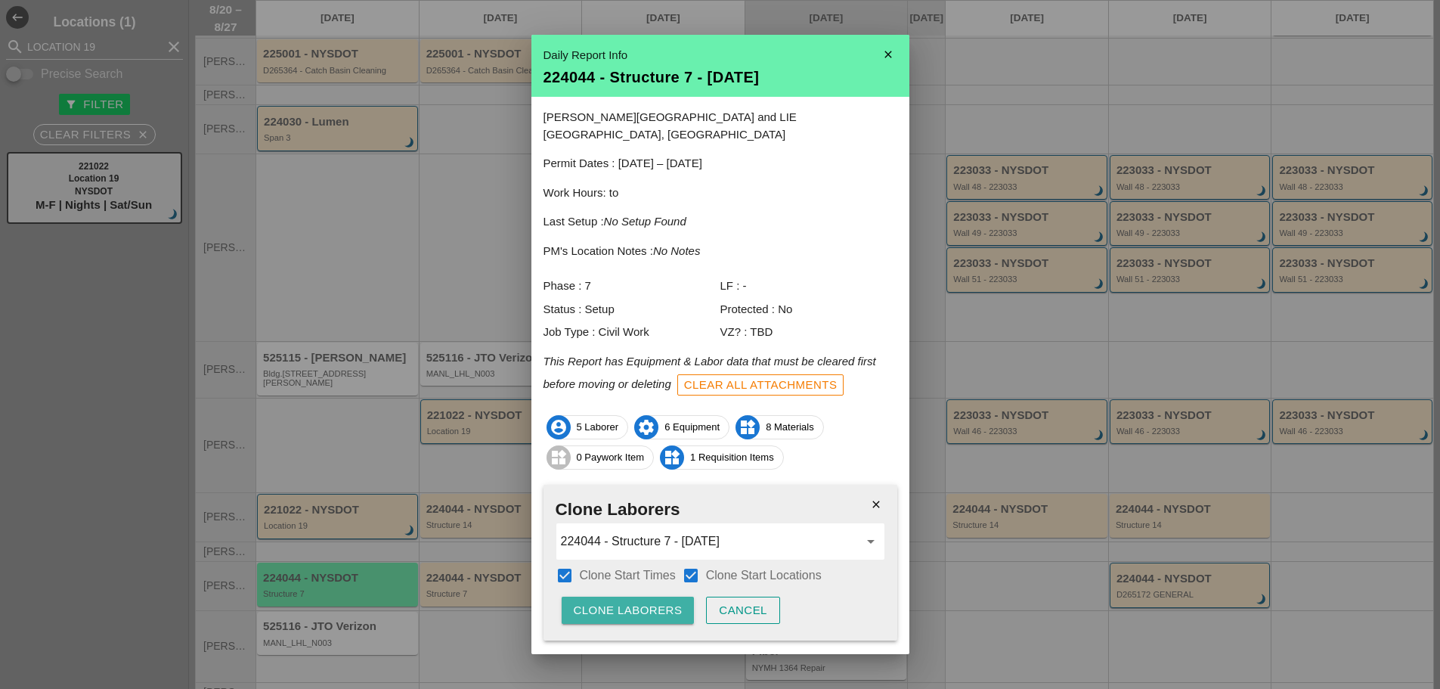
click at [652, 602] on div "Clone Laborers" at bounding box center [628, 610] width 109 height 17
click at [652, 602] on div "Are you sure?" at bounding box center [622, 610] width 96 height 17
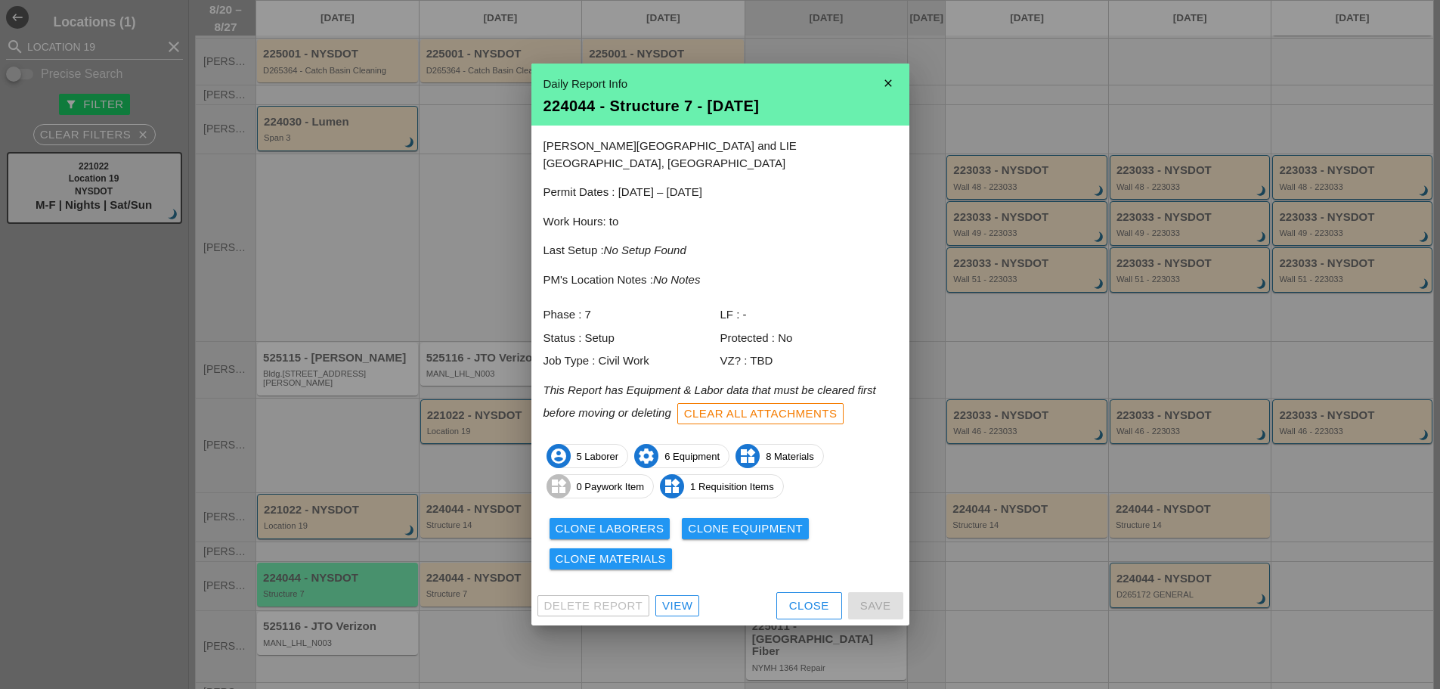
click at [708, 522] on div "Clone Equipment" at bounding box center [745, 528] width 115 height 17
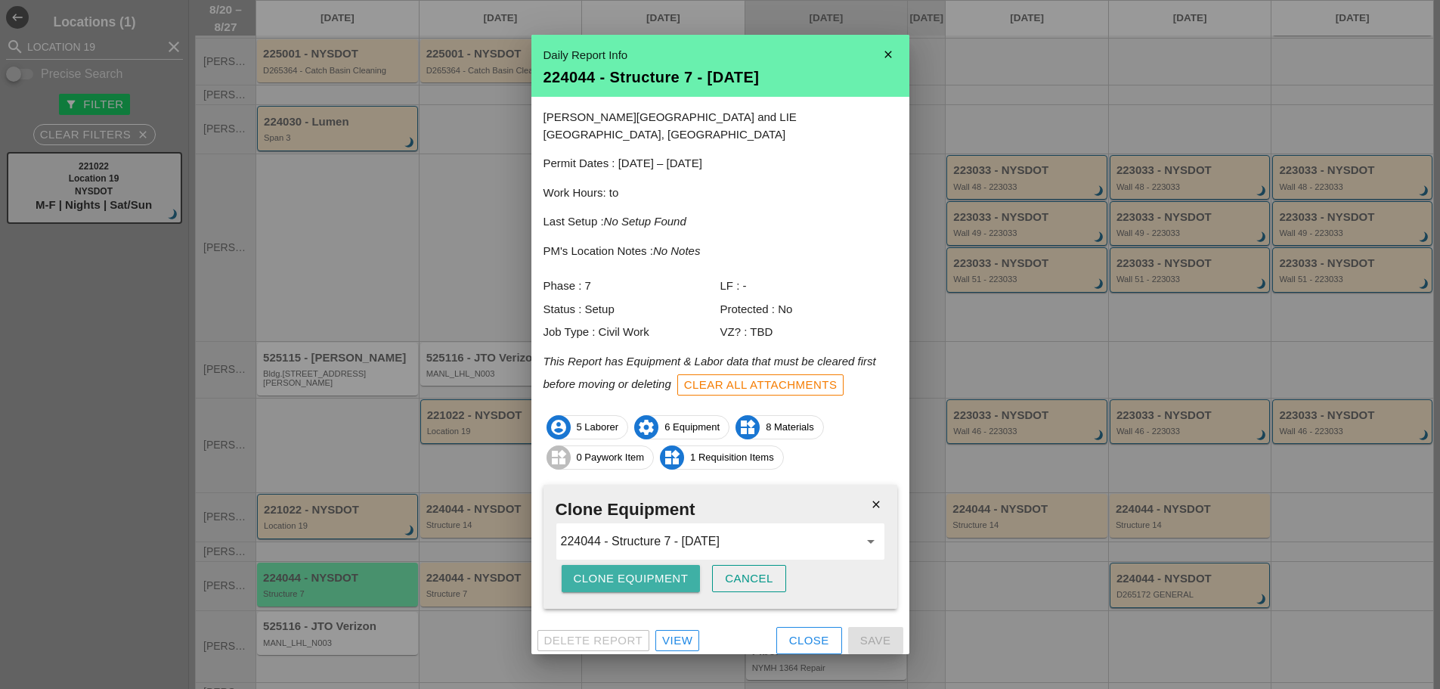
click at [629, 570] on div "Clone Equipment" at bounding box center [631, 578] width 115 height 17
click at [622, 570] on div "Are you sure?" at bounding box center [622, 578] width 96 height 17
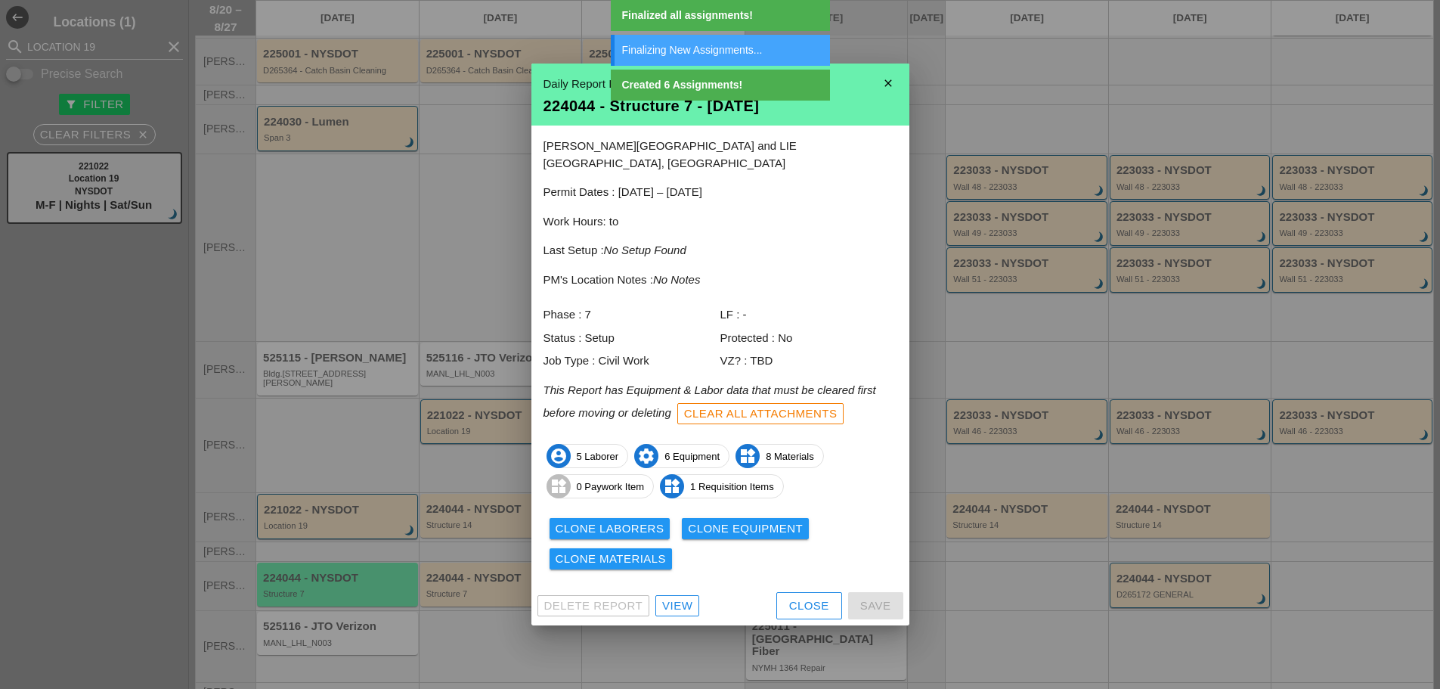
click at [625, 550] on div "Clone Materials" at bounding box center [611, 558] width 111 height 17
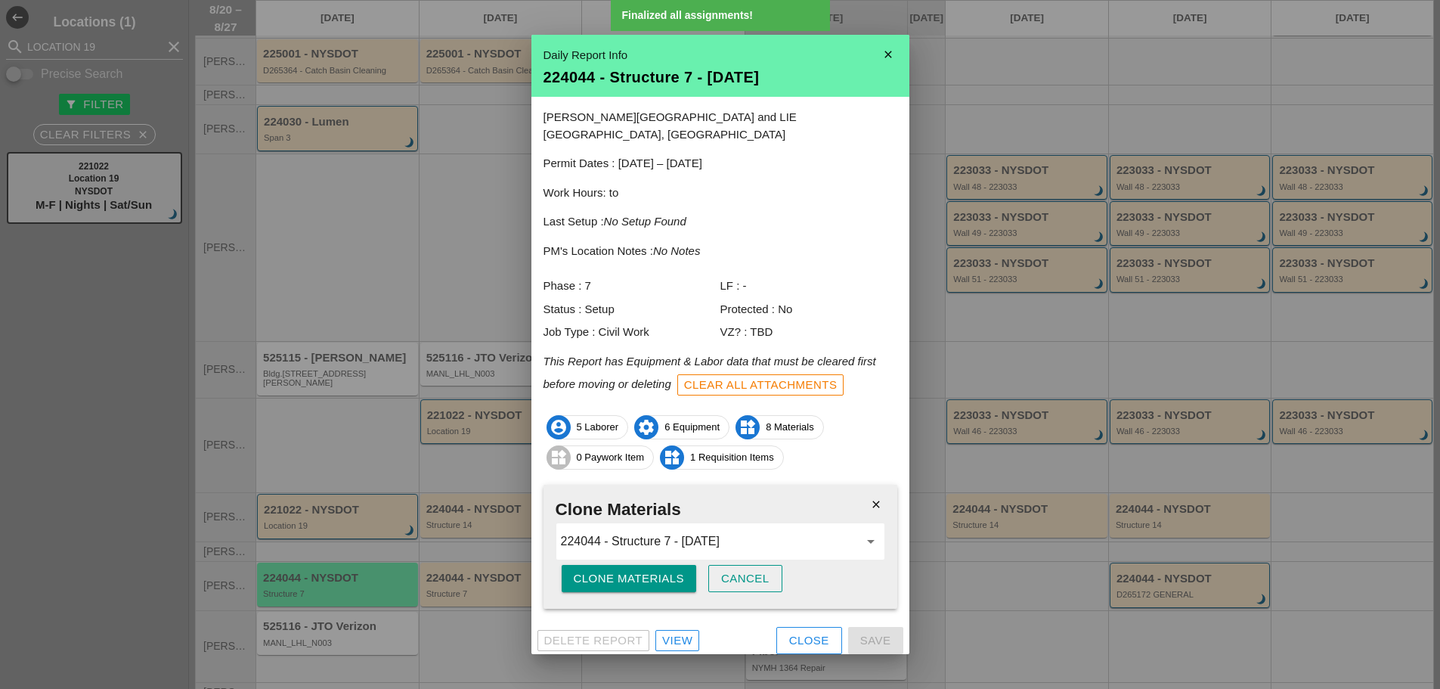
click at [634, 570] on div "Clone Materials" at bounding box center [629, 578] width 111 height 17
click at [634, 570] on div "Are you sure?" at bounding box center [622, 578] width 96 height 17
click at [783, 630] on button "Close" at bounding box center [810, 640] width 66 height 27
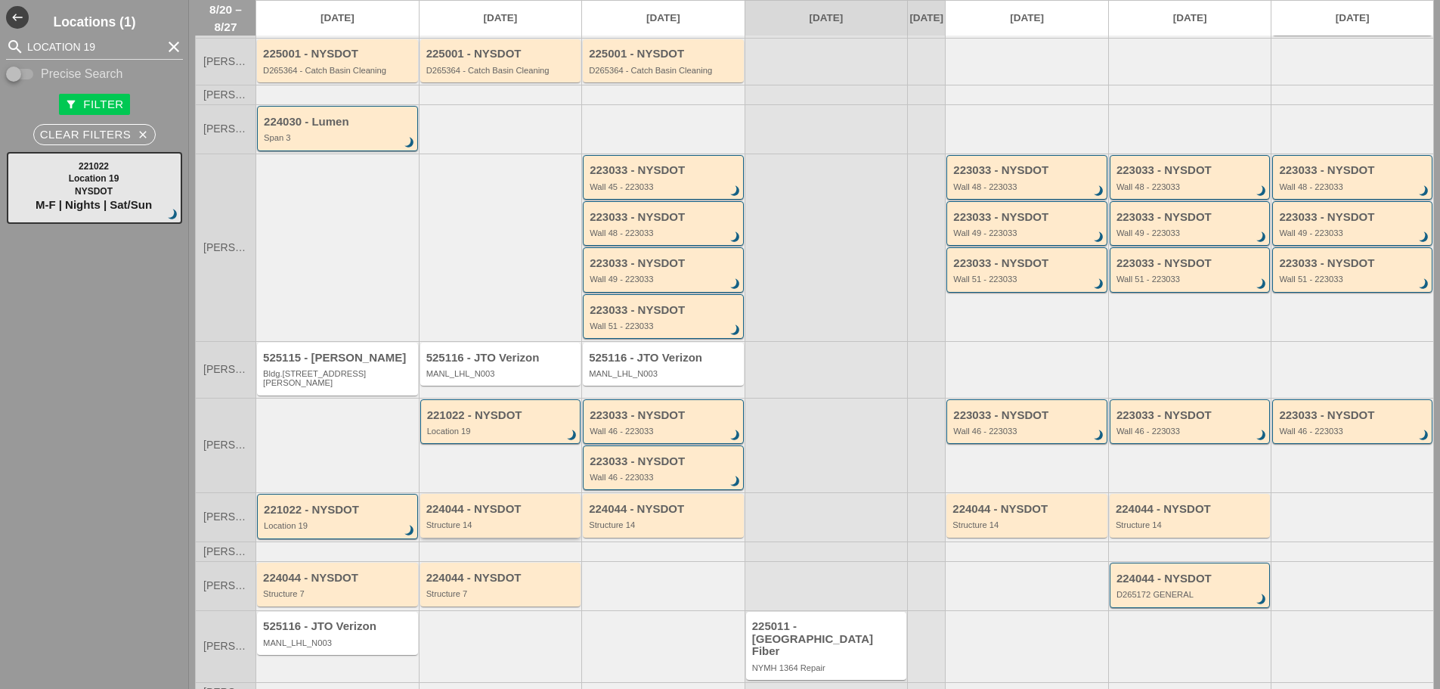
click at [464, 520] on div "Structure 14" at bounding box center [501, 524] width 151 height 9
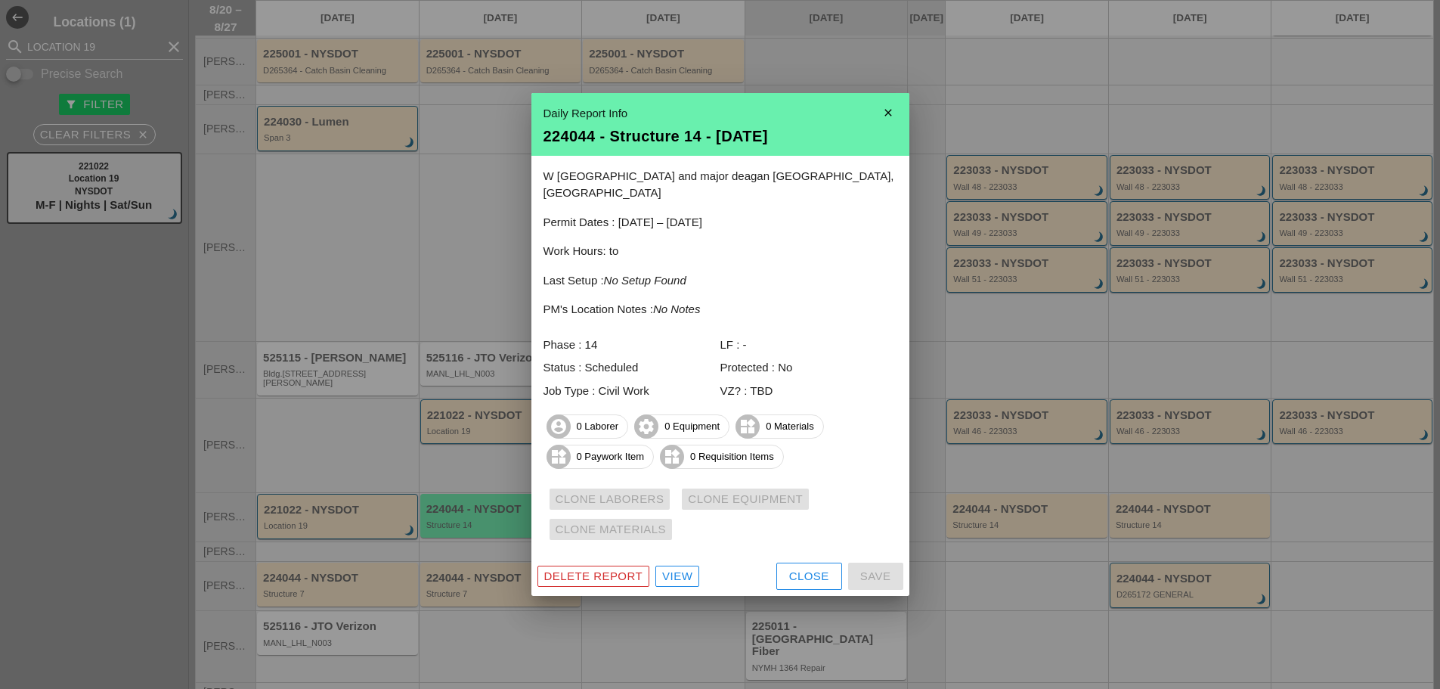
click at [470, 474] on div at bounding box center [720, 344] width 1440 height 689
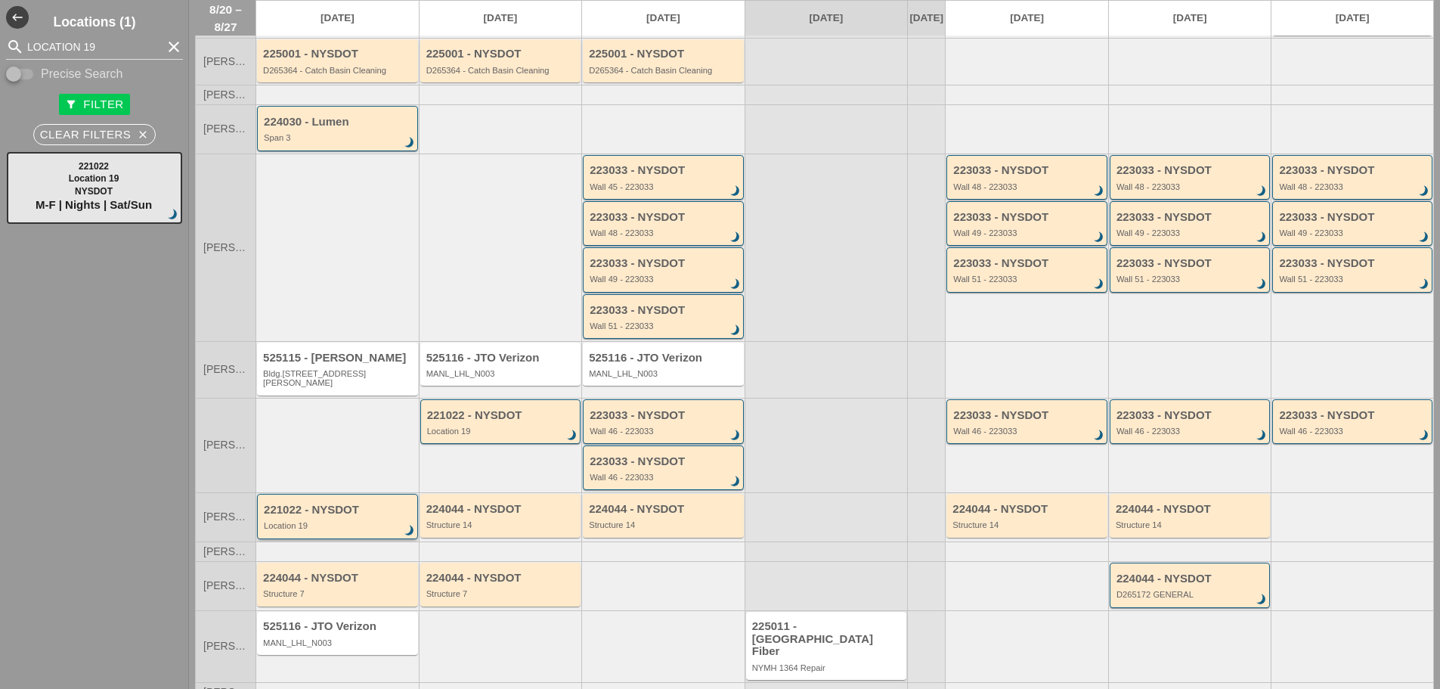
click at [367, 504] on div "221022 - NYSDOT" at bounding box center [339, 510] width 150 height 13
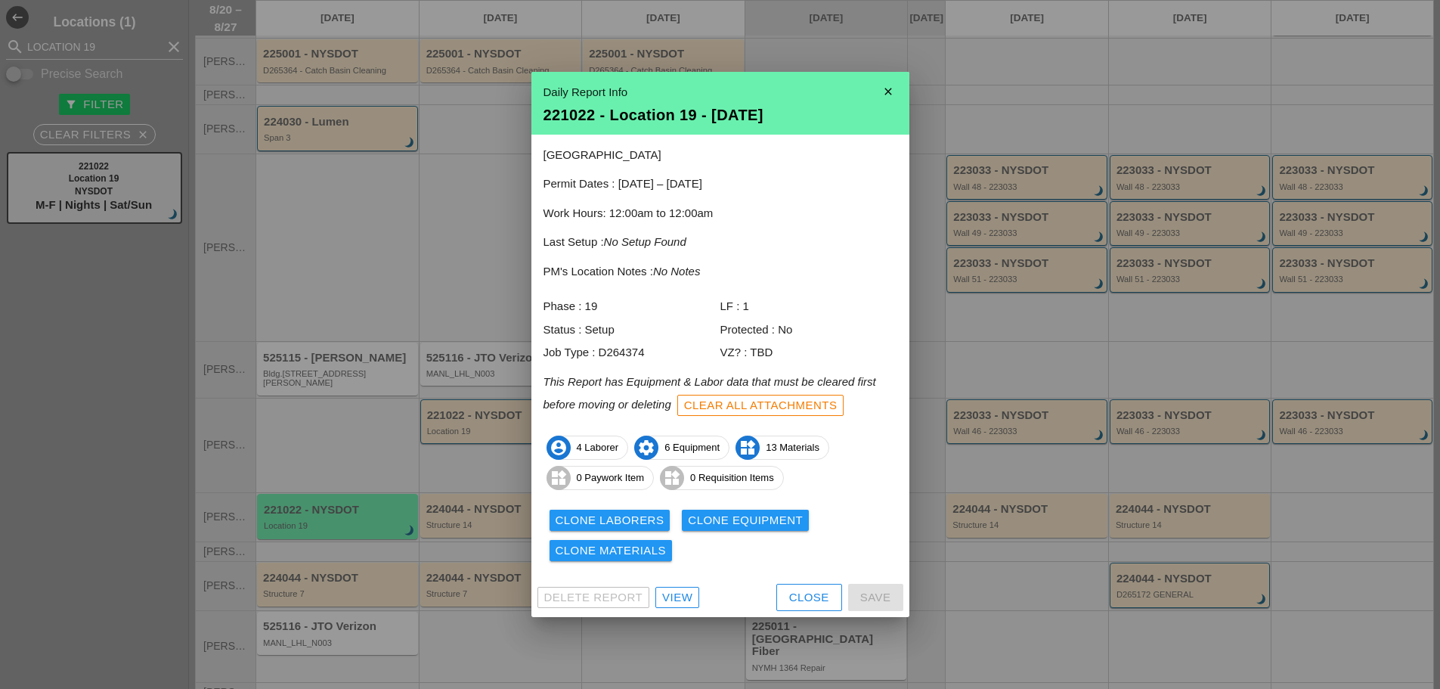
click at [637, 520] on div "Clone Laborers" at bounding box center [610, 520] width 109 height 17
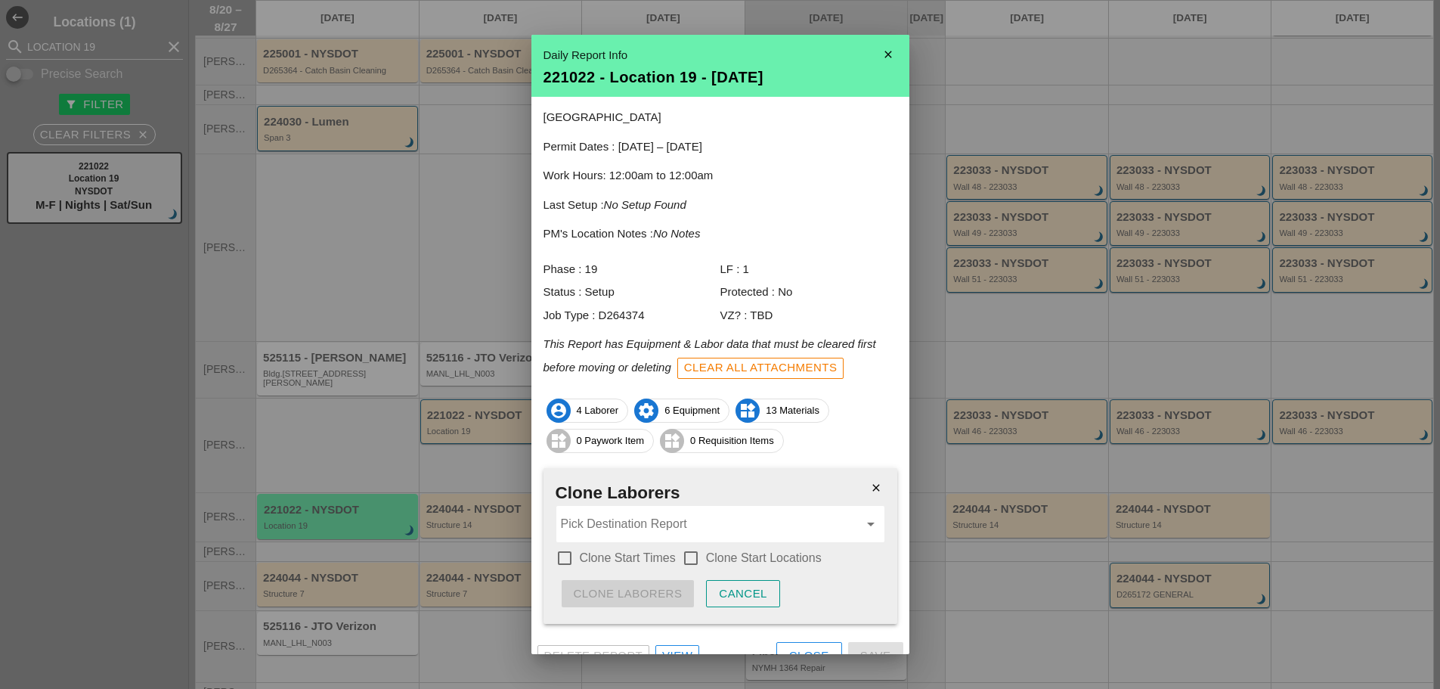
click at [578, 524] on input "Pick Destination Report" at bounding box center [710, 524] width 298 height 24
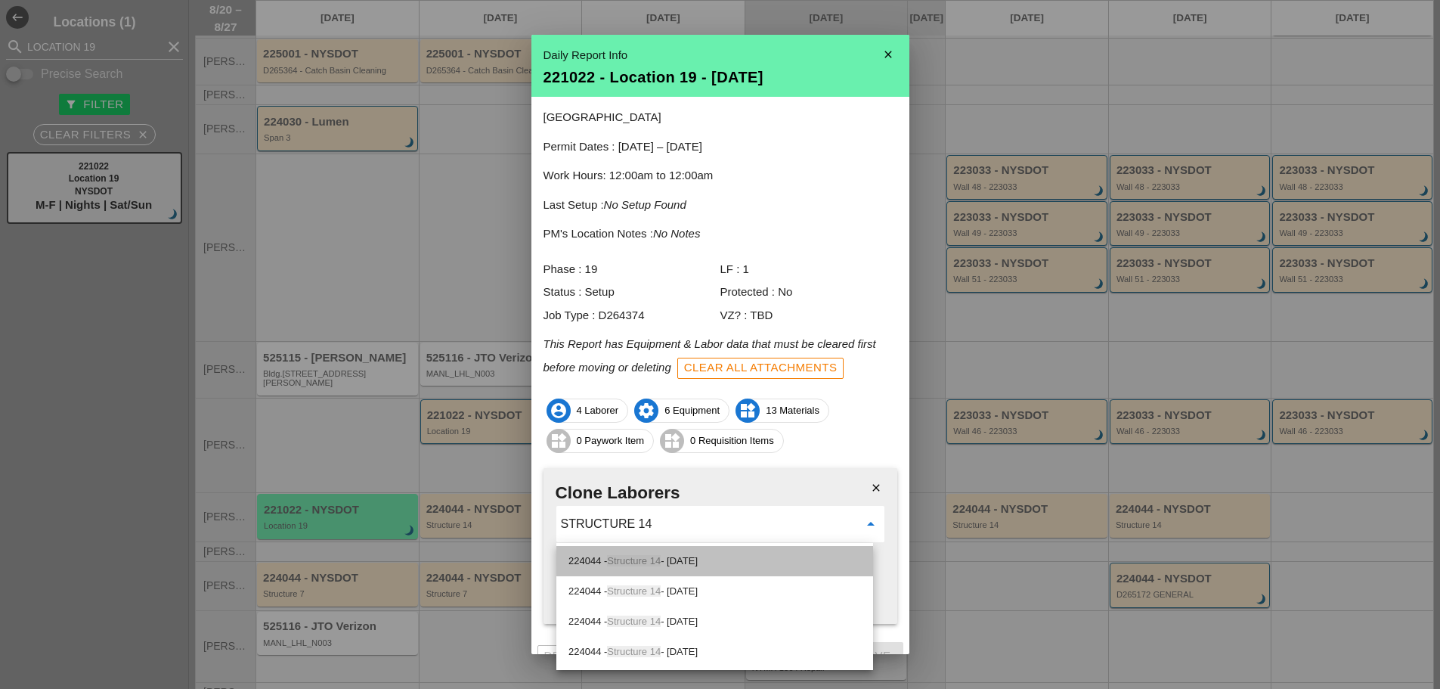
click at [653, 560] on span "Structure 14" at bounding box center [634, 560] width 54 height 11
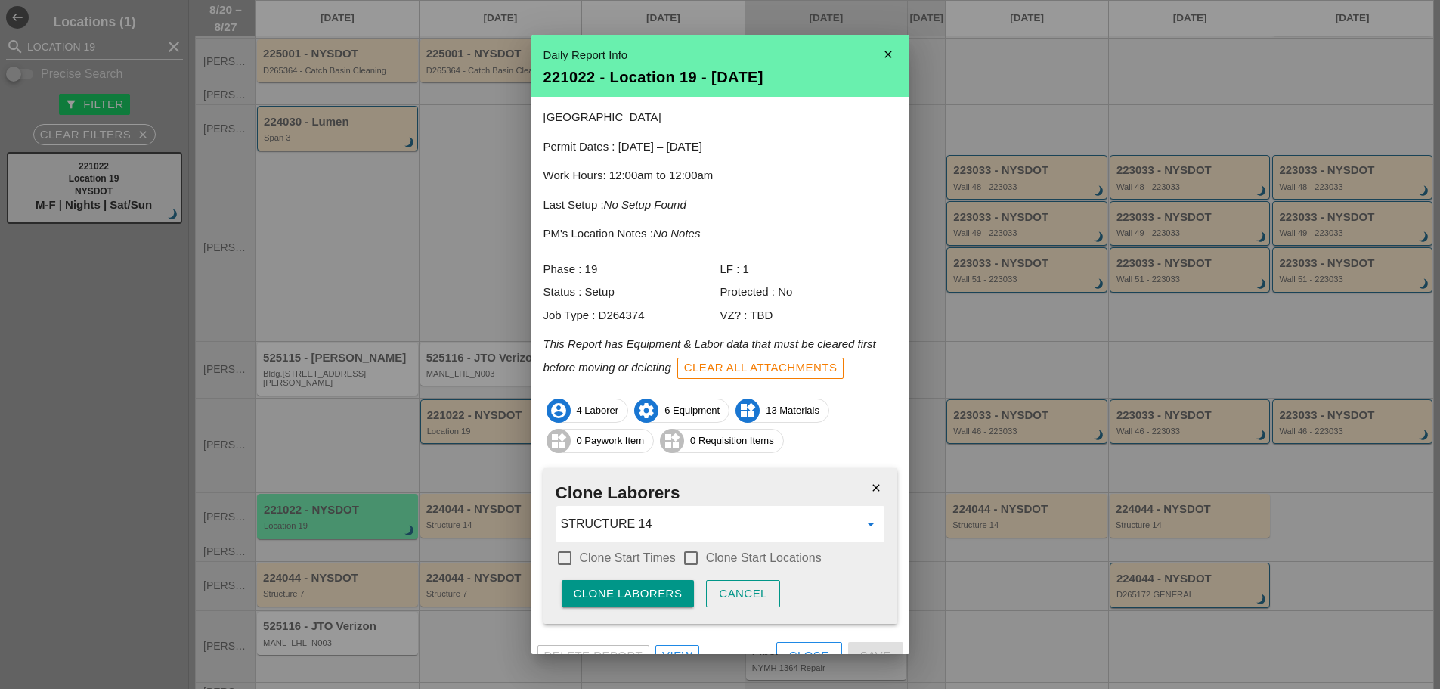
type input "224044 - Structure 14 - 08/21/2025"
click at [569, 557] on div at bounding box center [565, 558] width 26 height 26
click at [694, 554] on div at bounding box center [691, 558] width 26 height 26
click at [665, 598] on div "Clone Laborers" at bounding box center [628, 593] width 109 height 17
click at [665, 598] on div "Are you sure?" at bounding box center [622, 593] width 96 height 17
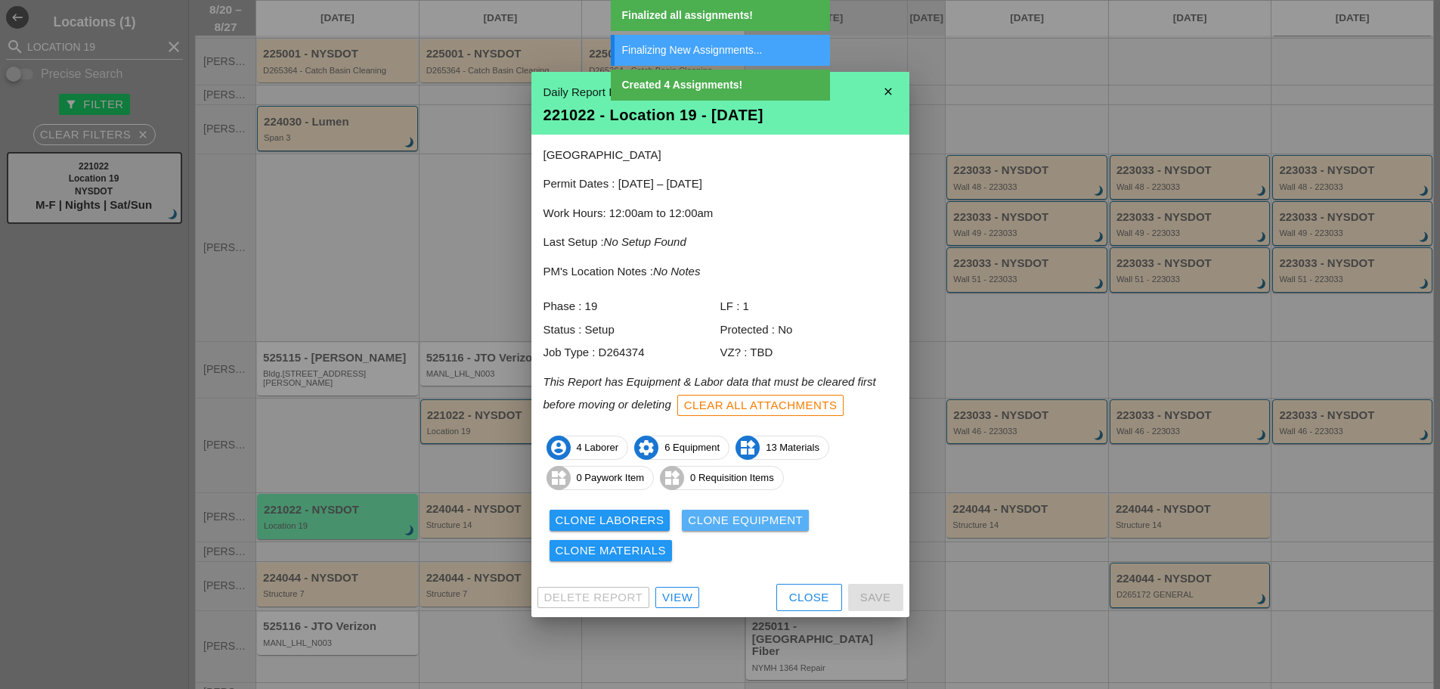
click at [721, 523] on div "Clone Equipment" at bounding box center [745, 520] width 115 height 17
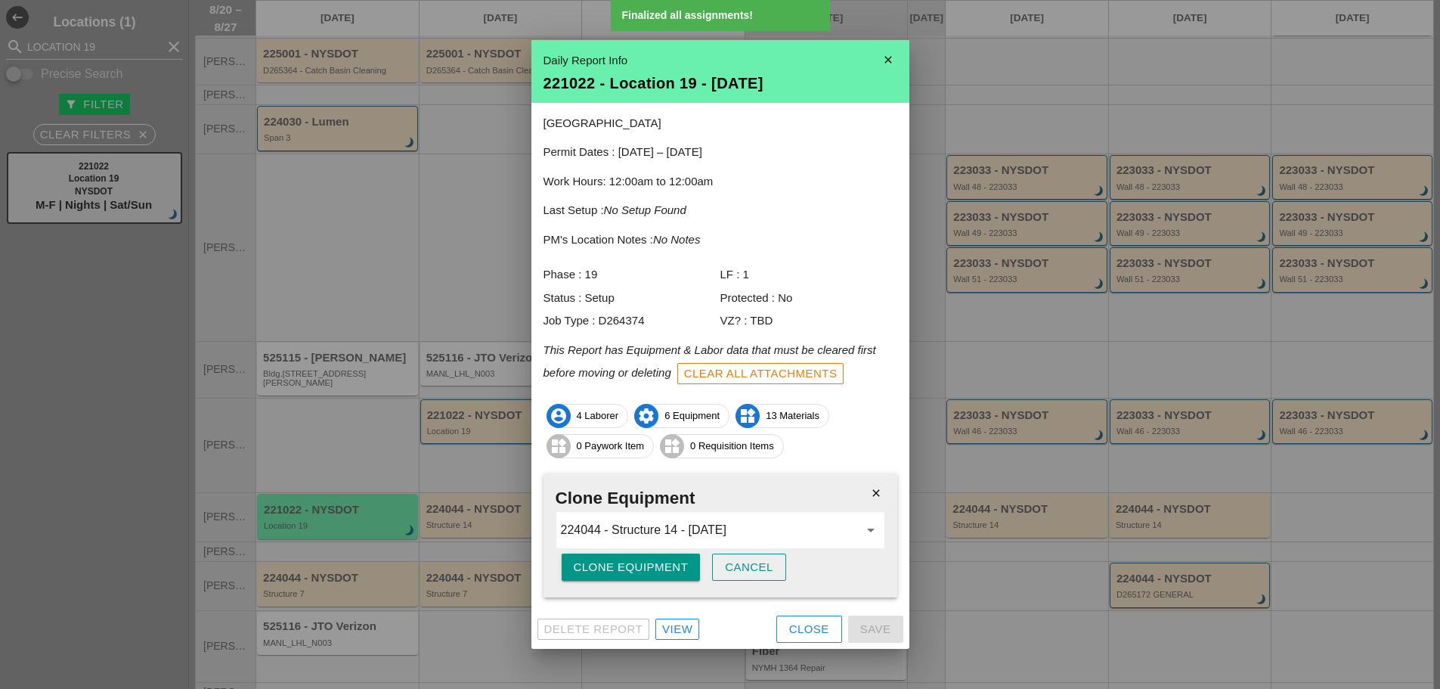
click at [640, 570] on div "Clone Equipment" at bounding box center [631, 567] width 115 height 17
click at [640, 570] on div "Are you sure?" at bounding box center [622, 567] width 96 height 17
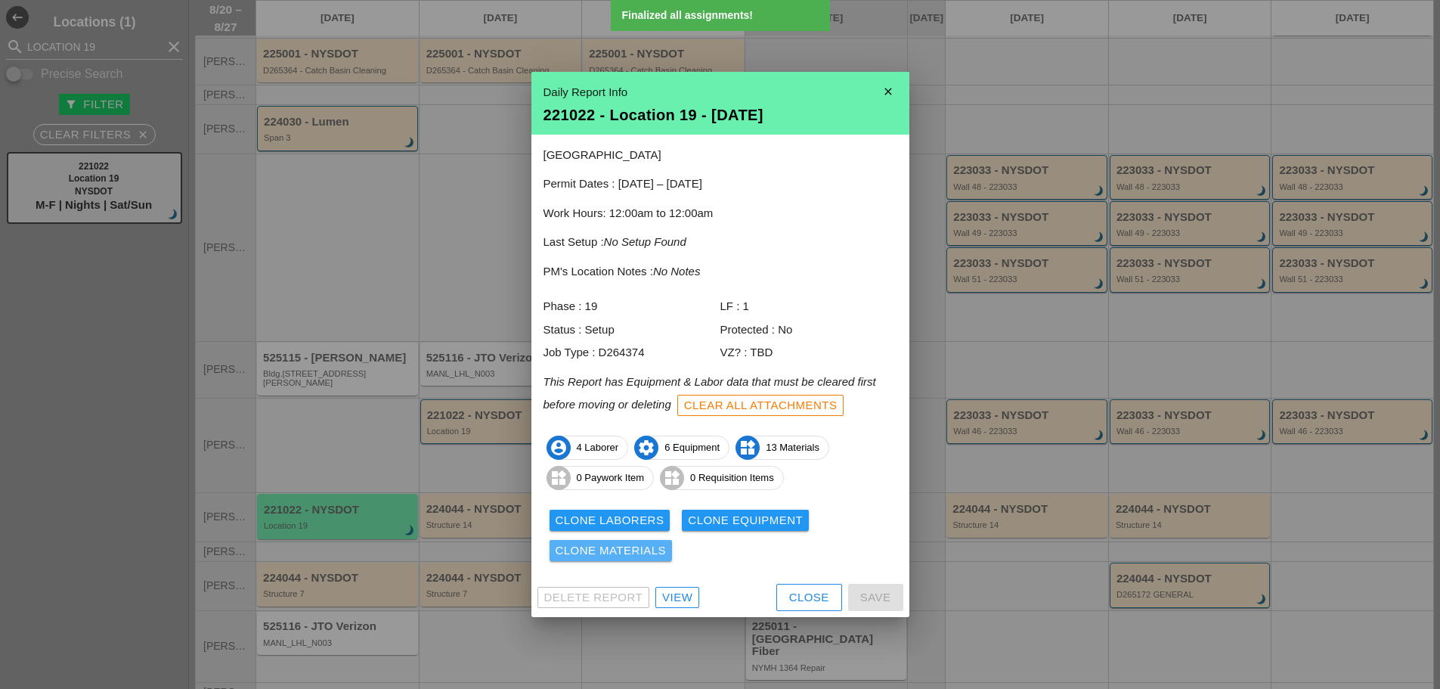
click at [640, 556] on div "Clone Materials" at bounding box center [611, 550] width 111 height 17
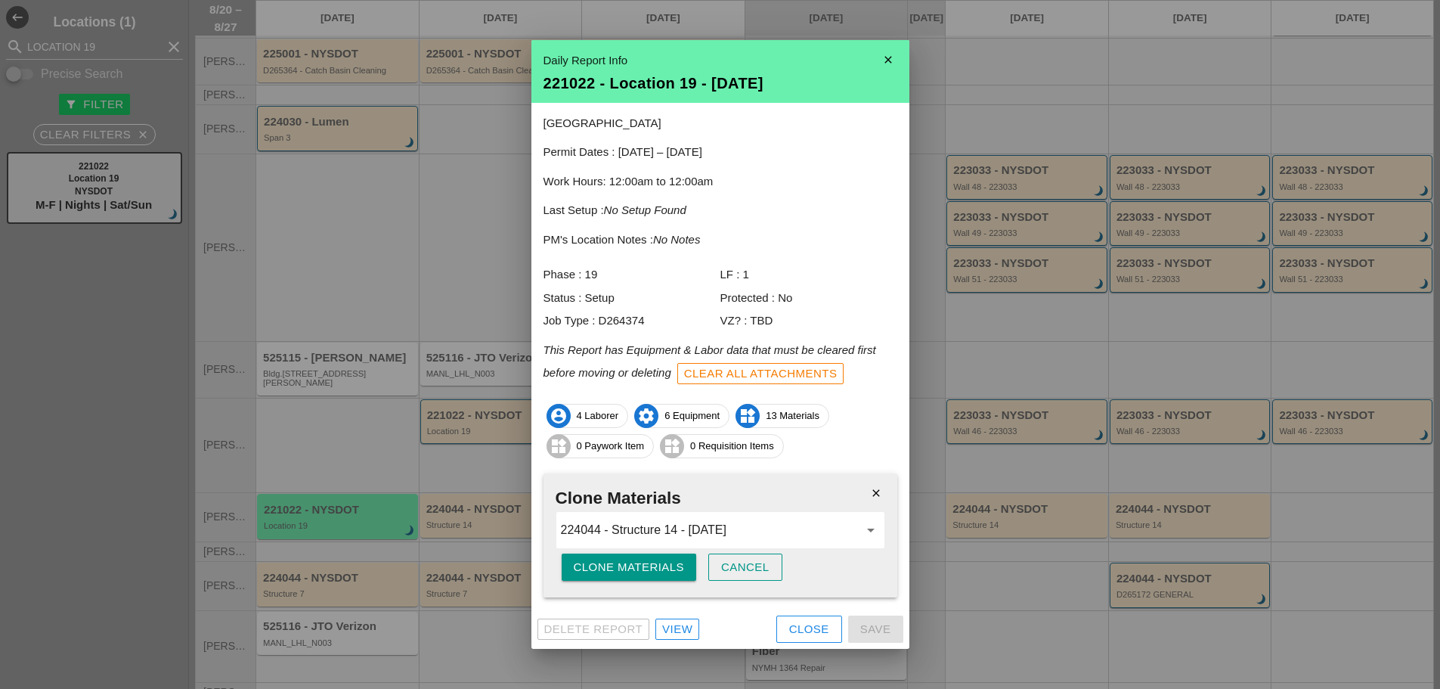
click at [644, 562] on div "Clone Materials" at bounding box center [629, 567] width 111 height 17
click at [644, 562] on div "Are you sure?" at bounding box center [622, 567] width 96 height 17
click at [824, 626] on div "Close" at bounding box center [809, 629] width 40 height 17
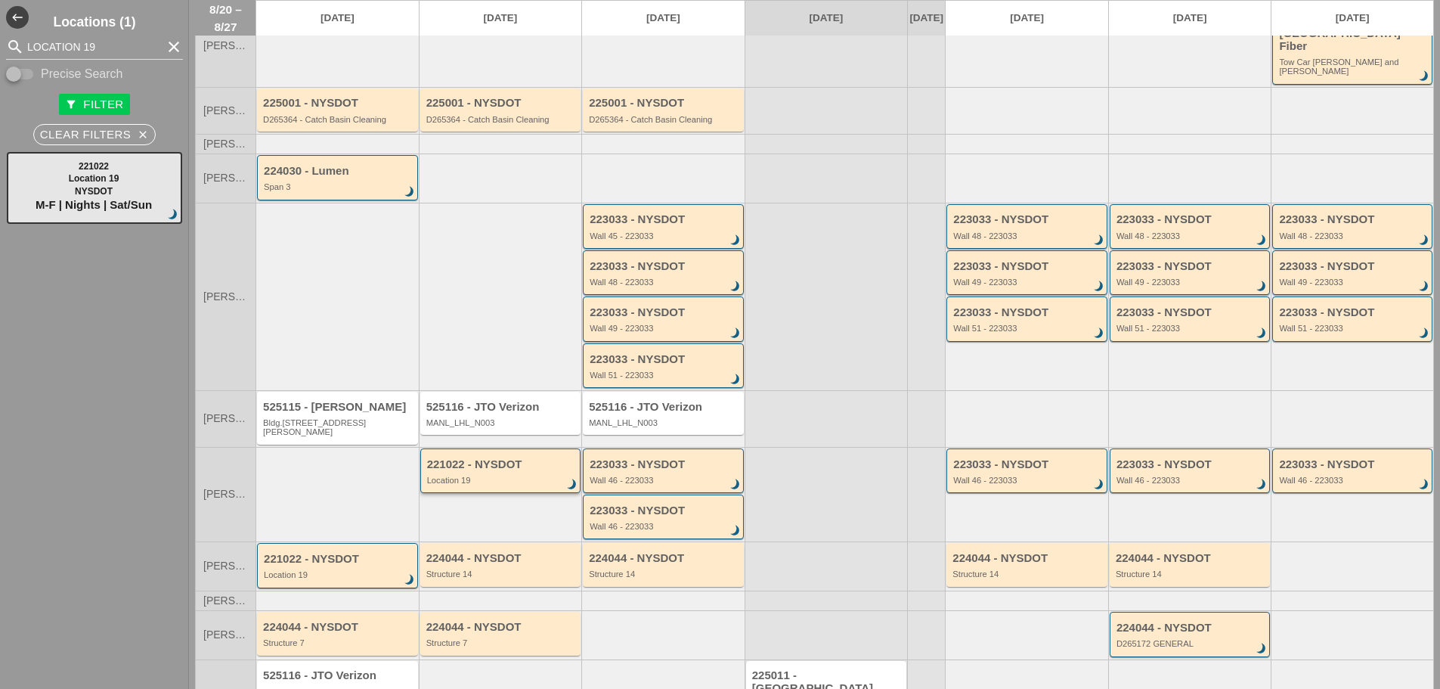
scroll to position [91, 0]
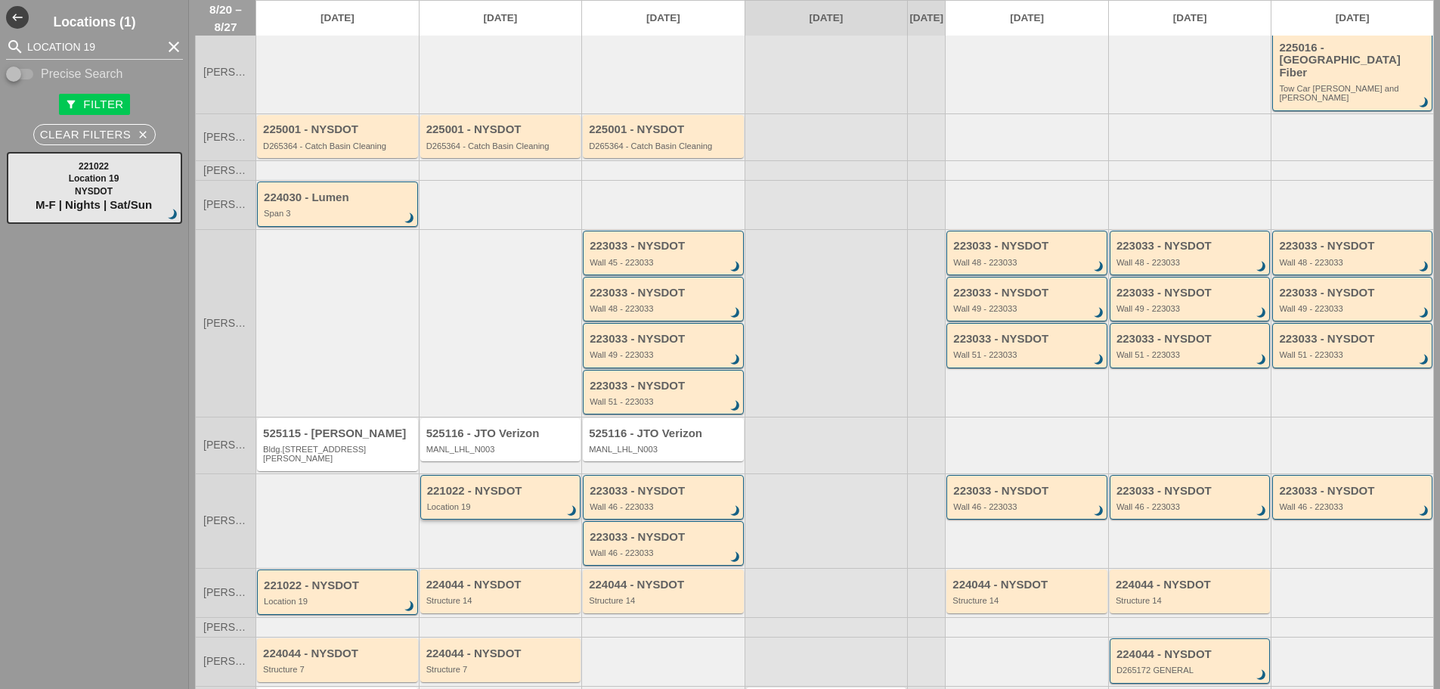
click at [513, 502] on div "Location 19" at bounding box center [502, 506] width 150 height 9
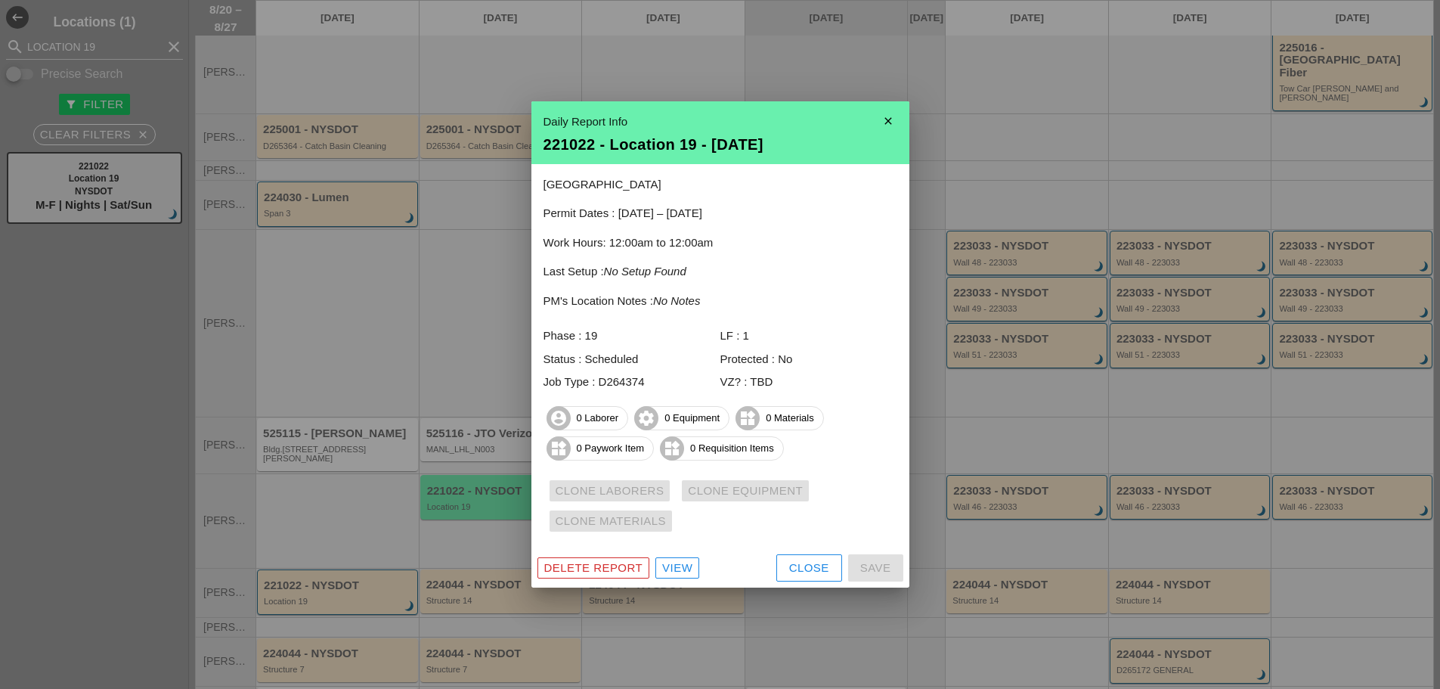
click at [676, 573] on div "View" at bounding box center [677, 568] width 30 height 17
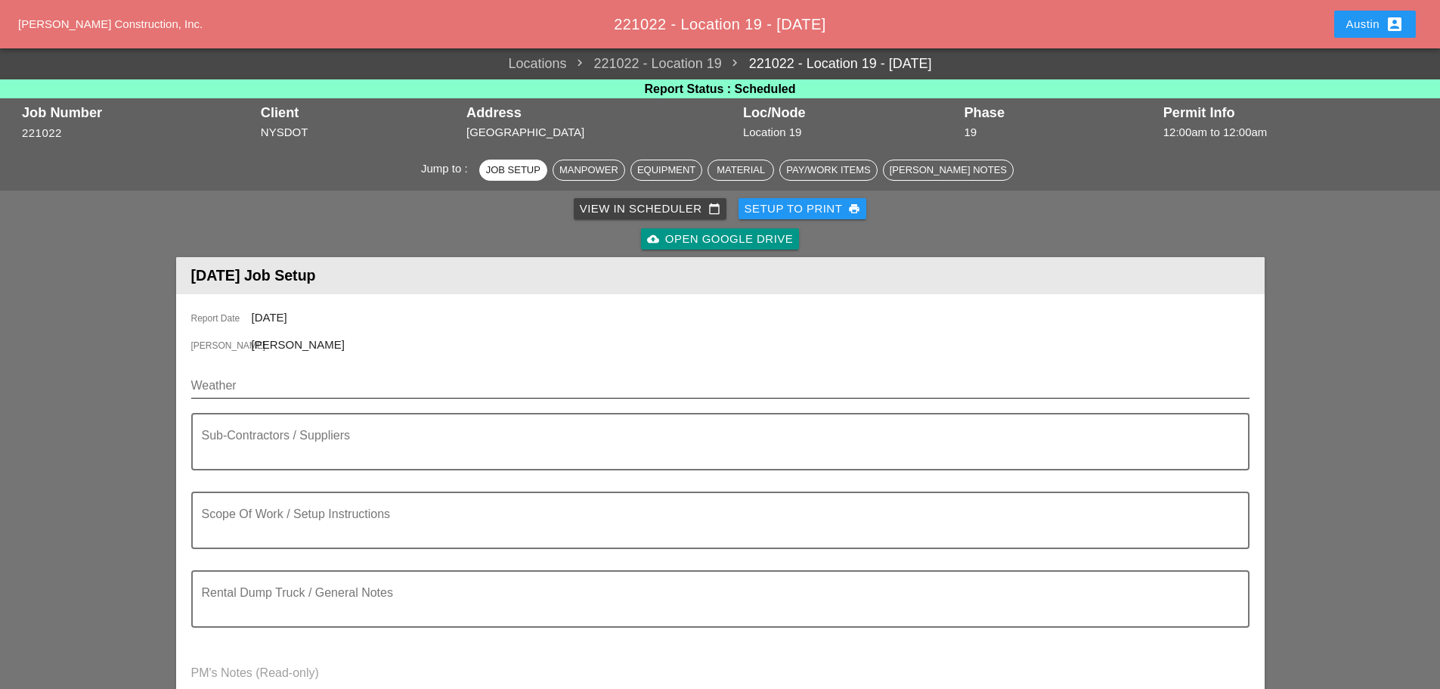
click at [238, 387] on input "Weather" at bounding box center [709, 386] width 1037 height 24
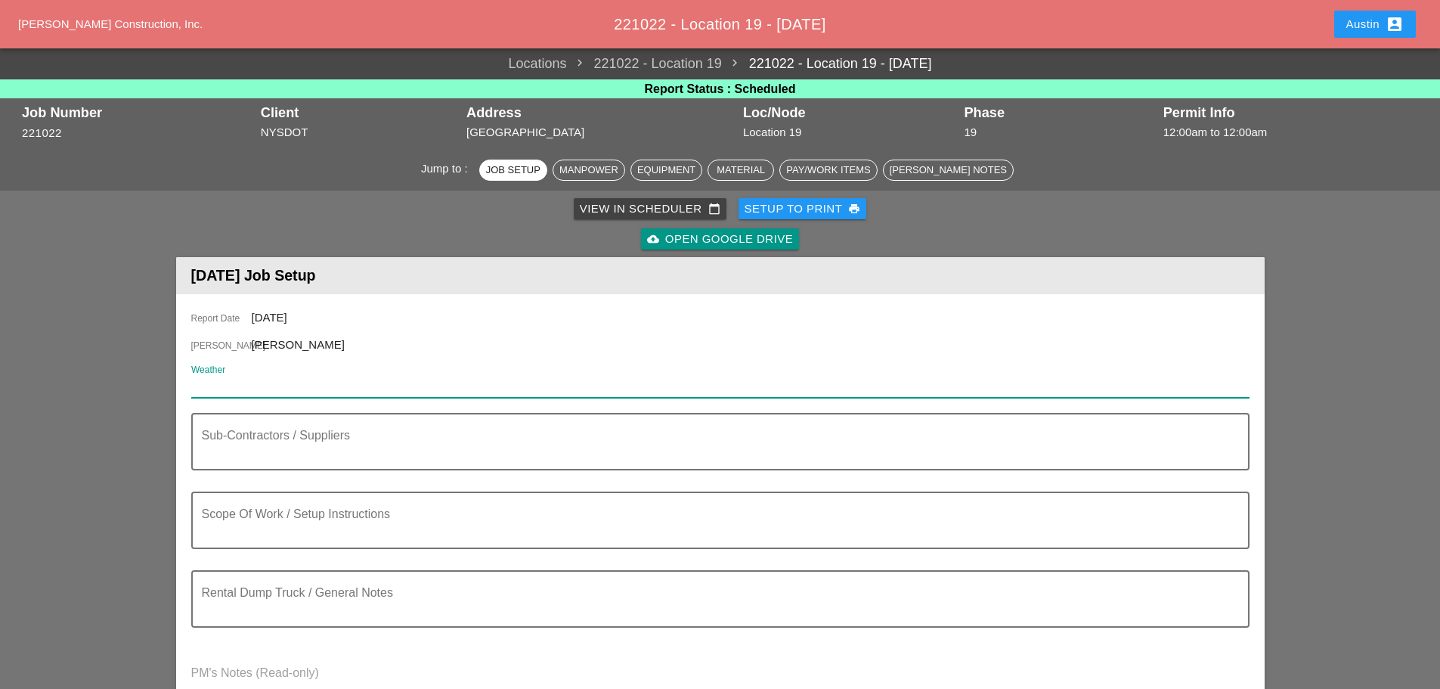
paste input "Thu 21 Day 74° 46% NNE 17 mph Rain showers early with overcast skies later in t…"
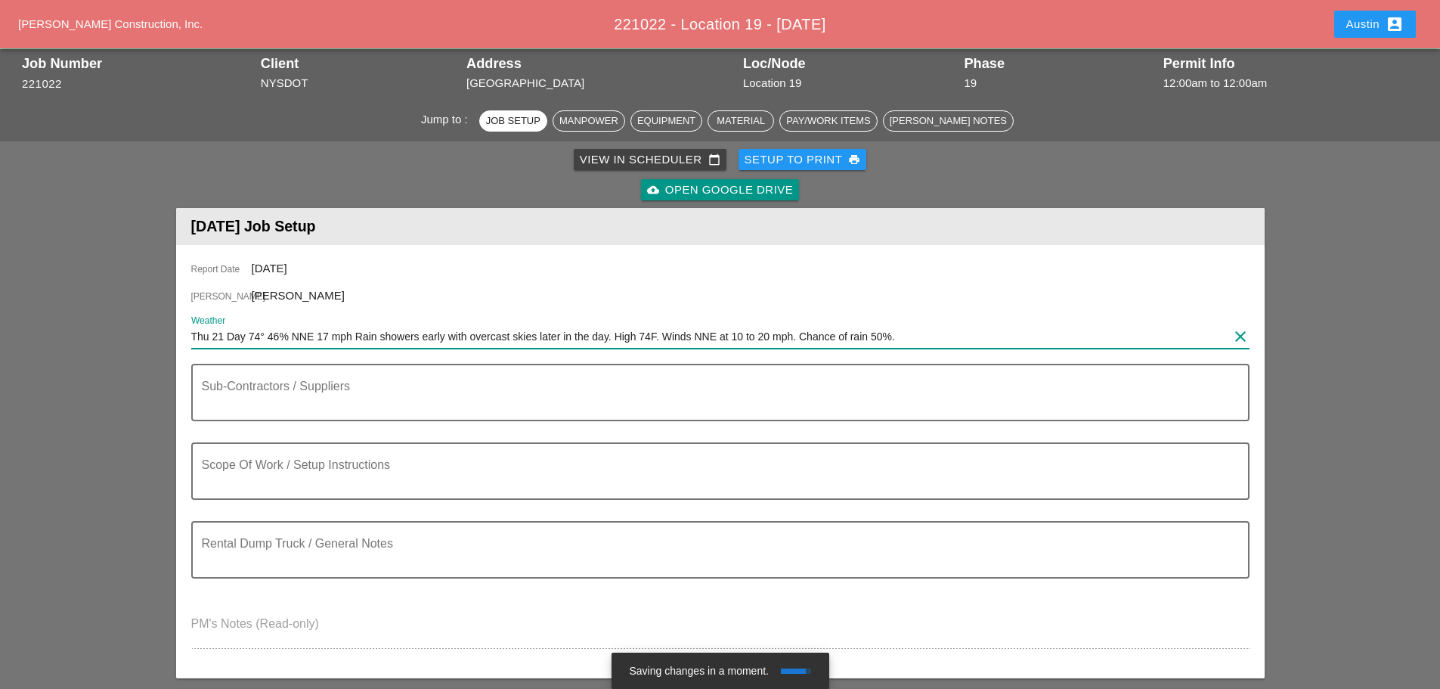
scroll to position [76, 0]
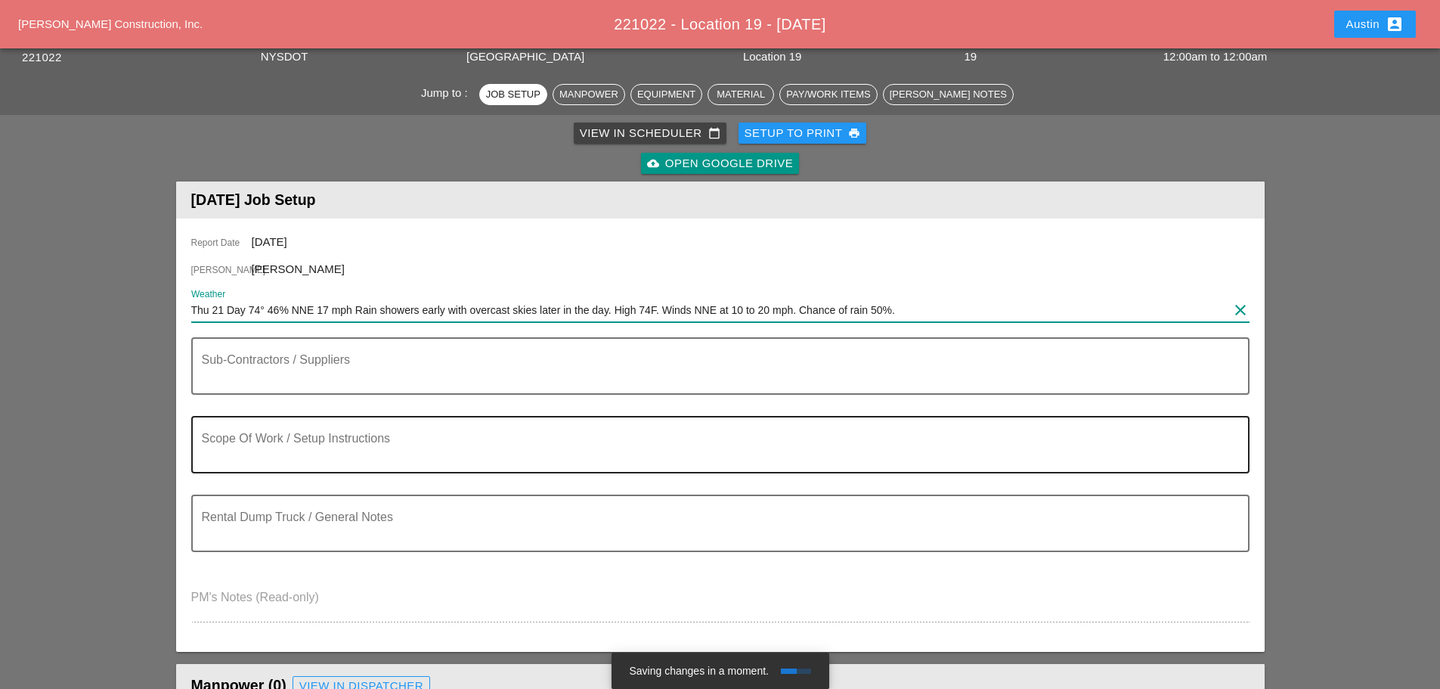
type input "Thu 21 Day 74° 46% NNE 17 mph Rain showers early with overcast skies later in t…"
click at [267, 453] on textarea "Scope Of Work / Setup Instructions" at bounding box center [714, 454] width 1025 height 36
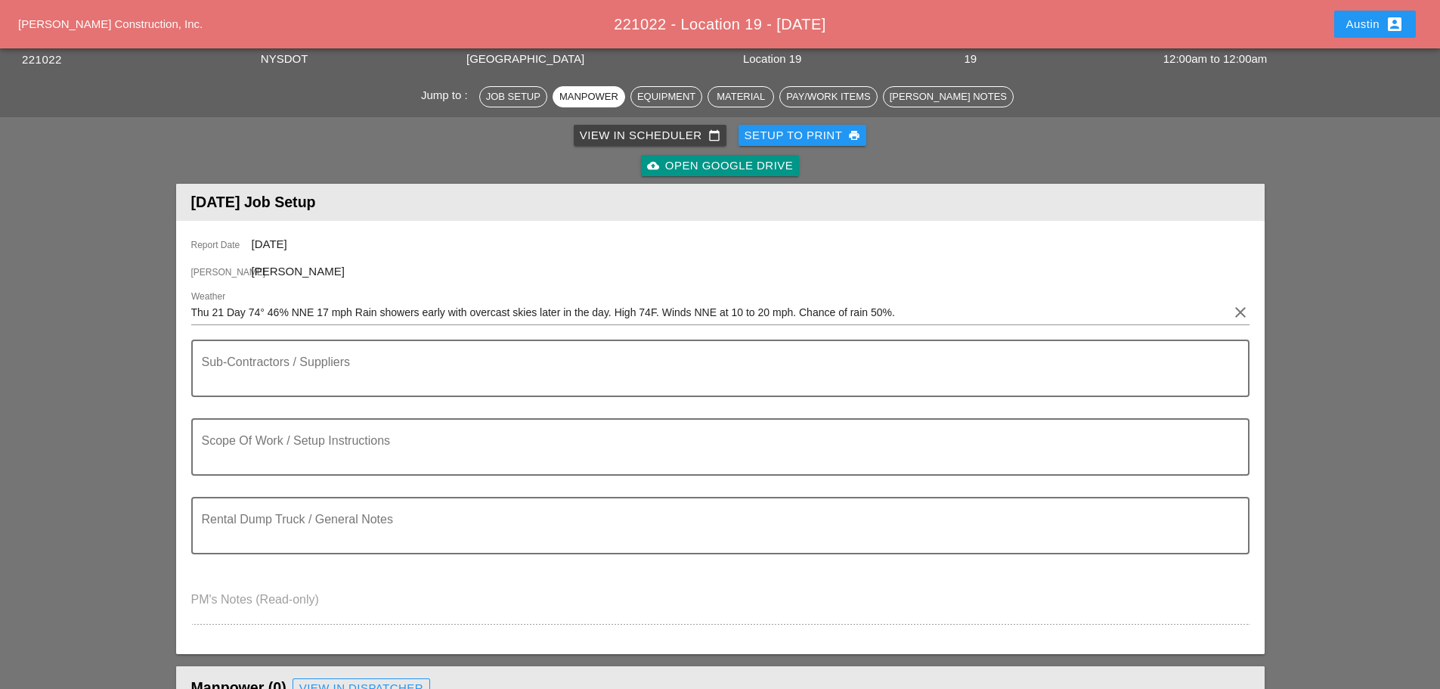
scroll to position [0, 0]
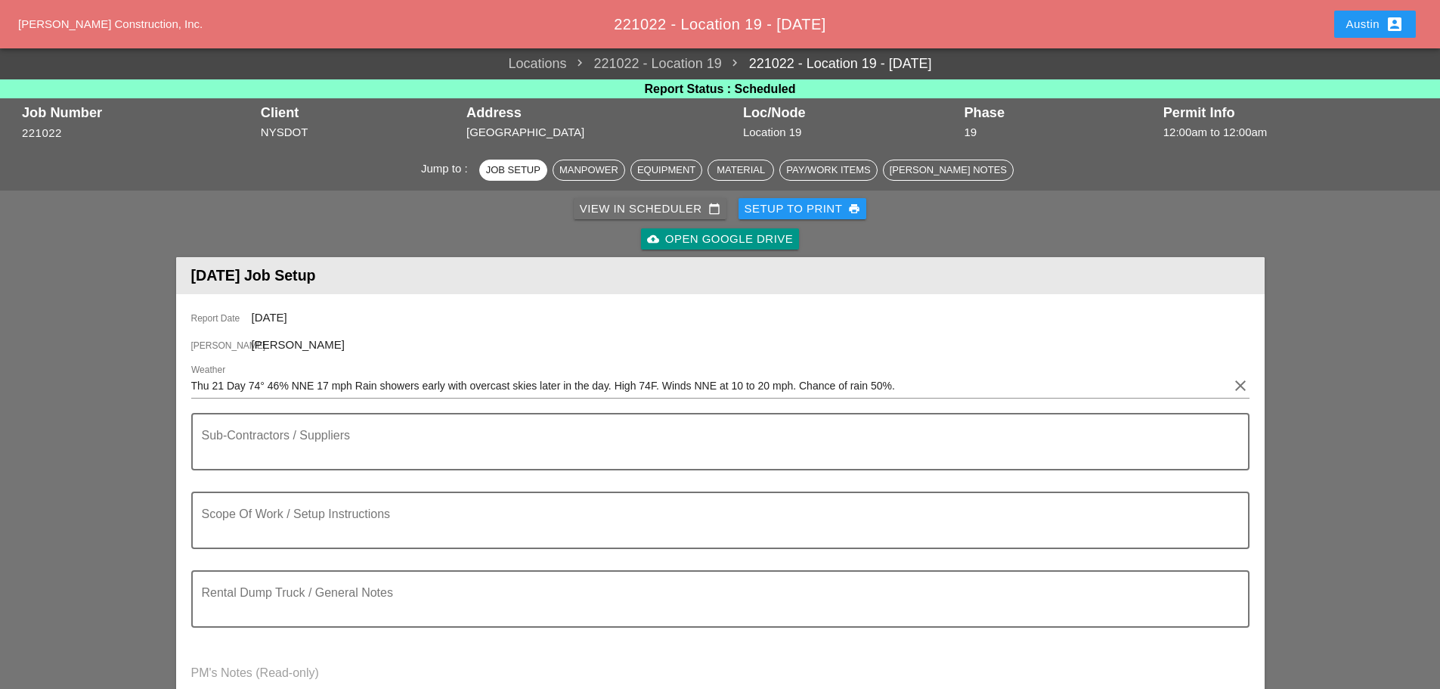
click at [606, 214] on div "View in Scheduler calendar_today" at bounding box center [650, 208] width 141 height 17
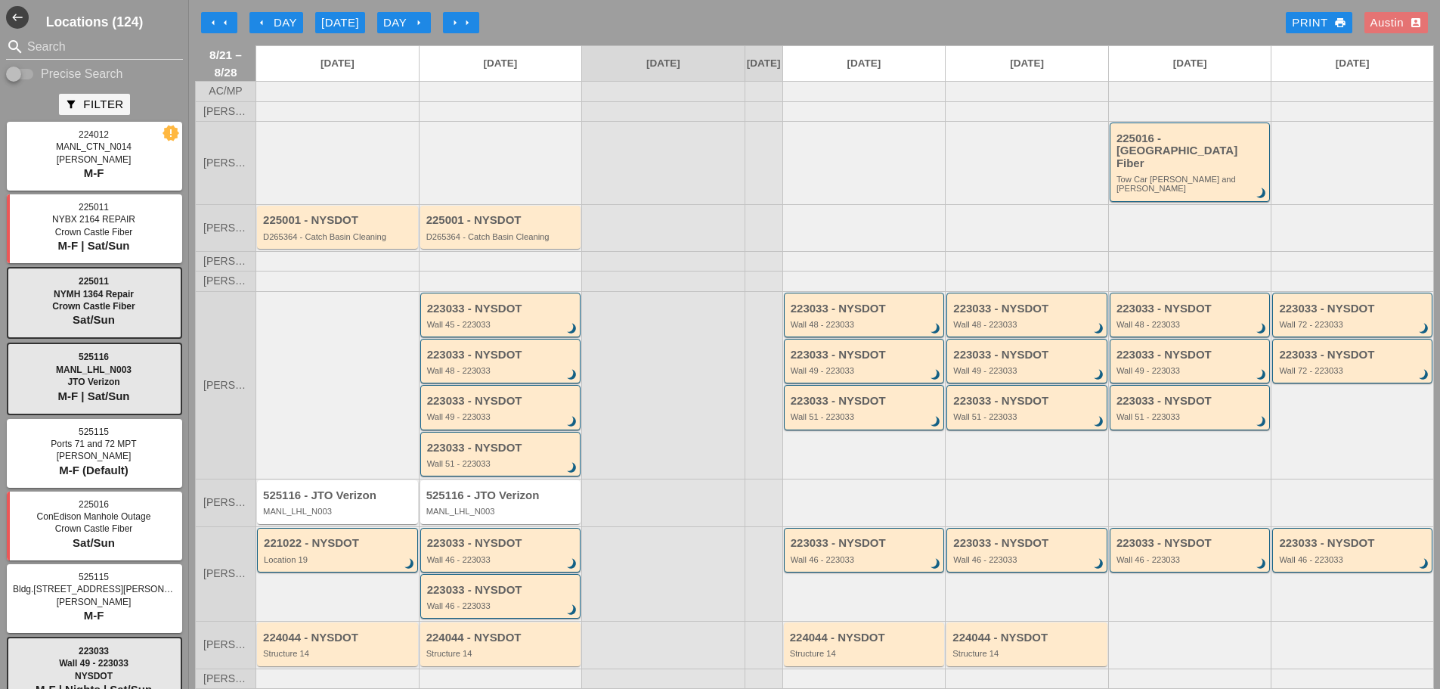
click at [277, 24] on div "arrow_left Day" at bounding box center [277, 22] width 42 height 17
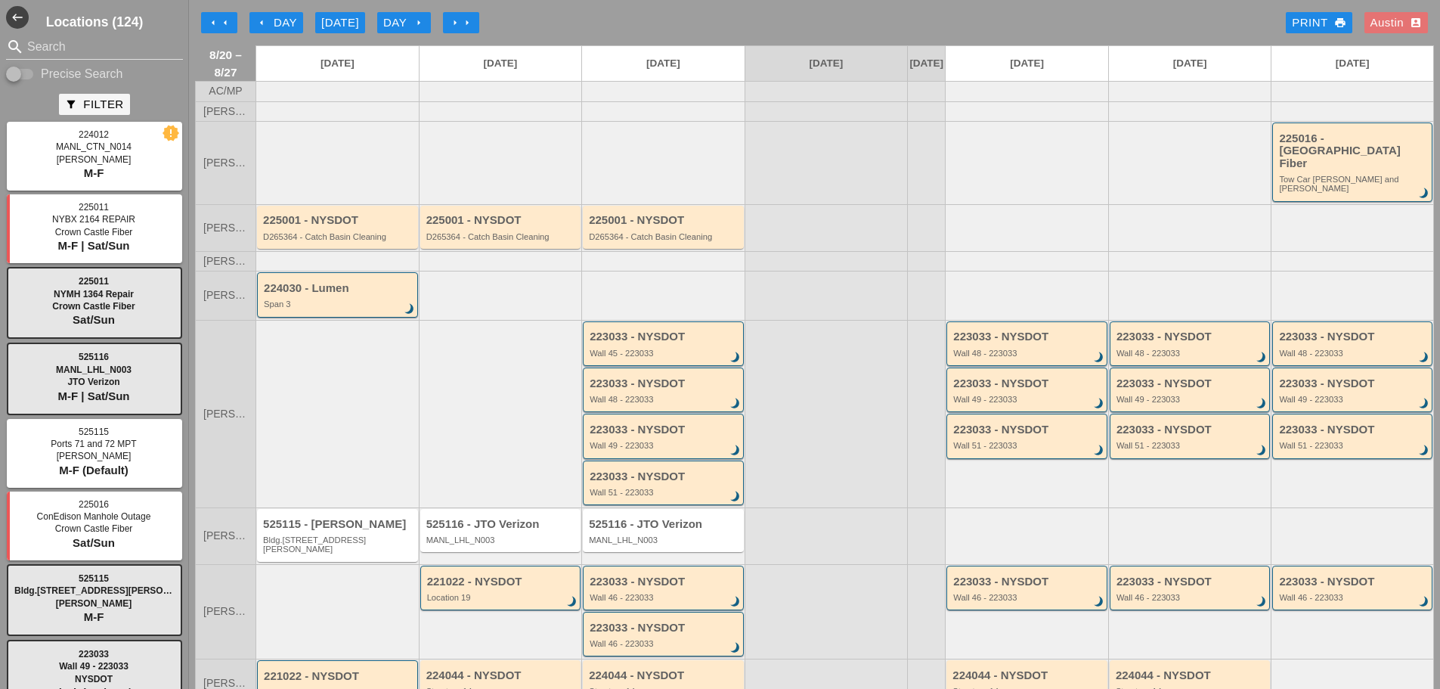
click at [611, 18] on div "arrow_left arrow_left arrow_left Day [DATE] Day arrow_right arrow_right arrow_r…" at bounding box center [814, 23] width 1239 height 30
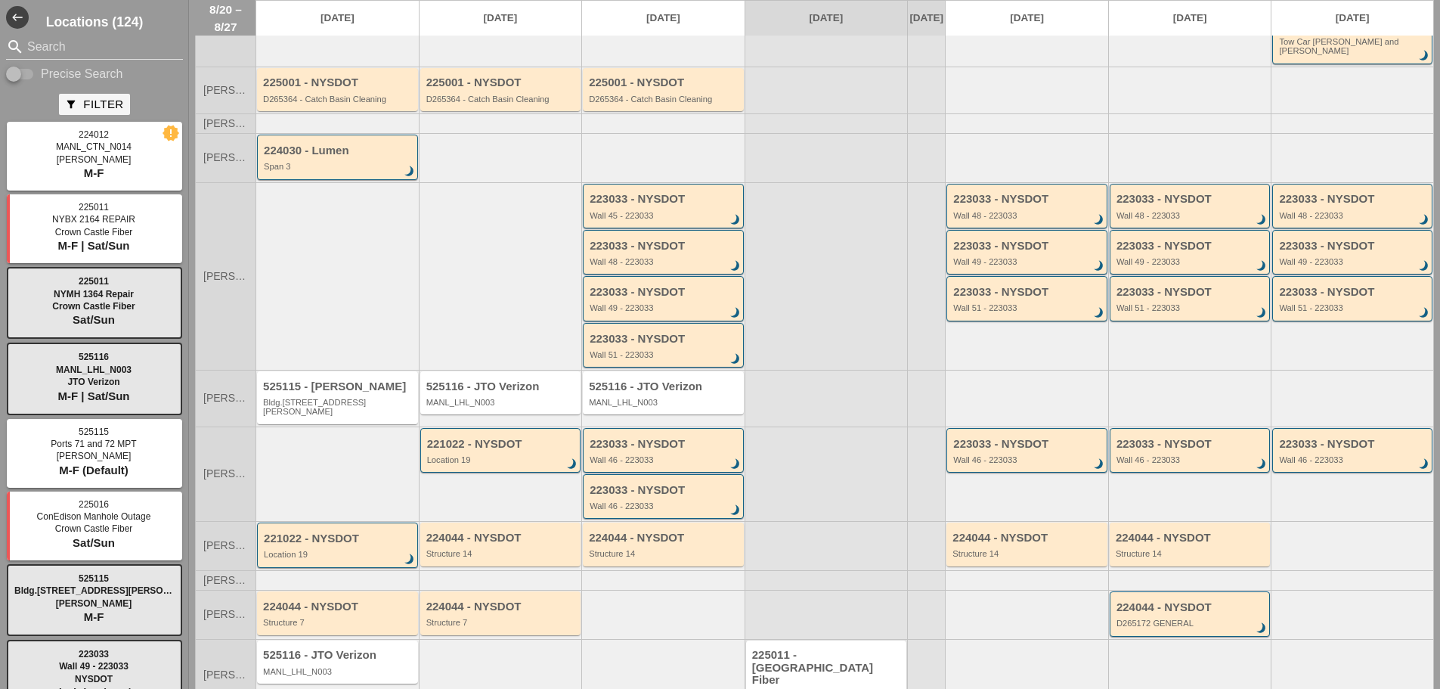
scroll to position [151, 0]
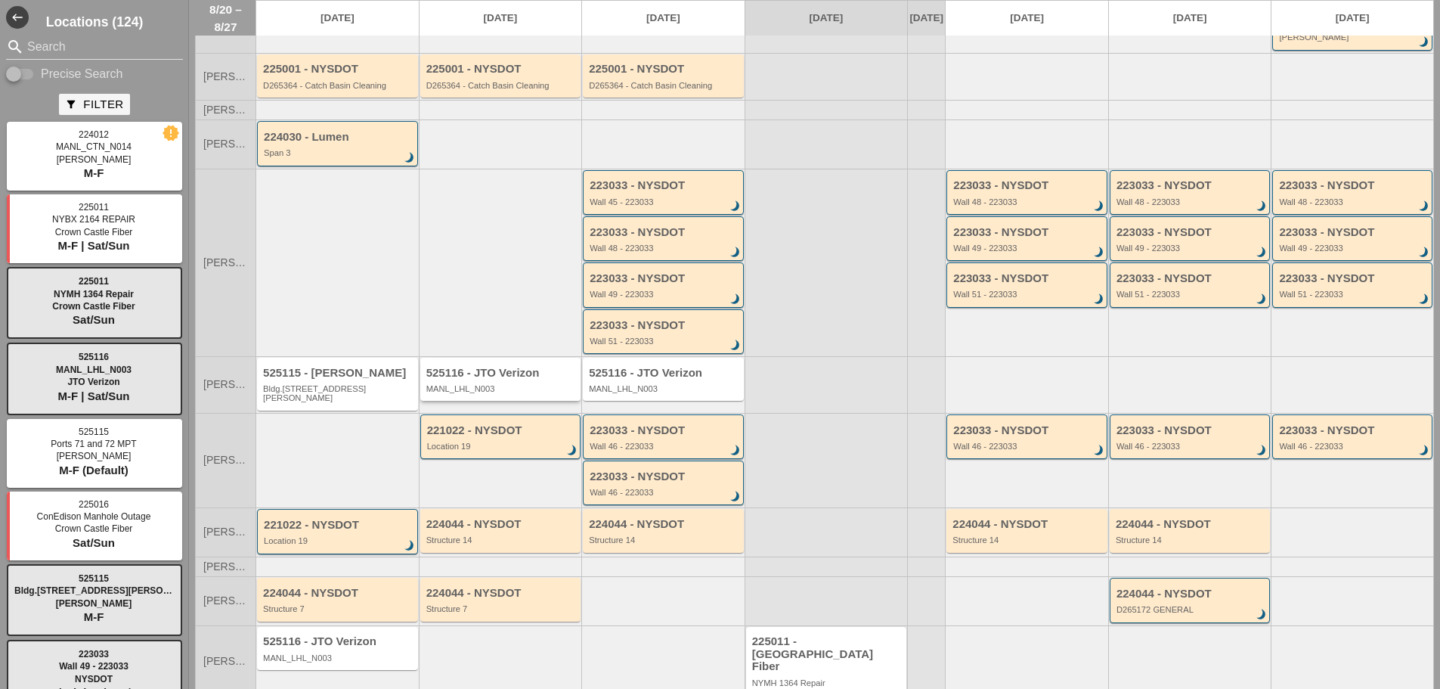
click at [495, 370] on div "525116 - JTO Verizon MANL_LHL_N003" at bounding box center [501, 380] width 151 height 27
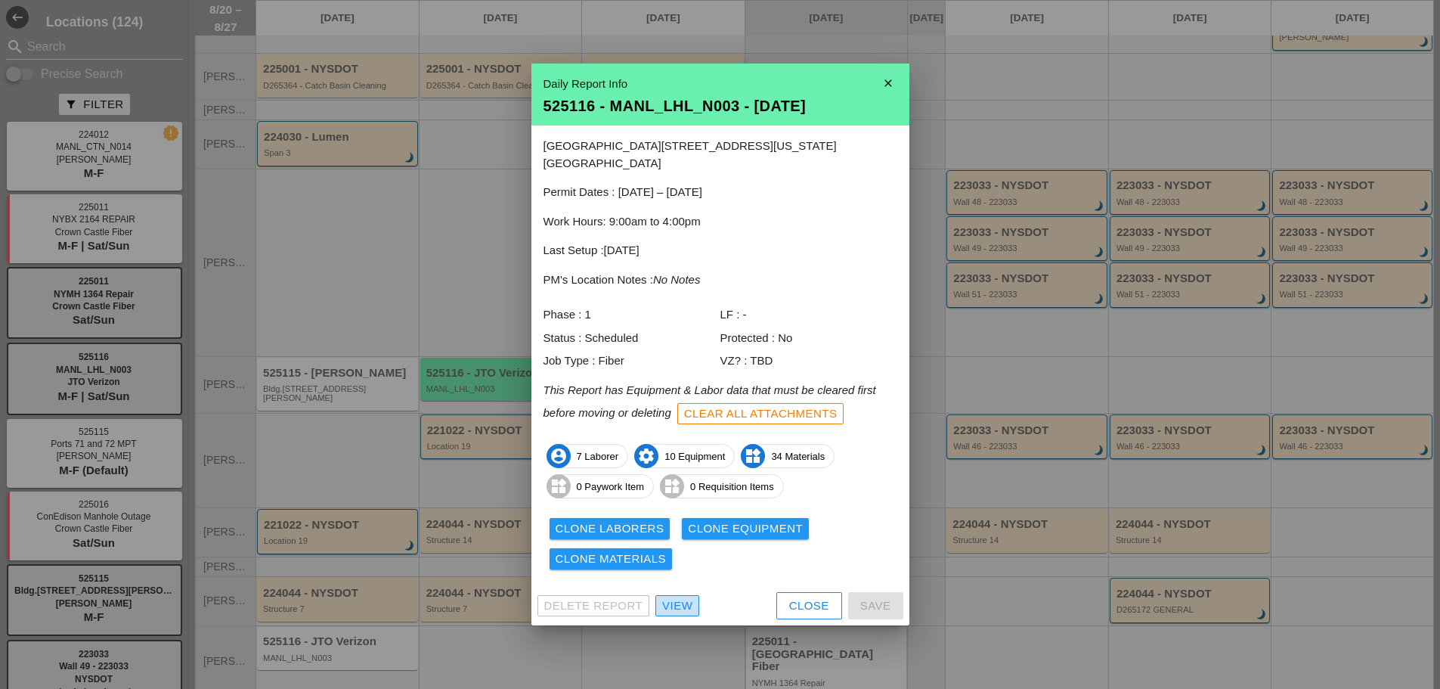
click at [684, 597] on div "View" at bounding box center [677, 605] width 30 height 17
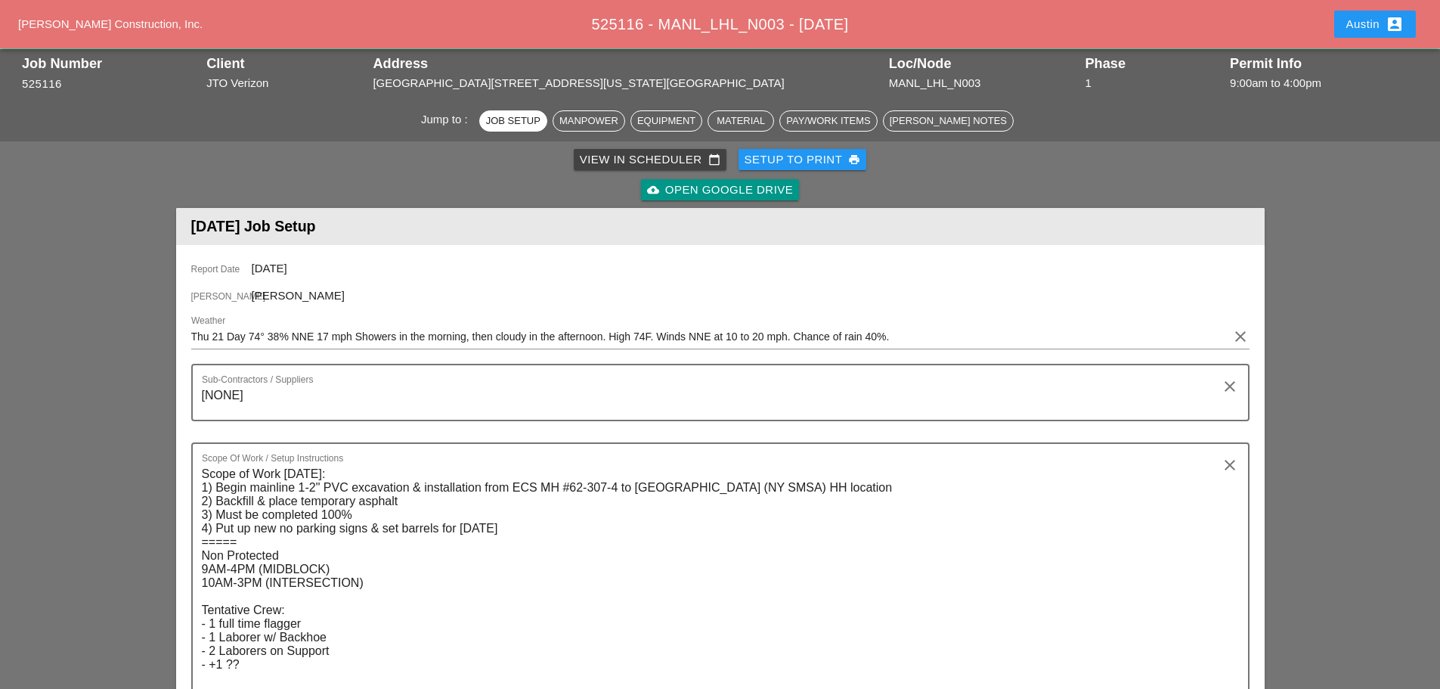
scroll to position [76, 0]
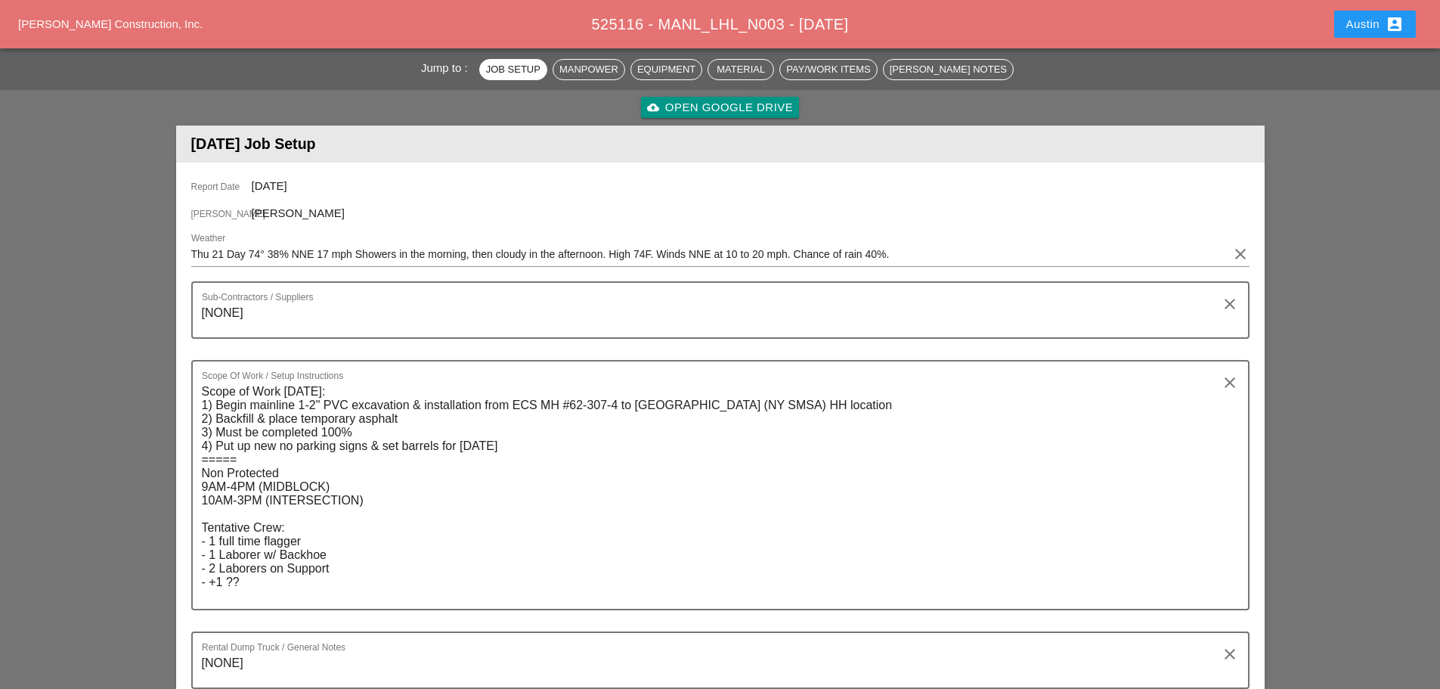
scroll to position [227, 0]
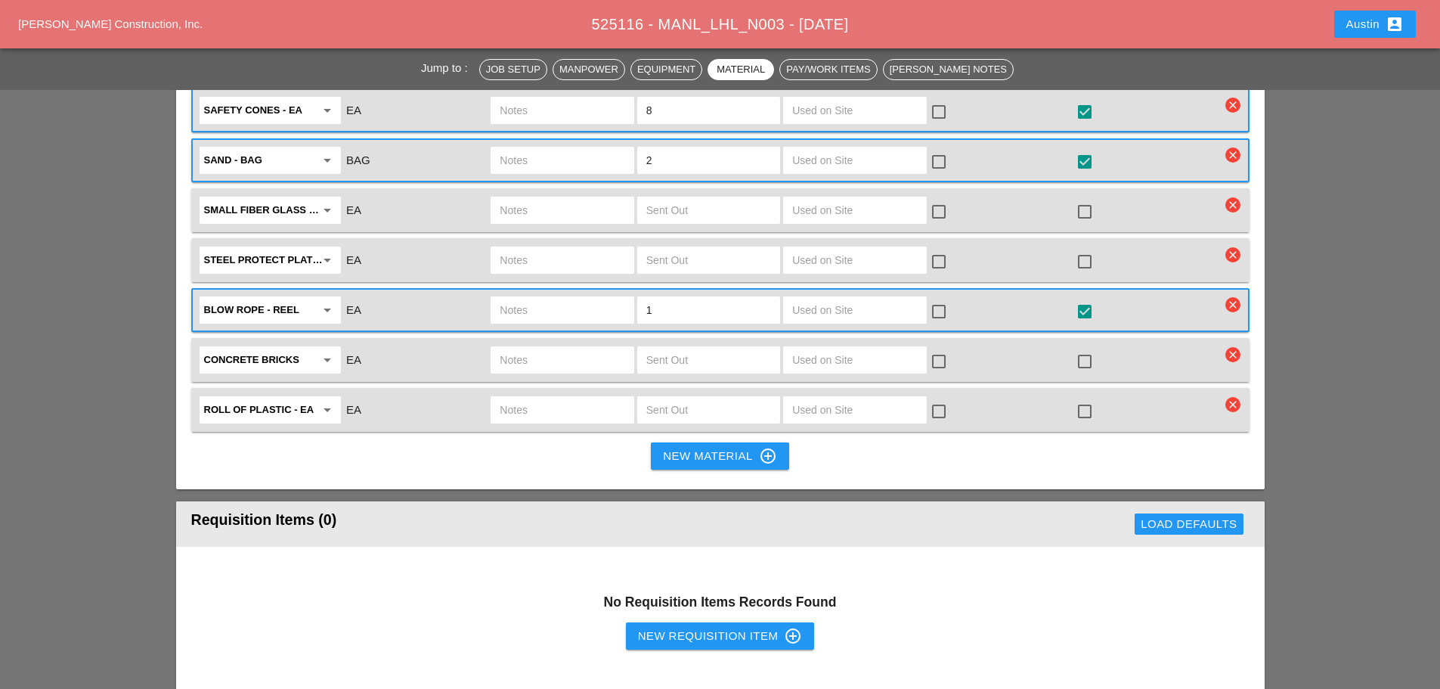
scroll to position [3478, 0]
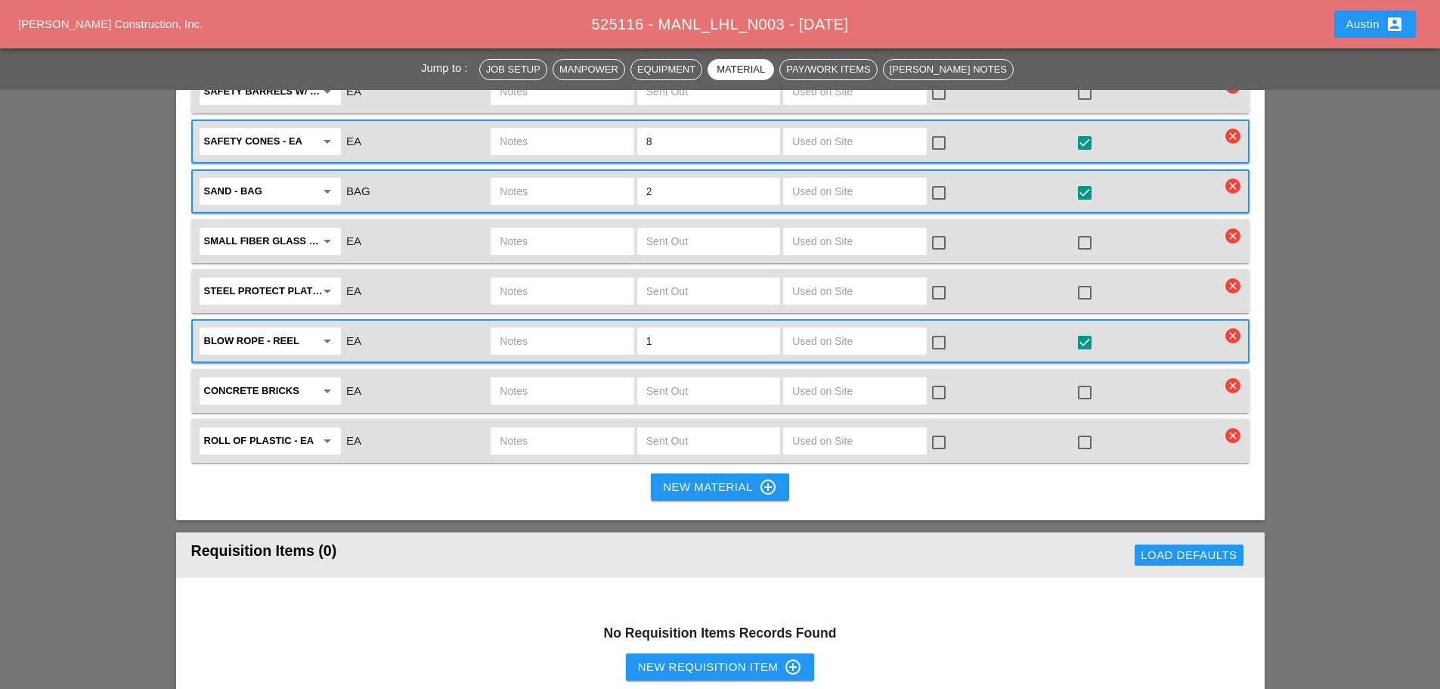
click at [725, 478] on div "New Material control_point" at bounding box center [719, 487] width 113 height 18
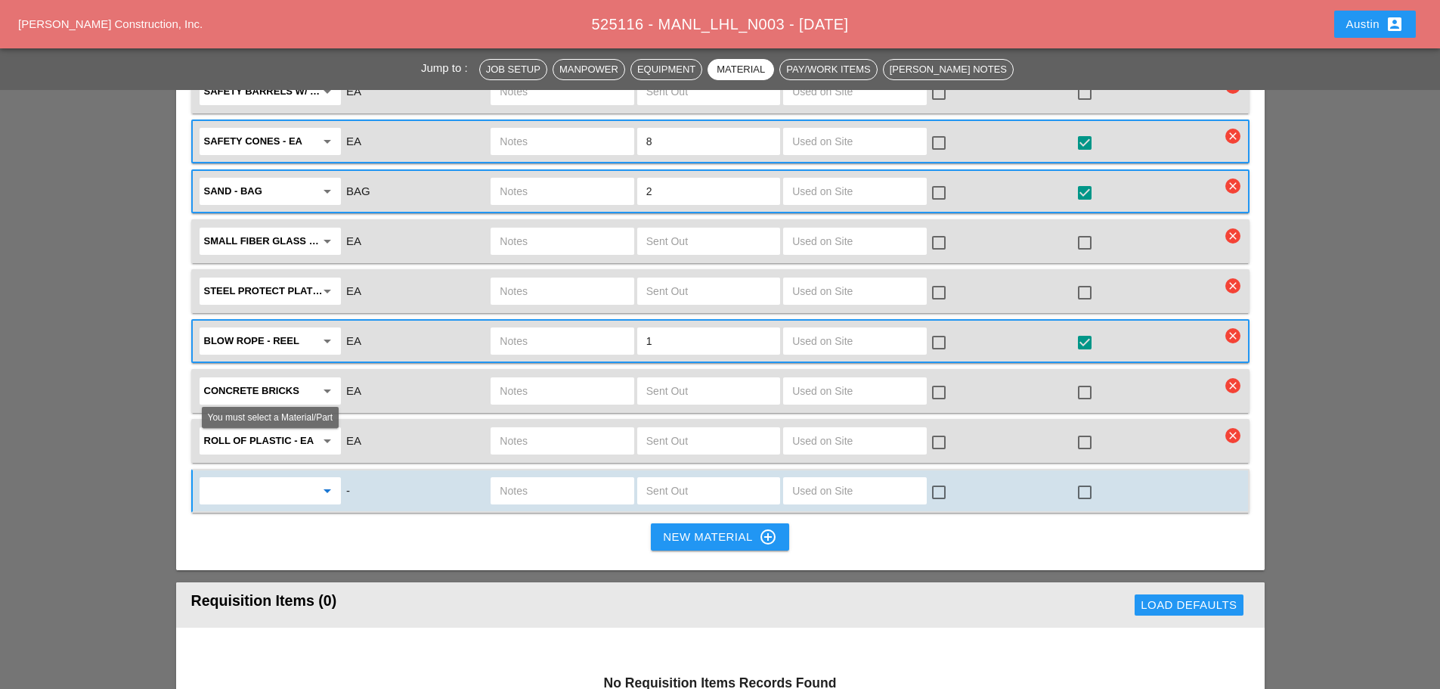
click at [247, 479] on input "text" at bounding box center [259, 491] width 111 height 24
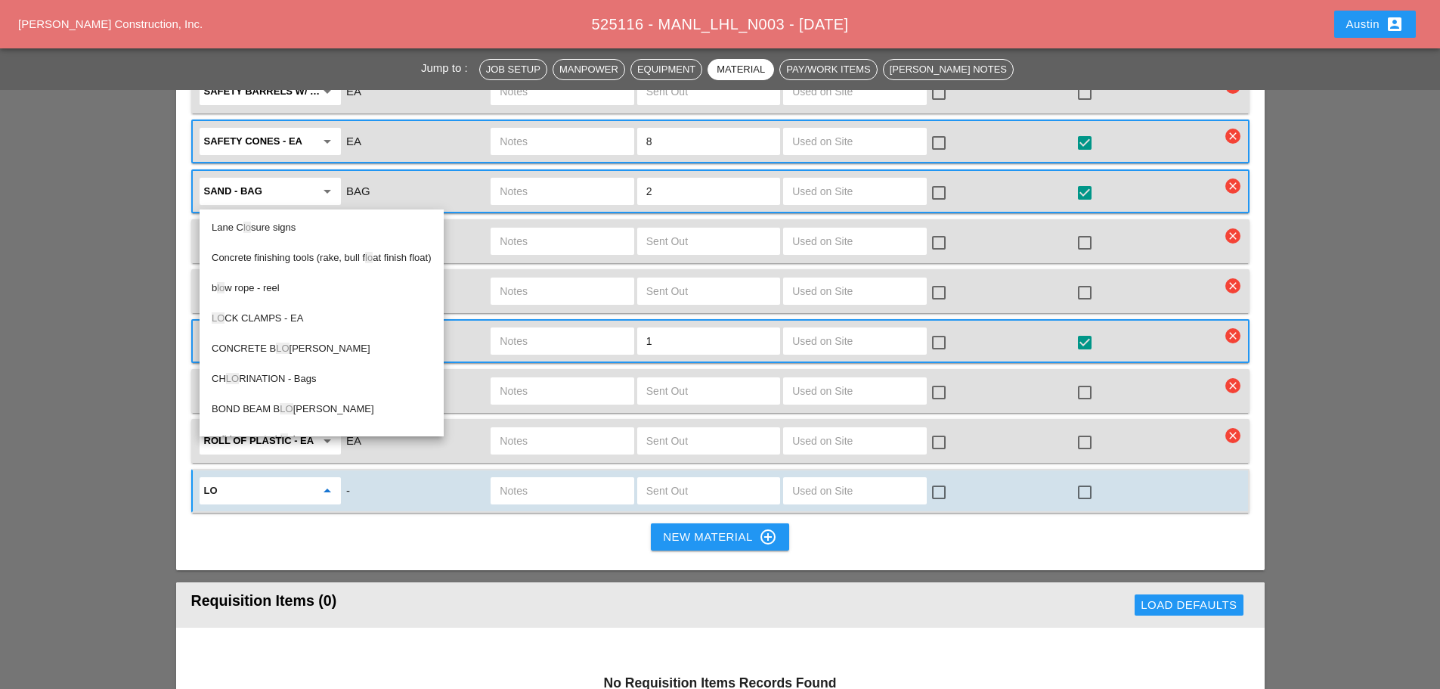
type input "L"
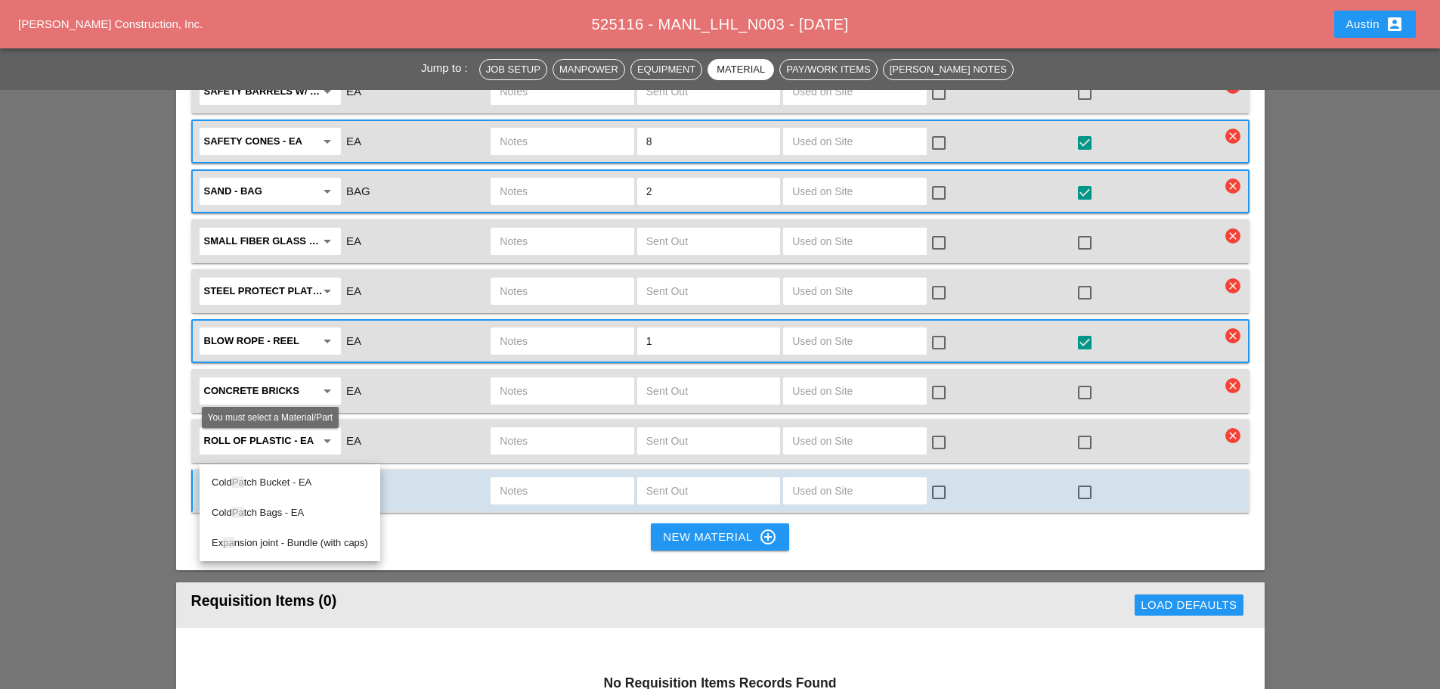
type input "P"
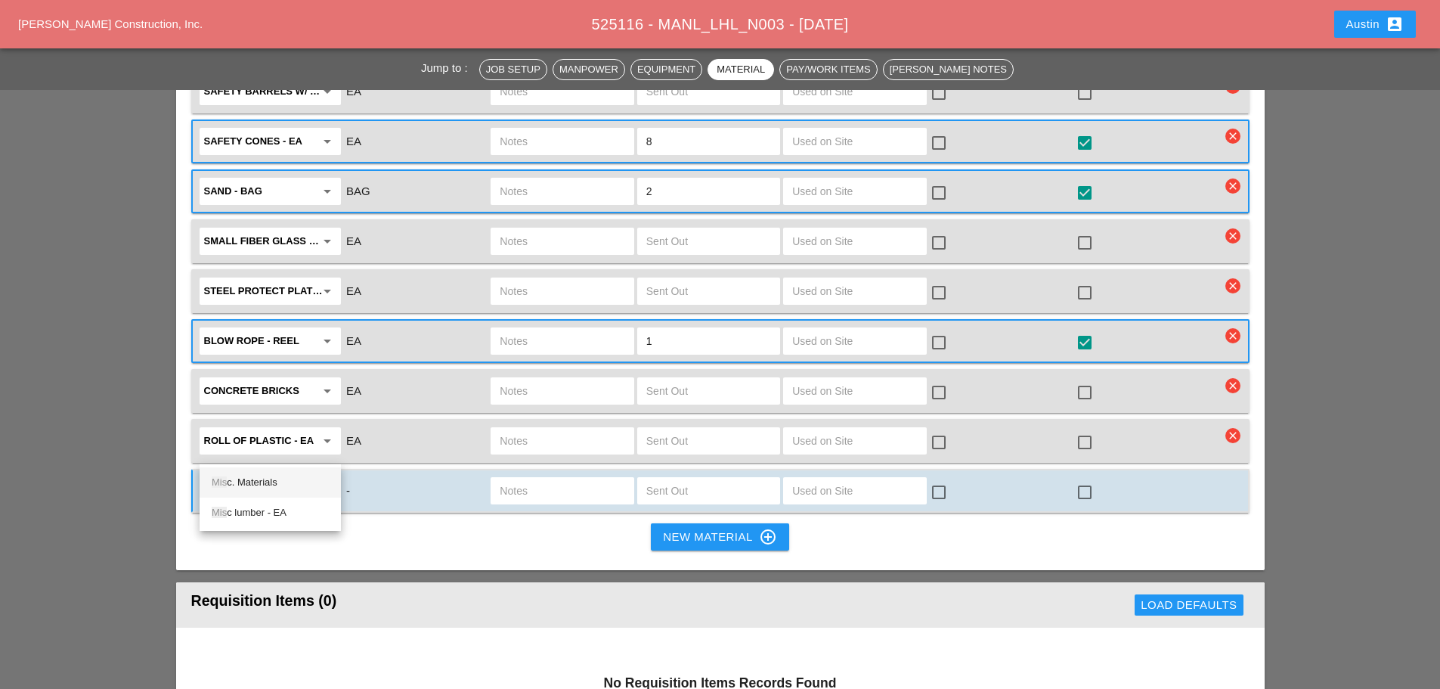
click at [255, 482] on div "Mis c. Materials" at bounding box center [270, 482] width 117 height 18
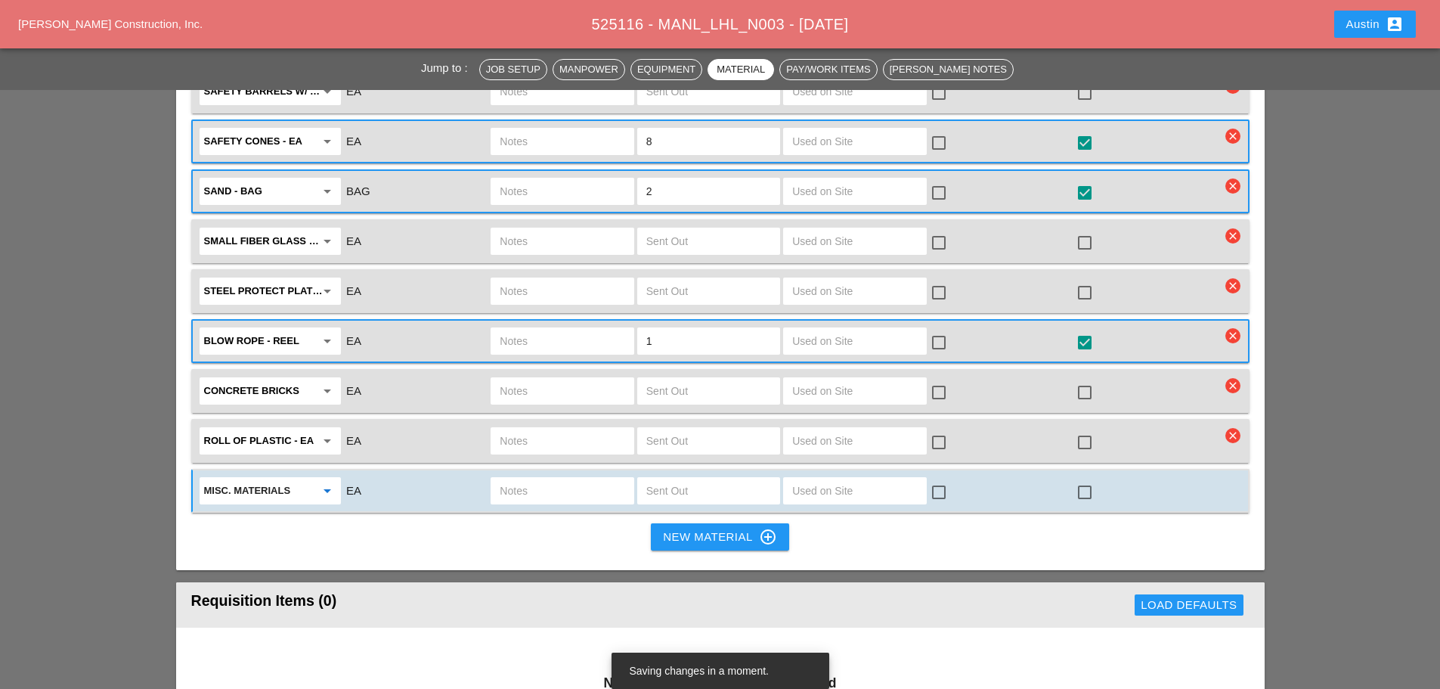
type input "Misc. Materials"
click at [569, 479] on input "text" at bounding box center [562, 491] width 125 height 24
type input "PADLOCK"
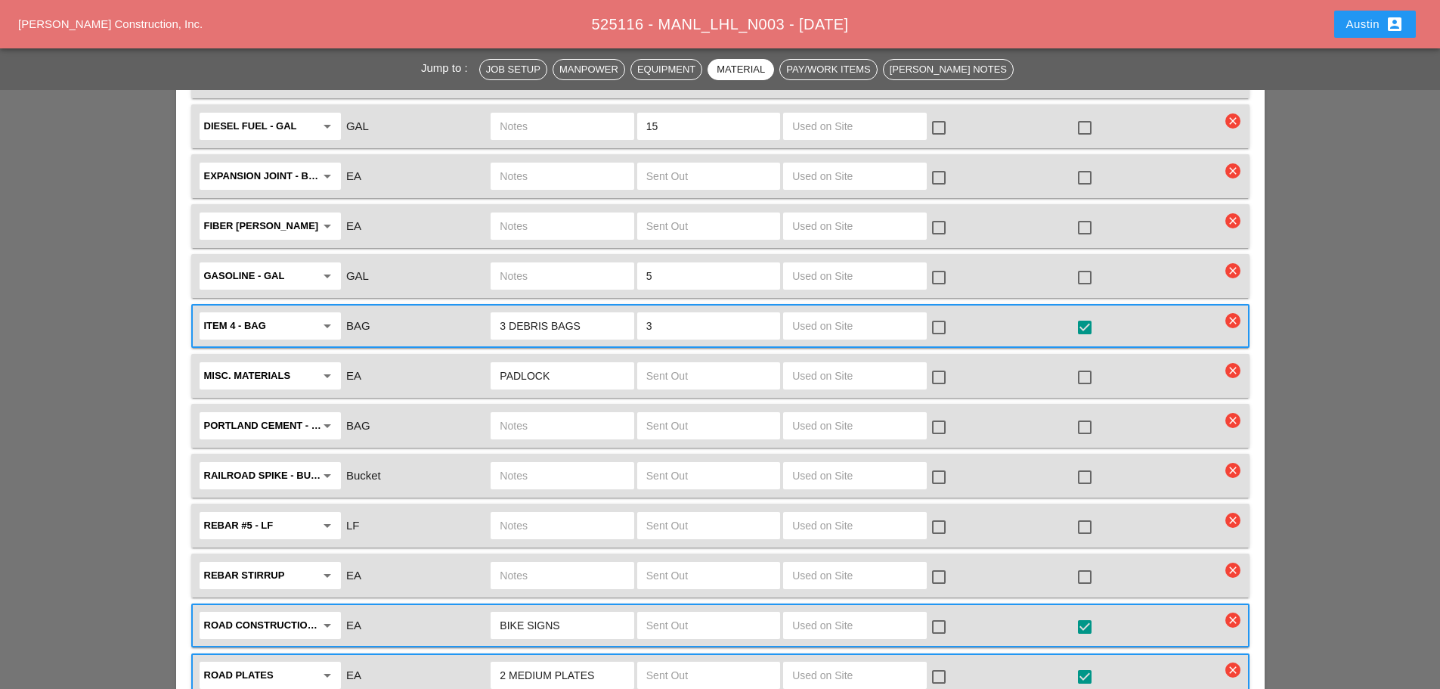
scroll to position [2848, 0]
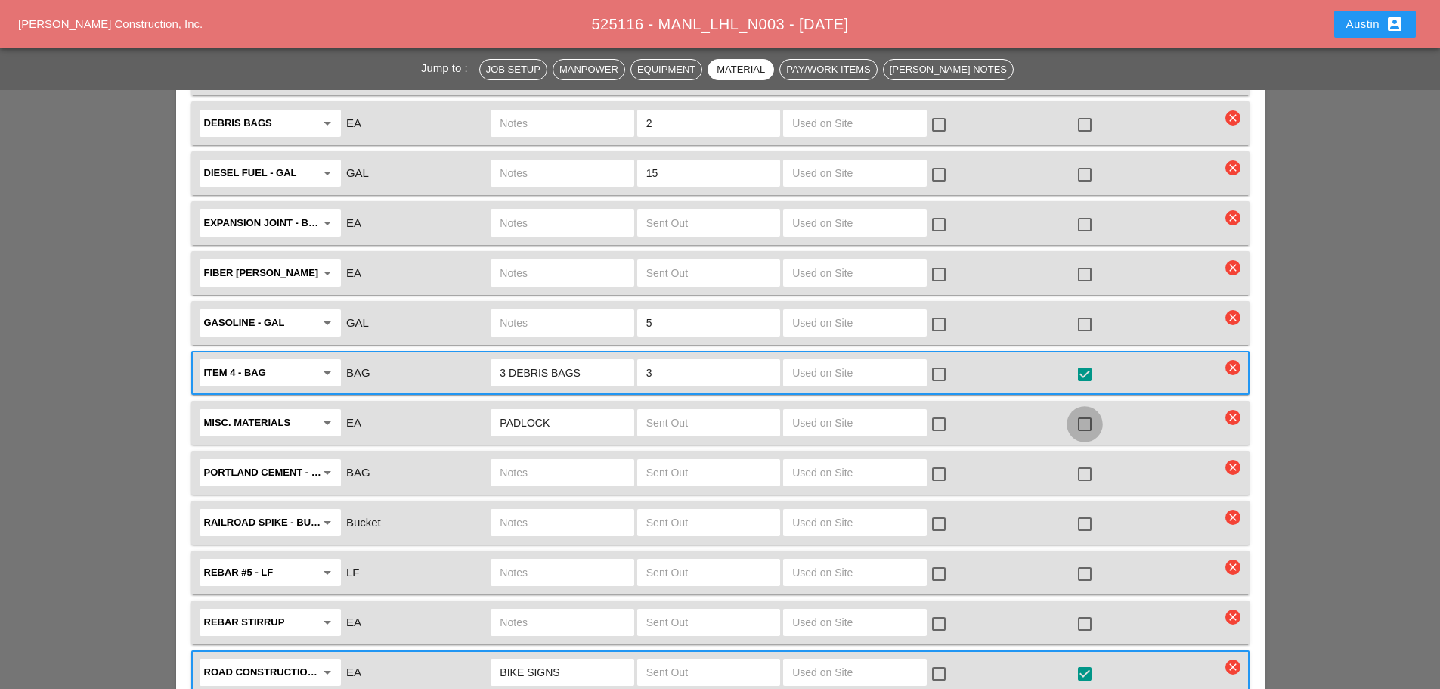
click at [1084, 411] on div at bounding box center [1085, 424] width 26 height 26
checkbox input "true"
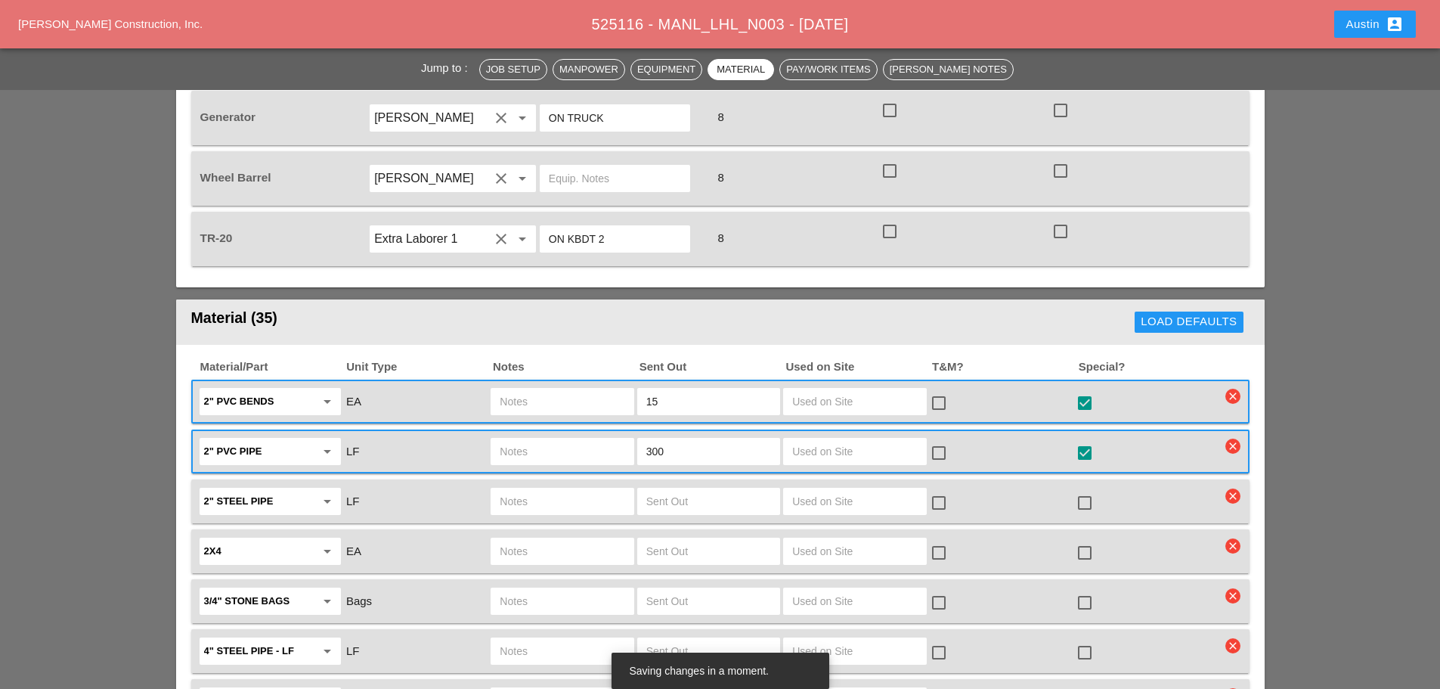
scroll to position [1865, 0]
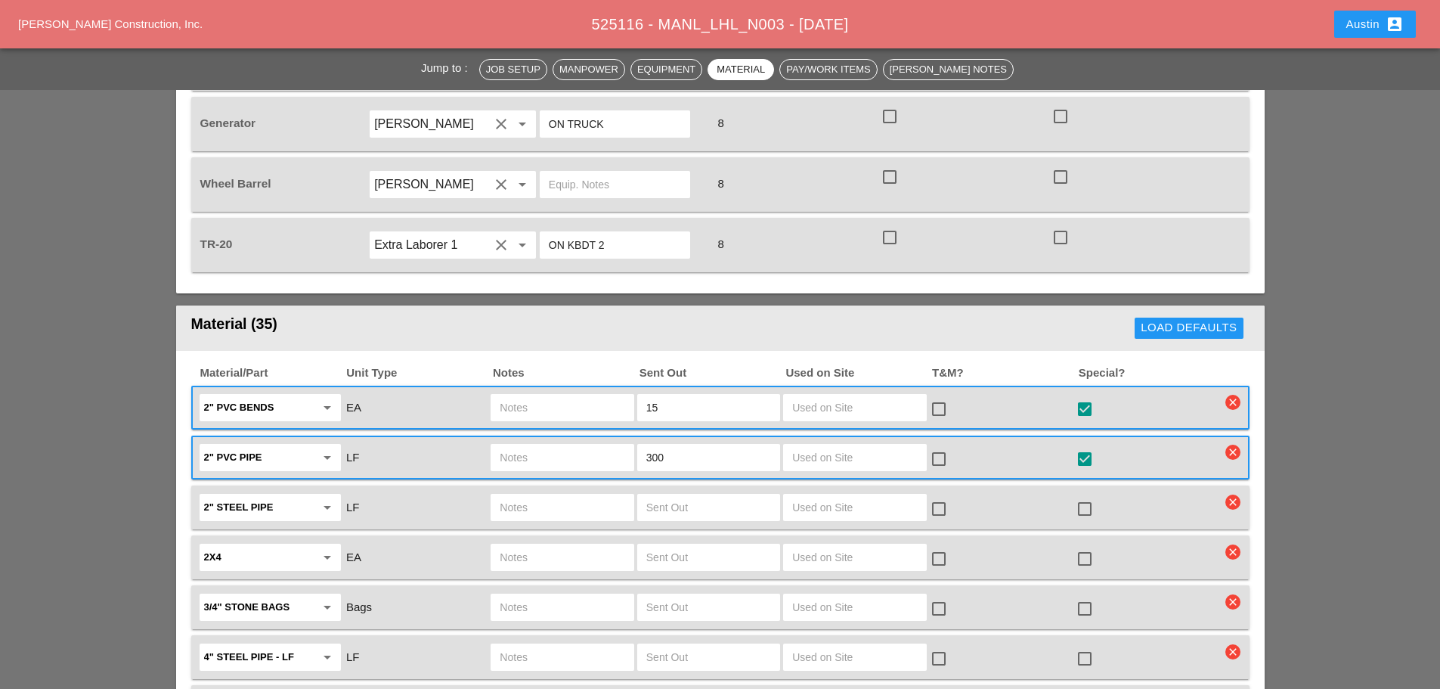
click at [683, 395] on input "15" at bounding box center [708, 407] width 125 height 24
type input "1"
type input "30"
click at [563, 395] on input "text" at bounding box center [562, 407] width 125 height 24
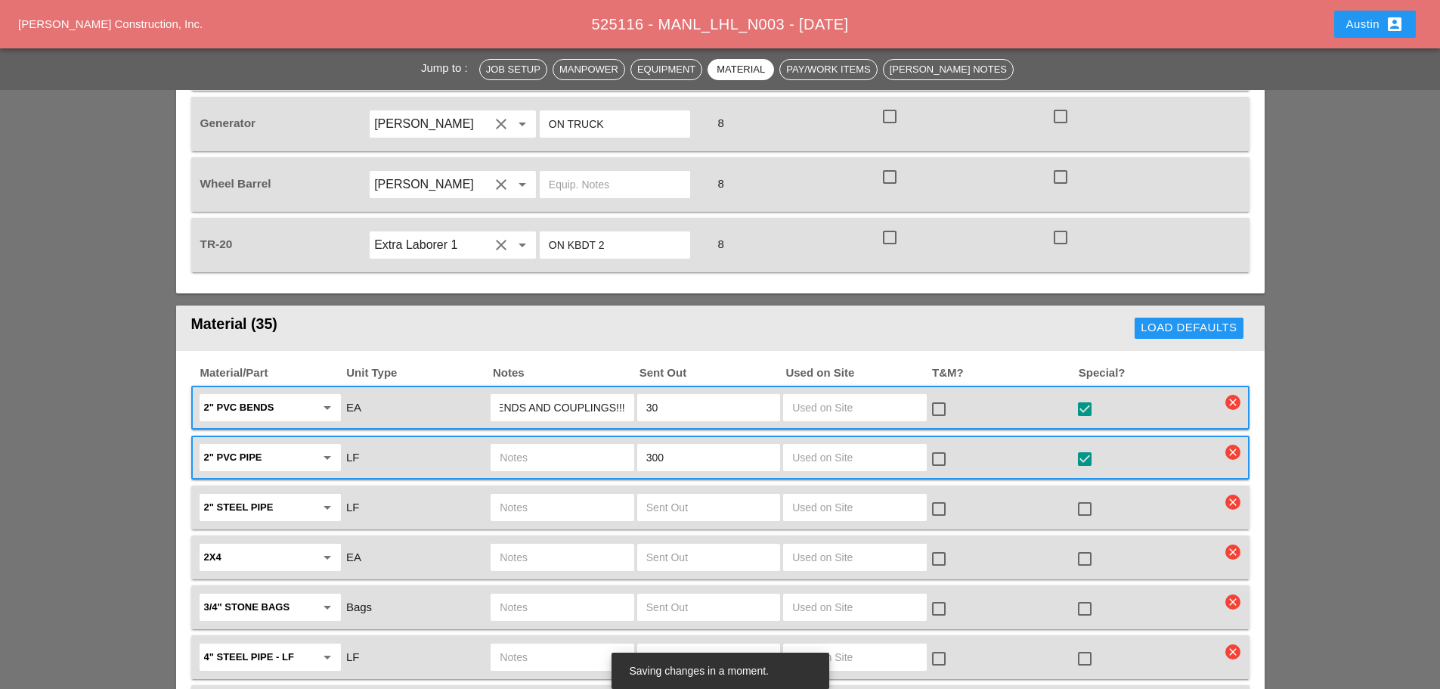
type input "LOTS OF 2" BENDS AND COUPLINGS!!!"
click at [655, 445] on input "300" at bounding box center [708, 457] width 125 height 24
type input "200"
click at [687, 495] on input "text" at bounding box center [708, 507] width 125 height 24
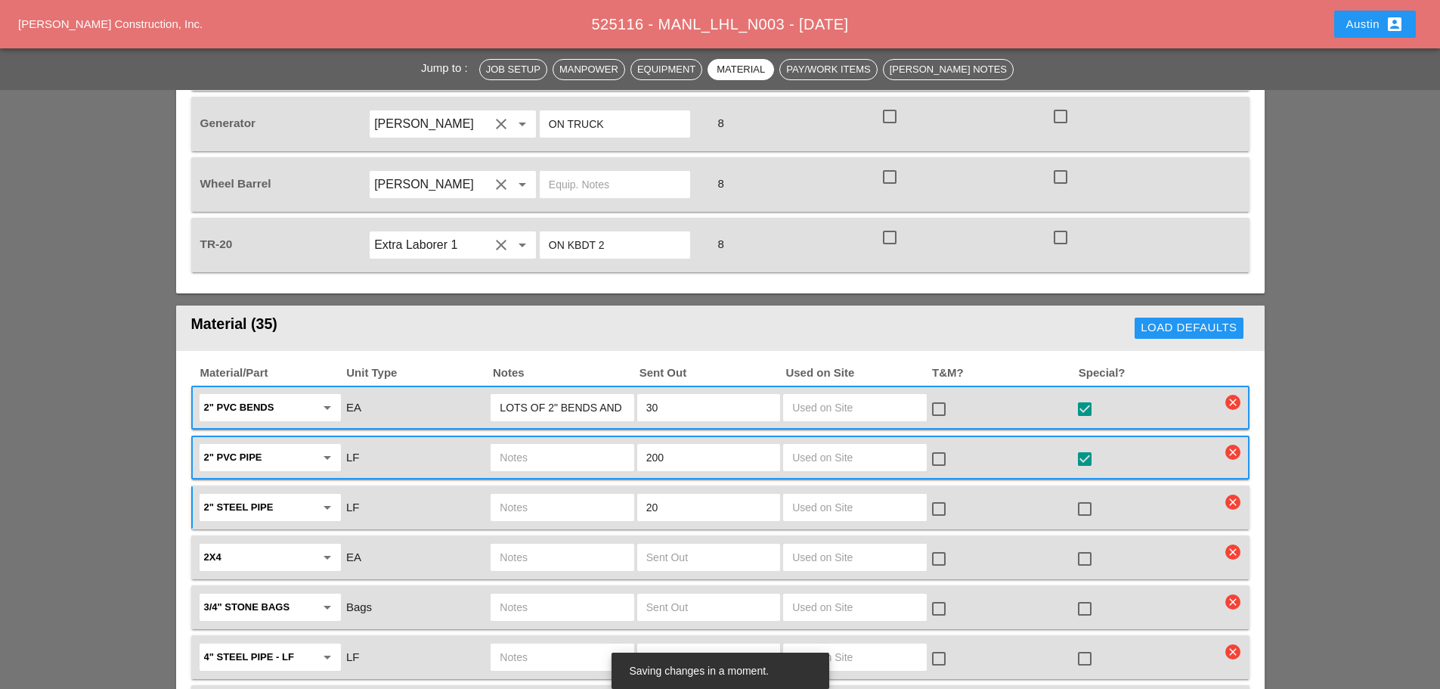
type input "20"
click at [574, 495] on input "text" at bounding box center [562, 507] width 125 height 24
type input "+ 2" FLEX PIPE"
click at [1090, 496] on div at bounding box center [1085, 509] width 26 height 26
checkbox input "true"
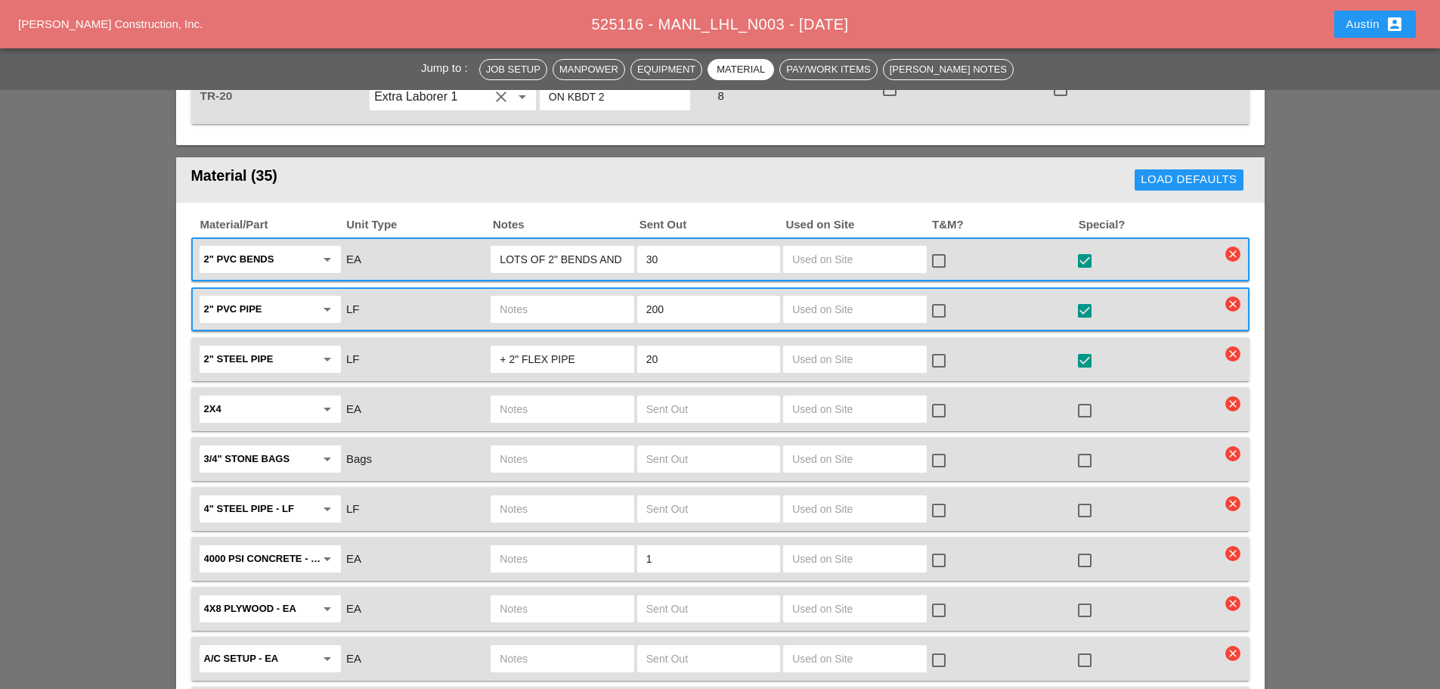
scroll to position [2016, 0]
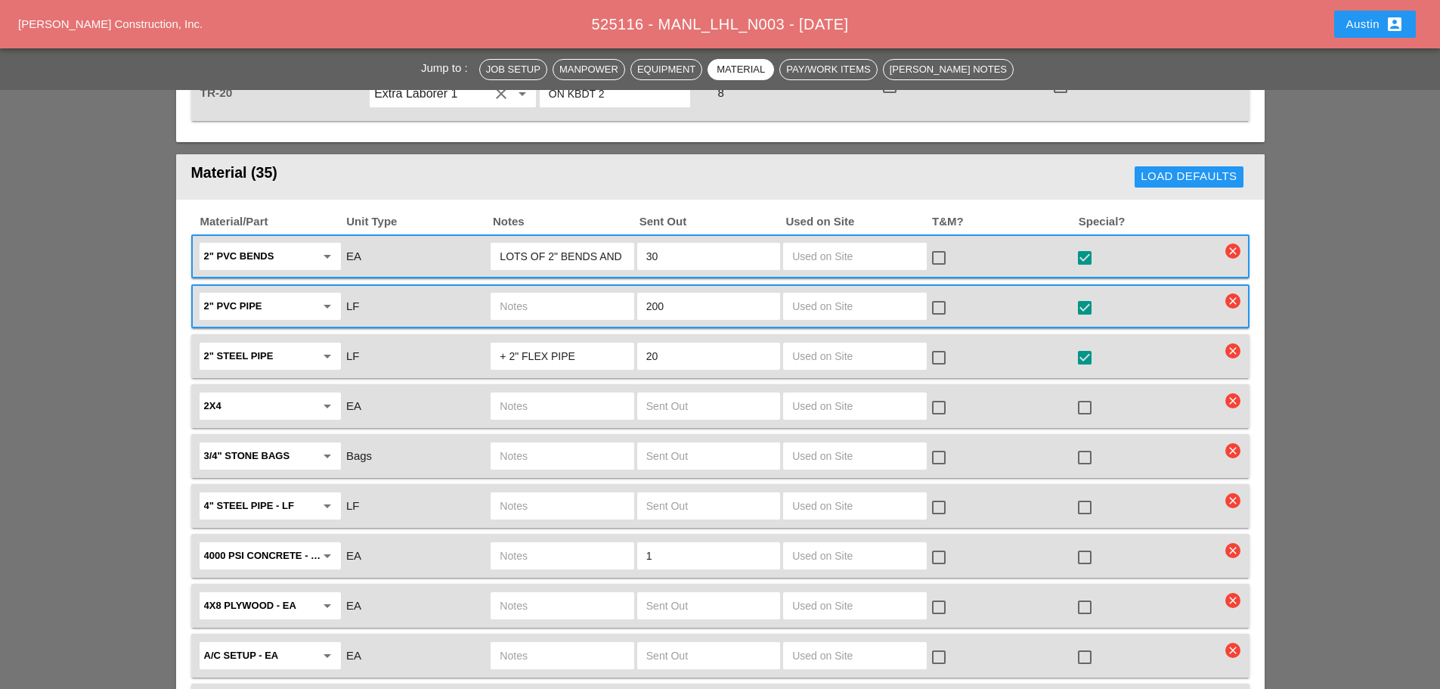
click at [303, 494] on input "text" at bounding box center [259, 506] width 111 height 24
click at [287, 498] on div "Steel Flex Pipe" at bounding box center [270, 497] width 117 height 18
type input "Steel Flex Pipe"
drag, startPoint x: 606, startPoint y: 309, endPoint x: 500, endPoint y: 315, distance: 106.0
click at [500, 344] on input "+ 2" FLEX PIPE" at bounding box center [562, 356] width 125 height 24
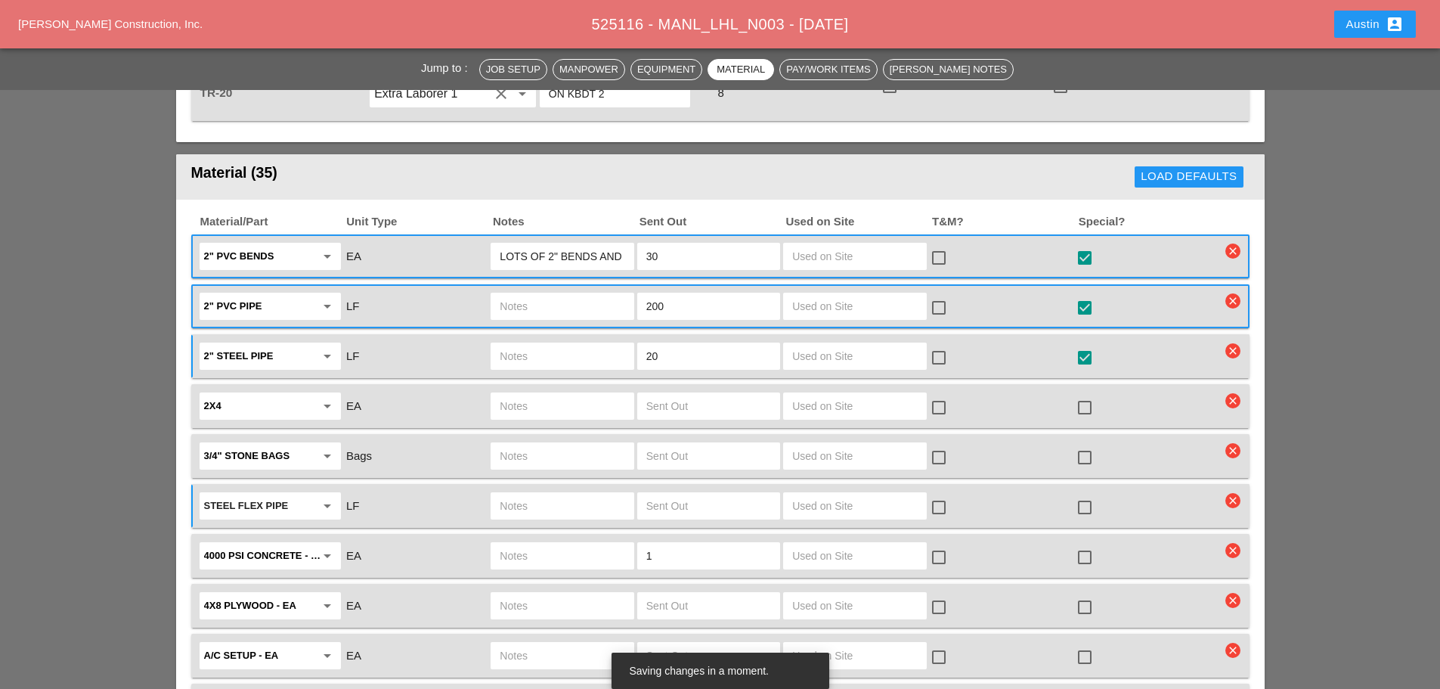
click at [658, 494] on input "text" at bounding box center [708, 506] width 125 height 24
type input "20"
click at [597, 494] on input "text" at bounding box center [562, 506] width 125 height 24
type input "2" FLEX PIPE"
click at [1088, 495] on div at bounding box center [1085, 508] width 26 height 26
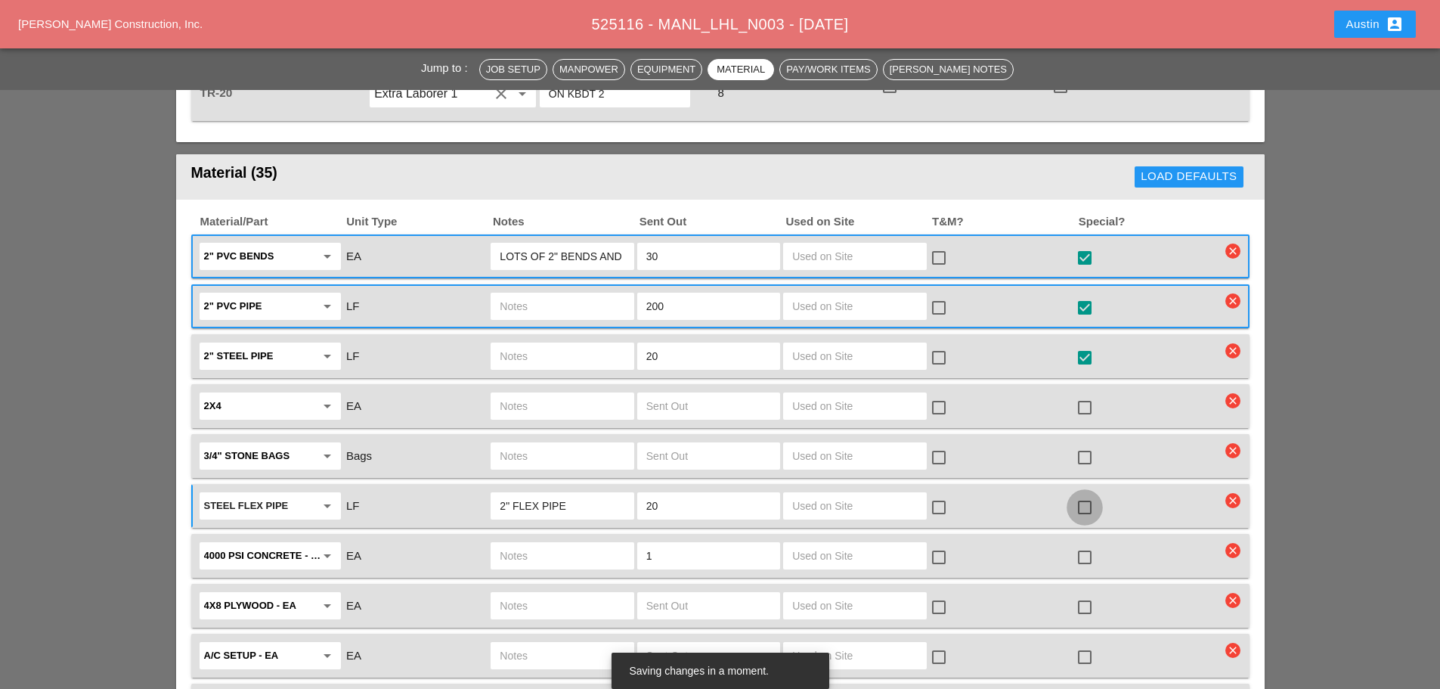
checkbox input "true"
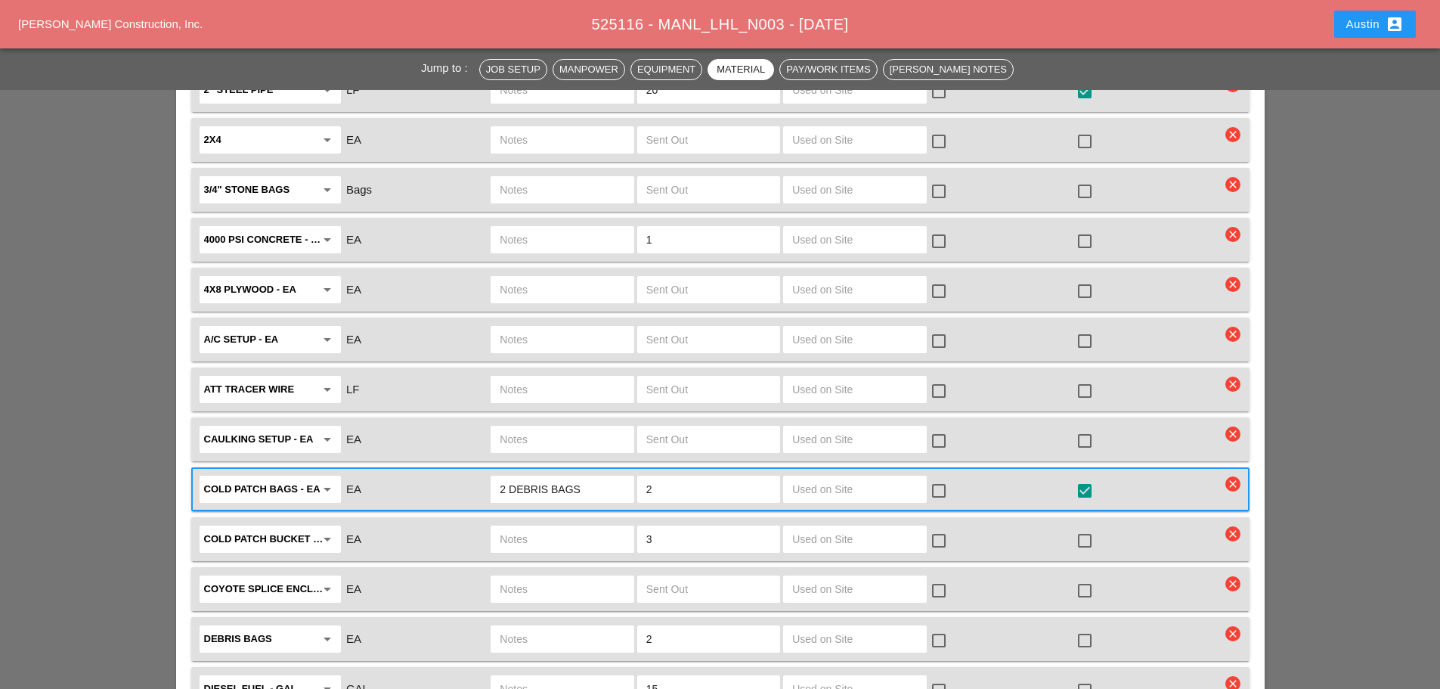
scroll to position [2318, 0]
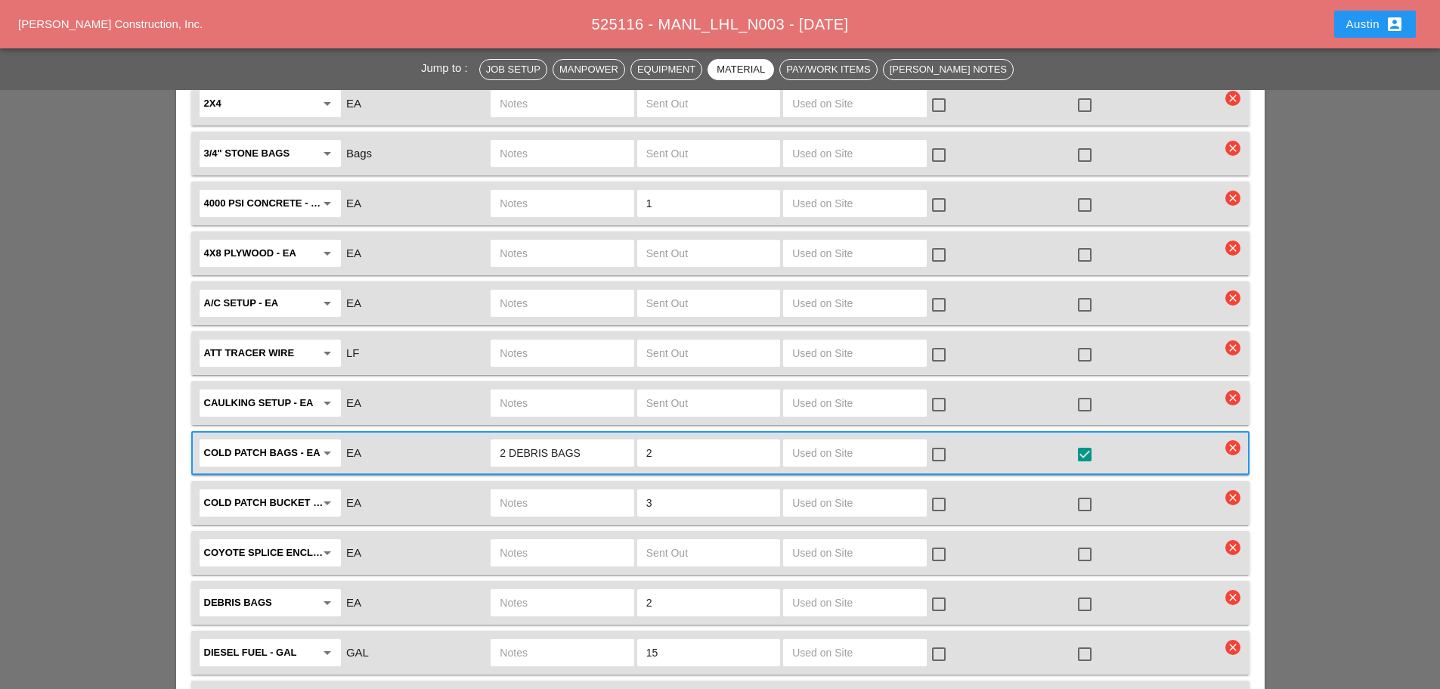
click at [279, 291] on input "A/C setup - EA" at bounding box center [259, 303] width 111 height 24
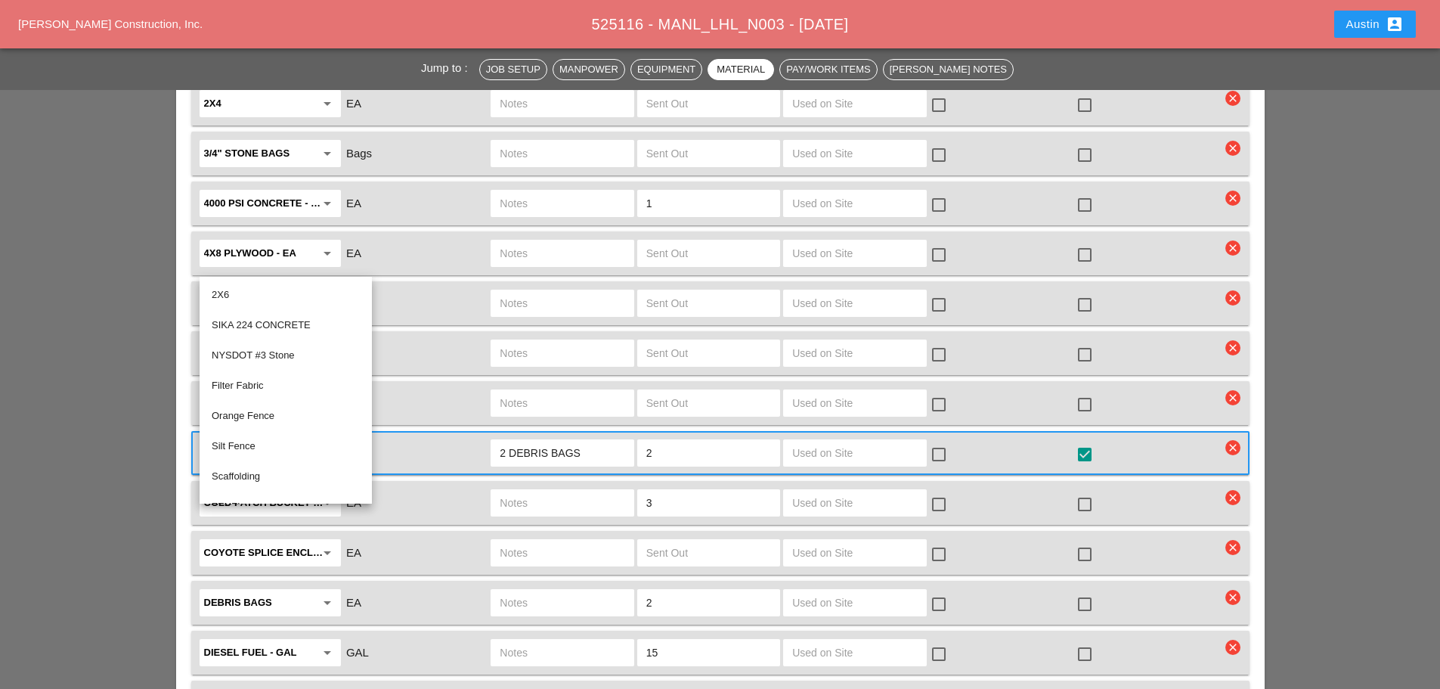
drag, startPoint x: 296, startPoint y: 258, endPoint x: 202, endPoint y: 266, distance: 94.9
click at [202, 290] on div "A/C setup - EA arrow_drop_down" at bounding box center [270, 303] width 141 height 27
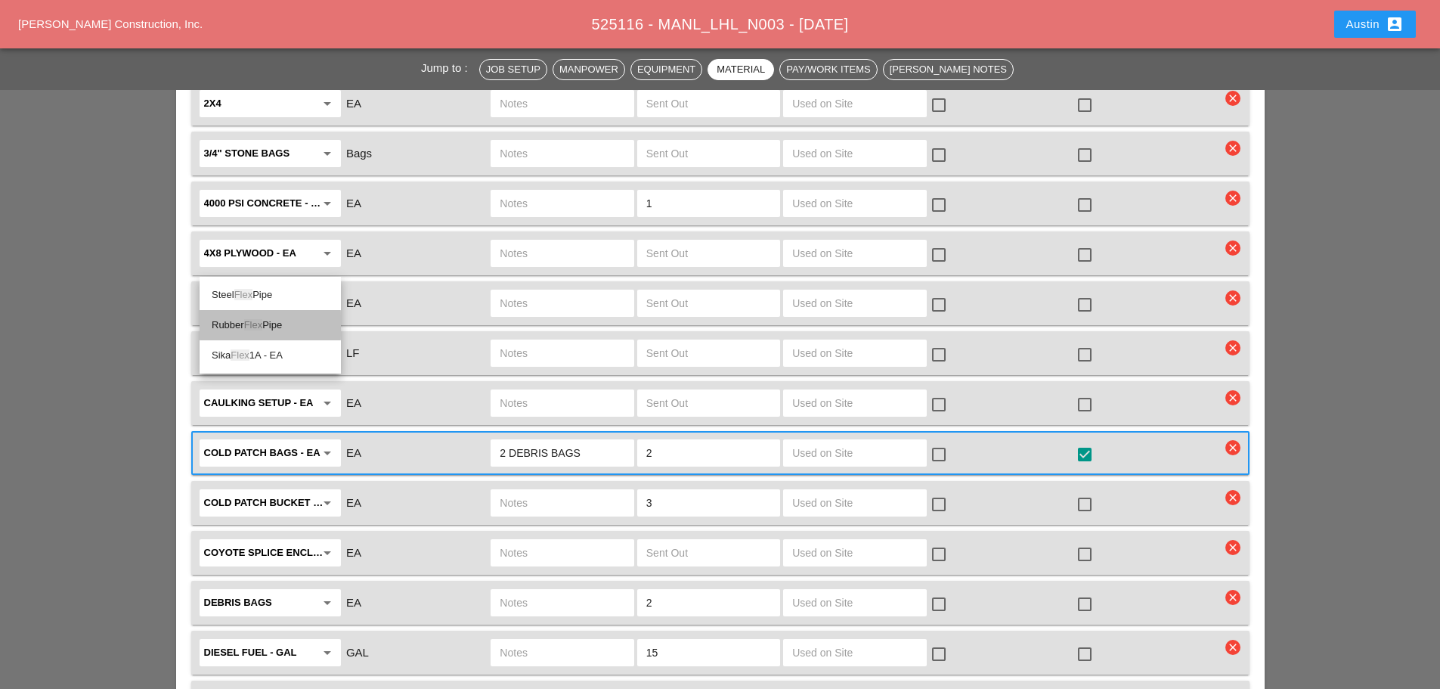
click at [249, 334] on div "Rubber Flex Pipe" at bounding box center [270, 325] width 117 height 30
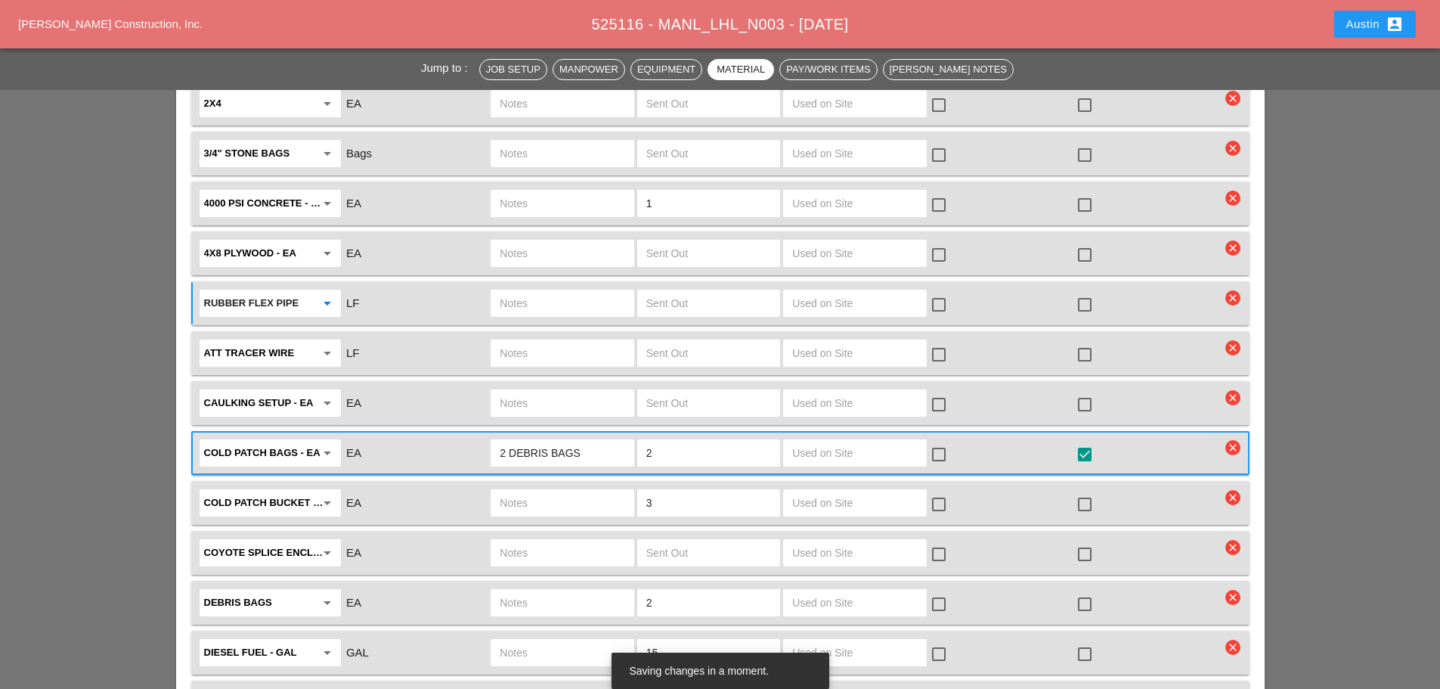
type input "Rubber Flex Pipe"
click at [568, 291] on input "text" at bounding box center [562, 303] width 125 height 24
click at [674, 291] on input "text" at bounding box center [708, 303] width 125 height 24
type input "20"
click at [584, 291] on input "text" at bounding box center [562, 303] width 125 height 24
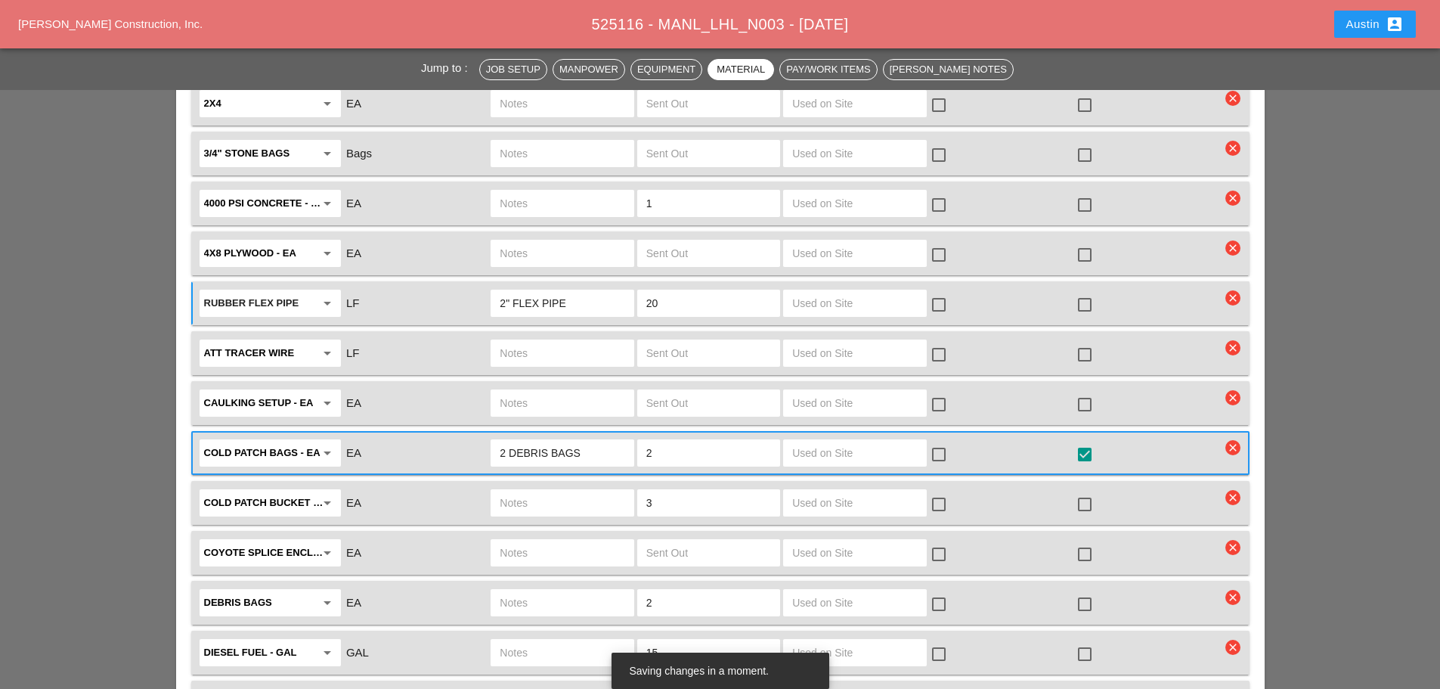
type input "2" FLEX PIPE"
click at [1087, 292] on div at bounding box center [1085, 305] width 26 height 26
checkbox input "true"
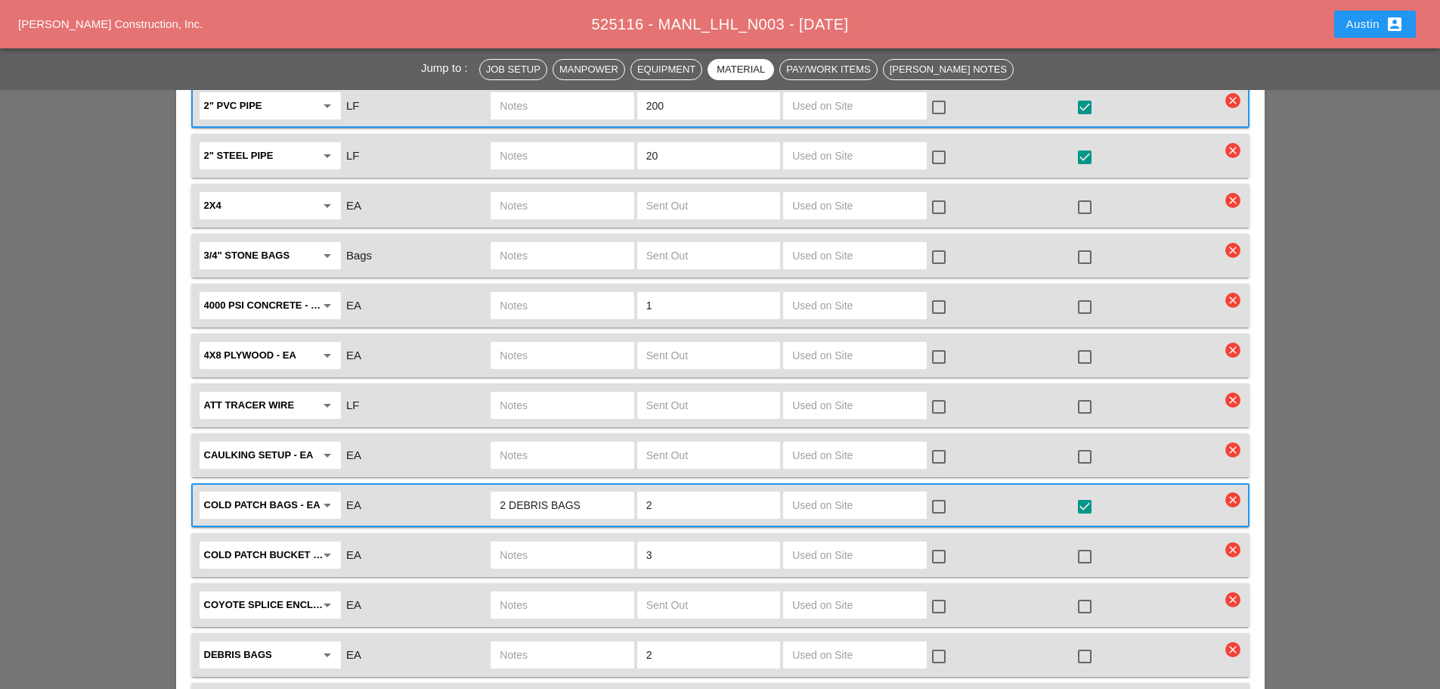
scroll to position [2243, 0]
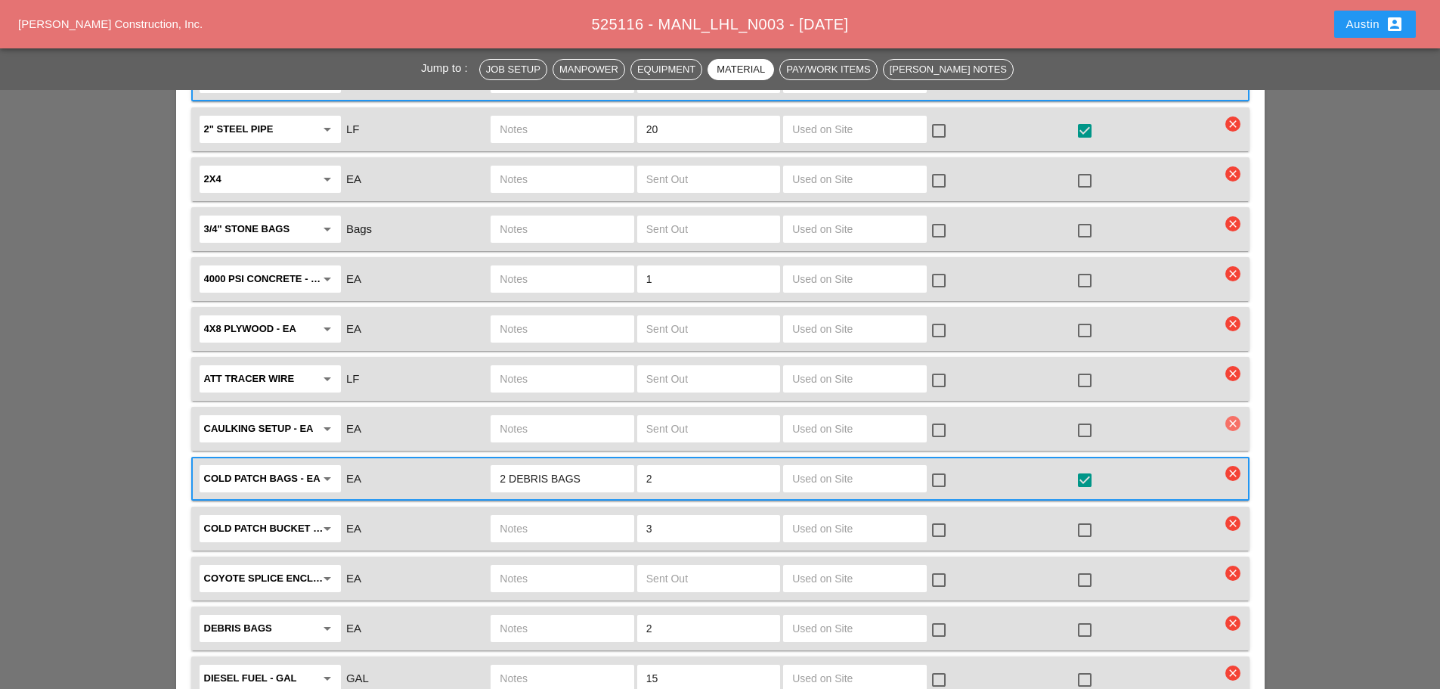
click at [1238, 416] on icon "clear" at bounding box center [1233, 423] width 15 height 15
click at [1242, 349] on div "Are you Sure?" at bounding box center [1234, 348] width 96 height 17
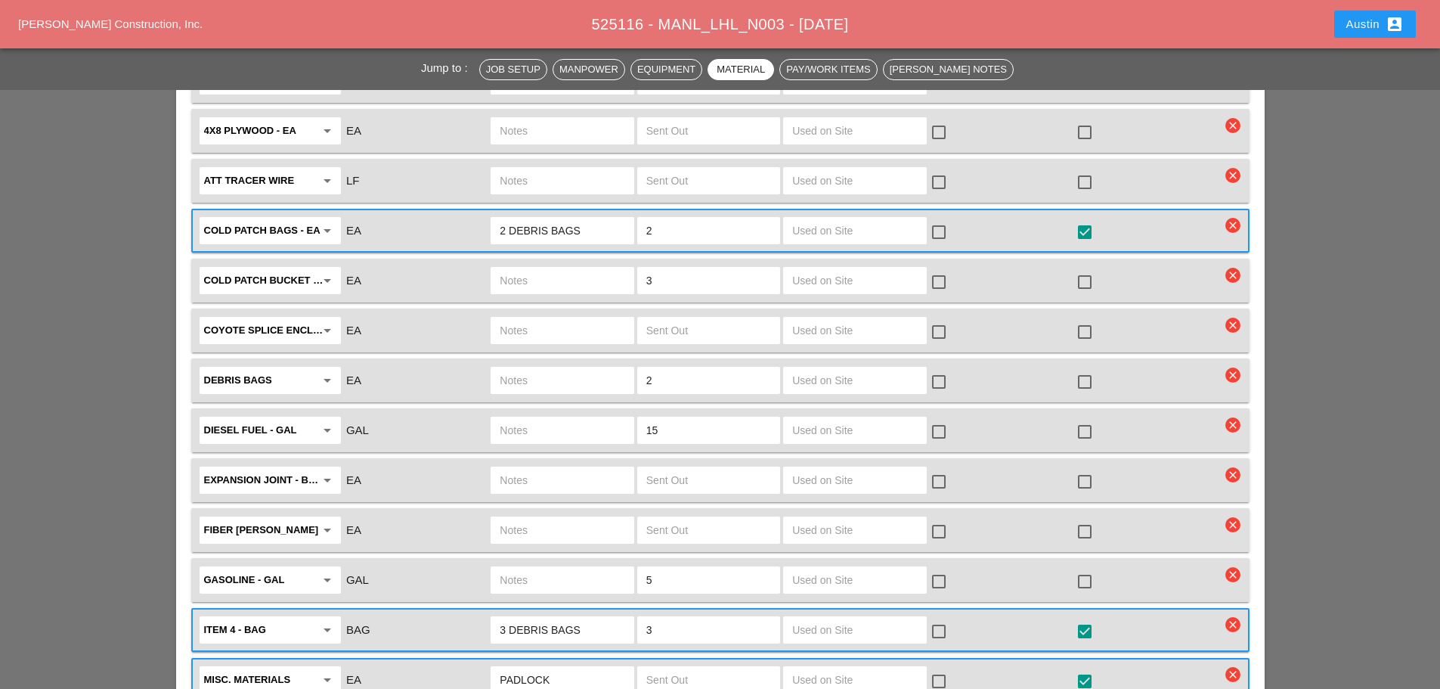
scroll to position [2470, 0]
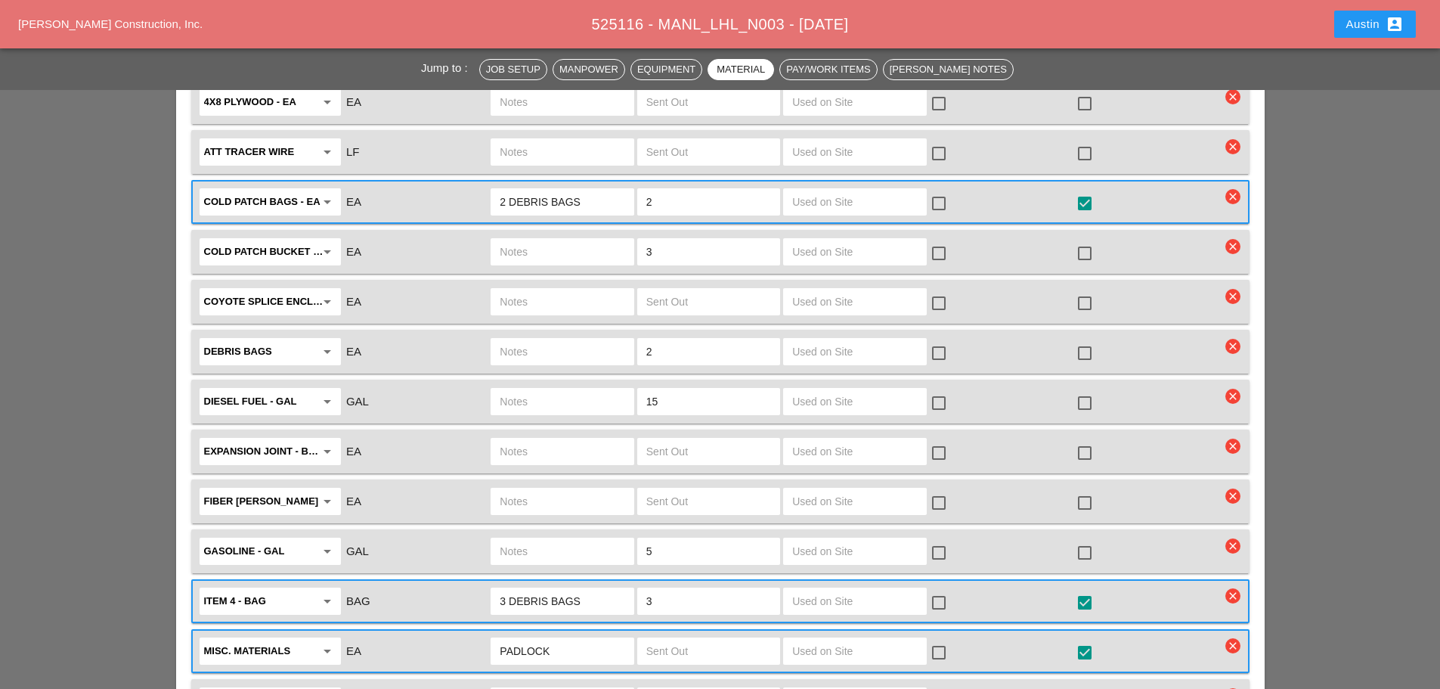
click at [1236, 439] on icon "clear" at bounding box center [1233, 446] width 15 height 15
click at [1239, 364] on div "Are you Sure?" at bounding box center [1234, 371] width 96 height 17
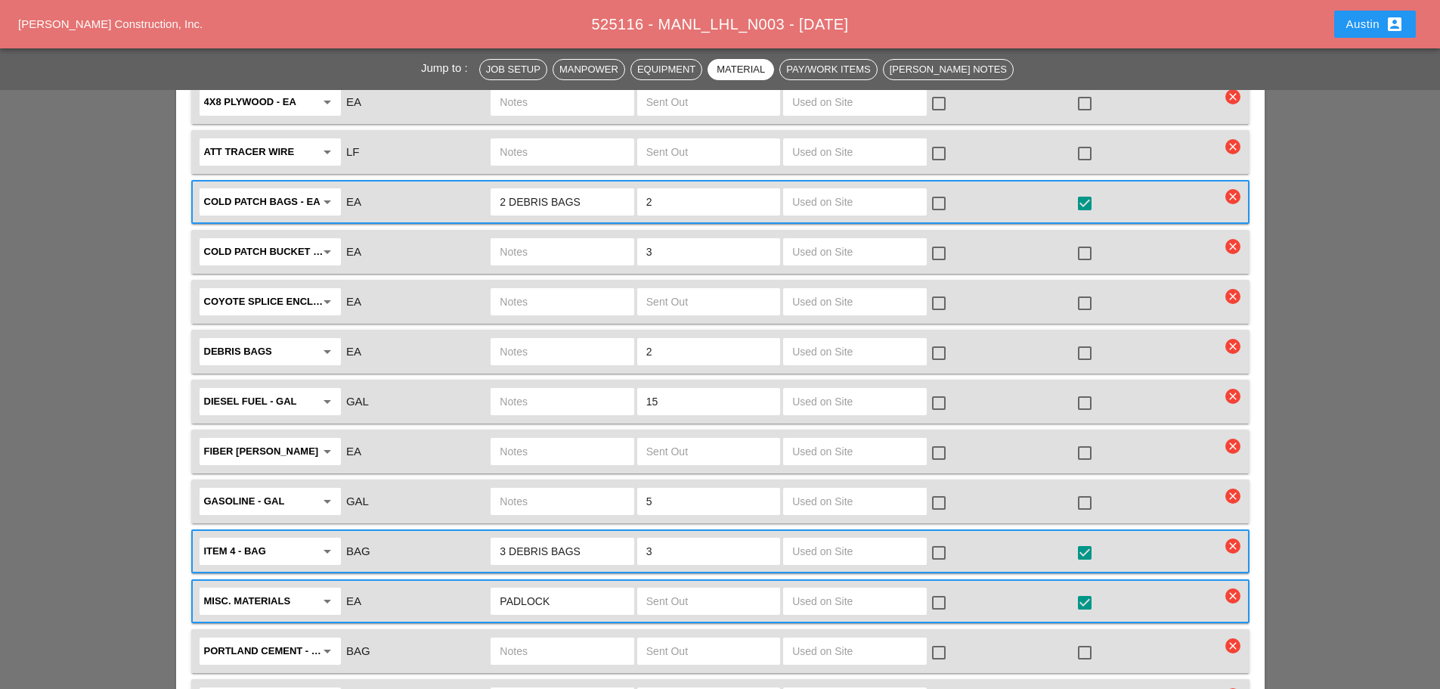
click at [532, 340] on input "text" at bounding box center [562, 352] width 125 height 24
type input "EMPTY"
click at [1088, 340] on div at bounding box center [1085, 353] width 26 height 26
checkbox input "true"
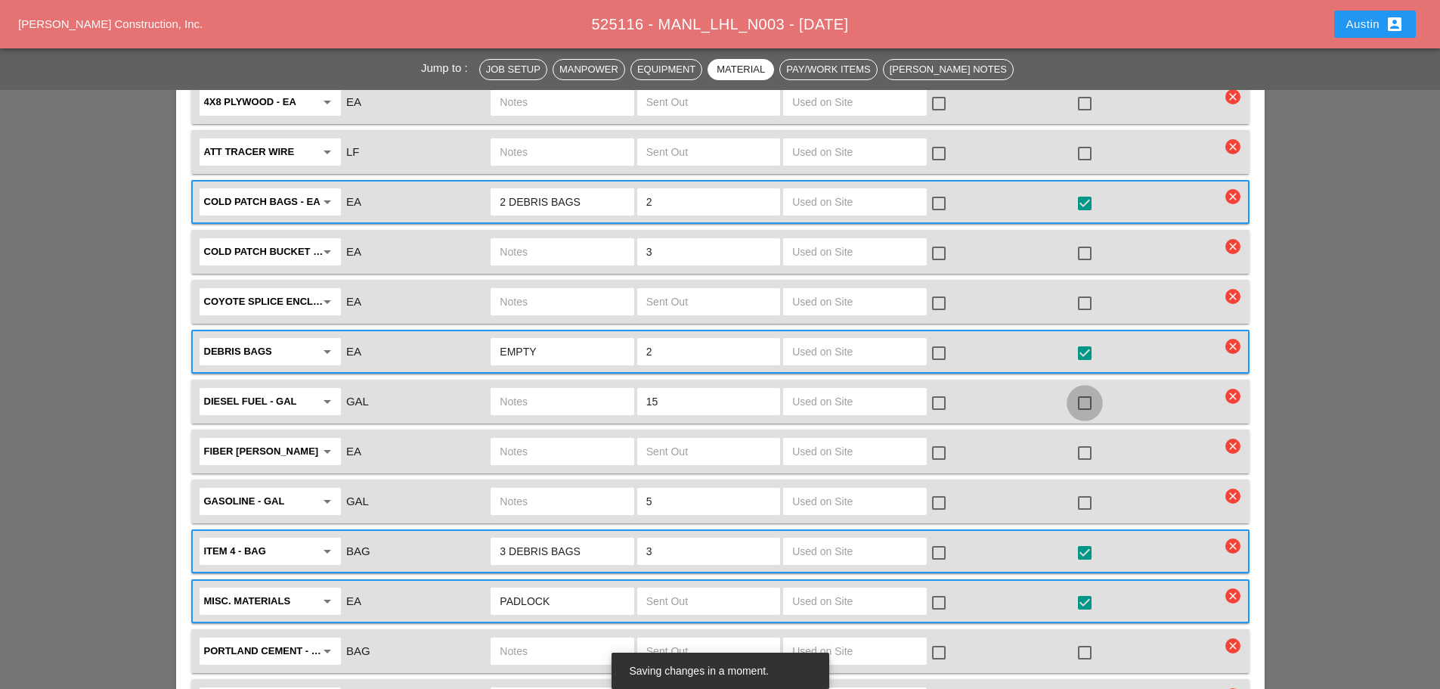
click at [1091, 390] on div at bounding box center [1085, 403] width 26 height 26
checkbox input "true"
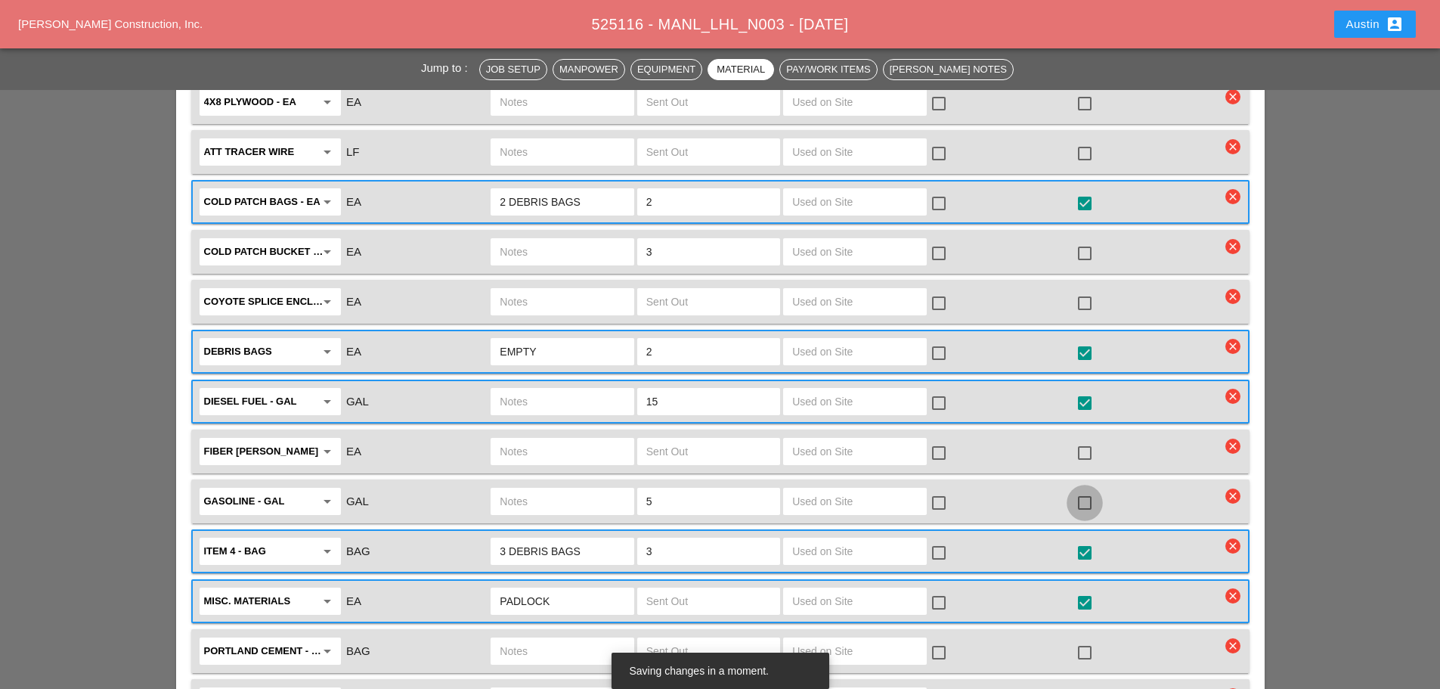
click at [1084, 490] on div at bounding box center [1085, 503] width 26 height 26
checkbox input "true"
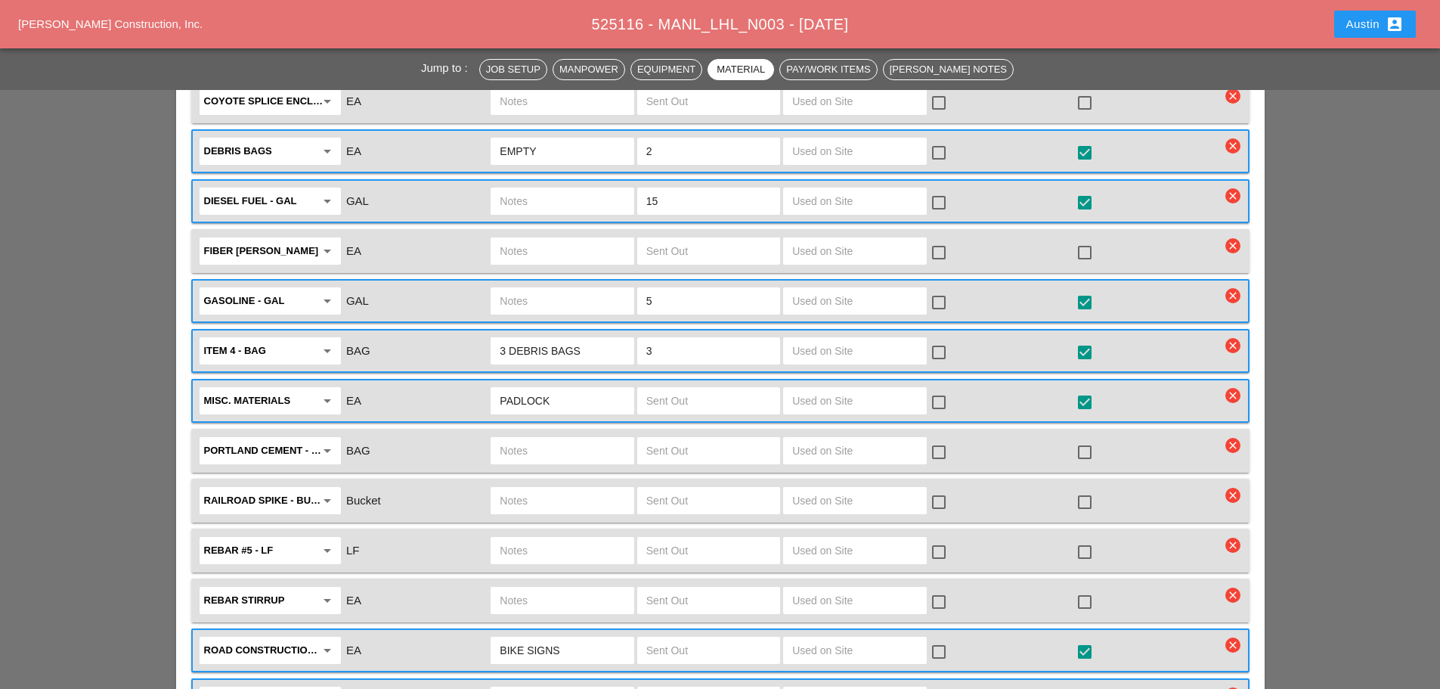
scroll to position [2696, 0]
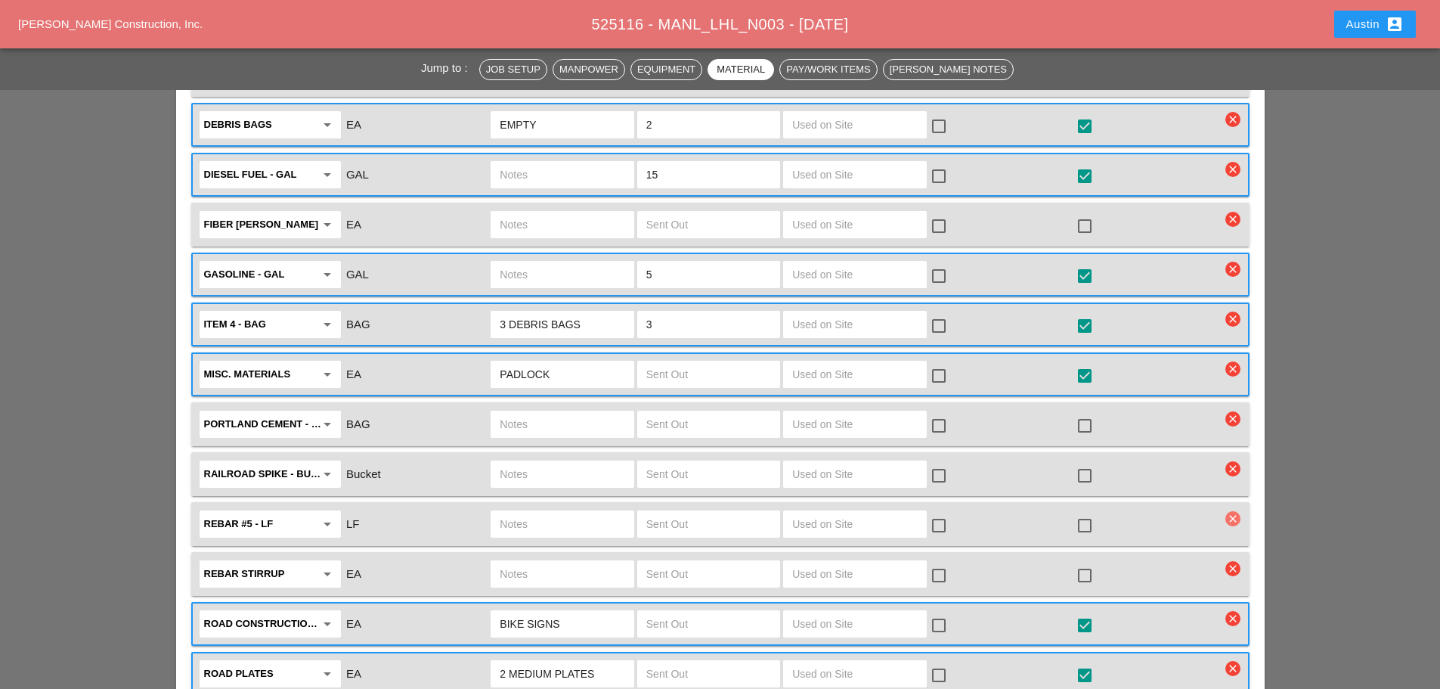
click at [1229, 511] on icon "clear" at bounding box center [1233, 518] width 15 height 15
click at [1226, 442] on div "Are you Sure?" at bounding box center [1234, 444] width 96 height 17
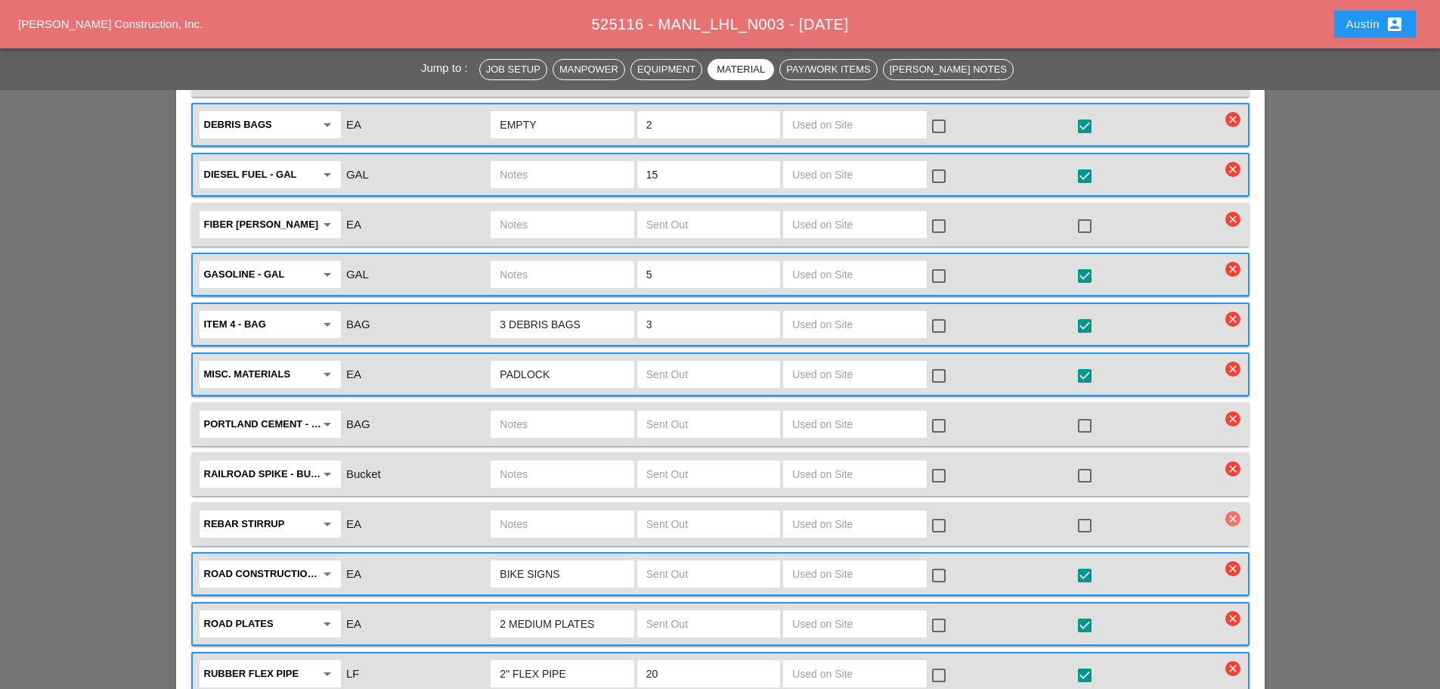
click at [1238, 511] on icon "clear" at bounding box center [1233, 518] width 15 height 15
click at [1249, 438] on div "Are you Sure?" at bounding box center [1234, 444] width 96 height 17
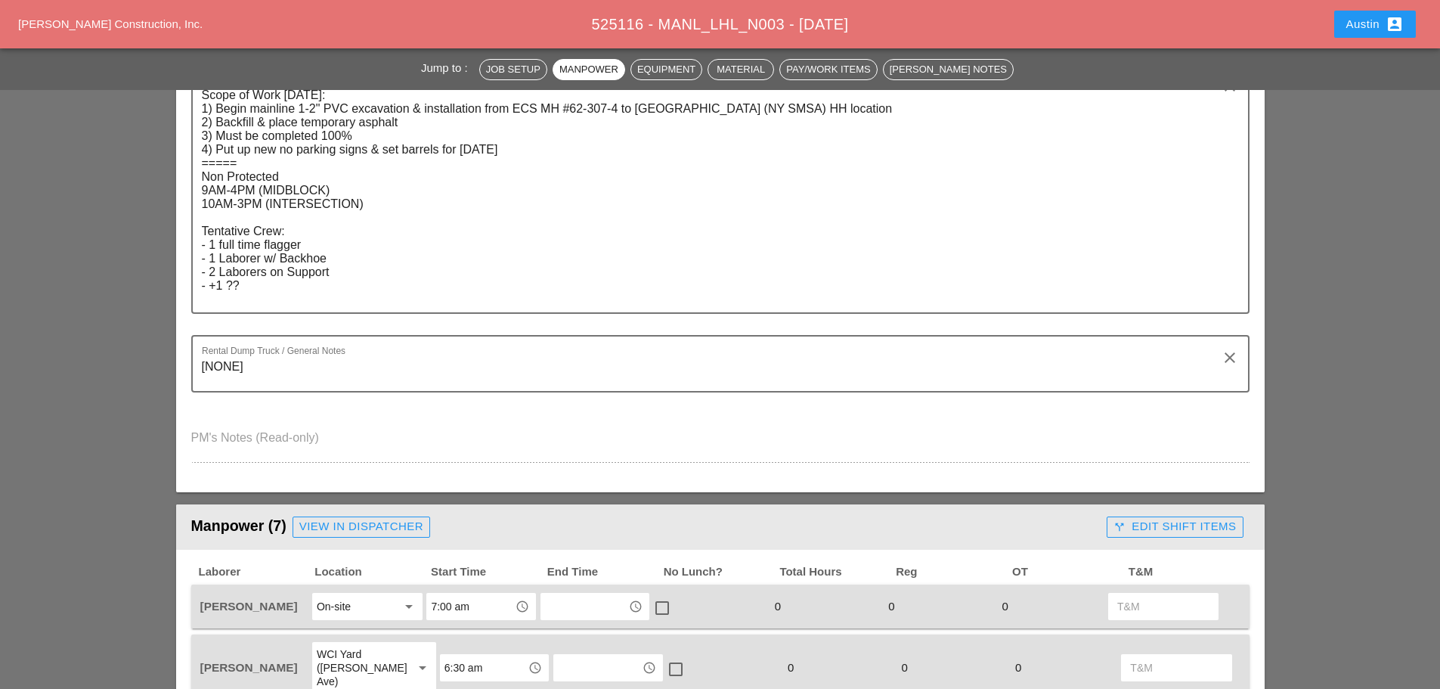
scroll to position [0, 0]
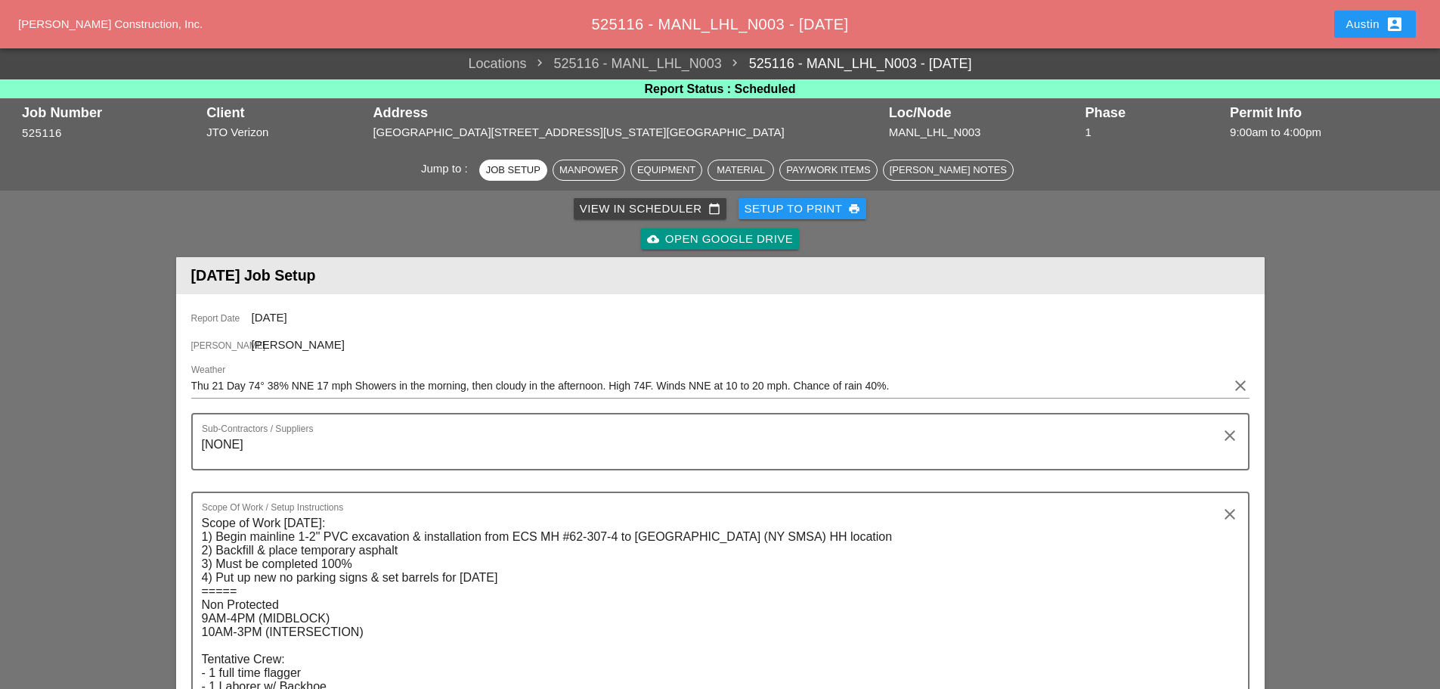
click at [781, 207] on div "Setup to Print print" at bounding box center [803, 208] width 116 height 17
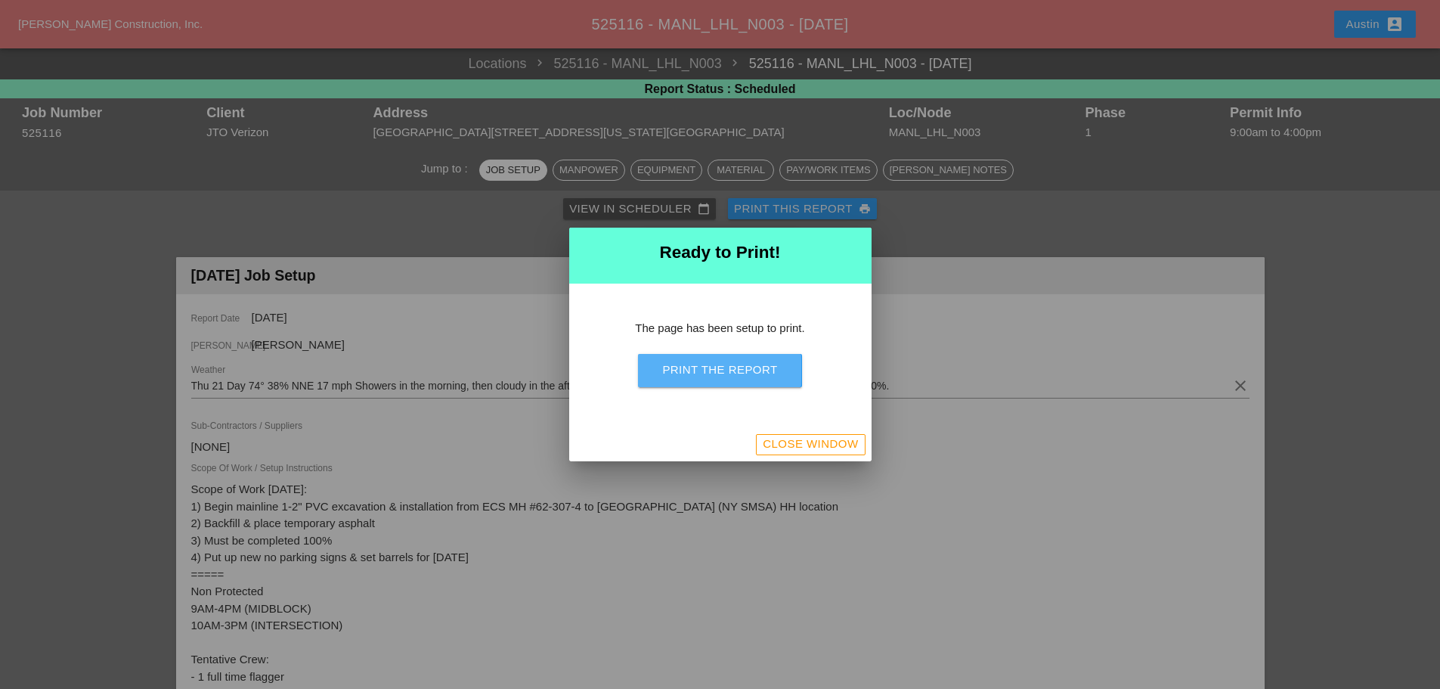
click at [743, 372] on div "Print the Report" at bounding box center [719, 369] width 115 height 17
